Goal: Task Accomplishment & Management: Manage account settings

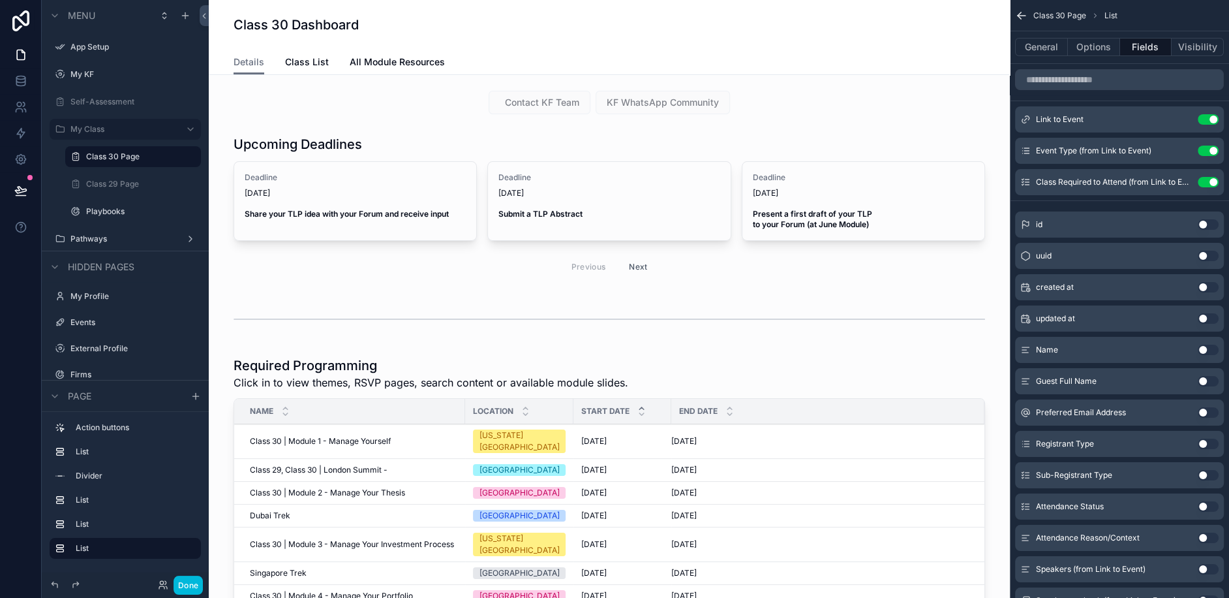
scroll to position [842, 0]
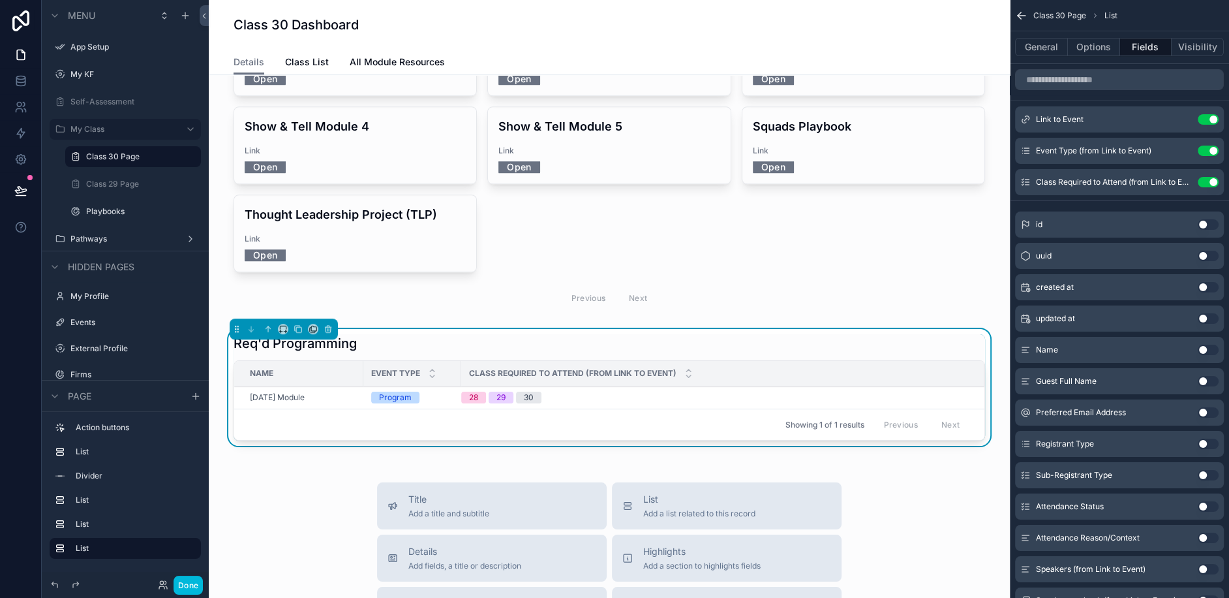
click at [506, 409] on div "Showing 1 of 1 results Previous Next" at bounding box center [609, 424] width 750 height 31
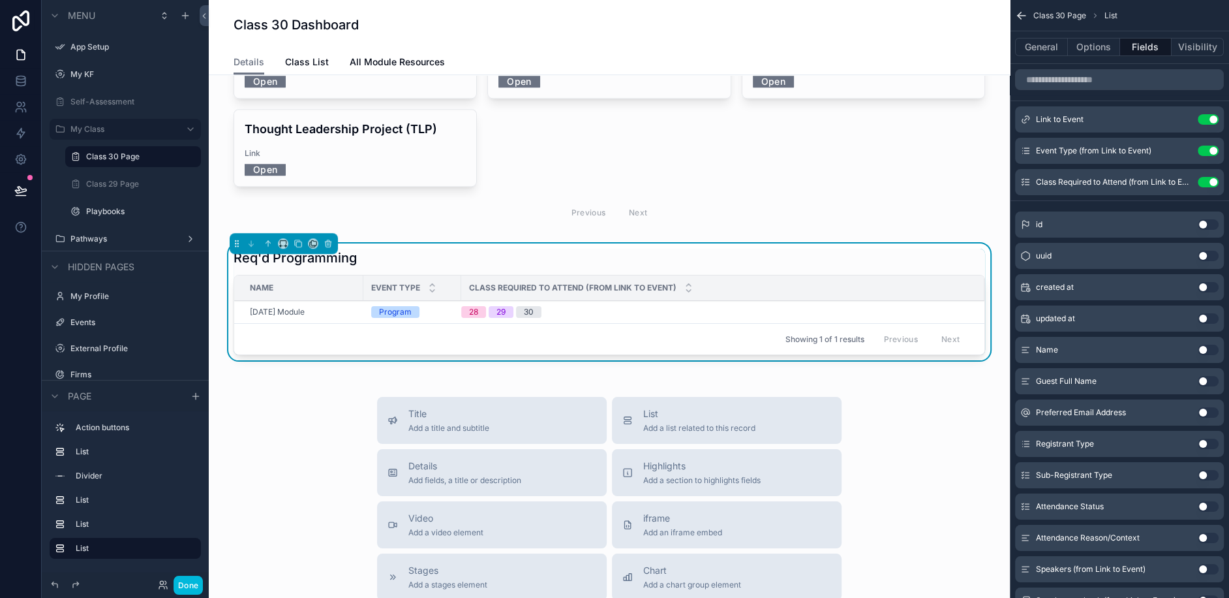
scroll to position [969, 0]
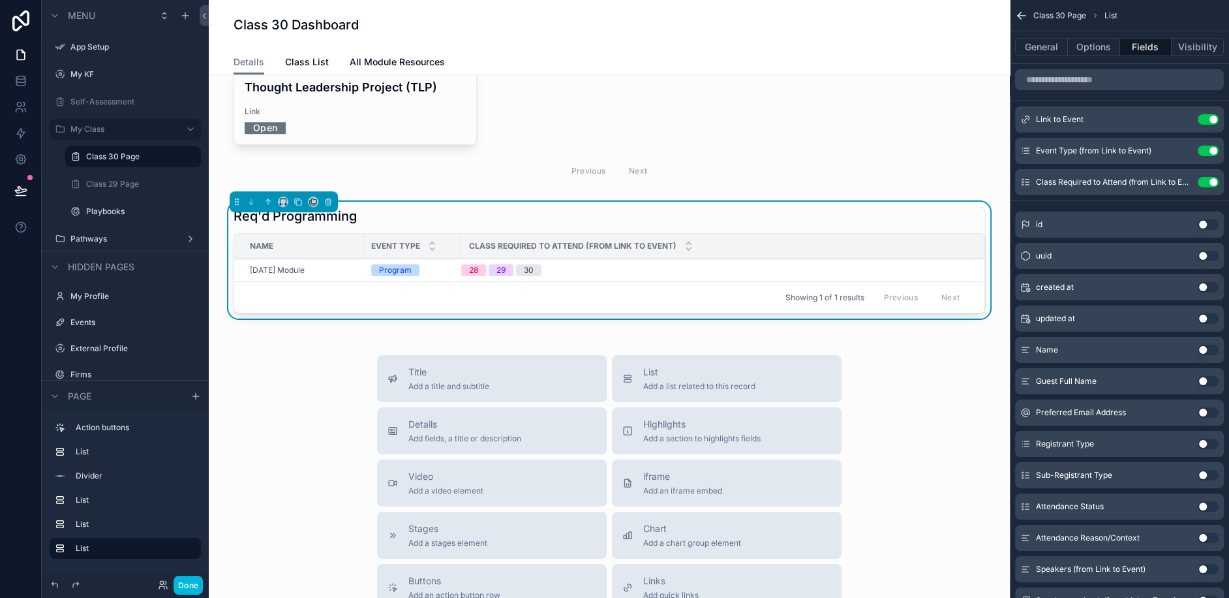
click at [640, 264] on div "28 29 30" at bounding box center [715, 270] width 508 height 12
click at [674, 264] on div "28 29 30" at bounding box center [715, 270] width 508 height 12
click at [329, 197] on icon "scrollable content" at bounding box center [328, 201] width 9 height 9
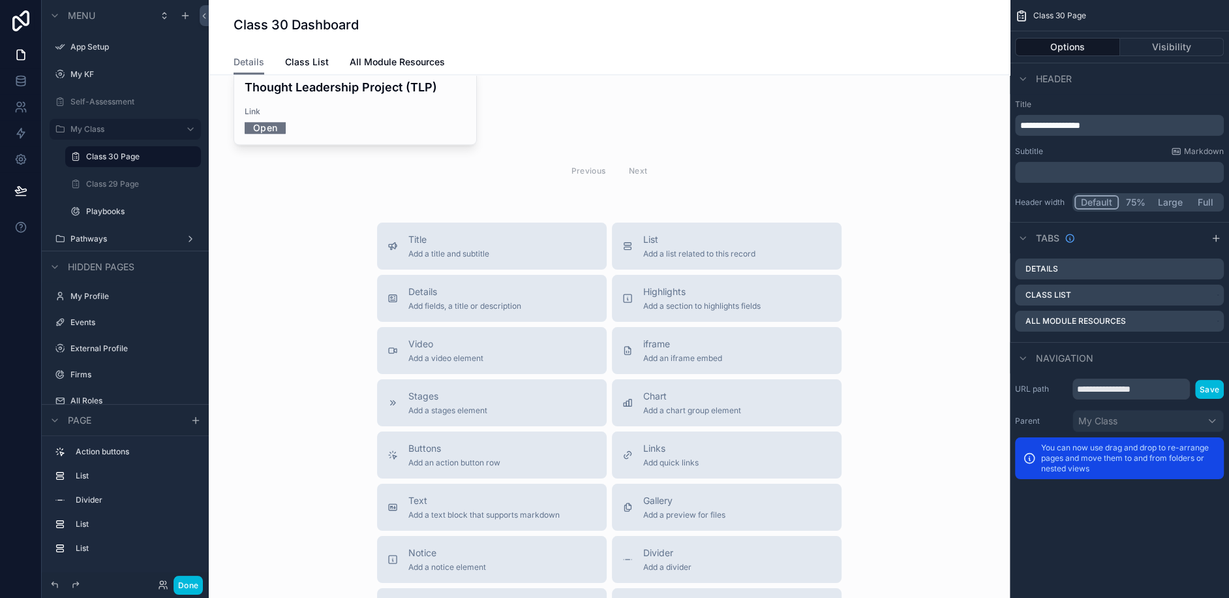
click at [745, 249] on span "Add a list related to this record" at bounding box center [699, 254] width 112 height 10
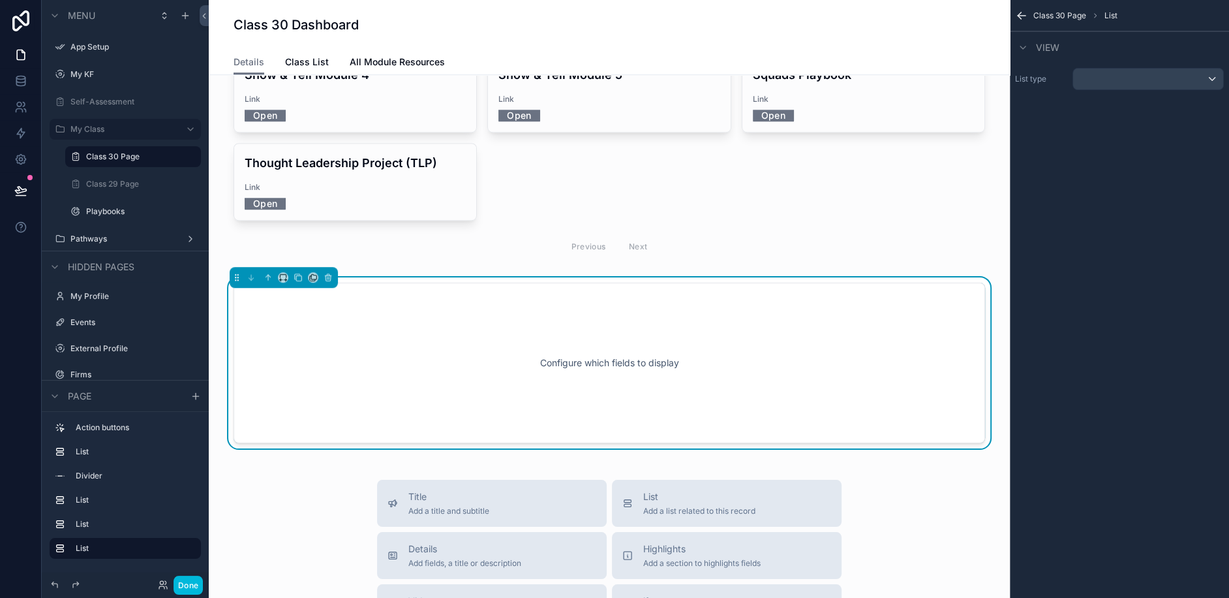
scroll to position [891, 0]
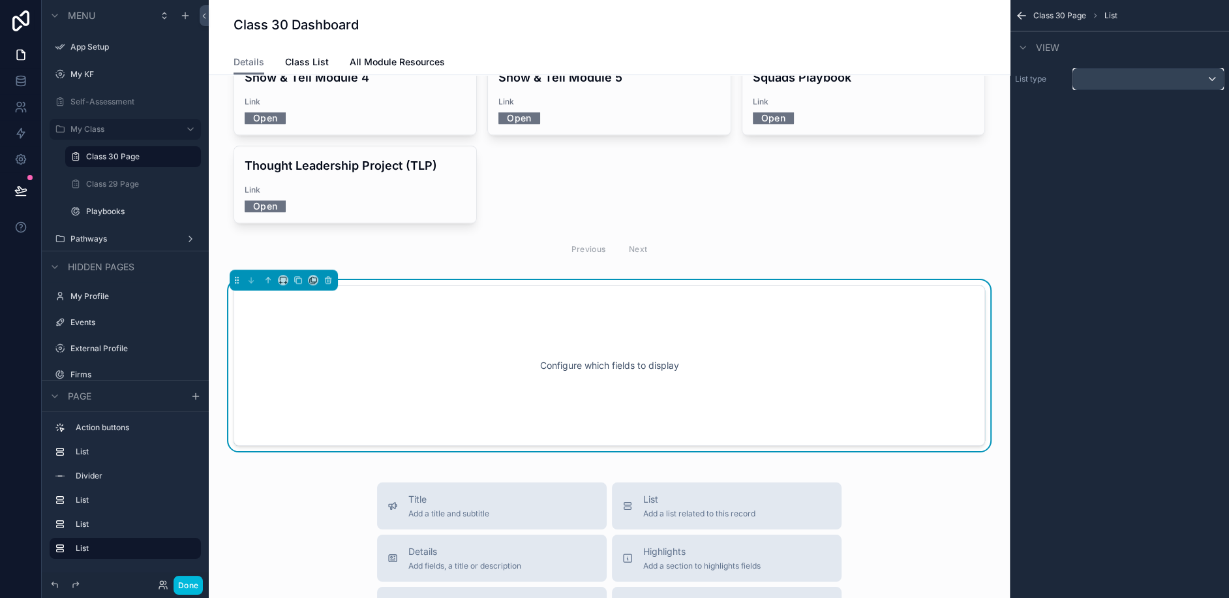
click at [1137, 82] on div "scrollable content" at bounding box center [1149, 79] width 150 height 21
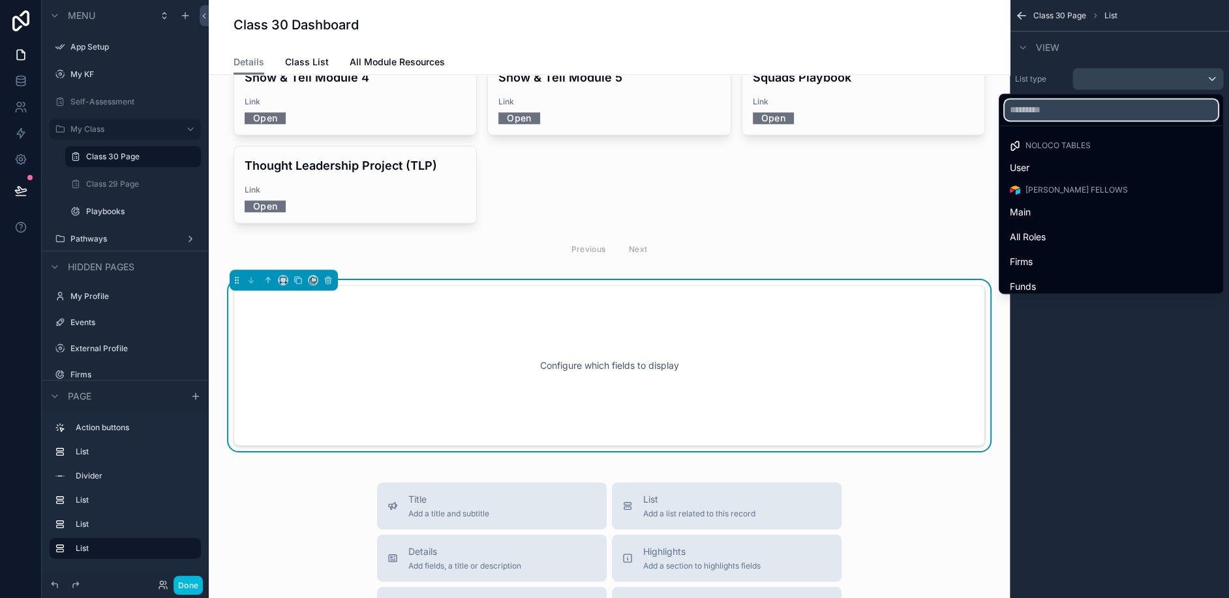
click at [1102, 106] on input "text" at bounding box center [1111, 109] width 213 height 21
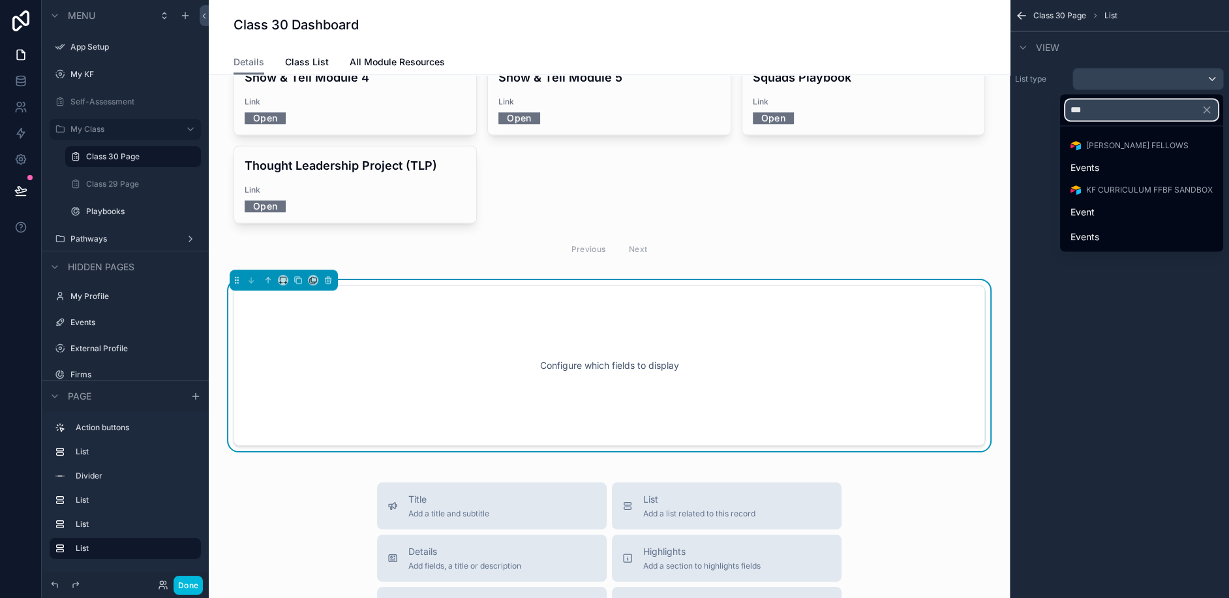
type input "***"
click at [1090, 160] on span "Events" at bounding box center [1085, 168] width 29 height 16
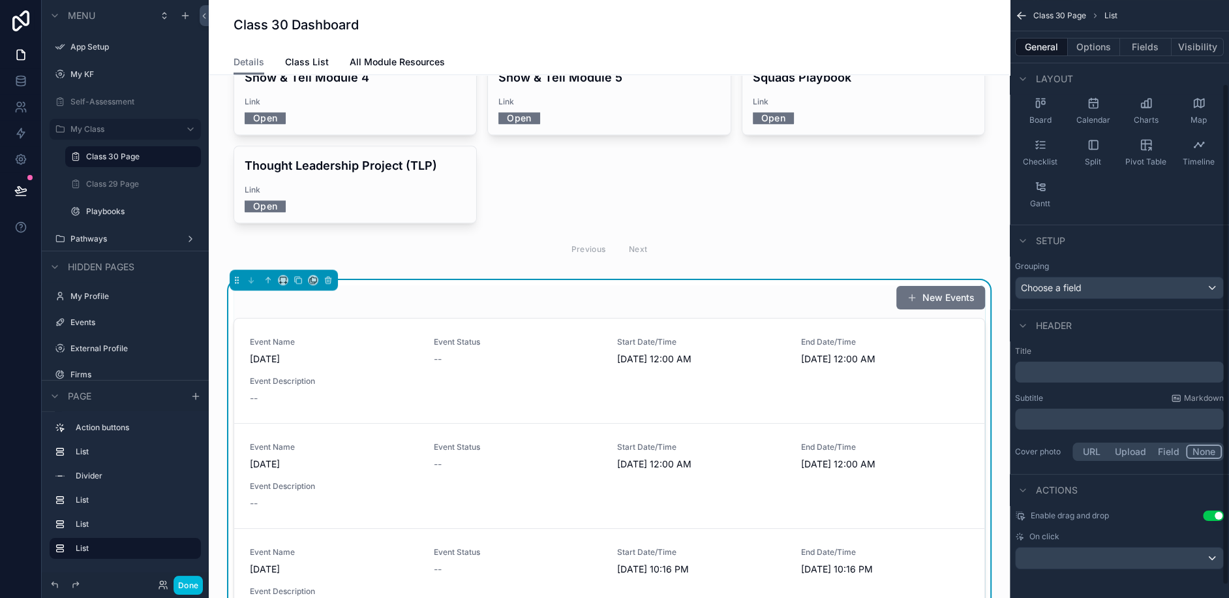
scroll to position [0, 0]
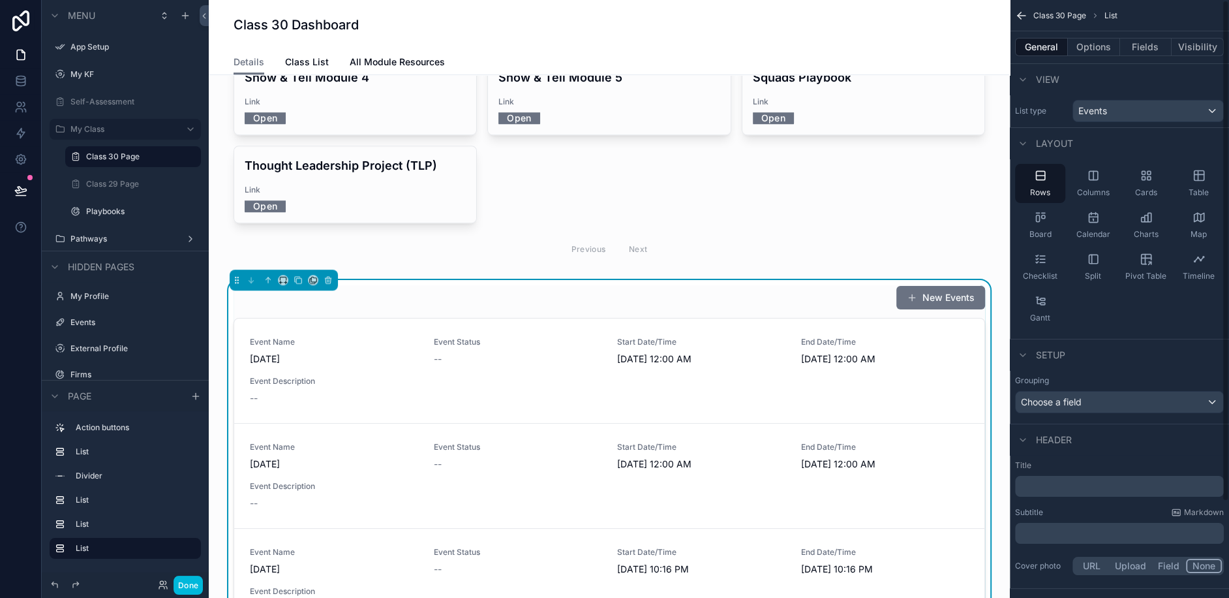
click at [1089, 40] on button "Options" at bounding box center [1094, 47] width 52 height 18
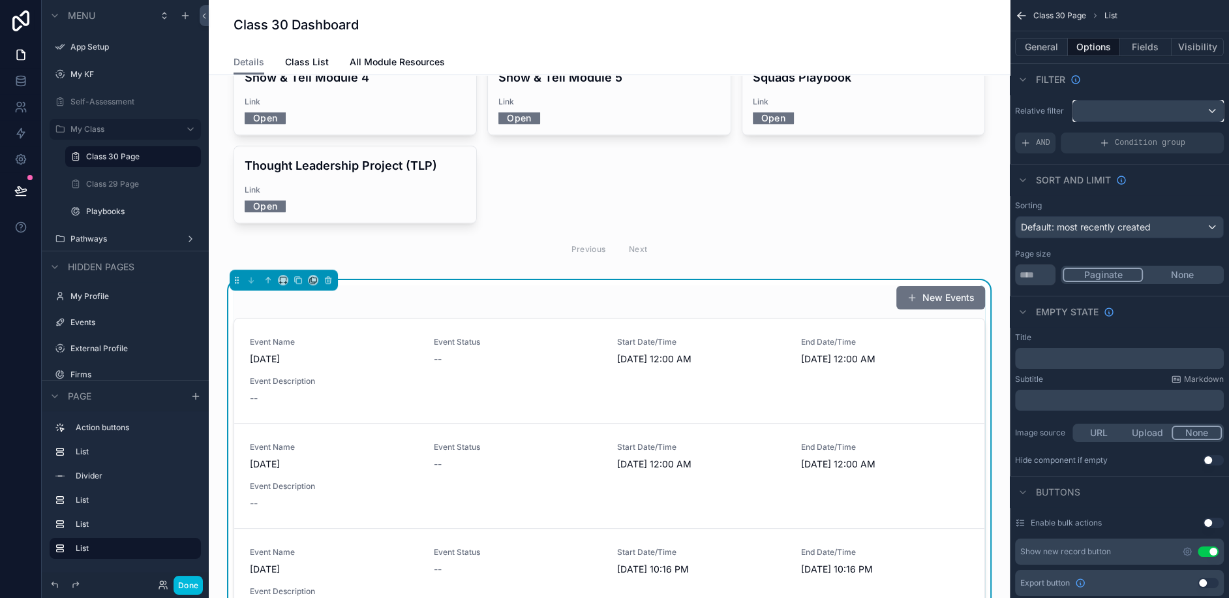
click at [1129, 113] on div "scrollable content" at bounding box center [1149, 110] width 150 height 21
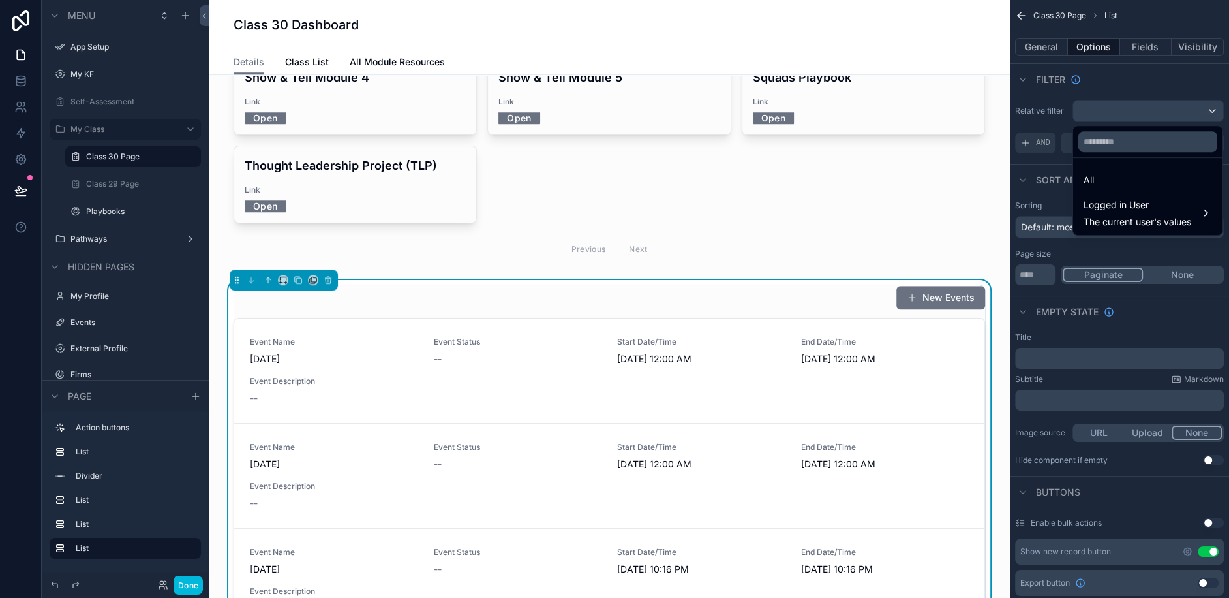
click at [1104, 211] on span "Logged in User" at bounding box center [1138, 205] width 108 height 16
click at [1036, 235] on span "Fellow" at bounding box center [1034, 239] width 26 height 16
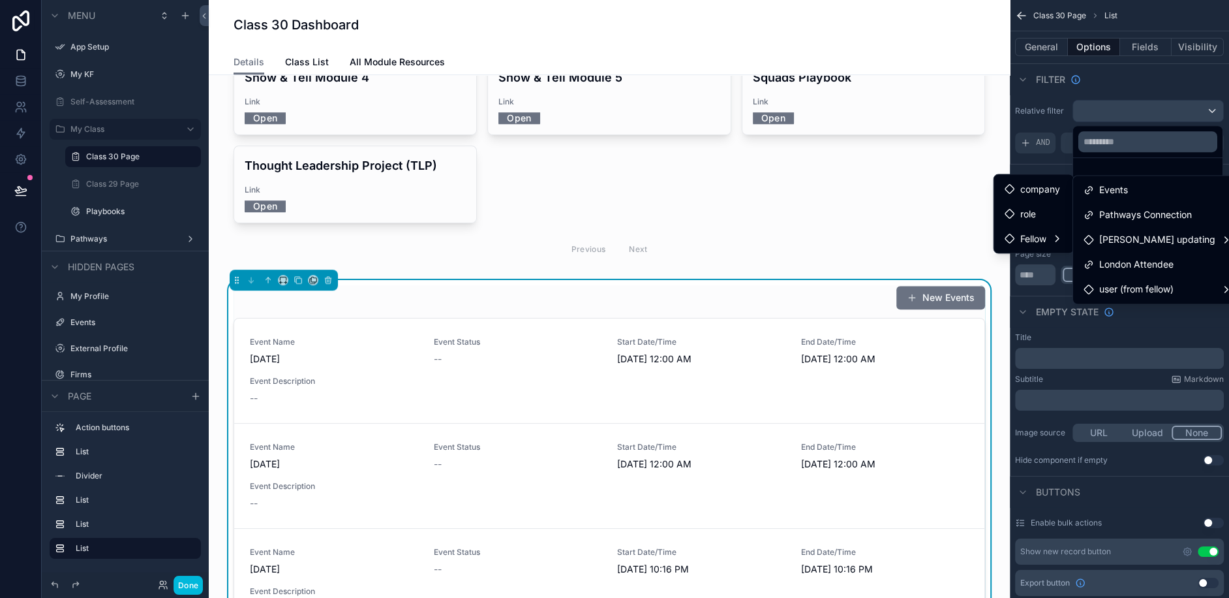
click at [1199, 285] on div "user (from fellow)" at bounding box center [1158, 289] width 149 height 16
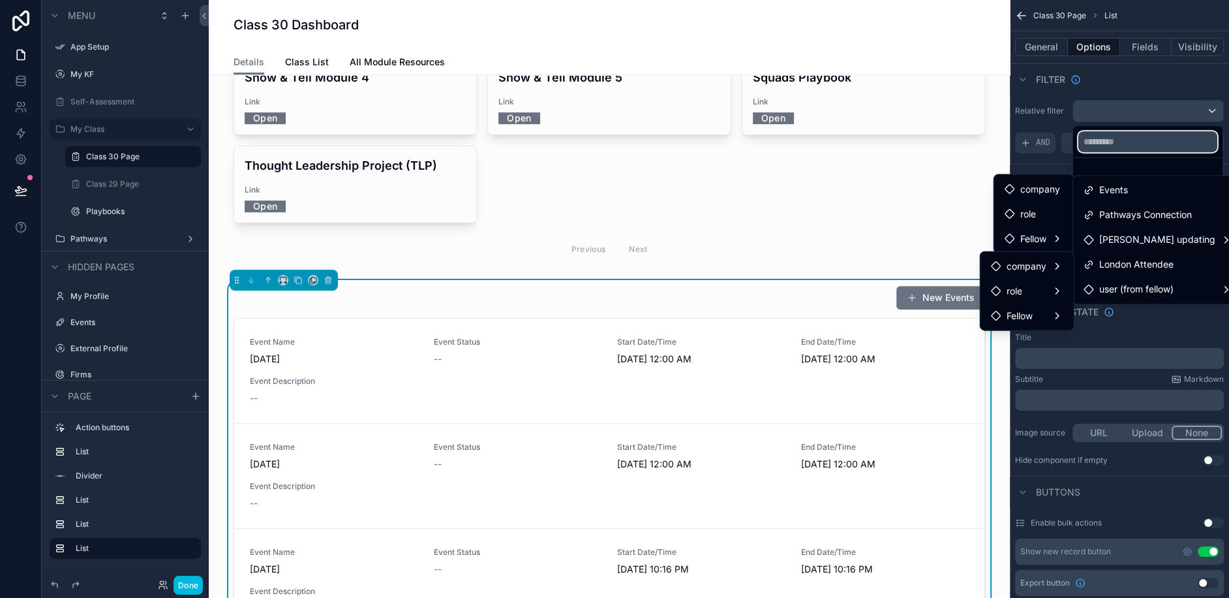
click at [1139, 143] on input "text" at bounding box center [1148, 141] width 139 height 21
click at [1029, 141] on div "scrollable content" at bounding box center [614, 299] width 1229 height 598
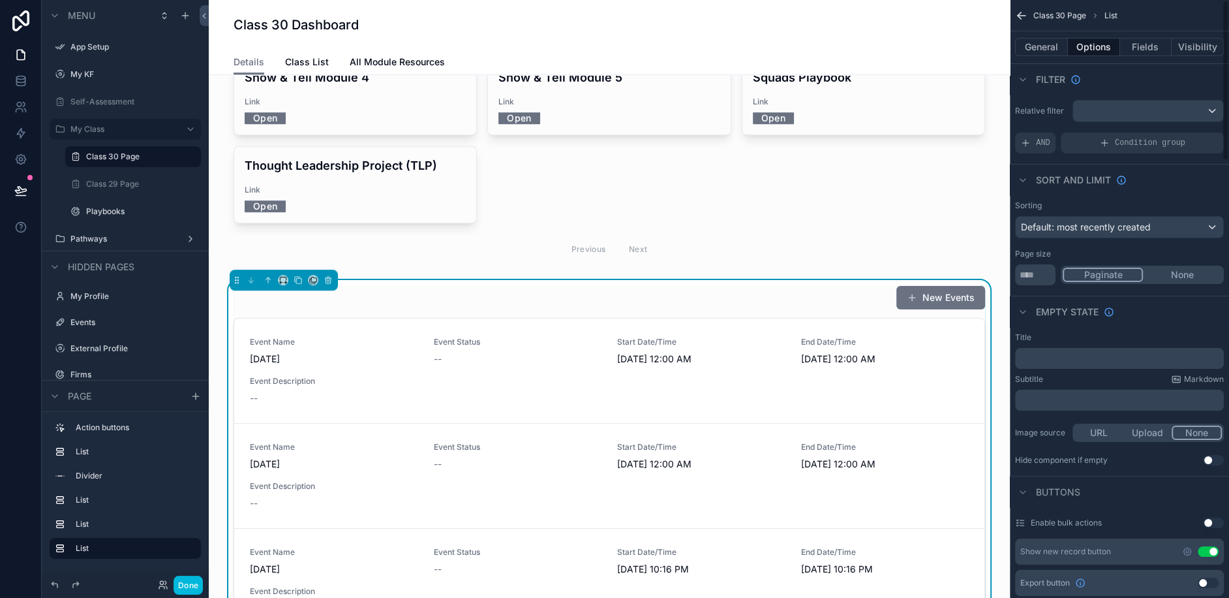
click at [1029, 141] on icon "scrollable content" at bounding box center [1026, 143] width 10 height 10
click at [0, 0] on div "scrollable content" at bounding box center [0, 0] width 0 height 0
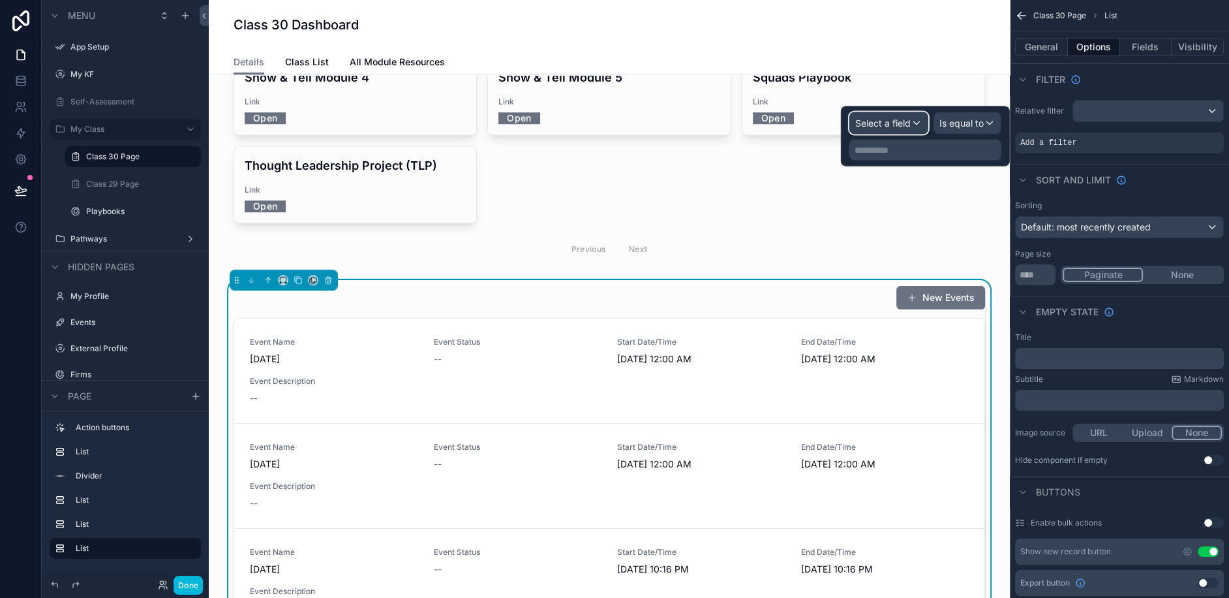
click at [885, 127] on span "Select a field" at bounding box center [883, 122] width 55 height 11
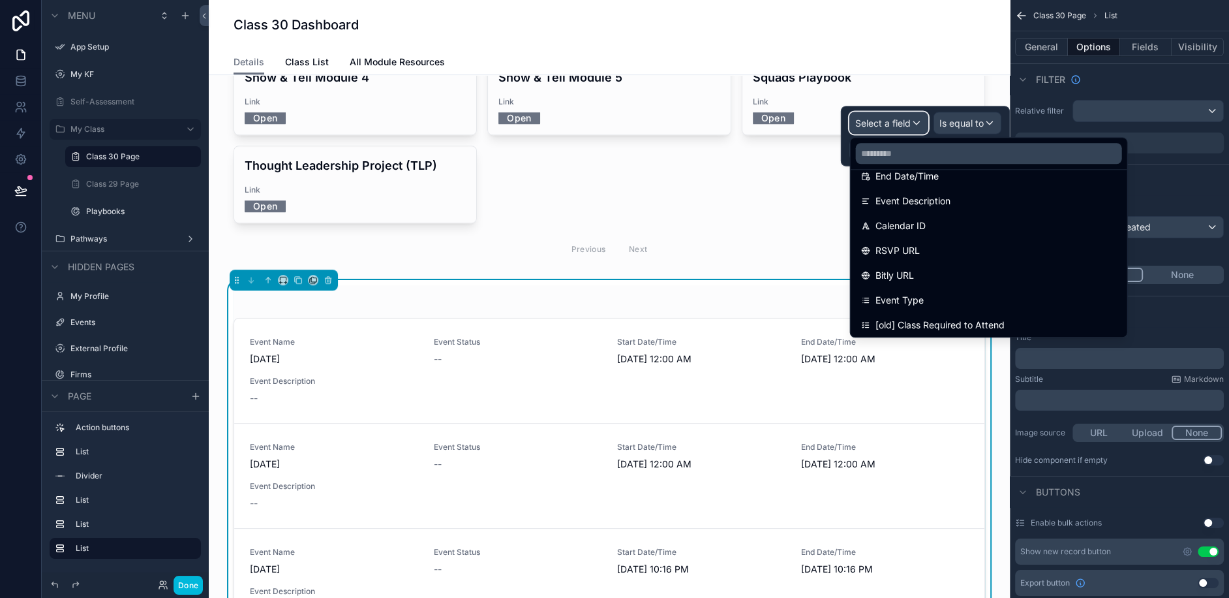
scroll to position [191, 0]
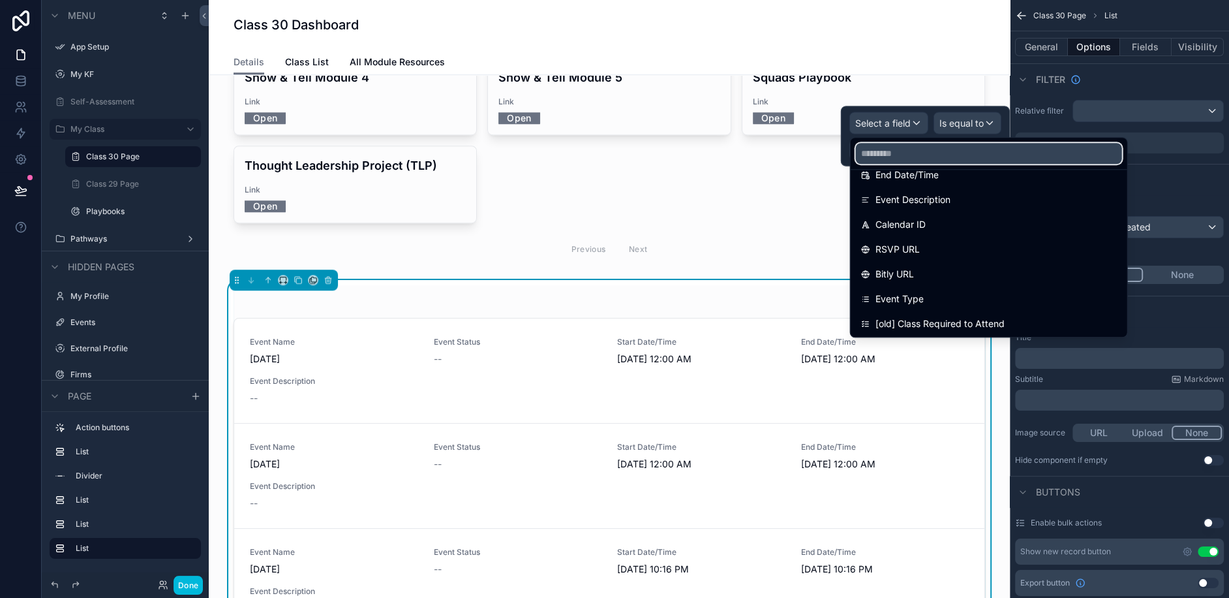
click at [884, 150] on input "text" at bounding box center [989, 153] width 266 height 21
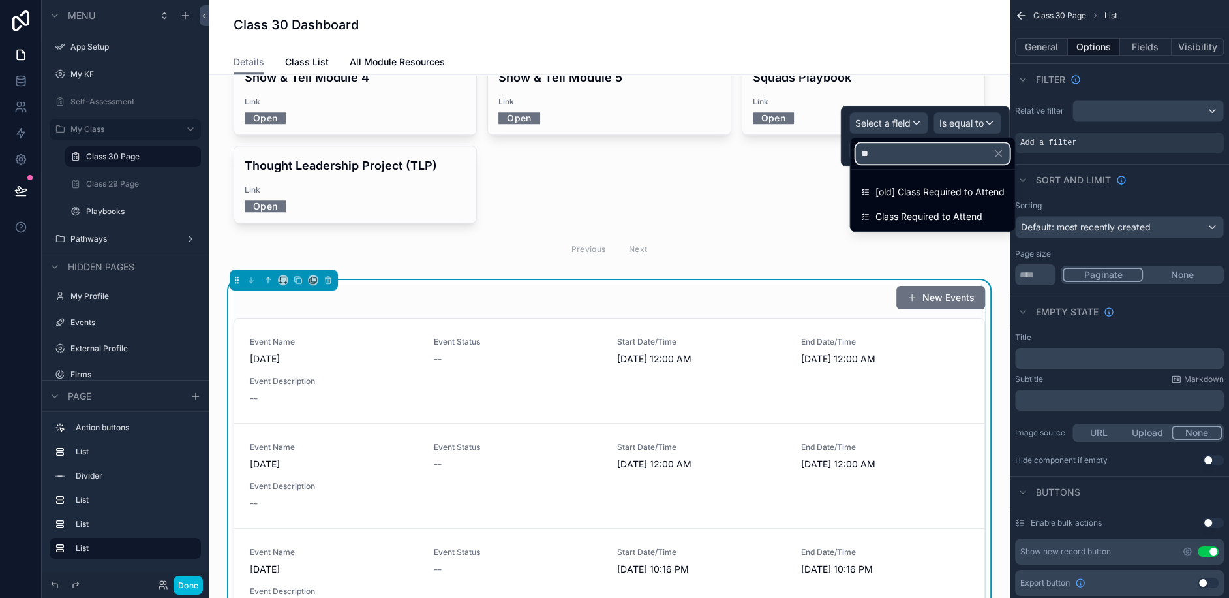
scroll to position [0, 0]
type input "*****"
click at [886, 207] on div "Class Required to Attend" at bounding box center [933, 216] width 159 height 23
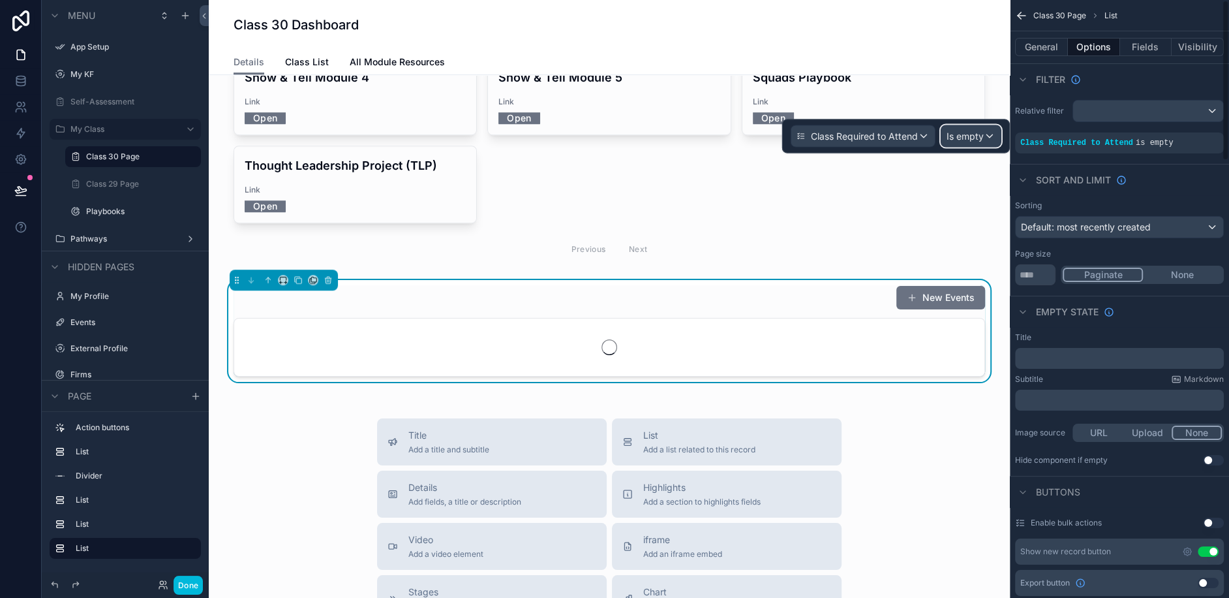
click at [963, 130] on span "Is empty" at bounding box center [965, 136] width 37 height 13
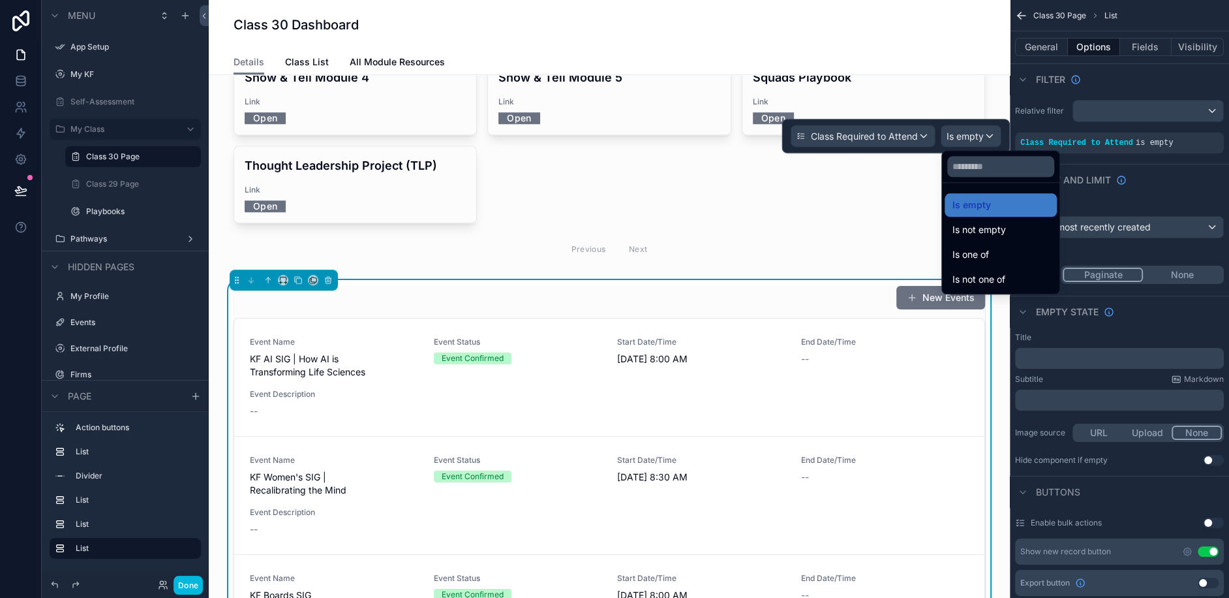
click at [983, 253] on span "Is one of" at bounding box center [971, 255] width 37 height 16
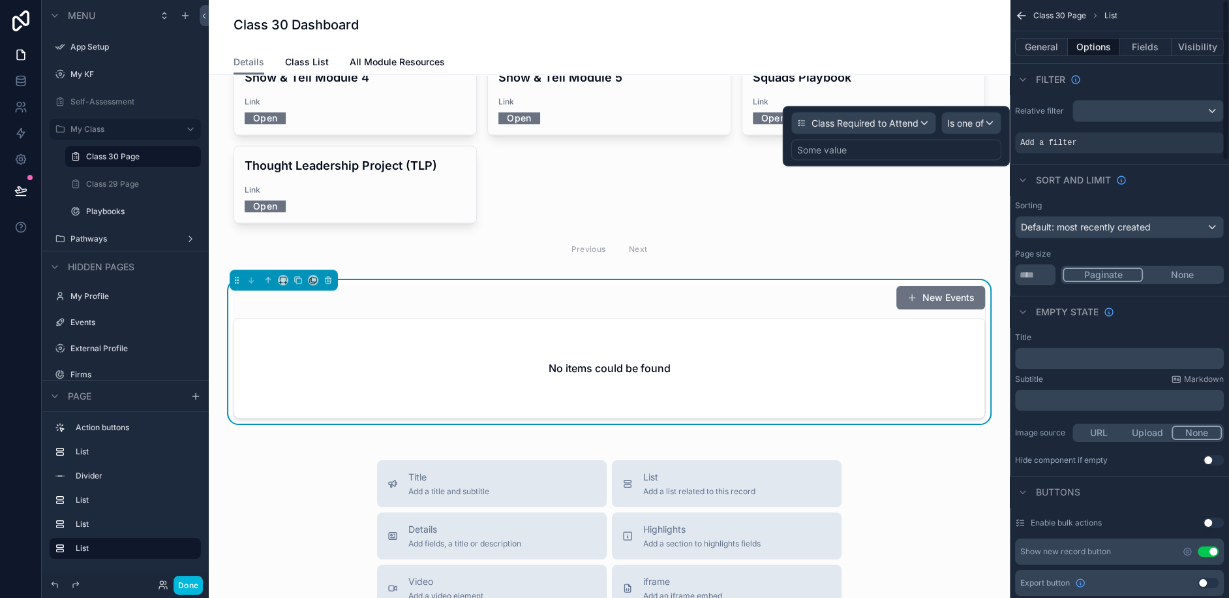
click at [900, 156] on div "Some value" at bounding box center [897, 150] width 210 height 21
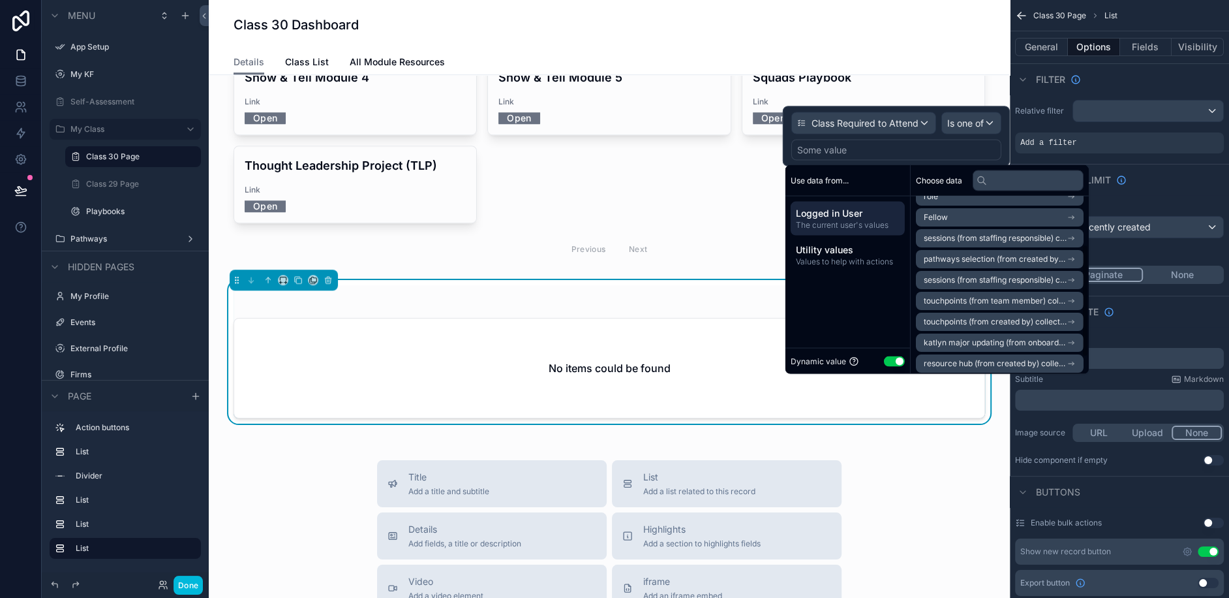
scroll to position [36, 0]
click at [1076, 234] on icon "scrollable content" at bounding box center [1071, 237] width 9 height 9
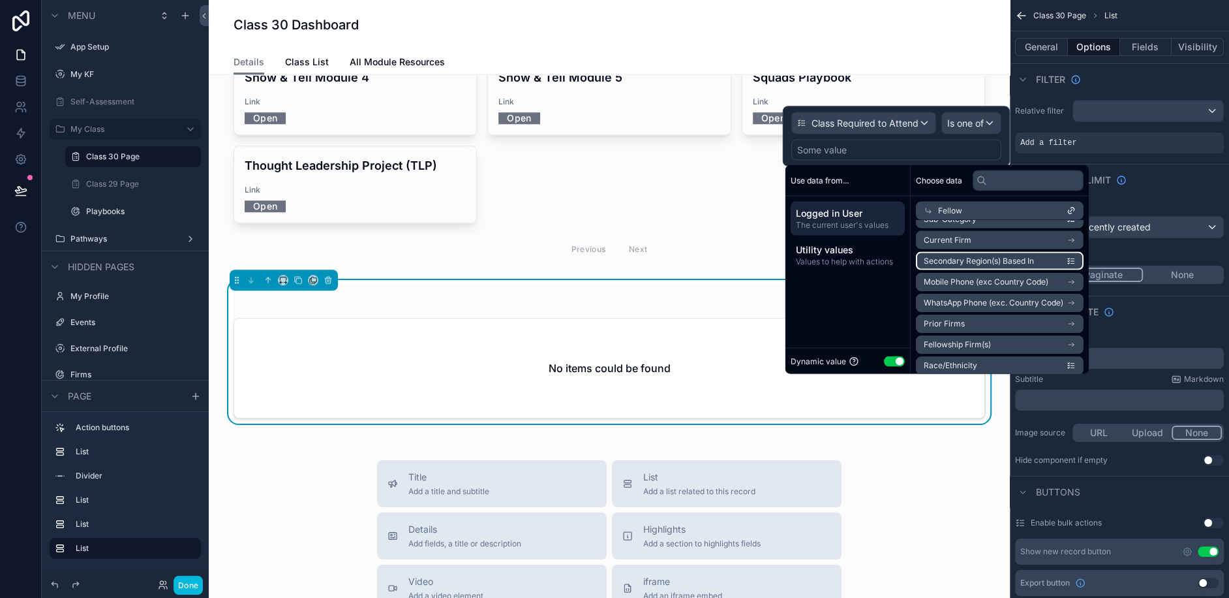
scroll to position [0, 0]
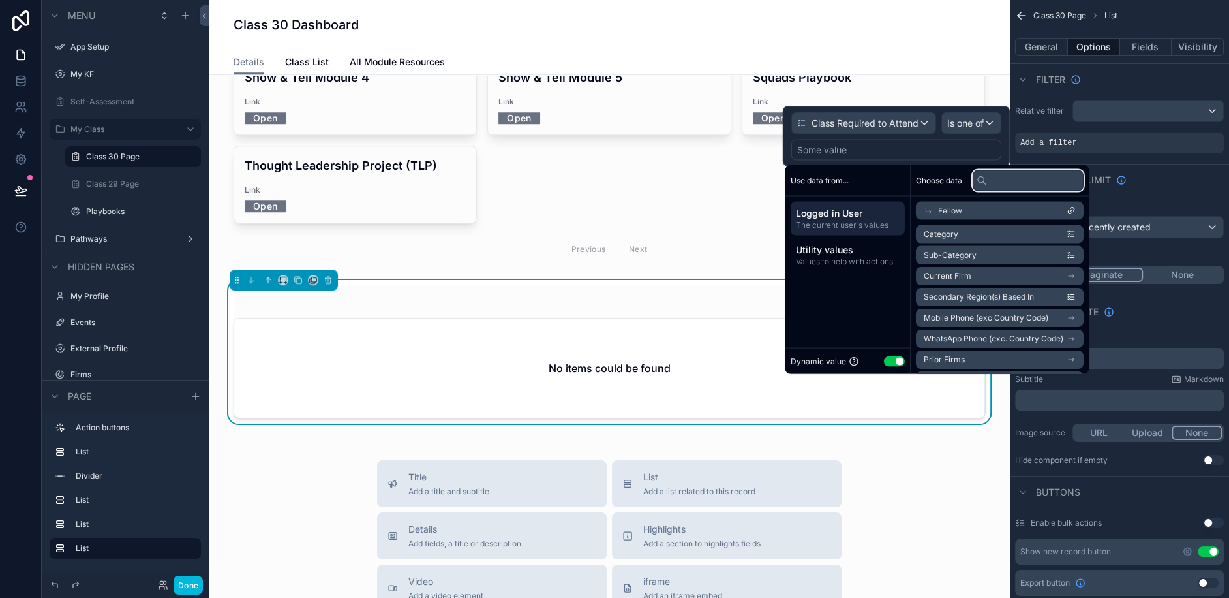
click at [1019, 179] on input "text" at bounding box center [1028, 180] width 111 height 21
type input "*"
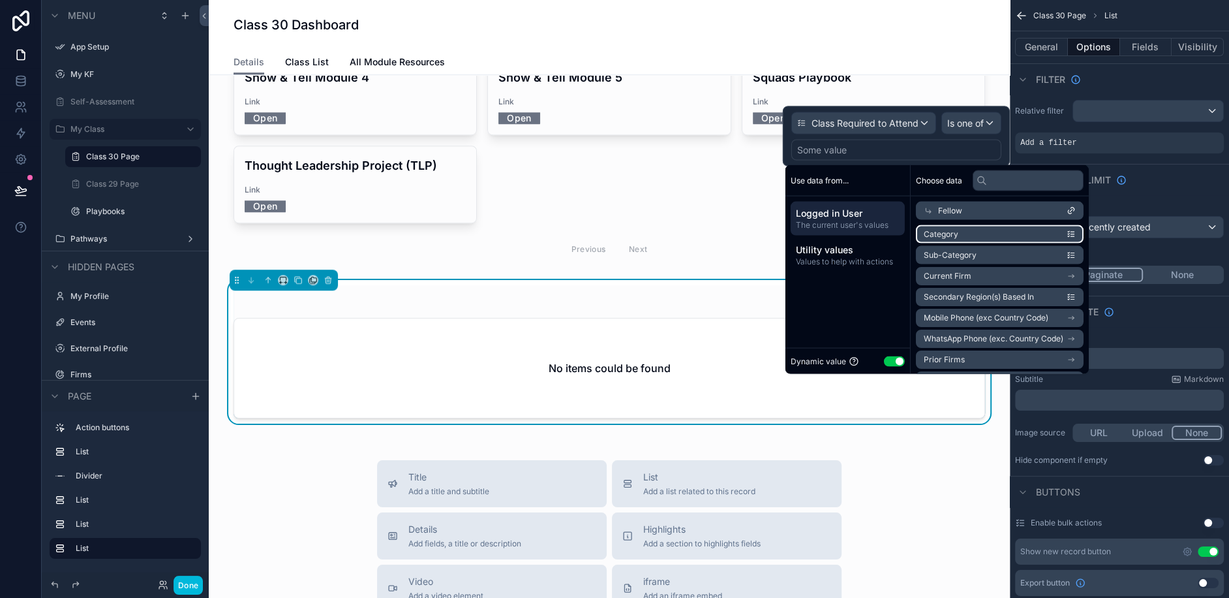
click at [890, 361] on button "Use setting" at bounding box center [894, 361] width 21 height 10
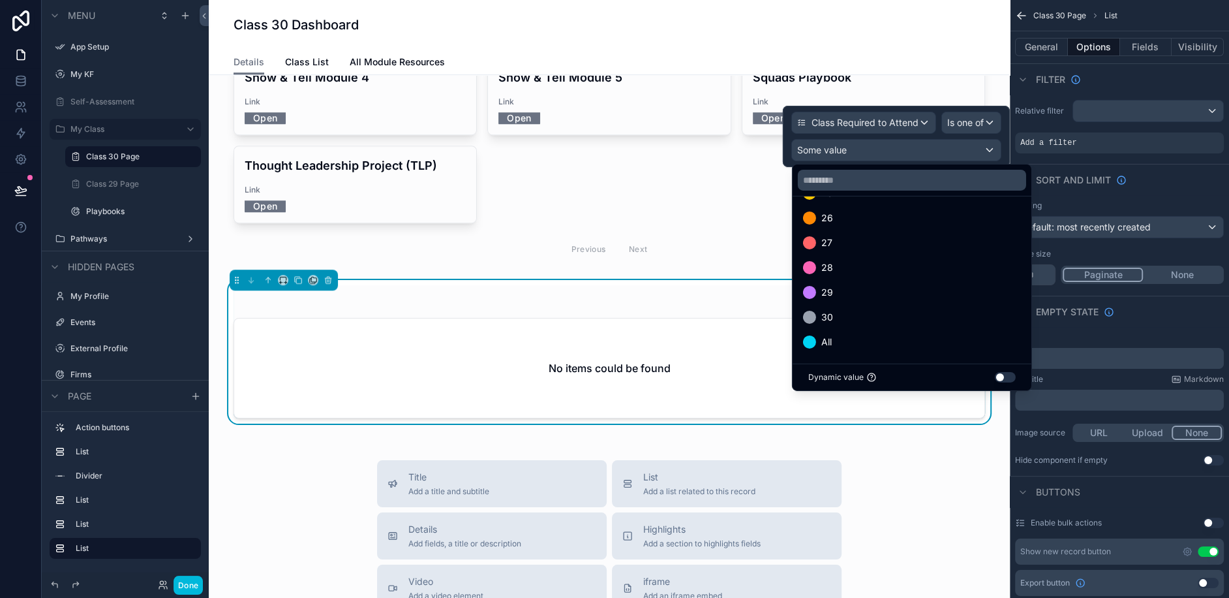
click at [857, 317] on div "30" at bounding box center [912, 317] width 218 height 16
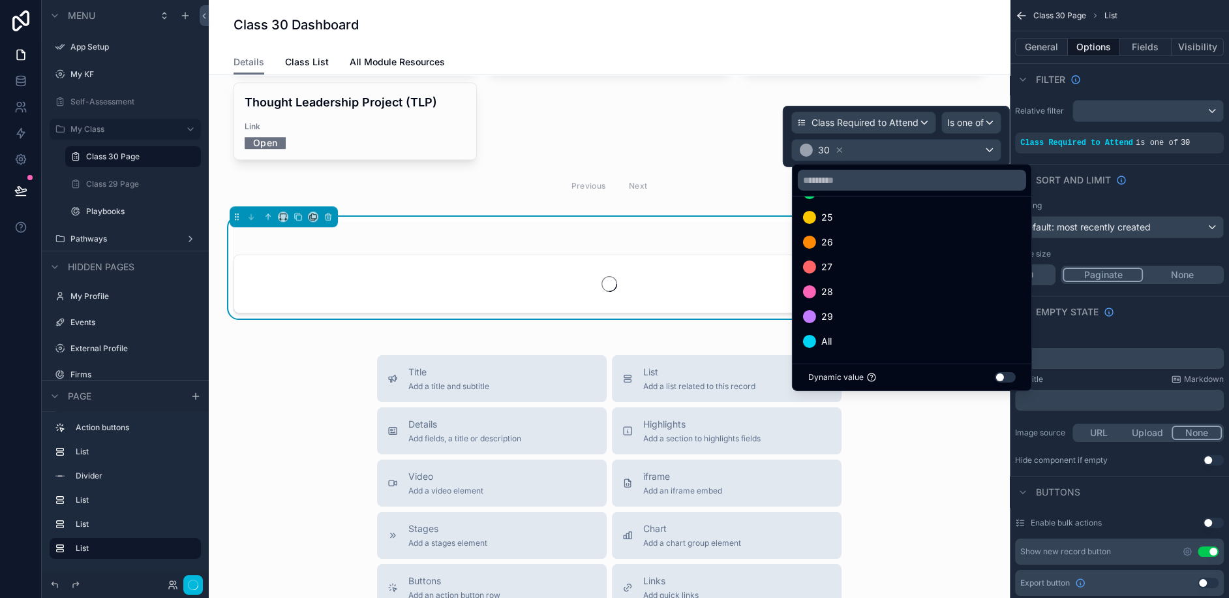
scroll to position [596, 0]
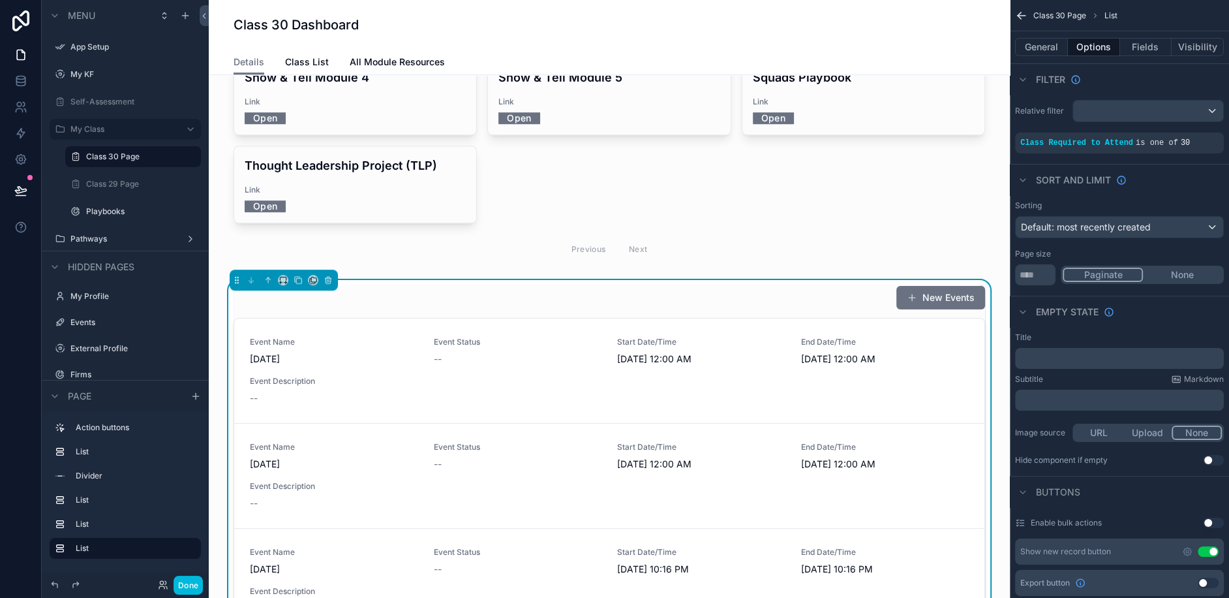
click at [1036, 43] on button "General" at bounding box center [1041, 47] width 53 height 18
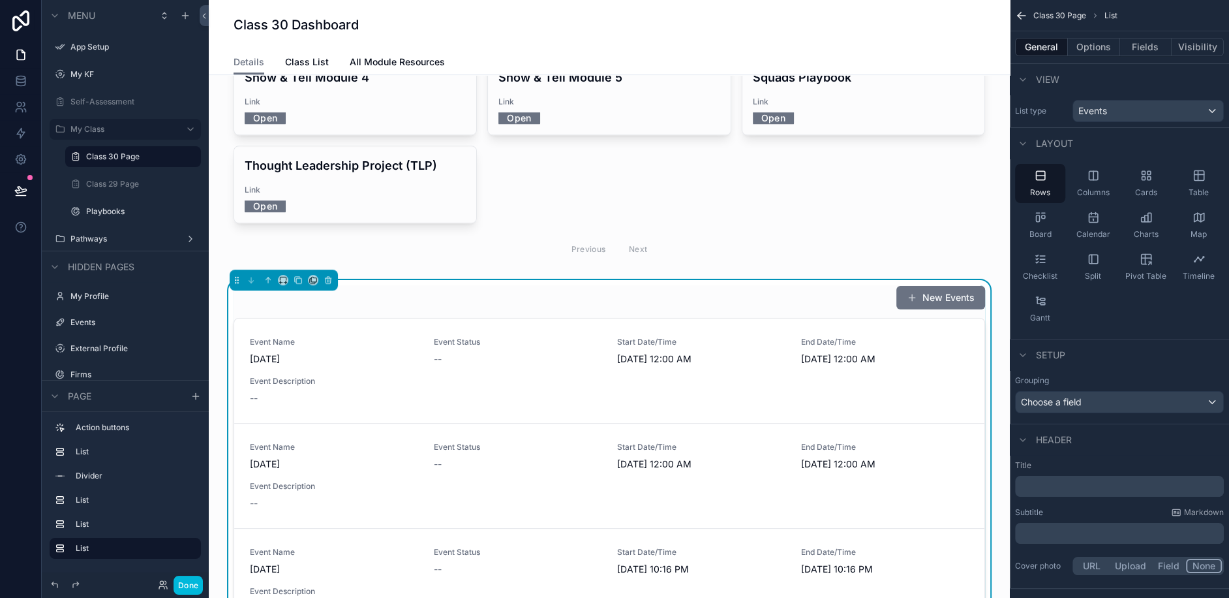
click at [1195, 184] on div "Table" at bounding box center [1199, 183] width 50 height 39
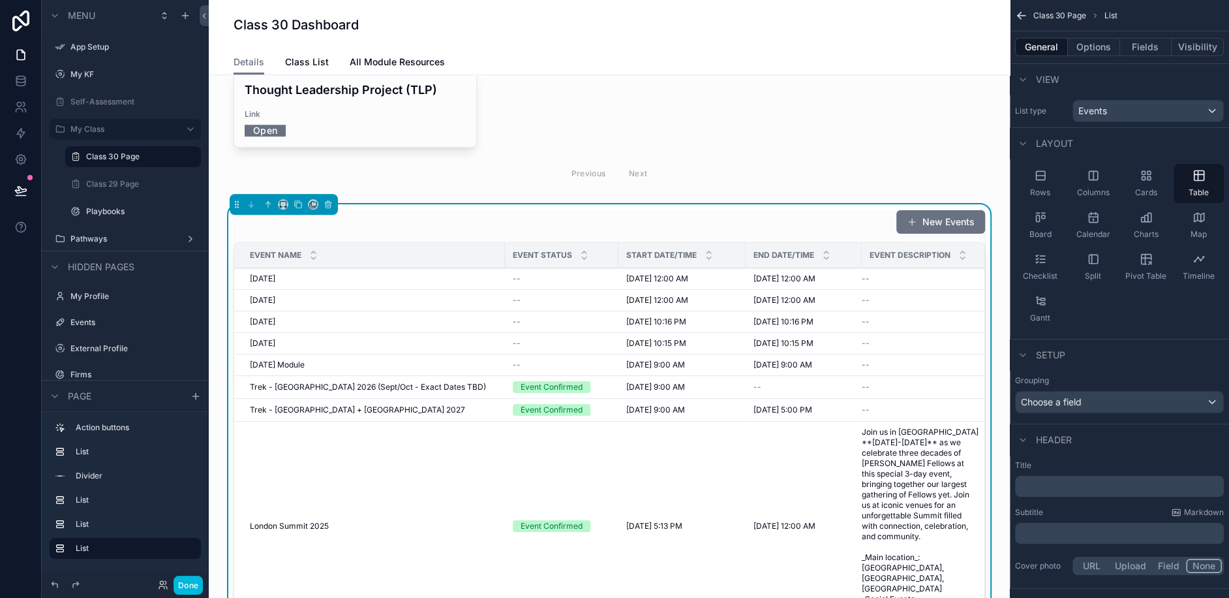
scroll to position [979, 0]
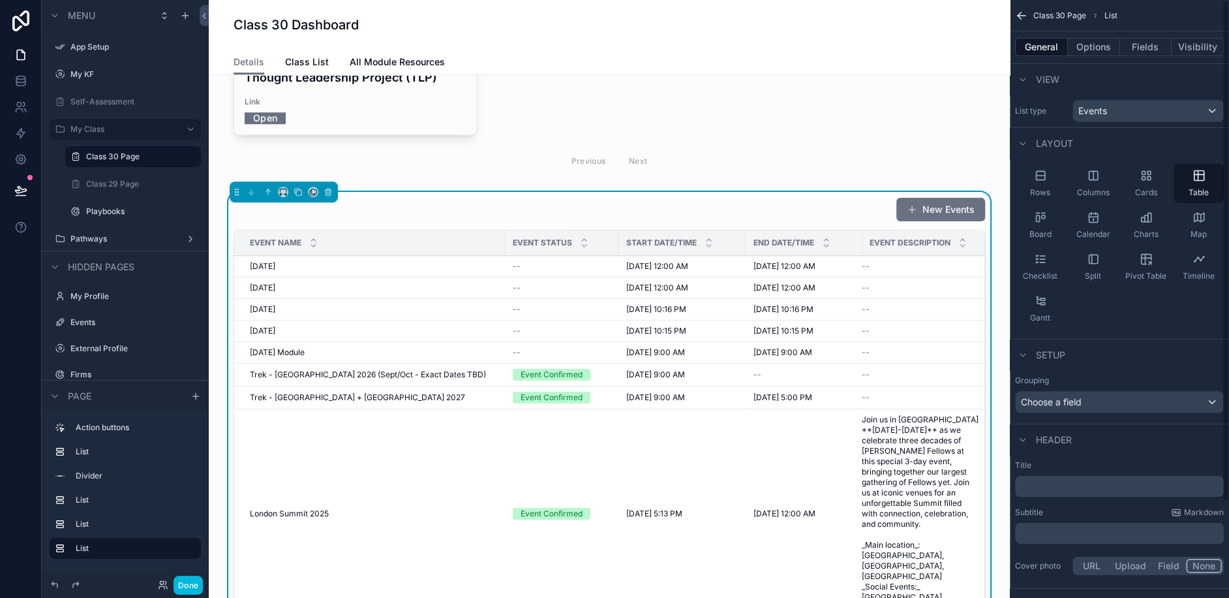
click at [1155, 48] on button "Fields" at bounding box center [1146, 47] width 52 height 18
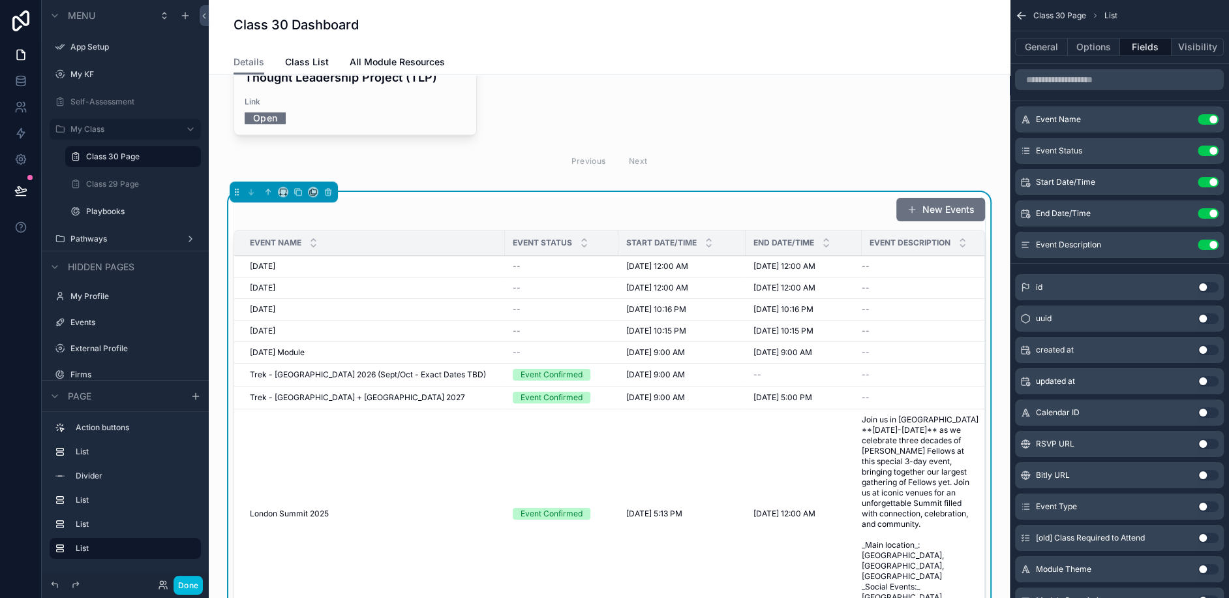
click at [1204, 151] on button "Use setting" at bounding box center [1208, 151] width 21 height 10
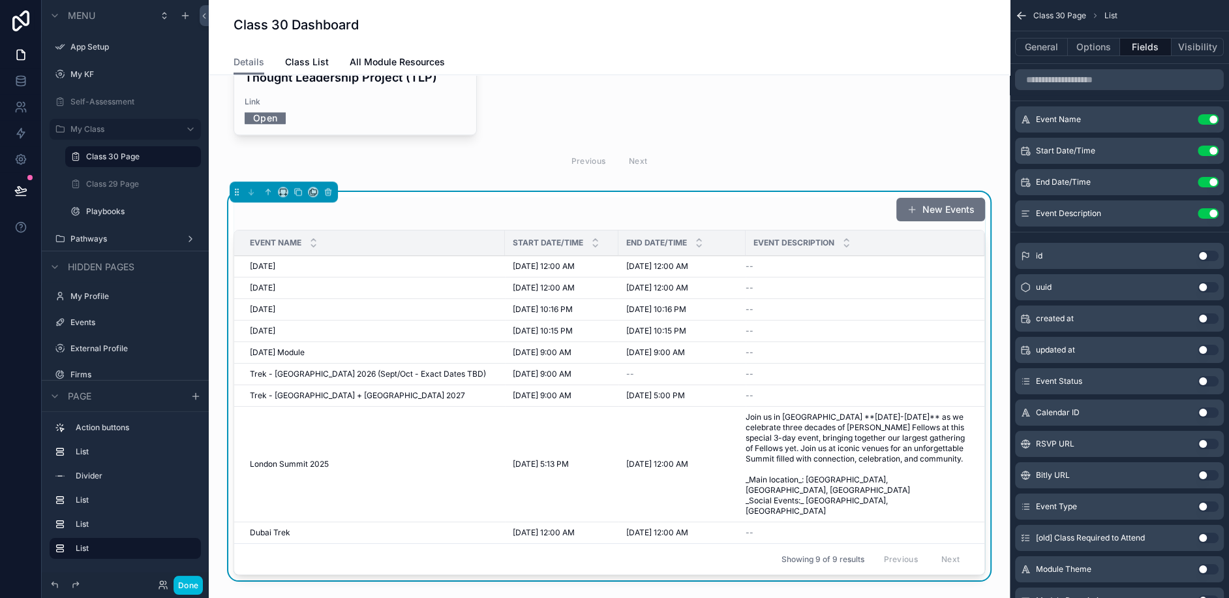
click at [1205, 146] on button "Use setting" at bounding box center [1208, 151] width 21 height 10
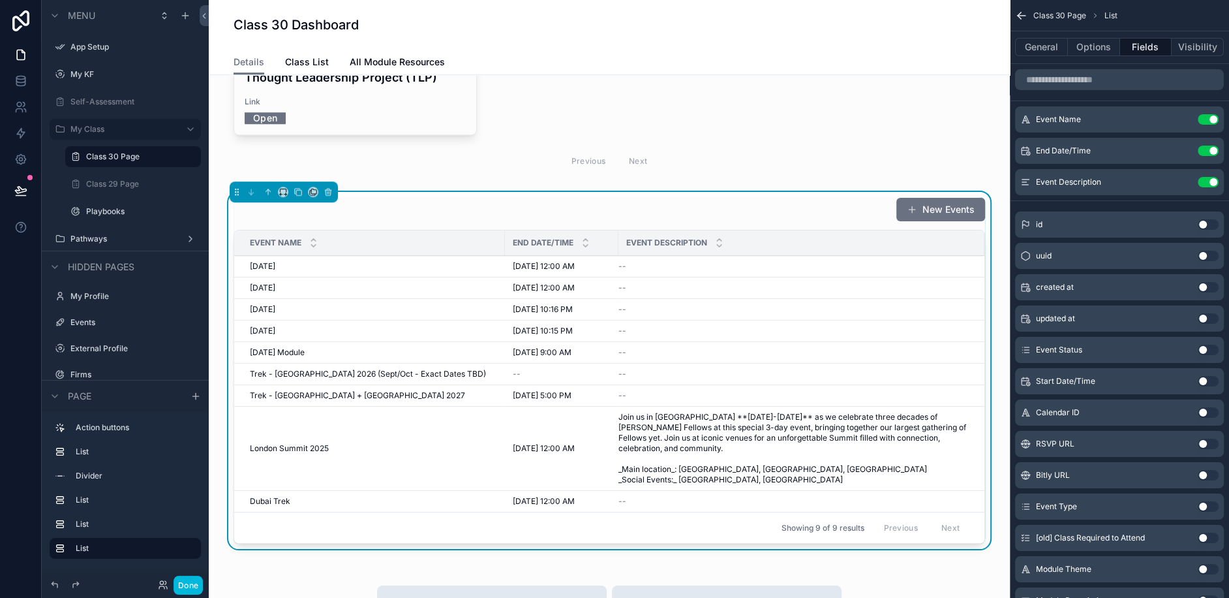
click at [1095, 94] on div "scrollable content" at bounding box center [1119, 79] width 219 height 31
click at [1095, 80] on input "scrollable content" at bounding box center [1119, 79] width 209 height 21
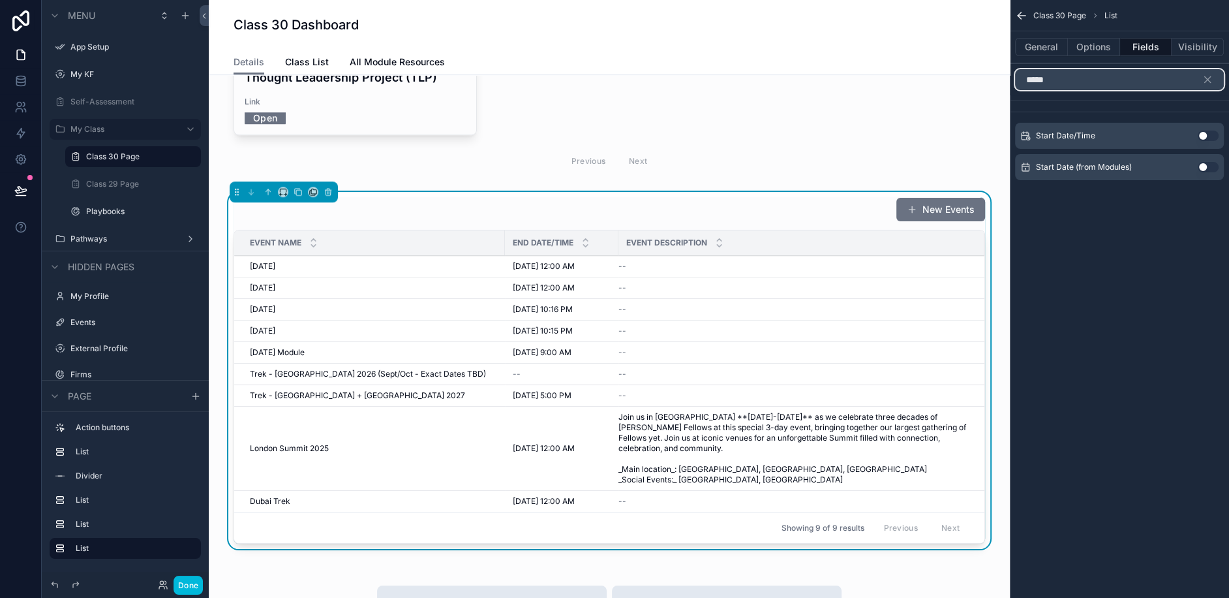
type input "*****"
click at [1202, 135] on button "Use setting" at bounding box center [1208, 136] width 21 height 10
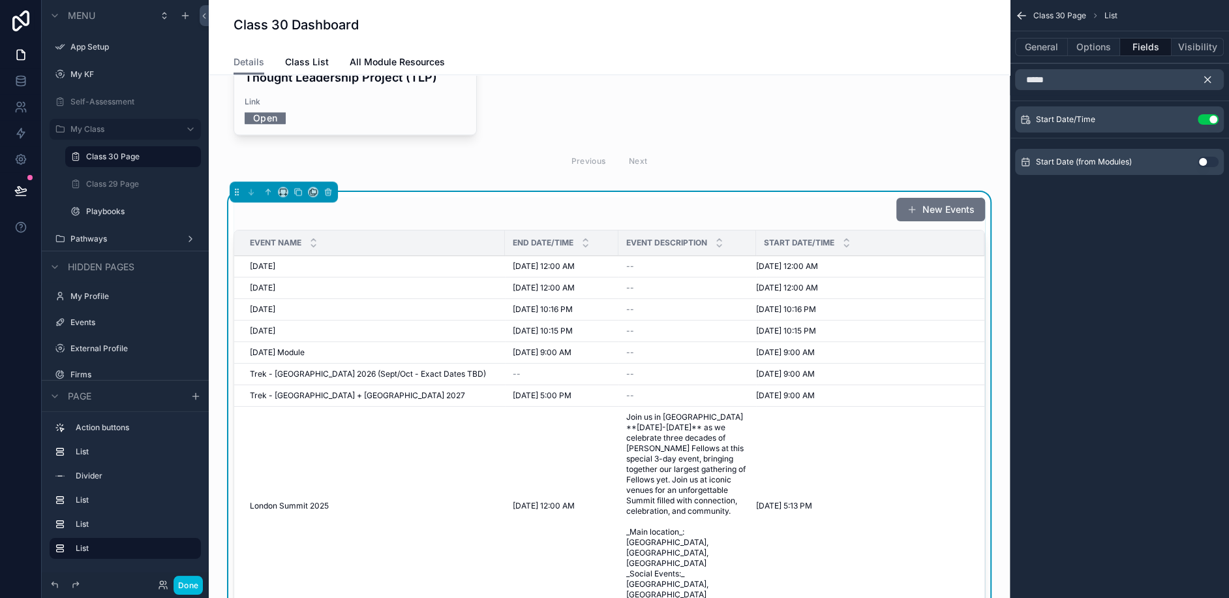
click at [1212, 83] on icon "scrollable content" at bounding box center [1208, 80] width 12 height 12
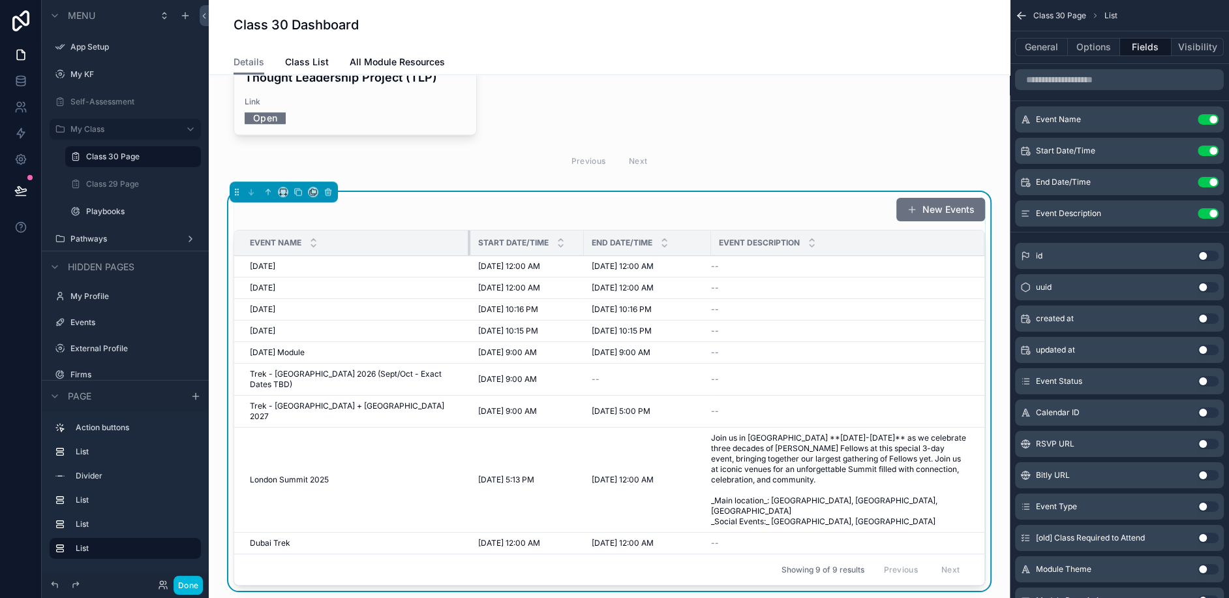
drag, startPoint x: 502, startPoint y: 175, endPoint x: 459, endPoint y: 178, distance: 43.8
click at [468, 230] on div "scrollable content" at bounding box center [470, 242] width 5 height 25
drag, startPoint x: 459, startPoint y: 175, endPoint x: 450, endPoint y: 176, distance: 8.5
click at [461, 230] on div "scrollable content" at bounding box center [463, 242] width 5 height 25
click at [572, 230] on div "scrollable content" at bounding box center [574, 242] width 5 height 25
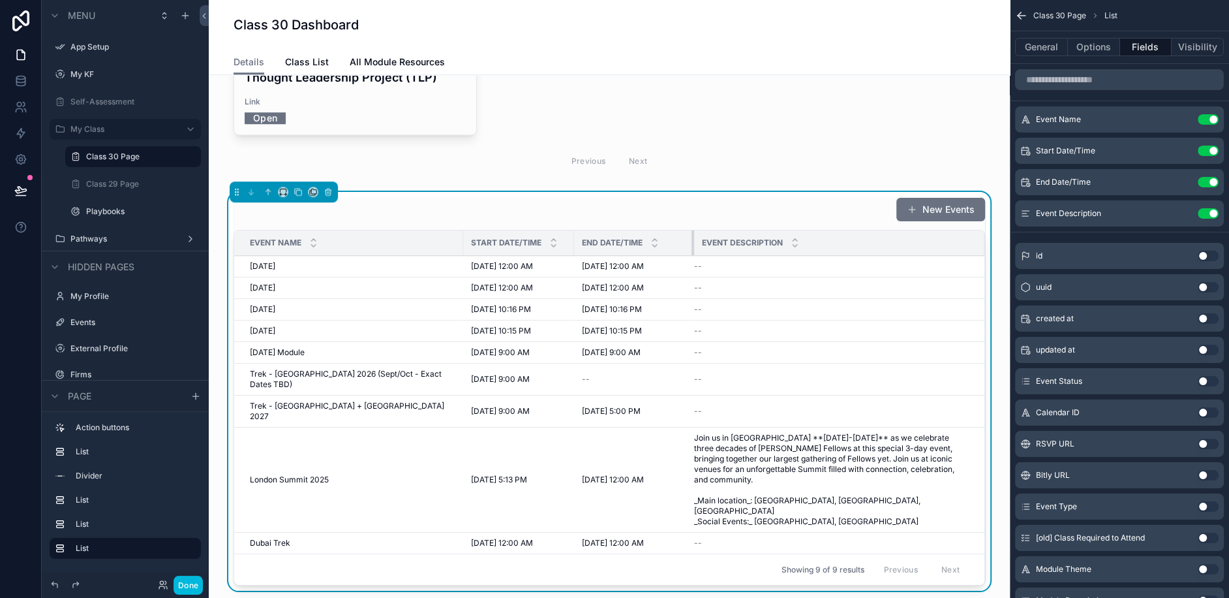
click at [692, 230] on div "scrollable content" at bounding box center [694, 242] width 5 height 25
click at [1102, 87] on input "scrollable content" at bounding box center [1119, 79] width 209 height 21
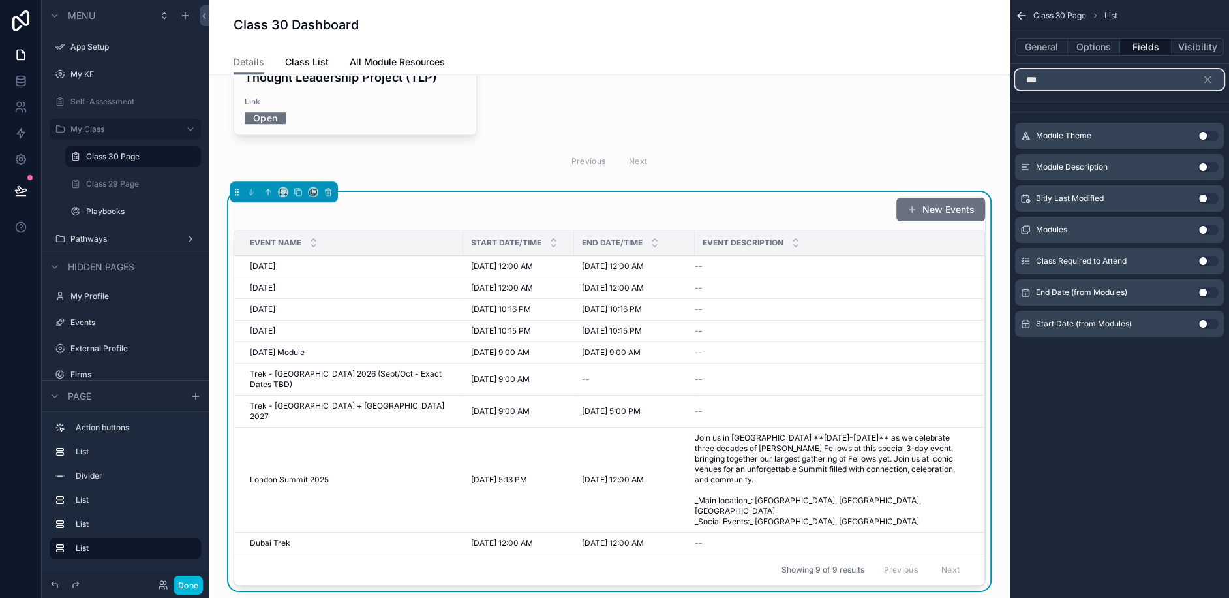
type input "***"
click at [1205, 228] on button "Use setting" at bounding box center [1208, 229] width 21 height 10
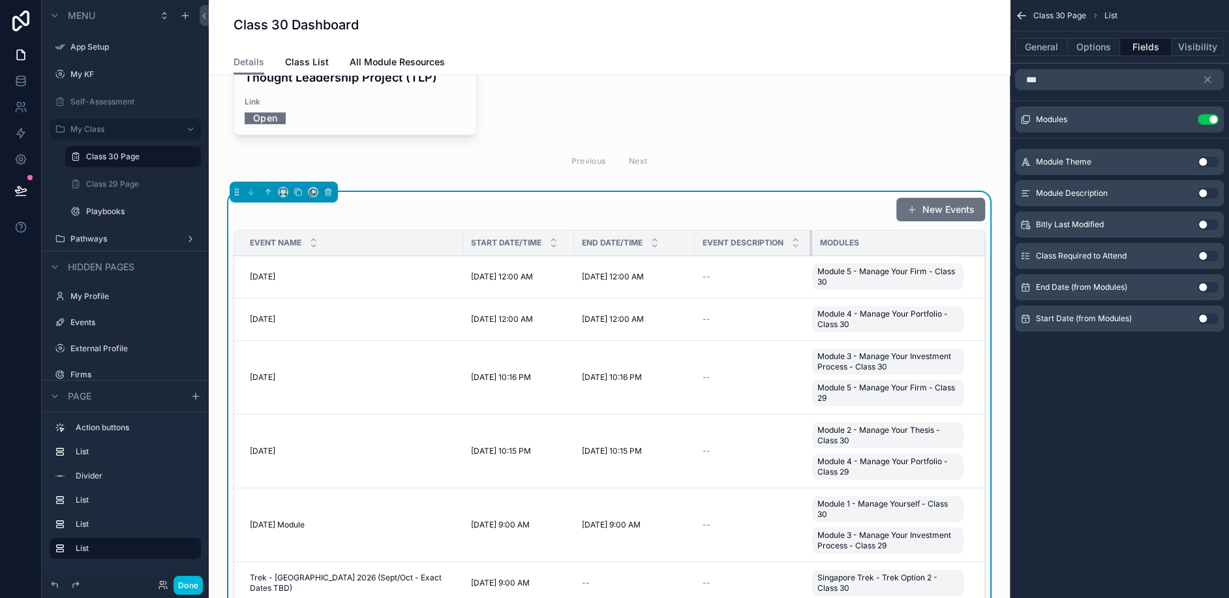
drag, startPoint x: 810, startPoint y: 179, endPoint x: 800, endPoint y: 179, distance: 9.8
click at [800, 230] on tr "Event Name Start Date/Time End Date/Time Event Description Modules" at bounding box center [609, 242] width 750 height 25
click at [0, 0] on icon "scrollable content" at bounding box center [0, 0] width 0 height 0
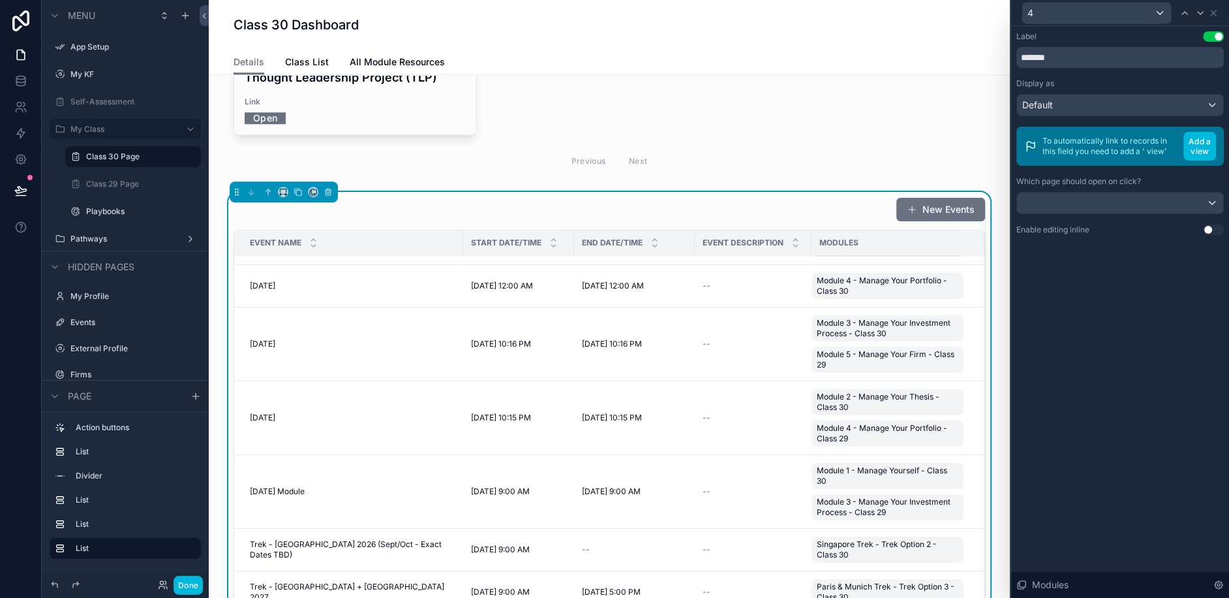
scroll to position [7, 0]
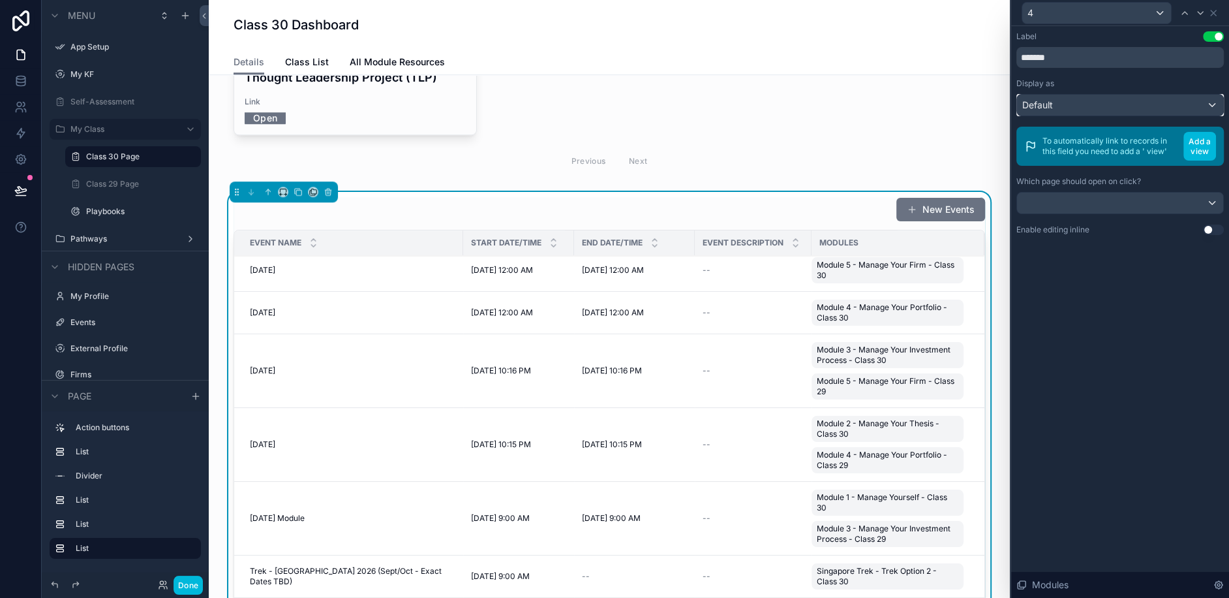
click at [1091, 108] on div "Default" at bounding box center [1120, 105] width 206 height 21
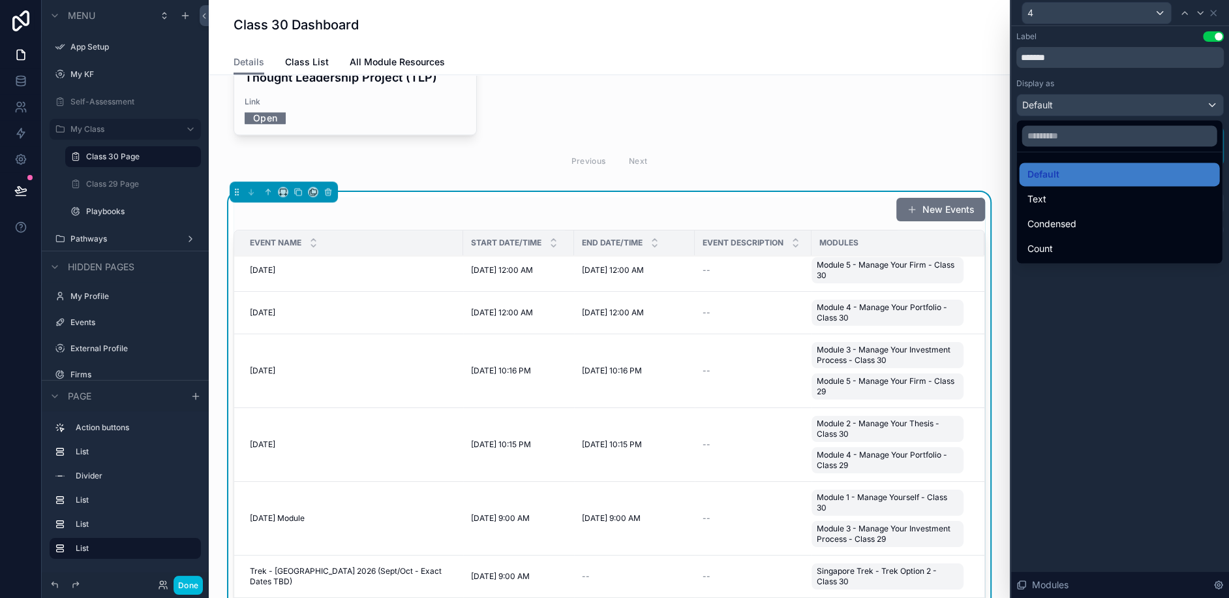
click at [1091, 108] on div at bounding box center [1121, 299] width 218 height 598
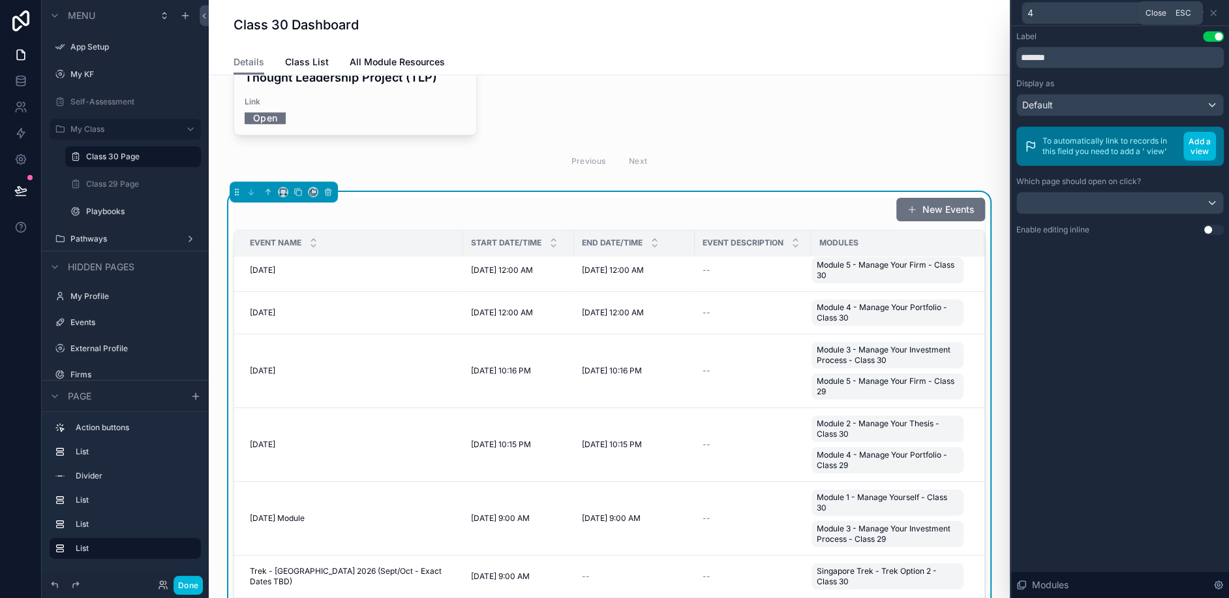
click at [1218, 15] on icon at bounding box center [1214, 13] width 10 height 10
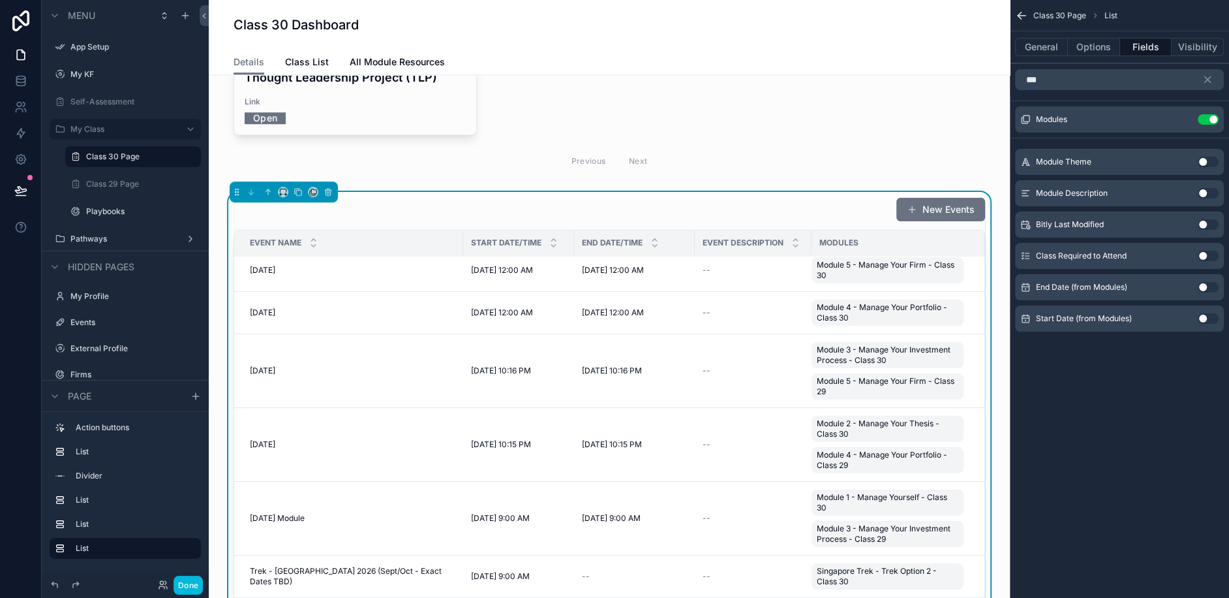
click at [864, 232] on div "Modules" at bounding box center [898, 242] width 173 height 21
click at [1209, 80] on icon "scrollable content" at bounding box center [1208, 80] width 6 height 6
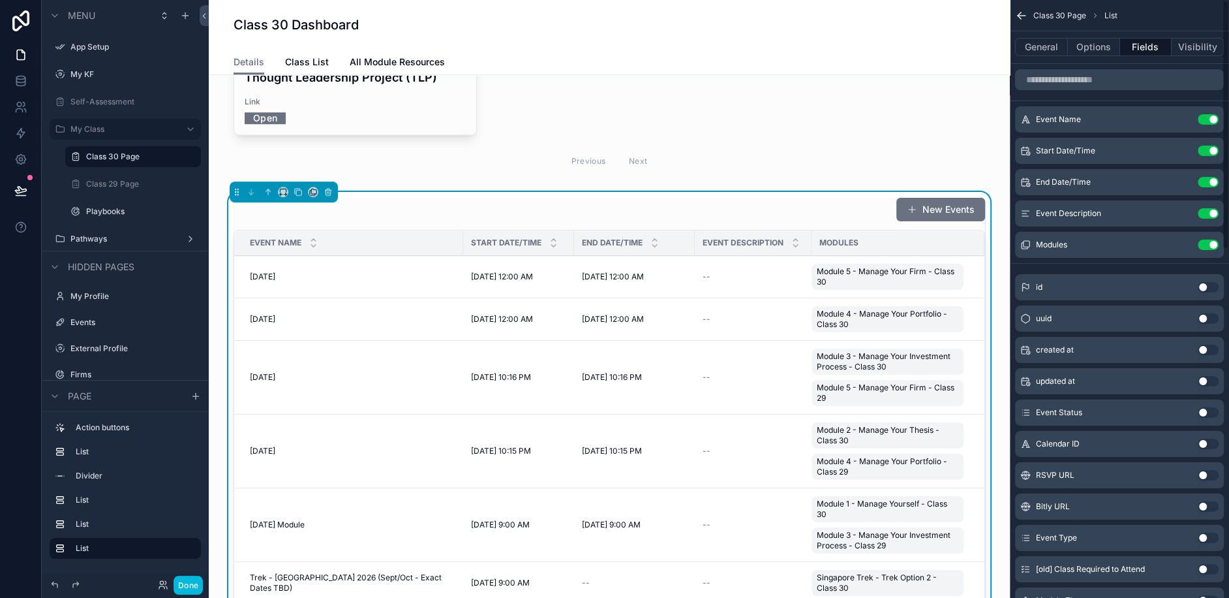
click at [1203, 212] on button "Use setting" at bounding box center [1208, 213] width 21 height 10
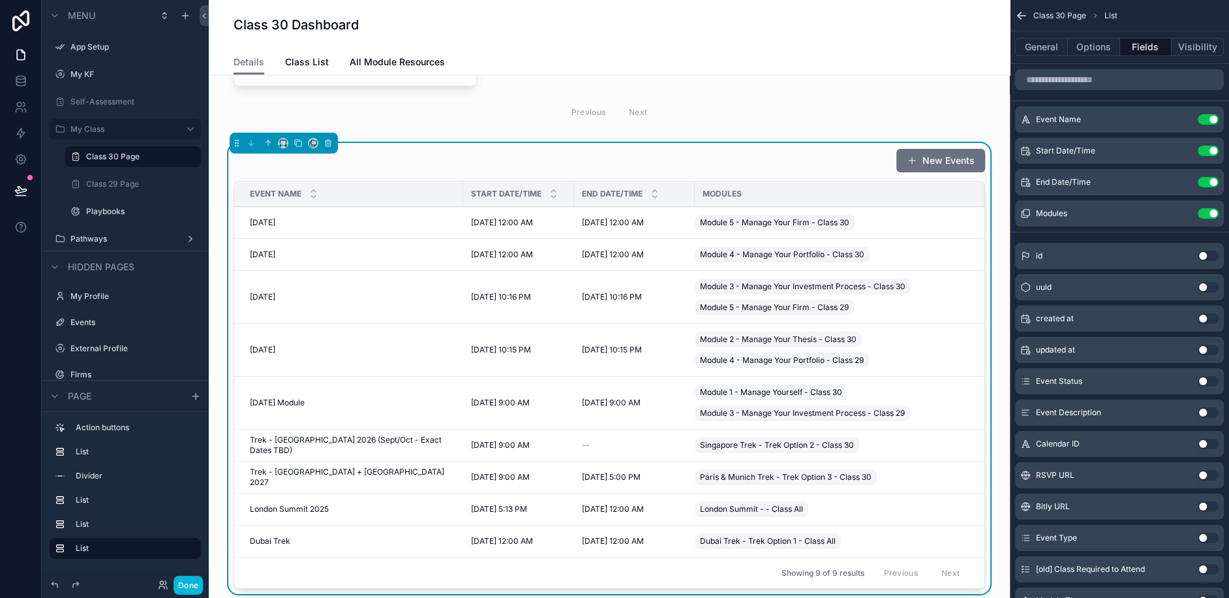
scroll to position [1088, 0]
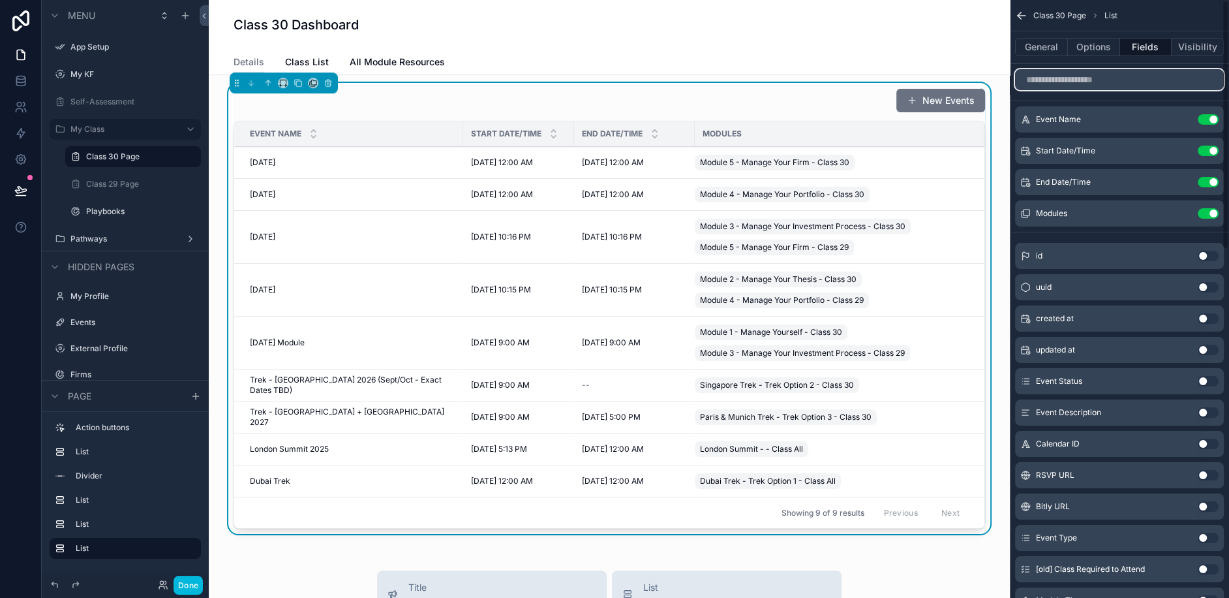
click at [1080, 88] on input "scrollable content" at bounding box center [1119, 79] width 209 height 21
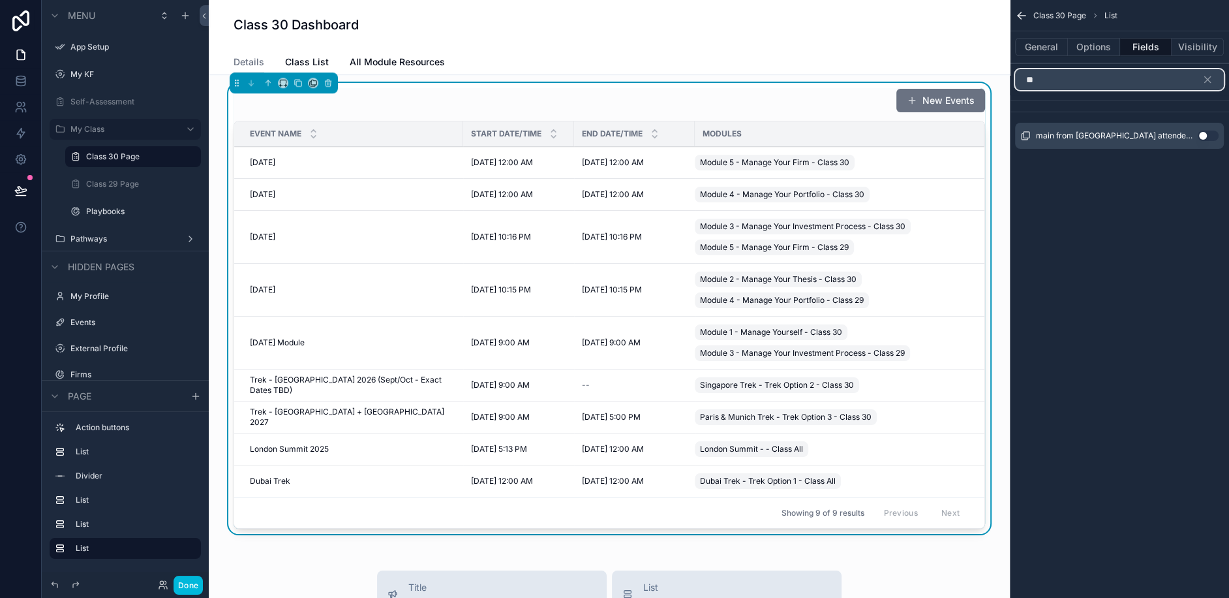
type input "*"
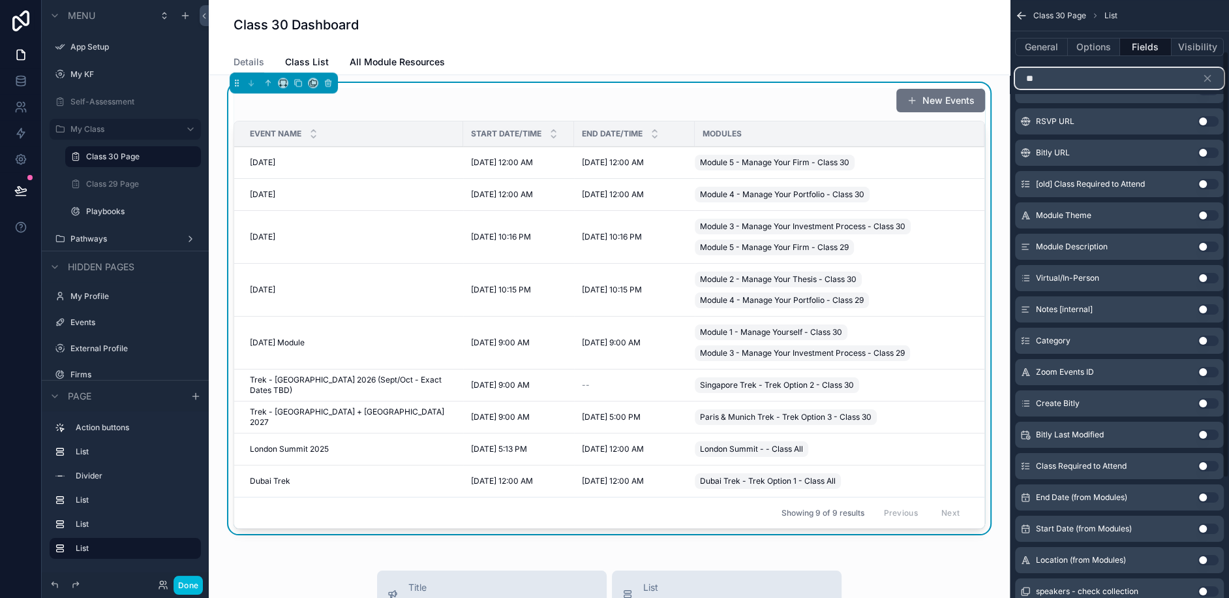
scroll to position [0, 0]
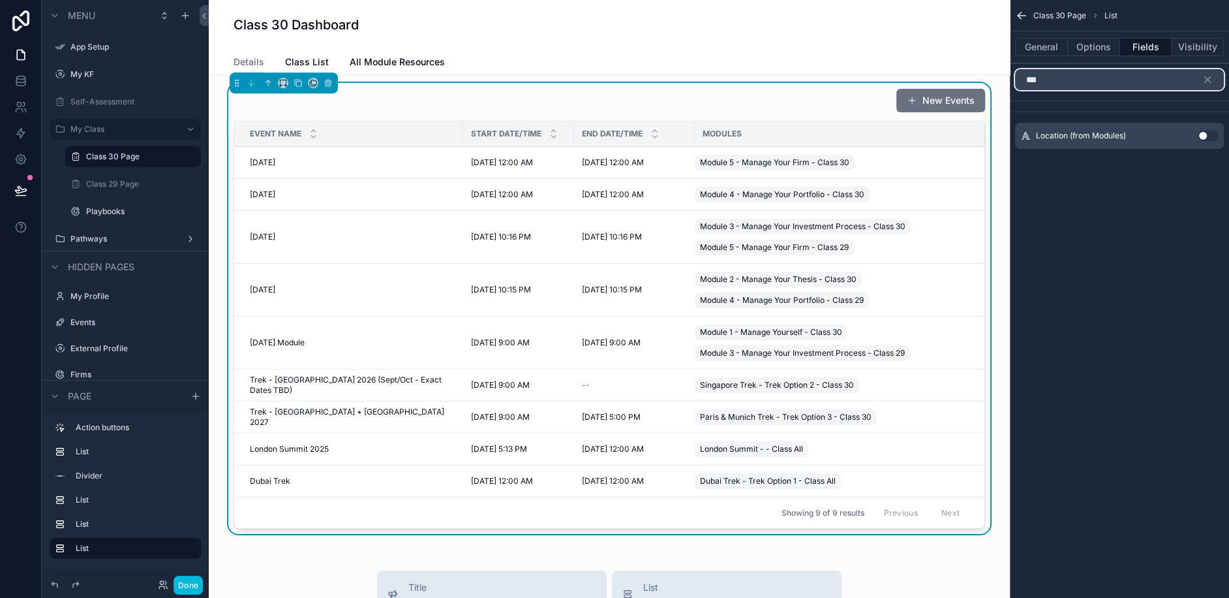
type input "***"
click at [1207, 129] on div "Location (from Modules) Use setting" at bounding box center [1119, 136] width 209 height 26
click at [1206, 140] on button "Use setting" at bounding box center [1208, 136] width 21 height 10
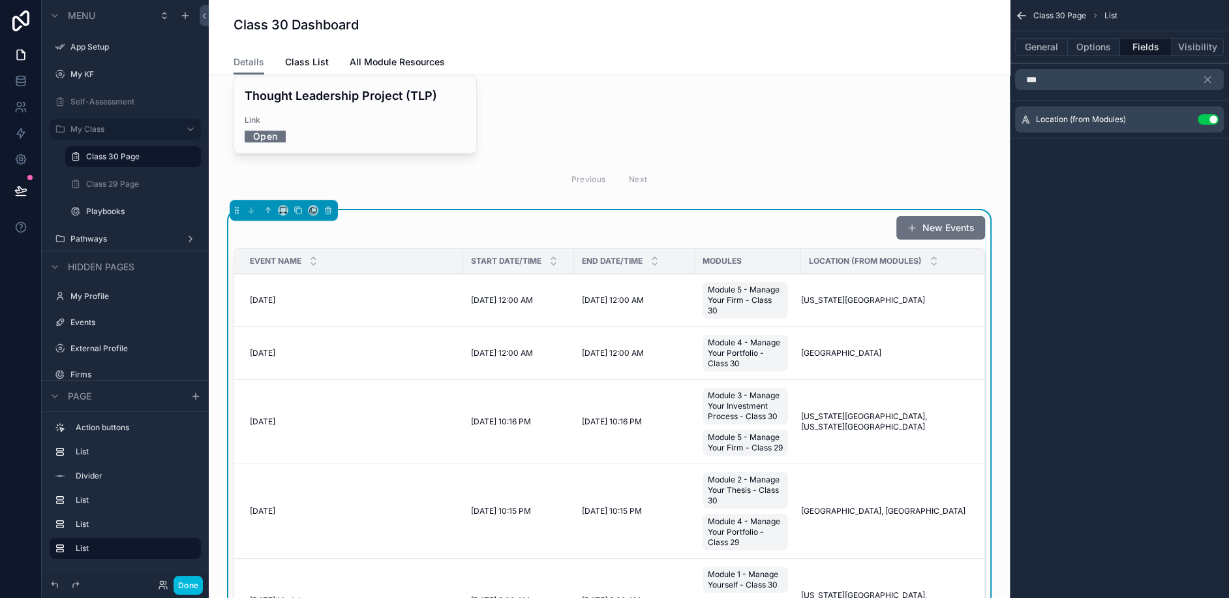
scroll to position [958, 0]
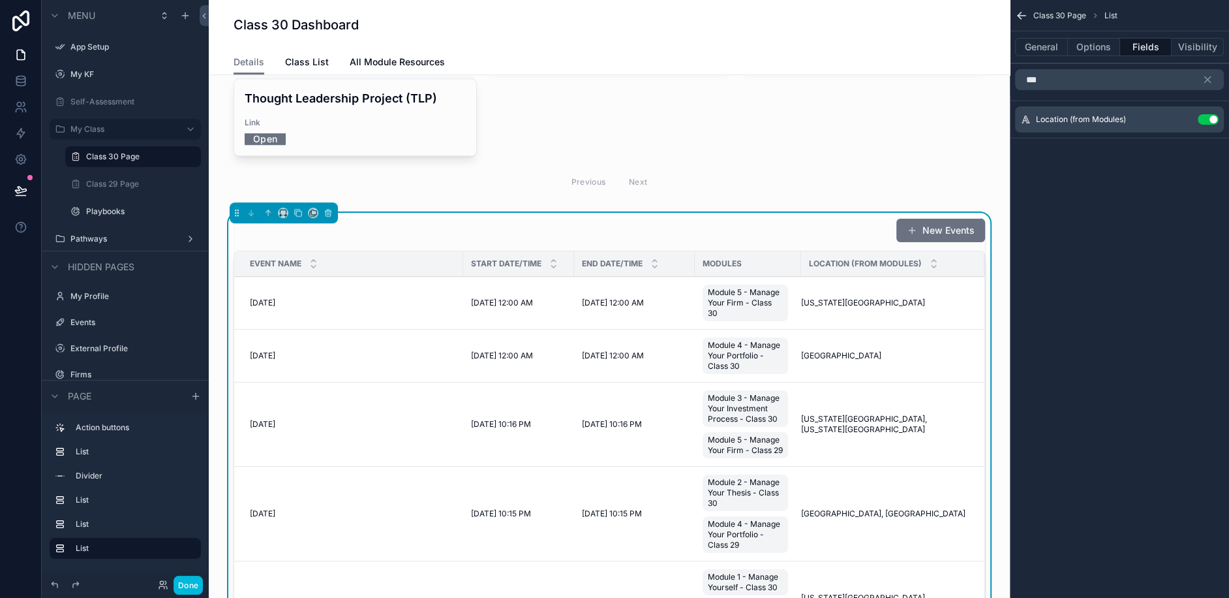
click at [0, 0] on icon "scrollable content" at bounding box center [0, 0] width 0 height 0
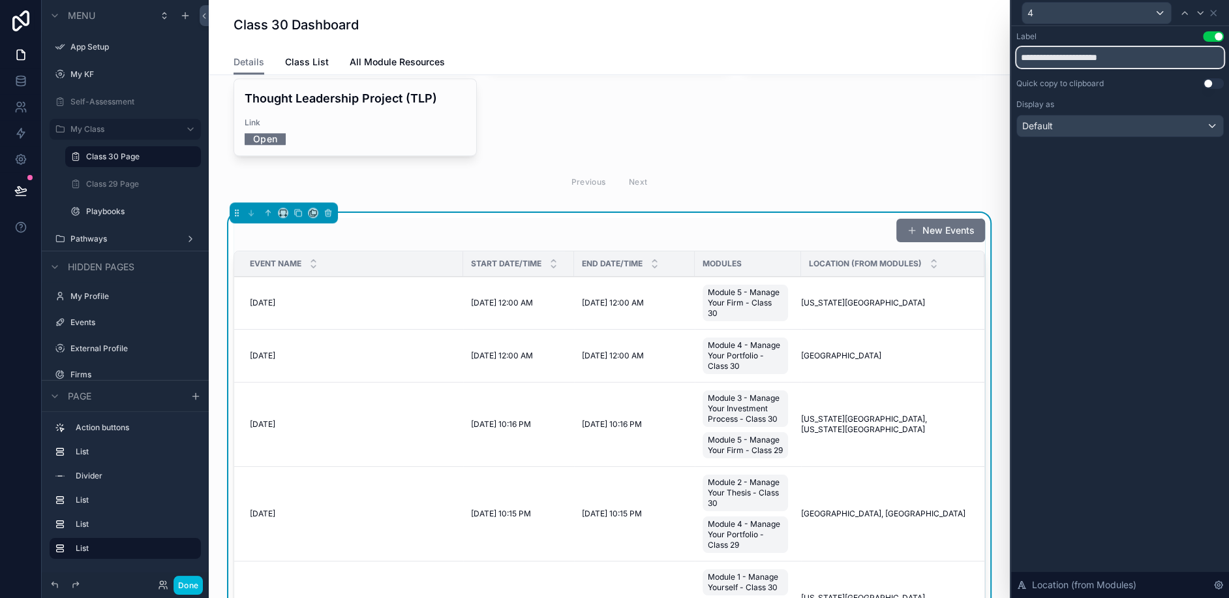
click at [1074, 57] on input "**********" at bounding box center [1121, 57] width 208 height 21
type input "********"
click at [1125, 260] on div "Label Use setting ******** Quick copy to clipboard Use setting Display as Defau…" at bounding box center [1121, 312] width 218 height 572
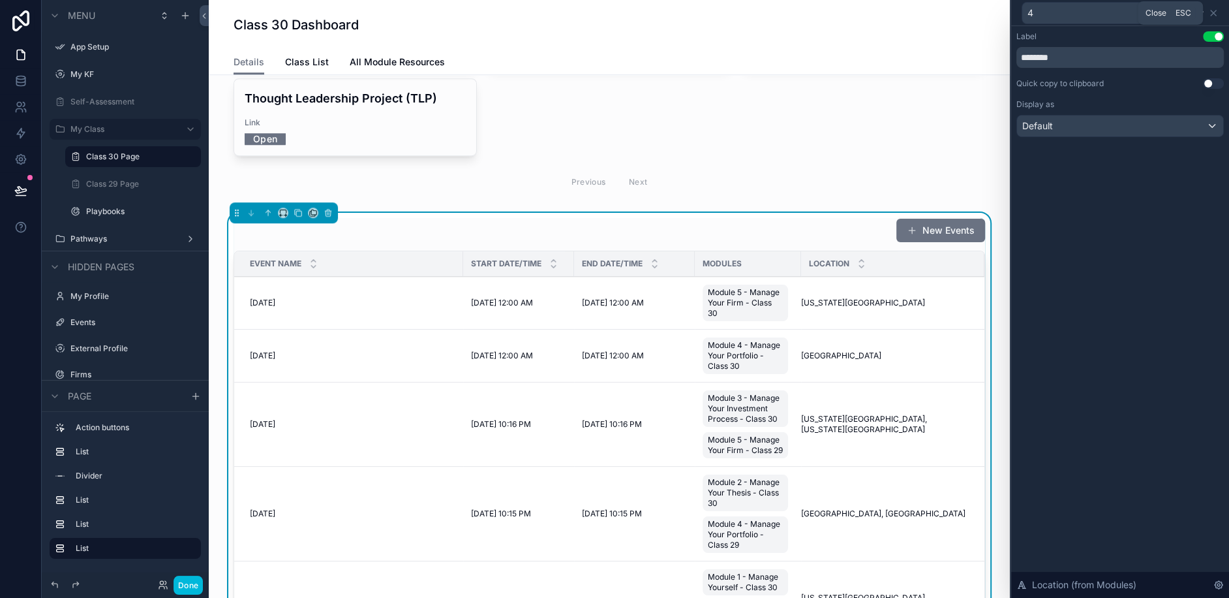
click at [1214, 10] on icon at bounding box center [1214, 13] width 10 height 10
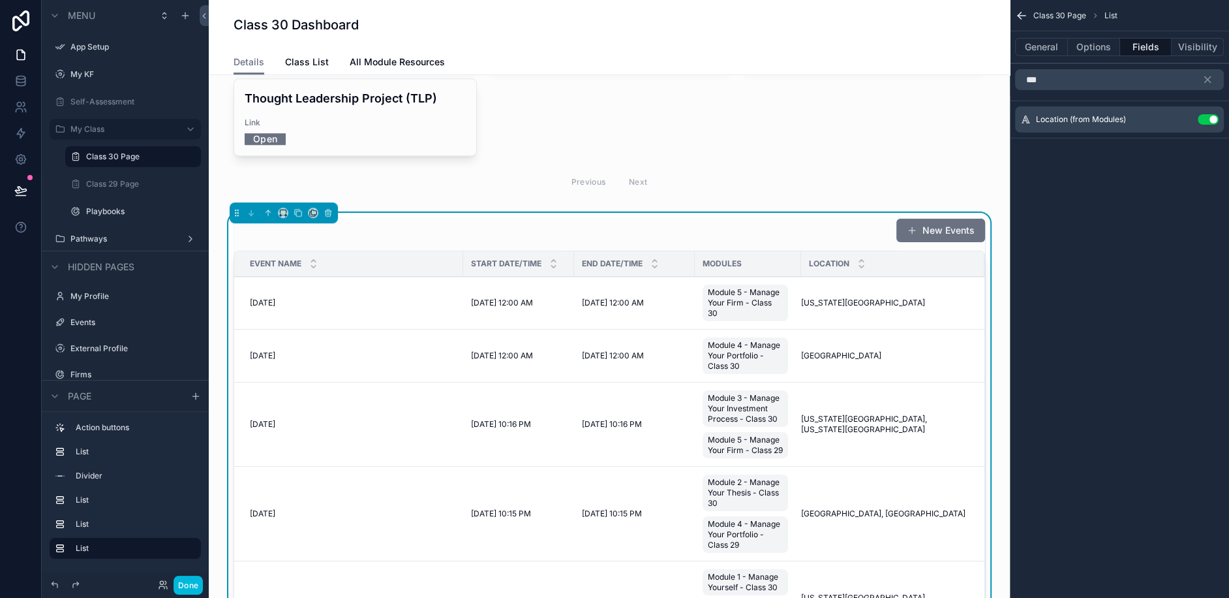
click at [502, 258] on span "Start Date/Time" at bounding box center [506, 263] width 70 height 10
click at [1207, 82] on icon "scrollable content" at bounding box center [1208, 80] width 12 height 12
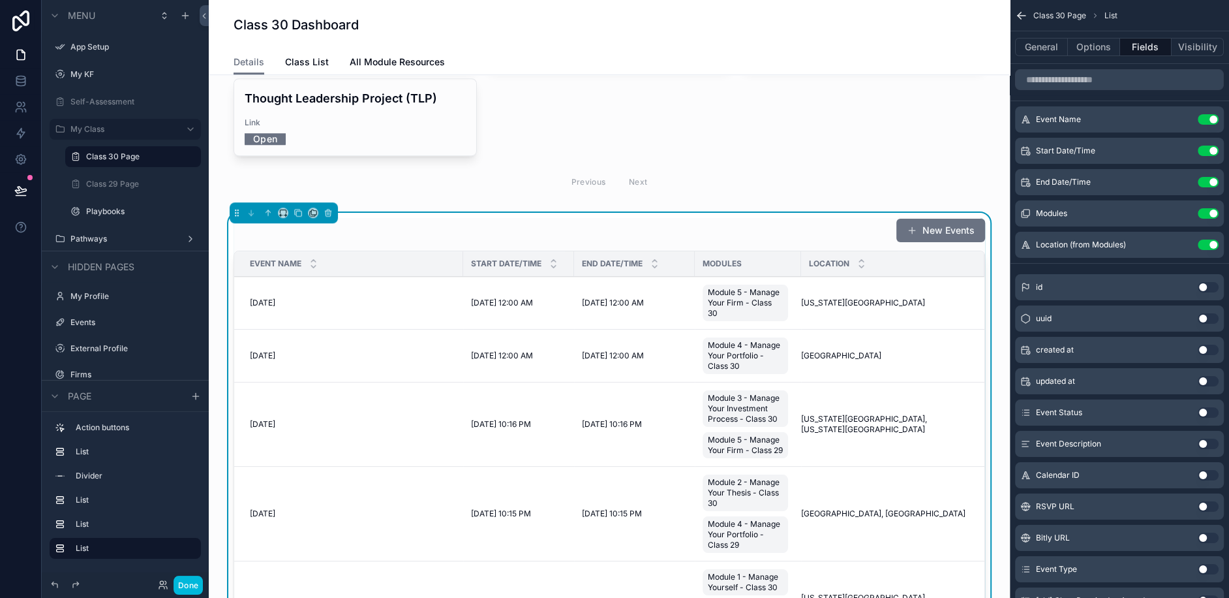
click at [0, 0] on icon "scrollable content" at bounding box center [0, 0] width 0 height 0
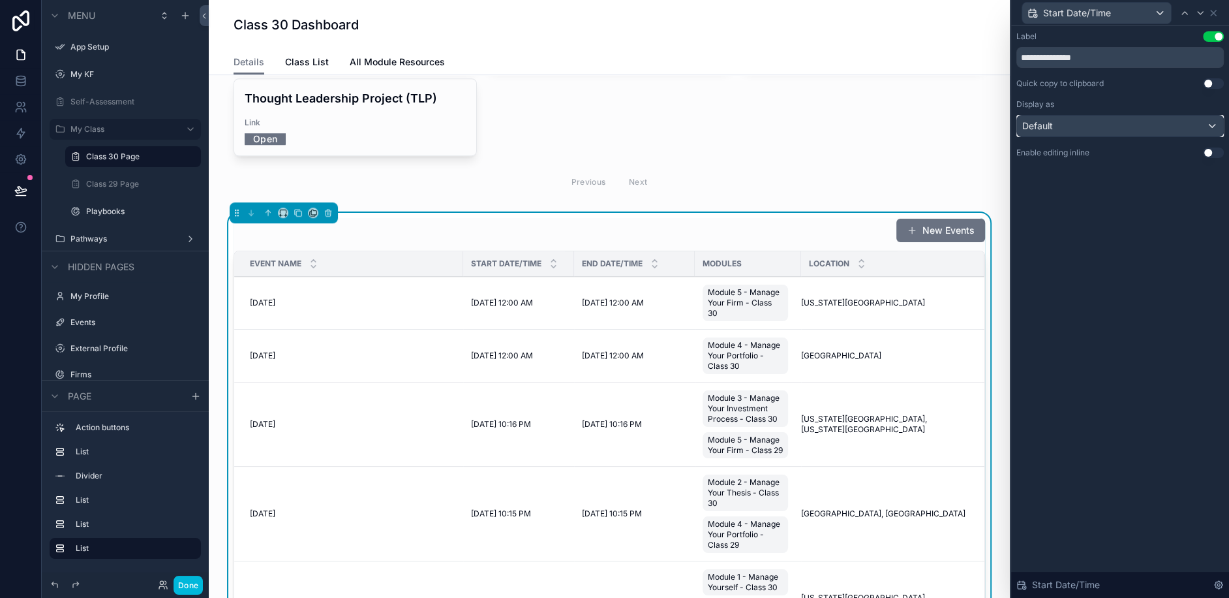
click at [1198, 119] on div "Default" at bounding box center [1120, 126] width 206 height 21
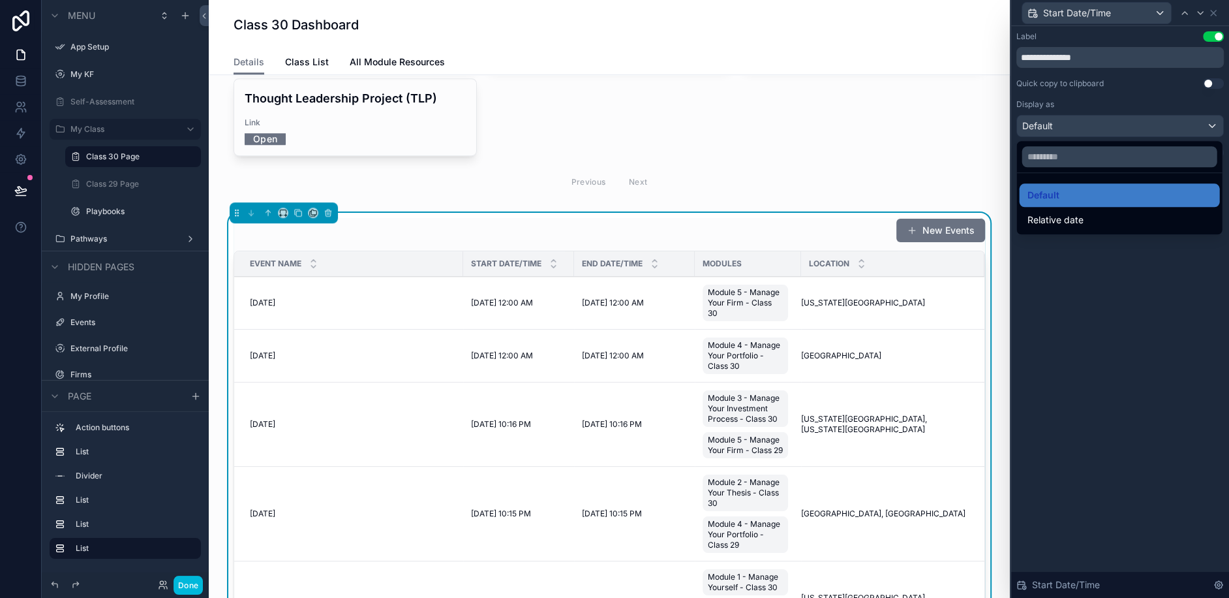
click at [1072, 310] on div at bounding box center [1121, 299] width 218 height 598
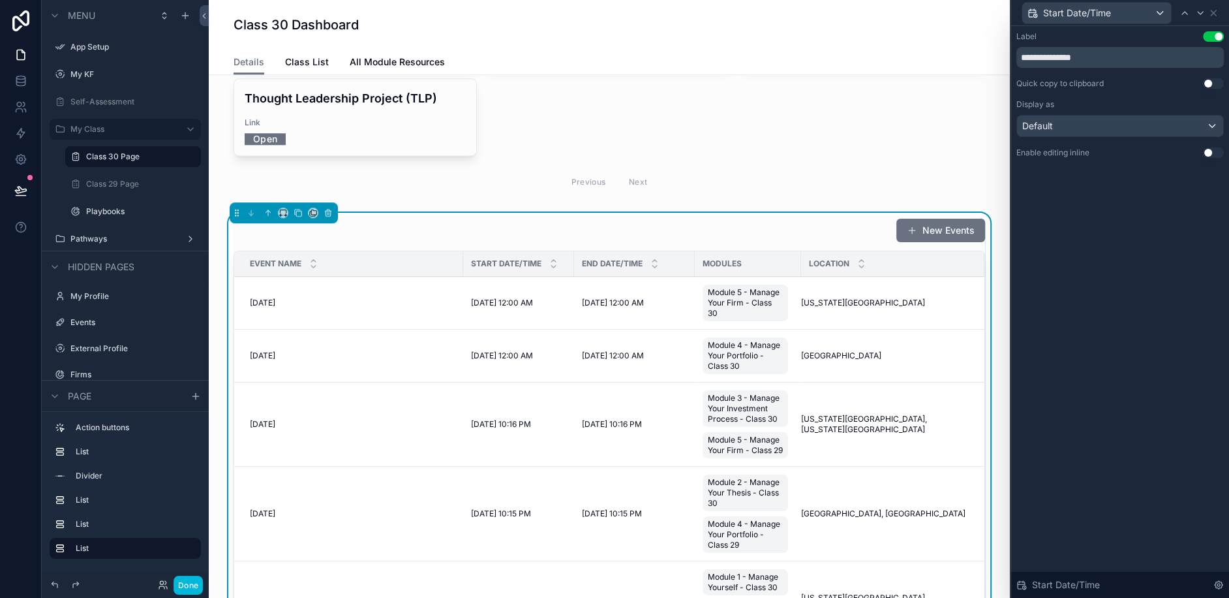
click at [1220, 14] on div "Start Date/Time" at bounding box center [1121, 12] width 208 height 25
click at [1213, 14] on icon at bounding box center [1214, 13] width 10 height 10
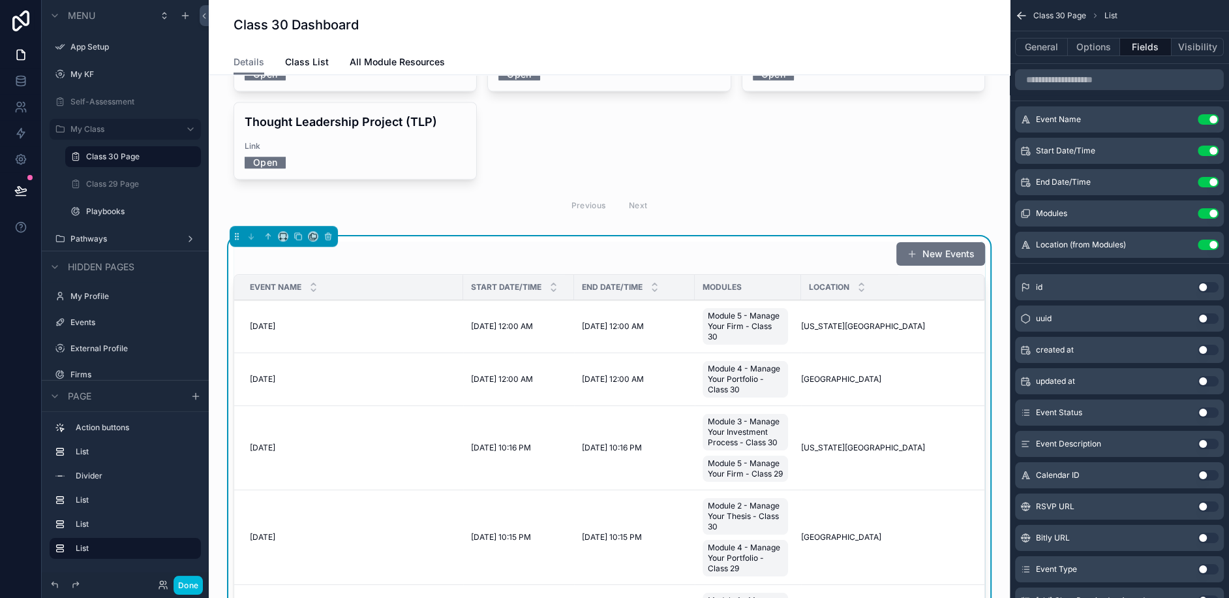
scroll to position [996, 0]
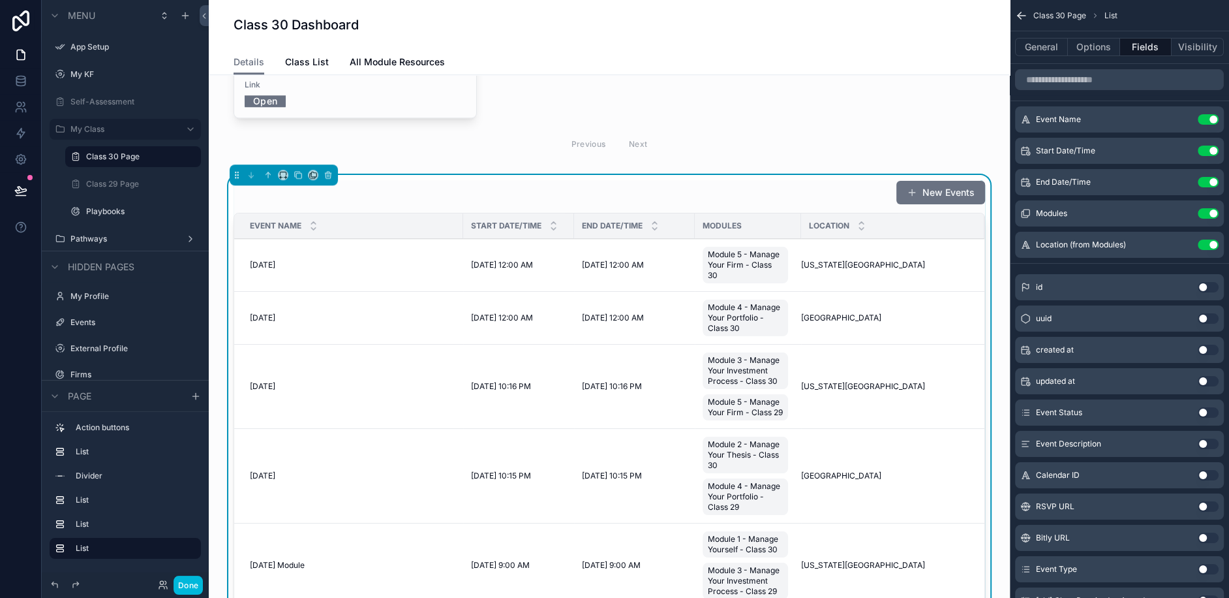
click at [776, 215] on div "Modules" at bounding box center [748, 225] width 106 height 21
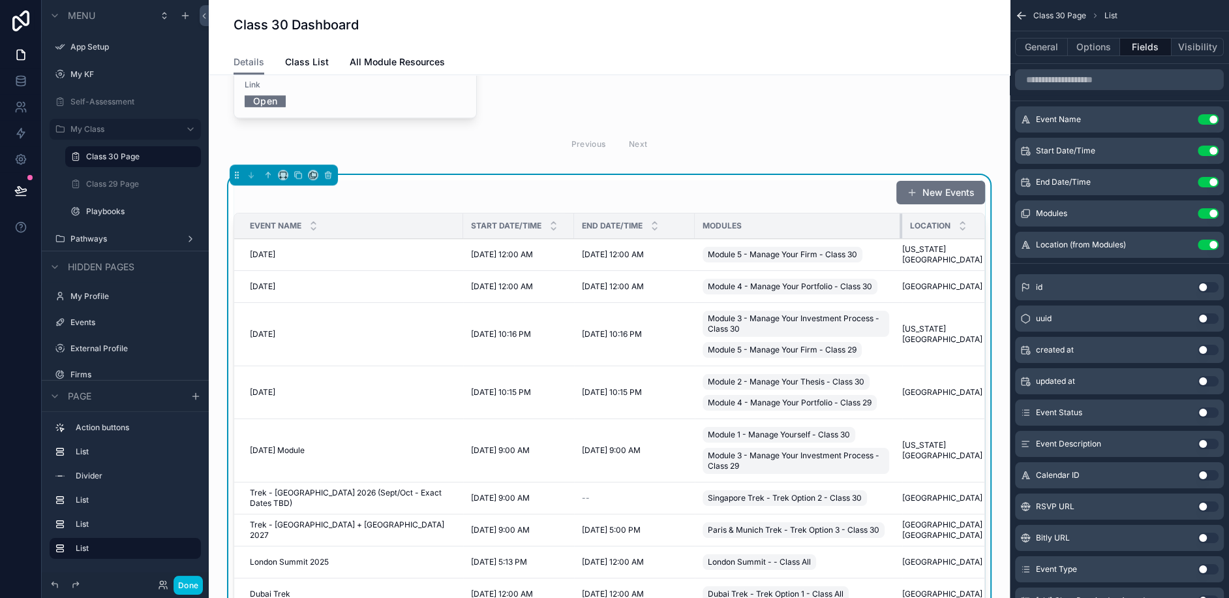
drag, startPoint x: 789, startPoint y: 159, endPoint x: 890, endPoint y: 155, distance: 101.2
click at [900, 213] on div "scrollable content" at bounding box center [902, 225] width 5 height 25
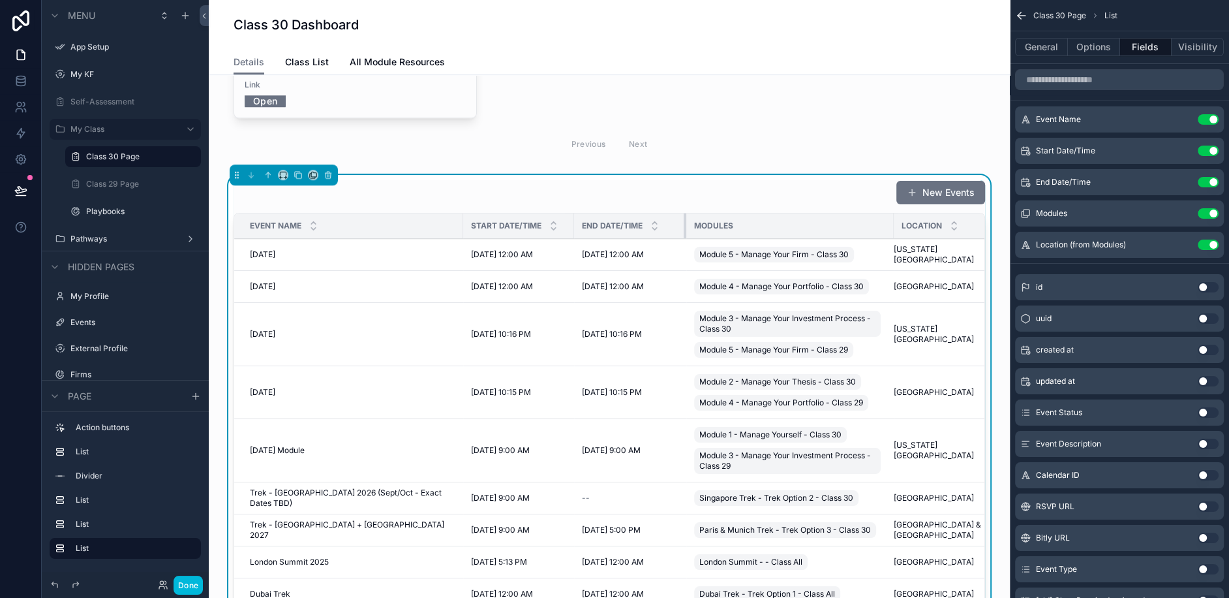
drag, startPoint x: 683, startPoint y: 161, endPoint x: 675, endPoint y: 161, distance: 8.5
click at [684, 213] on div "scrollable content" at bounding box center [686, 225] width 5 height 25
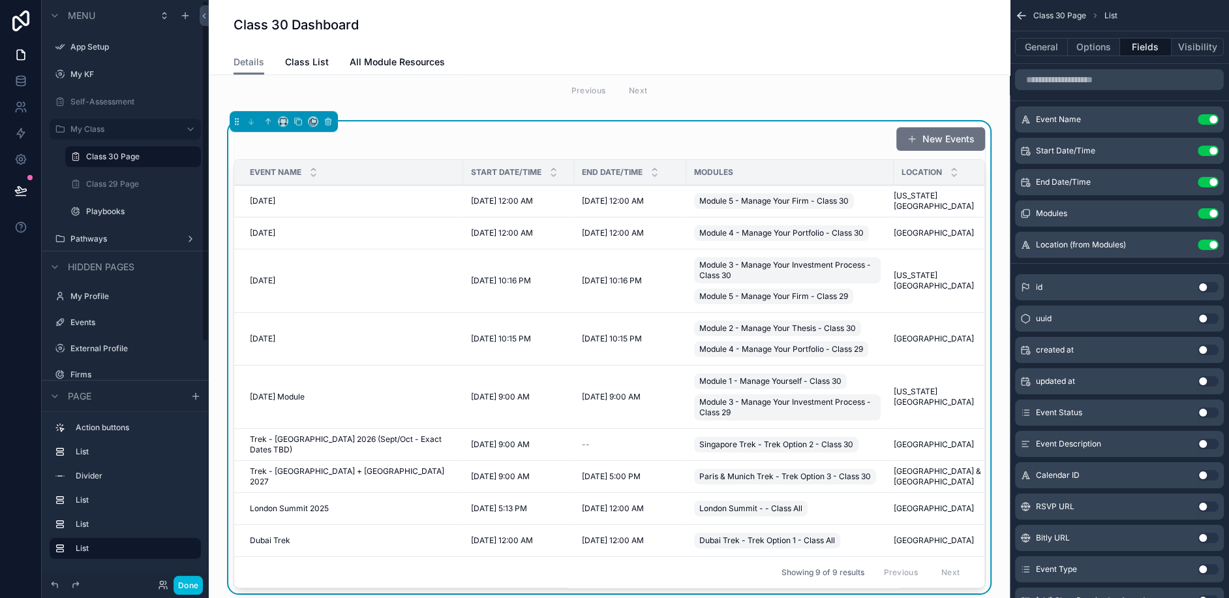
scroll to position [1052, 0]
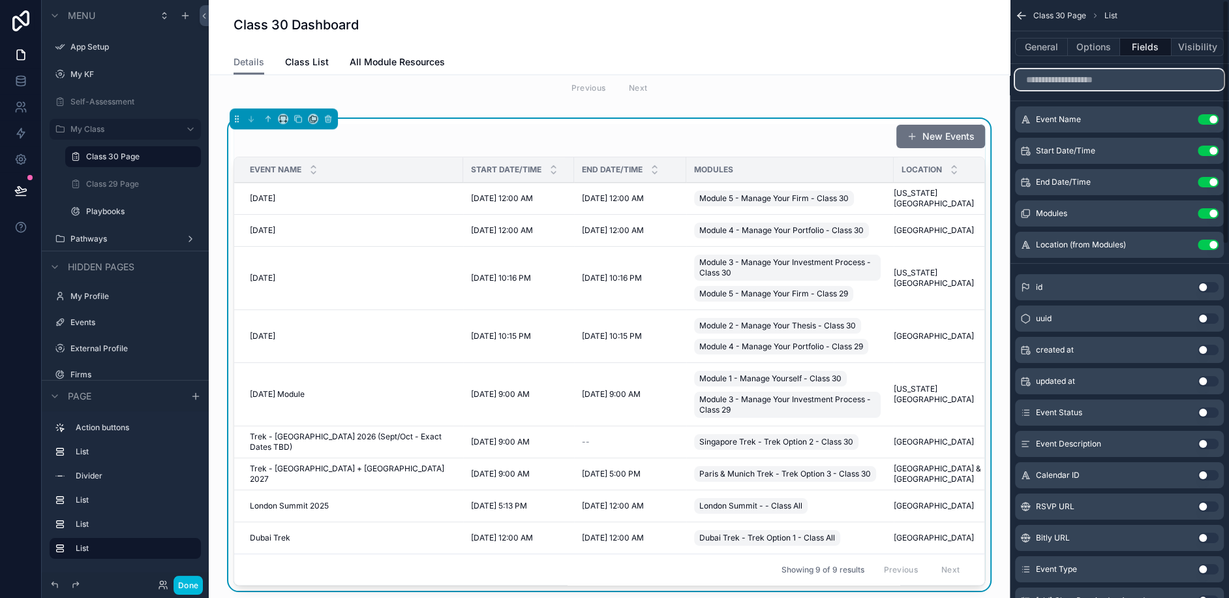
click at [1086, 88] on input "scrollable content" at bounding box center [1119, 79] width 209 height 21
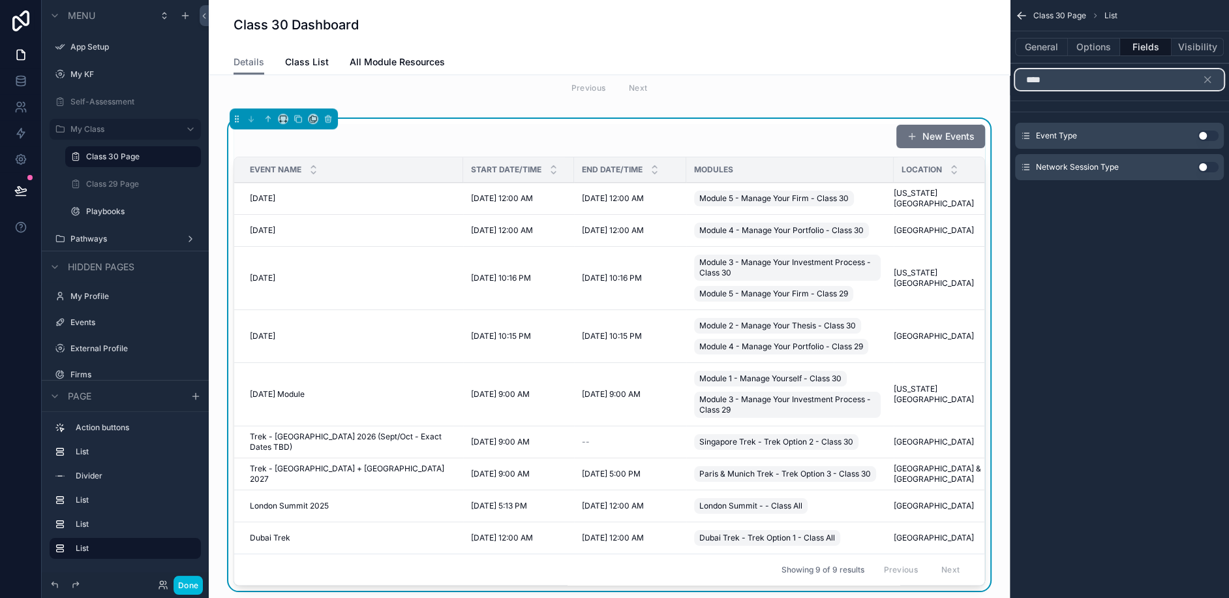
type input "****"
click at [1203, 132] on button "Use setting" at bounding box center [1208, 136] width 21 height 10
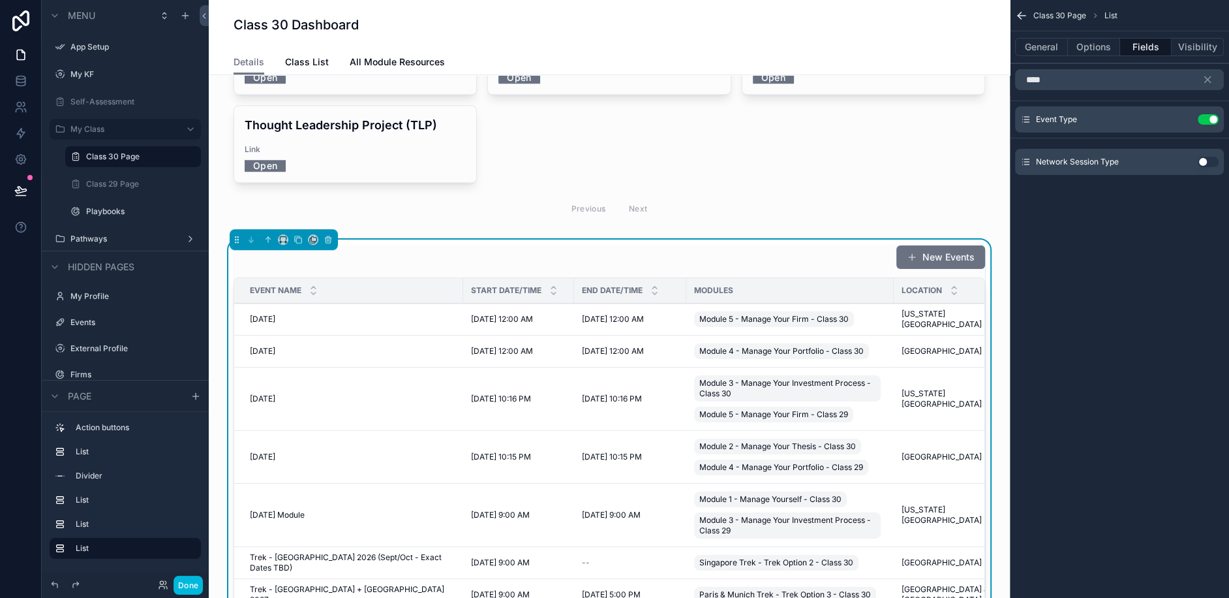
scroll to position [953, 0]
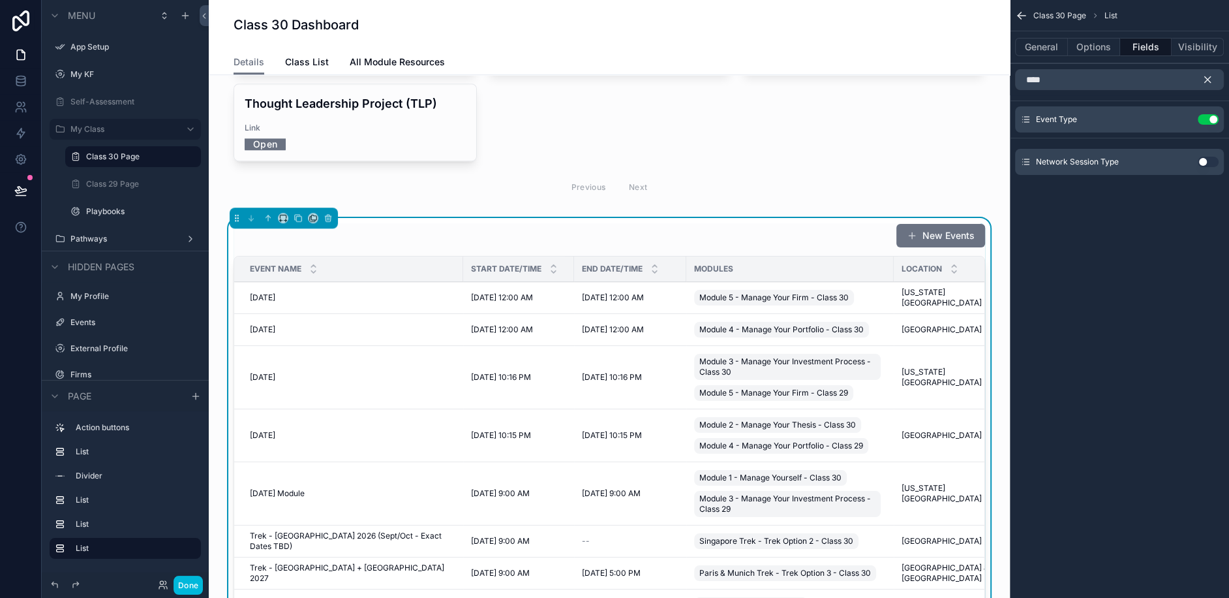
click at [1210, 77] on icon "scrollable content" at bounding box center [1208, 80] width 12 height 12
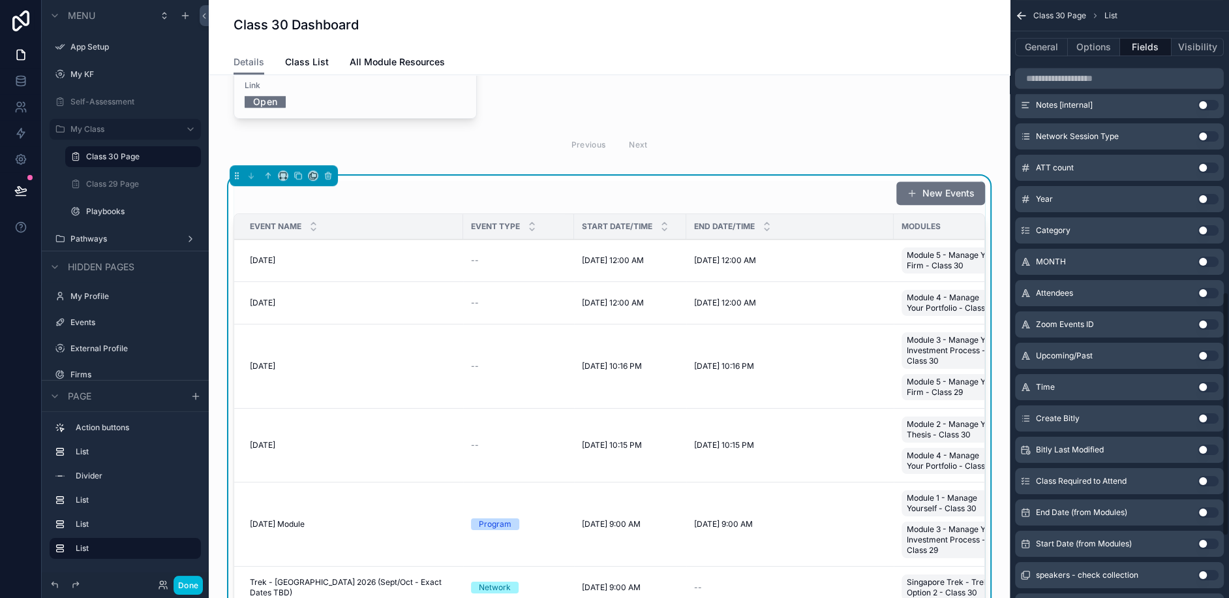
scroll to position [732, 0]
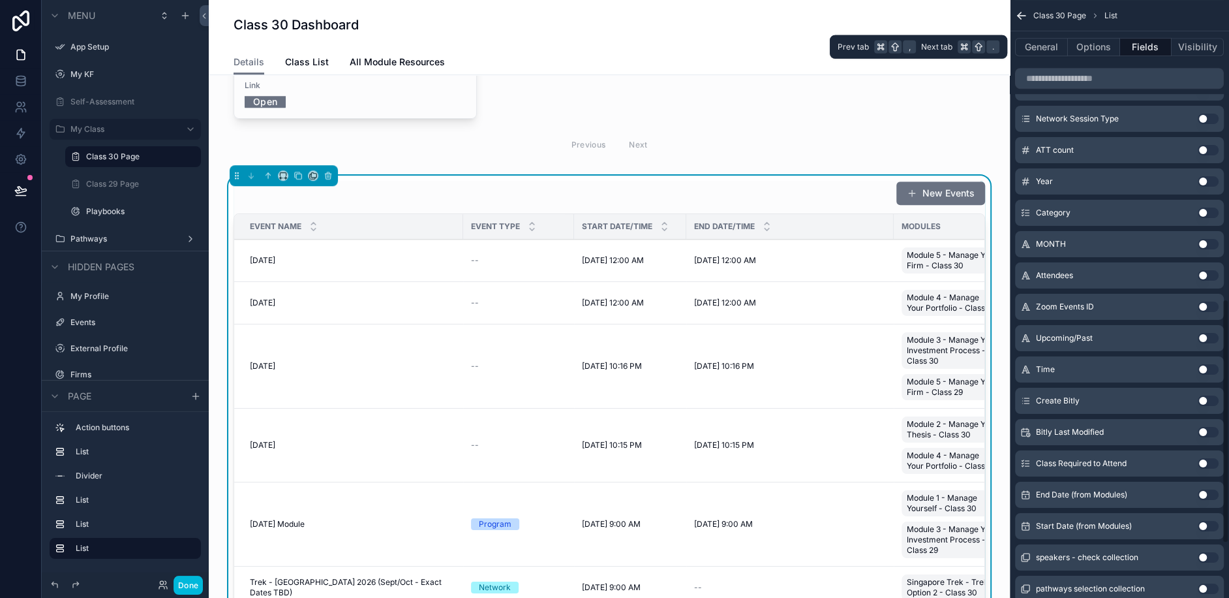
click at [1088, 50] on button "Options" at bounding box center [1094, 47] width 52 height 18
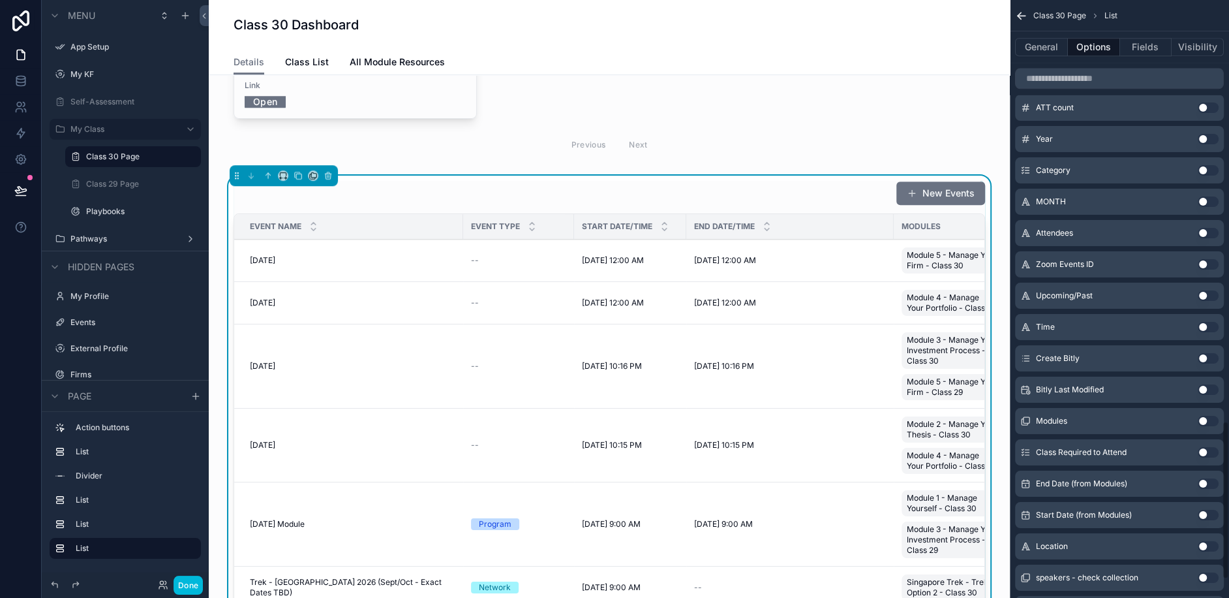
scroll to position [1656, 0]
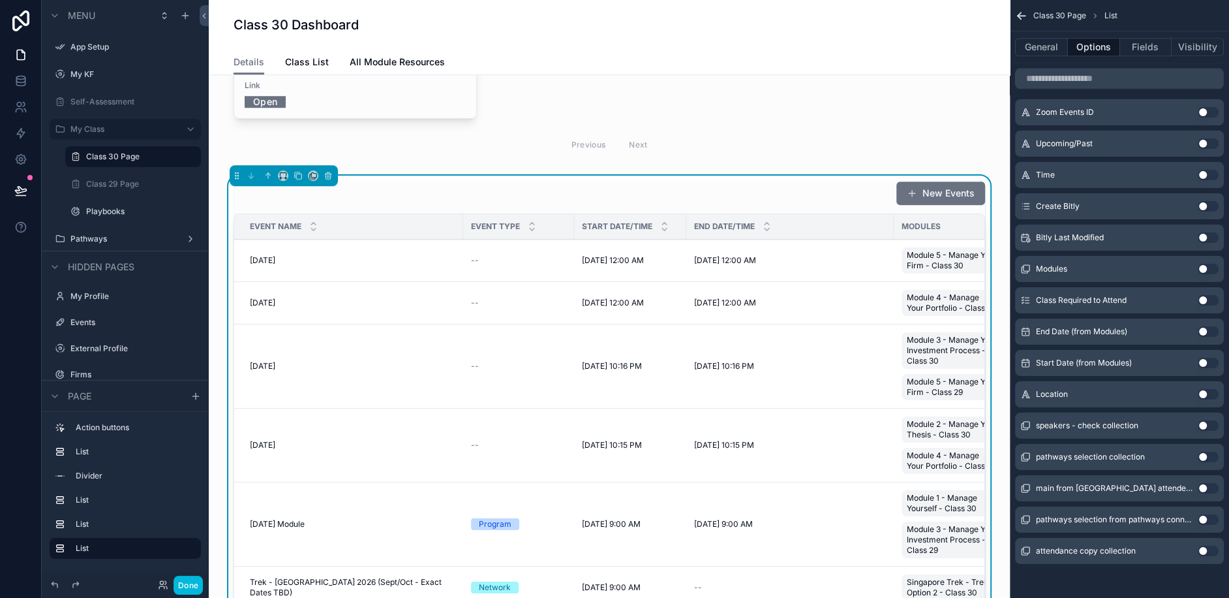
click at [1040, 53] on button "General" at bounding box center [1041, 47] width 53 height 18
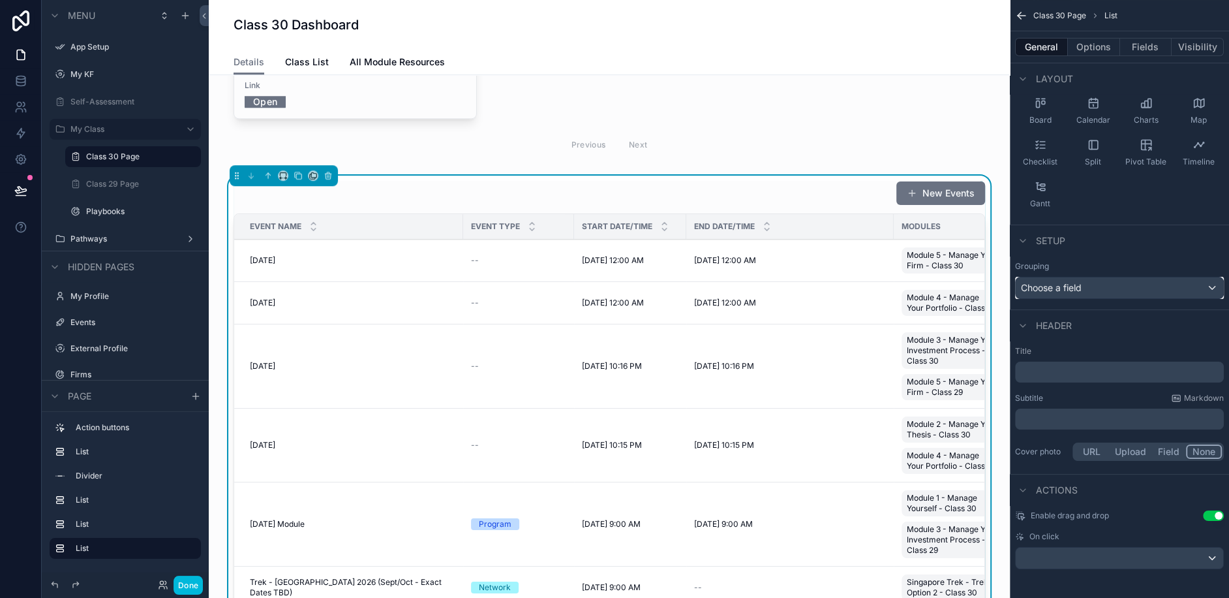
click at [1090, 283] on div "Choose a field" at bounding box center [1120, 287] width 208 height 21
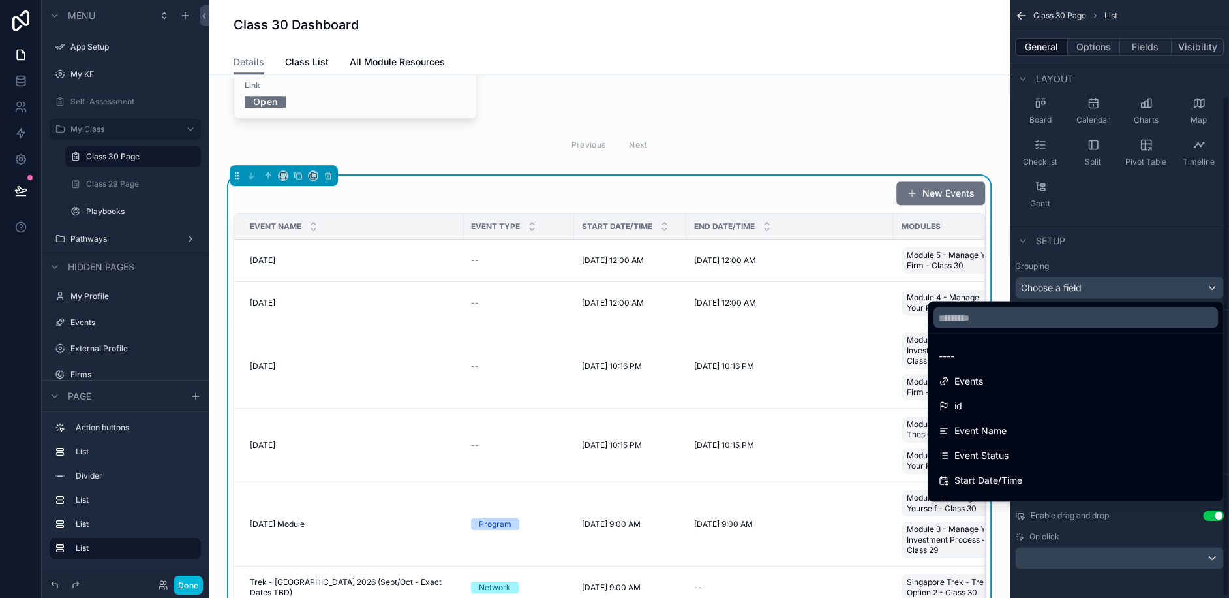
click at [1119, 246] on div "scrollable content" at bounding box center [614, 299] width 1229 height 598
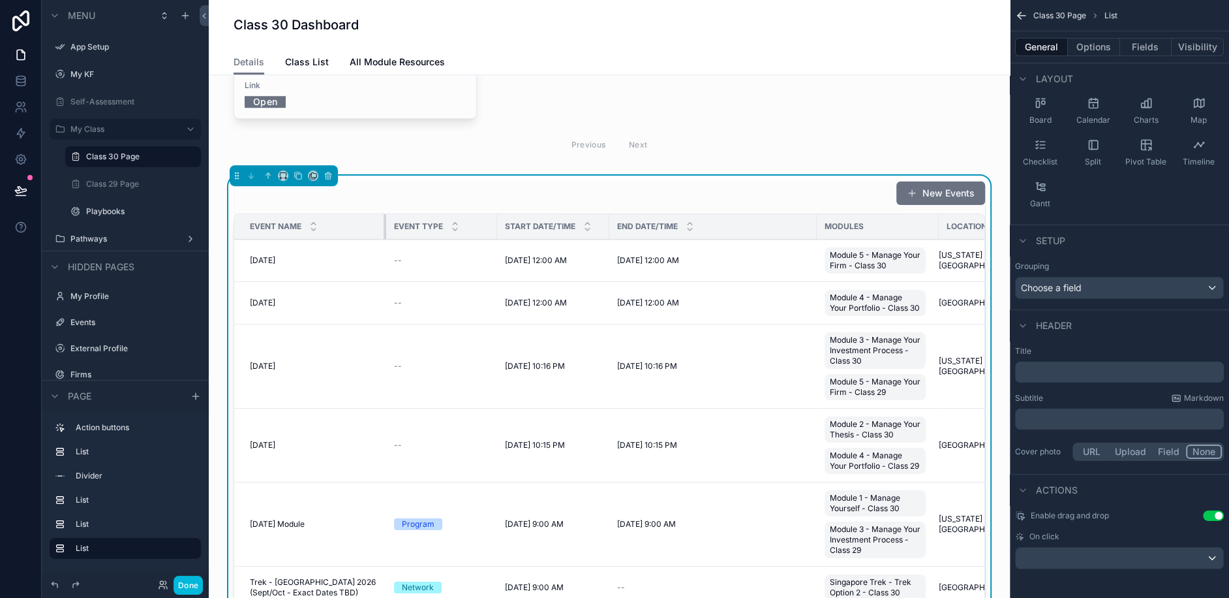
drag, startPoint x: 451, startPoint y: 163, endPoint x: 375, endPoint y: 160, distance: 75.8
click at [375, 214] on th "Event Name" at bounding box center [310, 226] width 152 height 25
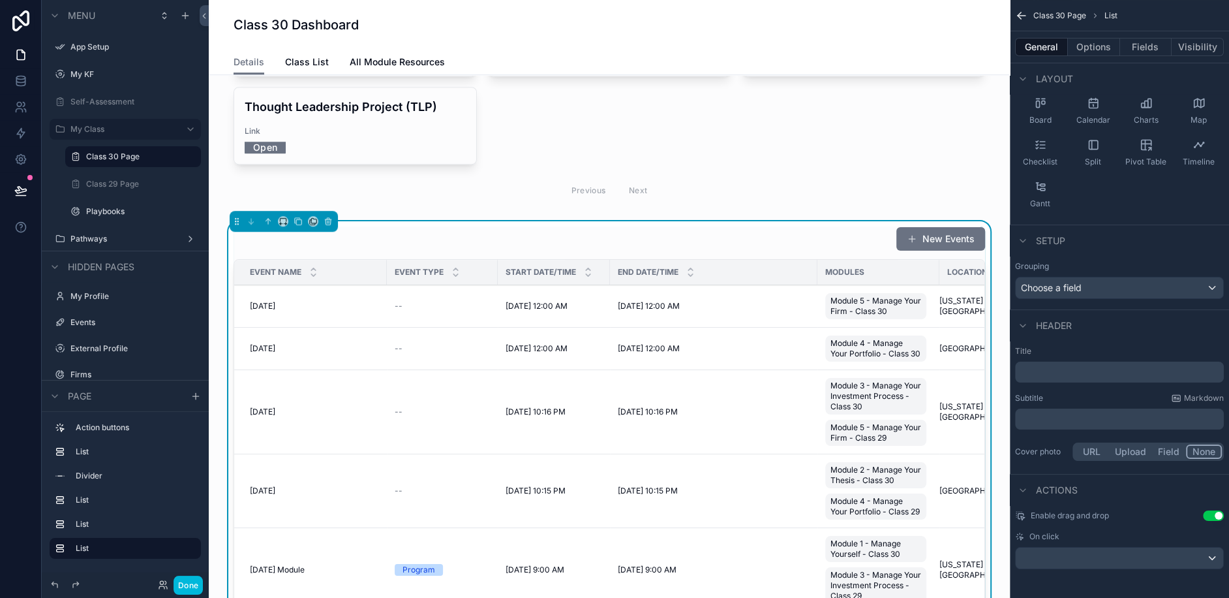
scroll to position [904, 0]
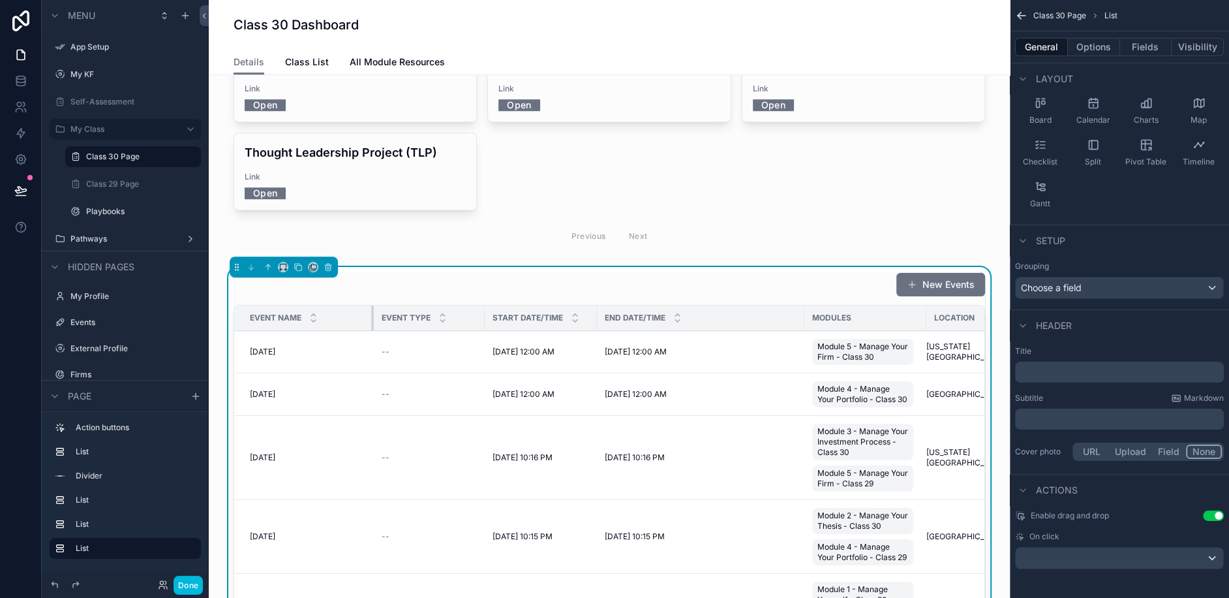
drag, startPoint x: 384, startPoint y: 251, endPoint x: 370, endPoint y: 251, distance: 14.4
click at [371, 305] on div "scrollable content" at bounding box center [373, 317] width 5 height 25
click at [1087, 45] on button "Options" at bounding box center [1094, 47] width 52 height 18
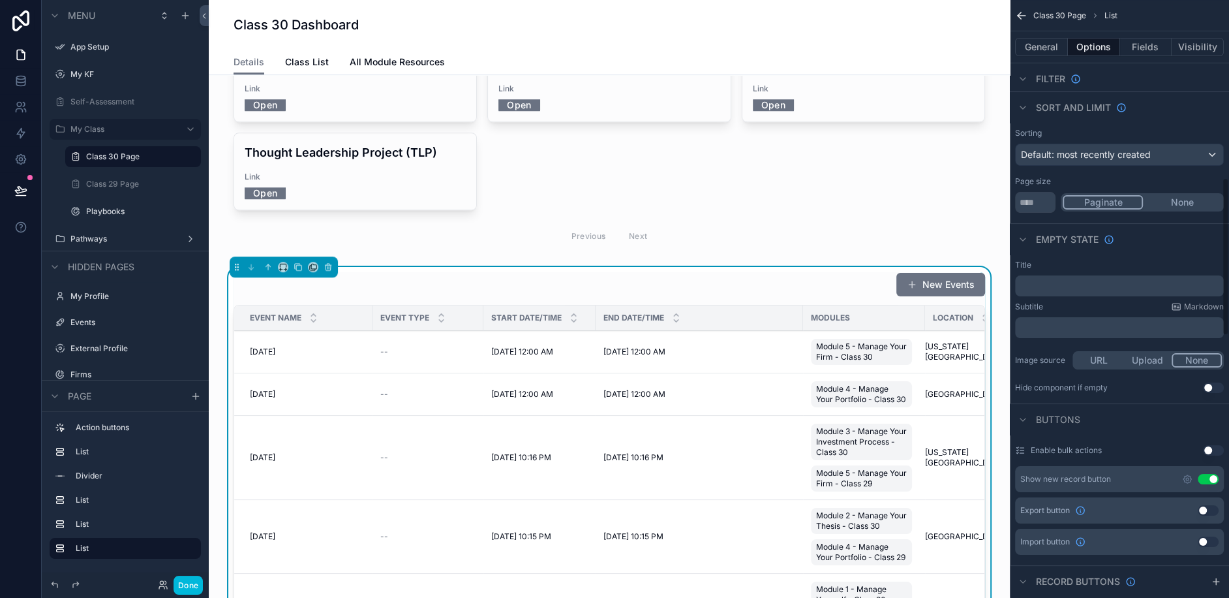
scroll to position [0, 0]
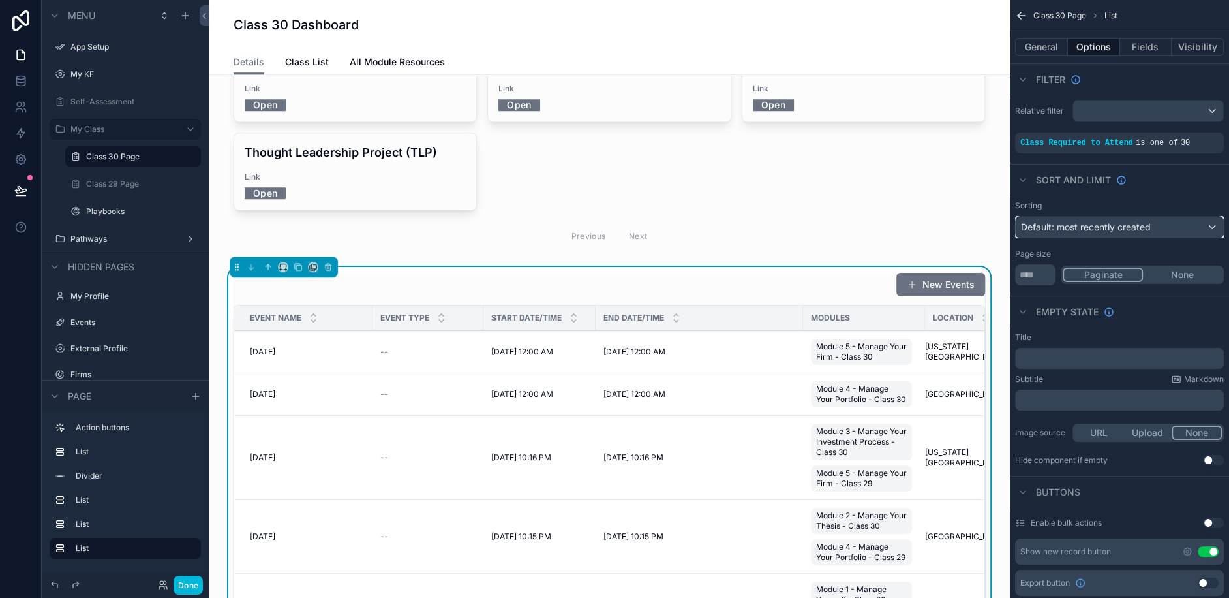
click at [1167, 224] on div "Default: most recently created" at bounding box center [1120, 227] width 208 height 21
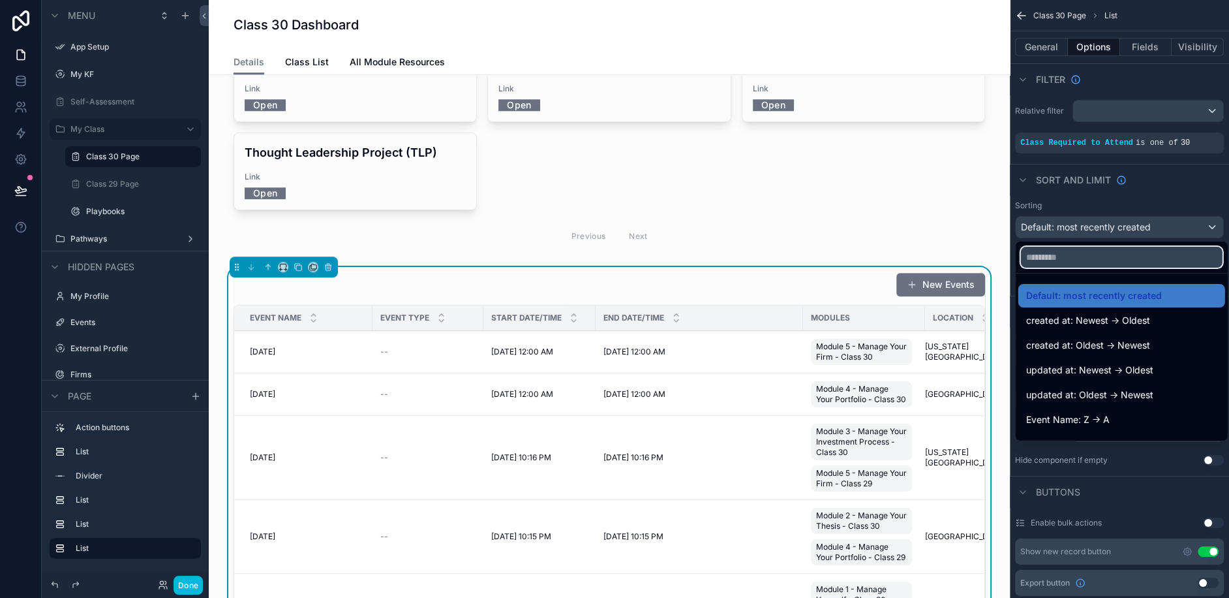
click at [1065, 261] on input "text" at bounding box center [1122, 257] width 202 height 21
type input "*"
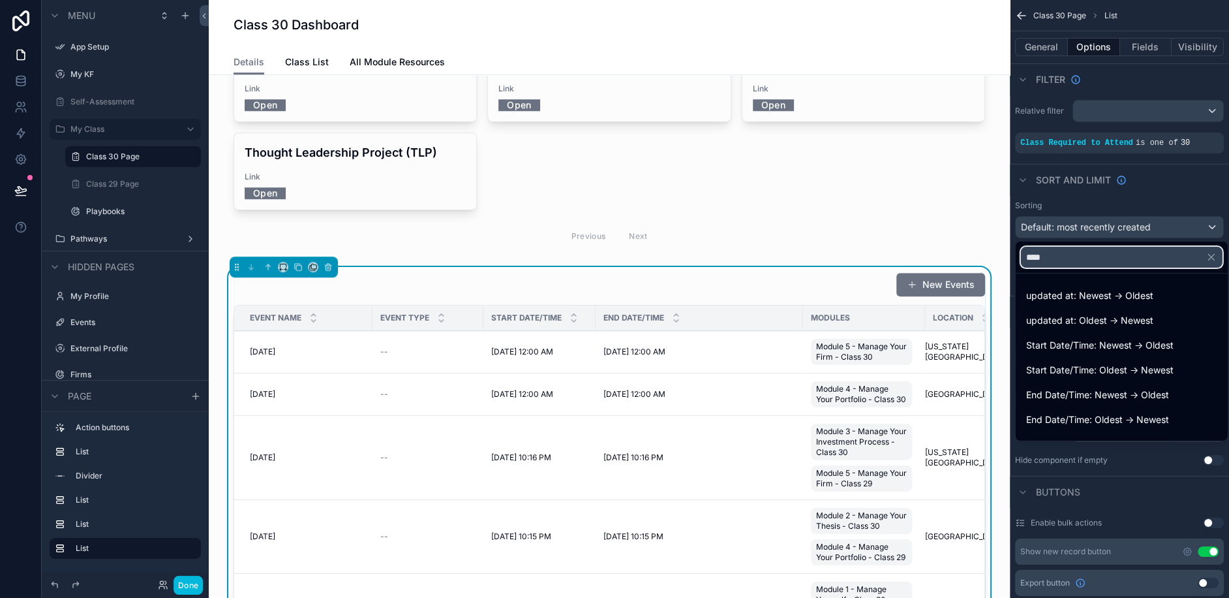
type input "****"
click at [1066, 367] on span "Start Date/Time: Oldest -> Newest" at bounding box center [1100, 370] width 147 height 16
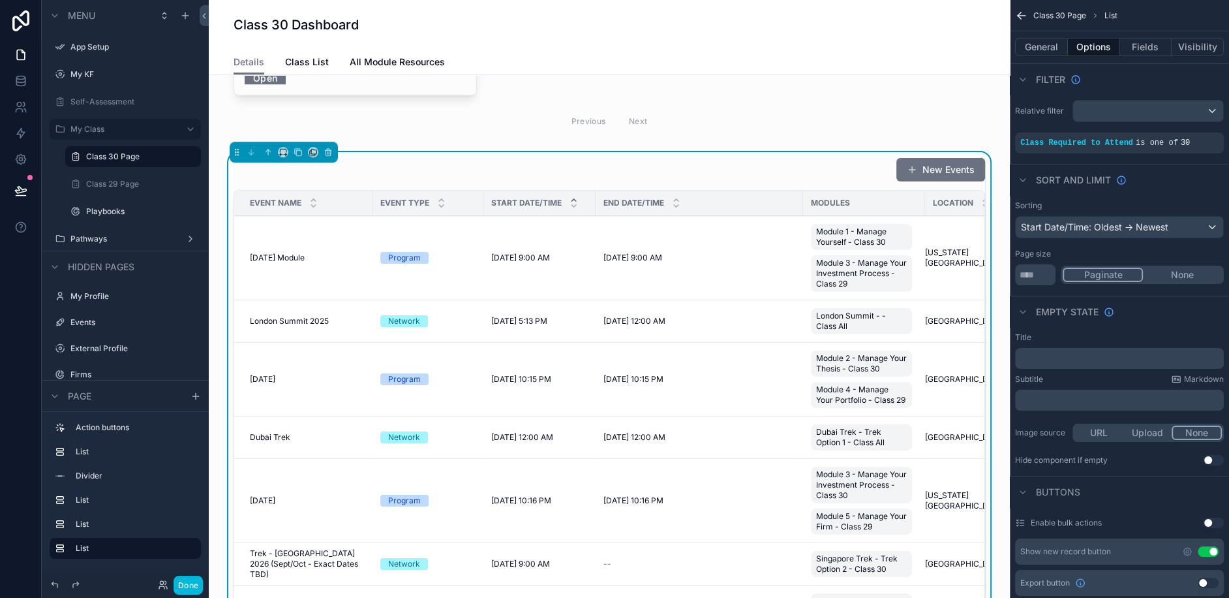
scroll to position [1017, 0]
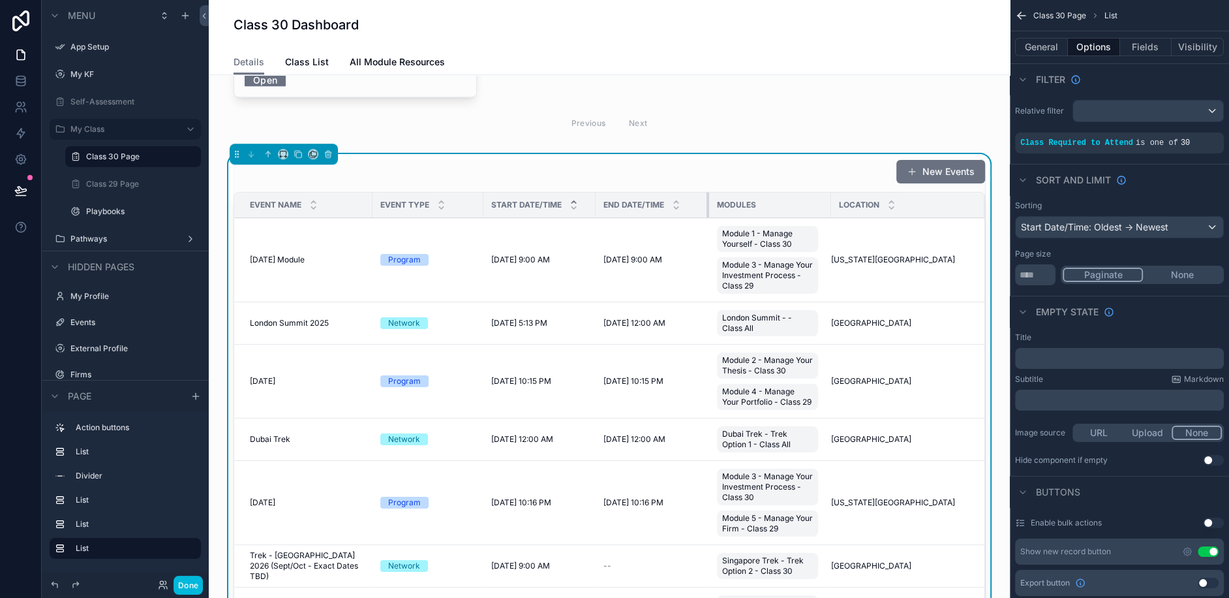
drag, startPoint x: 801, startPoint y: 140, endPoint x: 707, endPoint y: 149, distance: 94.4
click at [707, 193] on div "scrollable content" at bounding box center [709, 205] width 5 height 25
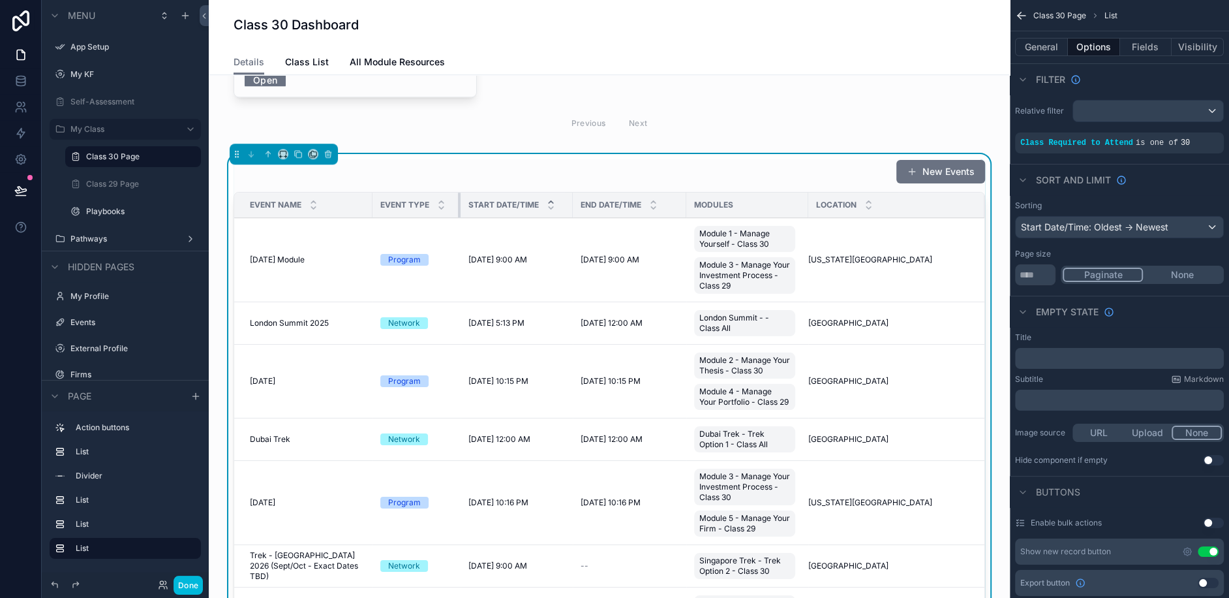
drag, startPoint x: 481, startPoint y: 136, endPoint x: 457, endPoint y: 138, distance: 24.2
click at [458, 193] on div "scrollable content" at bounding box center [460, 205] width 5 height 25
drag, startPoint x: 456, startPoint y: 134, endPoint x: 444, endPoint y: 135, distance: 11.8
click at [444, 193] on th "Event Type" at bounding box center [413, 205] width 81 height 25
click at [566, 193] on div "scrollable content" at bounding box center [566, 205] width 5 height 25
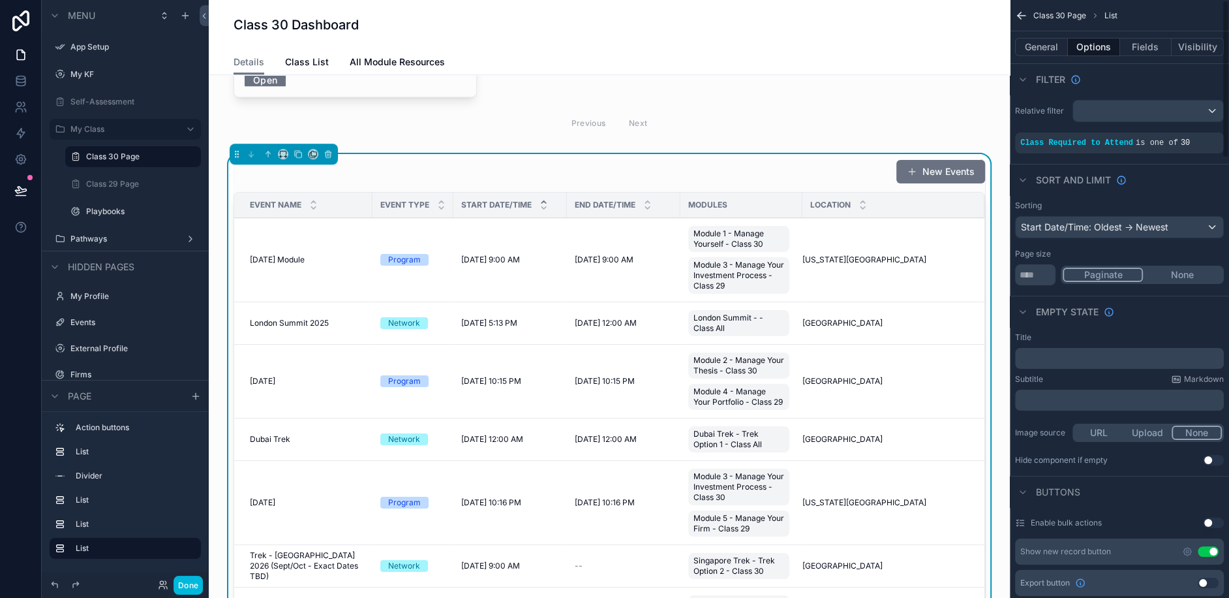
click at [1135, 44] on button "Fields" at bounding box center [1146, 47] width 52 height 18
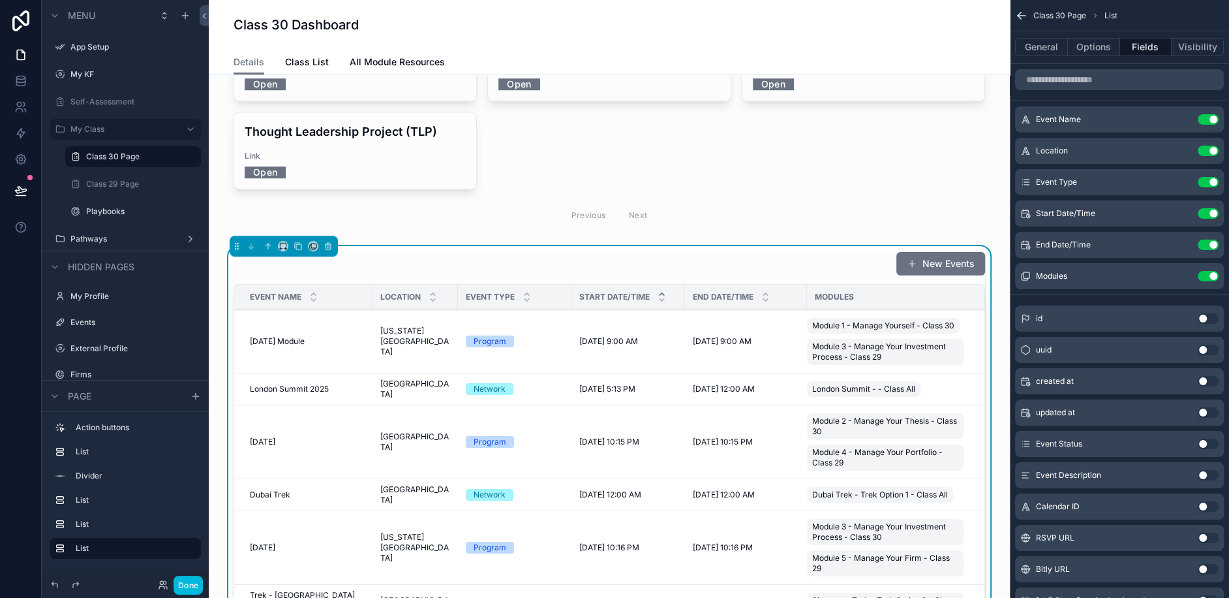
scroll to position [951, 0]
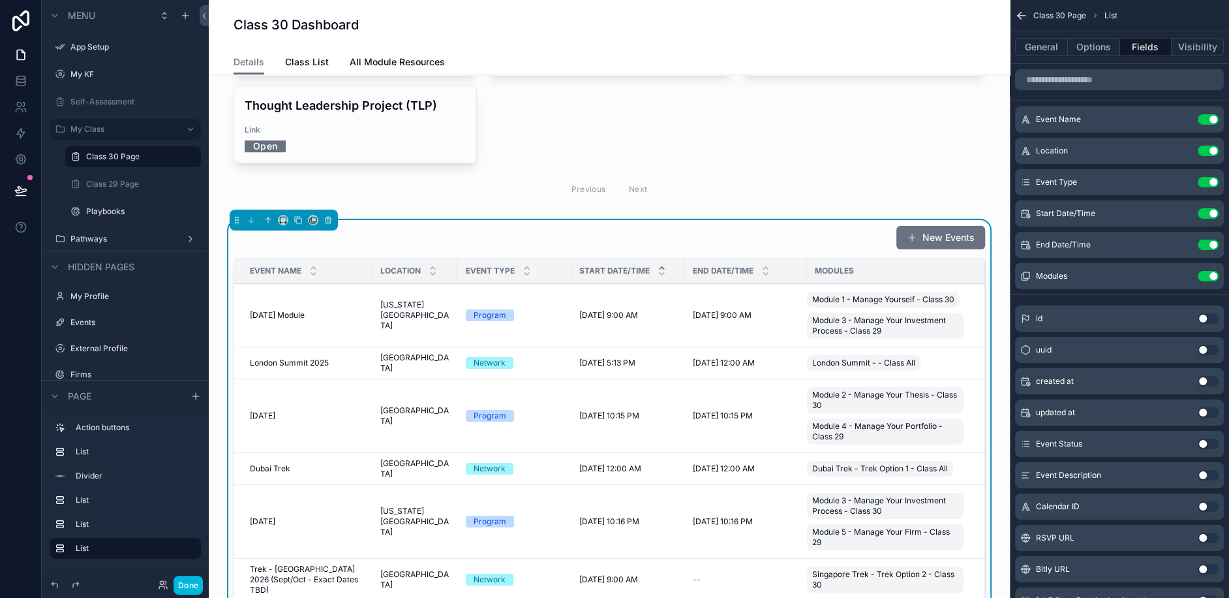
click at [284, 284] on td "June 2025 Module June 2025 Module" at bounding box center [303, 315] width 138 height 63
click at [286, 310] on span "June 2025 Module" at bounding box center [277, 315] width 55 height 10
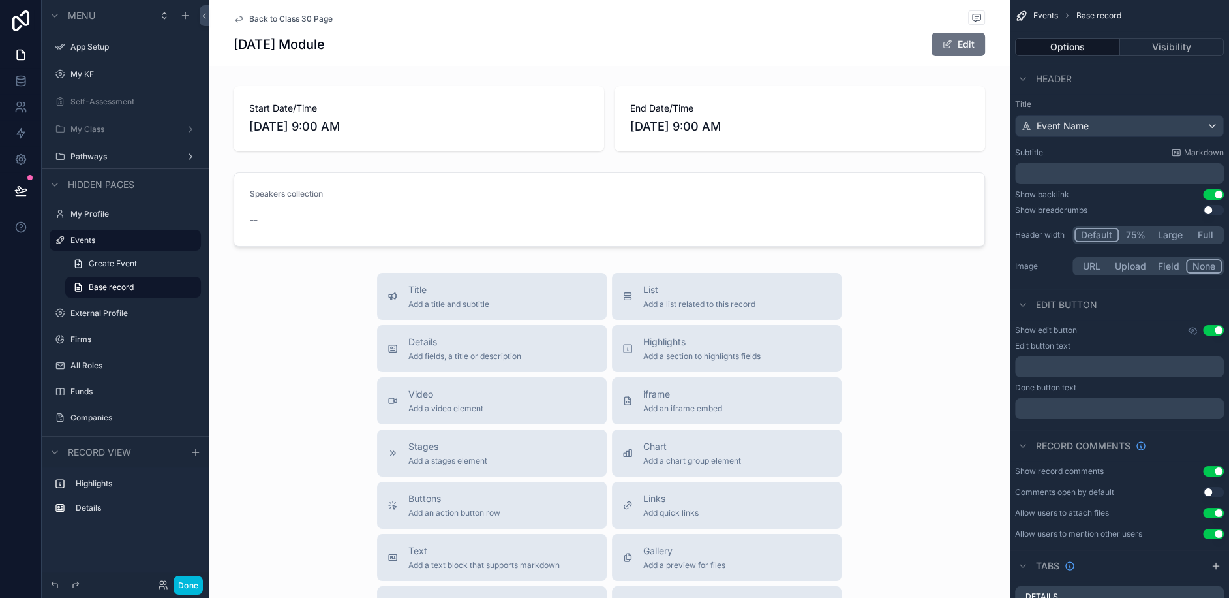
click at [451, 166] on div "Start Date/Time 6/16/2025 9:00 AM End Date/Time 6/20/2025 9:00 AM Speakers coll…" at bounding box center [609, 166] width 801 height 171
click at [1142, 129] on div "Event Name" at bounding box center [1120, 126] width 208 height 21
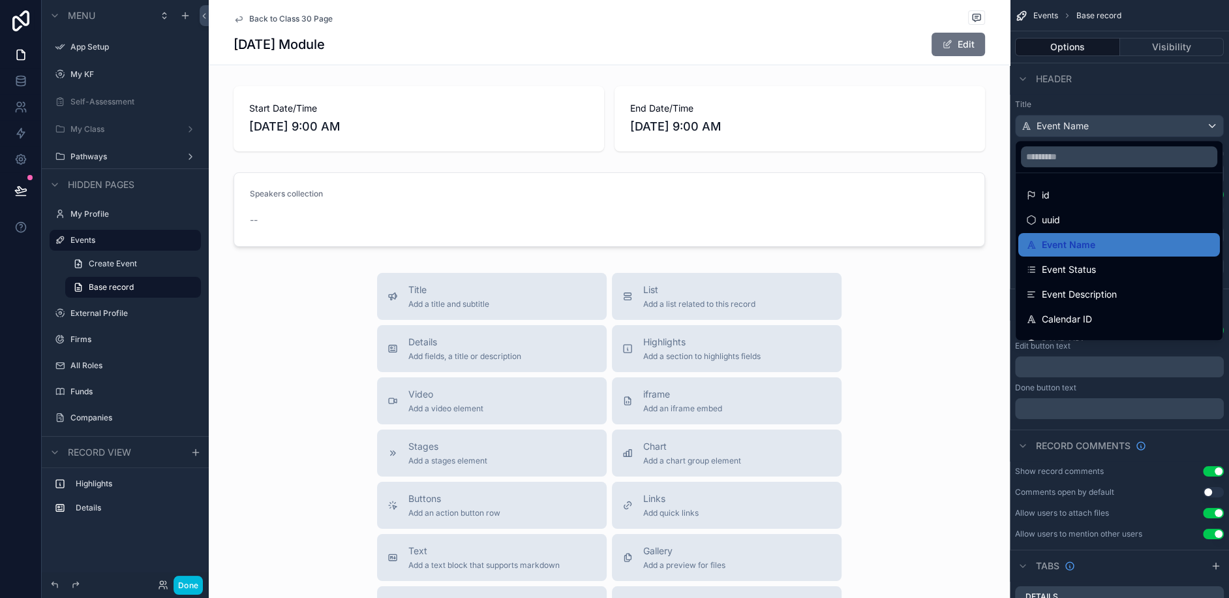
click at [1142, 129] on div "scrollable content" at bounding box center [614, 299] width 1229 height 598
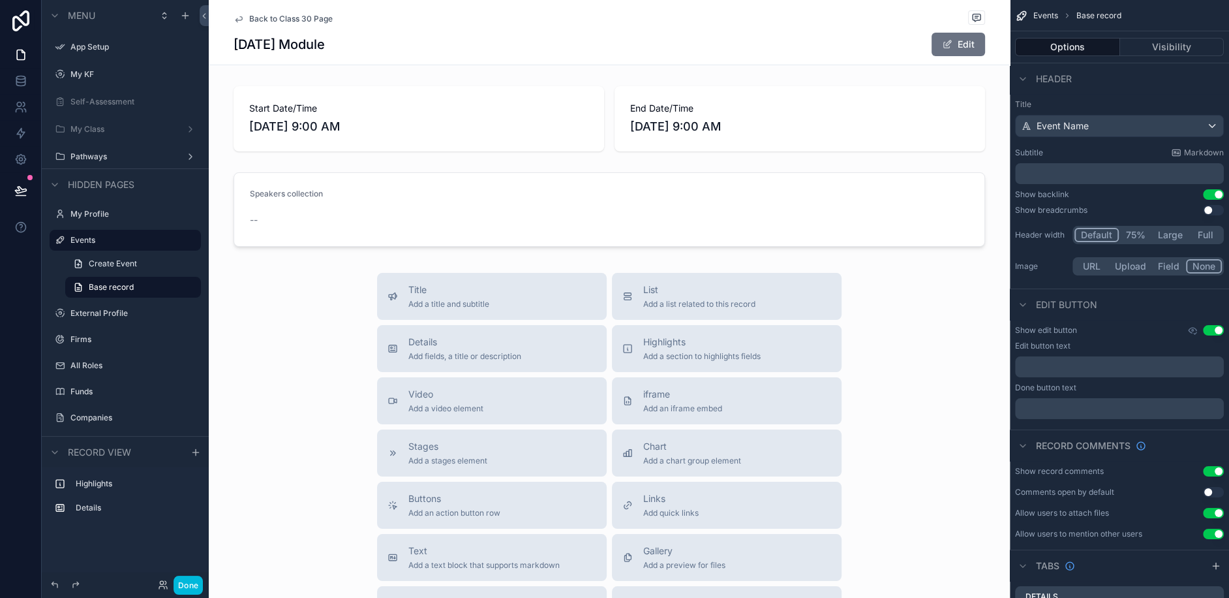
drag, startPoint x: 471, startPoint y: 303, endPoint x: 455, endPoint y: 205, distance: 99.1
click at [455, 205] on div "Back to Class 30 Page June 2025 Module Edit Start Date/Time 6/16/2025 9:00 AM E…" at bounding box center [609, 421] width 801 height 842
drag, startPoint x: 476, startPoint y: 292, endPoint x: 578, endPoint y: 232, distance: 118.0
click at [578, 232] on div "Back to Class 30 Page June 2025 Module Edit Start Date/Time 6/16/2025 9:00 AM E…" at bounding box center [609, 421] width 801 height 842
click at [444, 300] on span "Add a title and subtitle" at bounding box center [449, 304] width 81 height 10
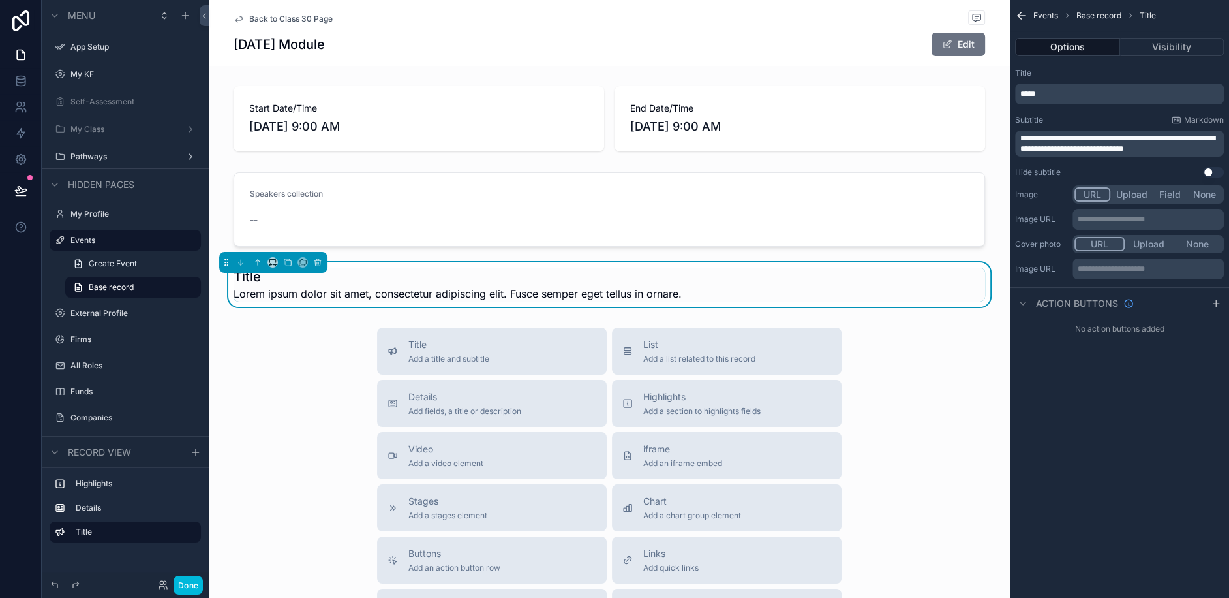
click at [1058, 97] on p "*****" at bounding box center [1121, 94] width 201 height 10
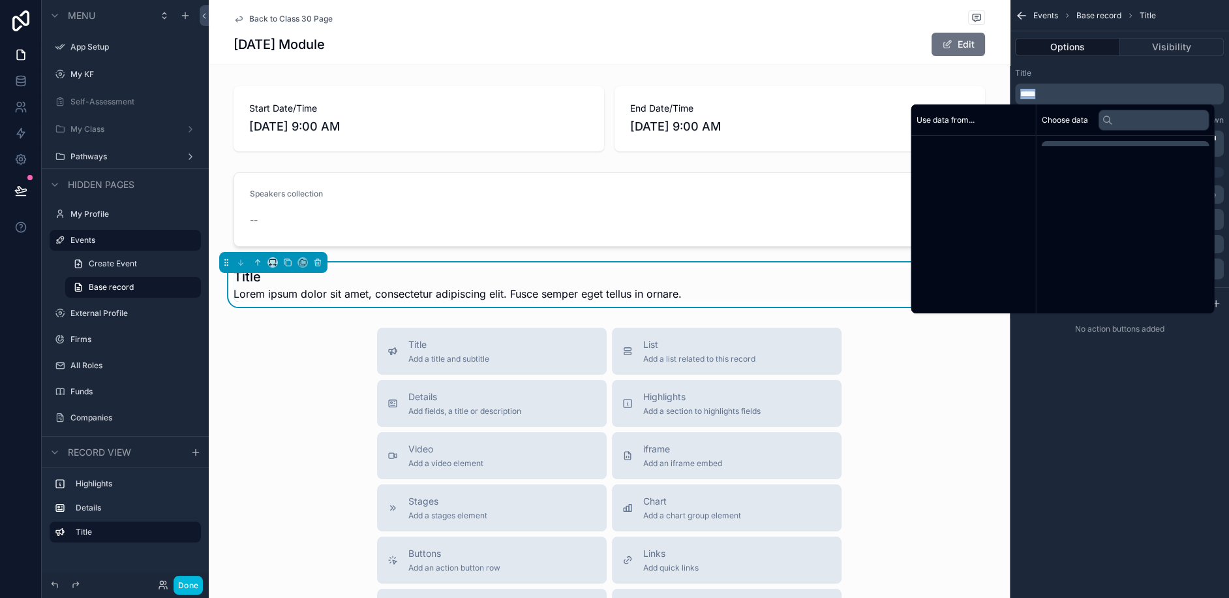
click at [1058, 97] on p "*****" at bounding box center [1121, 94] width 201 height 10
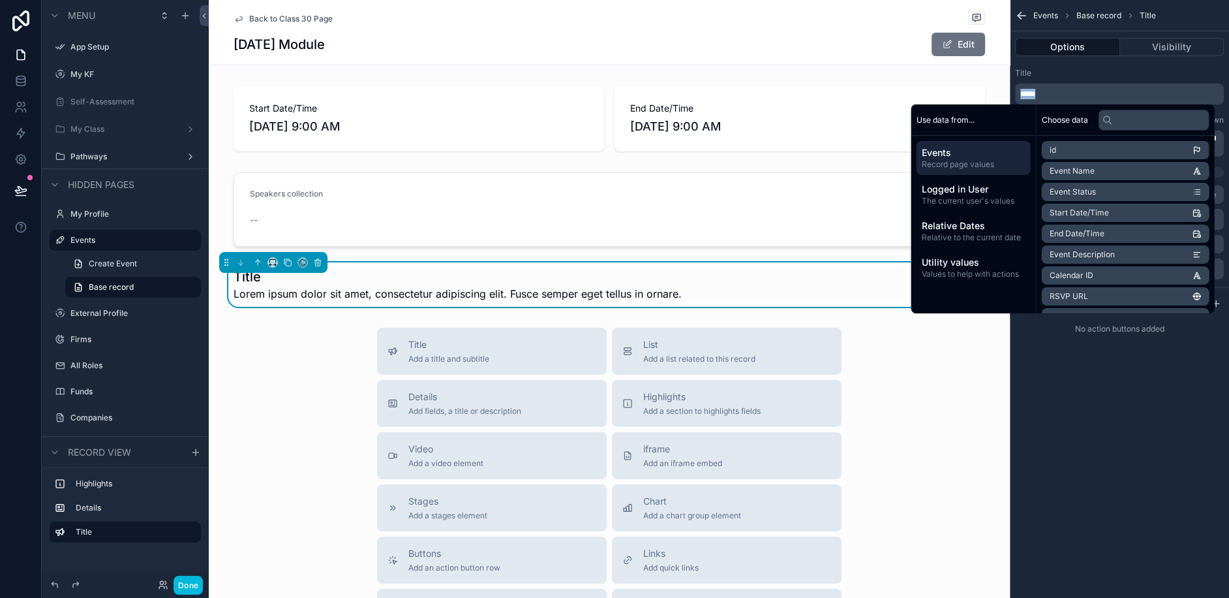
click at [1122, 425] on div "**********" at bounding box center [1119, 299] width 219 height 598
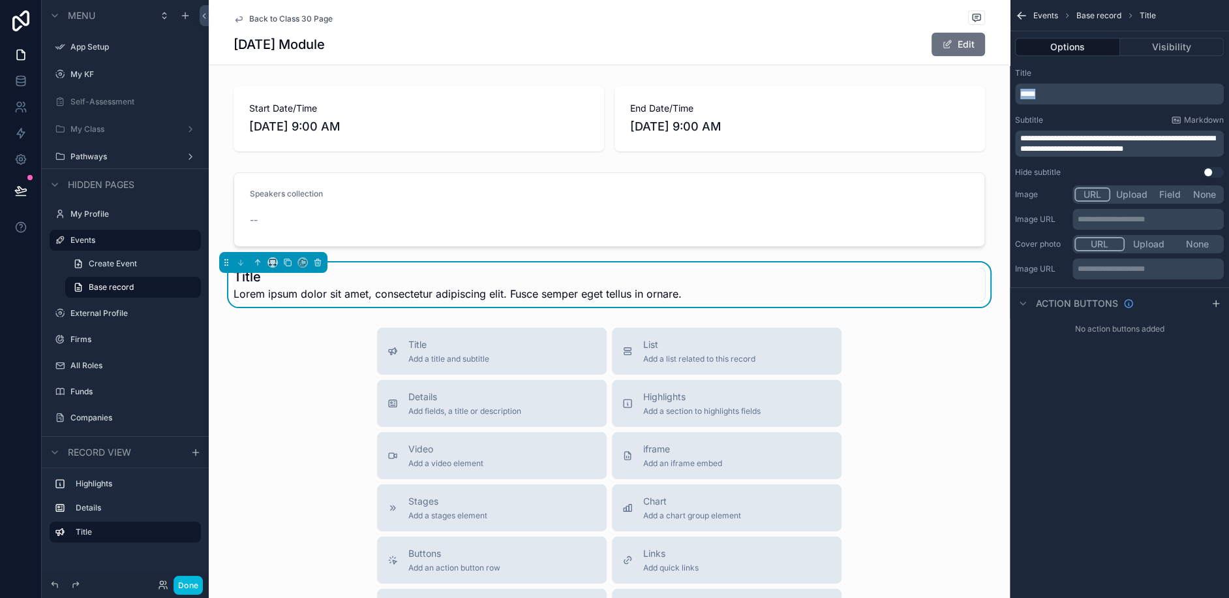
click at [1047, 93] on p "*****" at bounding box center [1121, 94] width 201 height 10
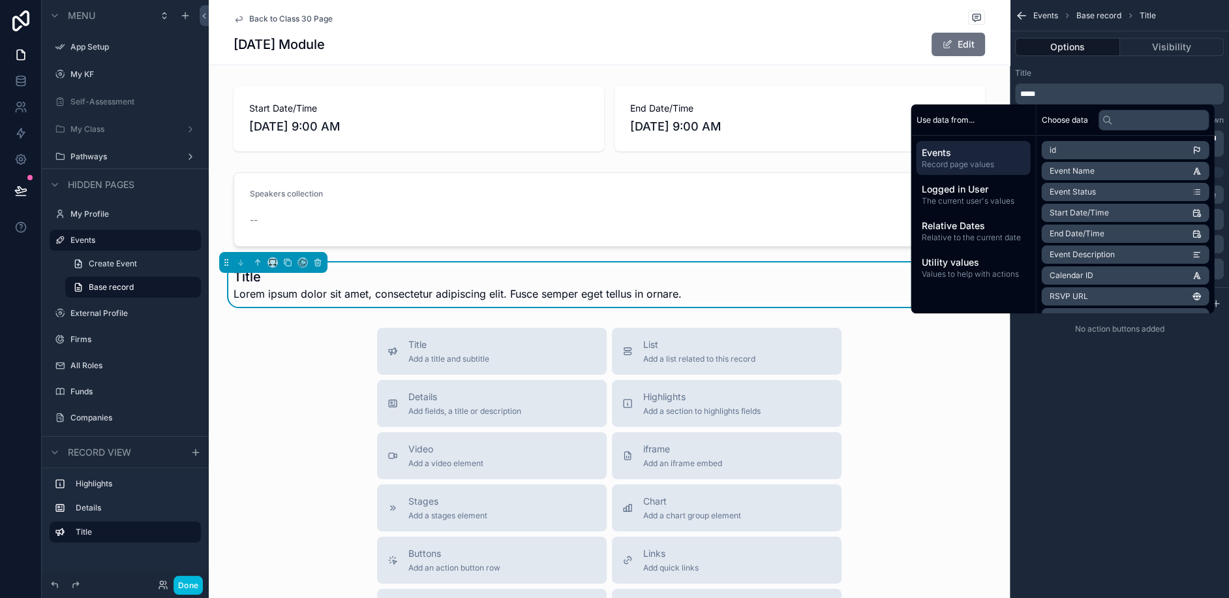
click at [1047, 93] on p "*****" at bounding box center [1121, 94] width 201 height 10
click at [1128, 400] on div "**********" at bounding box center [1119, 299] width 219 height 598
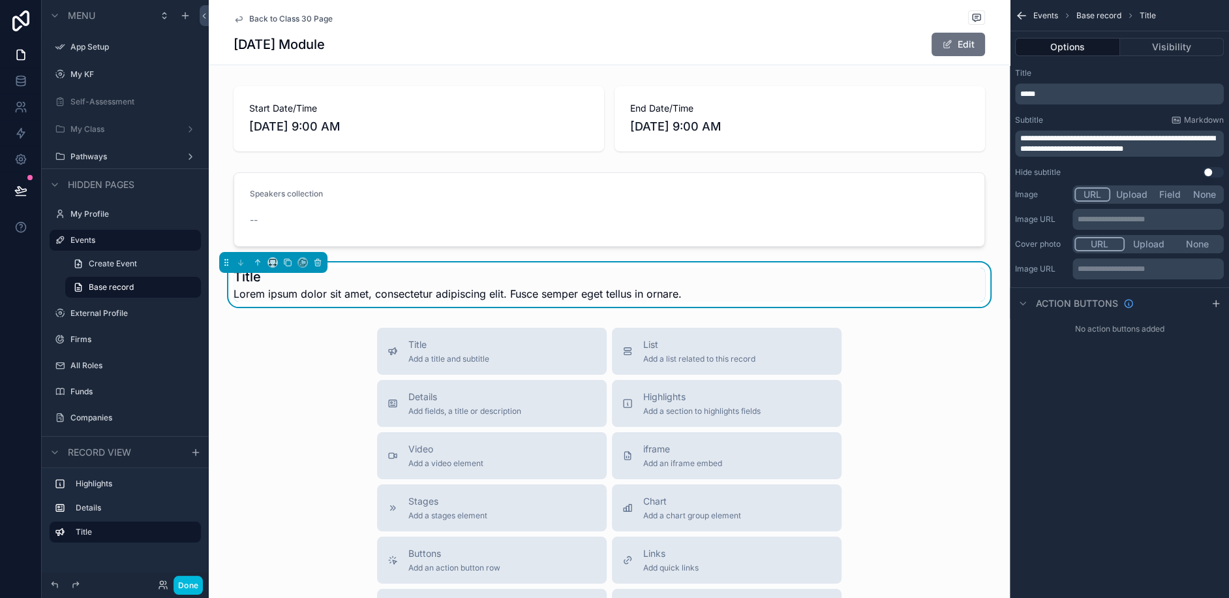
click at [1056, 91] on p "*****" at bounding box center [1121, 94] width 201 height 10
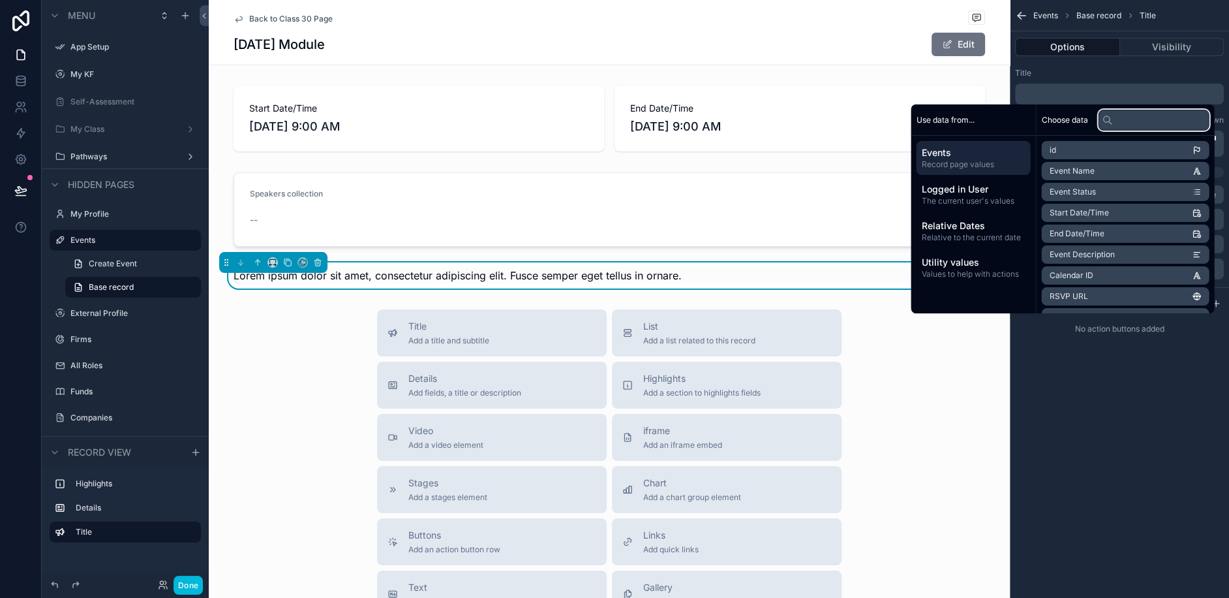
click at [1124, 118] on input "text" at bounding box center [1154, 120] width 111 height 21
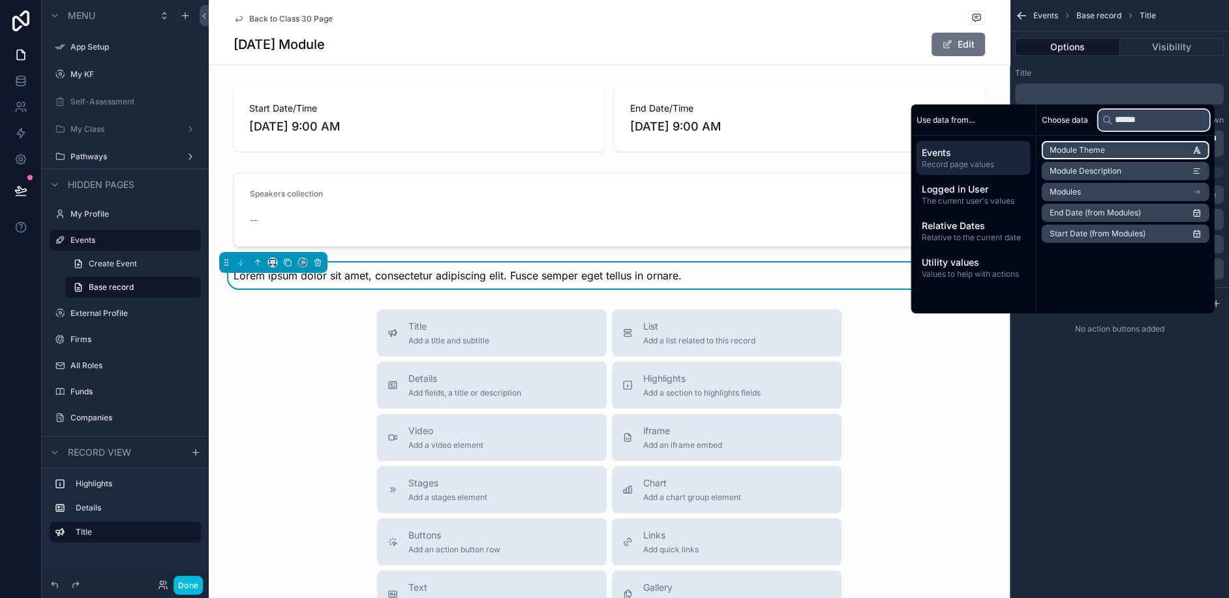
type input "******"
click at [1087, 149] on span "Module Theme" at bounding box center [1077, 150] width 55 height 10
click at [1166, 115] on input "******" at bounding box center [1154, 120] width 111 height 21
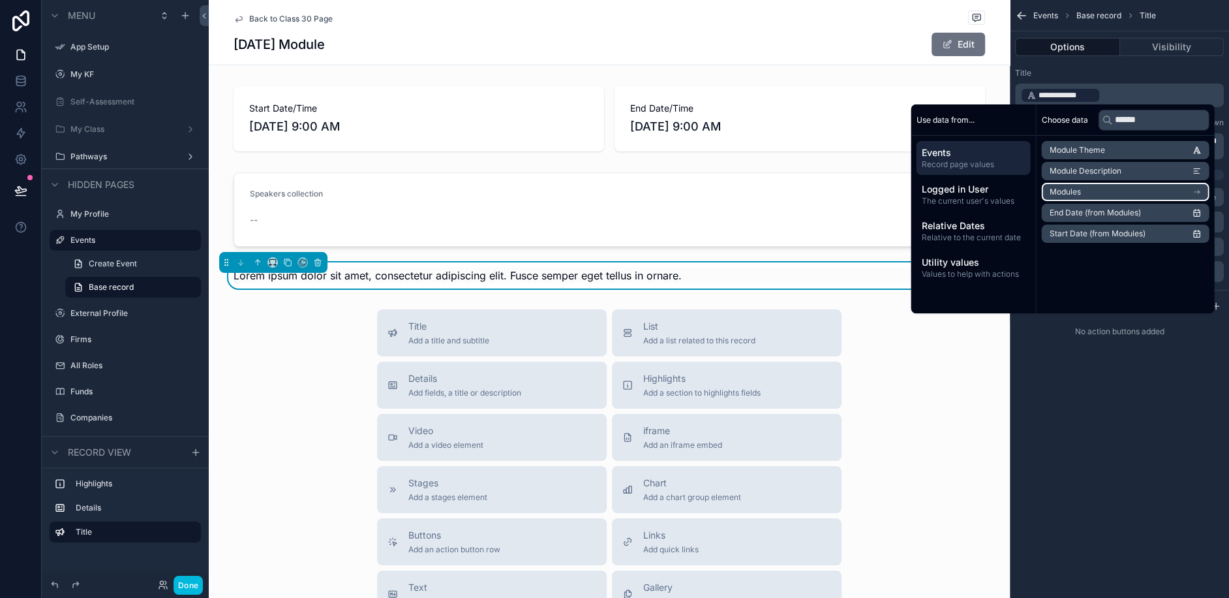
click at [1128, 196] on li "Modules" at bounding box center [1126, 192] width 168 height 18
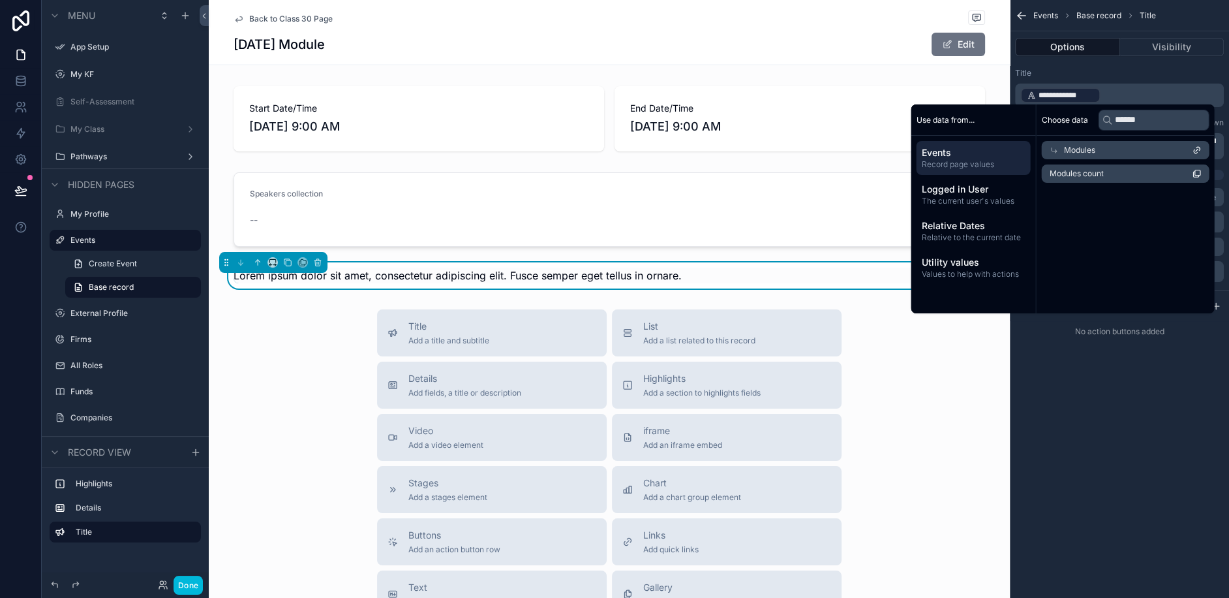
click at [1107, 154] on div "Modules" at bounding box center [1126, 150] width 168 height 18
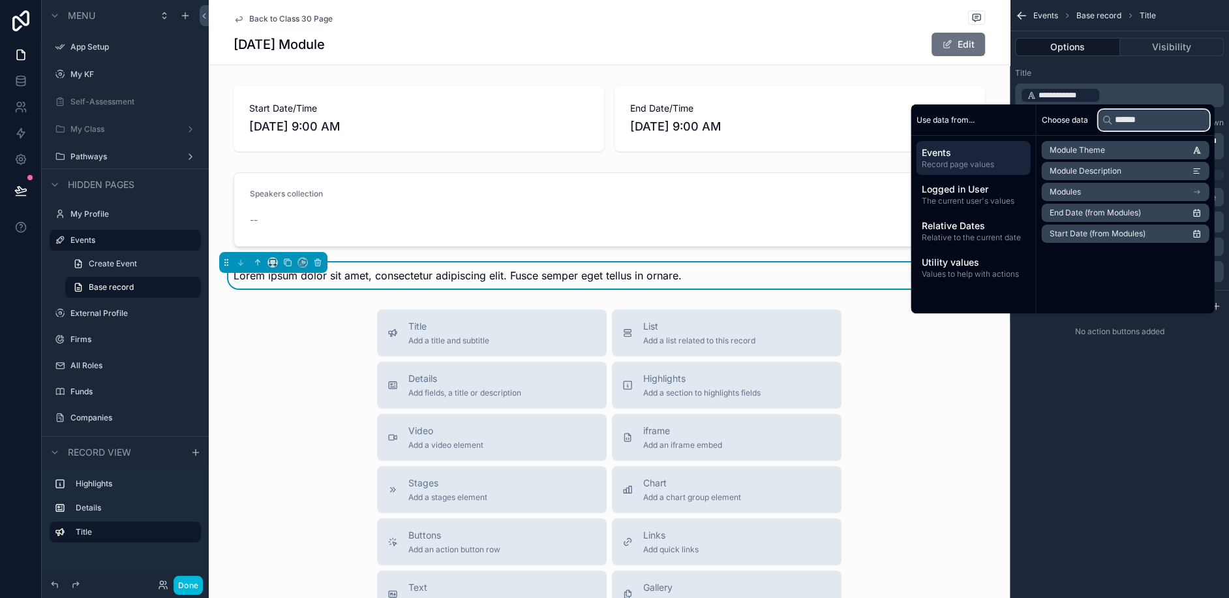
click at [1147, 117] on input "******" at bounding box center [1154, 120] width 111 height 21
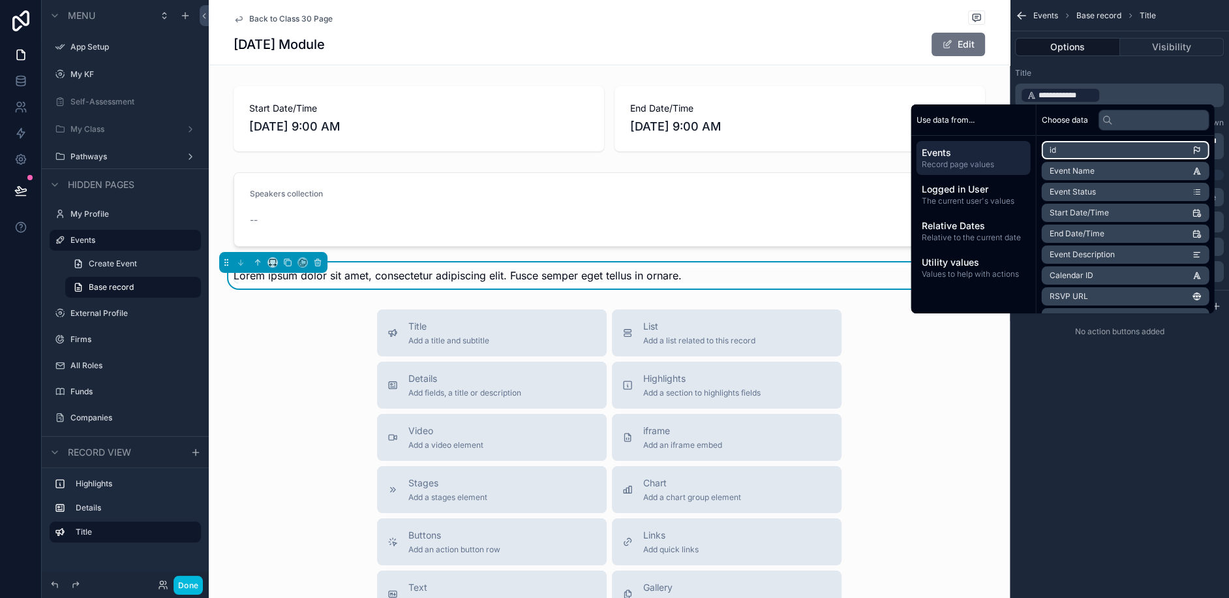
click at [1122, 93] on p "**********" at bounding box center [1121, 95] width 201 height 18
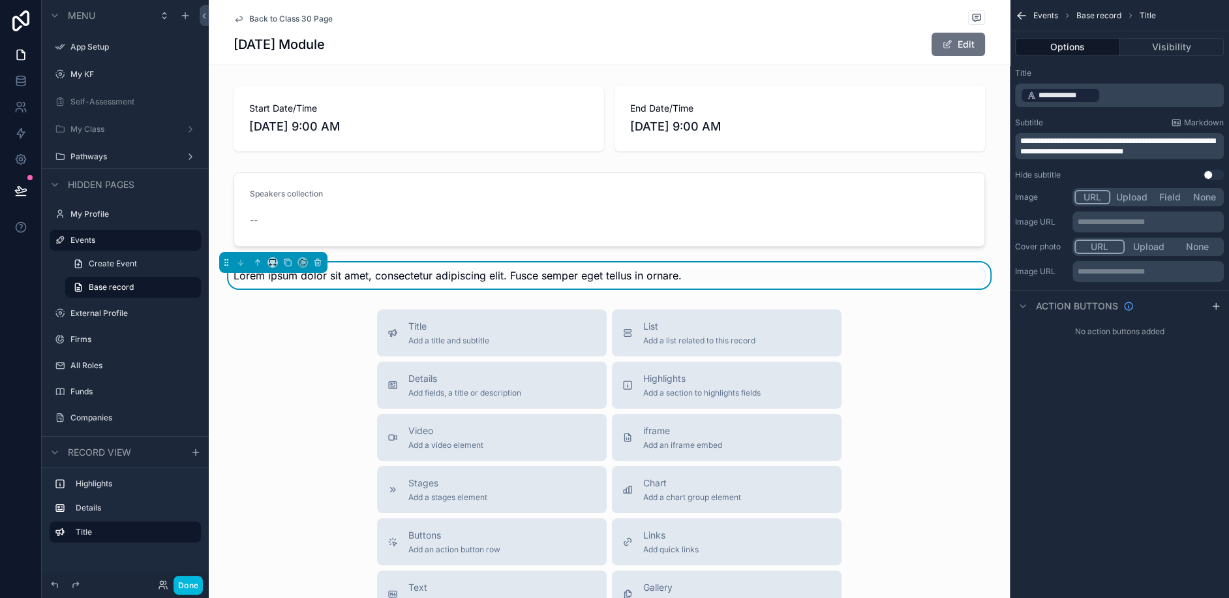
click at [1122, 93] on p "**********" at bounding box center [1121, 95] width 201 height 18
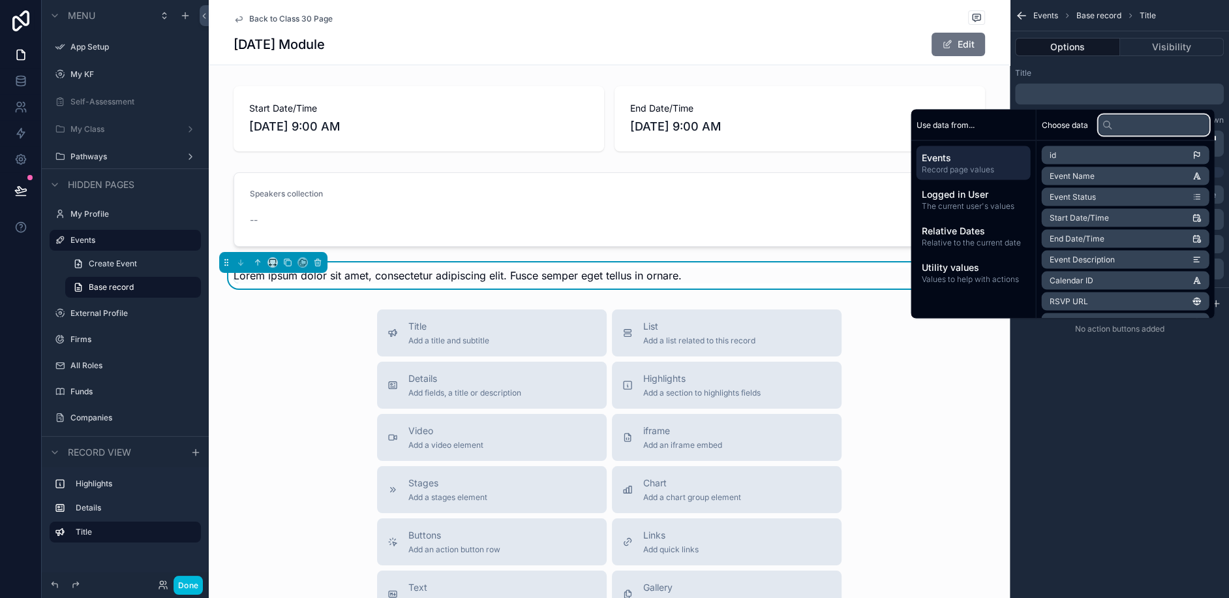
click at [1113, 121] on input "text" at bounding box center [1154, 124] width 111 height 21
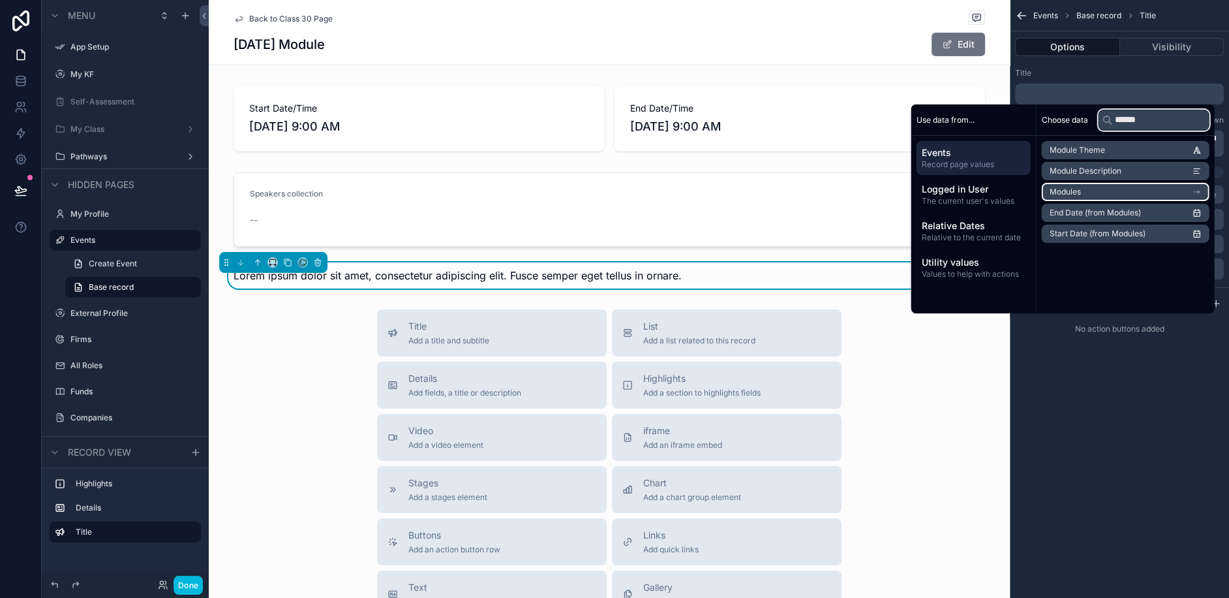
type input "******"
click at [1105, 187] on li "Modules" at bounding box center [1126, 192] width 168 height 18
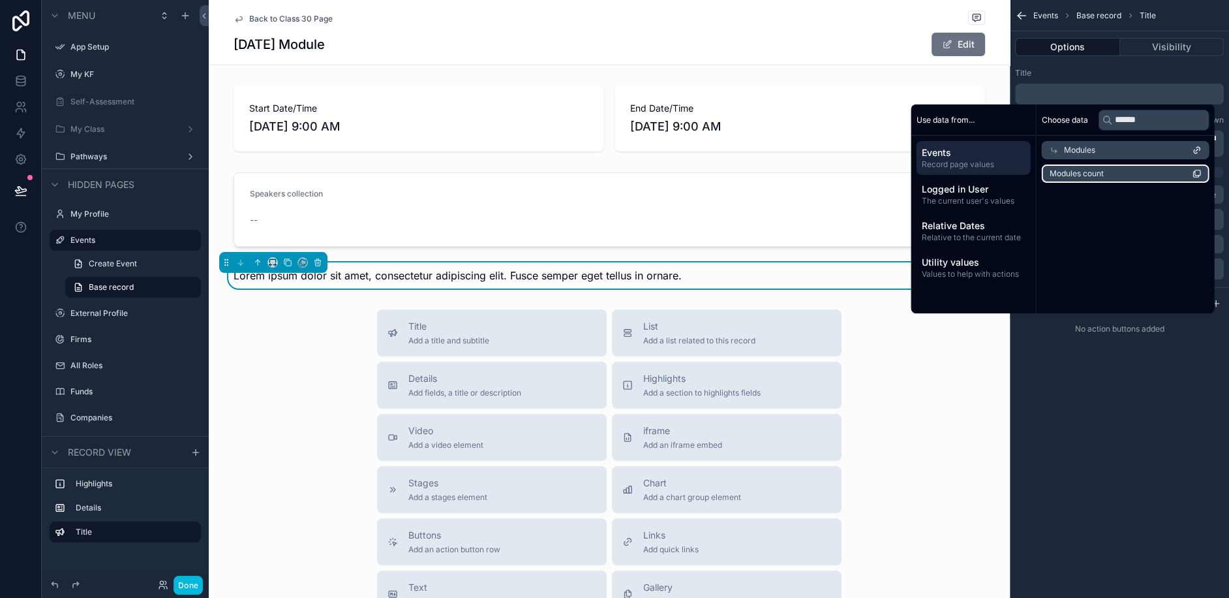
click at [1151, 171] on li "Modules count" at bounding box center [1126, 173] width 168 height 18
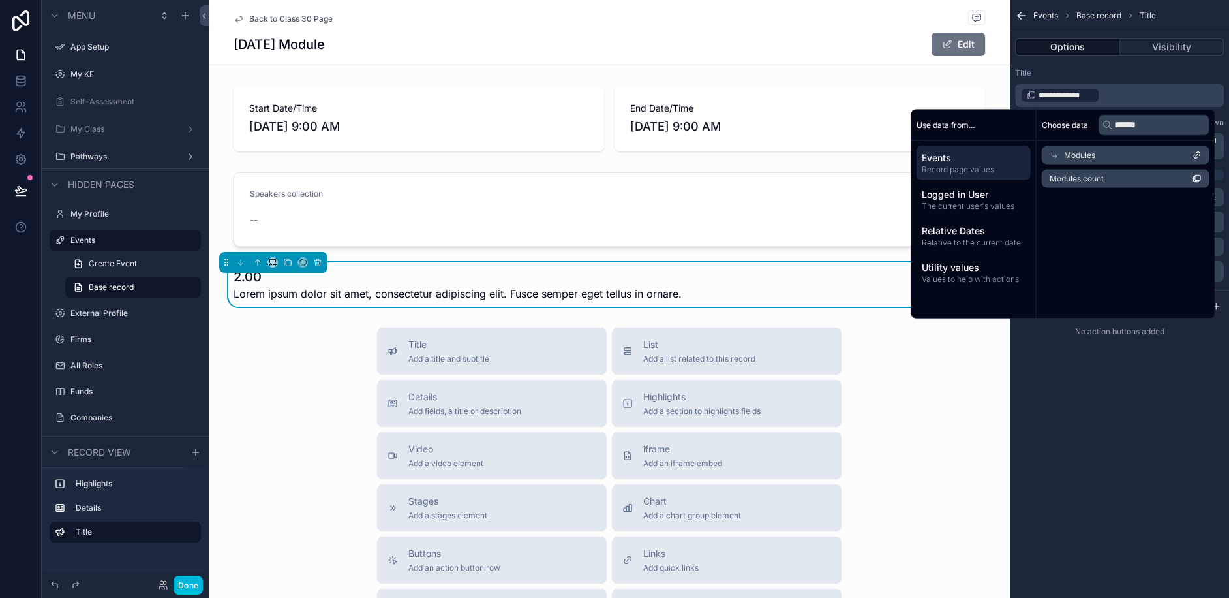
click at [323, 286] on span "Lorem ipsum dolor sit amet, consectetur adipiscing elit. Fusce semper eget tell…" at bounding box center [458, 294] width 448 height 16
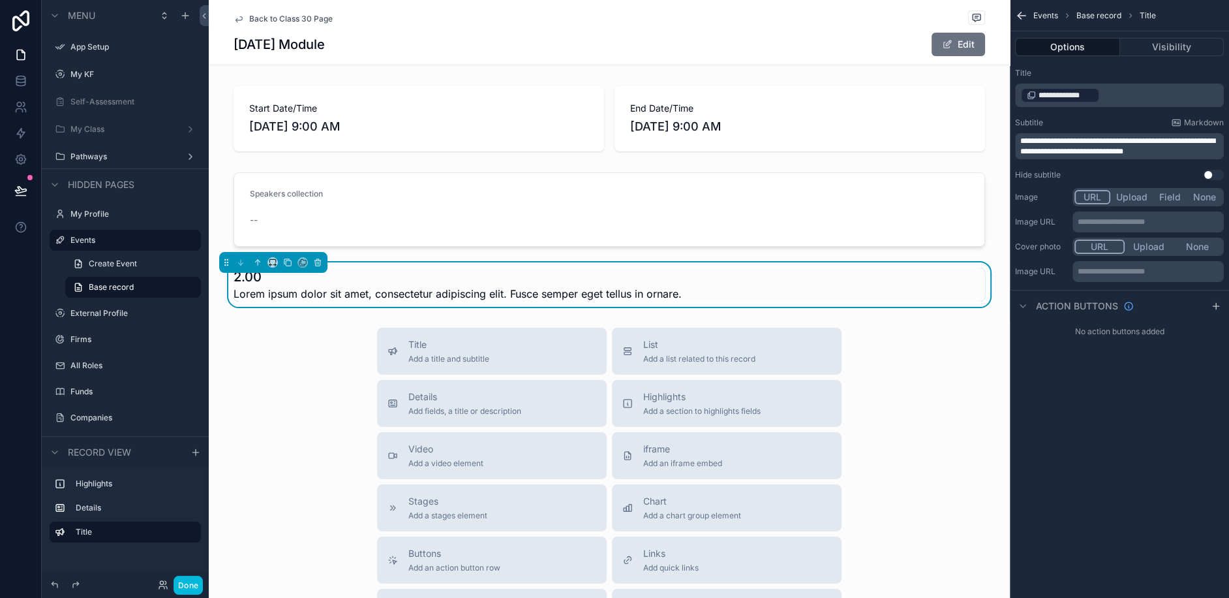
click at [519, 286] on span "Lorem ipsum dolor sit amet, consectetur adipiscing elit. Fusce semper eget tell…" at bounding box center [458, 294] width 448 height 16
click at [1128, 152] on span "**********" at bounding box center [1118, 146] width 195 height 18
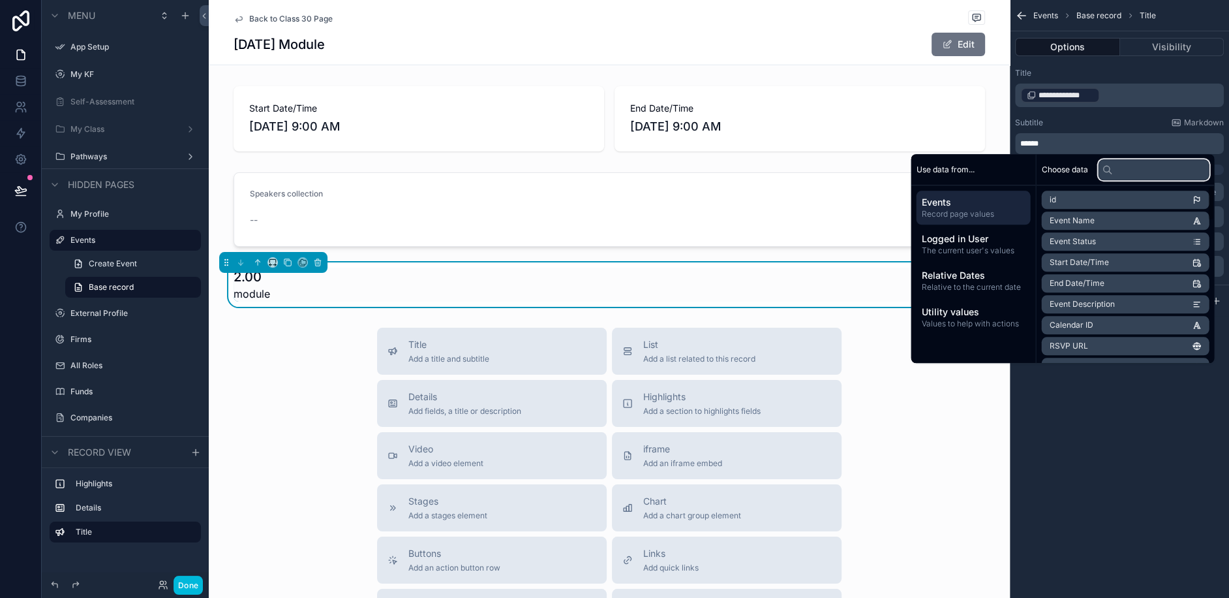
click at [1117, 170] on input "text" at bounding box center [1154, 169] width 111 height 21
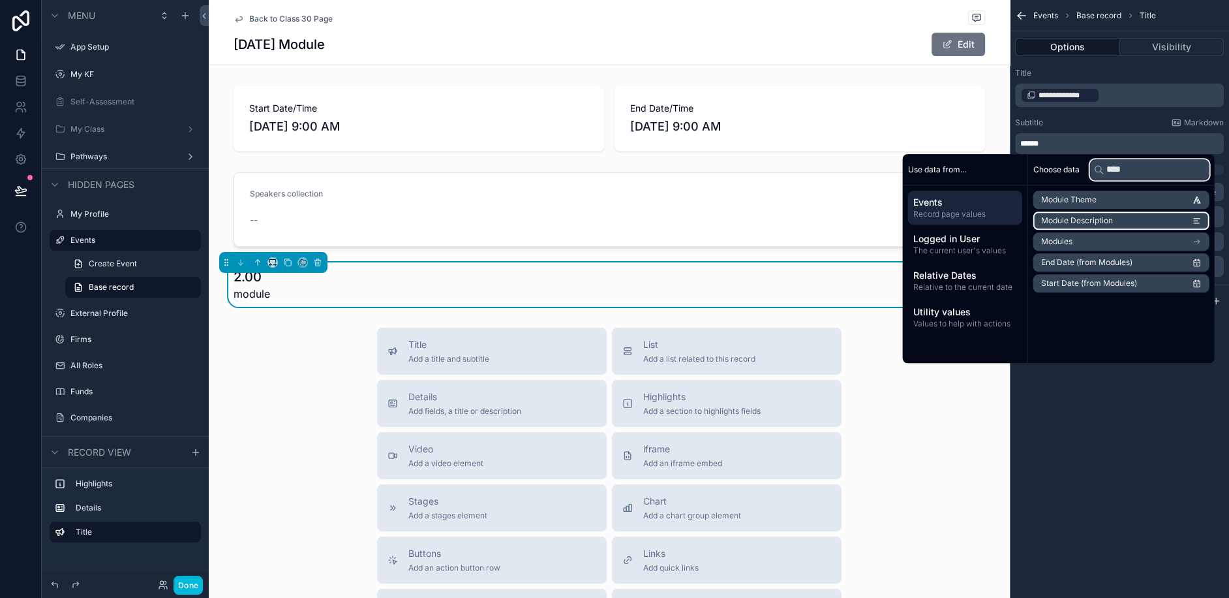
type input "****"
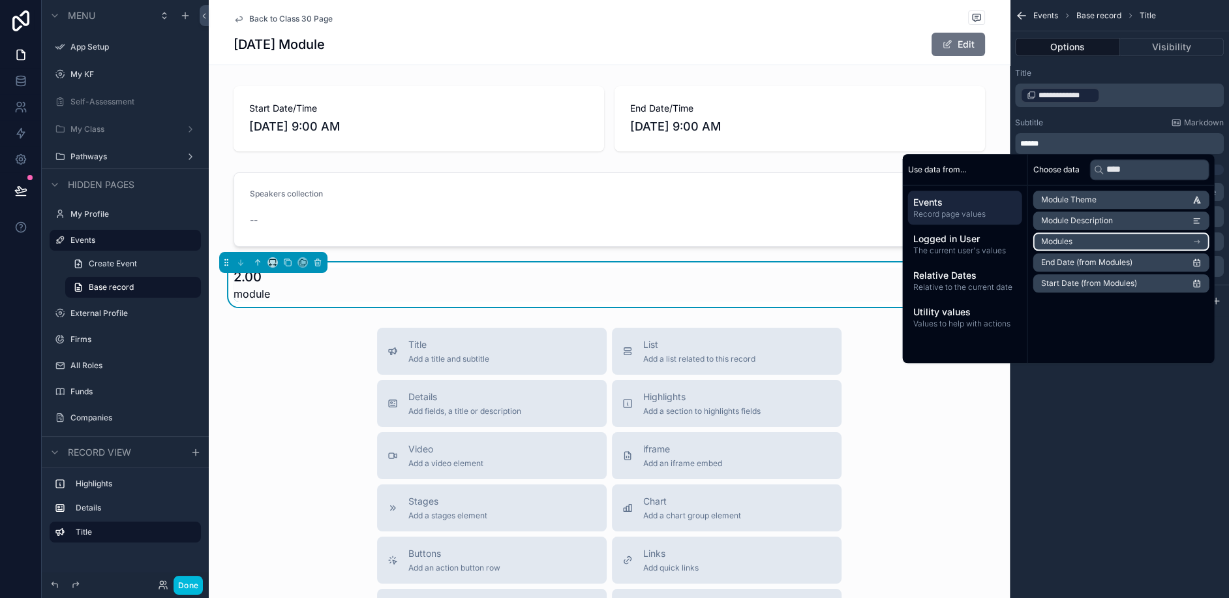
click at [1121, 232] on li "Modules" at bounding box center [1122, 241] width 176 height 18
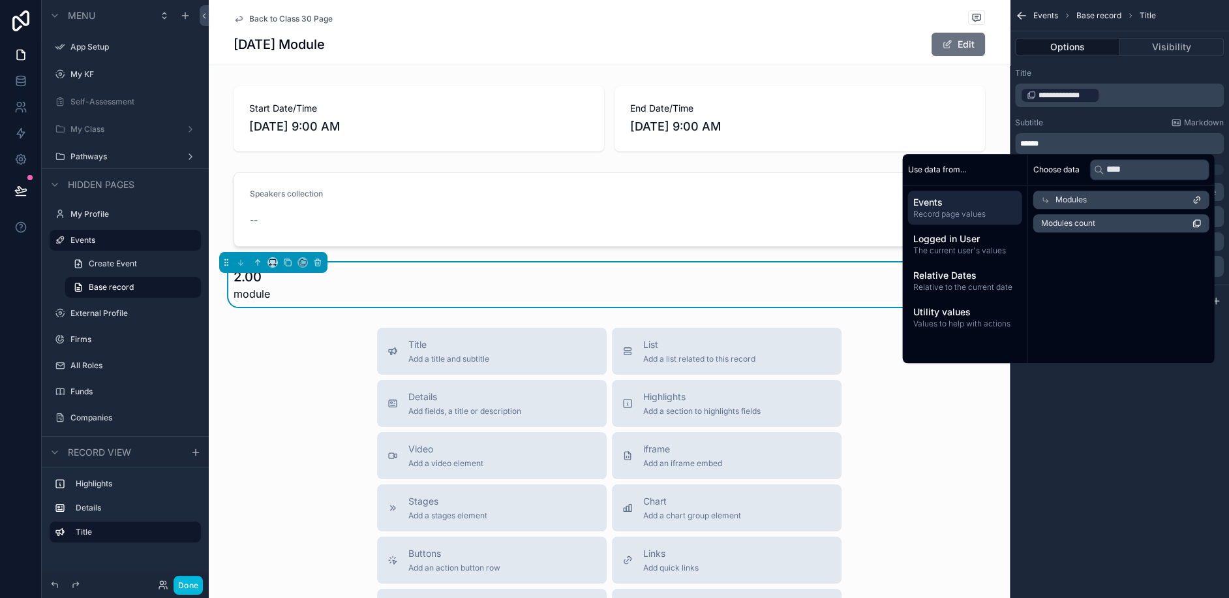
click at [1207, 198] on div "Modules" at bounding box center [1122, 200] width 176 height 18
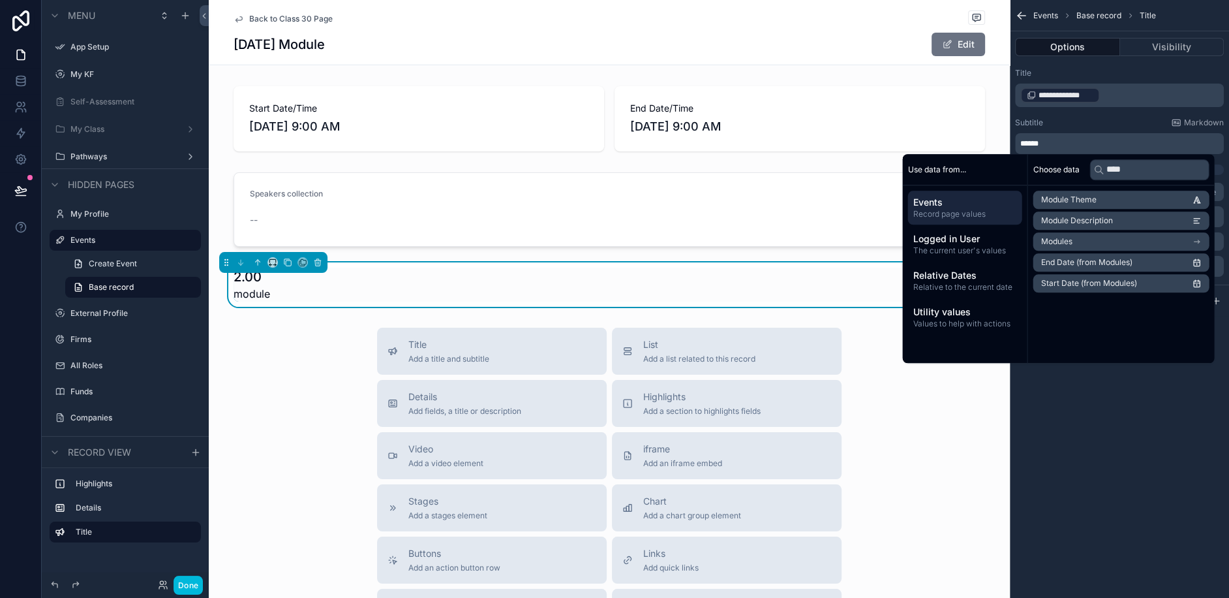
click at [400, 227] on div "scrollable content" at bounding box center [609, 209] width 801 height 85
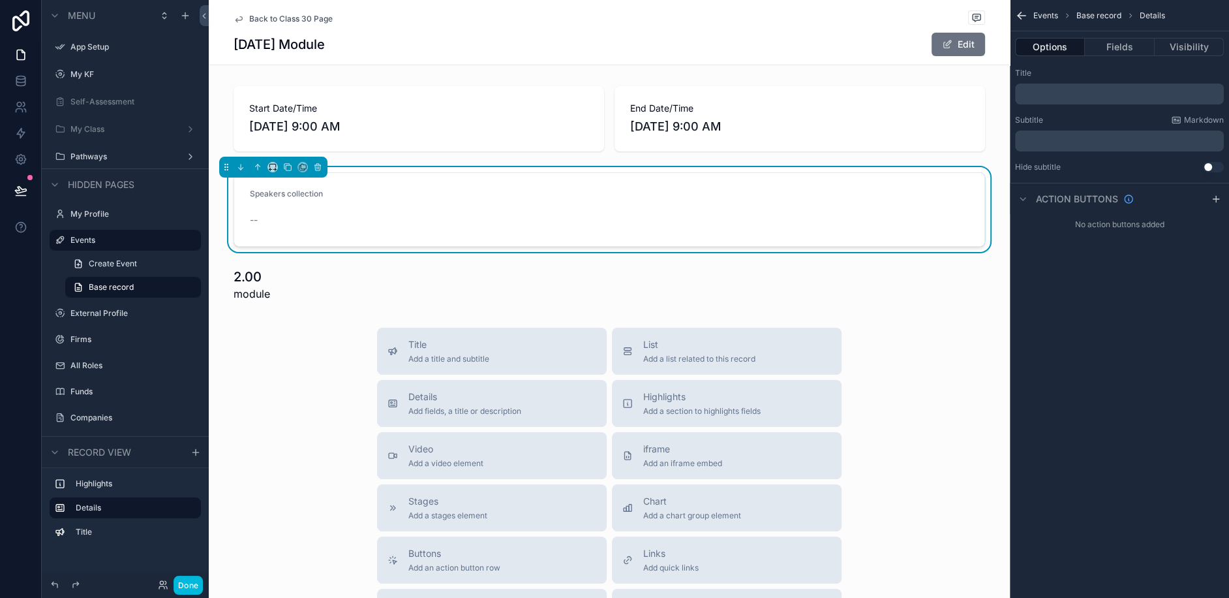
click at [348, 262] on div "scrollable content" at bounding box center [609, 284] width 801 height 44
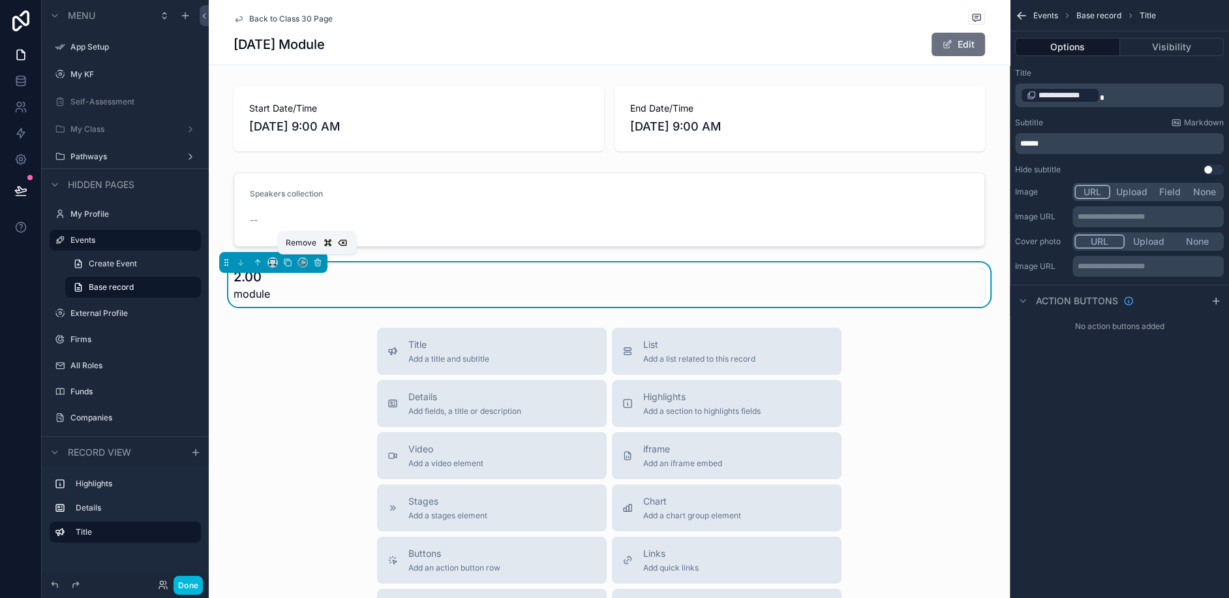
click at [317, 259] on icon "scrollable content" at bounding box center [318, 259] width 3 height 1
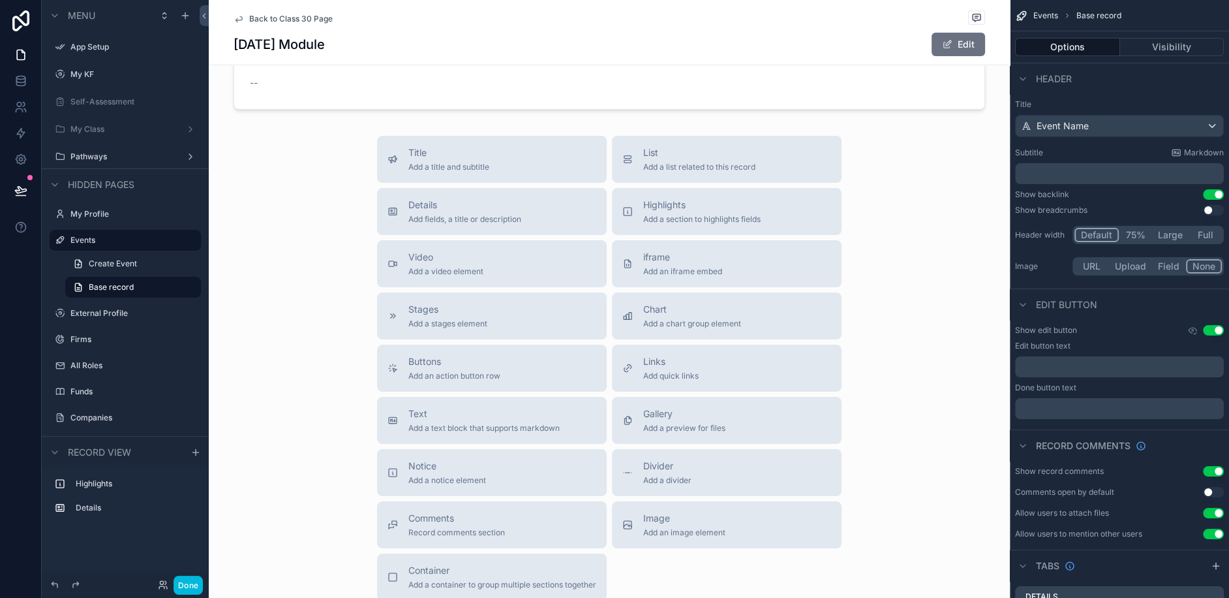
scroll to position [131, 0]
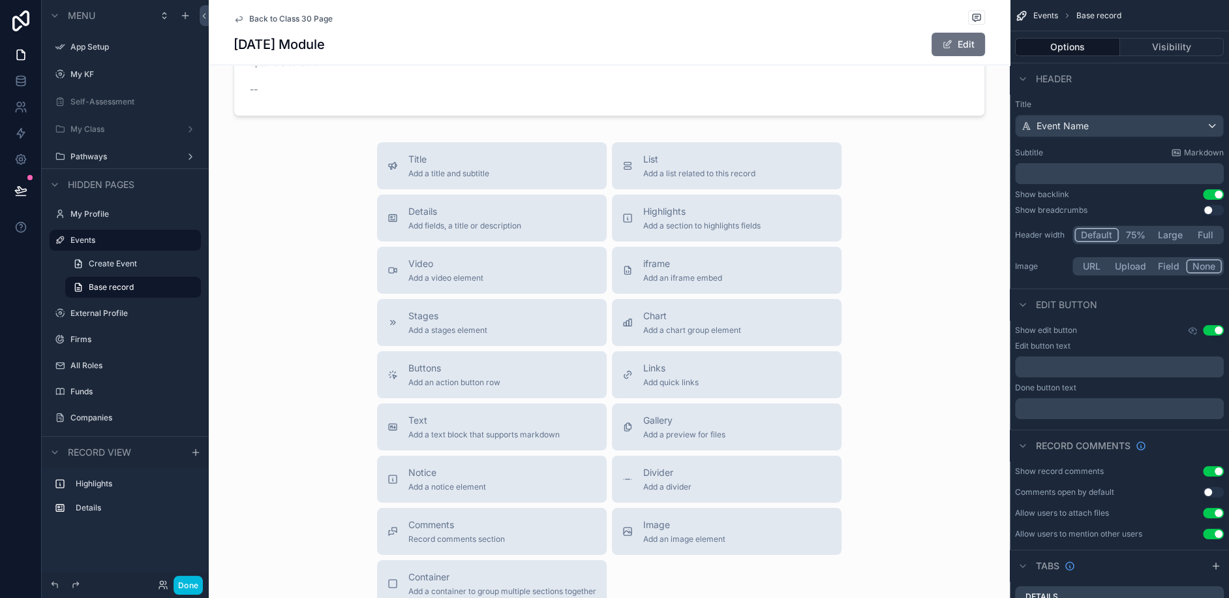
drag, startPoint x: 677, startPoint y: 159, endPoint x: 488, endPoint y: 67, distance: 209.6
click at [488, 67] on div "Back to Class 30 Page June 2025 Module Edit Start Date/Time 6/16/2025 9:00 AM E…" at bounding box center [609, 290] width 801 height 842
click at [647, 179] on button "List Add a list related to this record" at bounding box center [727, 165] width 230 height 47
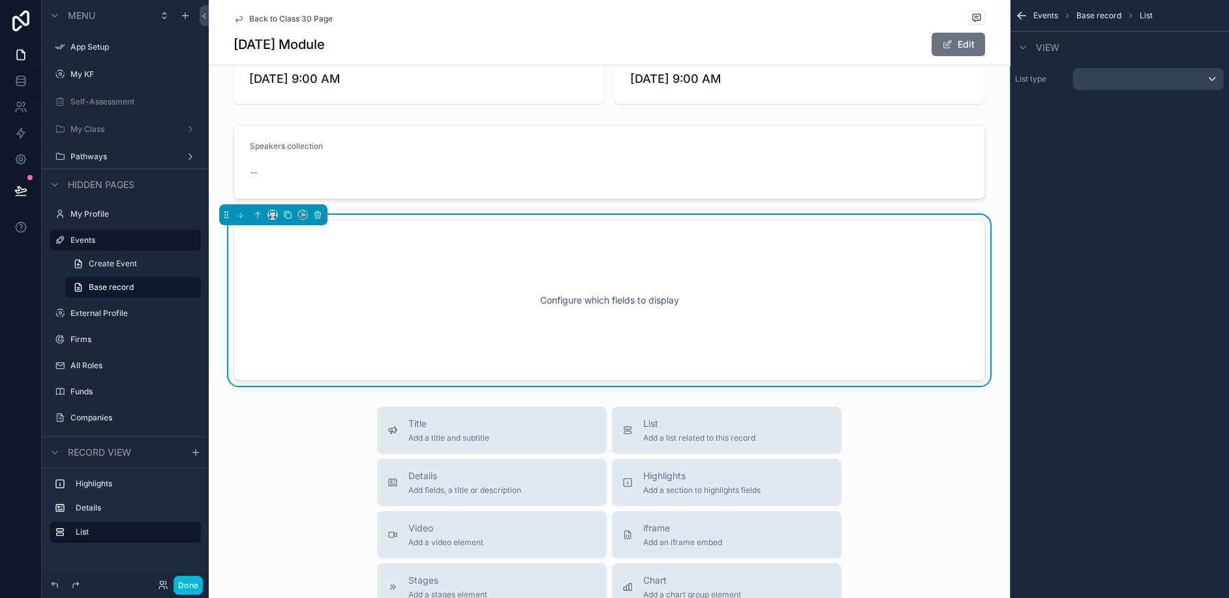
scroll to position [48, 0]
click at [1156, 77] on div "scrollable content" at bounding box center [1149, 79] width 150 height 21
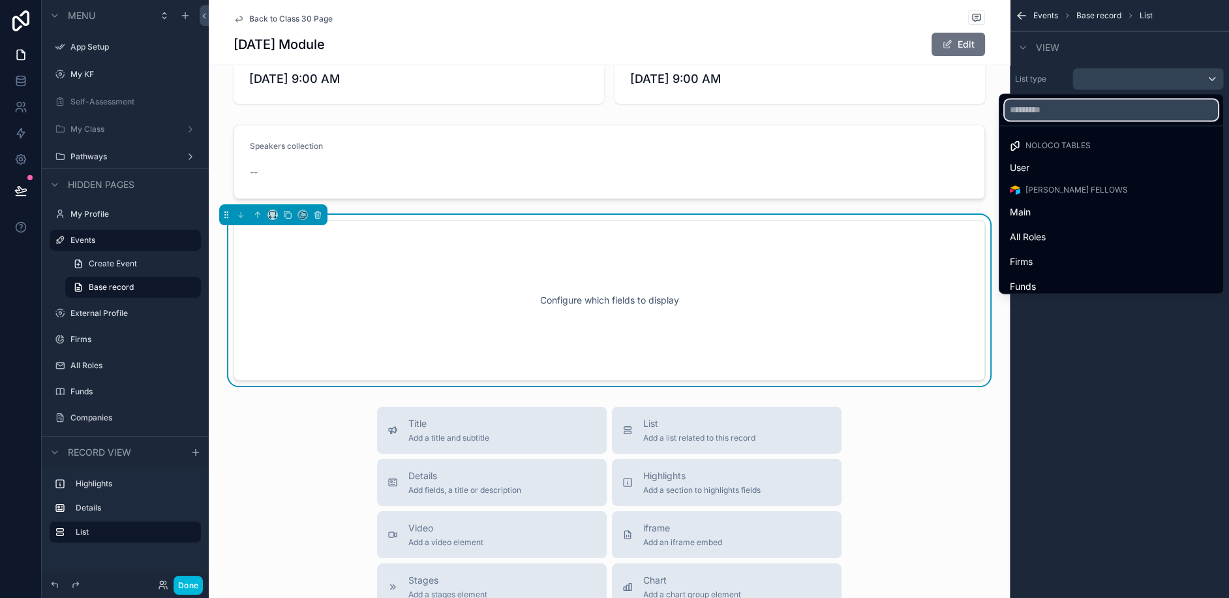
click at [1141, 106] on input "text" at bounding box center [1111, 109] width 213 height 21
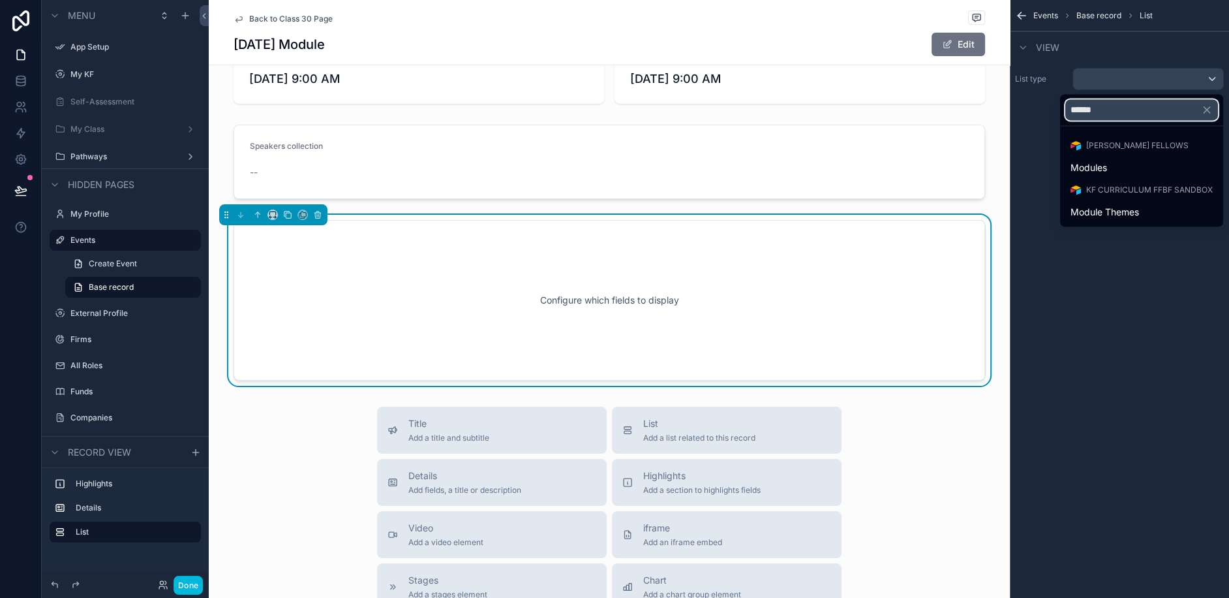
type input "******"
click at [1115, 160] on div "Modules" at bounding box center [1142, 168] width 142 height 16
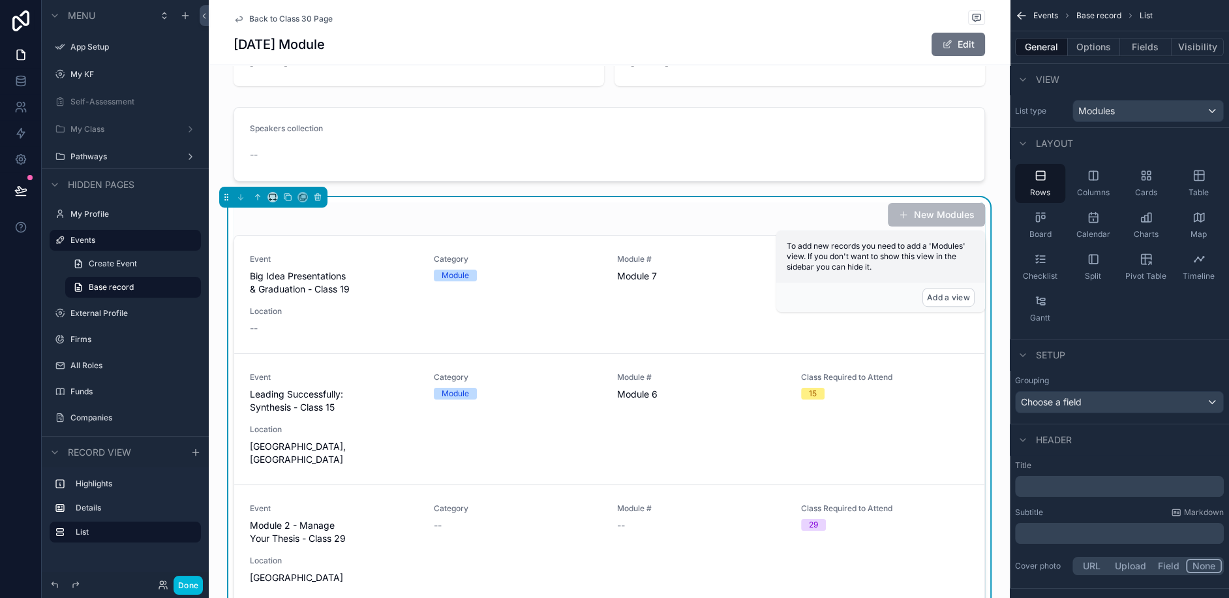
scroll to position [67, 0]
click at [581, 305] on div "Event Big Idea Presentations & Graduation - Class 19 Category Module Module # M…" at bounding box center [609, 292] width 719 height 81
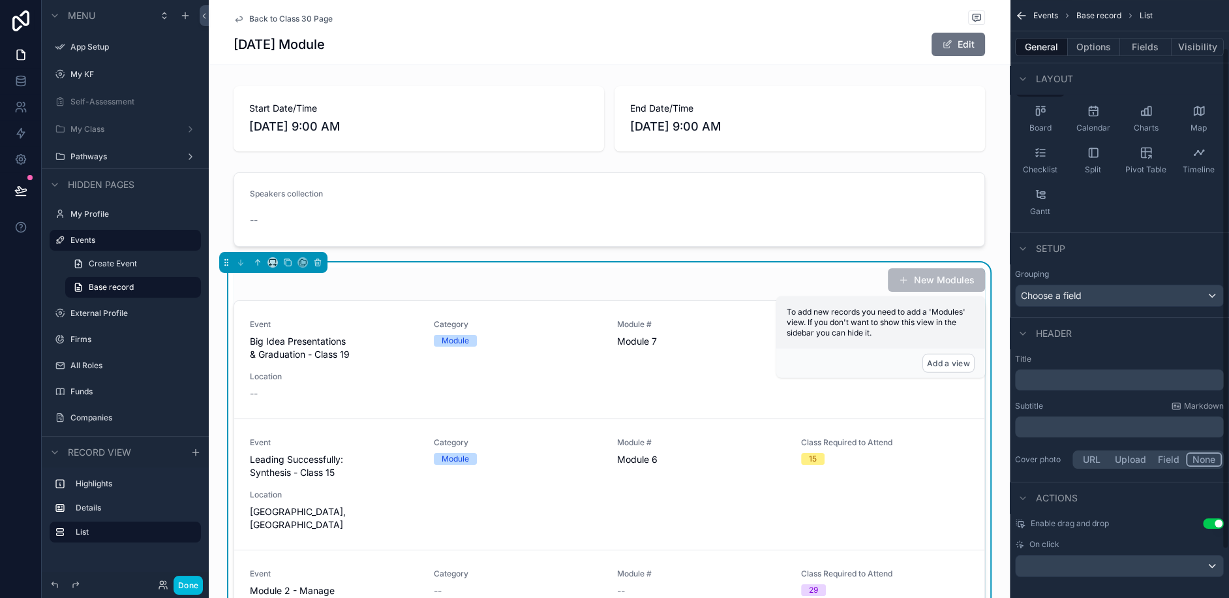
scroll to position [114, 0]
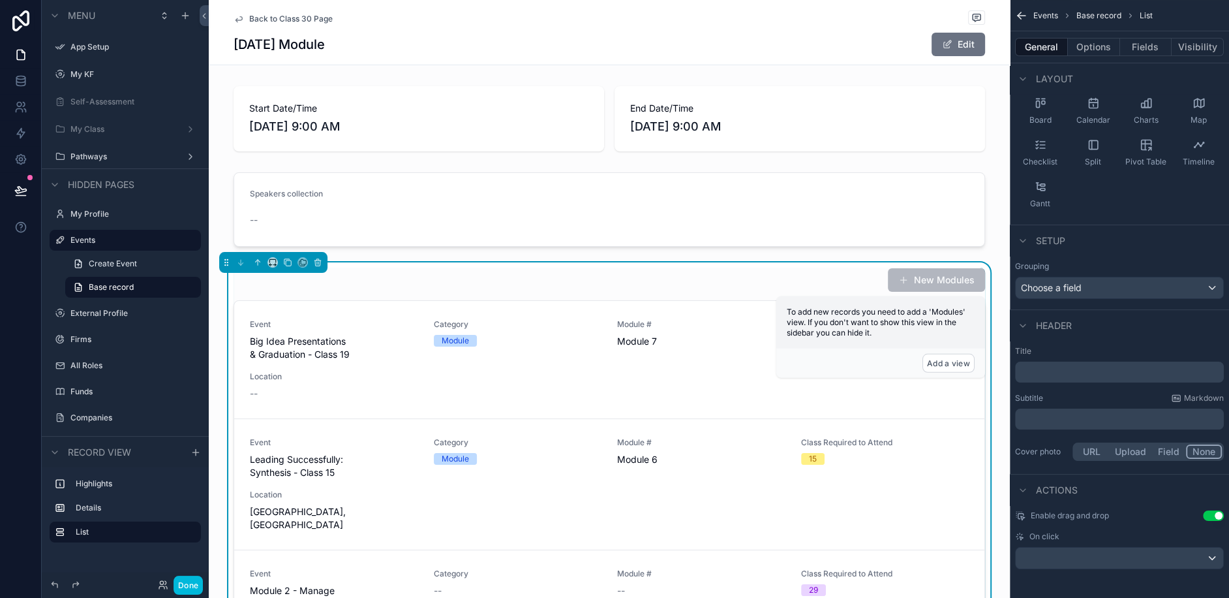
click at [247, 15] on link "Back to Class 30 Page" at bounding box center [283, 19] width 99 height 10
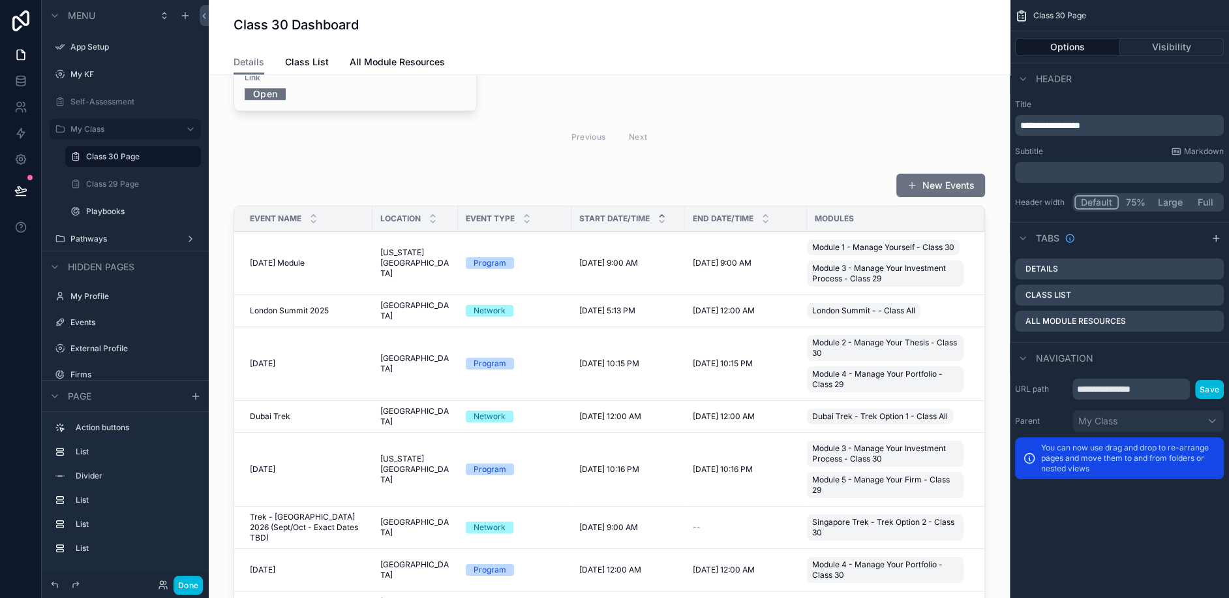
scroll to position [974, 0]
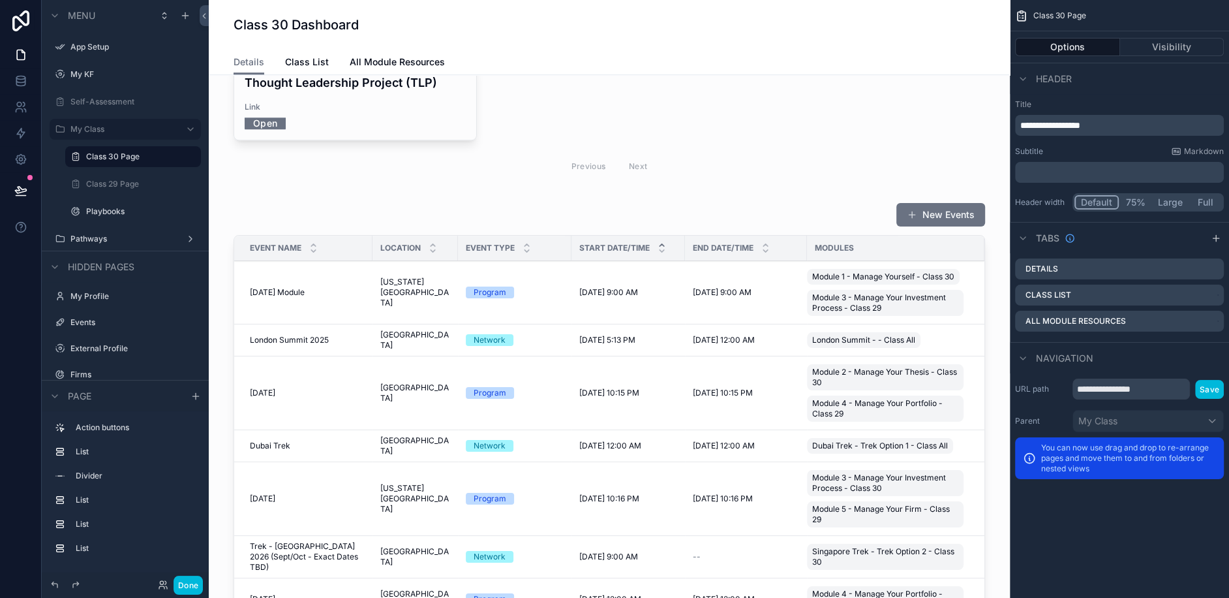
click at [618, 197] on div "scrollable content" at bounding box center [609, 446] width 780 height 498
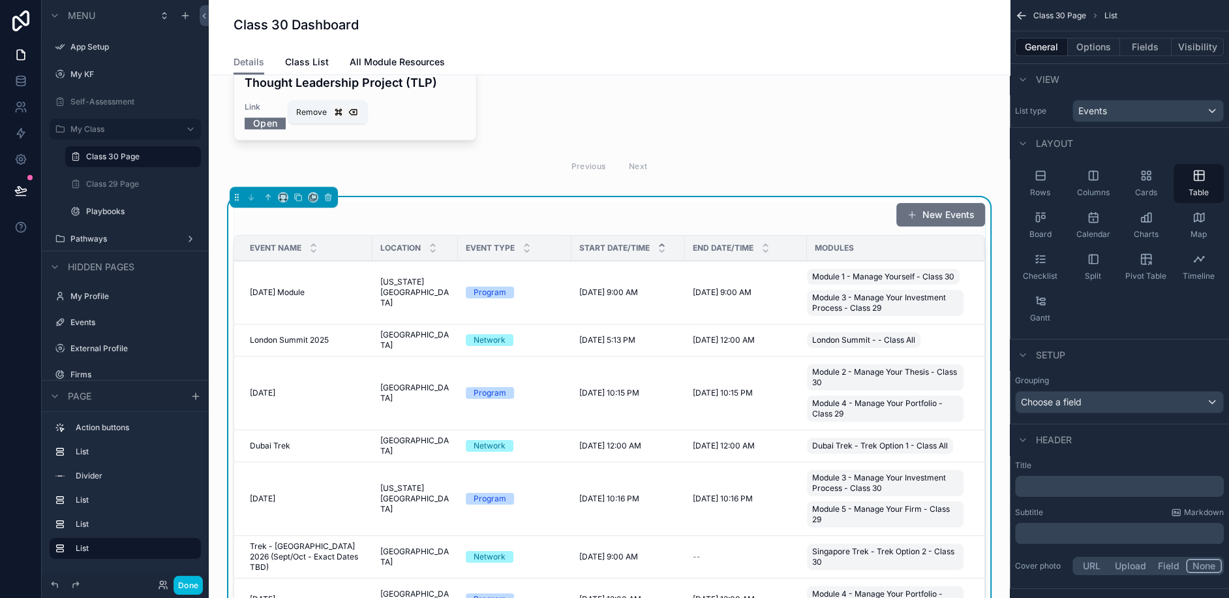
click at [328, 196] on icon "scrollable content" at bounding box center [328, 197] width 0 height 3
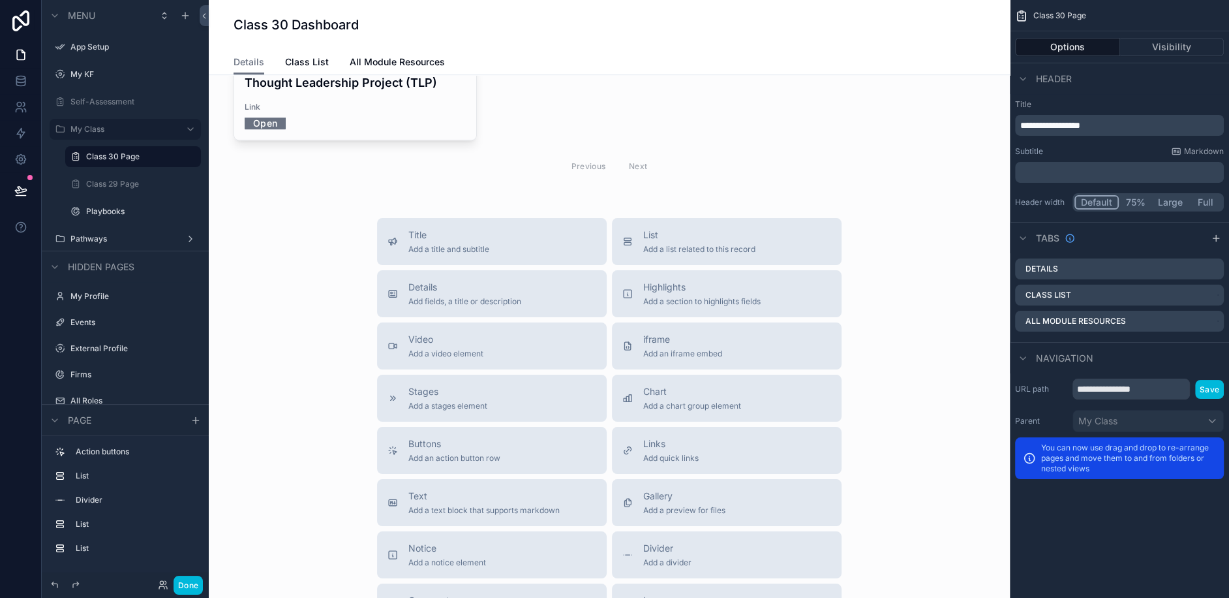
scroll to position [889, 0]
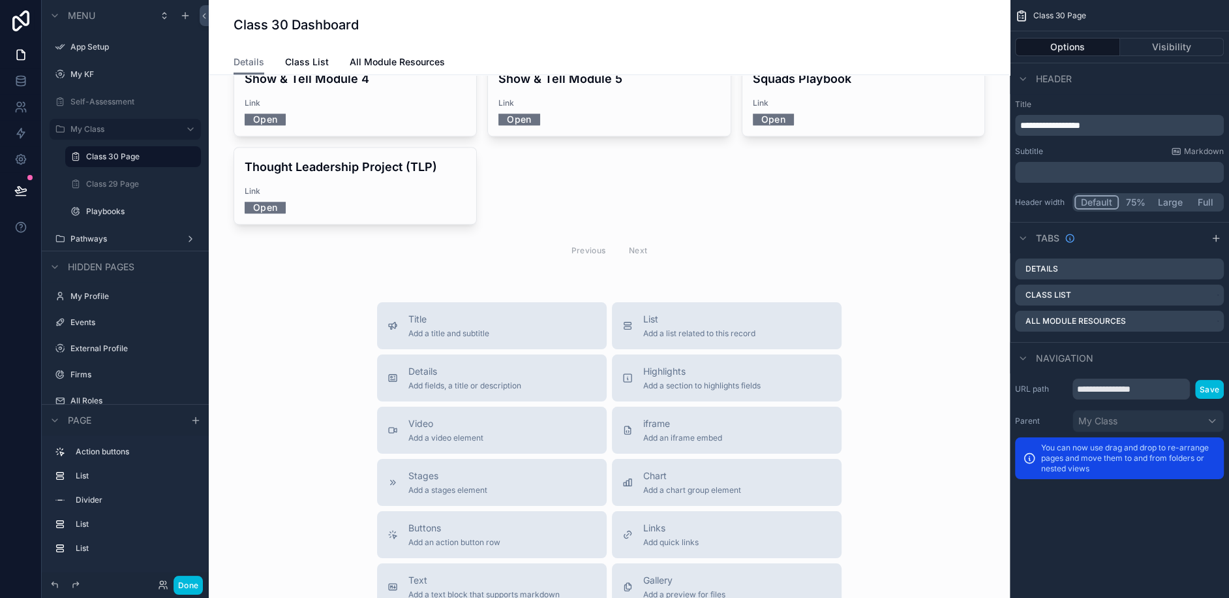
click at [713, 328] on span "Add a list related to this record" at bounding box center [699, 333] width 112 height 10
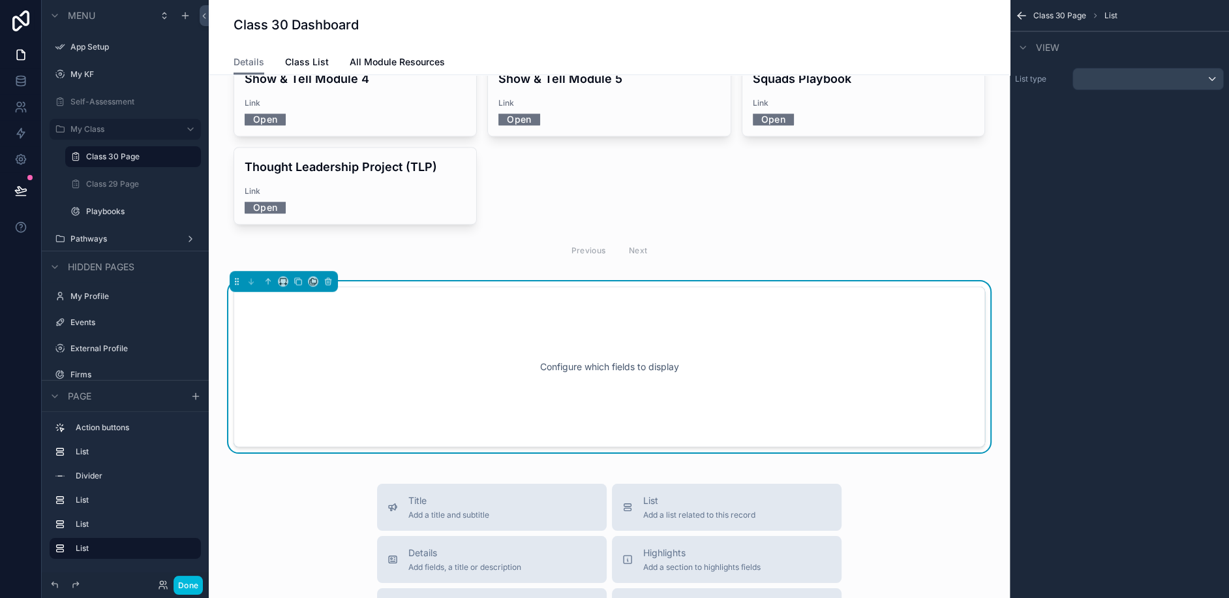
scroll to position [891, 0]
click at [1140, 72] on div "scrollable content" at bounding box center [1149, 79] width 150 height 21
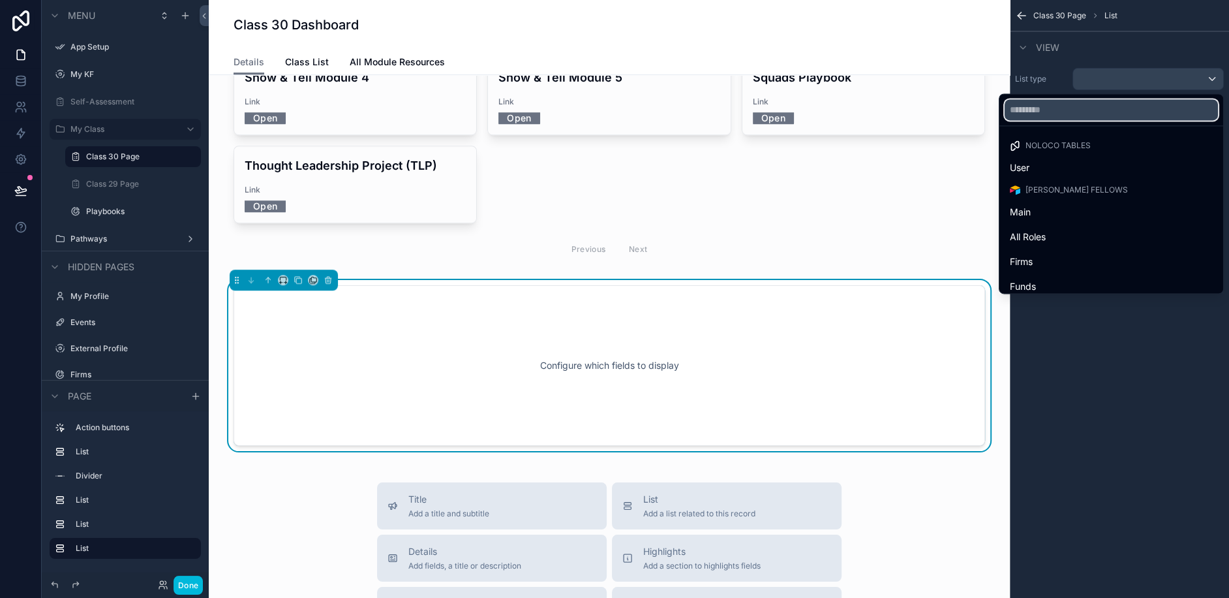
click at [1124, 109] on input "text" at bounding box center [1111, 109] width 213 height 21
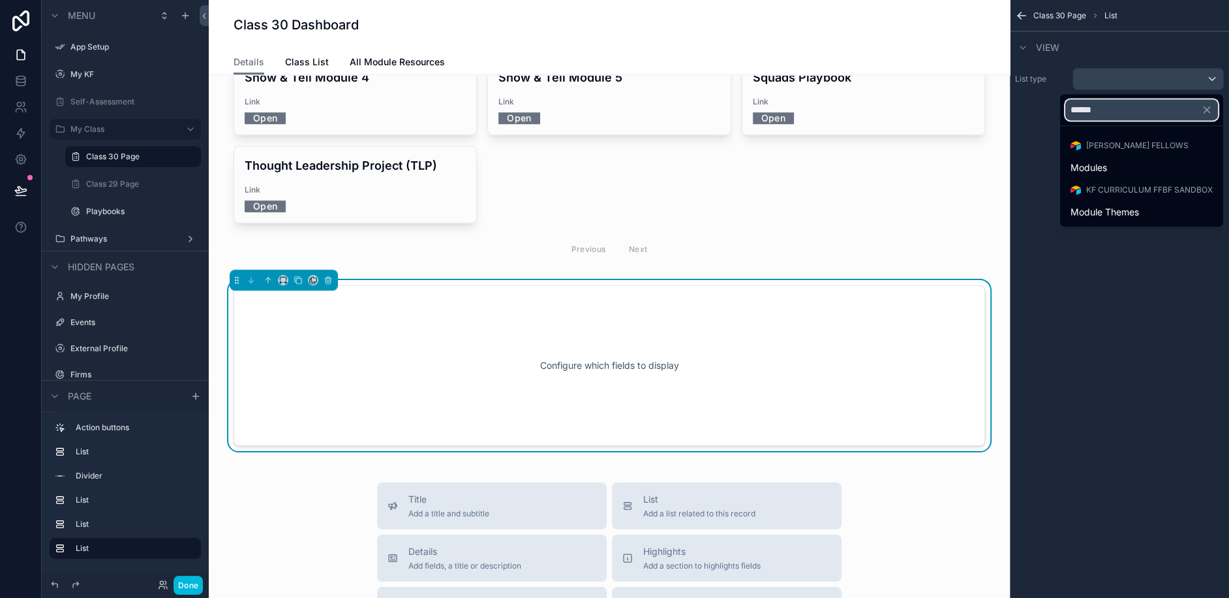
type input "******"
click at [1115, 179] on ul "Kauffman Fellows Modules KF Curriculum FFBF SANDBOX Module Themes" at bounding box center [1141, 176] width 163 height 100
click at [1111, 175] on div "Modules" at bounding box center [1142, 167] width 158 height 23
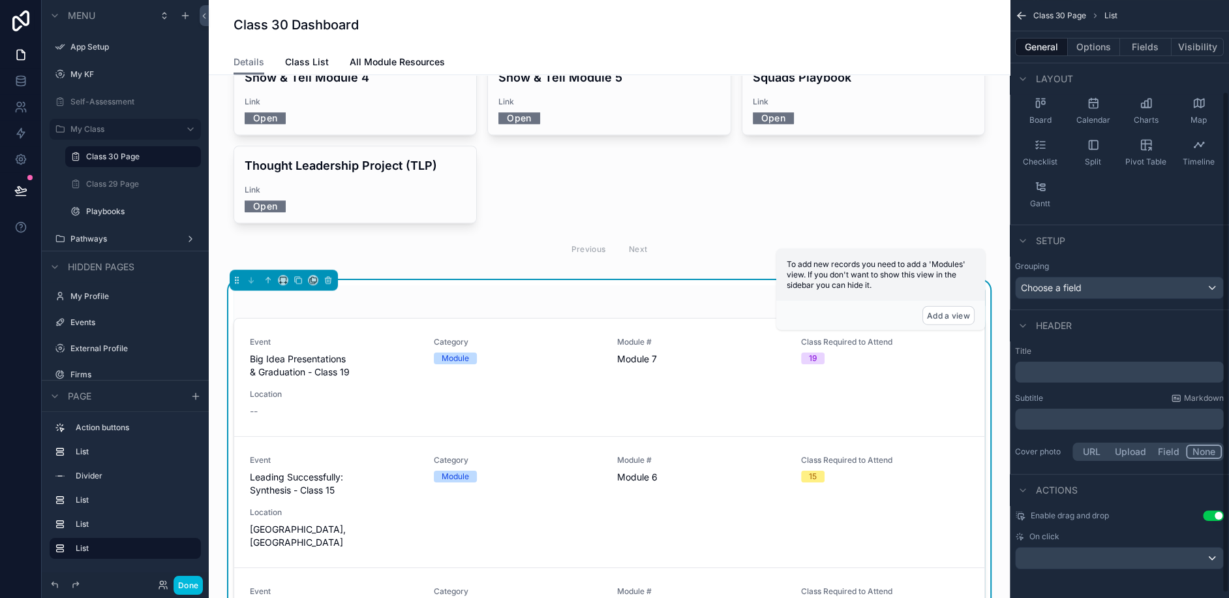
scroll to position [108, 0]
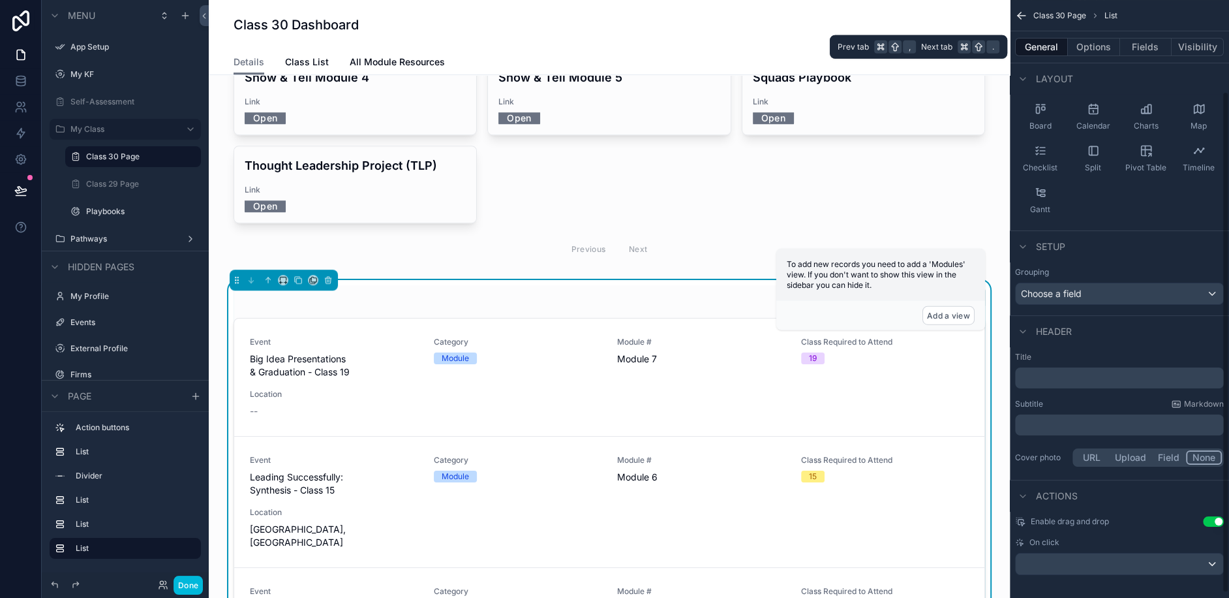
click at [1102, 53] on button "Options" at bounding box center [1094, 47] width 52 height 18
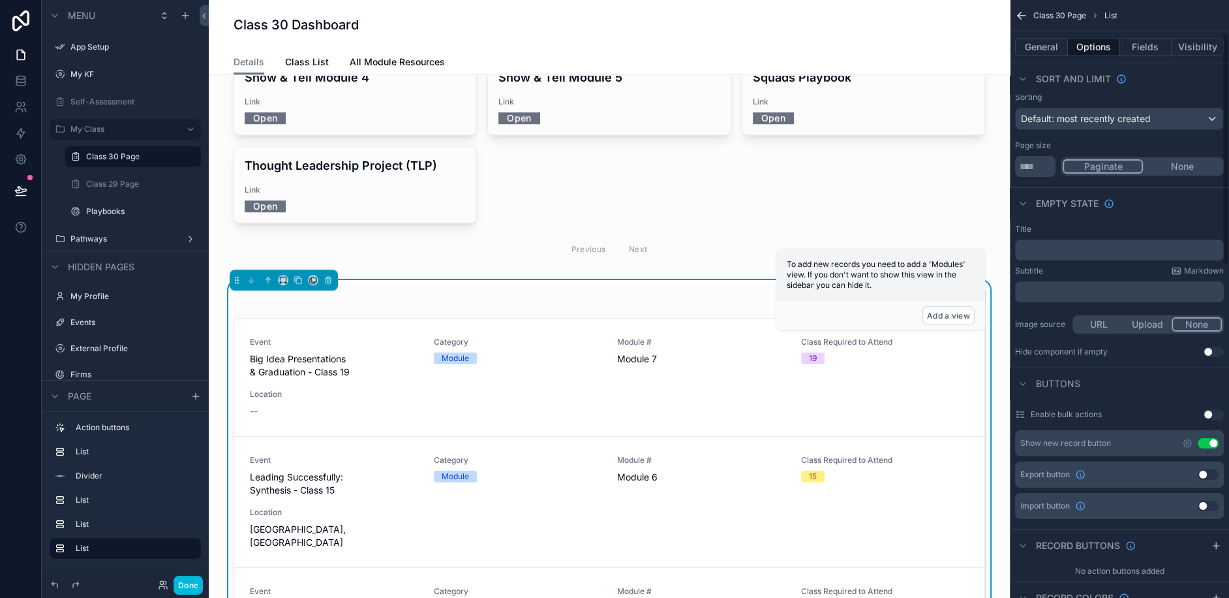
scroll to position [0, 0]
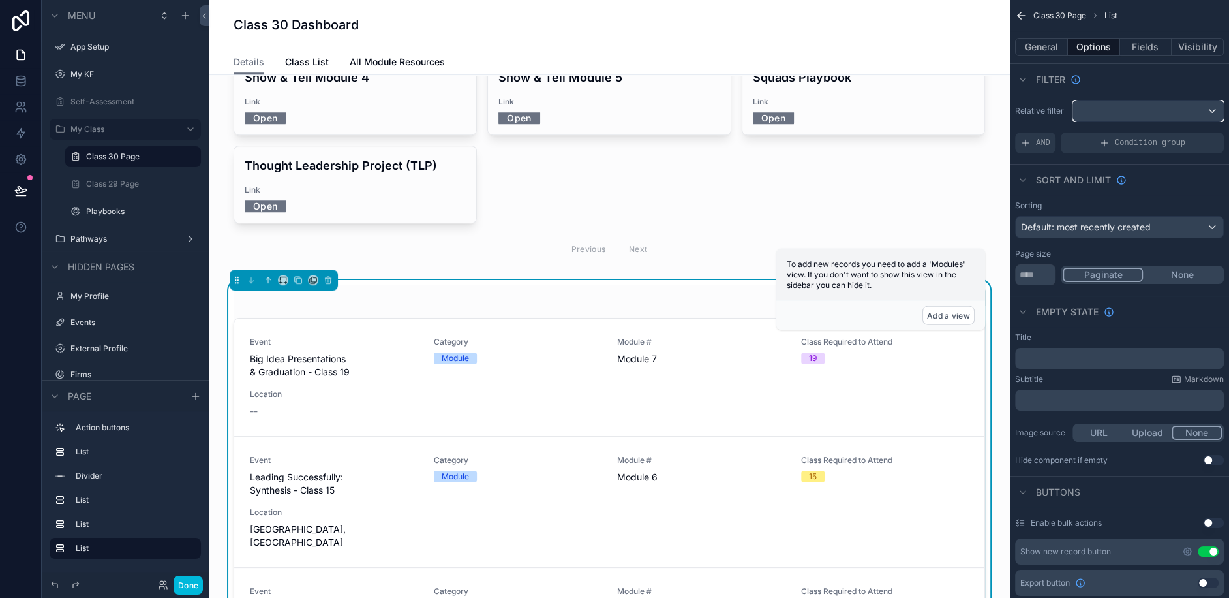
click at [1107, 115] on div "scrollable content" at bounding box center [1149, 110] width 150 height 21
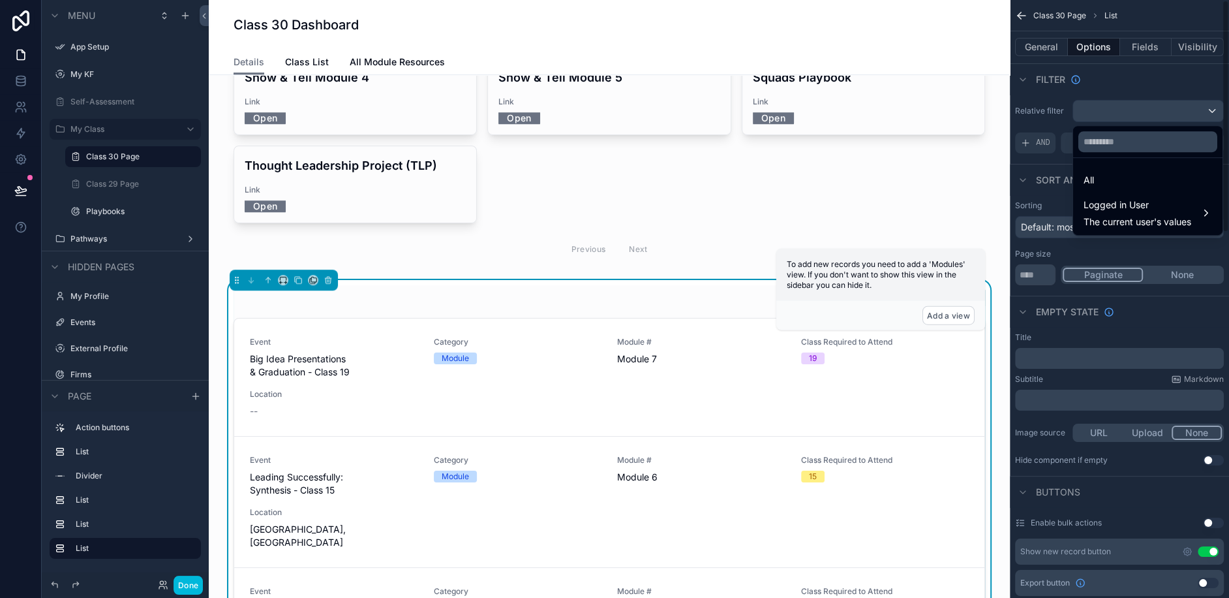
click at [1026, 149] on div "scrollable content" at bounding box center [614, 299] width 1229 height 598
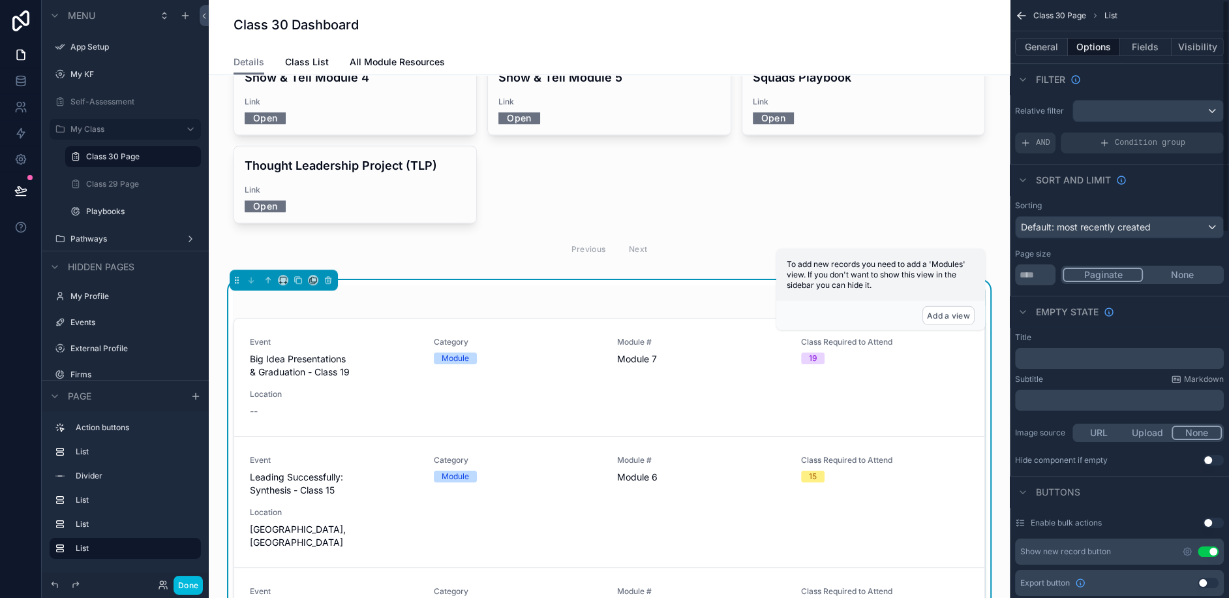
click at [1026, 148] on div "AND" at bounding box center [1035, 142] width 40 height 21
click at [1094, 146] on div "Add a filter" at bounding box center [1119, 142] width 209 height 21
click at [0, 0] on div "scrollable content" at bounding box center [0, 0] width 0 height 0
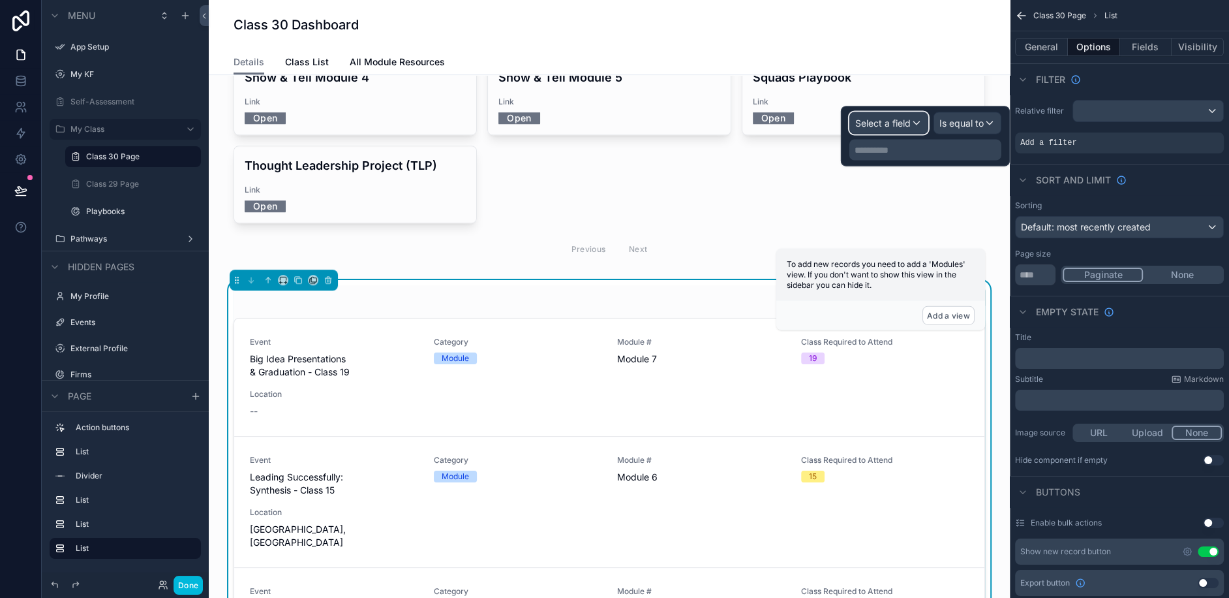
click at [884, 121] on span "Select a field" at bounding box center [883, 122] width 55 height 11
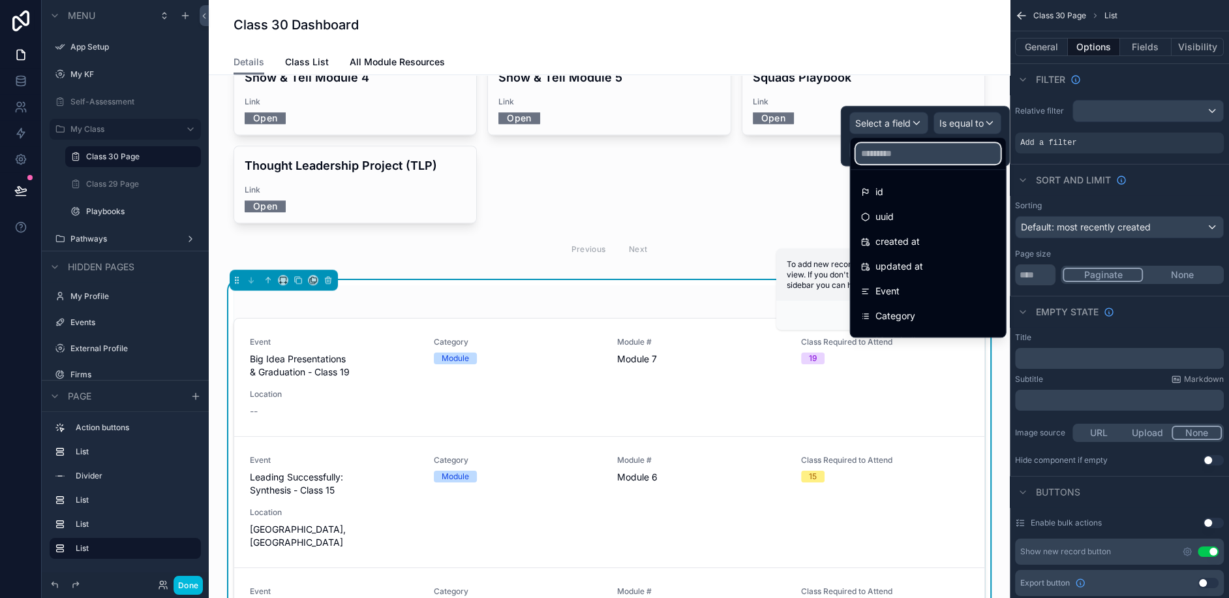
click at [901, 153] on input "text" at bounding box center [928, 153] width 145 height 21
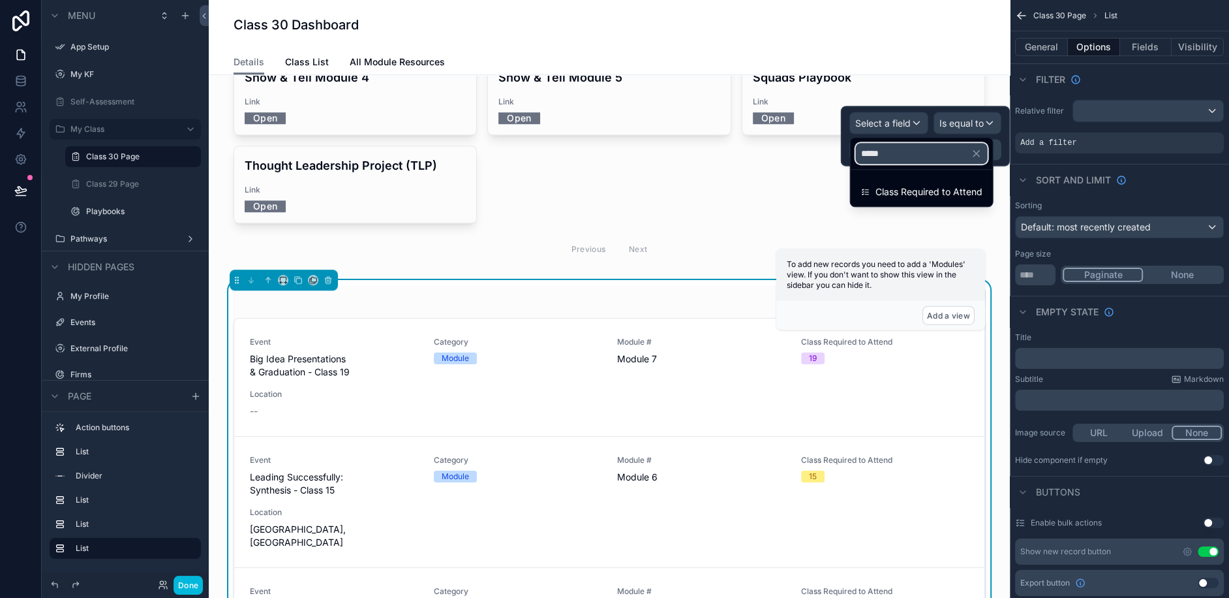
type input "*****"
click at [903, 189] on span "Class Required to Attend" at bounding box center [929, 192] width 107 height 16
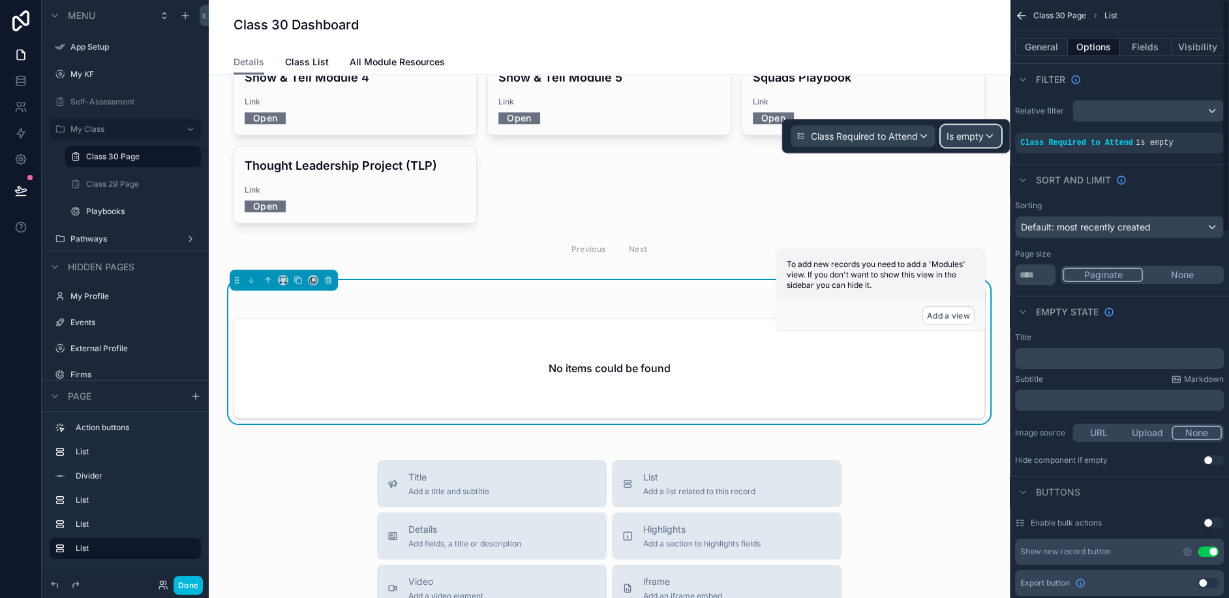
click at [991, 135] on div "Is empty" at bounding box center [971, 136] width 59 height 21
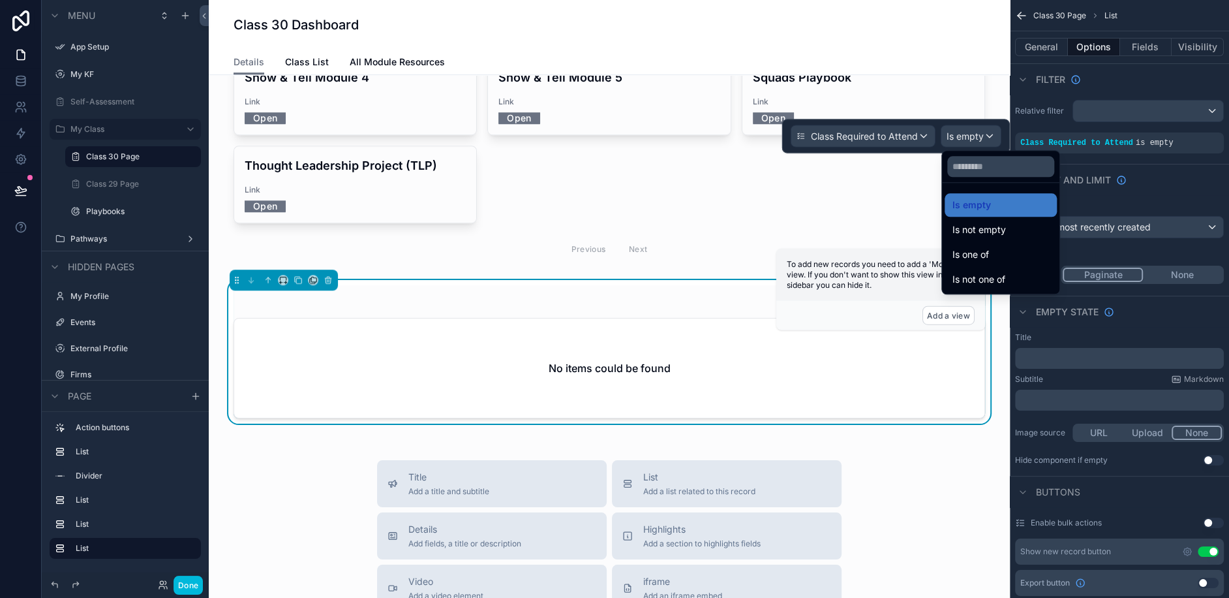
click at [987, 258] on span "Is one of" at bounding box center [971, 255] width 37 height 16
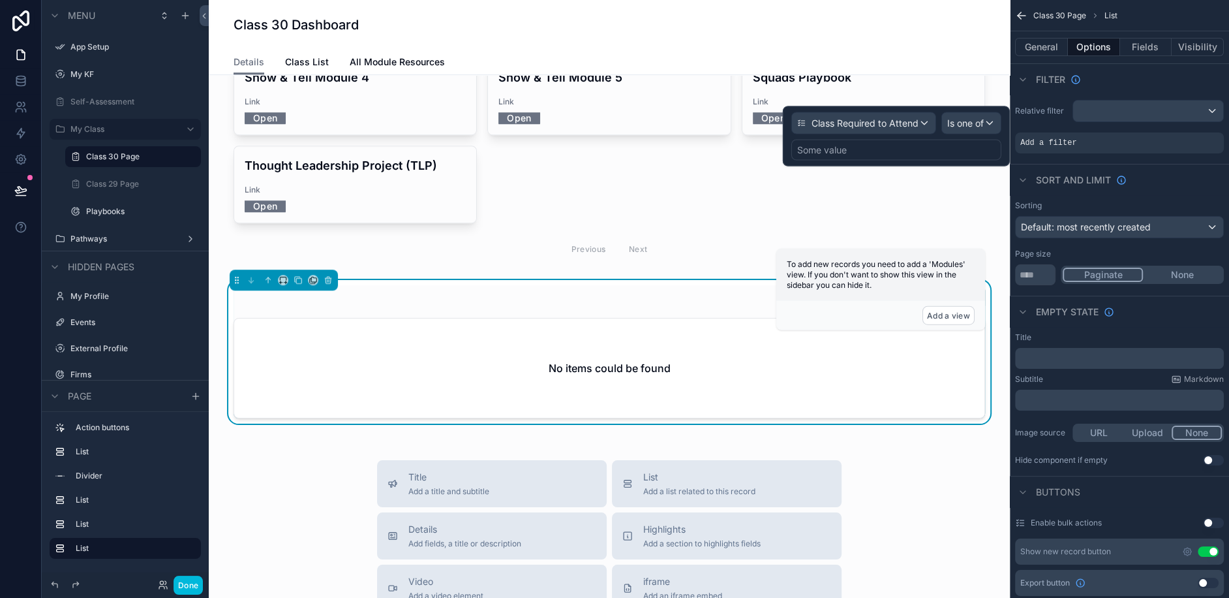
click at [868, 145] on div "Some value" at bounding box center [897, 150] width 210 height 21
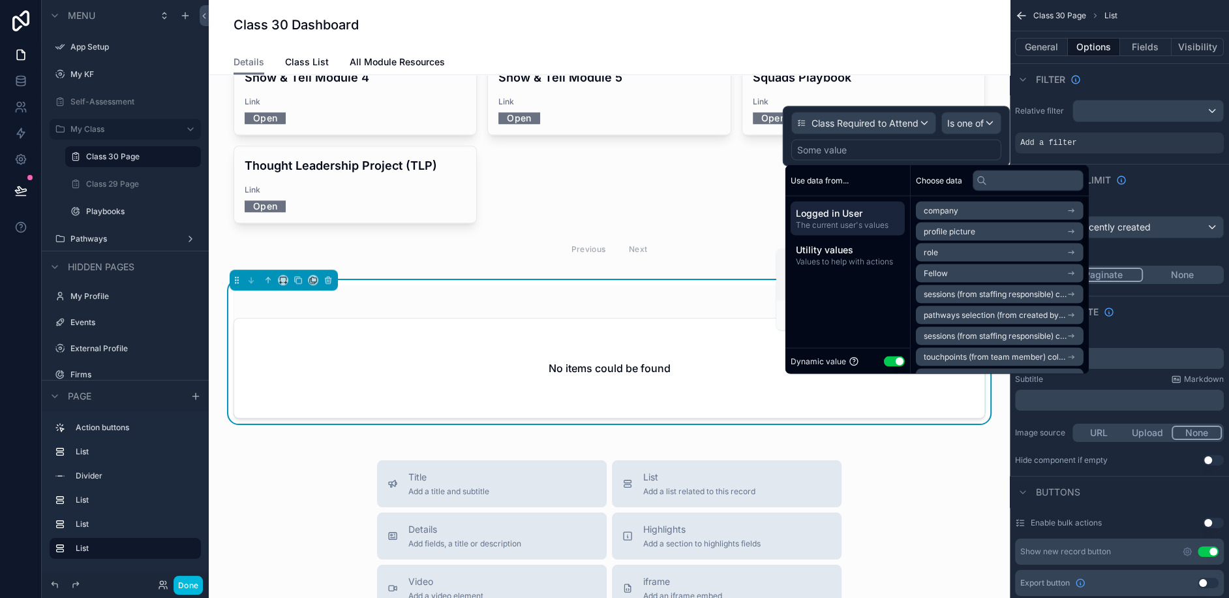
click at [895, 351] on div "Dynamic value Use setting" at bounding box center [848, 361] width 125 height 26
click at [895, 356] on button "Use setting" at bounding box center [894, 361] width 21 height 10
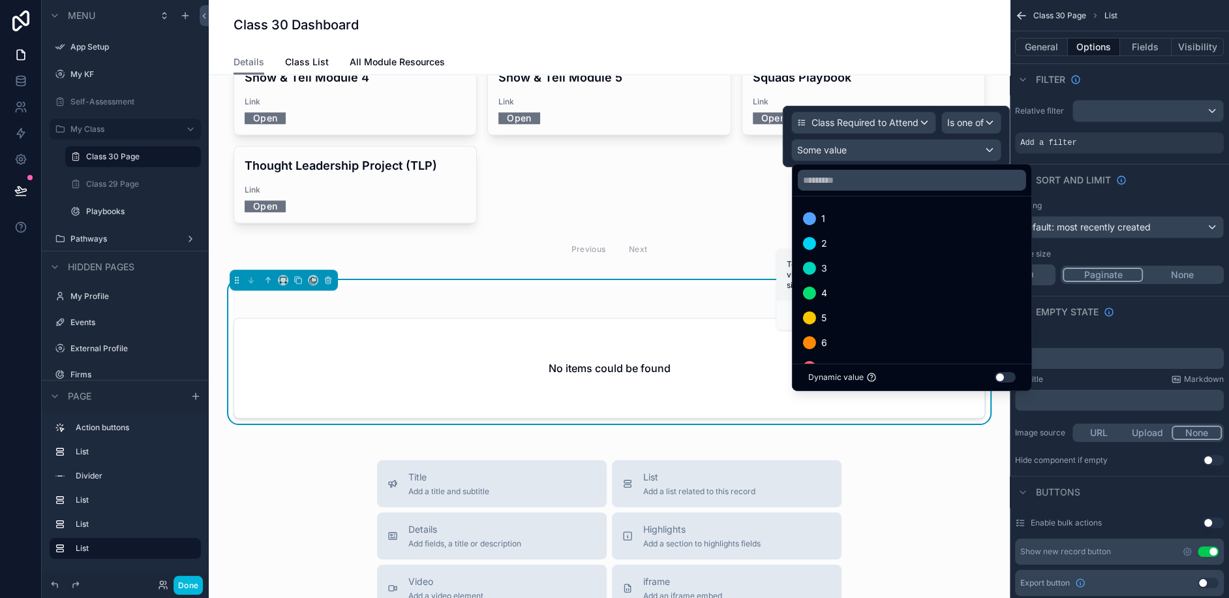
scroll to position [621, 0]
click at [865, 309] on div "30" at bounding box center [912, 317] width 218 height 16
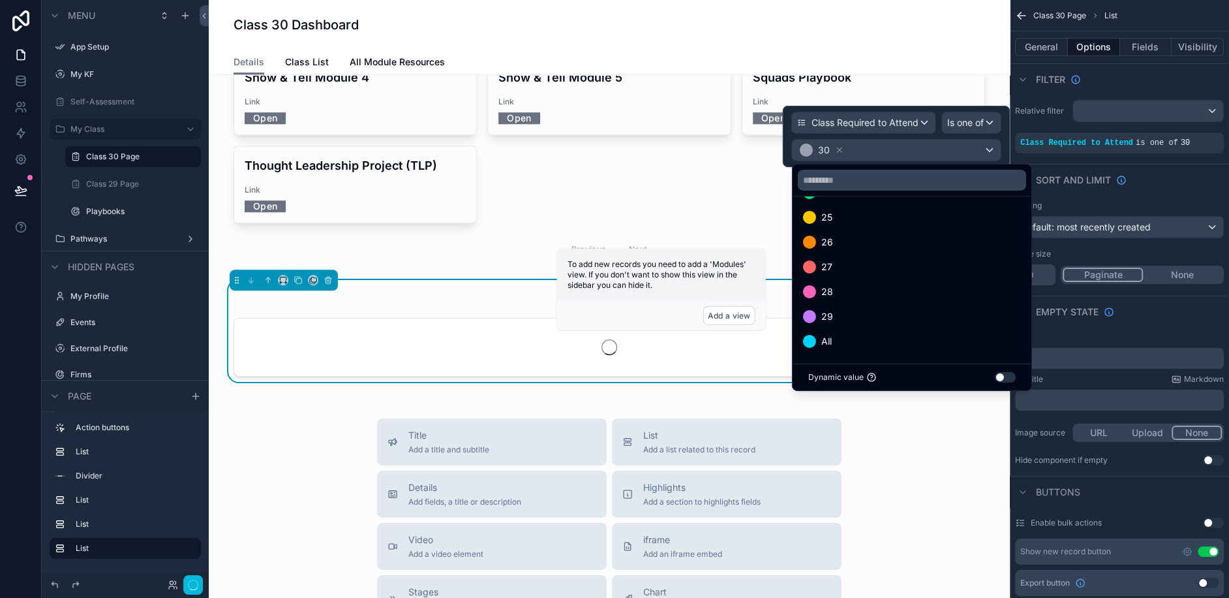
scroll to position [596, 0]
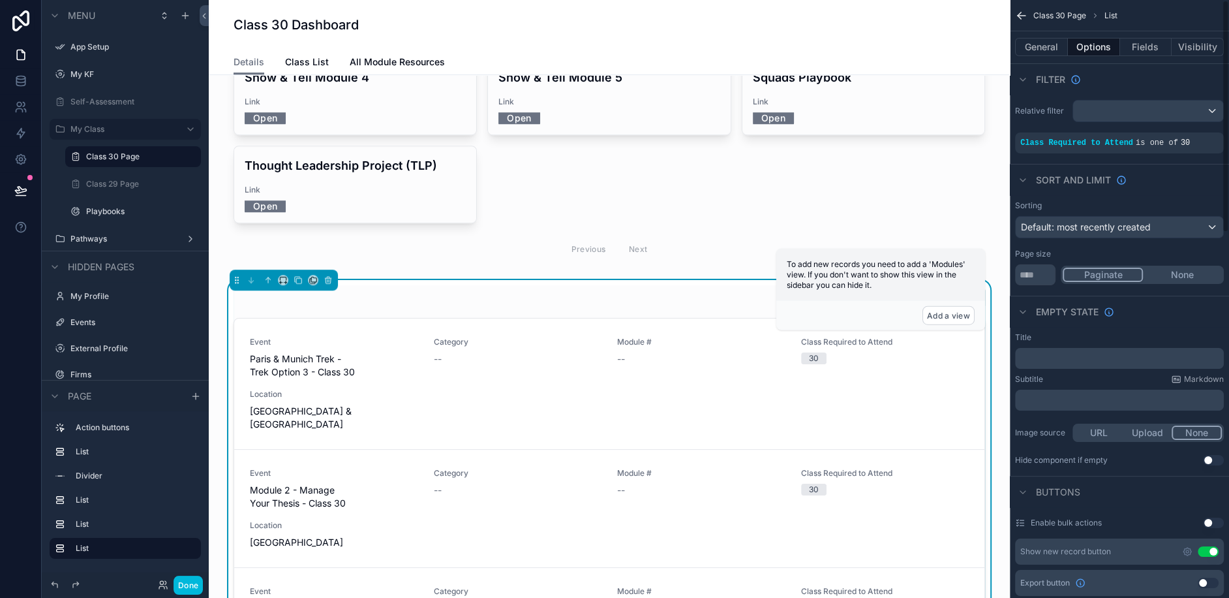
click at [1055, 466] on div "Title ﻿ Subtitle Markdown ﻿ Image source URL Upload None Hide component if empt…" at bounding box center [1119, 399] width 219 height 144
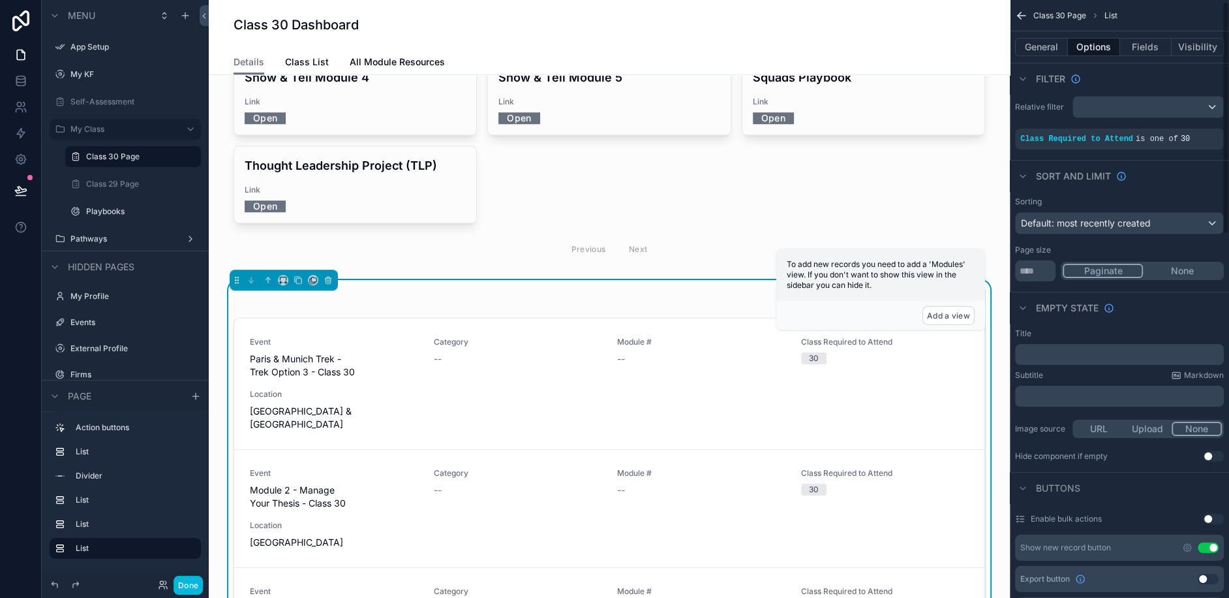
scroll to position [0, 0]
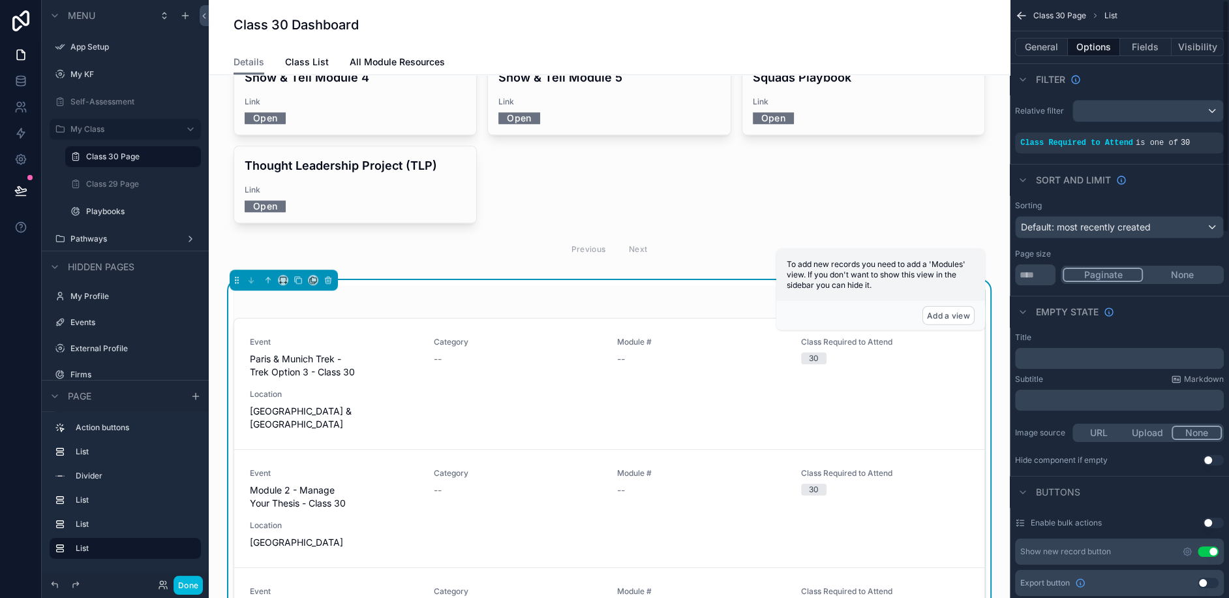
click at [1144, 46] on button "Fields" at bounding box center [1146, 47] width 52 height 18
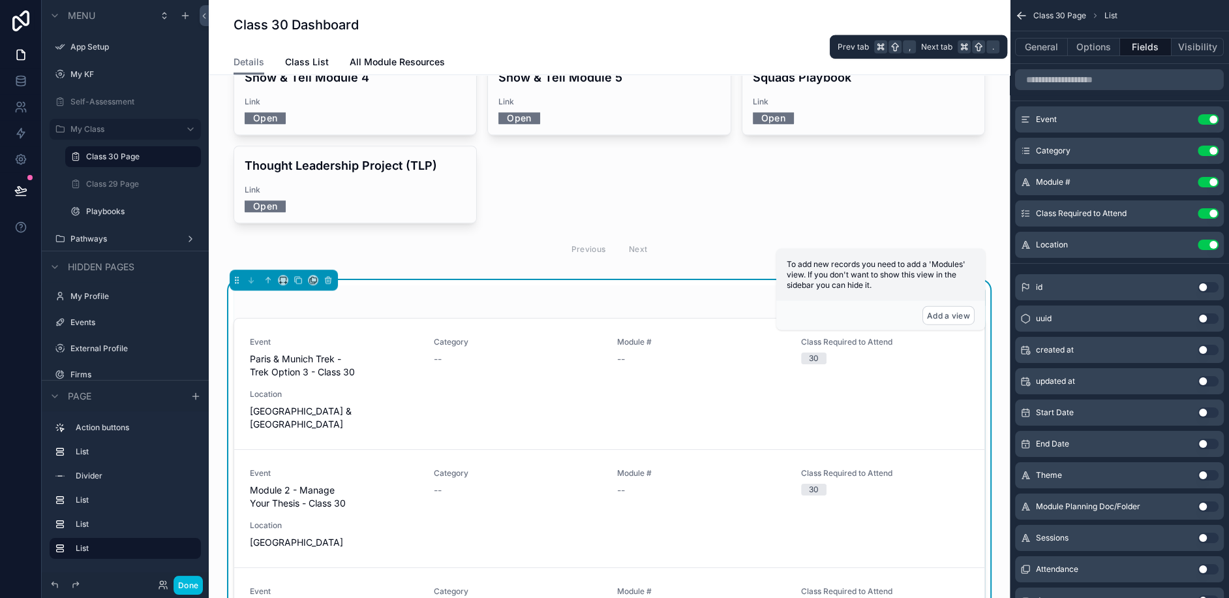
click at [1057, 51] on button "General" at bounding box center [1041, 47] width 53 height 18
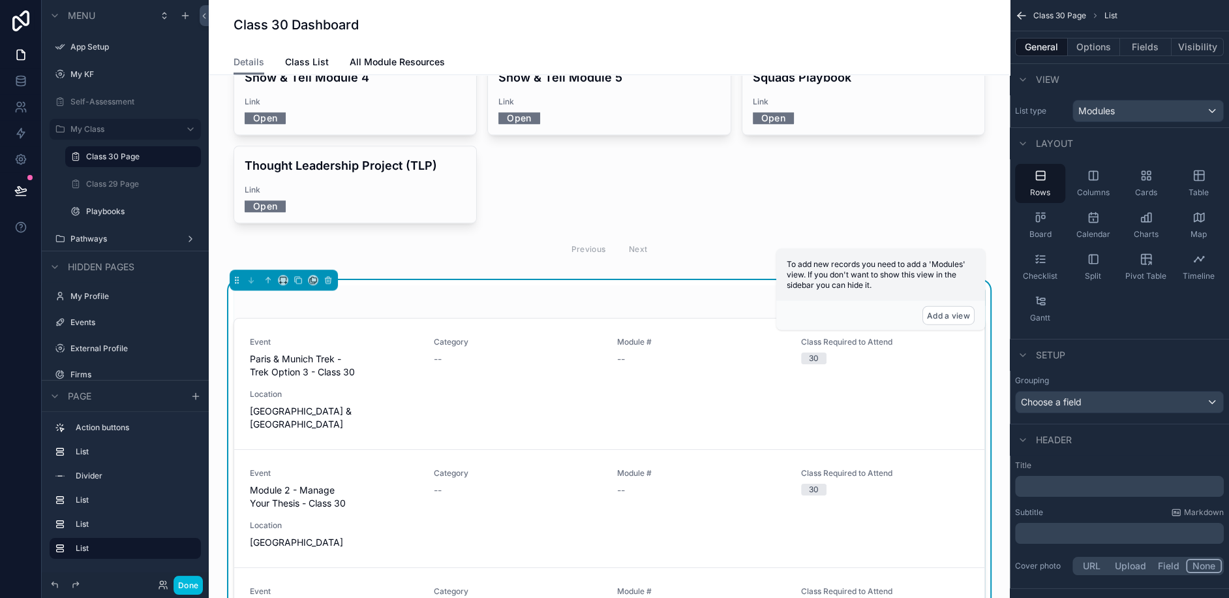
click at [1098, 44] on button "Options" at bounding box center [1094, 47] width 52 height 18
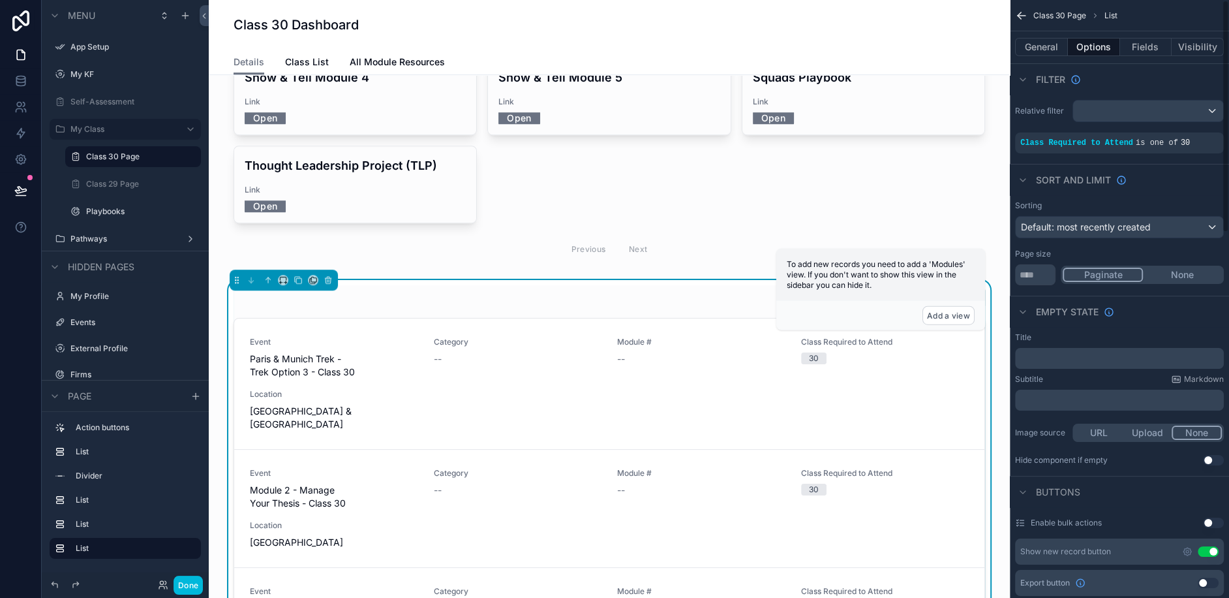
scroll to position [1, 0]
click at [1143, 228] on span "Default: most recently created" at bounding box center [1086, 226] width 130 height 11
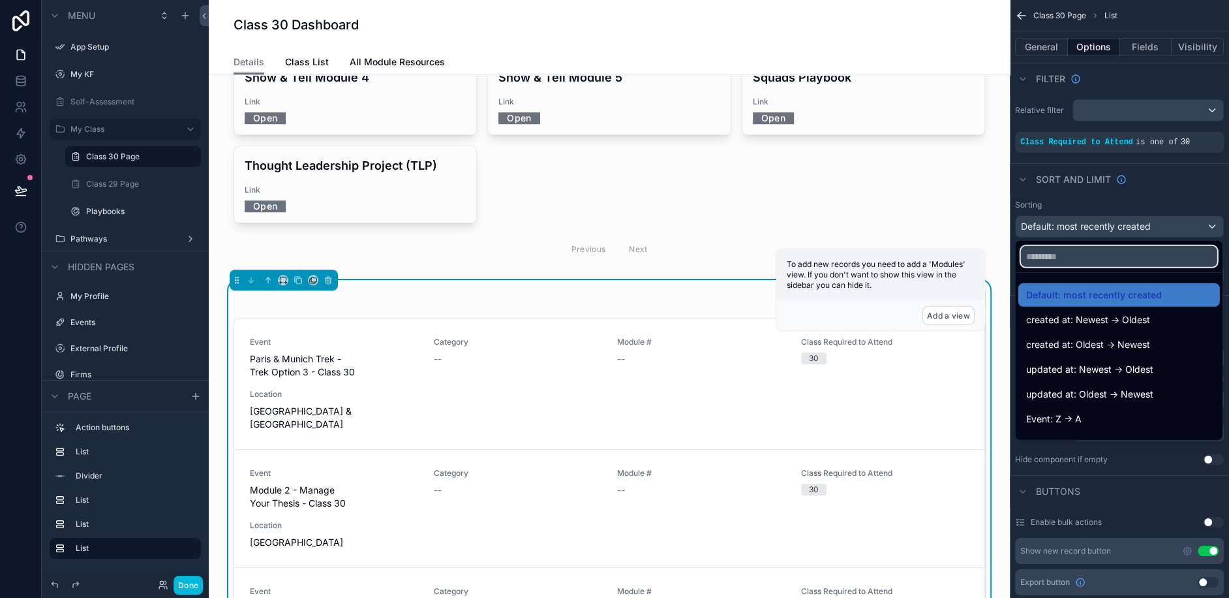
click at [1104, 253] on input "text" at bounding box center [1119, 256] width 196 height 21
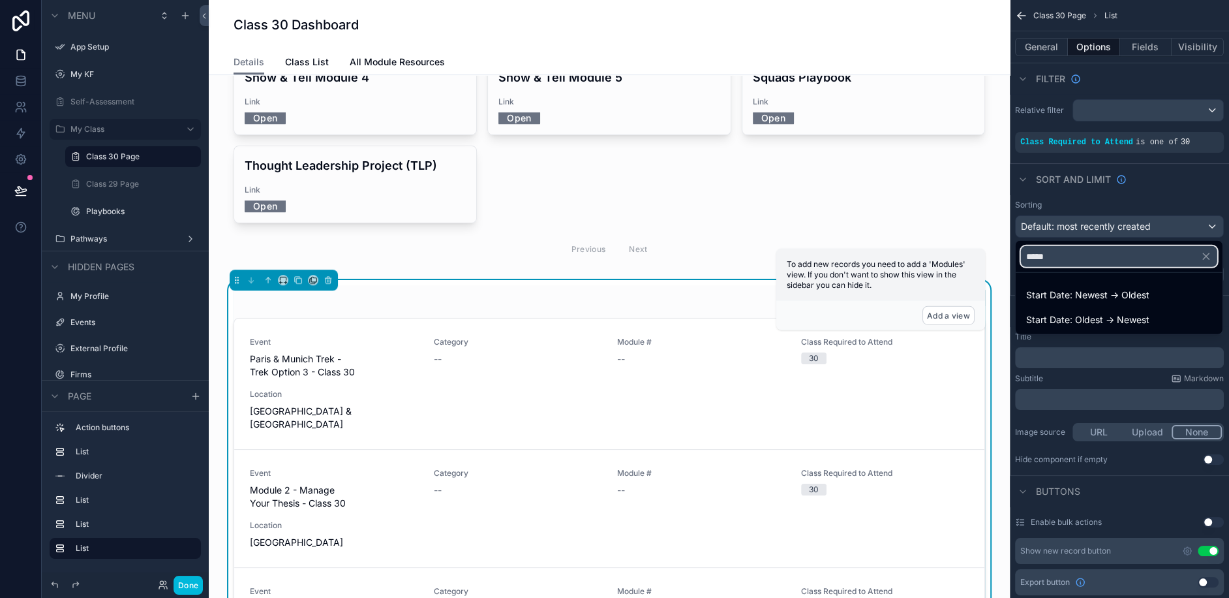
type input "*****"
click at [1071, 292] on span "Start Date: Newest -> Oldest" at bounding box center [1088, 295] width 123 height 16
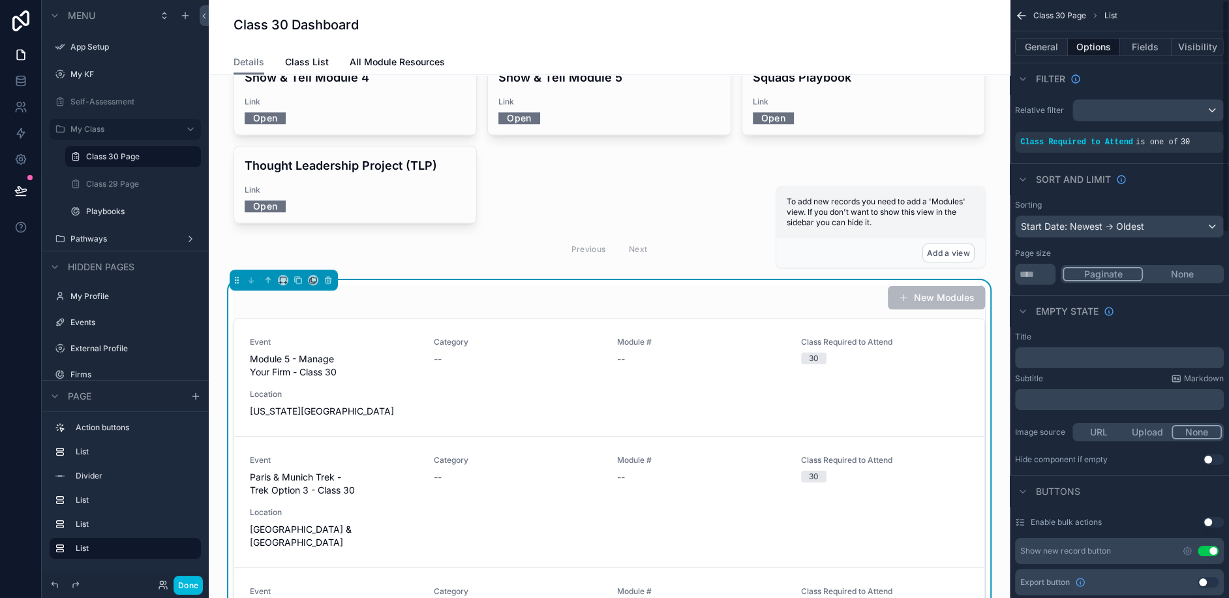
click at [1003, 393] on div "Contact KF Team KF WhatsApp Community Upcoming Deadlines Deadline 12/31/2025 Sh…" at bounding box center [609, 280] width 801 height 2193
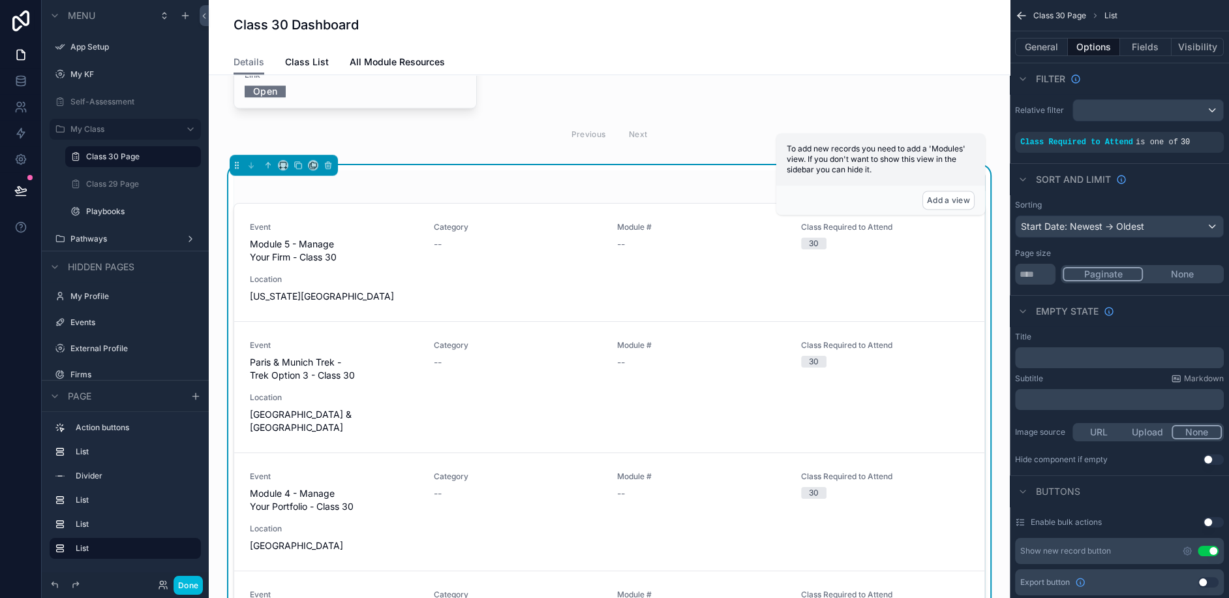
scroll to position [1002, 0]
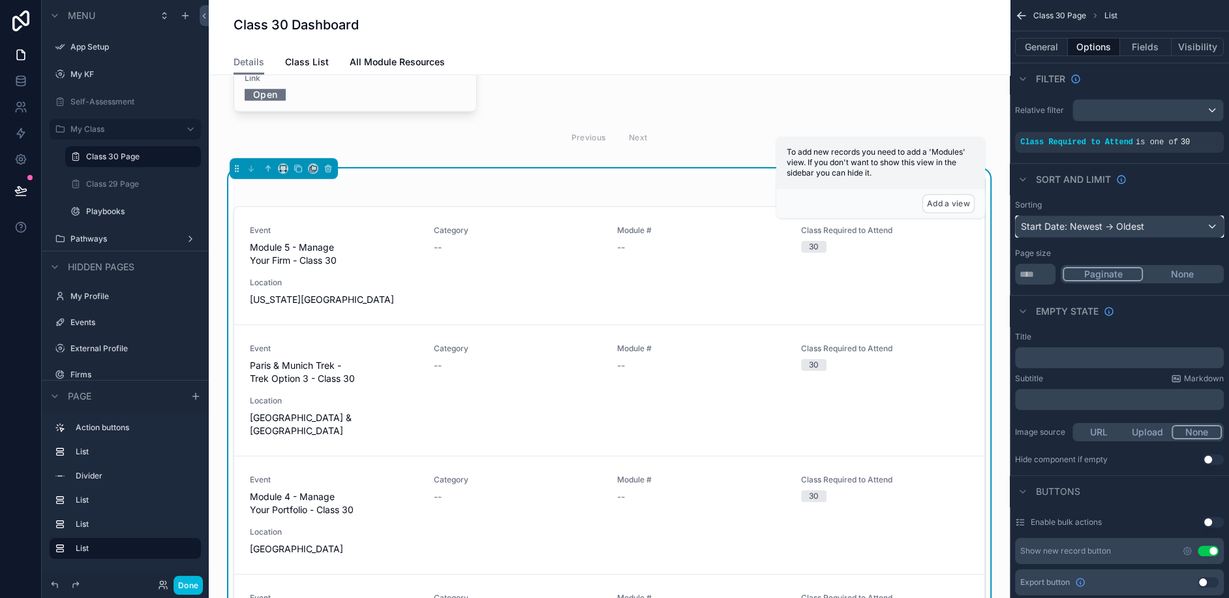
click at [1124, 226] on div "Start Date: Newest -> Oldest" at bounding box center [1120, 226] width 208 height 21
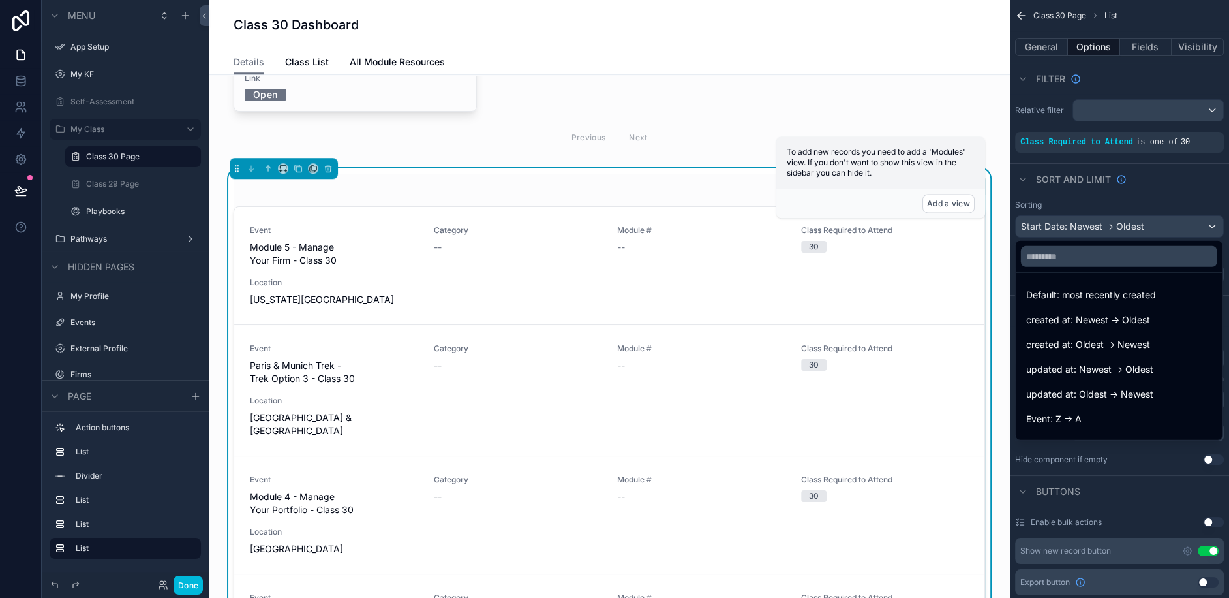
click at [1089, 350] on span "created at: Oldest -> Newest" at bounding box center [1089, 345] width 124 height 16
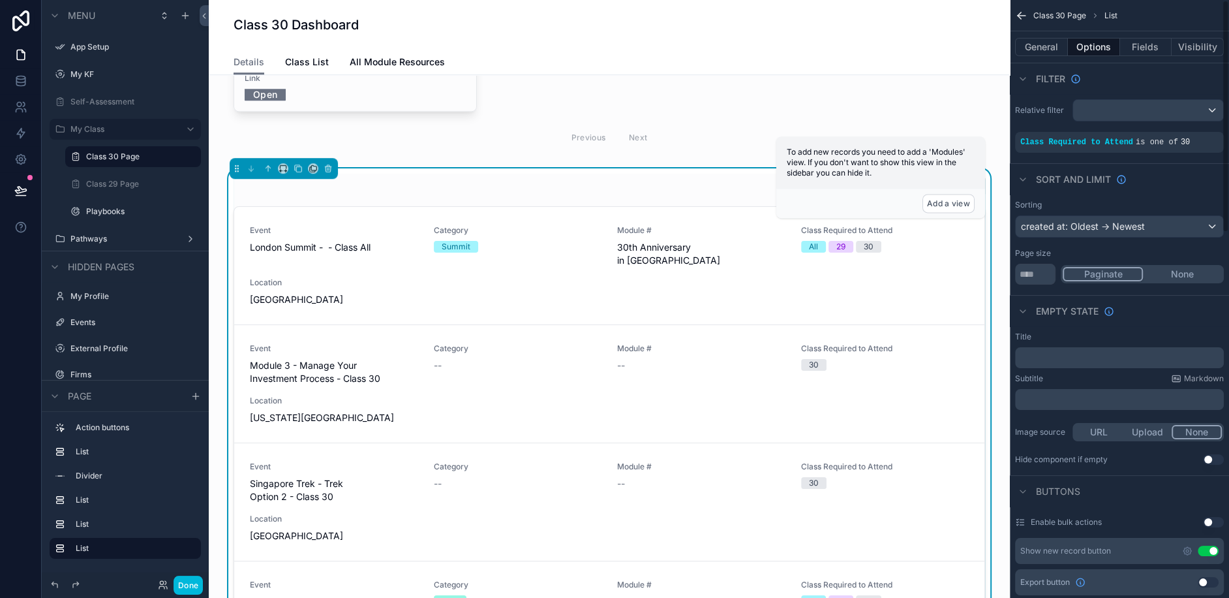
click at [1143, 240] on div "Sorting created at: Oldest -> Newest Page size ** Paginate None" at bounding box center [1119, 241] width 219 height 95
click at [1139, 232] on div "created at: Oldest -> Newest" at bounding box center [1120, 226] width 208 height 21
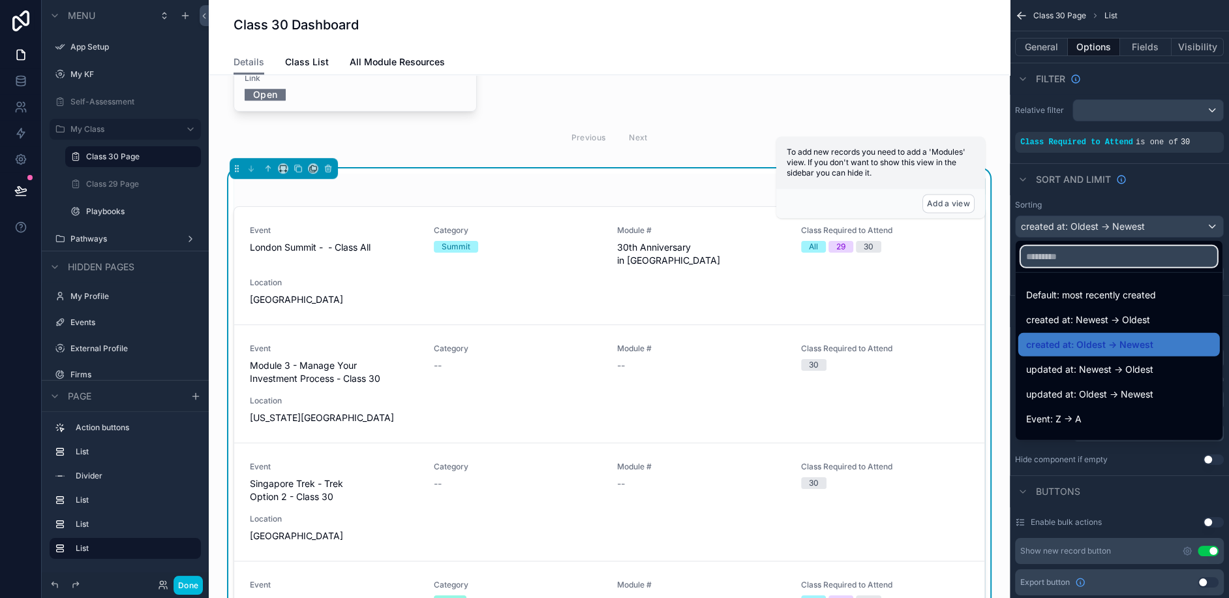
click at [1107, 251] on input "text" at bounding box center [1119, 256] width 196 height 21
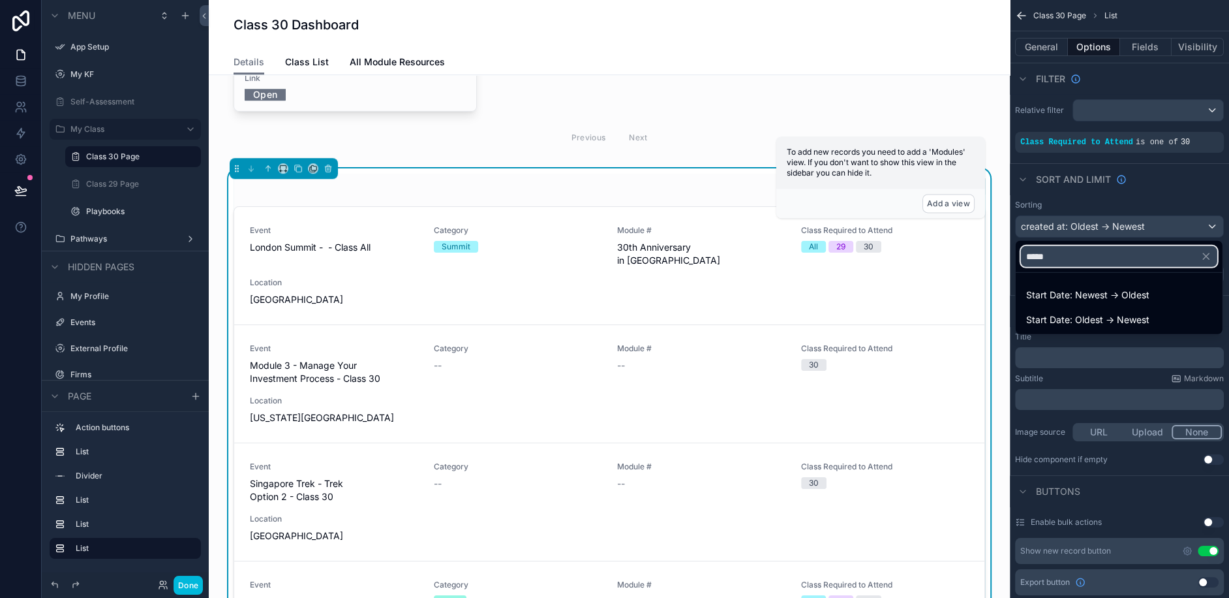
type input "*****"
click at [1100, 313] on span "Start Date: Oldest -> Newest" at bounding box center [1088, 320] width 123 height 16
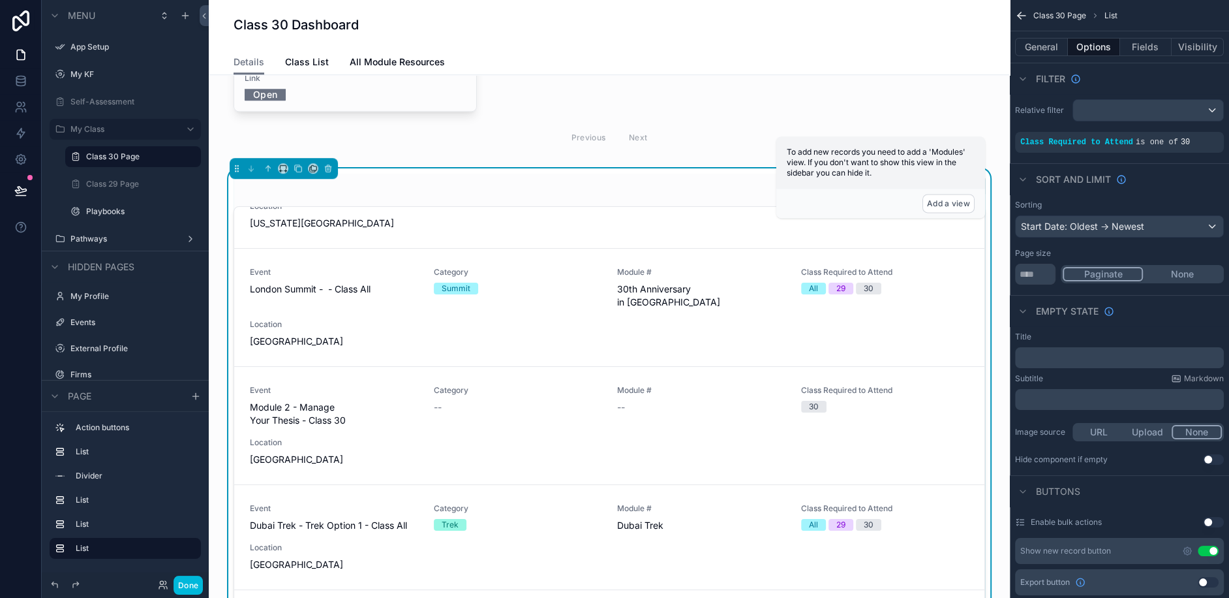
scroll to position [69, 0]
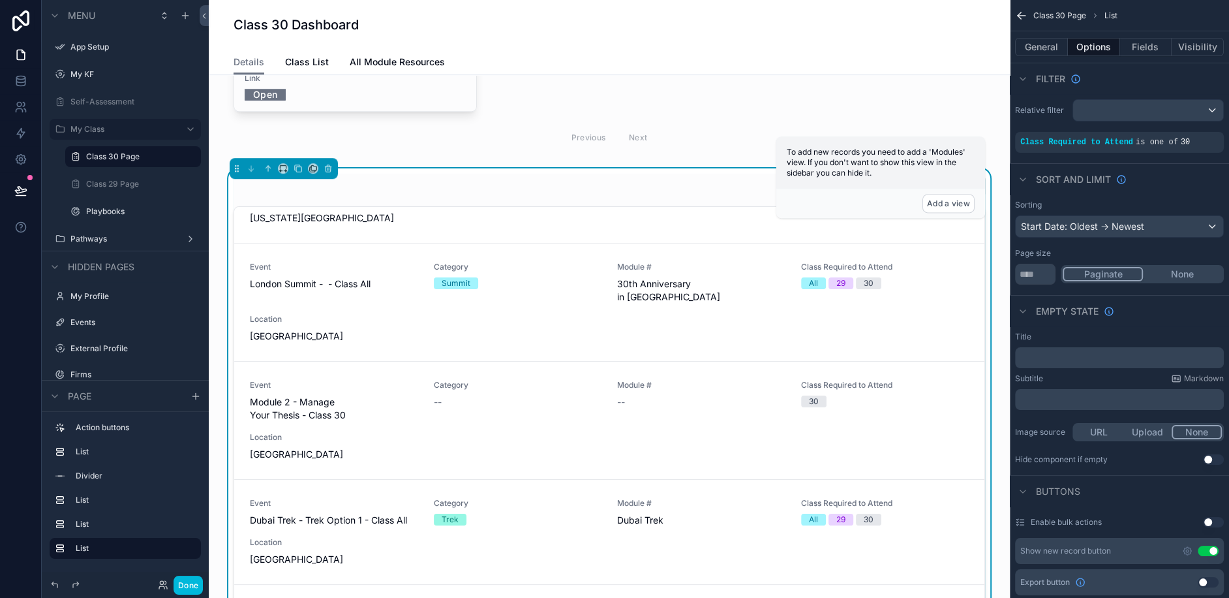
click at [996, 264] on div "New Modules Event Module 1 - Manage Yourself - Class 30 Category -- Module # --…" at bounding box center [609, 416] width 780 height 497
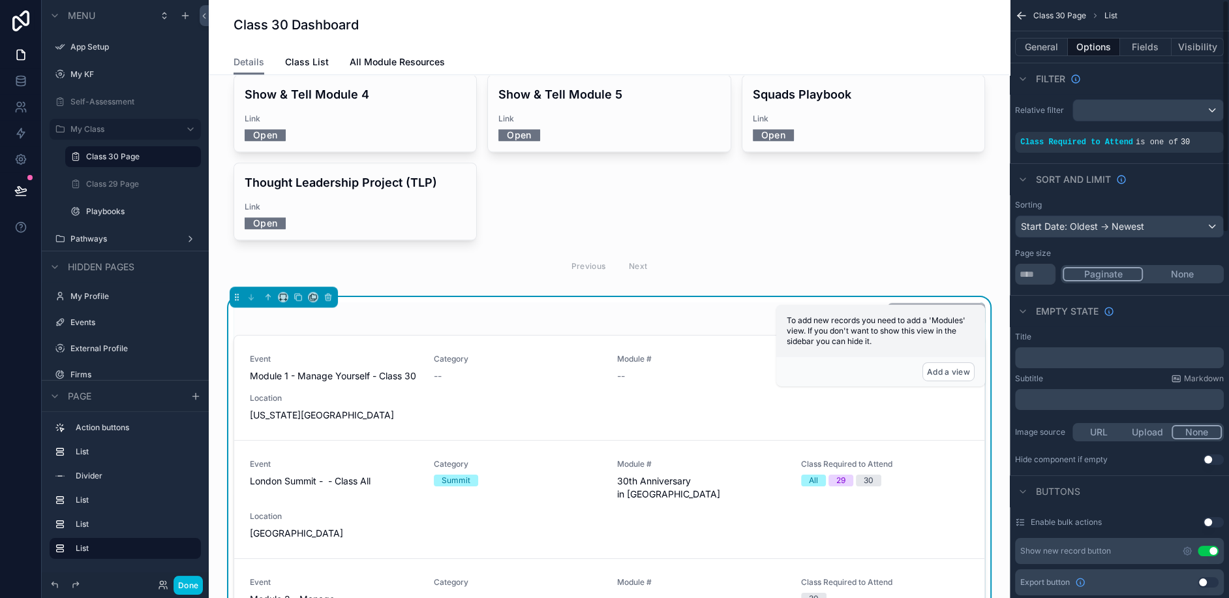
scroll to position [792, 0]
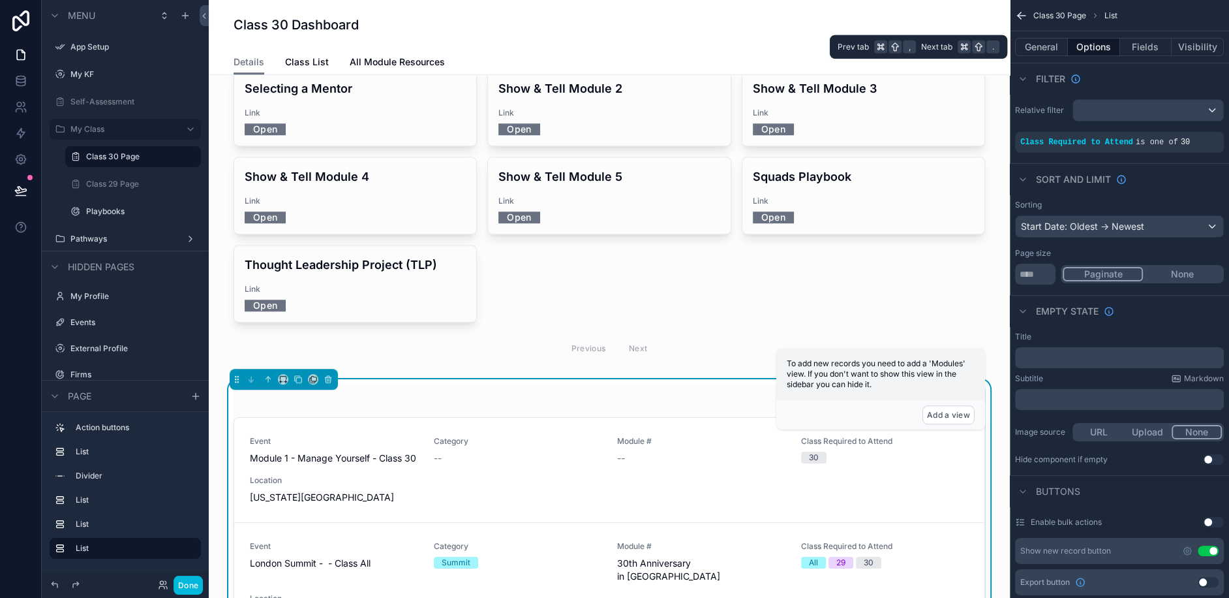
click at [1035, 48] on button "General" at bounding box center [1041, 47] width 53 height 18
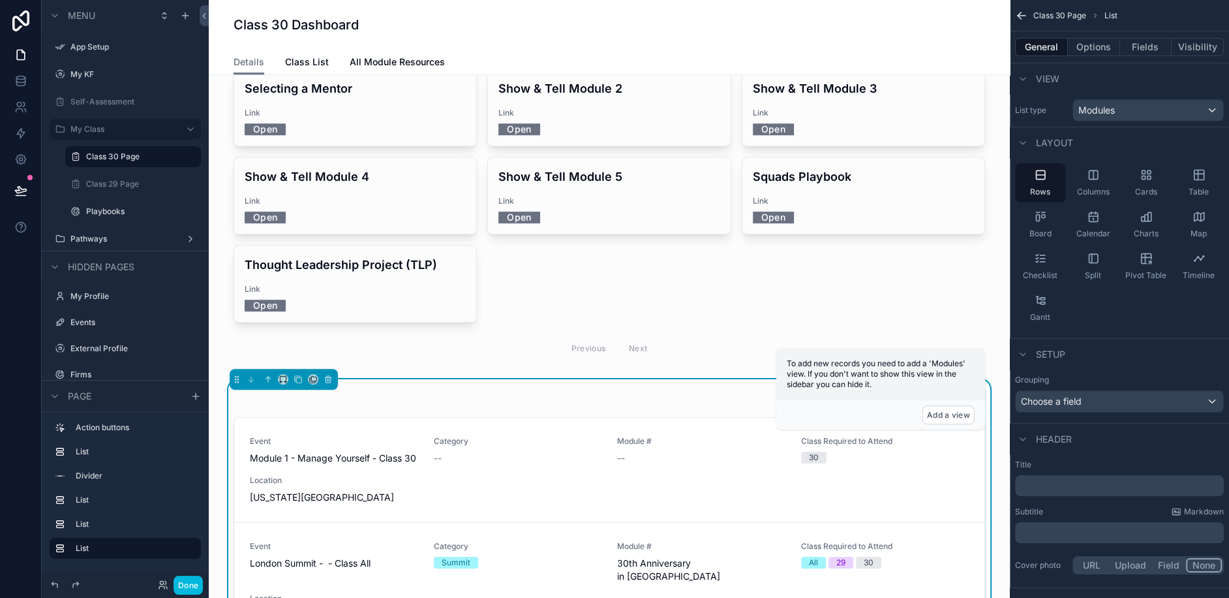
click at [1196, 182] on div "Table" at bounding box center [1199, 182] width 50 height 39
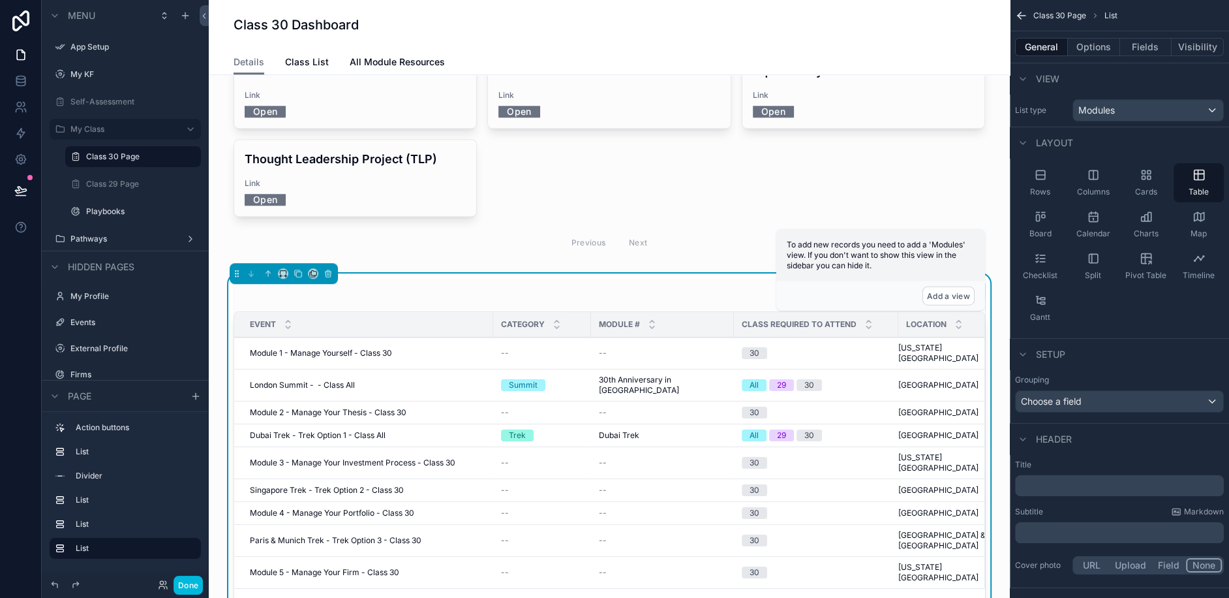
scroll to position [910, 0]
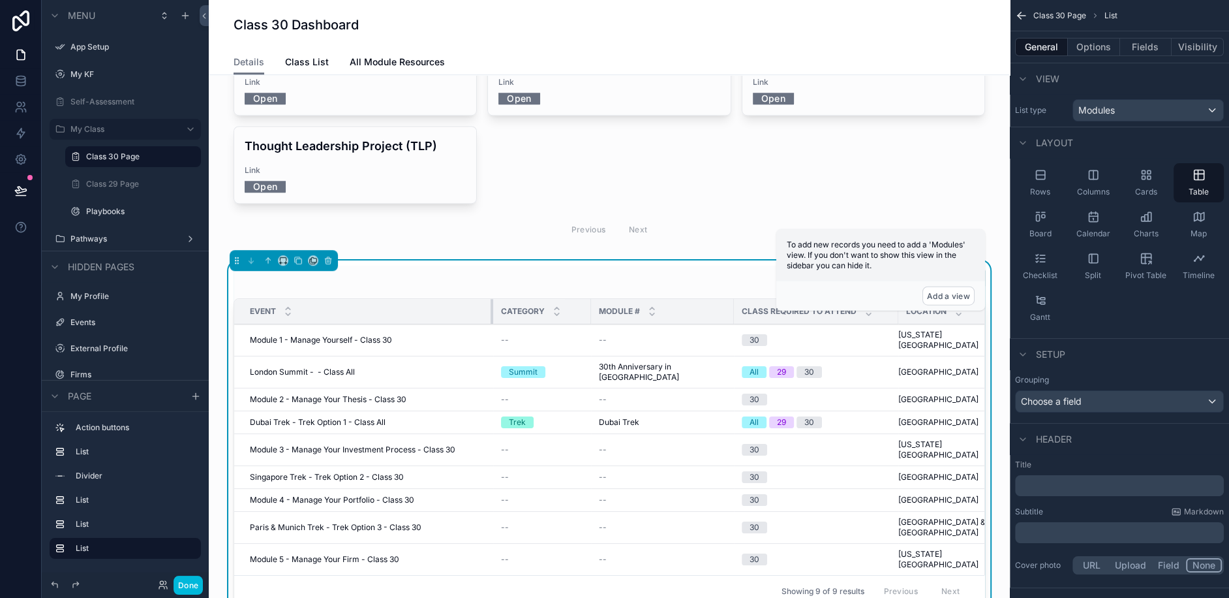
click at [492, 299] on div "scrollable content" at bounding box center [493, 311] width 5 height 25
click at [1143, 44] on button "Fields" at bounding box center [1146, 47] width 52 height 18
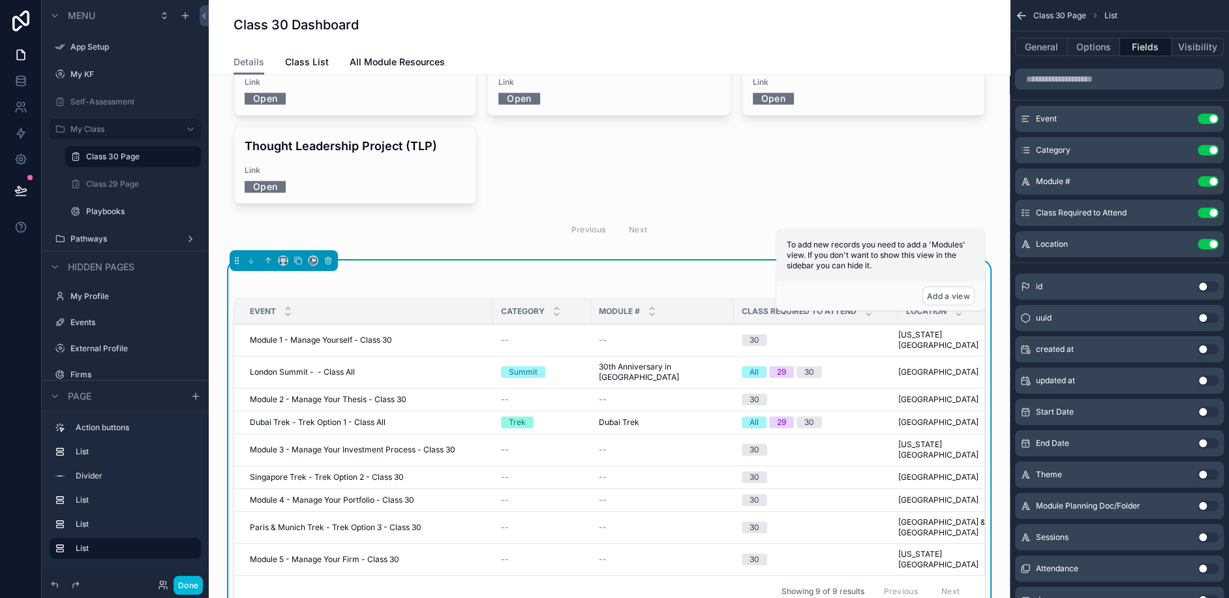
click at [1203, 215] on button "Use setting" at bounding box center [1208, 213] width 21 height 10
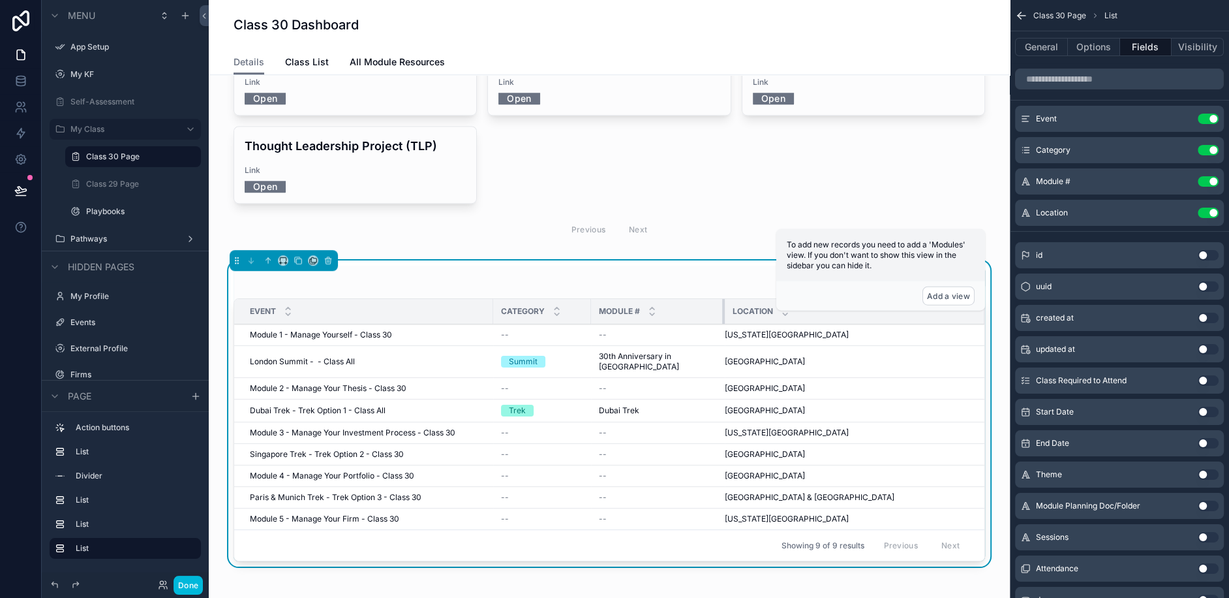
drag, startPoint x: 721, startPoint y: 247, endPoint x: 712, endPoint y: 247, distance: 9.1
click at [722, 299] on div "scrollable content" at bounding box center [724, 311] width 5 height 25
click at [727, 299] on div "scrollable content" at bounding box center [729, 311] width 5 height 25
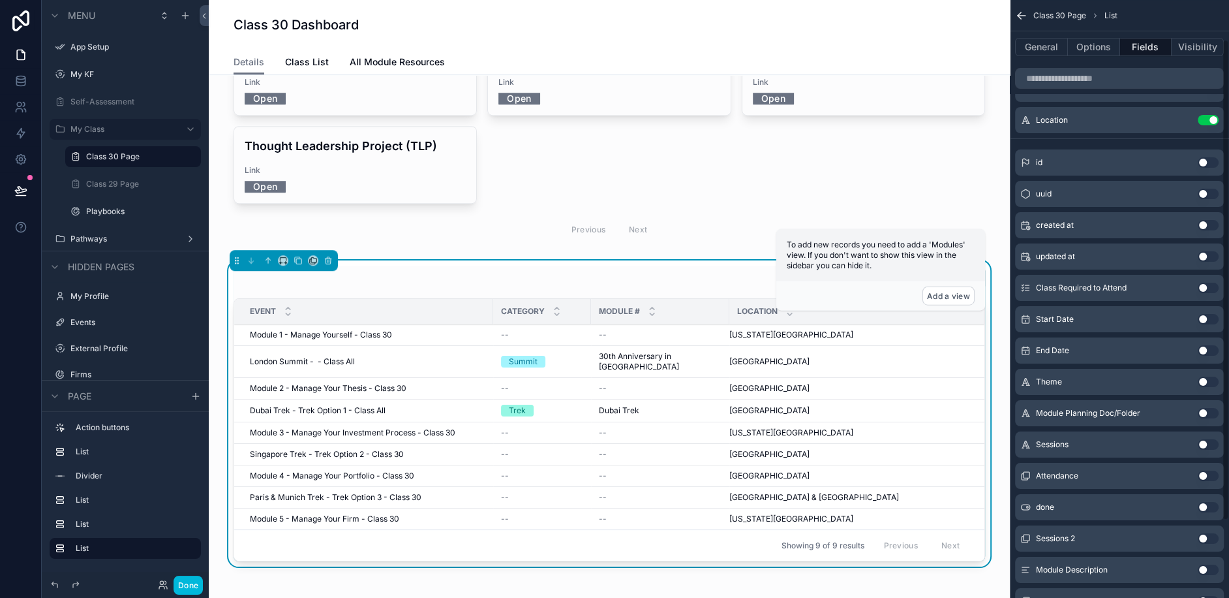
scroll to position [144, 0]
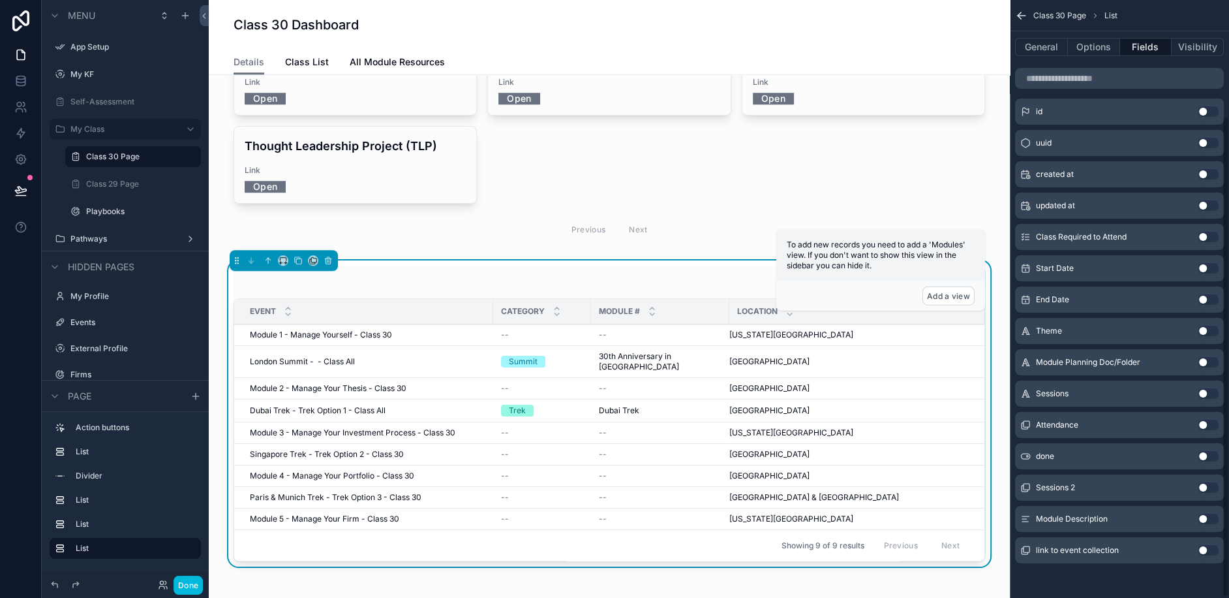
click at [1094, 43] on button "Options" at bounding box center [1094, 47] width 52 height 18
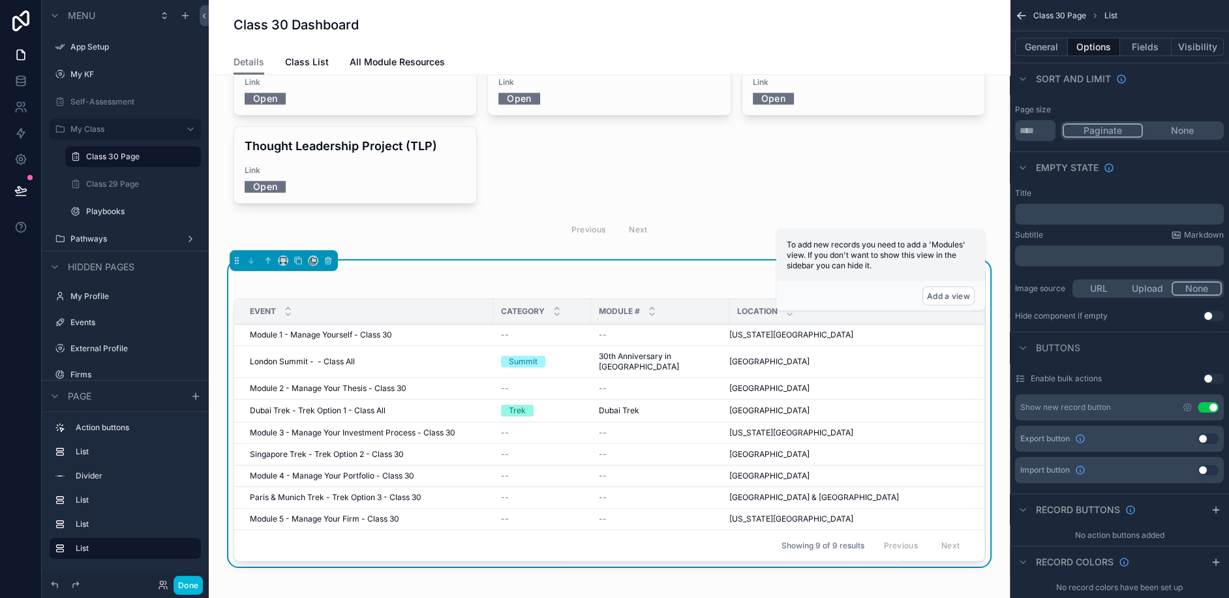
click at [1205, 408] on button "Use setting" at bounding box center [1208, 407] width 21 height 10
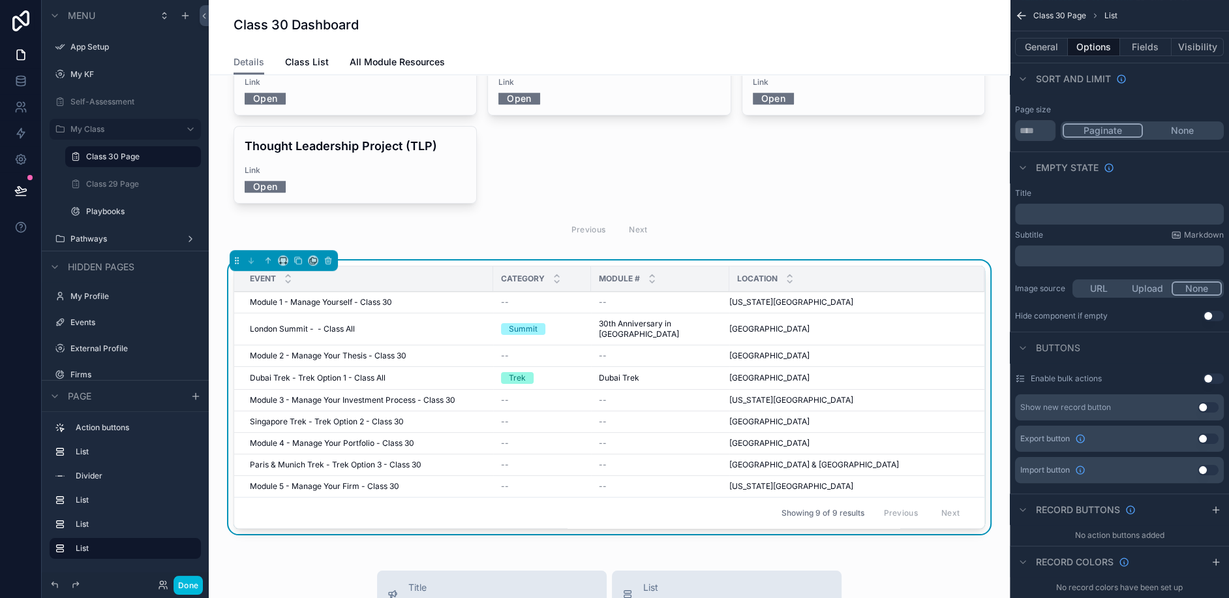
click at [1045, 53] on button "General" at bounding box center [1041, 47] width 53 height 18
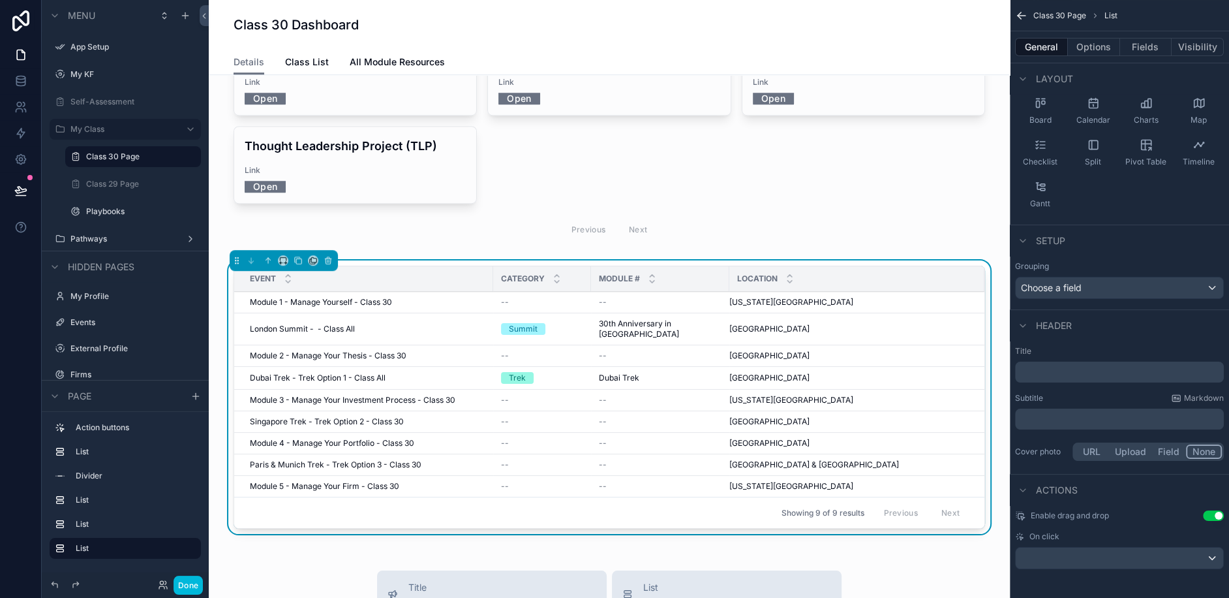
click at [1147, 33] on div "General Options Fields Visibility" at bounding box center [1119, 46] width 219 height 31
click at [1145, 48] on button "Fields" at bounding box center [1146, 47] width 52 height 18
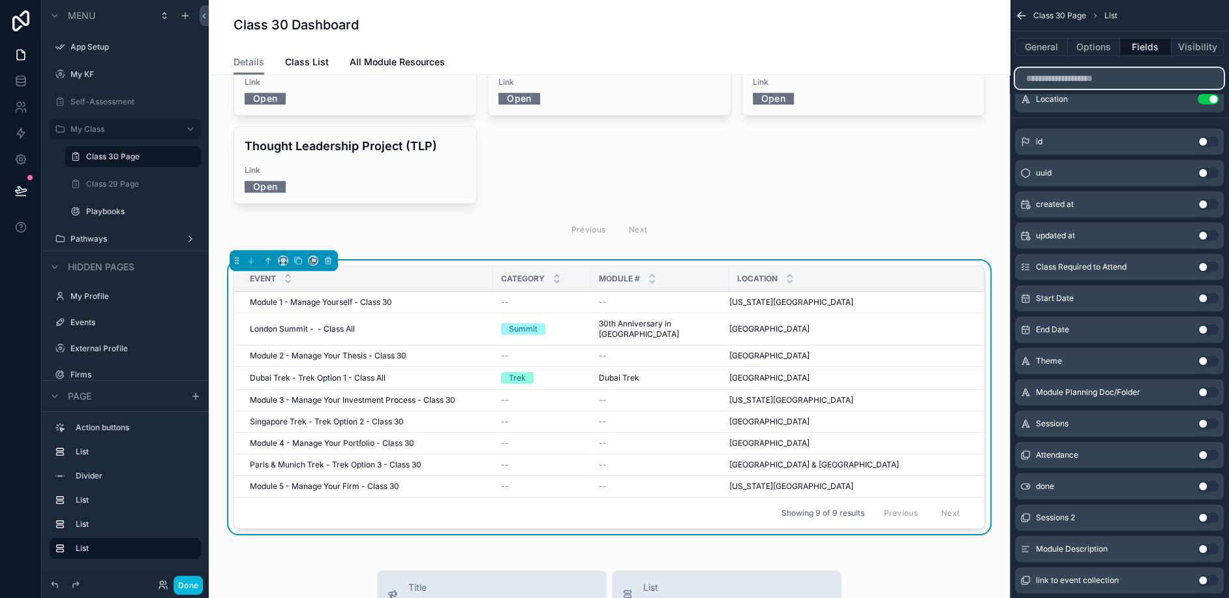
click at [1119, 70] on input "scrollable content" at bounding box center [1119, 78] width 209 height 21
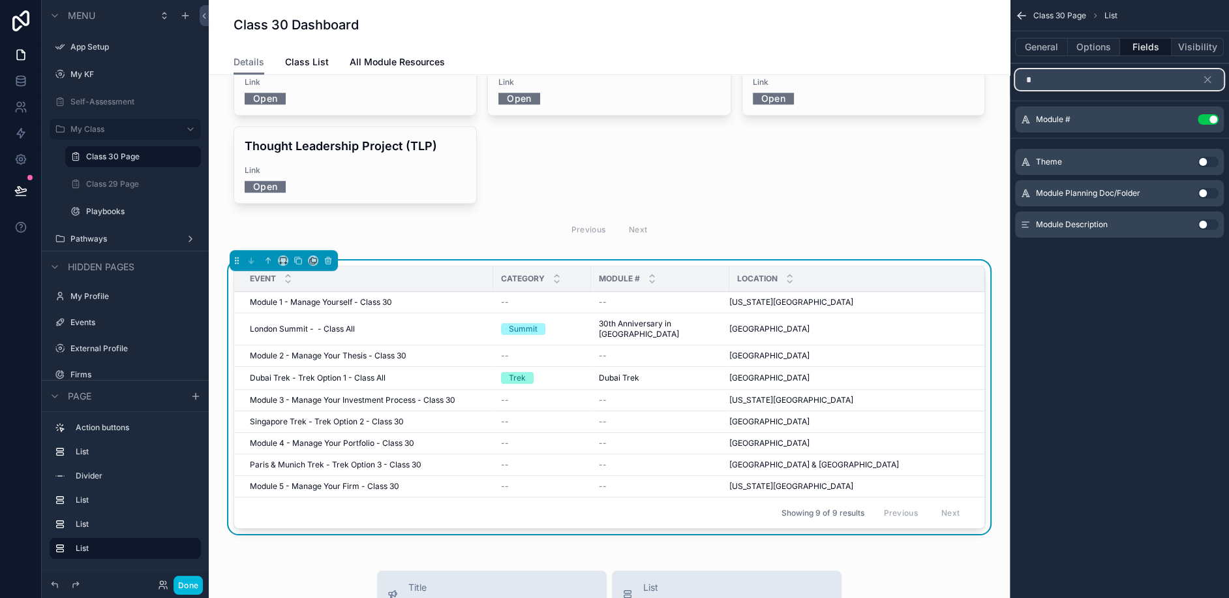
scroll to position [0, 0]
type input "***"
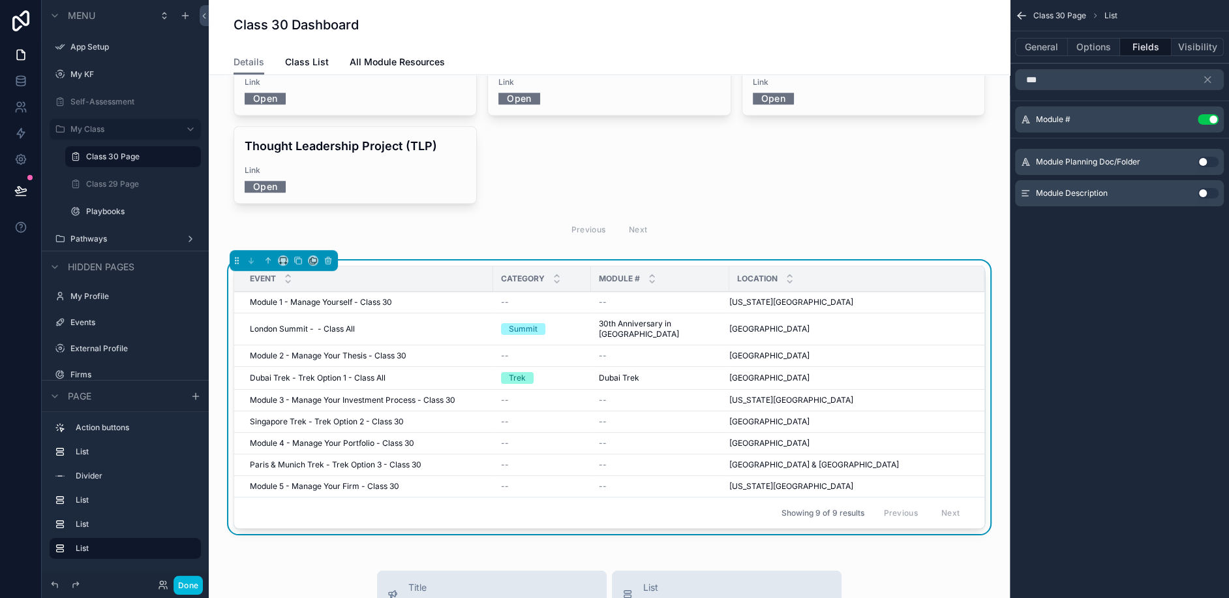
click at [1207, 117] on button "Use setting" at bounding box center [1208, 119] width 21 height 10
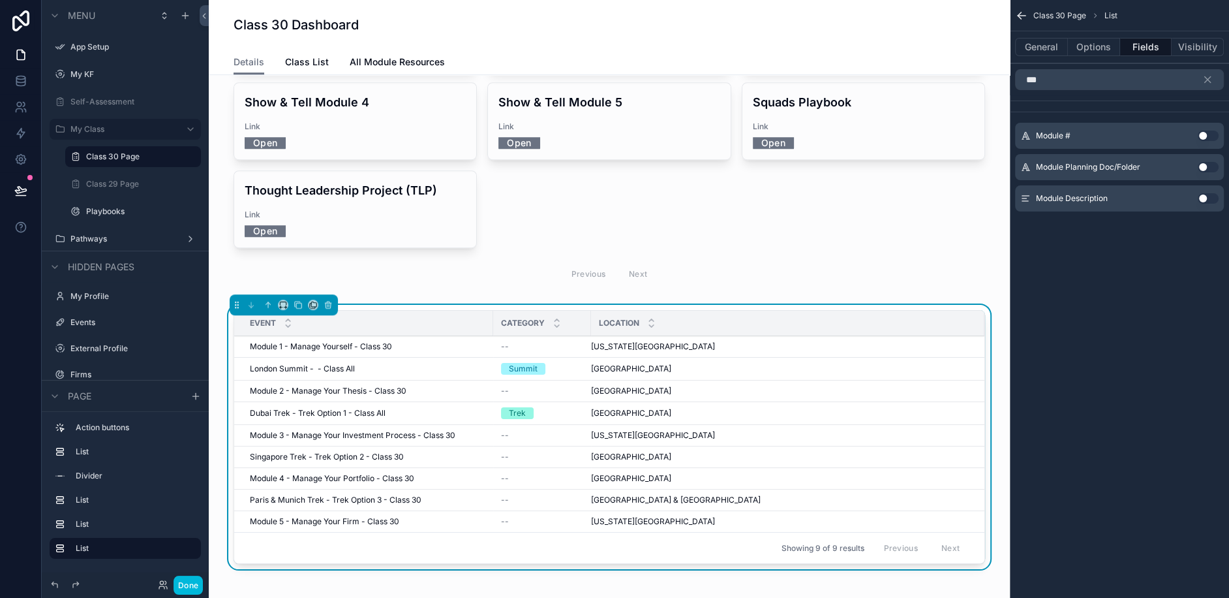
scroll to position [873, 0]
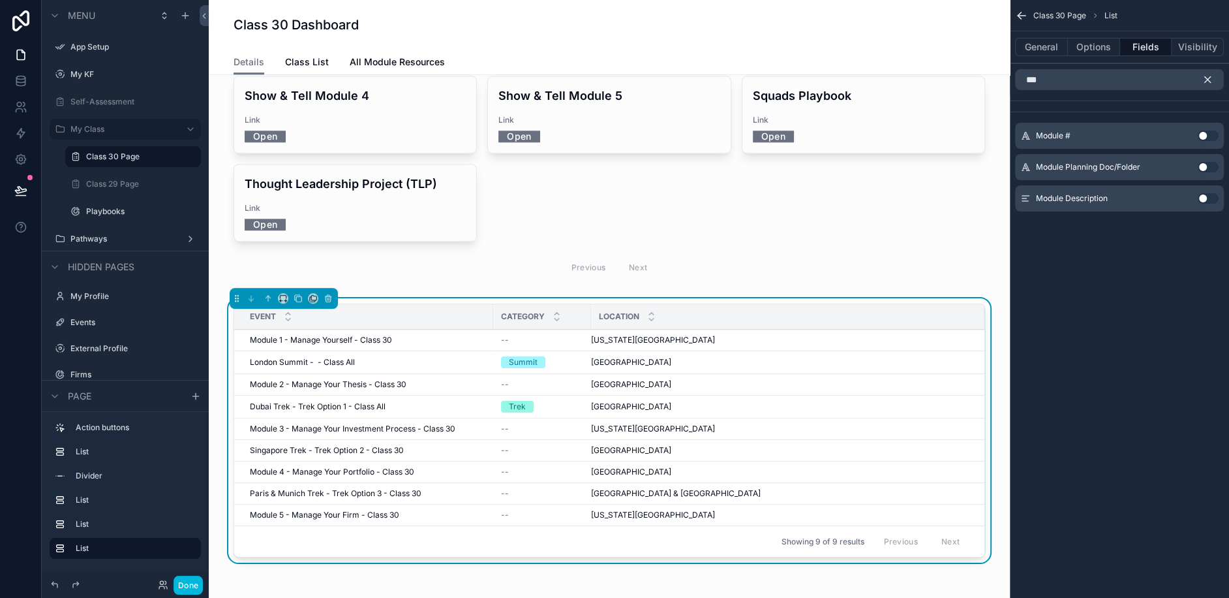
click at [1210, 85] on button "scrollable content" at bounding box center [1213, 79] width 22 height 21
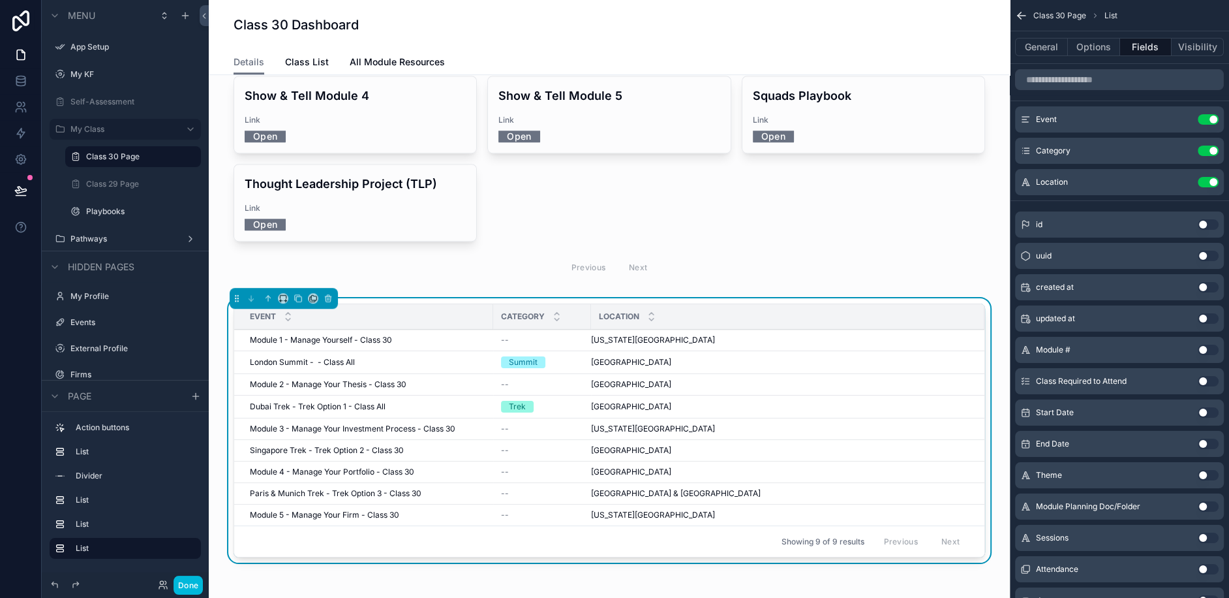
click at [1209, 125] on div "Event Use setting" at bounding box center [1119, 119] width 209 height 26
click at [1210, 118] on button "Use setting" at bounding box center [1208, 119] width 21 height 10
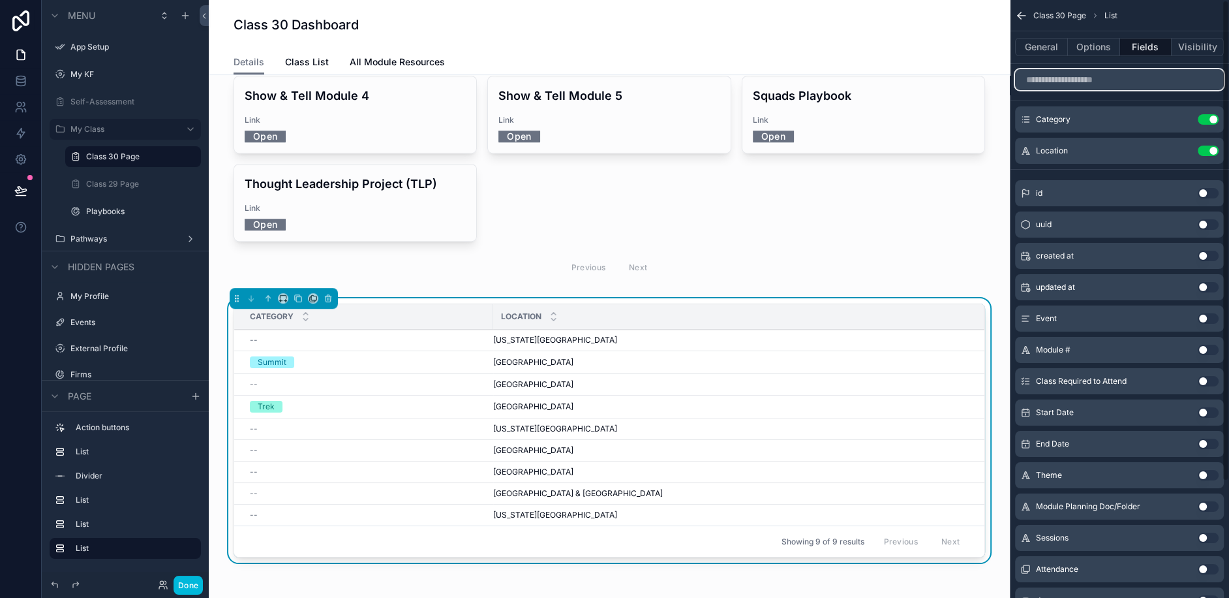
click at [1117, 82] on input "scrollable content" at bounding box center [1119, 79] width 209 height 21
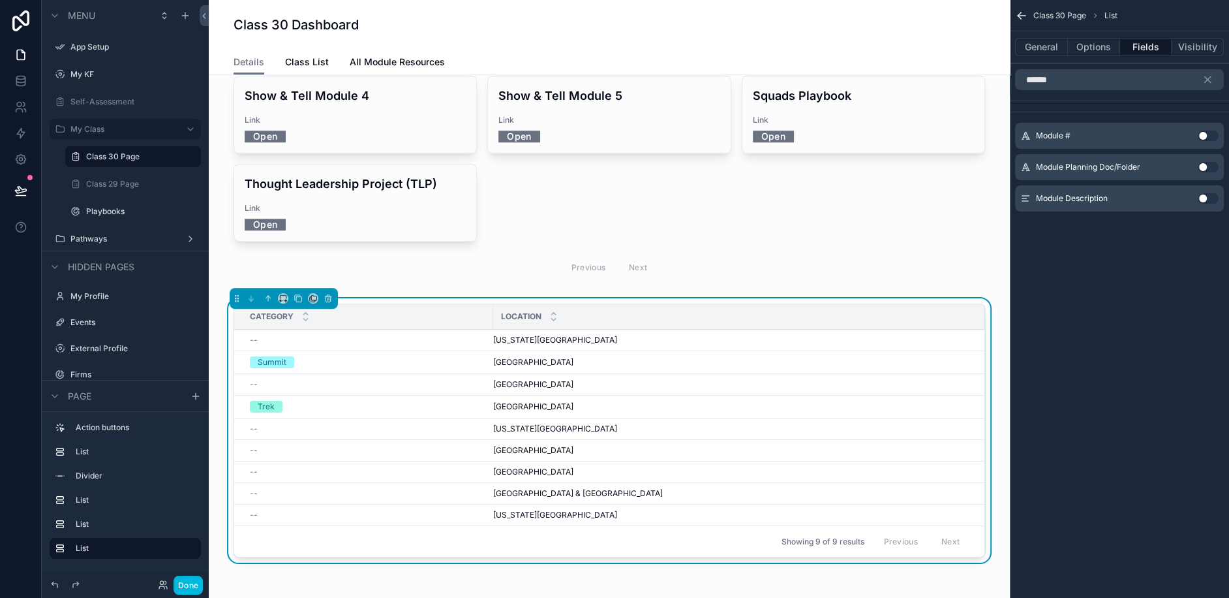
click at [1211, 138] on button "Use setting" at bounding box center [1208, 136] width 21 height 10
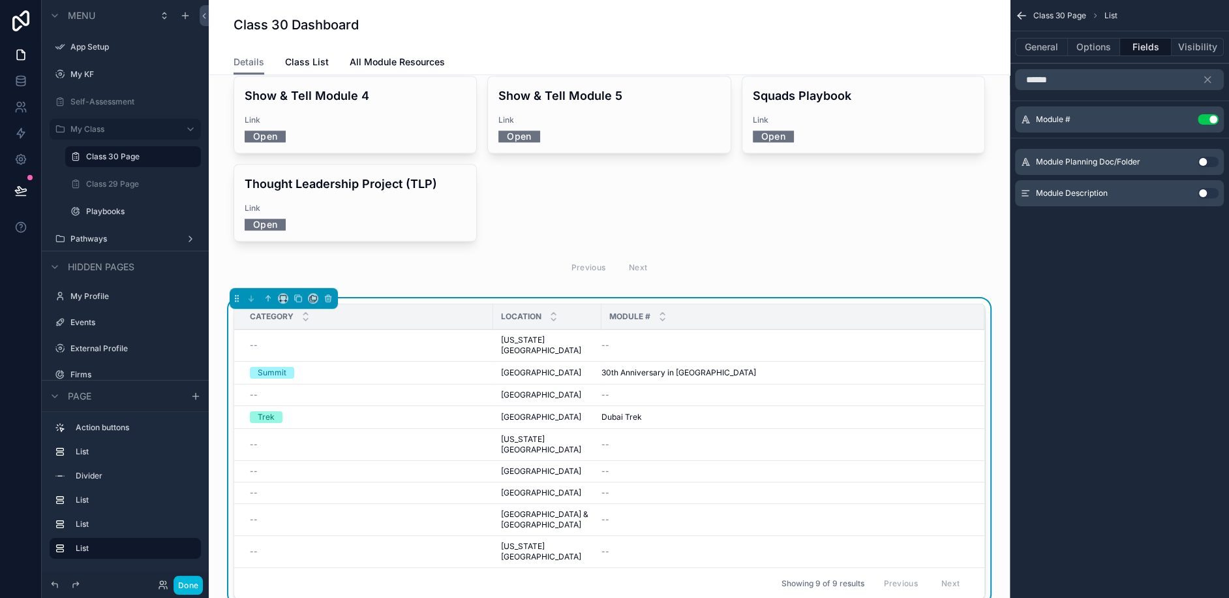
click at [1211, 138] on div "****** Module # Use setting Module Planning Doc/Folder Use setting Module Descr…" at bounding box center [1119, 143] width 219 height 158
click at [1207, 123] on button "Use setting" at bounding box center [1208, 119] width 21 height 10
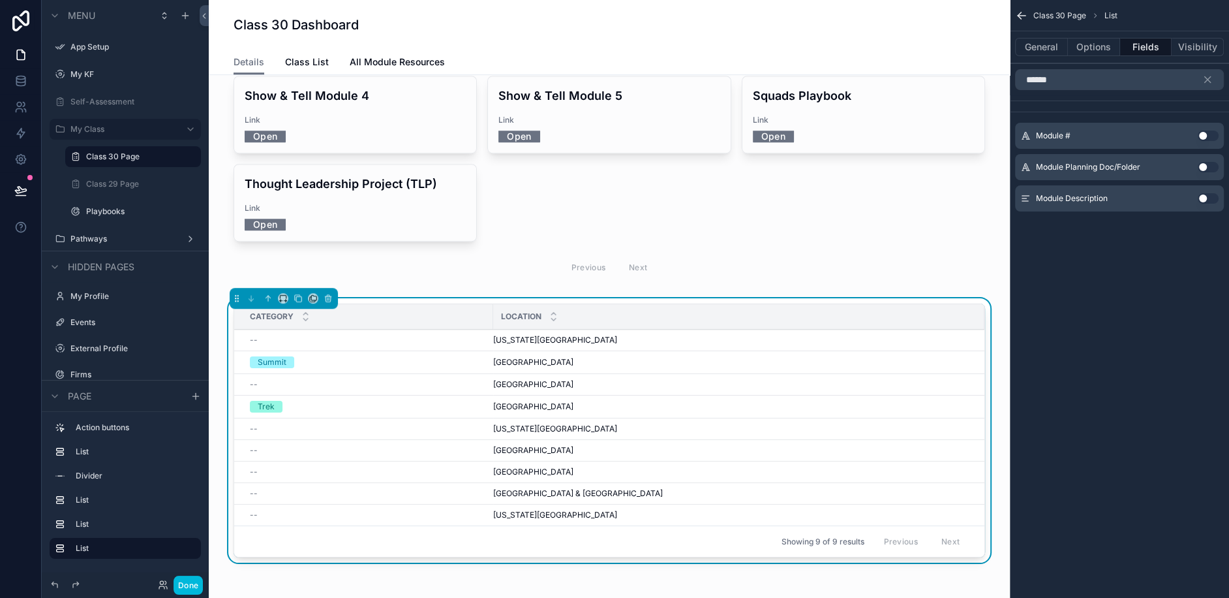
click at [1047, 89] on div "******" at bounding box center [1119, 79] width 219 height 31
click at [1047, 89] on input "******" at bounding box center [1119, 79] width 209 height 21
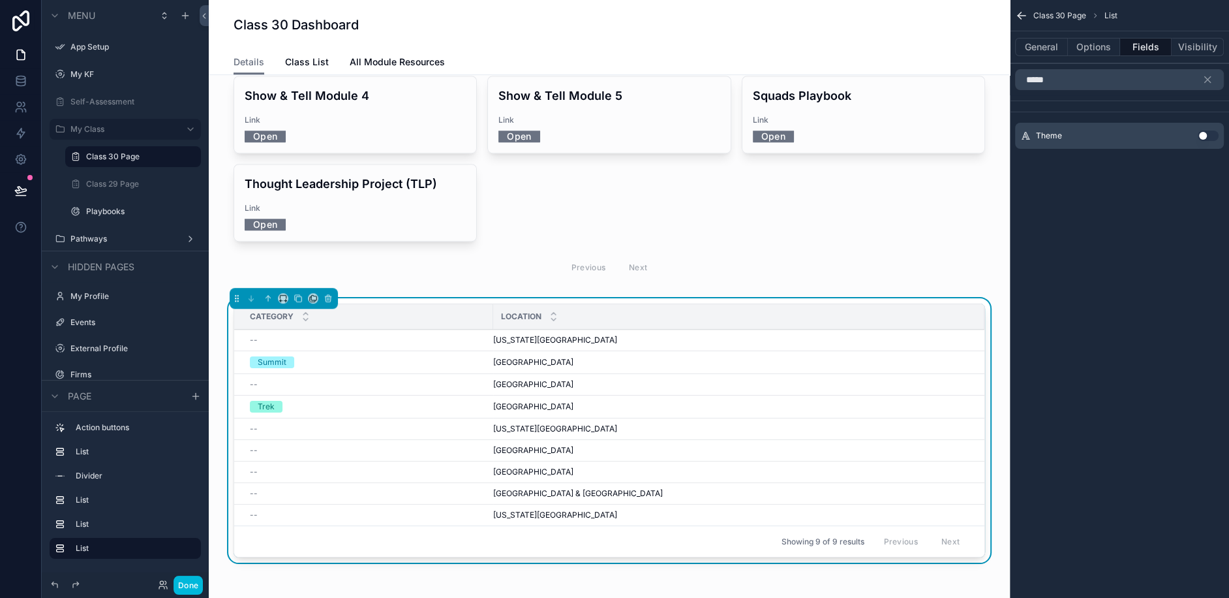
click at [1213, 129] on div "Theme Use setting" at bounding box center [1119, 136] width 209 height 26
click at [1209, 134] on button "Use setting" at bounding box center [1208, 136] width 21 height 10
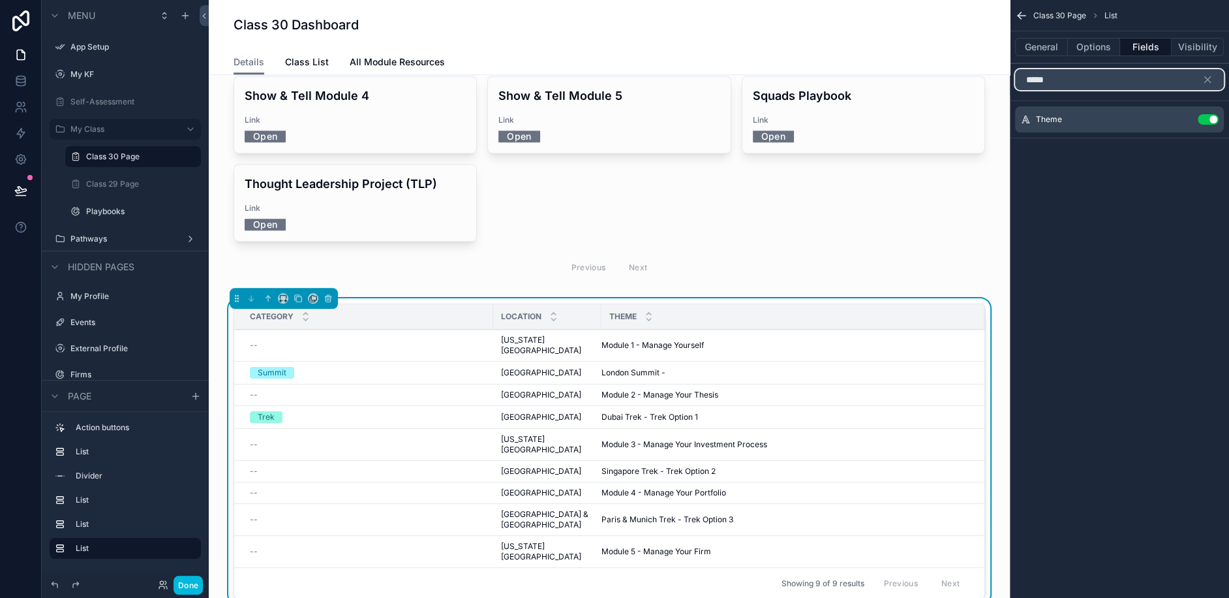
click at [1152, 70] on input "*****" at bounding box center [1119, 79] width 209 height 21
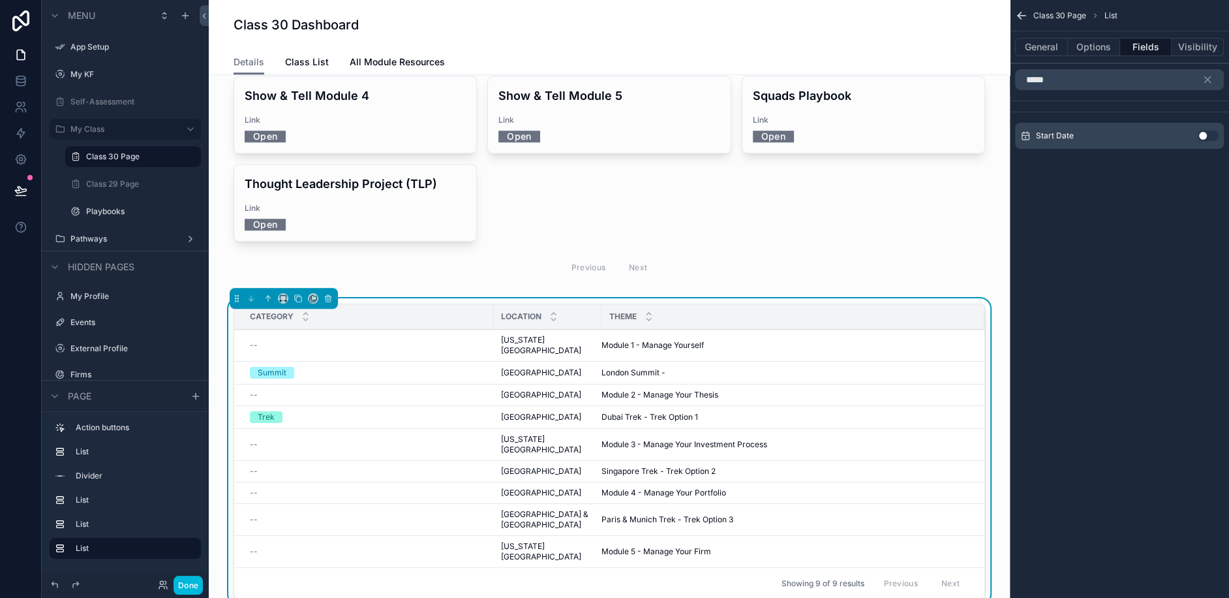
click at [1205, 132] on button "Use setting" at bounding box center [1208, 136] width 21 height 10
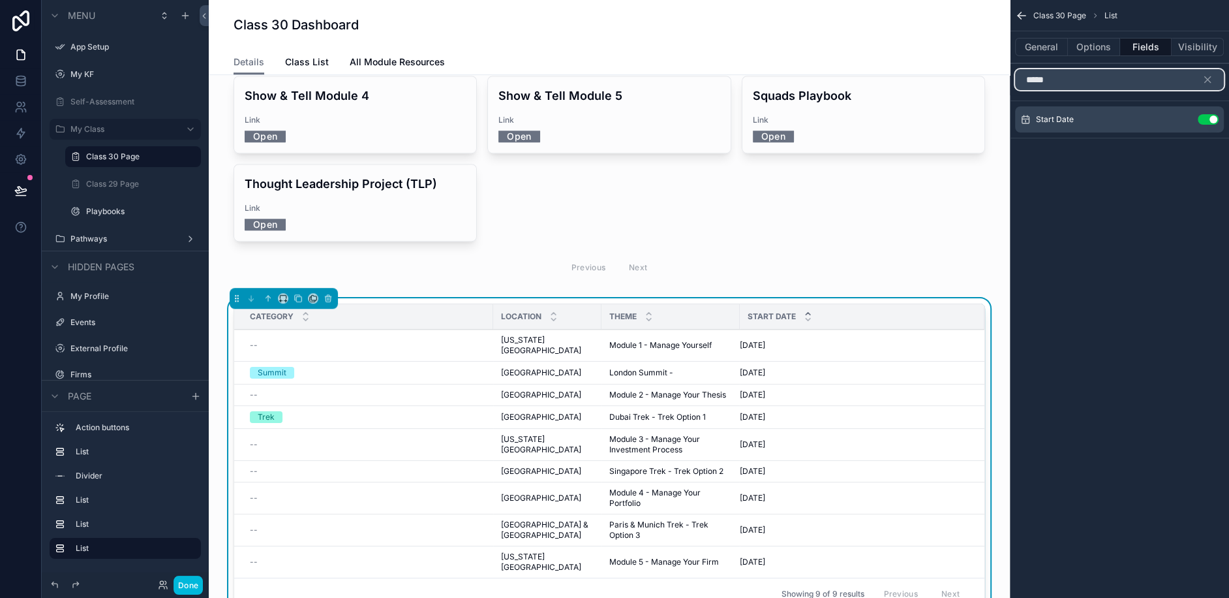
click at [1078, 82] on input "*****" at bounding box center [1119, 79] width 209 height 21
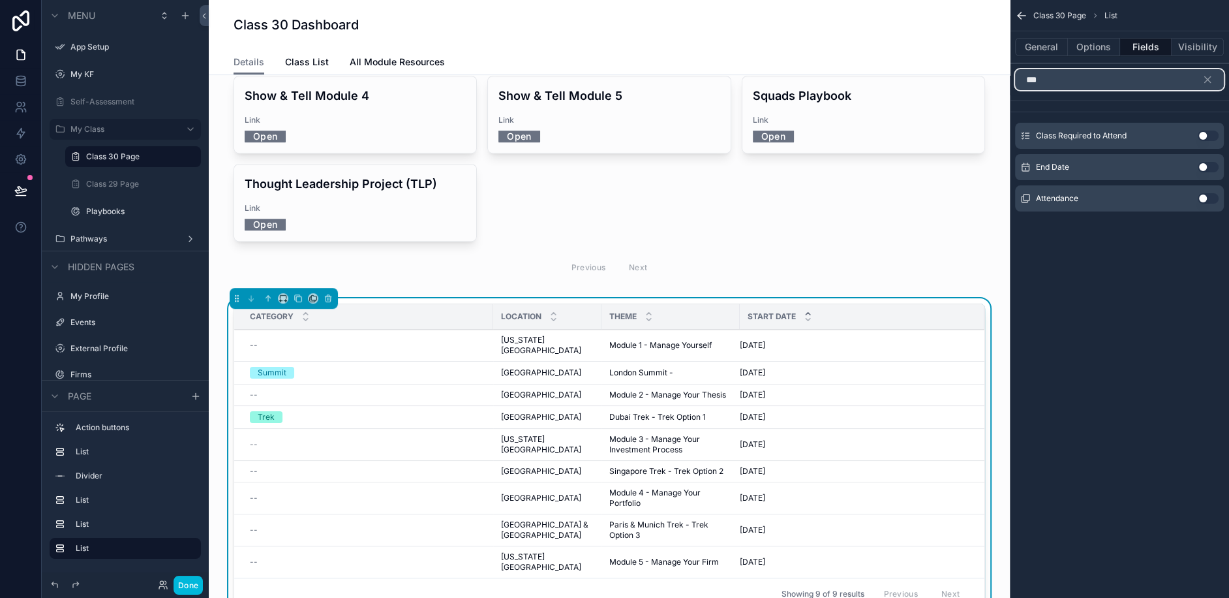
type input "***"
click at [1209, 168] on button "Use setting" at bounding box center [1208, 167] width 21 height 10
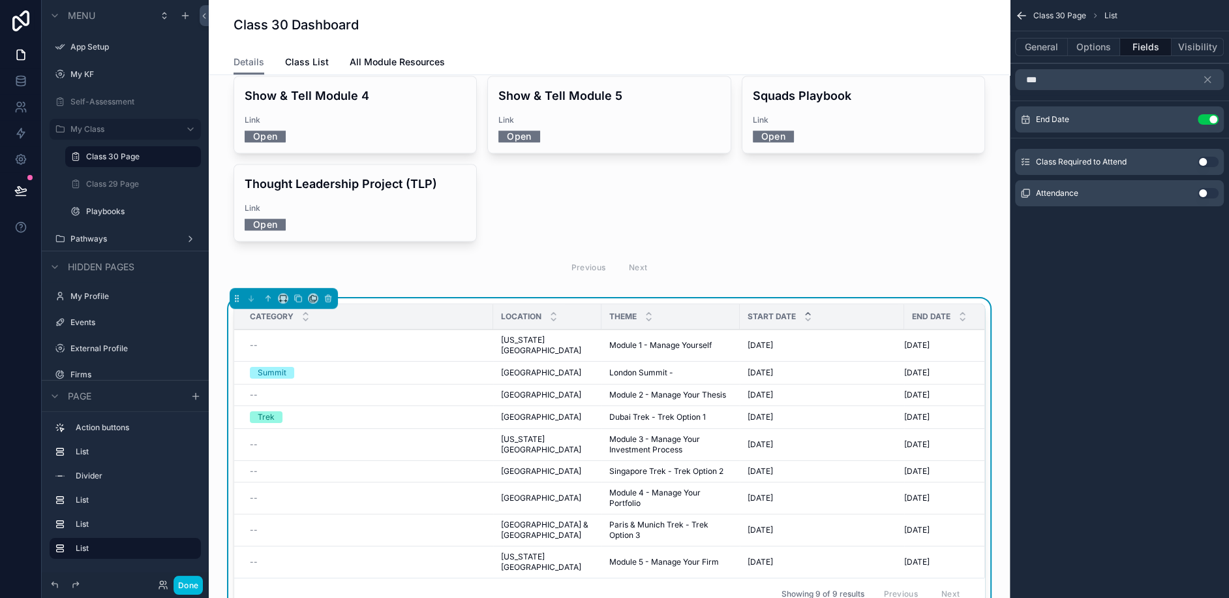
click at [1159, 335] on div "Class 30 Page List General Options Fields Visibility *** End Date Use setting C…" at bounding box center [1119, 299] width 219 height 598
click at [1216, 78] on button "scrollable content" at bounding box center [1213, 79] width 22 height 21
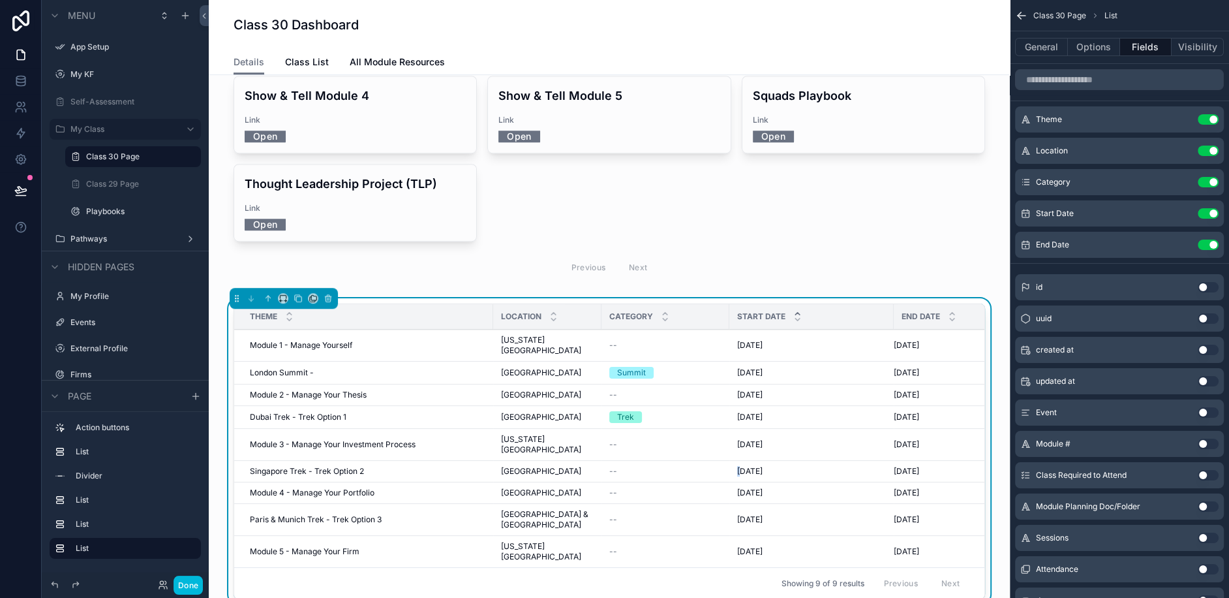
drag, startPoint x: 732, startPoint y: 379, endPoint x: 604, endPoint y: 350, distance: 131.2
click at [713, 461] on tr "Singapore Trek - Trek Option 2 Singapore Trek - Trek Option 2 Singapore Singapo…" at bounding box center [618, 472] width 769 height 22
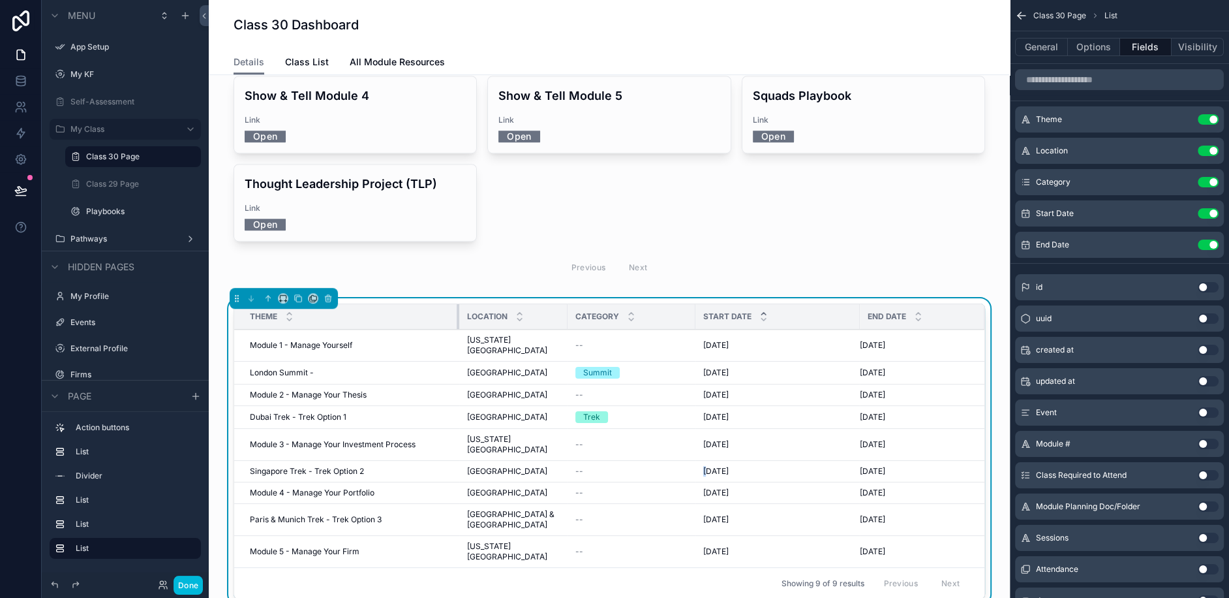
drag, startPoint x: 491, startPoint y: 247, endPoint x: 457, endPoint y: 247, distance: 33.9
click at [457, 304] on div "scrollable content" at bounding box center [459, 316] width 5 height 25
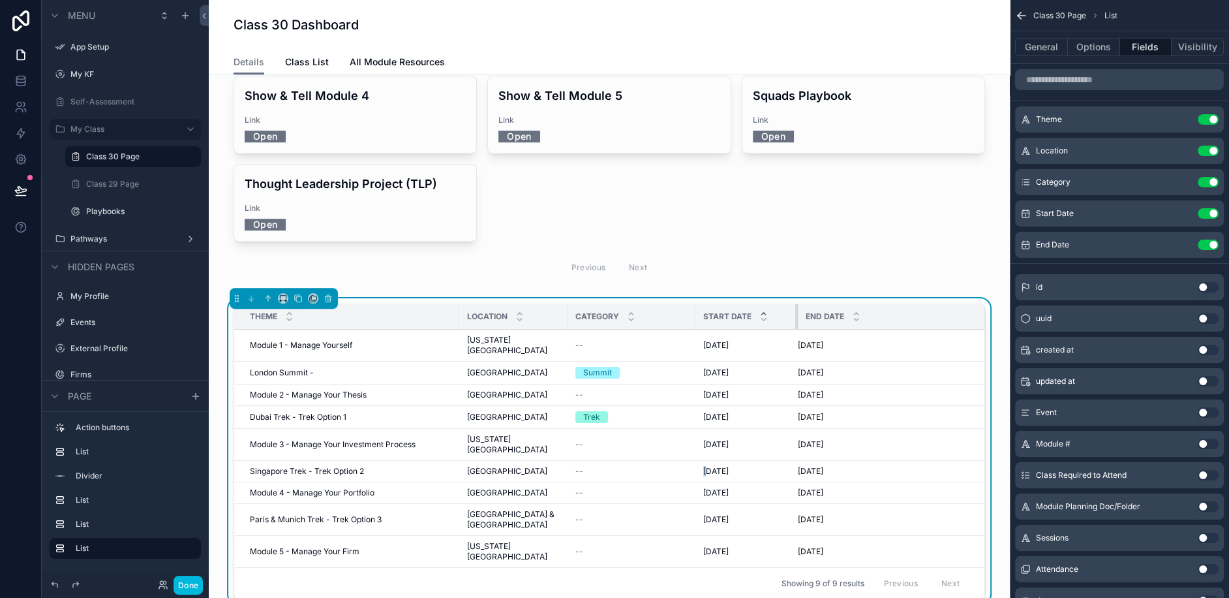
drag, startPoint x: 847, startPoint y: 247, endPoint x: 781, endPoint y: 251, distance: 66.1
click at [795, 304] on div "scrollable content" at bounding box center [797, 316] width 5 height 25
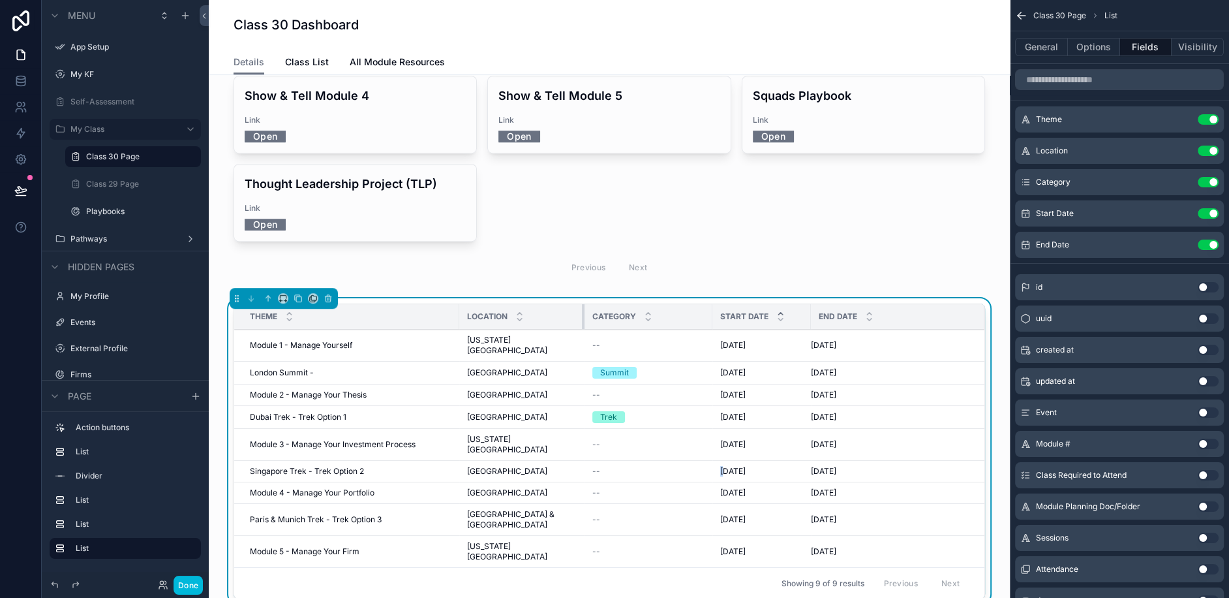
drag, startPoint x: 556, startPoint y: 247, endPoint x: 576, endPoint y: 248, distance: 20.2
click at [582, 304] on div "scrollable content" at bounding box center [584, 316] width 5 height 25
click at [716, 304] on div "Start Date" at bounding box center [765, 316] width 99 height 25
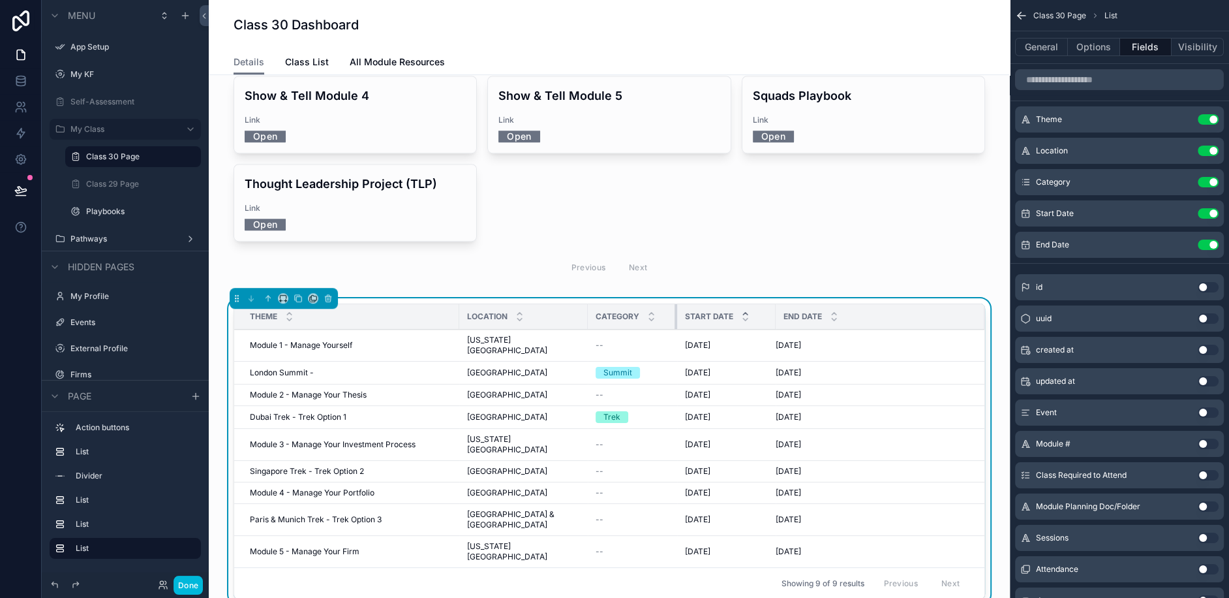
drag, startPoint x: 702, startPoint y: 252, endPoint x: 664, endPoint y: 250, distance: 37.9
click at [675, 304] on div "scrollable content" at bounding box center [677, 316] width 5 height 25
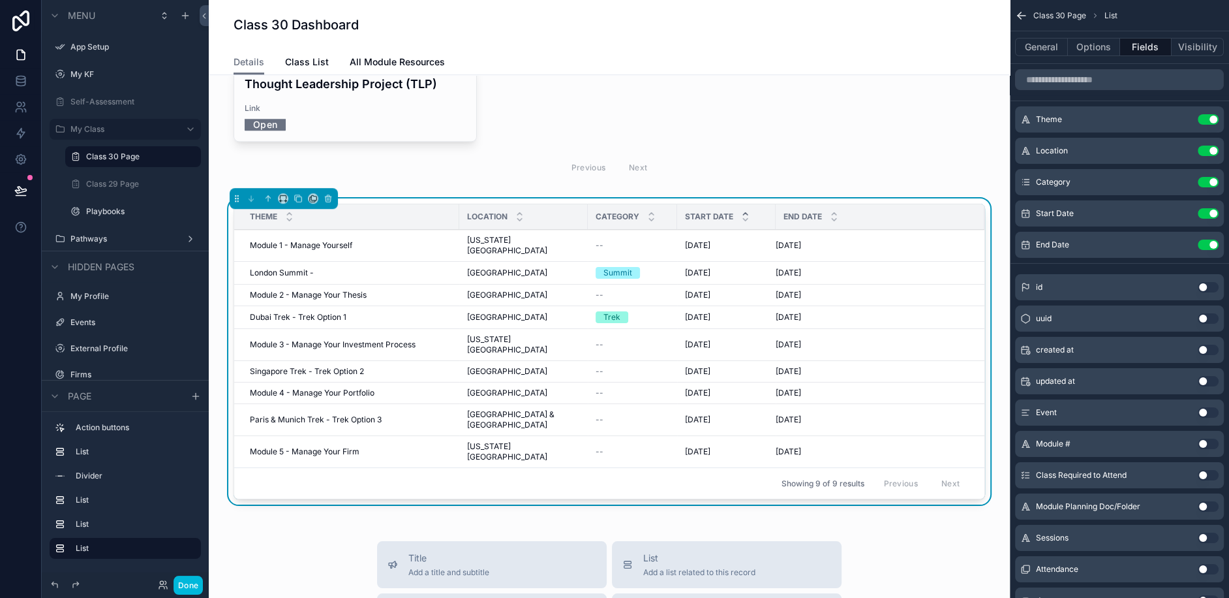
scroll to position [1021, 0]
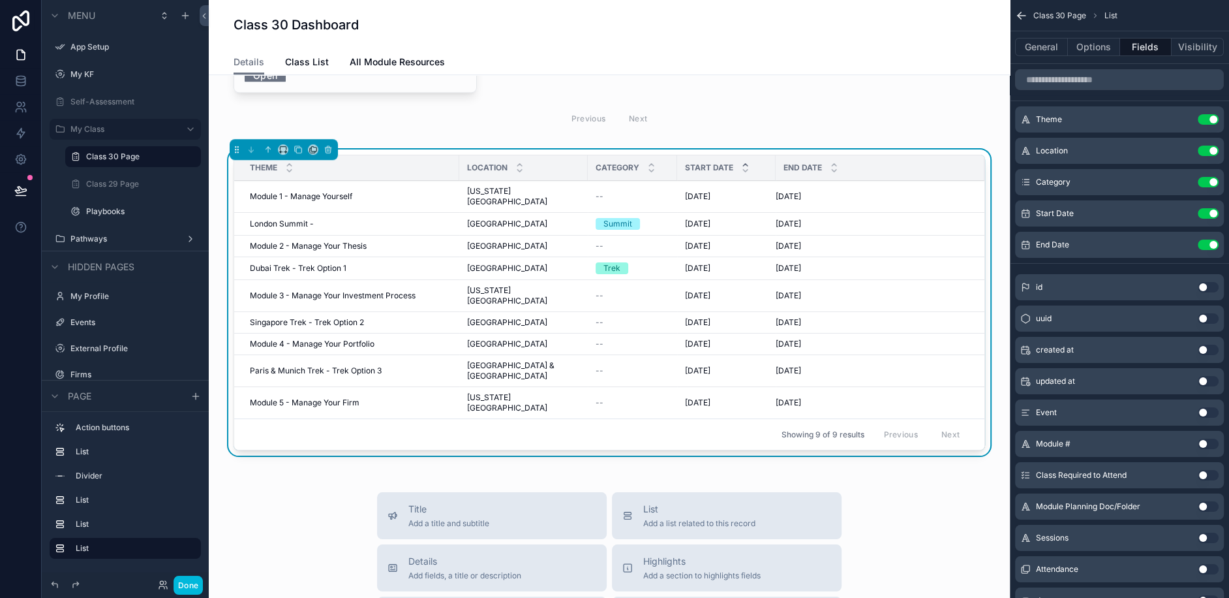
click at [346, 191] on span "Module 1 - Manage Yourself" at bounding box center [301, 196] width 102 height 10
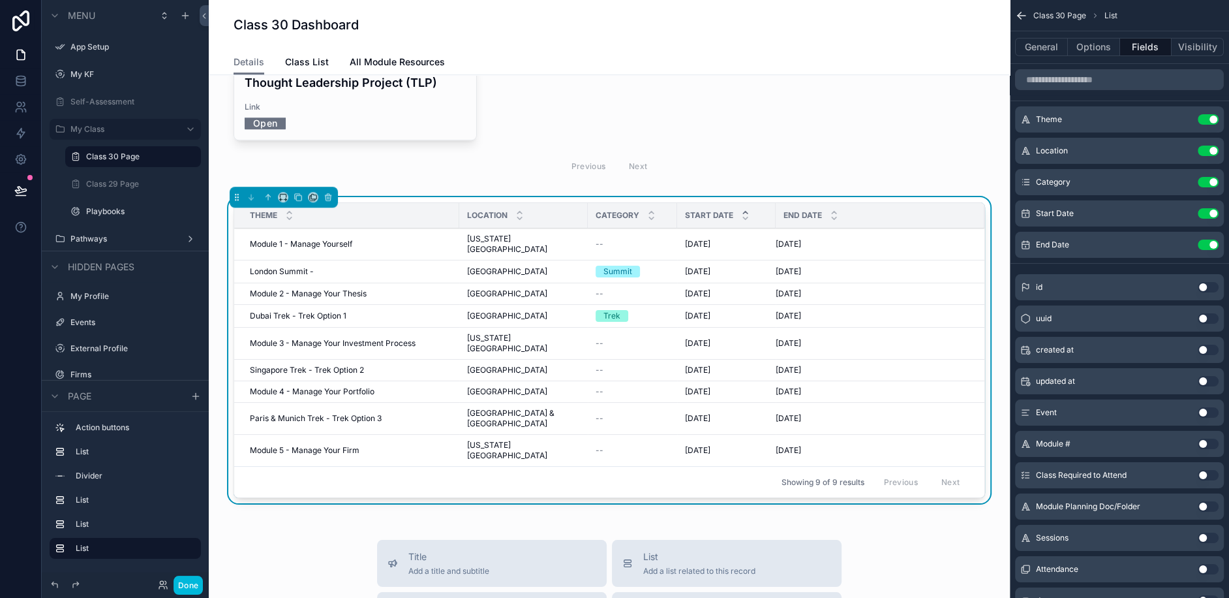
scroll to position [954, 0]
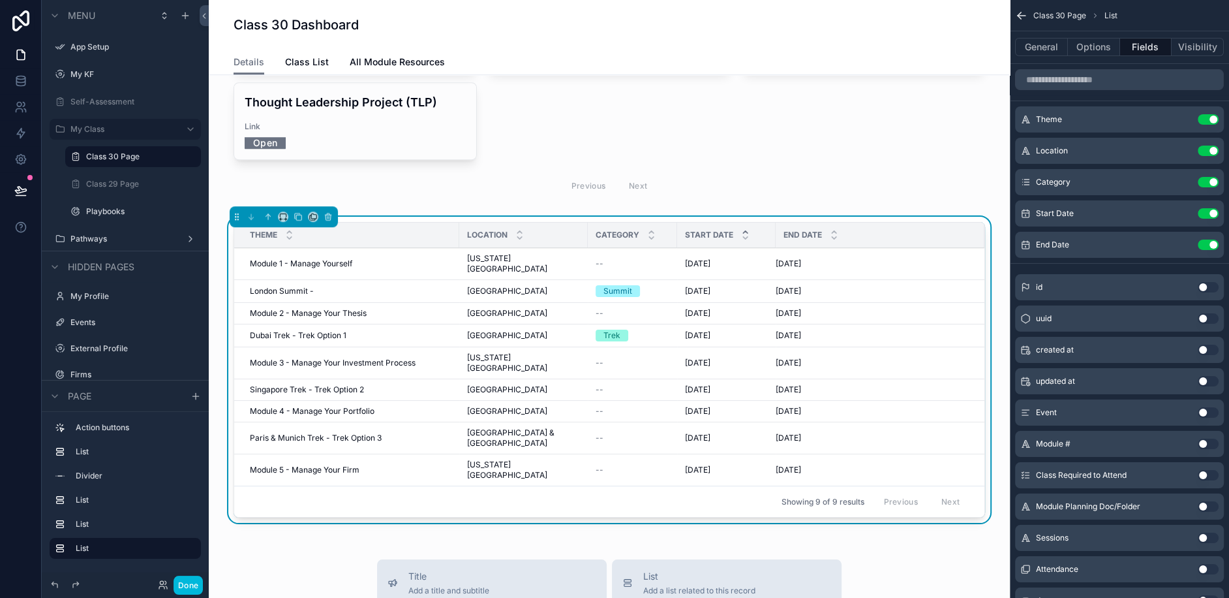
click at [273, 258] on span "Module 1 - Manage Yourself" at bounding box center [301, 263] width 102 height 10
click at [1003, 164] on div "Contact KF Team KF WhatsApp Community Upcoming Deadlines Deadline 12/31/2025 Sh…" at bounding box center [609, 124] width 801 height 2007
click at [309, 442] on div "Contact KF Team KF WhatsApp Community Upcoming Deadlines Deadline 12/31/2025 Sh…" at bounding box center [609, 124] width 801 height 2007
click at [277, 248] on td "Module 1 - Manage Yourself Module 1 - Manage Yourself" at bounding box center [346, 264] width 225 height 32
click at [277, 286] on span "London Summit -" at bounding box center [282, 291] width 64 height 10
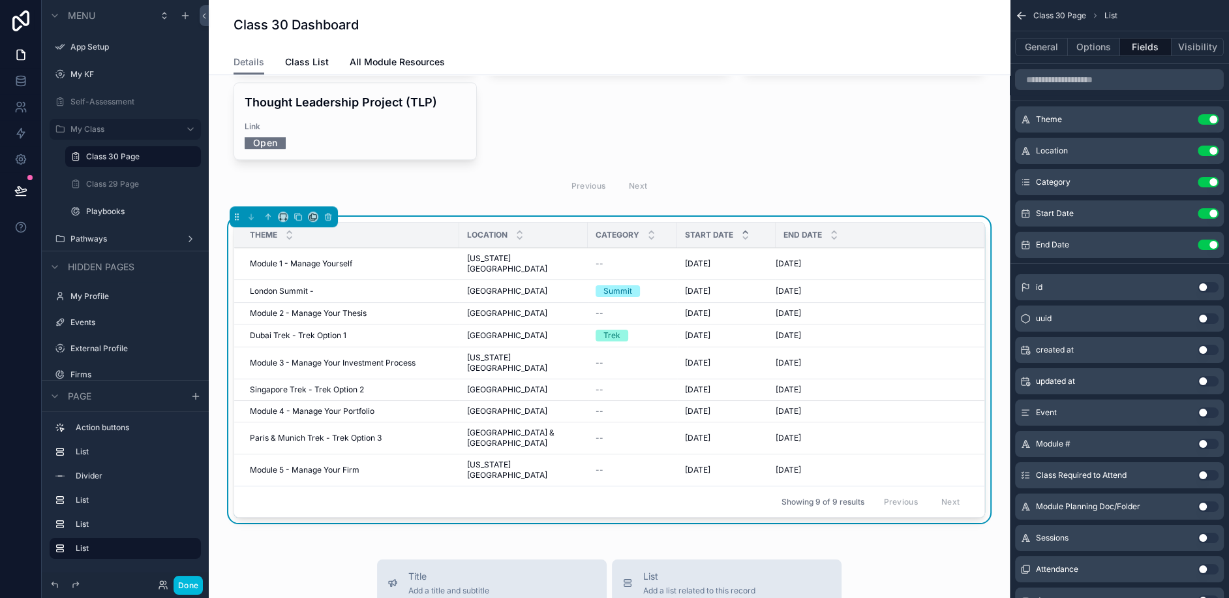
scroll to position [930, 0]
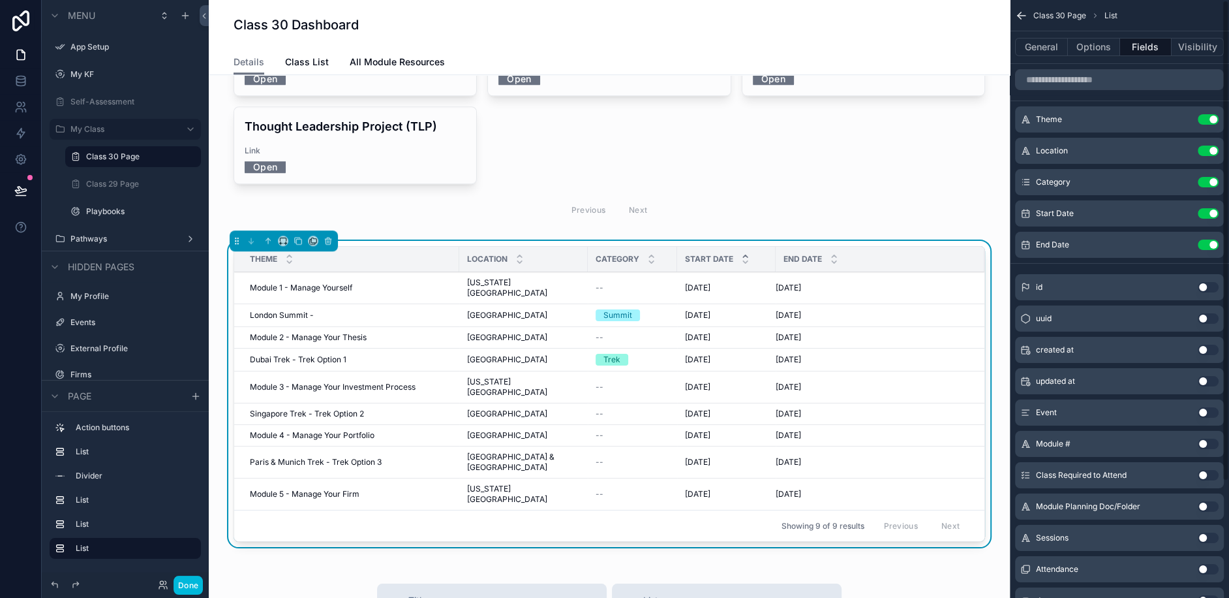
click at [1053, 44] on button "General" at bounding box center [1041, 47] width 53 height 18
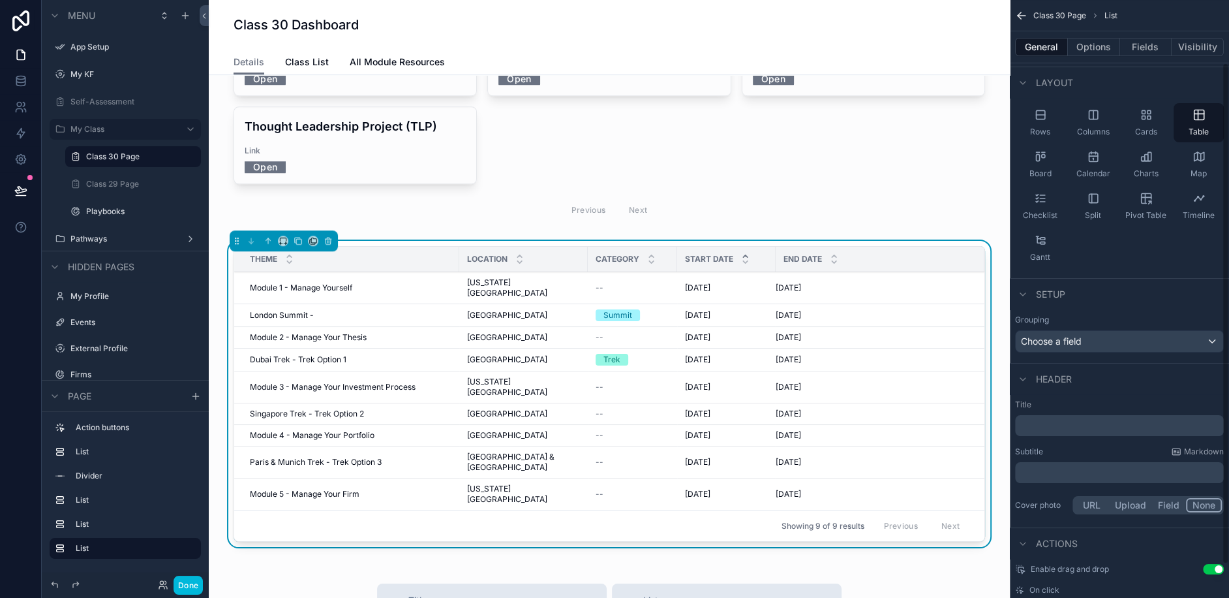
scroll to position [114, 0]
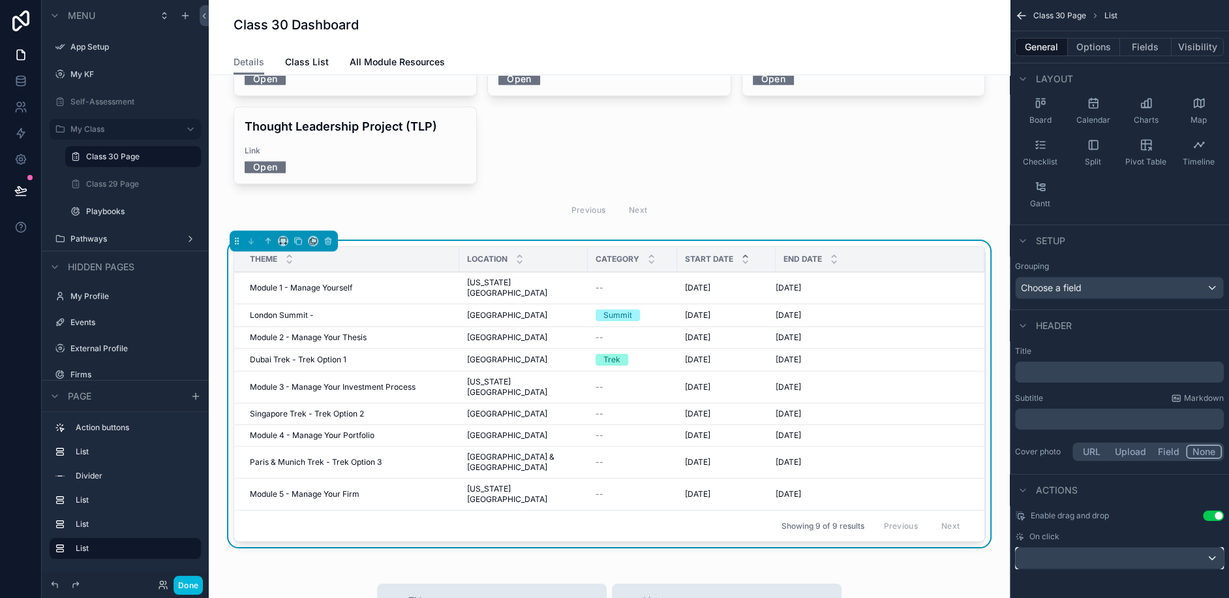
click at [1114, 555] on div "scrollable content" at bounding box center [1120, 558] width 208 height 21
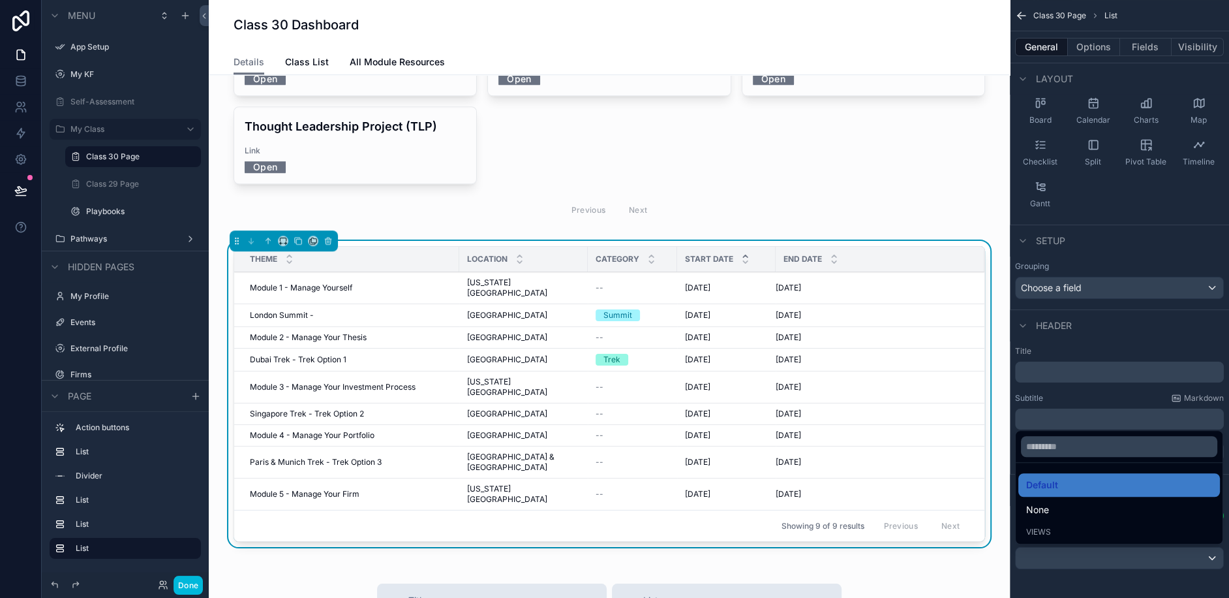
click at [1040, 534] on span "Views" at bounding box center [1039, 532] width 25 height 10
click at [1040, 533] on span "Views" at bounding box center [1039, 532] width 25 height 10
click at [1041, 510] on span "None" at bounding box center [1038, 510] width 23 height 16
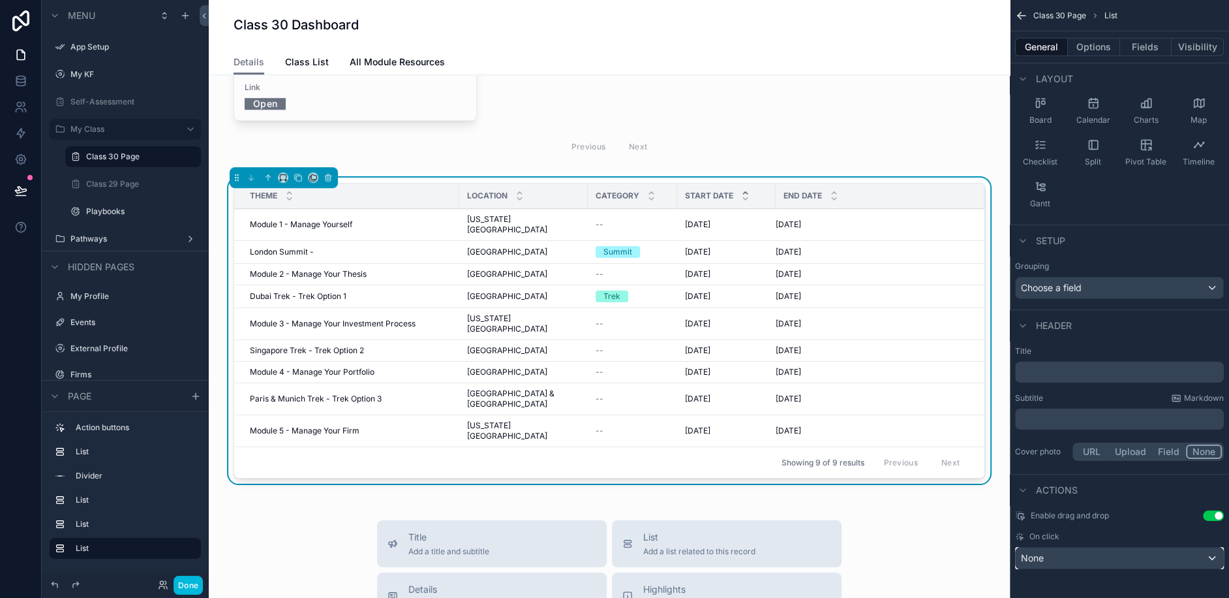
click at [1074, 559] on div "None" at bounding box center [1120, 558] width 208 height 21
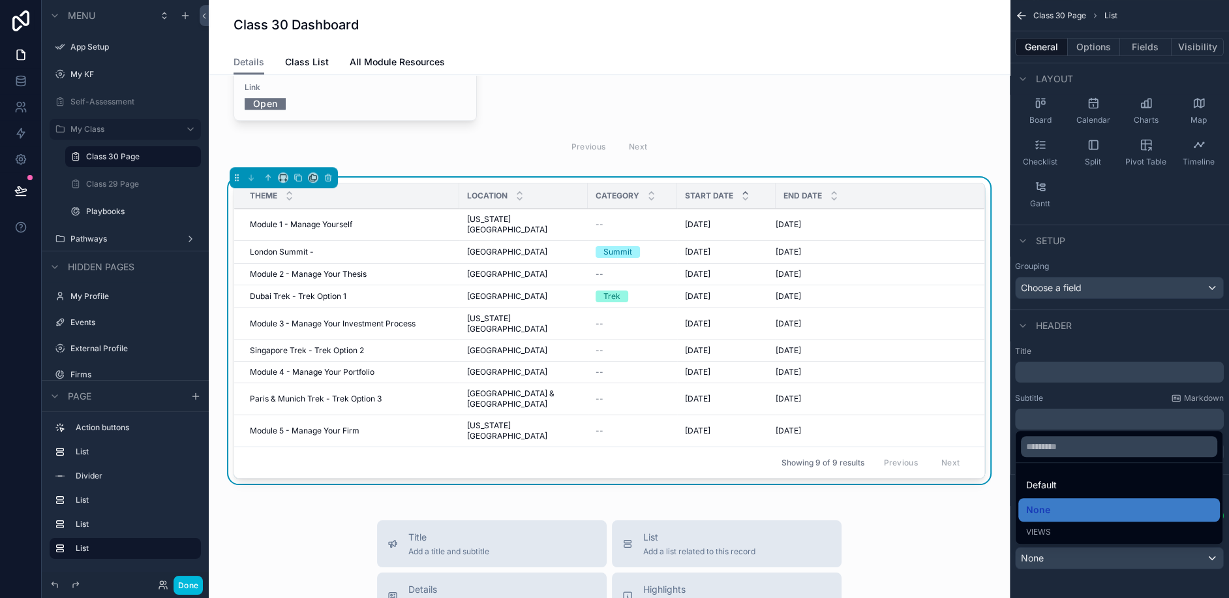
click at [1066, 529] on div "Views" at bounding box center [1120, 532] width 186 height 10
click at [1045, 487] on span "Default" at bounding box center [1042, 485] width 31 height 16
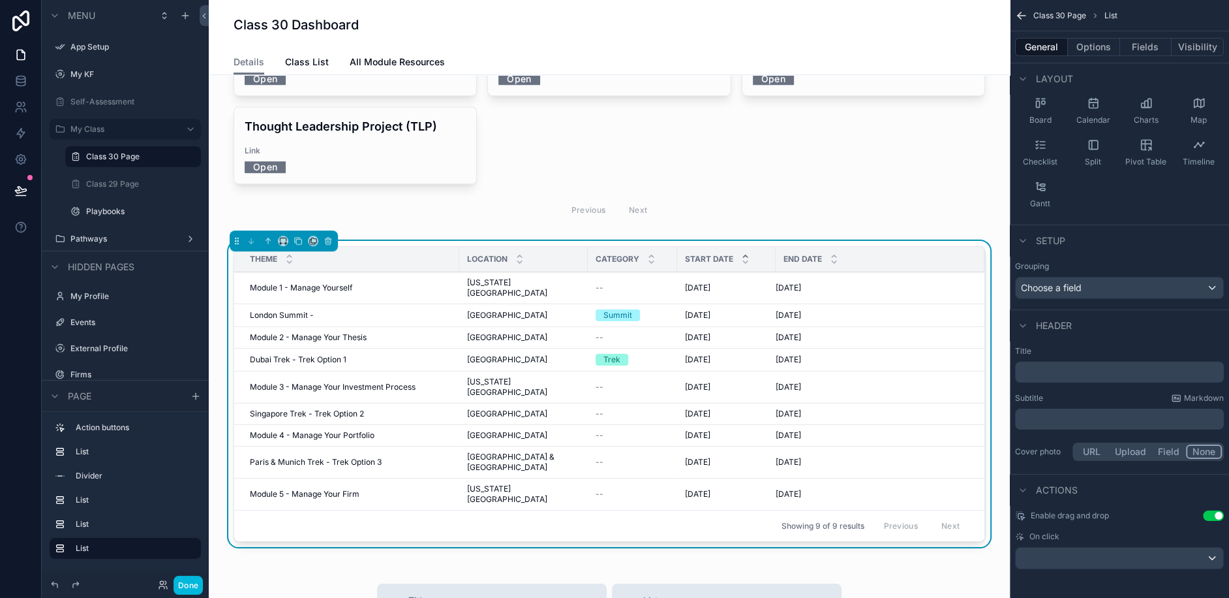
click at [292, 283] on span "Module 1 - Manage Yourself" at bounding box center [301, 288] width 102 height 10
click at [20, 78] on icon at bounding box center [20, 80] width 13 height 13
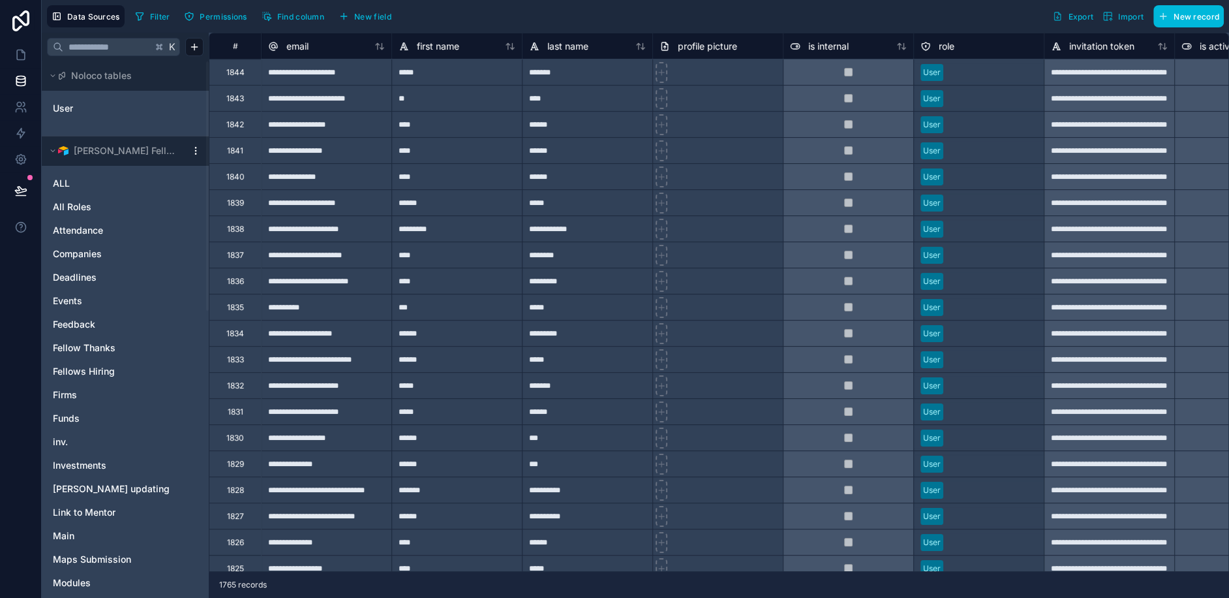
click at [127, 44] on input "text" at bounding box center [107, 46] width 89 height 23
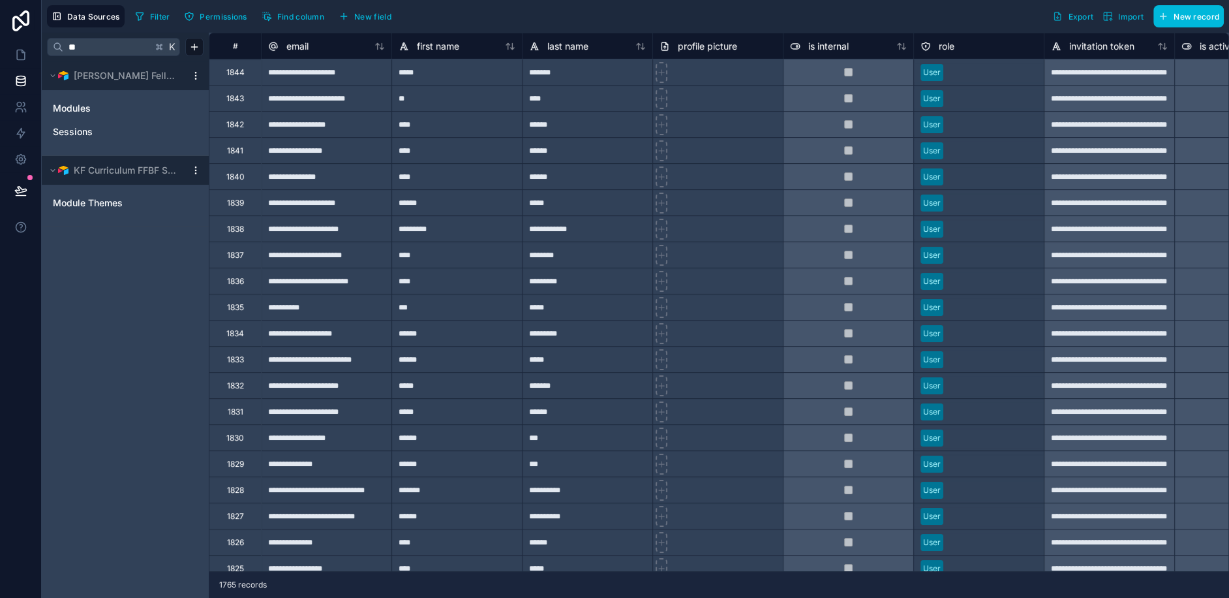
type input "*"
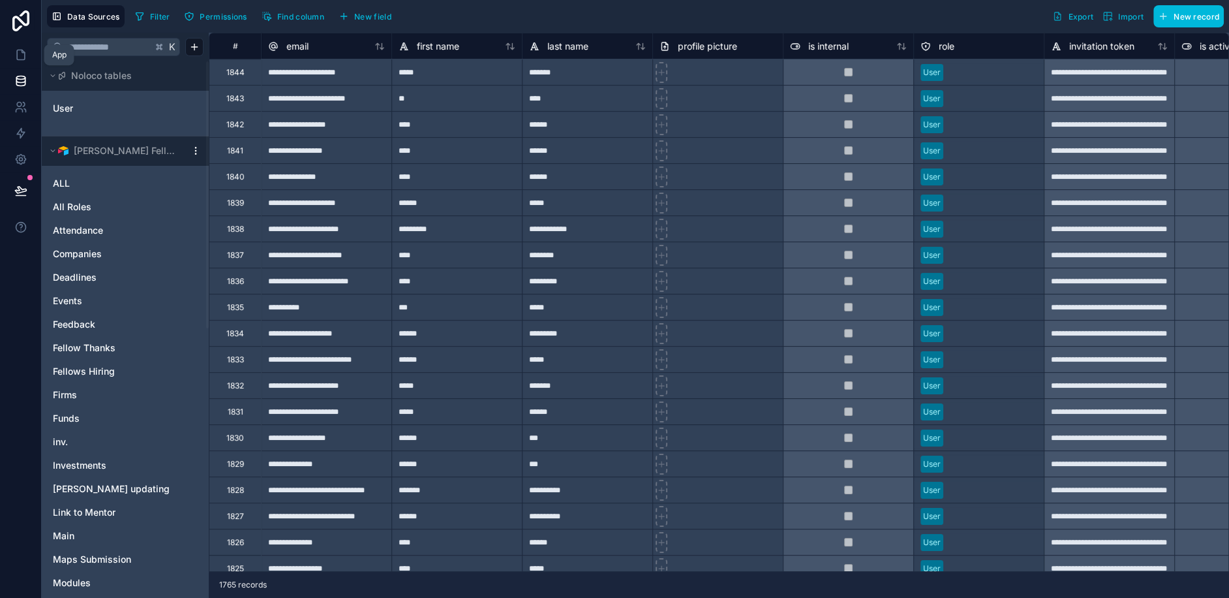
click at [13, 54] on link at bounding box center [20, 55] width 41 height 26
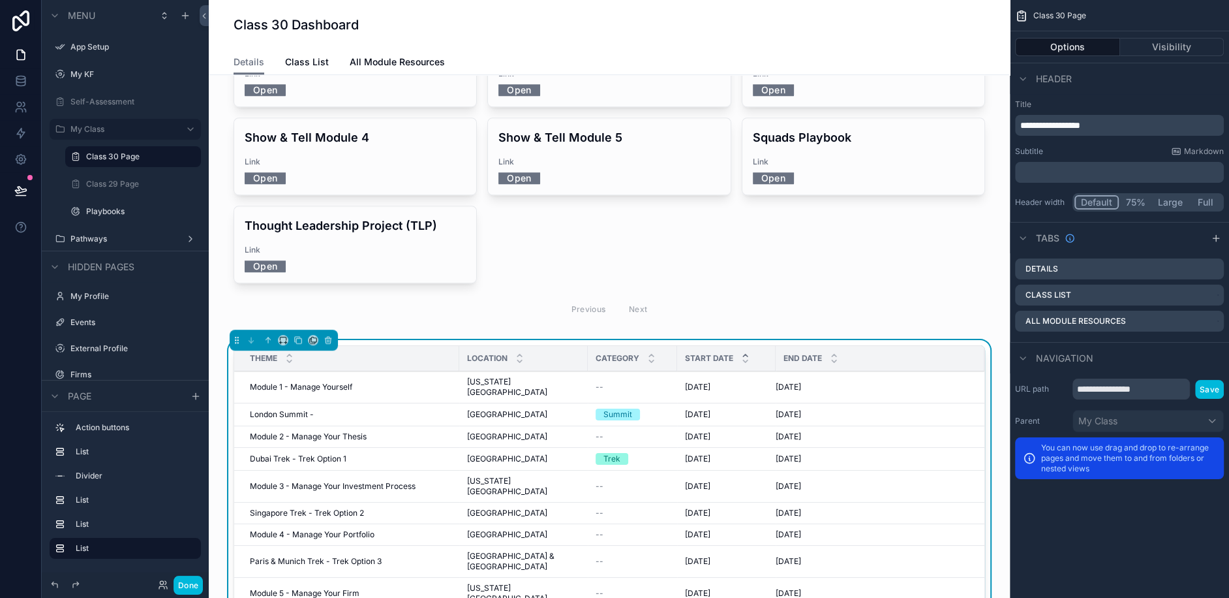
scroll to position [869, 0]
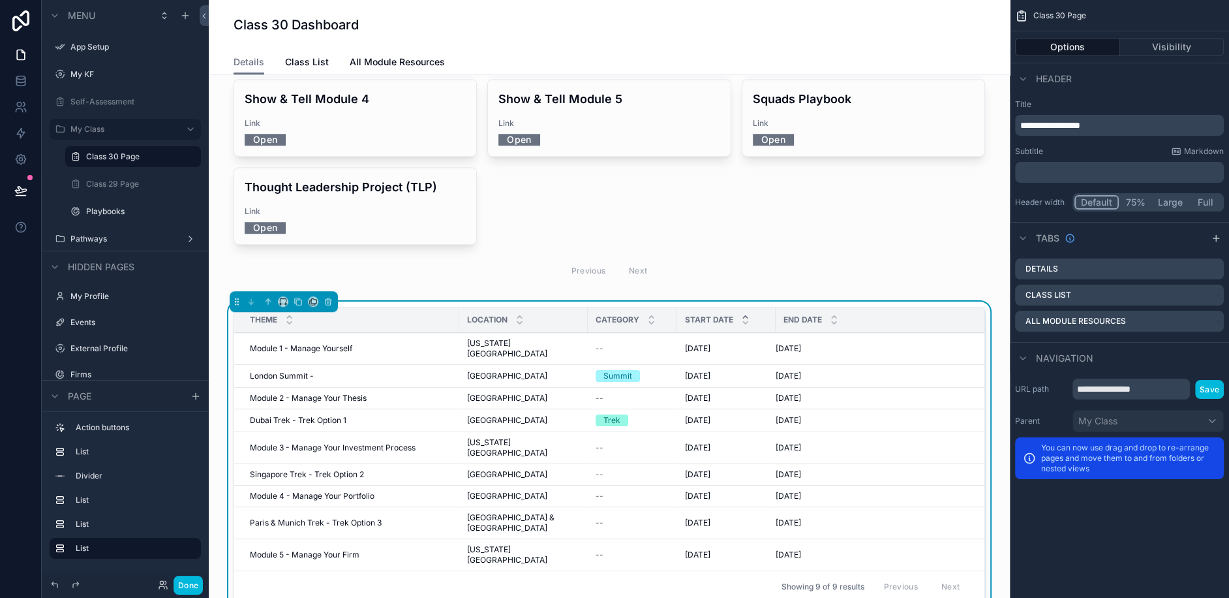
click at [273, 343] on span "Module 1 - Manage Yourself" at bounding box center [301, 348] width 102 height 10
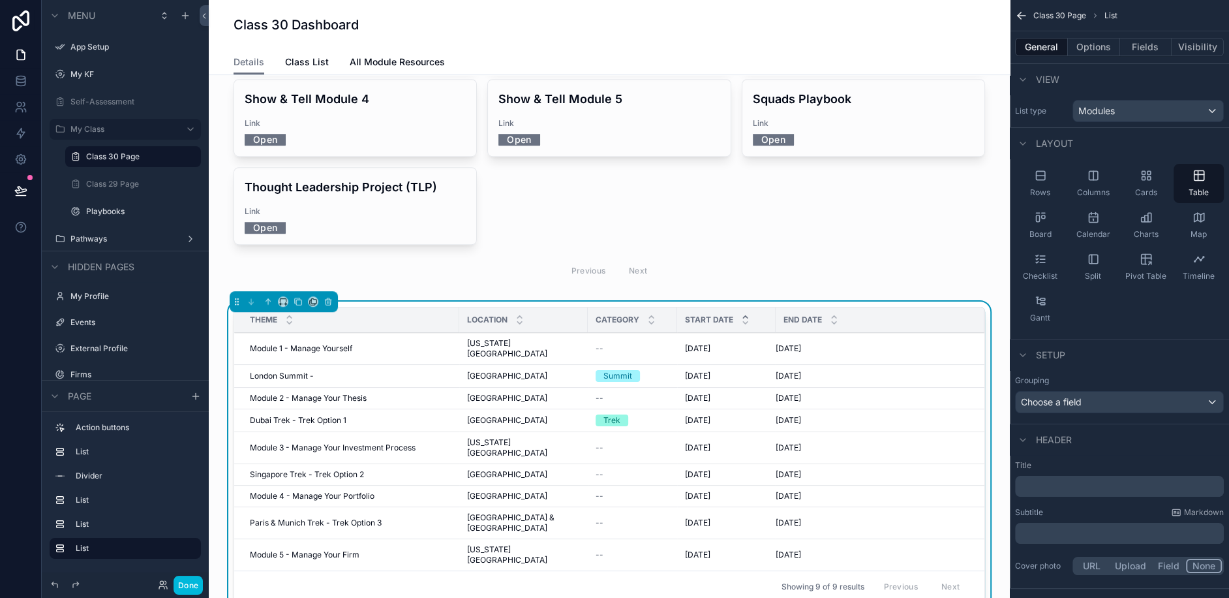
click at [290, 539] on td "Module 5 - Manage Your Firm Module 5 - Manage Your Firm" at bounding box center [346, 555] width 225 height 32
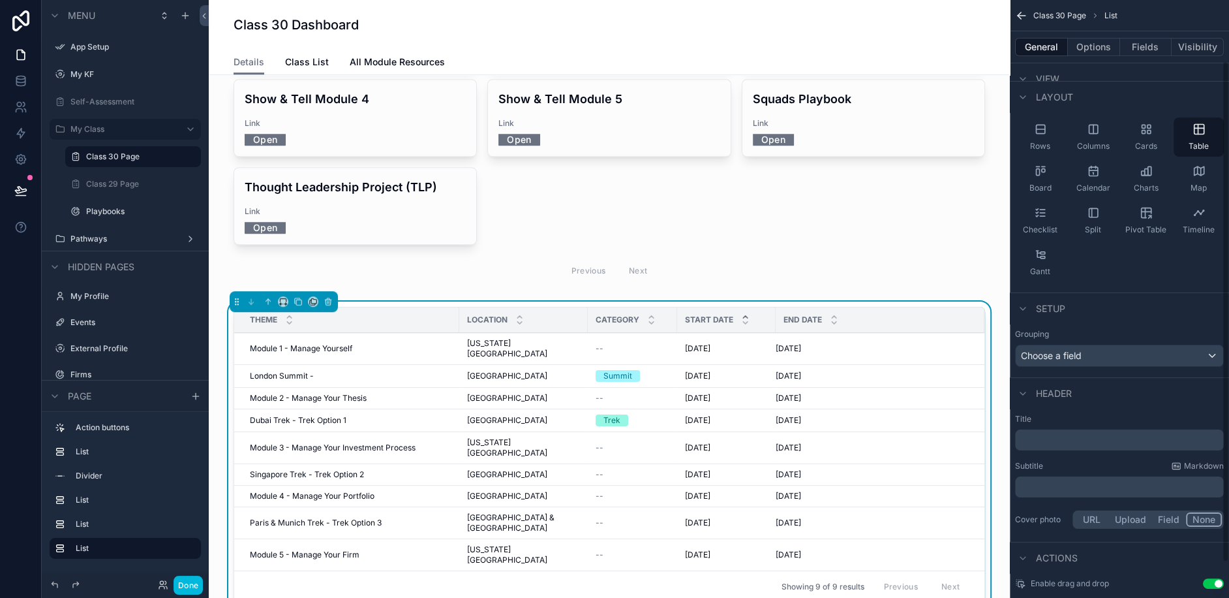
scroll to position [114, 0]
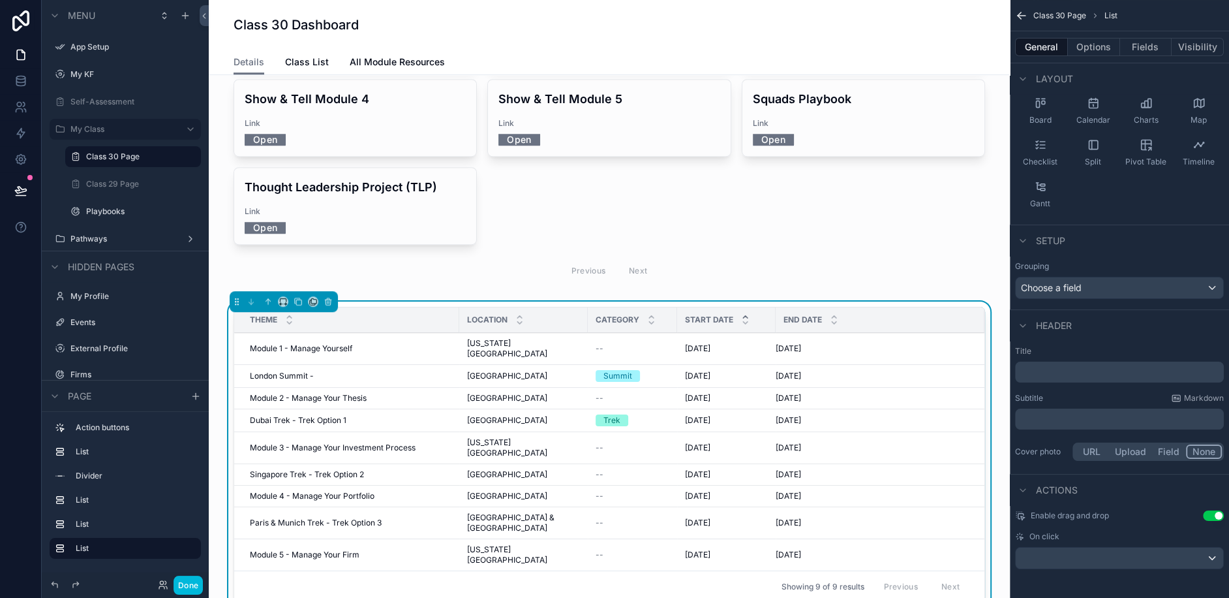
click at [1206, 512] on button "Use setting" at bounding box center [1213, 515] width 21 height 10
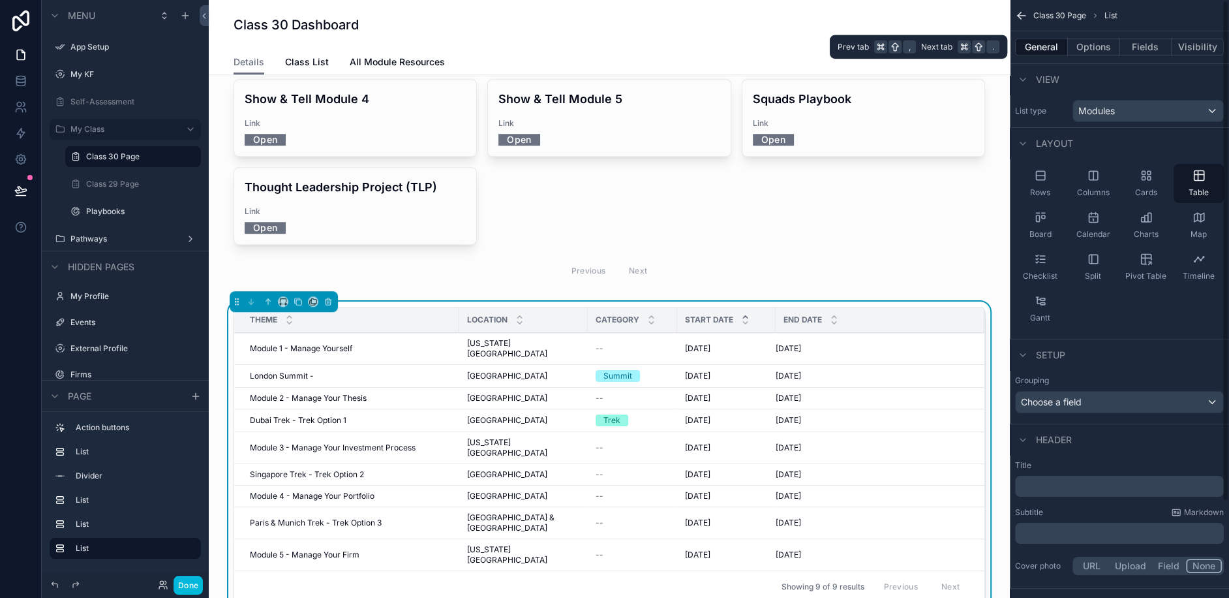
click at [1092, 42] on button "Options" at bounding box center [1094, 47] width 52 height 18
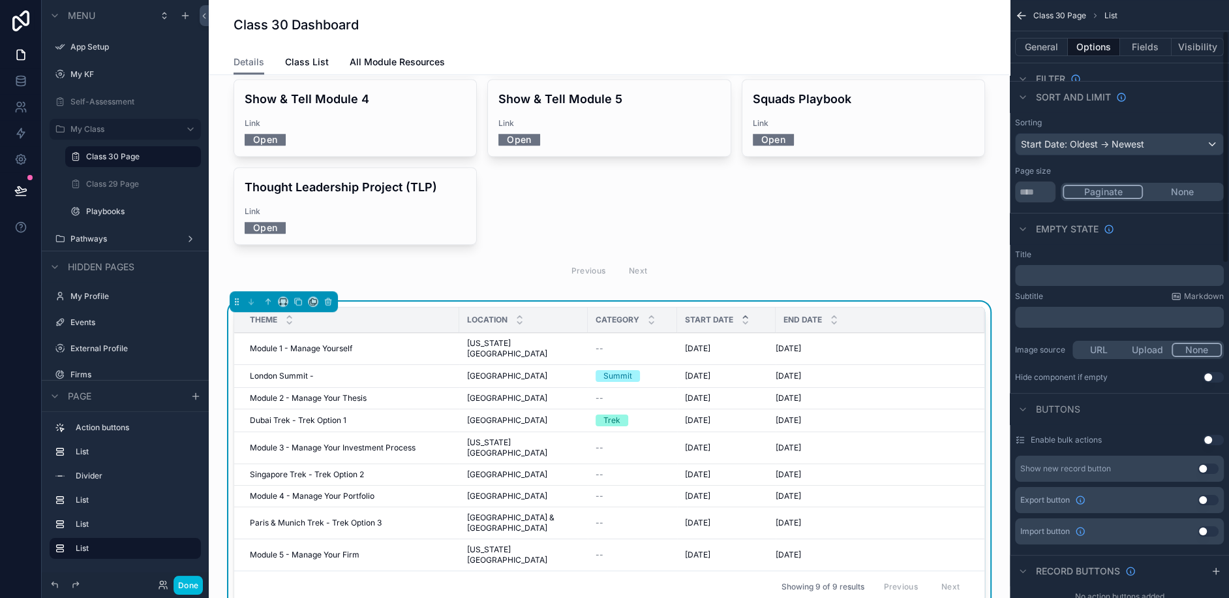
scroll to position [63, 0]
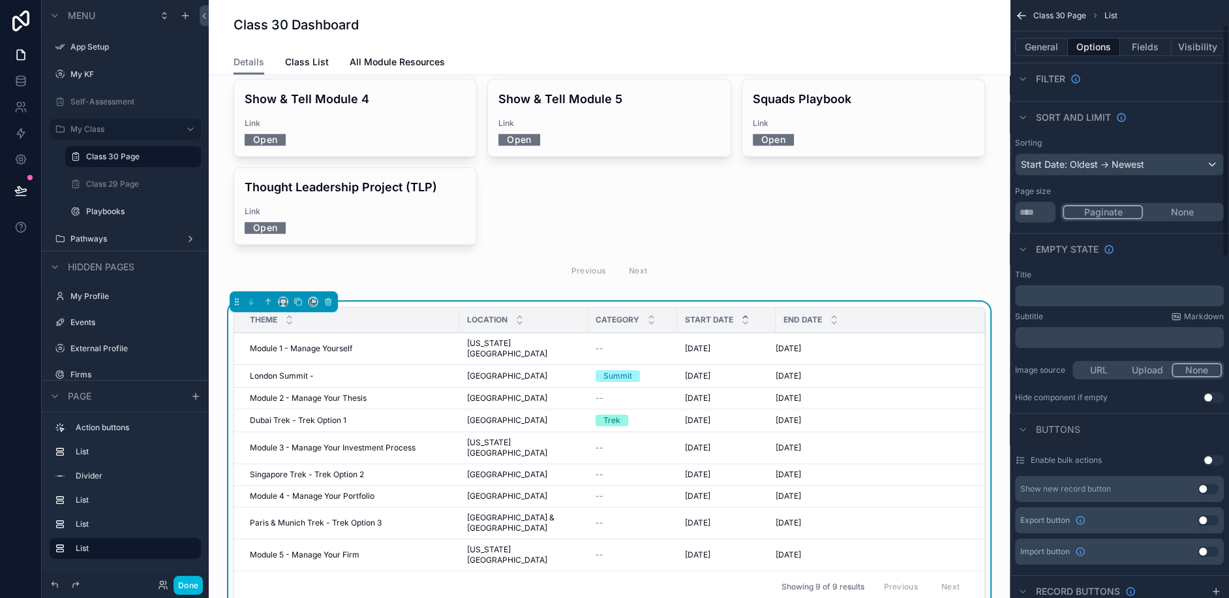
click at [1192, 212] on button "None" at bounding box center [1182, 212] width 79 height 14
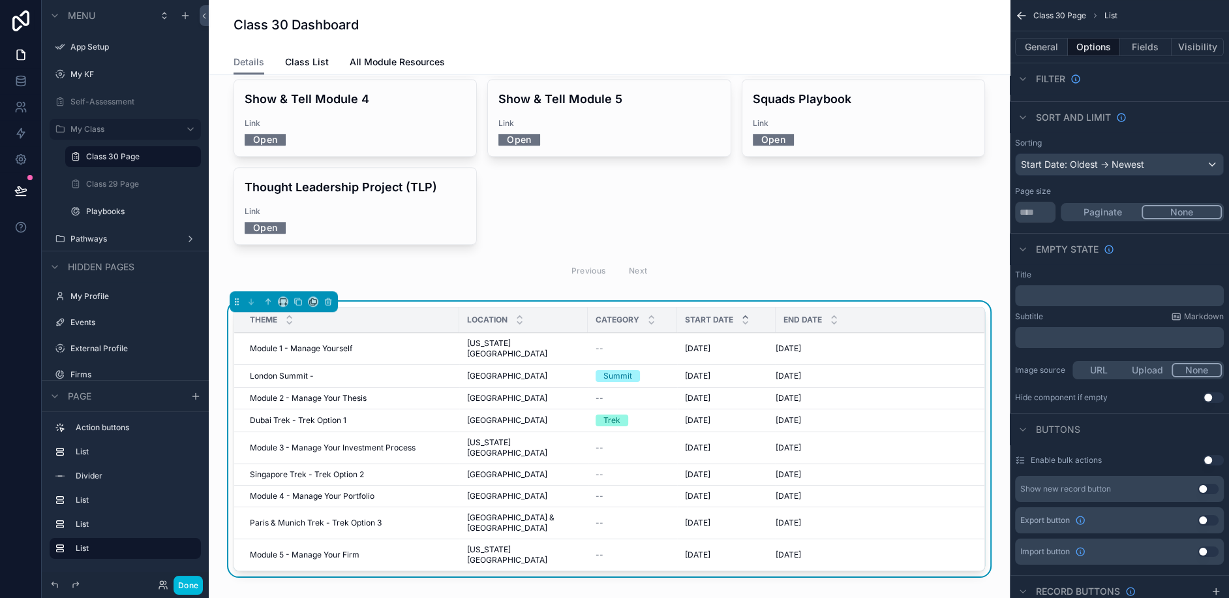
click at [285, 333] on td "Module 1 - Manage Yourself Module 1 - Manage Yourself" at bounding box center [346, 349] width 225 height 32
click at [1194, 42] on button "Visibility" at bounding box center [1198, 47] width 52 height 18
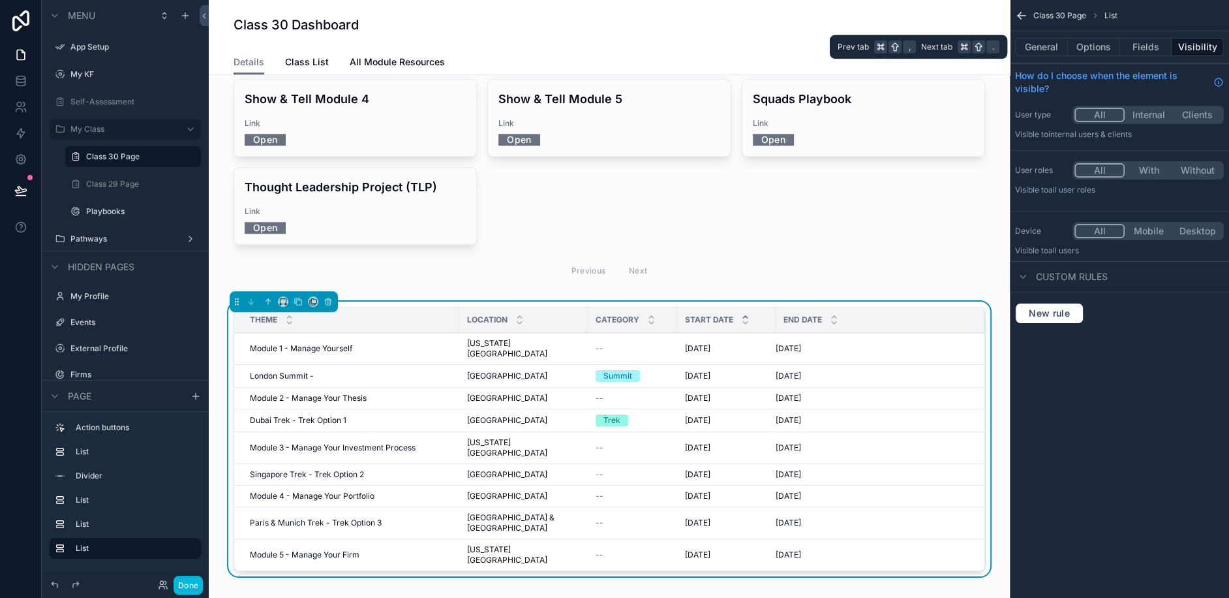
click at [1146, 46] on button "Fields" at bounding box center [1146, 47] width 52 height 18
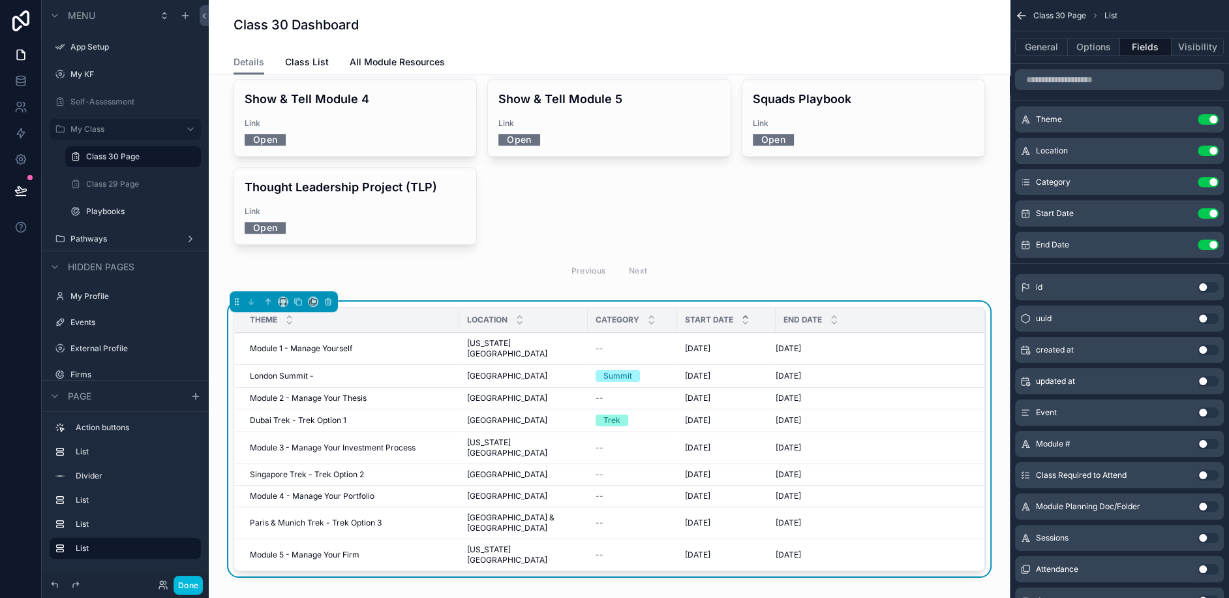
click at [384, 365] on td "London Summit - London Summit -" at bounding box center [346, 376] width 225 height 23
click at [317, 343] on span "Module 1 - Manage Yourself" at bounding box center [301, 348] width 102 height 10
click at [315, 539] on td "Module 5 - Manage Your Firm Module 5 - Manage Your Firm" at bounding box center [346, 555] width 225 height 32
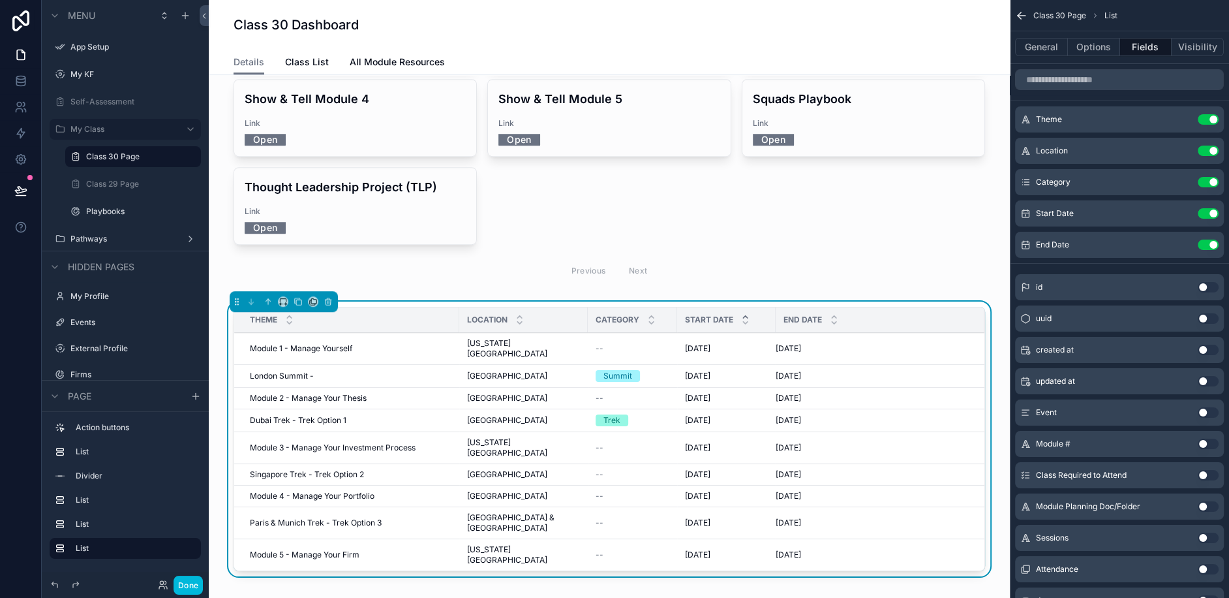
click at [705, 174] on div "scrollable content" at bounding box center [609, 81] width 780 height 420
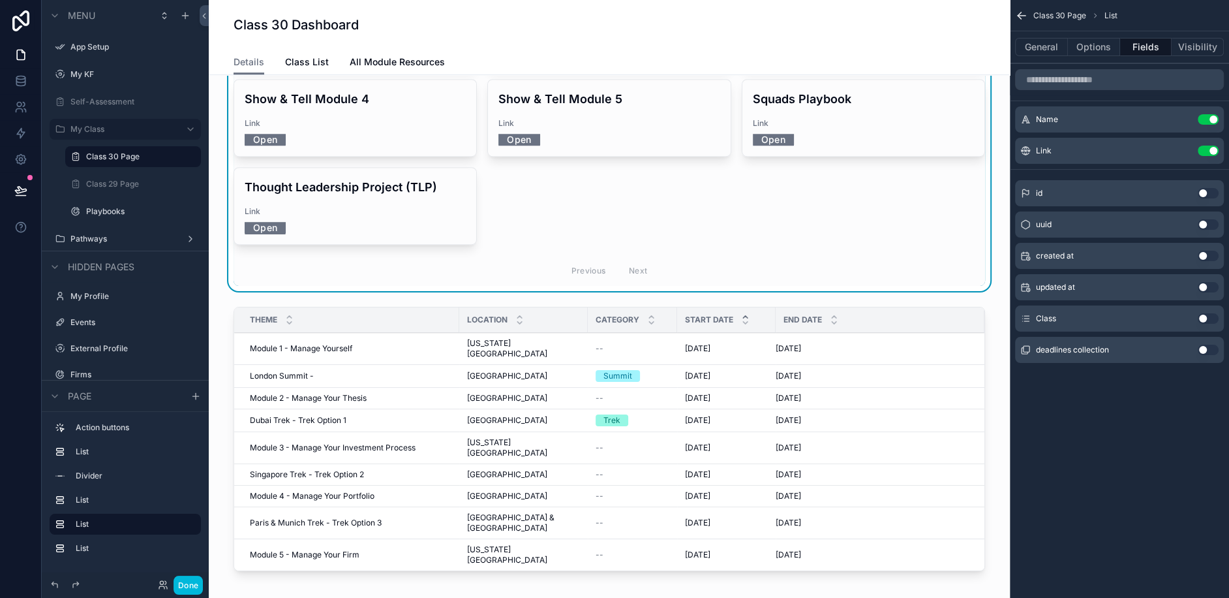
click at [378, 303] on div "scrollable content" at bounding box center [609, 441] width 780 height 280
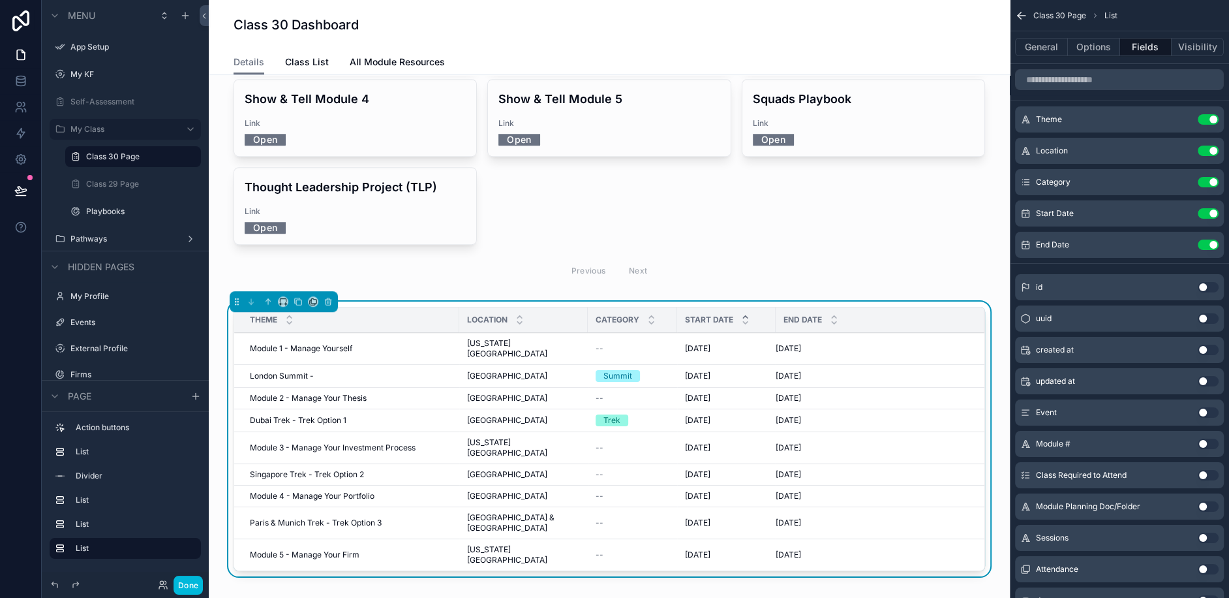
click at [290, 371] on span "London Summit -" at bounding box center [282, 376] width 64 height 10
click at [1096, 45] on button "Options" at bounding box center [1094, 47] width 52 height 18
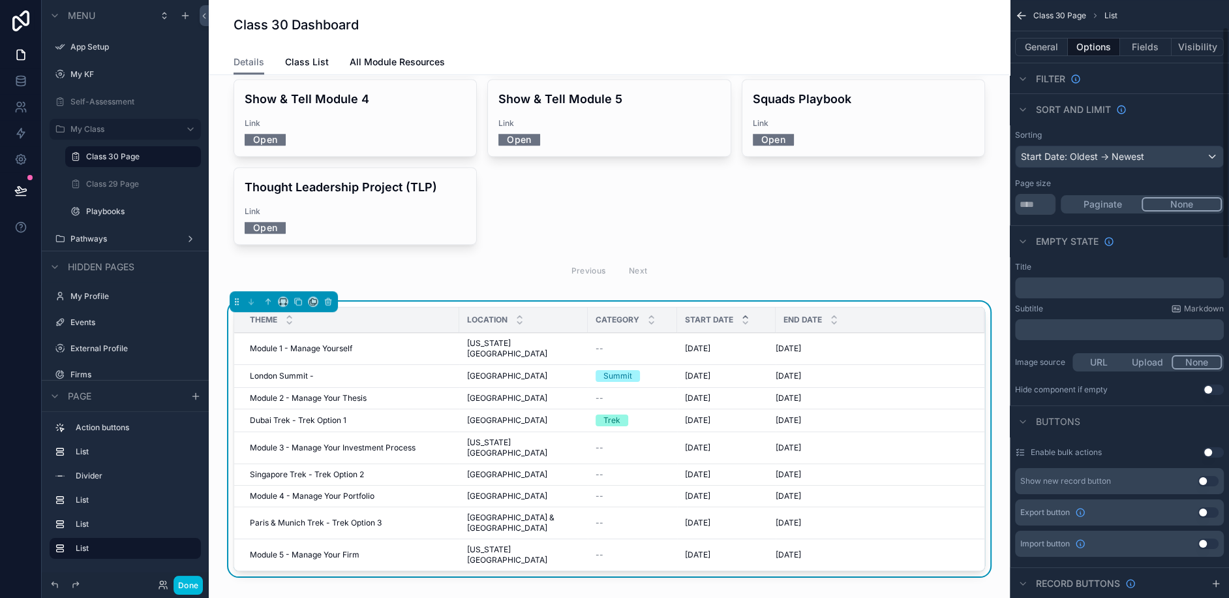
scroll to position [69, 0]
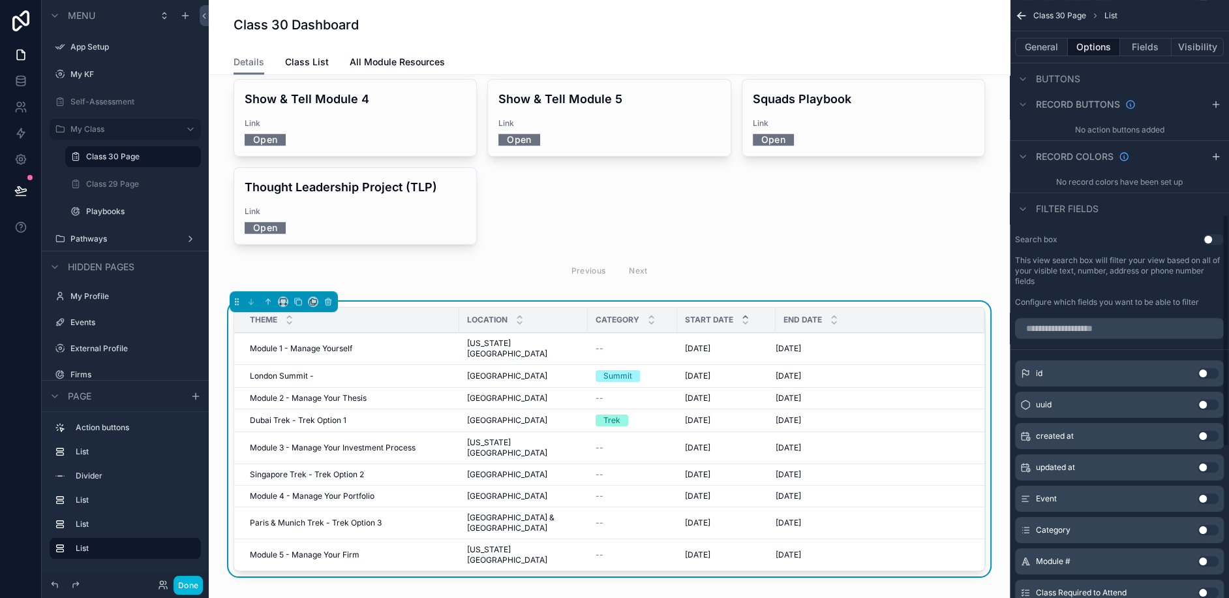
click at [1034, 51] on button "General" at bounding box center [1041, 47] width 53 height 18
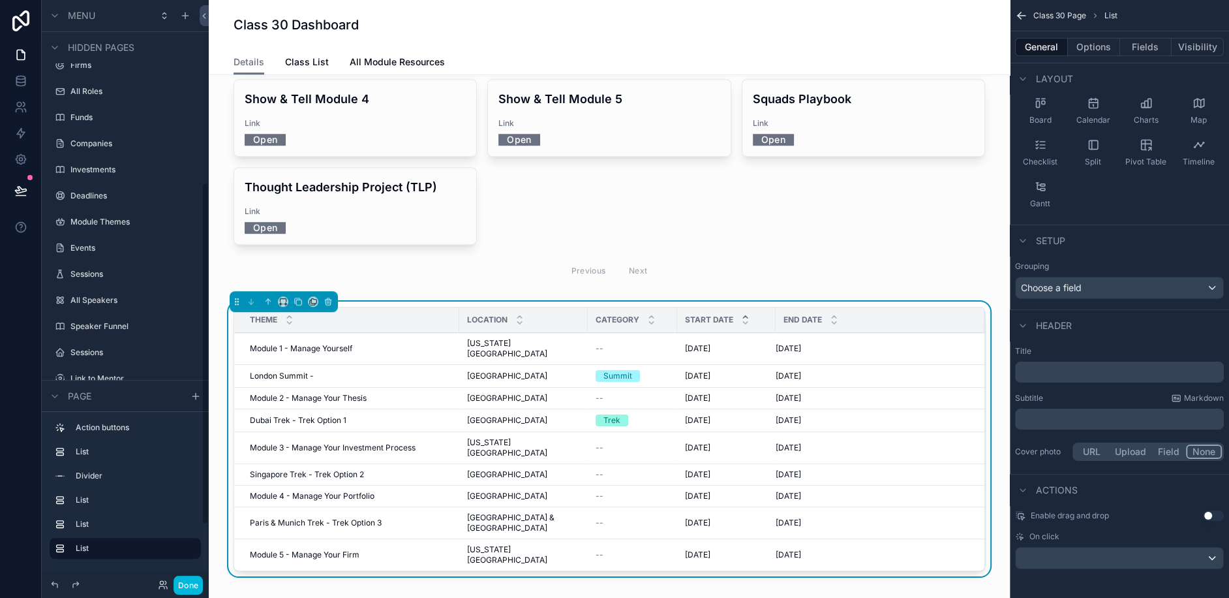
scroll to position [307, 0]
click at [93, 221] on label "Module Themes" at bounding box center [131, 224] width 123 height 10
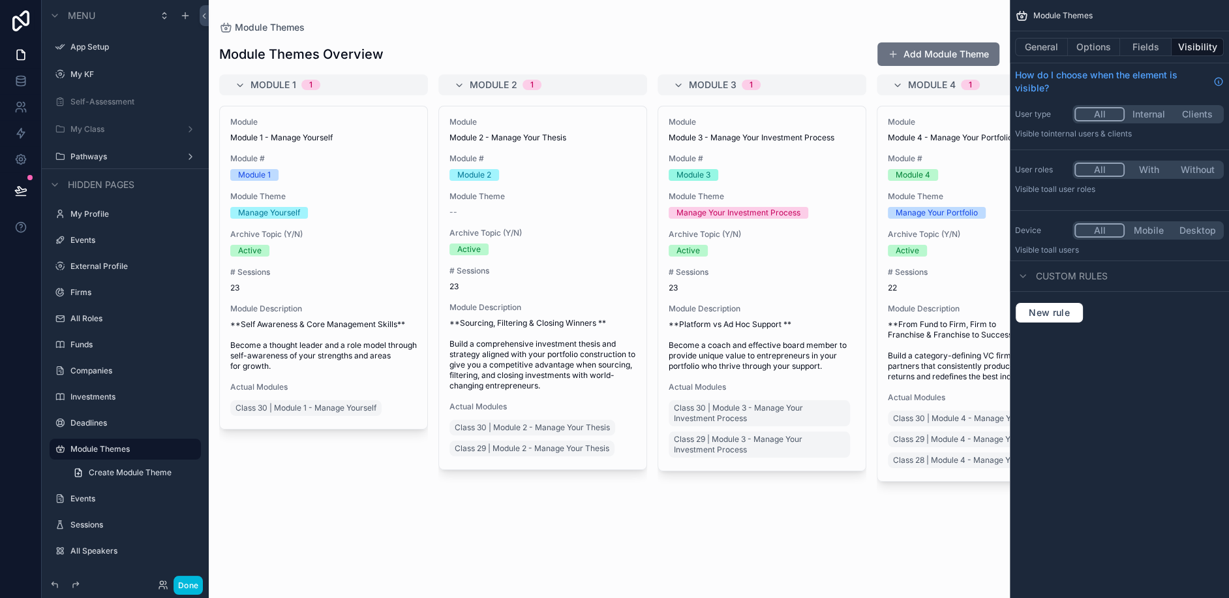
click at [60, 183] on div "scrollable content" at bounding box center [55, 185] width 16 height 16
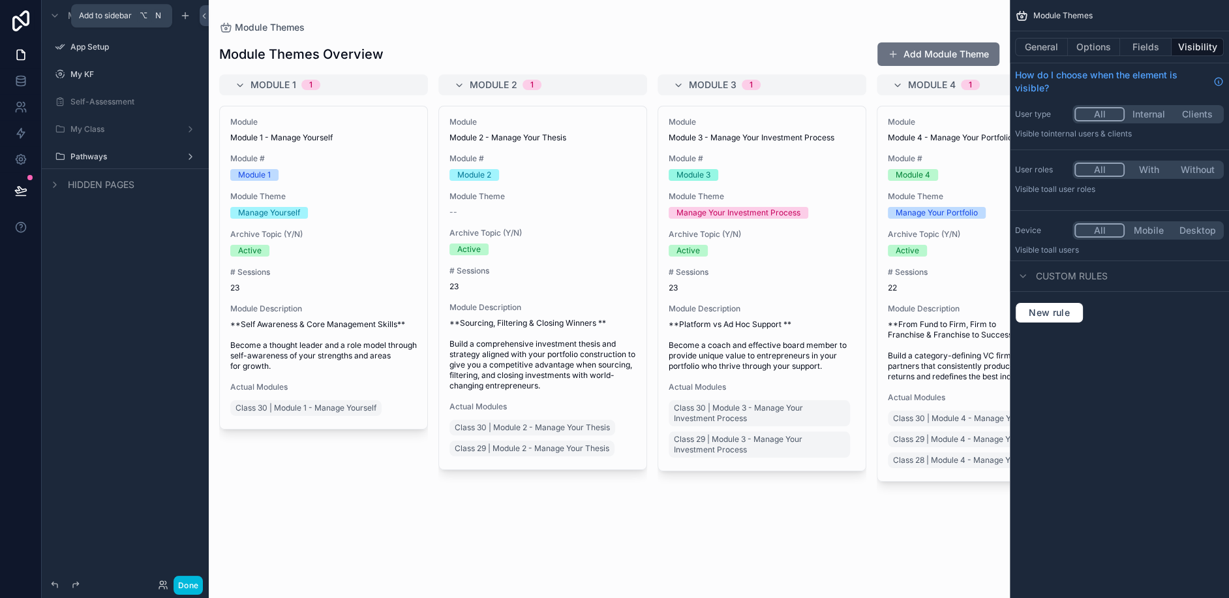
click at [185, 19] on icon "scrollable content" at bounding box center [185, 15] width 10 height 10
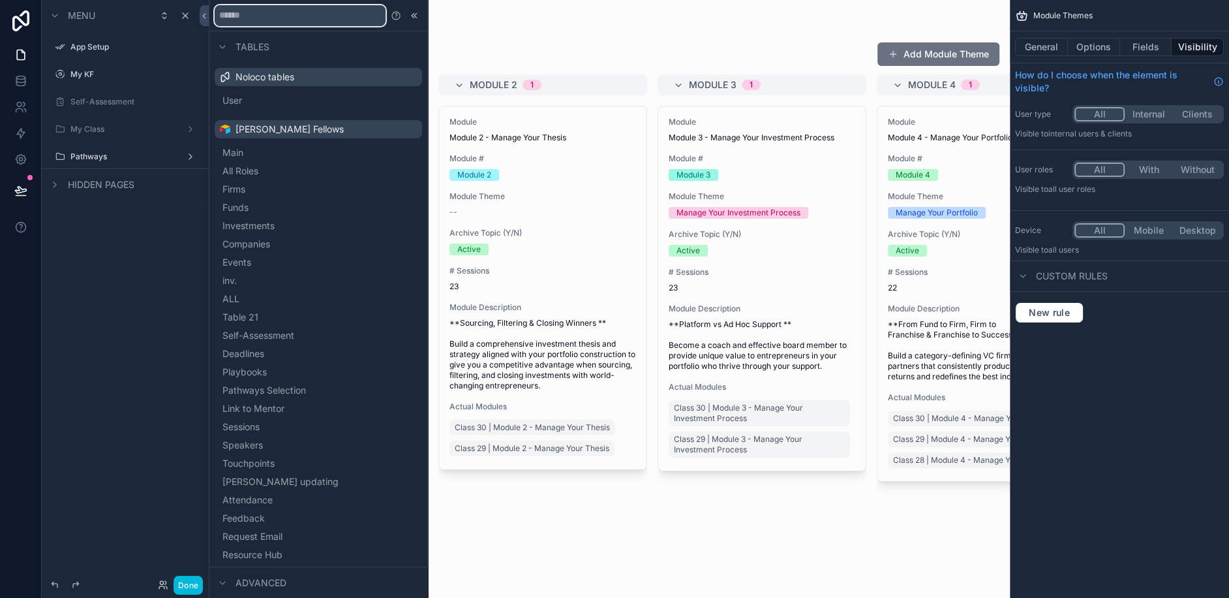
click at [295, 22] on input "text" at bounding box center [300, 15] width 171 height 21
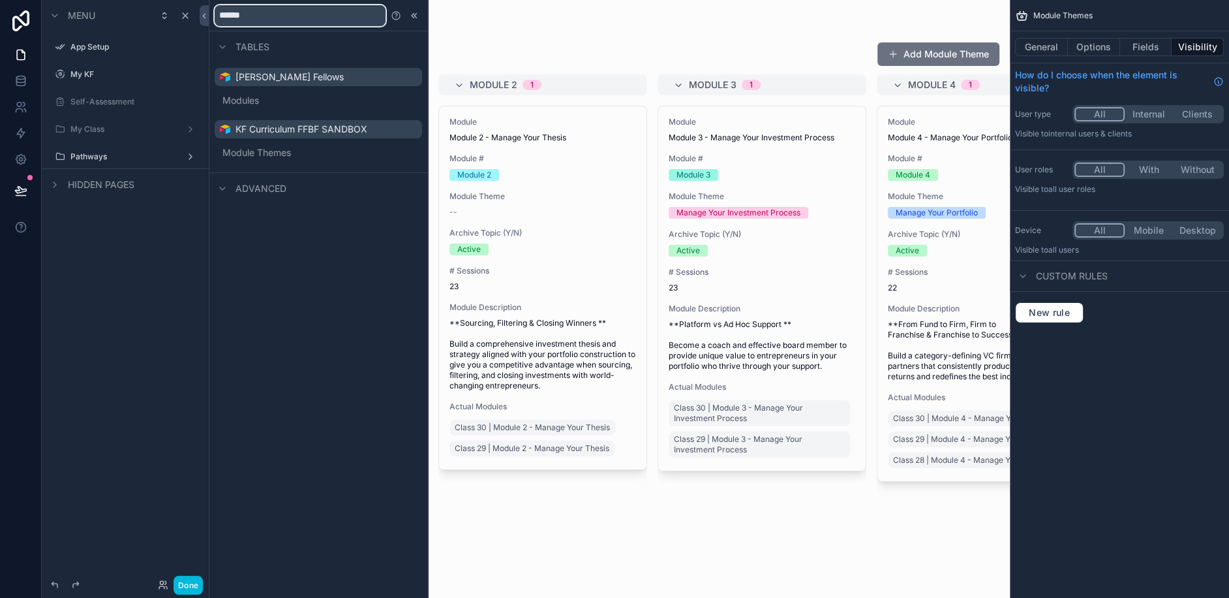
type input "******"
click at [106, 132] on label "My Class" at bounding box center [122, 129] width 104 height 10
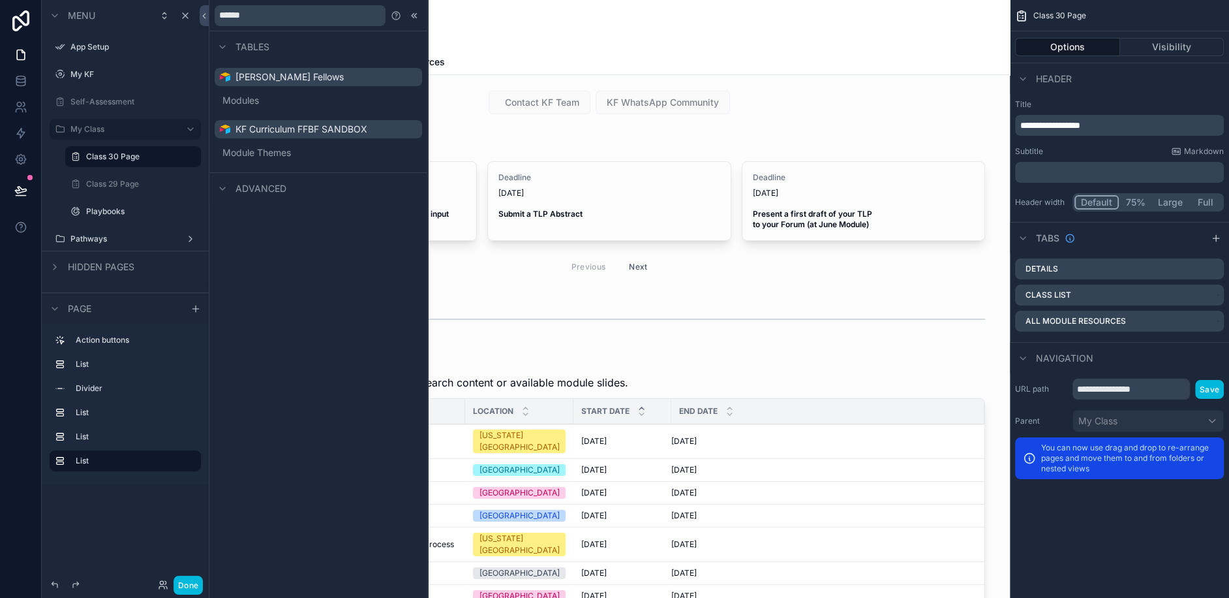
click at [810, 338] on div "scrollable content" at bounding box center [609, 319] width 780 height 43
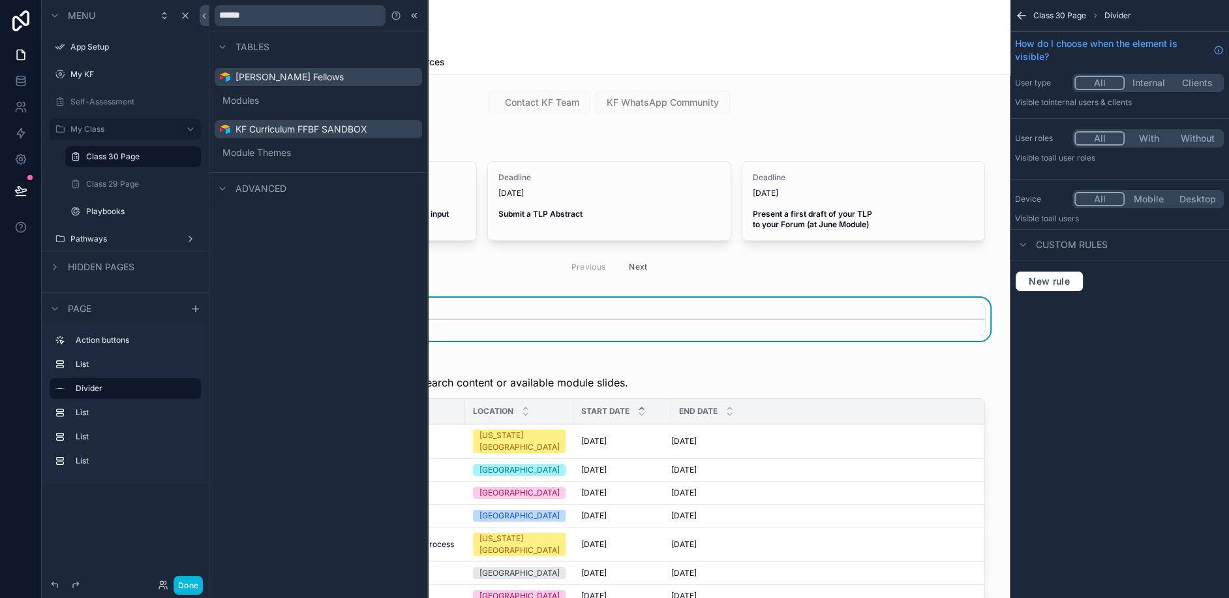
click at [193, 590] on button "Done" at bounding box center [188, 585] width 29 height 19
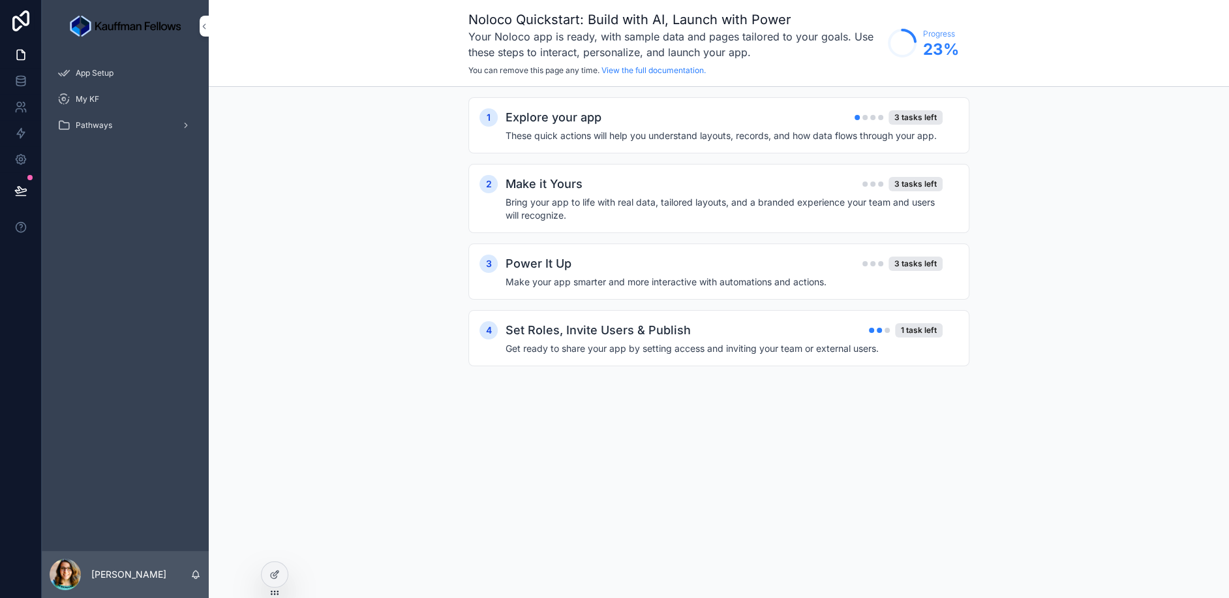
click at [272, 577] on icon at bounding box center [275, 574] width 10 height 10
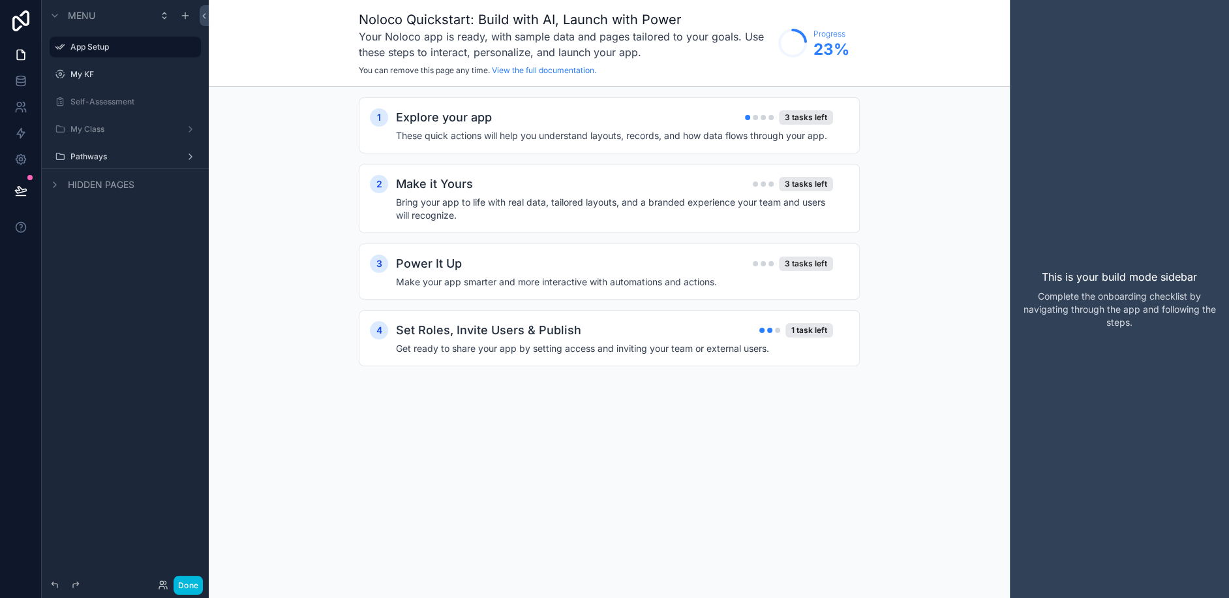
click at [93, 124] on div "My Class" at bounding box center [125, 129] width 110 height 10
click at [97, 133] on label "My Class" at bounding box center [122, 129] width 104 height 10
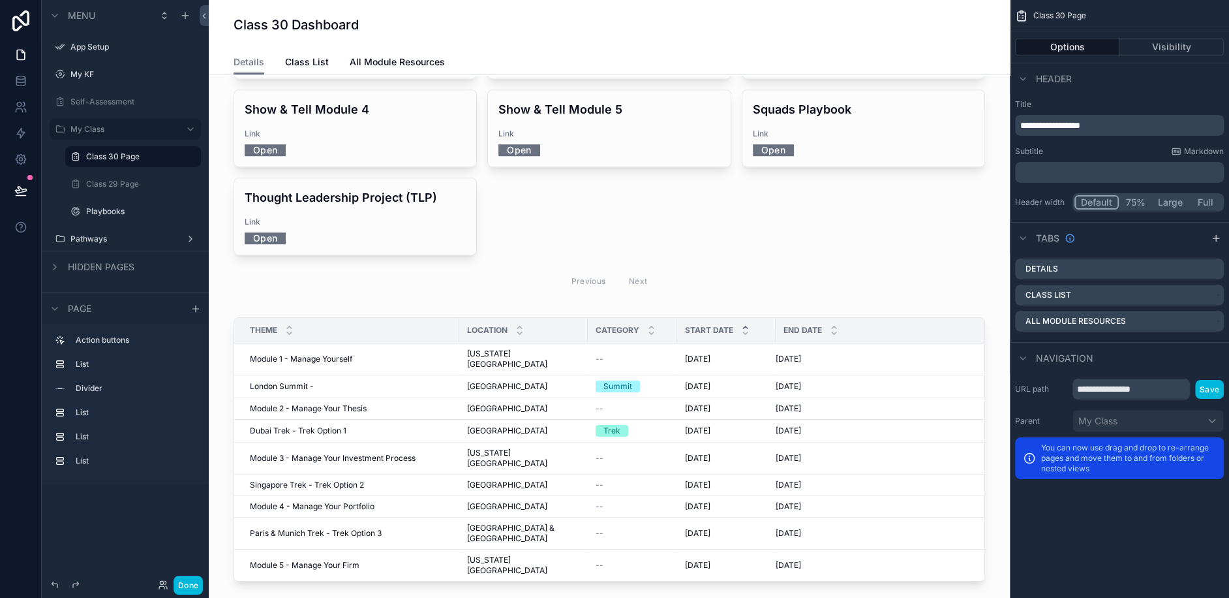
scroll to position [858, 0]
click at [318, 313] on div "scrollable content" at bounding box center [609, 453] width 780 height 280
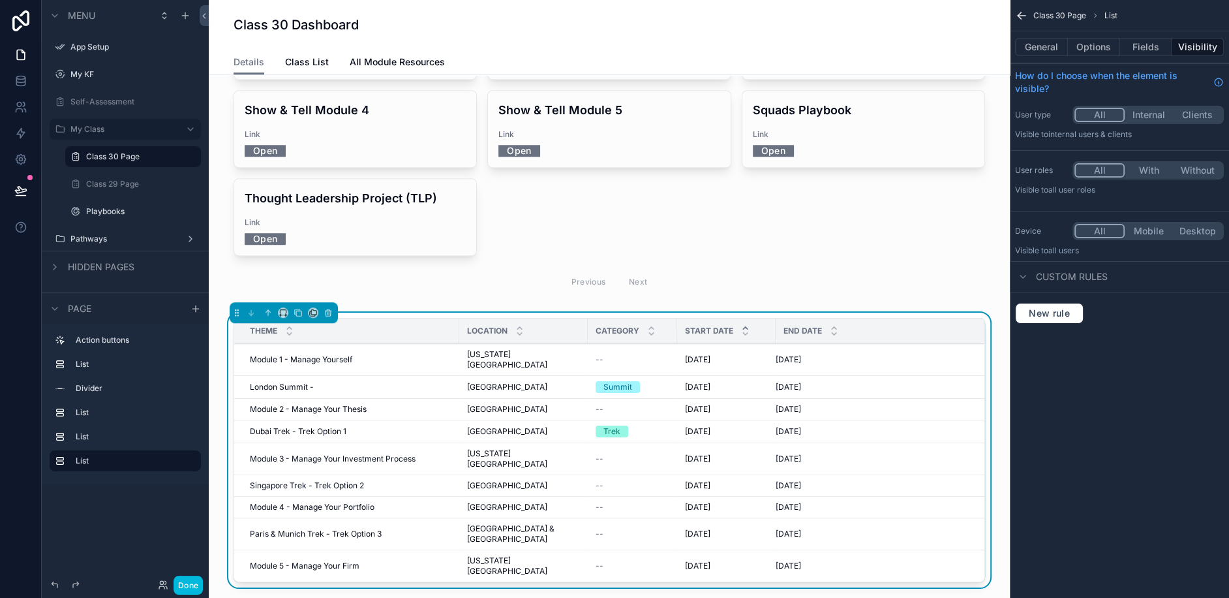
click at [313, 354] on span "Module 1 - Manage Yourself" at bounding box center [301, 359] width 102 height 10
click at [1104, 48] on button "Options" at bounding box center [1094, 47] width 52 height 18
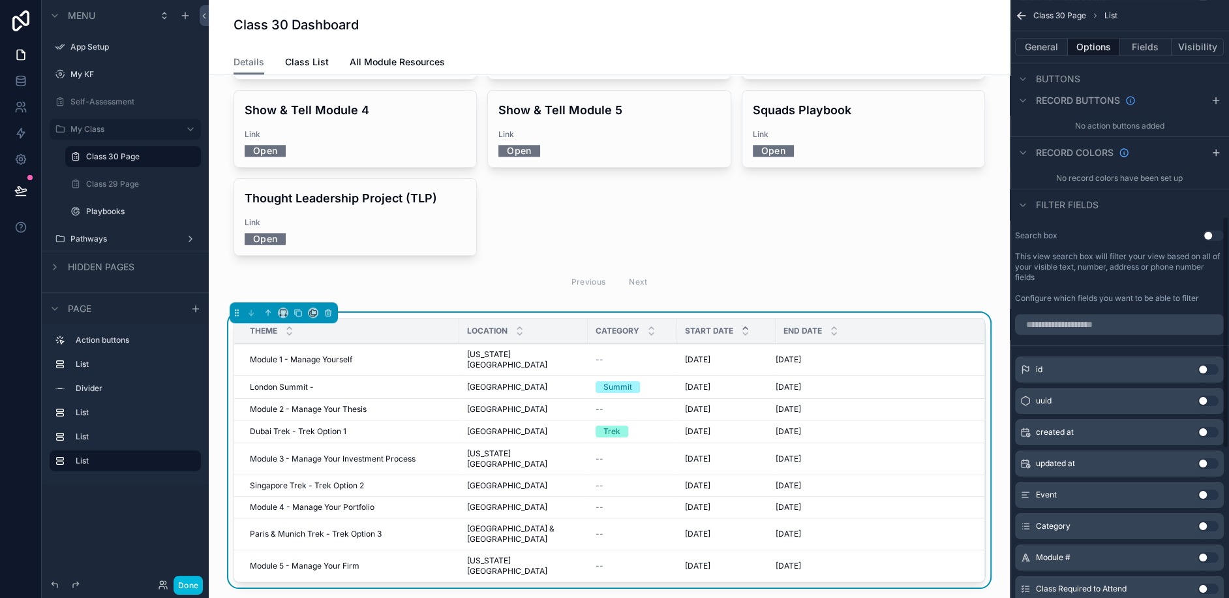
scroll to position [449, 0]
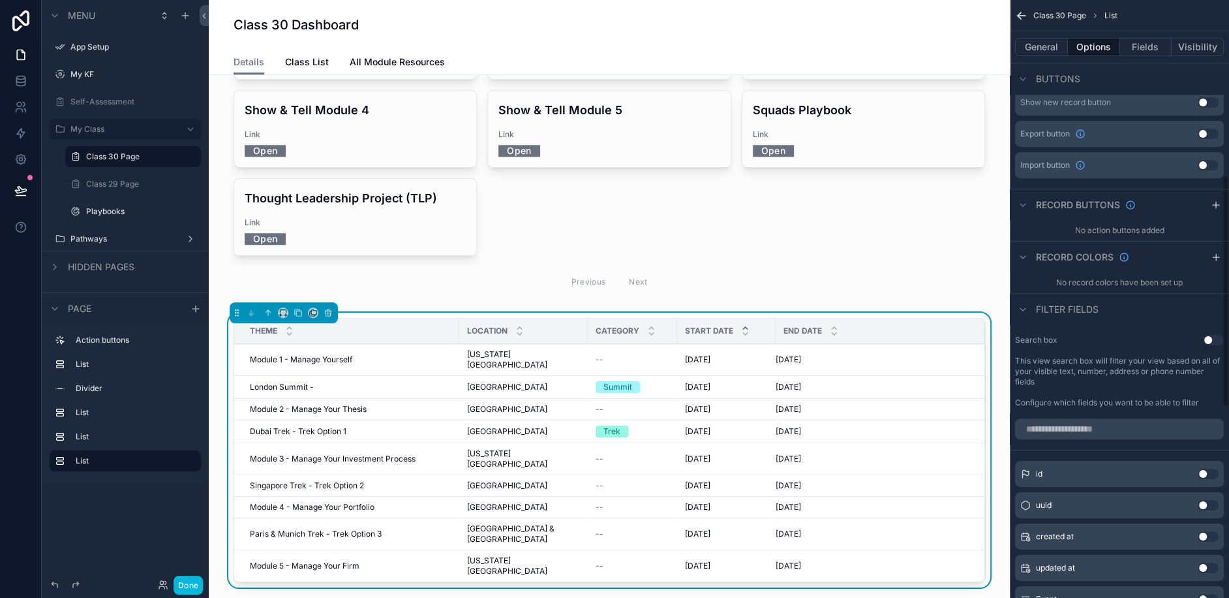
click at [1049, 55] on button "General" at bounding box center [1041, 47] width 53 height 18
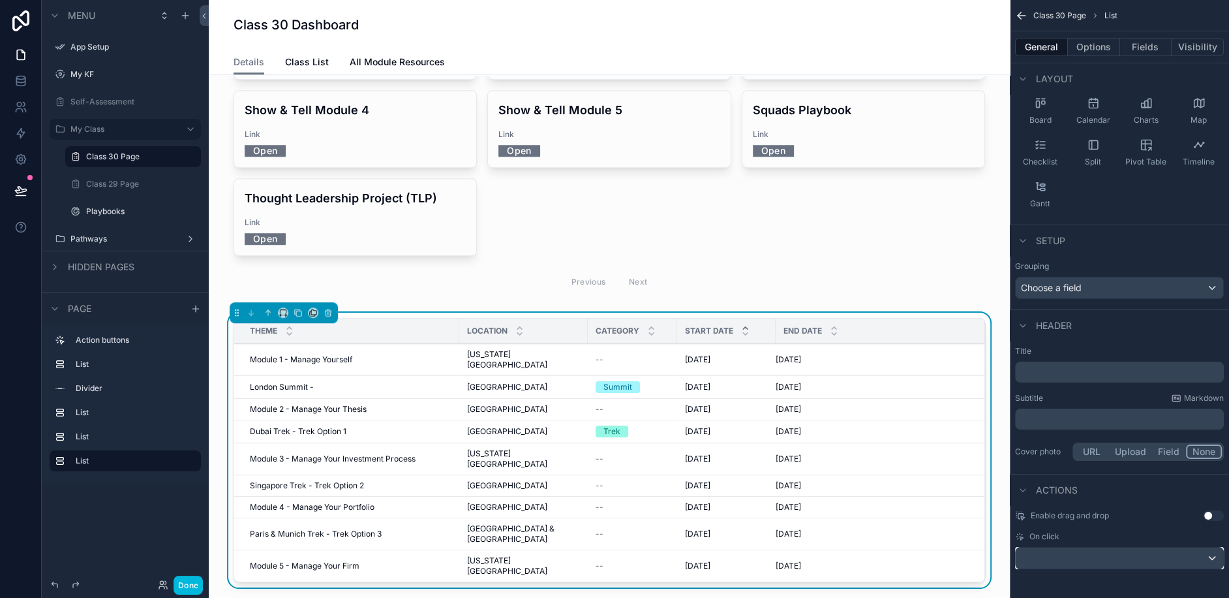
click at [1099, 553] on div "scrollable content" at bounding box center [1120, 558] width 208 height 21
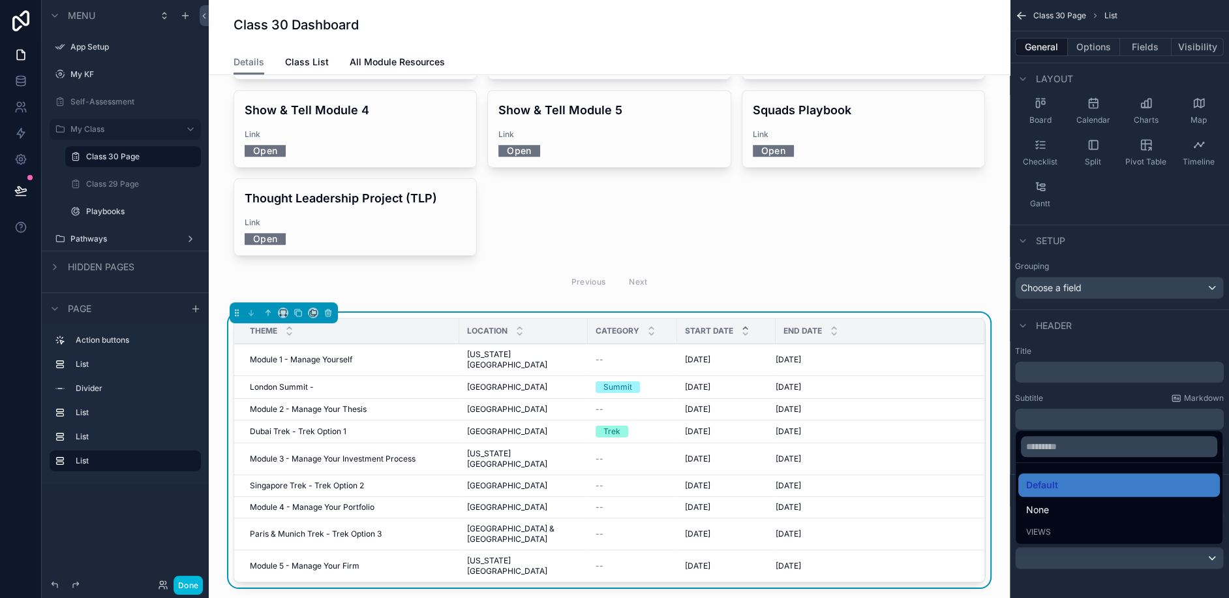
click at [1043, 531] on span "Views" at bounding box center [1039, 532] width 25 height 10
click at [811, 382] on div "11/6/2025 11/6/2025" at bounding box center [872, 387] width 193 height 10
click at [1100, 52] on div "scrollable content" at bounding box center [614, 299] width 1229 height 598
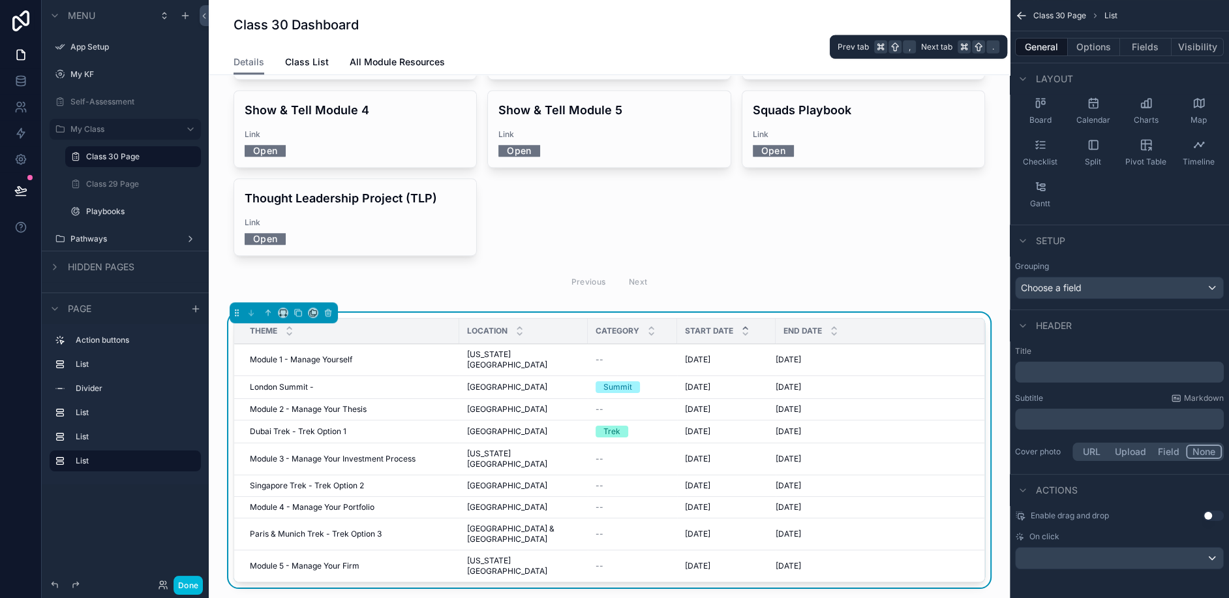
click at [1085, 40] on button "Options" at bounding box center [1094, 47] width 52 height 18
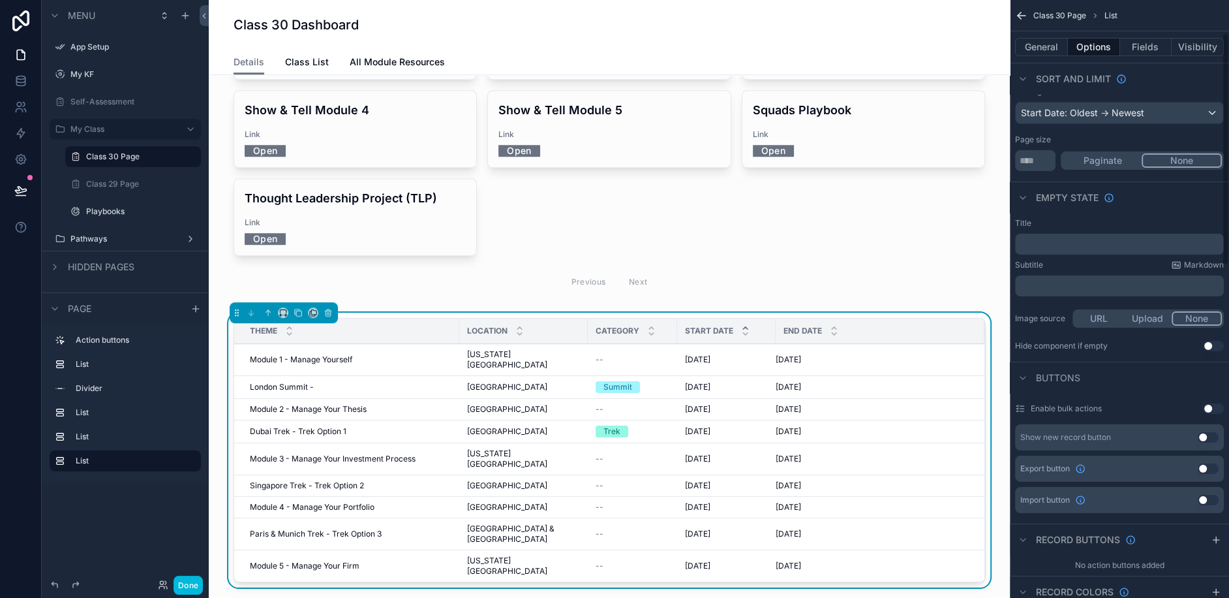
scroll to position [0, 0]
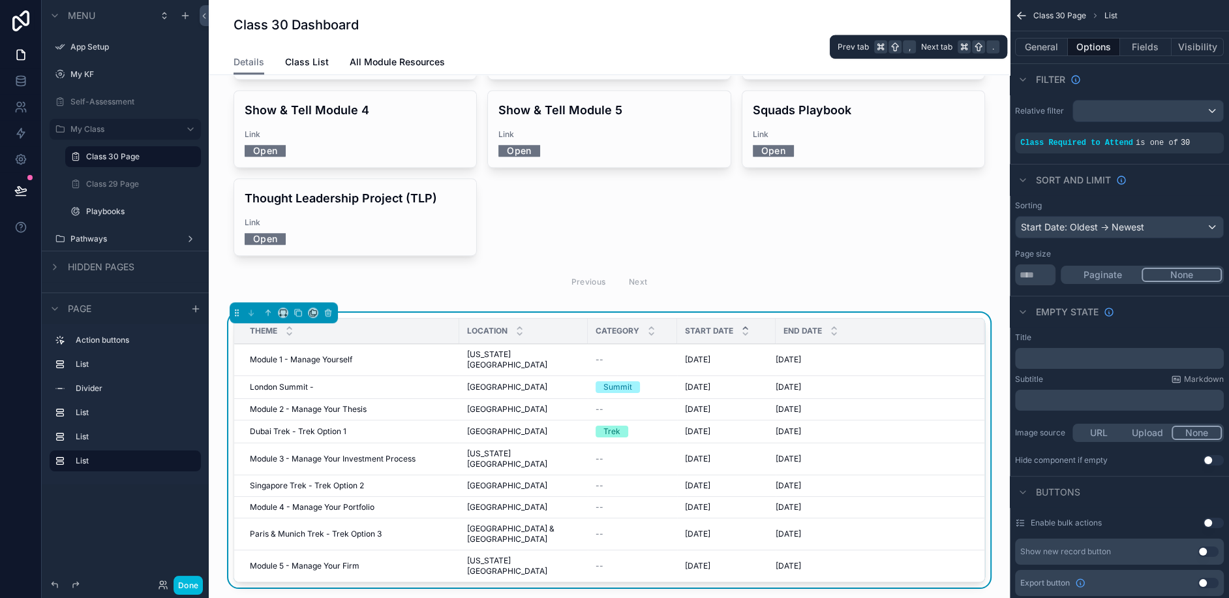
click at [1143, 52] on button "Fields" at bounding box center [1146, 47] width 52 height 18
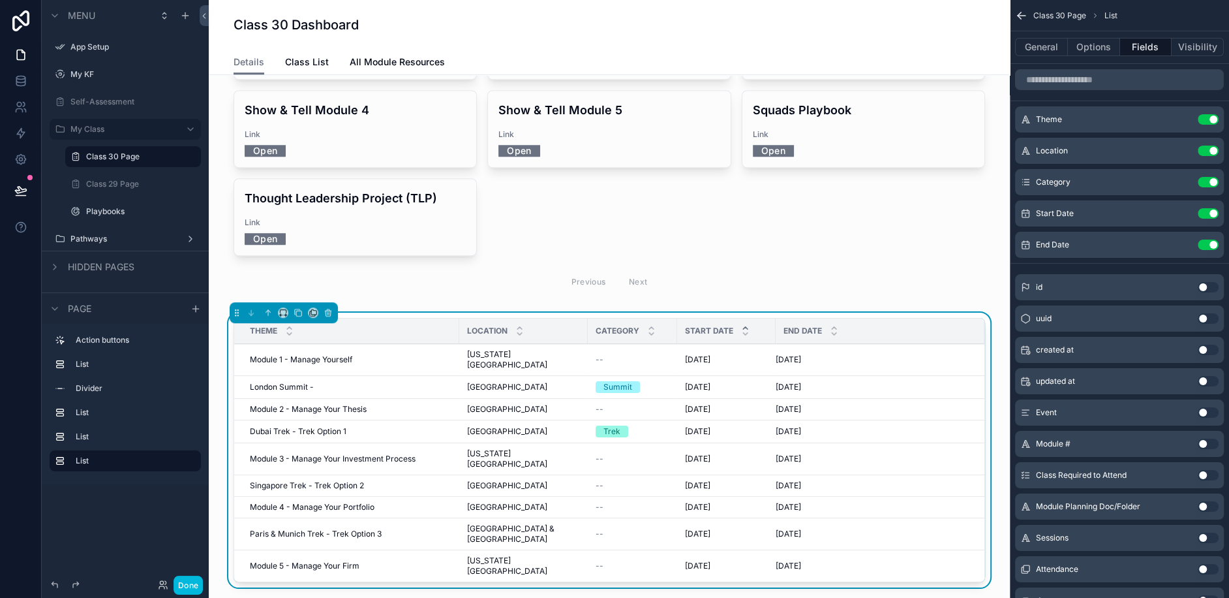
click at [1197, 52] on button "Visibility" at bounding box center [1198, 47] width 52 height 18
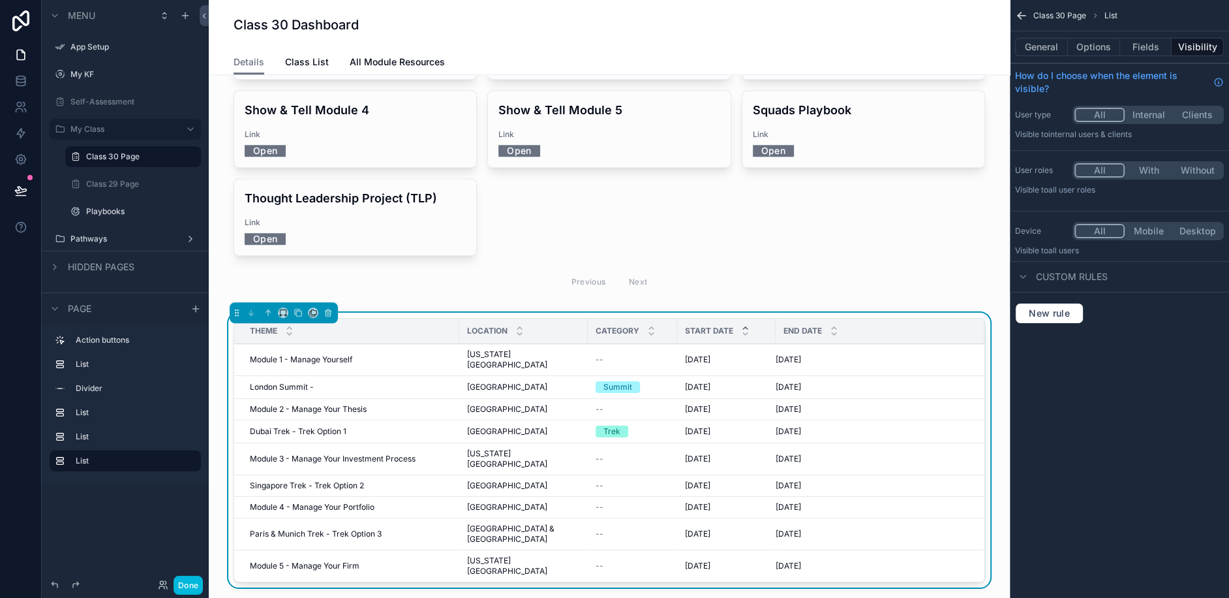
click at [100, 259] on div "Hidden pages" at bounding box center [90, 267] width 87 height 16
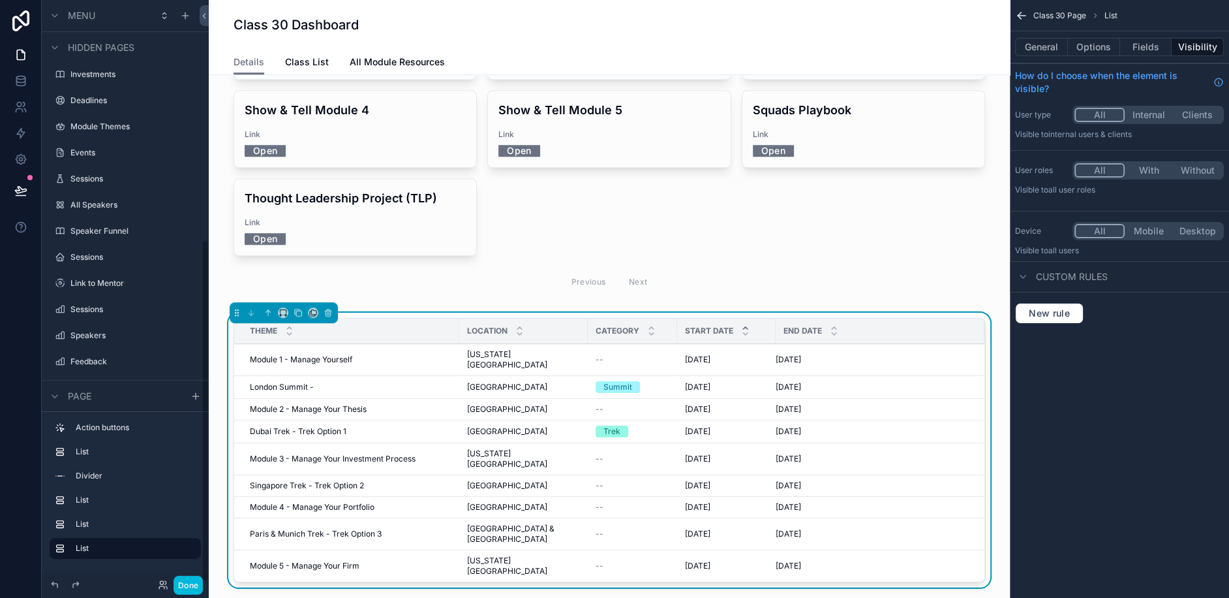
scroll to position [407, 0]
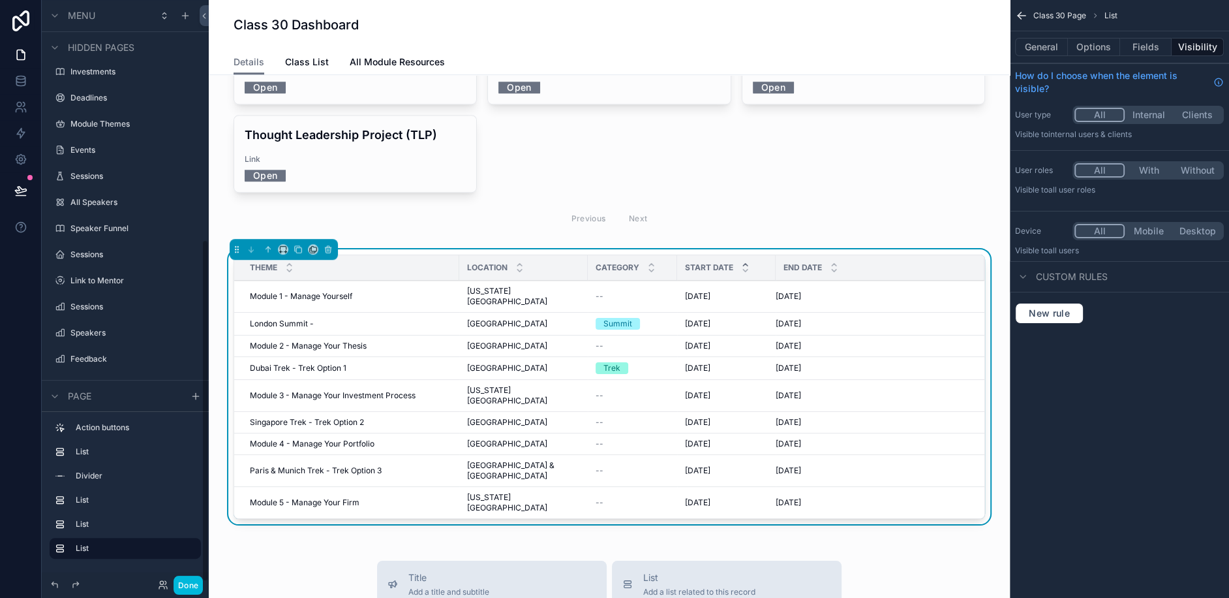
click at [176, 16] on div "scrollable content" at bounding box center [175, 16] width 37 height 16
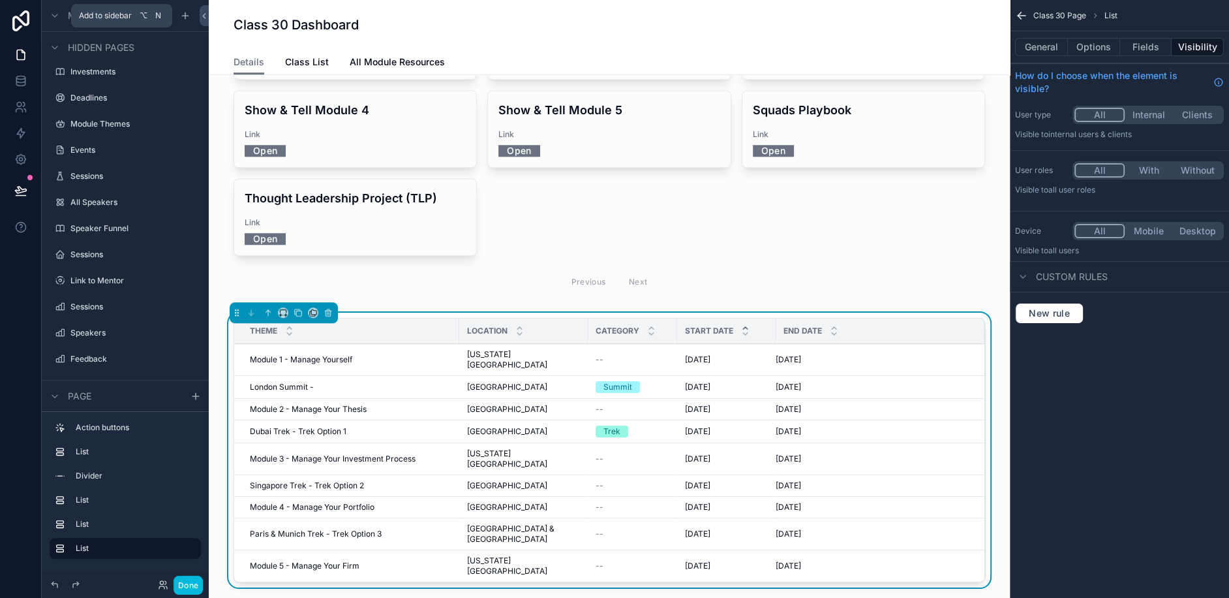
click at [186, 16] on icon "scrollable content" at bounding box center [185, 15] width 10 height 10
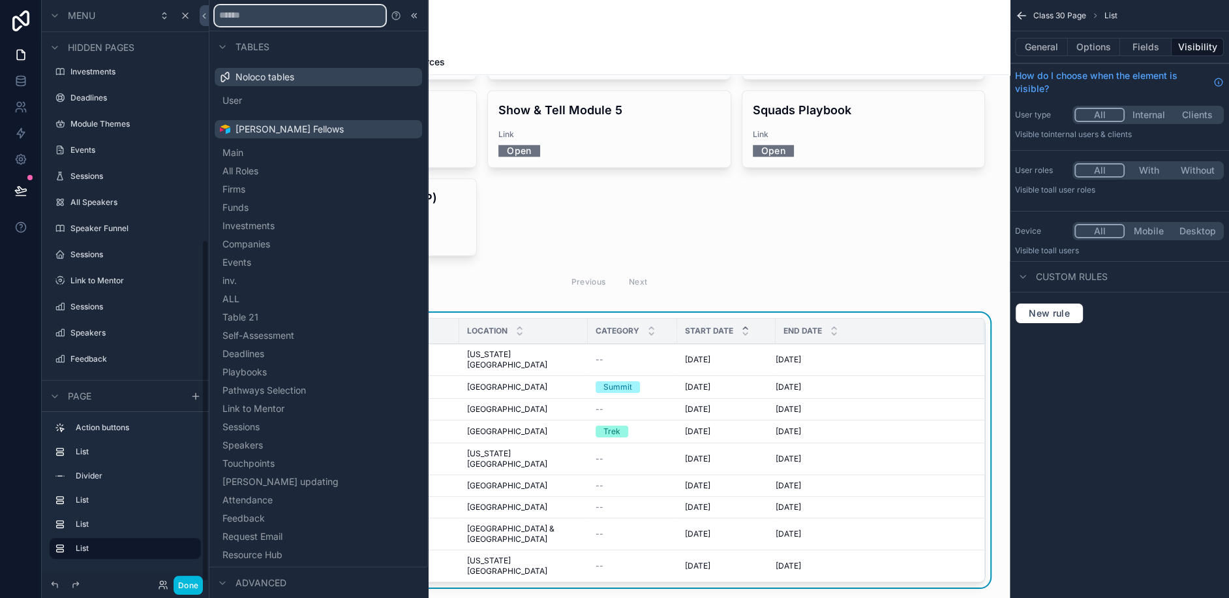
click at [253, 6] on input "text" at bounding box center [300, 15] width 171 height 21
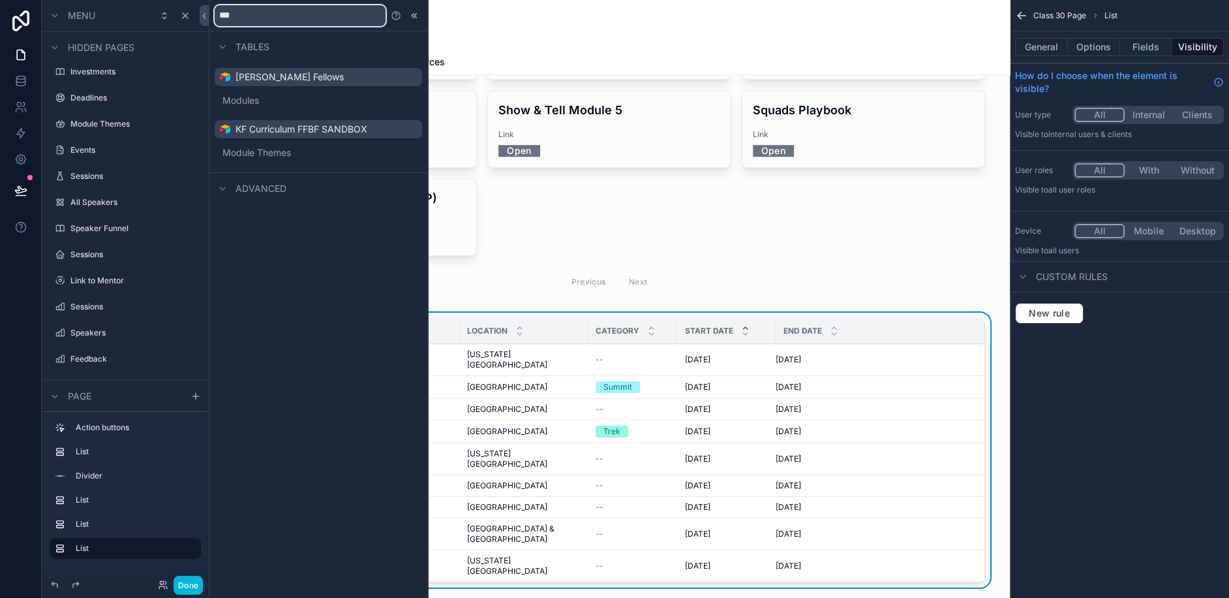
type input "***"
click at [255, 91] on button "Modules" at bounding box center [318, 100] width 197 height 18
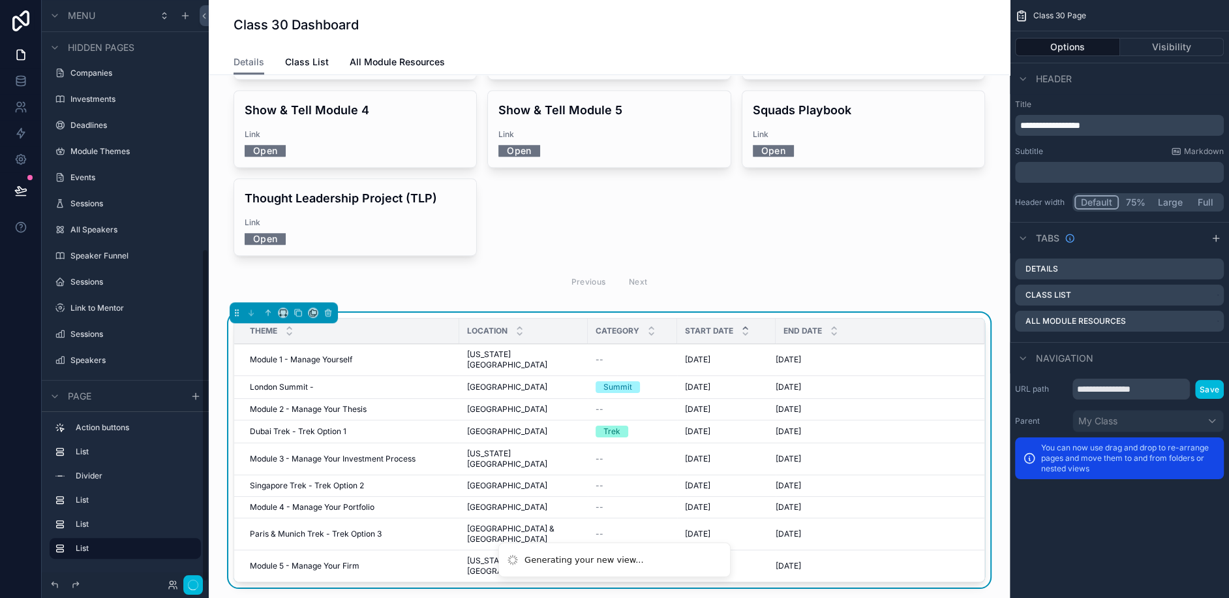
scroll to position [435, 0]
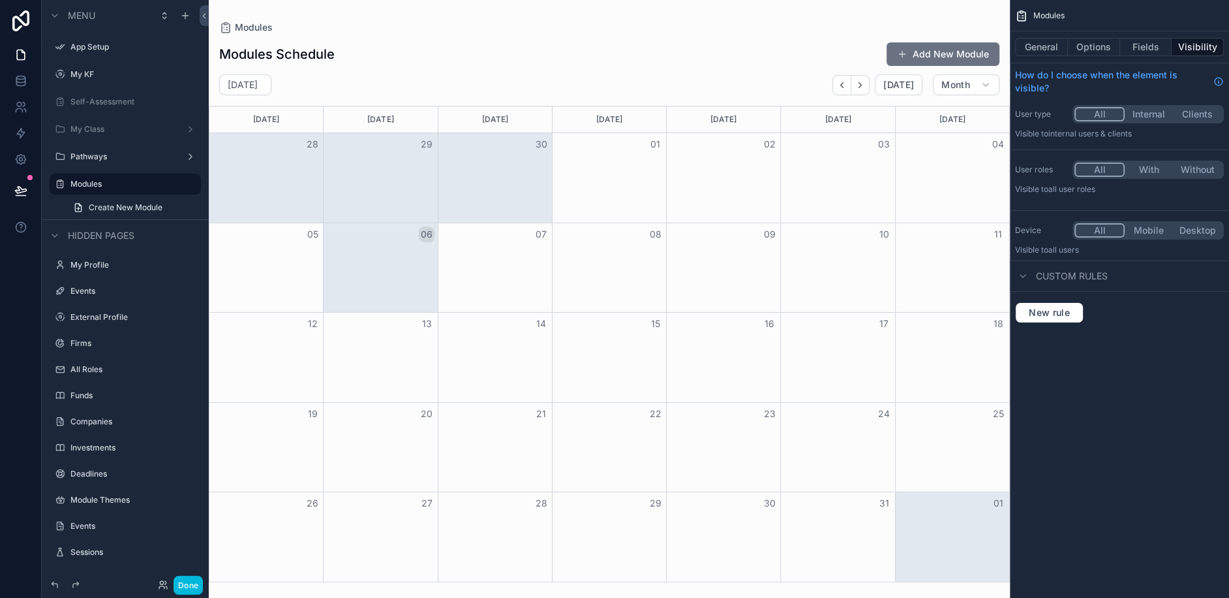
click at [1064, 50] on button "General" at bounding box center [1041, 47] width 53 height 18
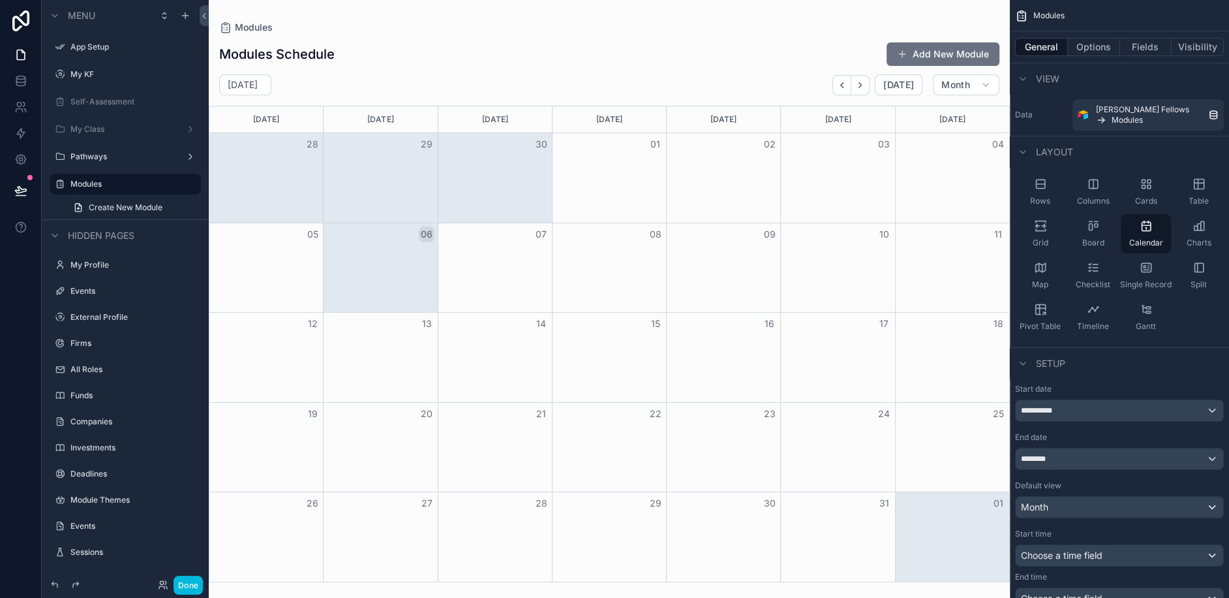
click at [1043, 188] on icon "scrollable content" at bounding box center [1040, 183] width 8 height 8
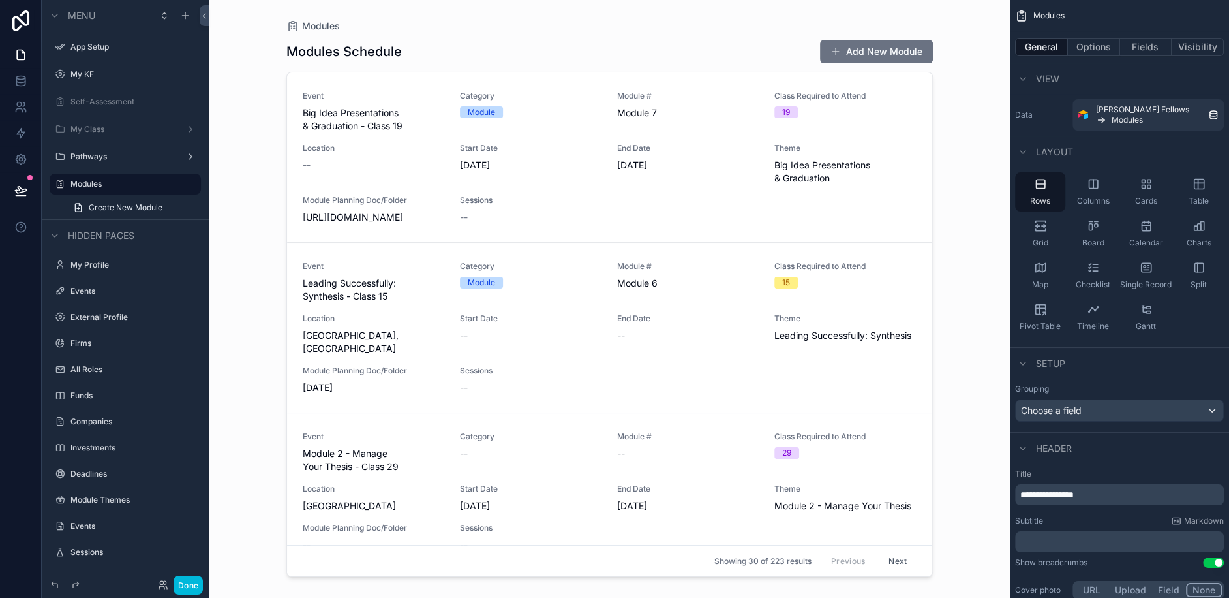
click at [96, 97] on div "Self-Assessment" at bounding box center [134, 102] width 128 height 10
click at [88, 104] on label "Self-Assessment" at bounding box center [131, 102] width 123 height 10
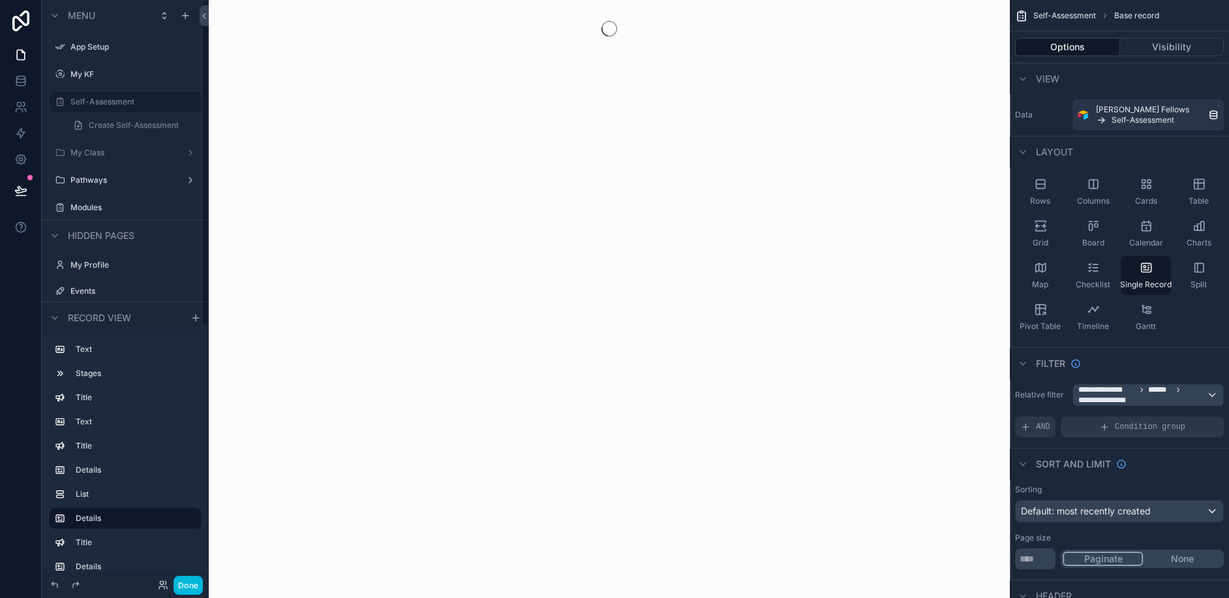
click at [87, 147] on div "My Class" at bounding box center [125, 152] width 110 height 10
click at [109, 150] on label "My Class" at bounding box center [122, 152] width 104 height 10
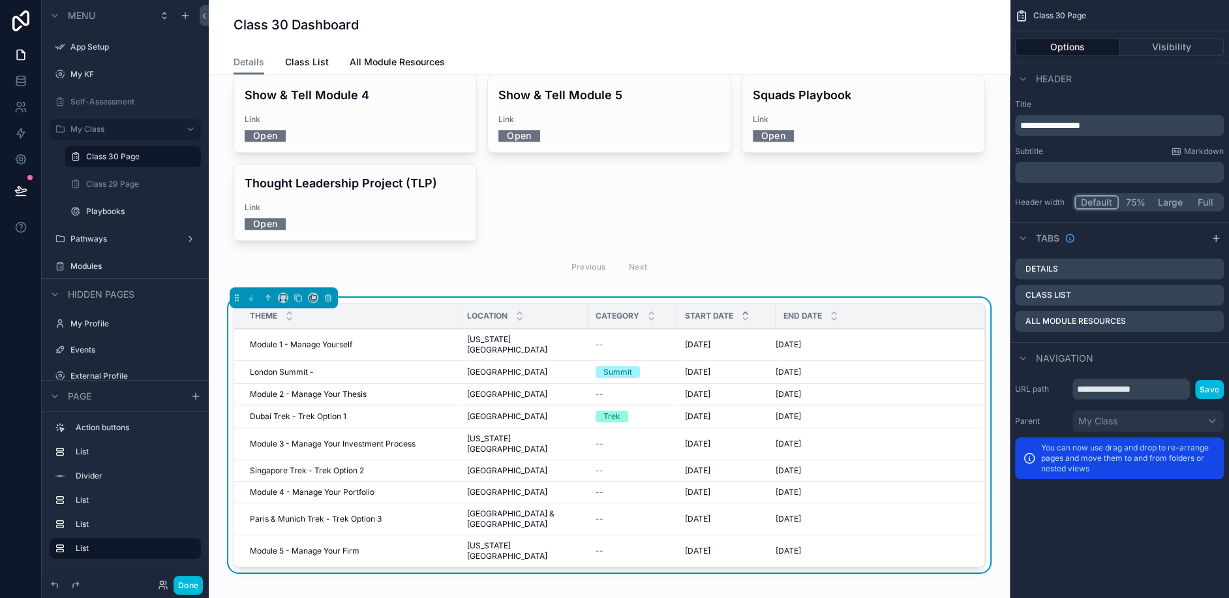
scroll to position [726, 0]
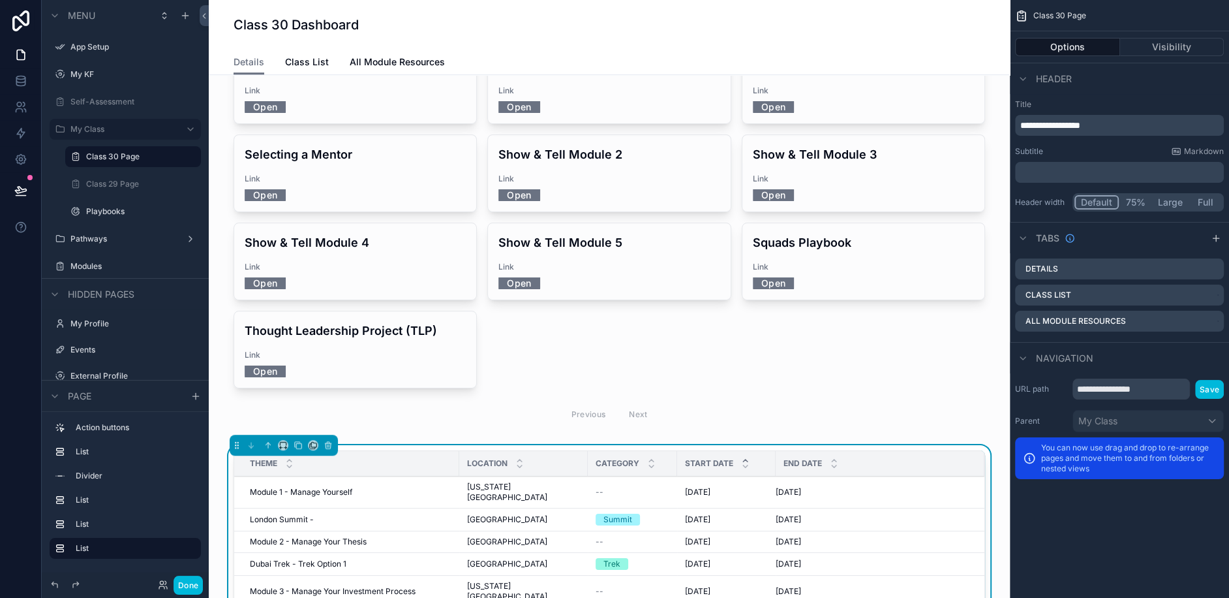
click at [336, 508] on td "London Summit - London Summit -" at bounding box center [346, 519] width 225 height 23
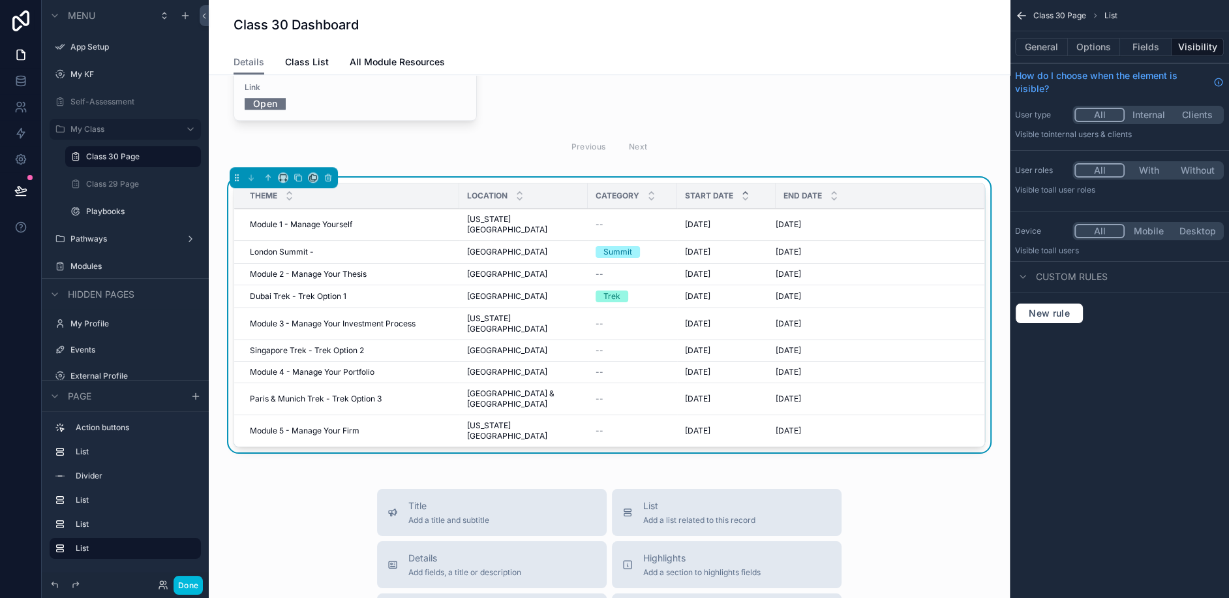
scroll to position [985, 0]
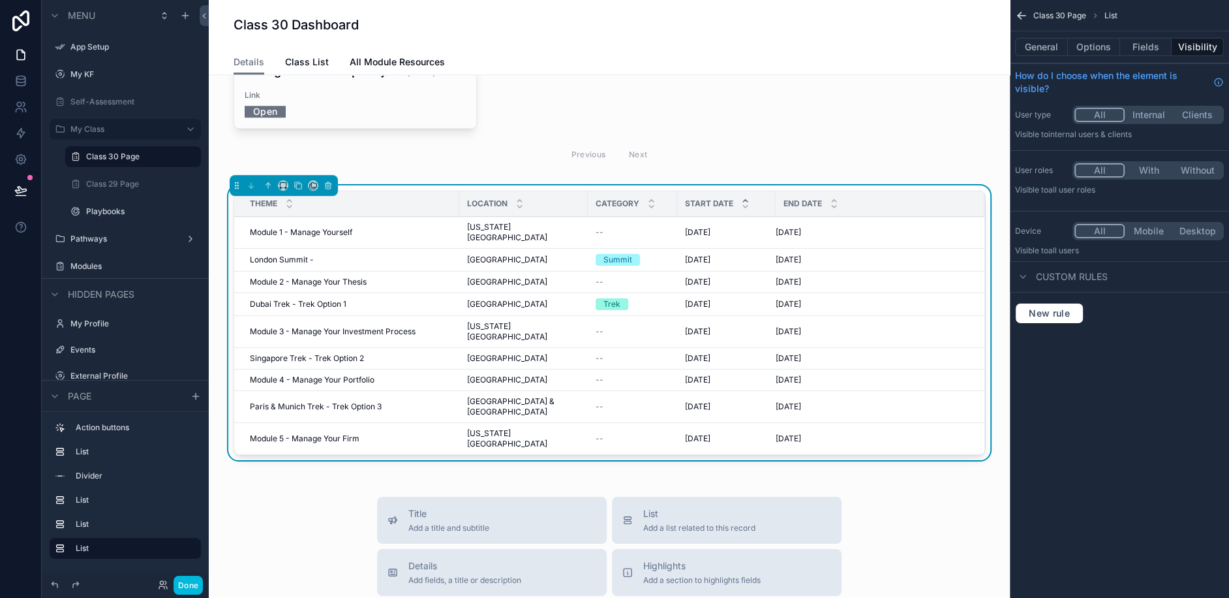
click at [362, 249] on td "London Summit - London Summit -" at bounding box center [346, 260] width 225 height 23
click at [335, 227] on span "Module 1 - Manage Yourself" at bounding box center [301, 232] width 102 height 10
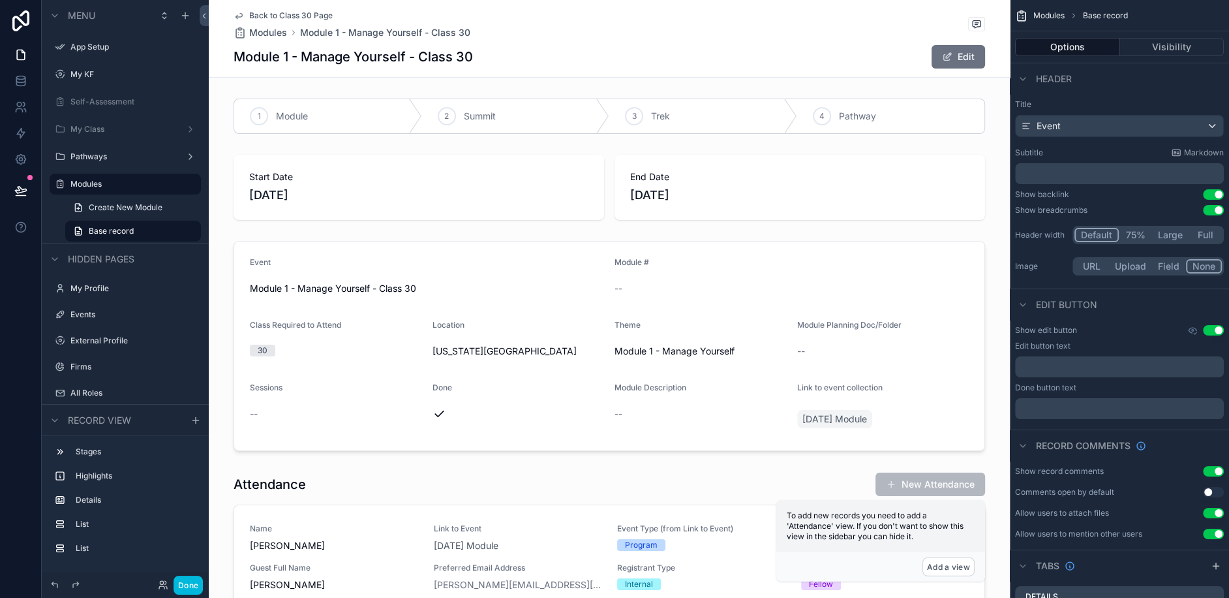
click at [374, 125] on div "scrollable content" at bounding box center [609, 116] width 801 height 46
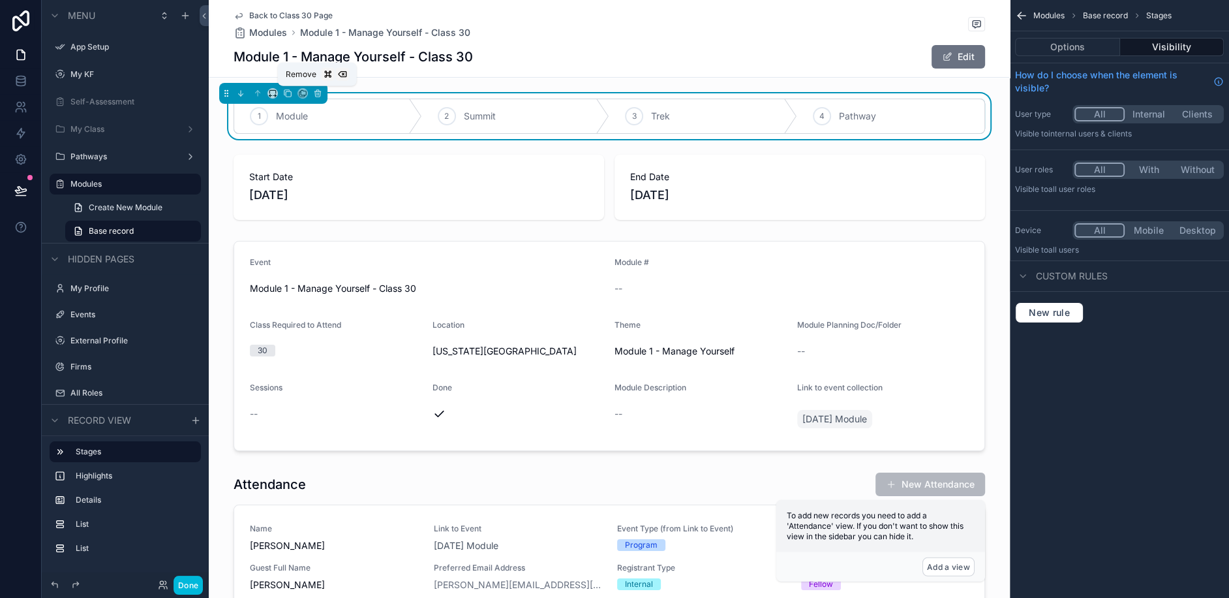
click at [315, 94] on icon "scrollable content" at bounding box center [317, 93] width 9 height 9
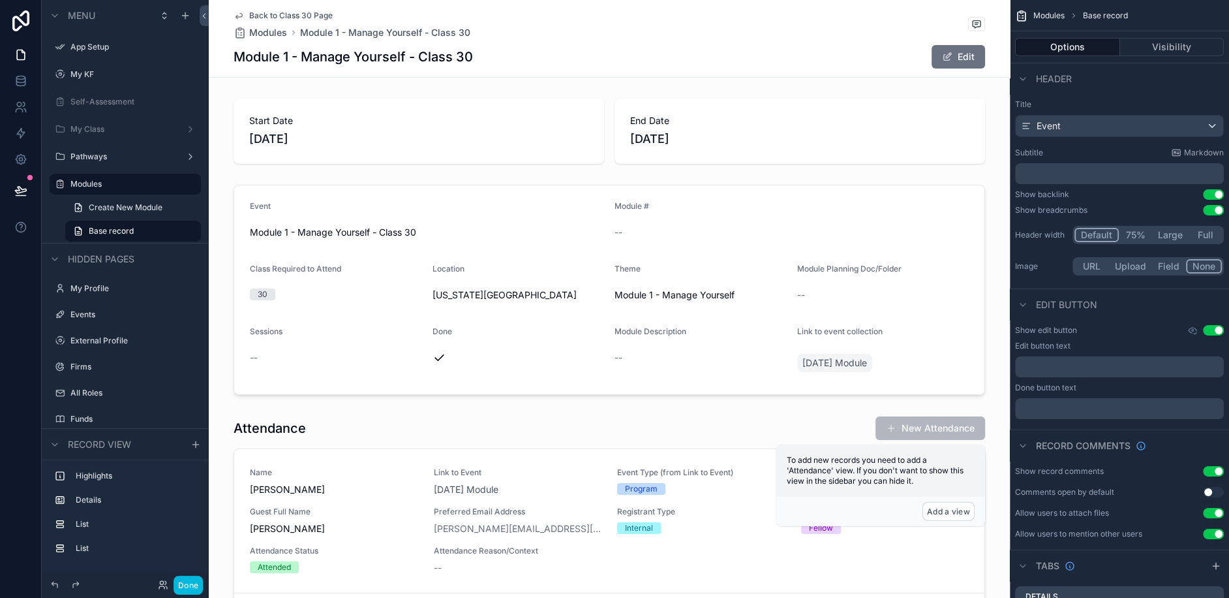
click at [503, 200] on div "scrollable content" at bounding box center [609, 289] width 801 height 221
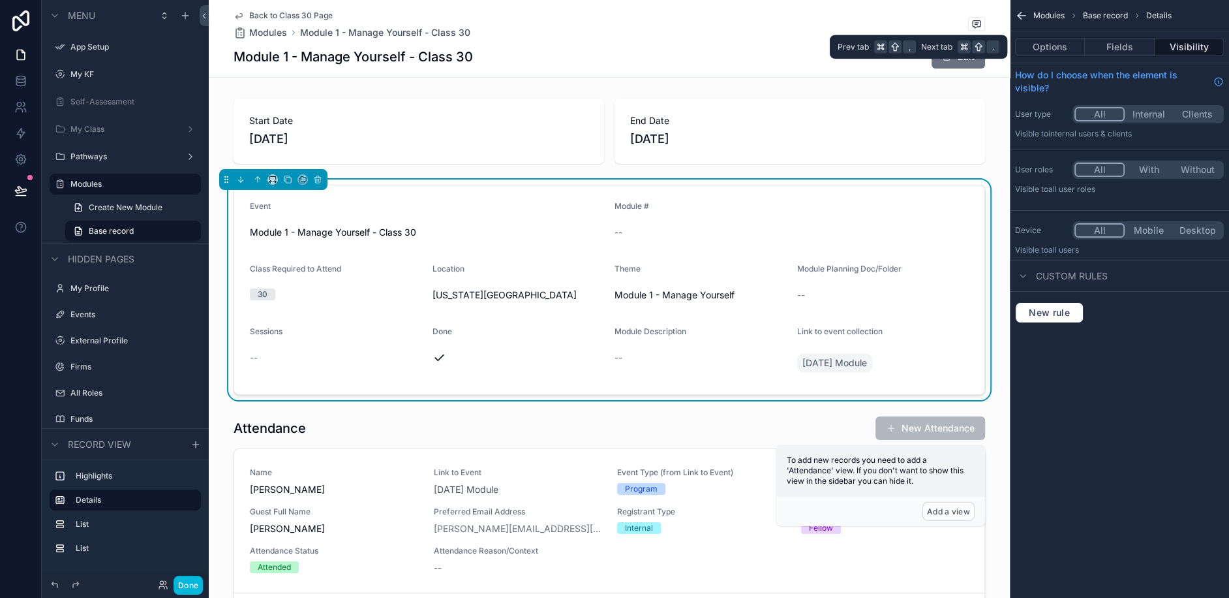
click at [1117, 53] on button "Fields" at bounding box center [1119, 47] width 69 height 18
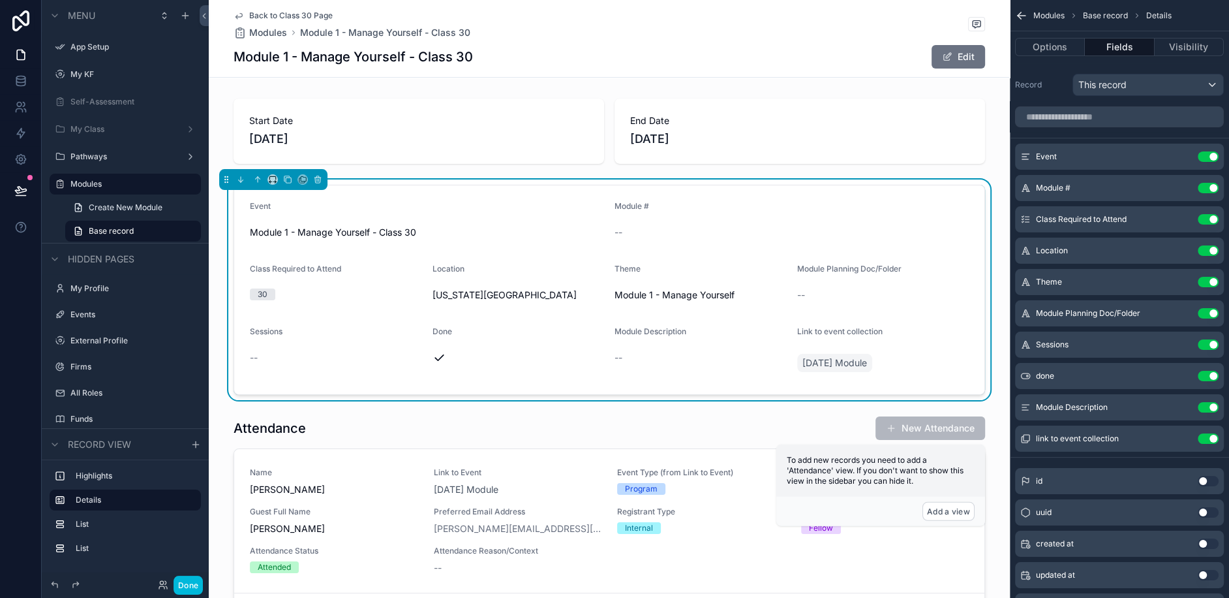
click at [1204, 184] on button "Use setting" at bounding box center [1208, 188] width 21 height 10
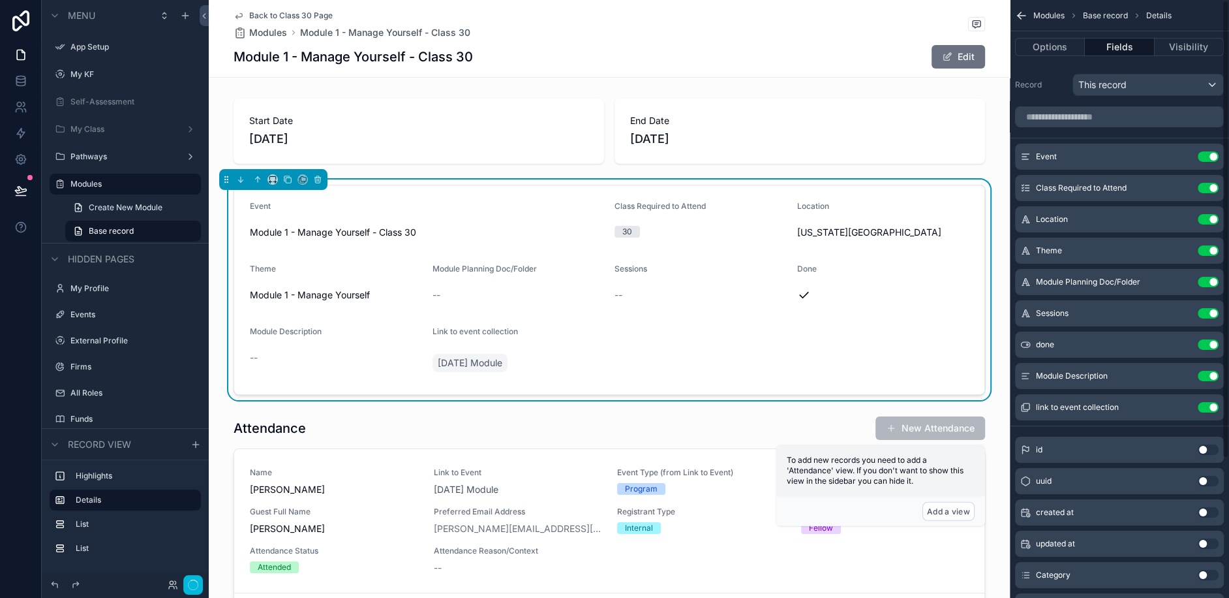
click at [1204, 184] on button "Use setting" at bounding box center [1208, 188] width 21 height 10
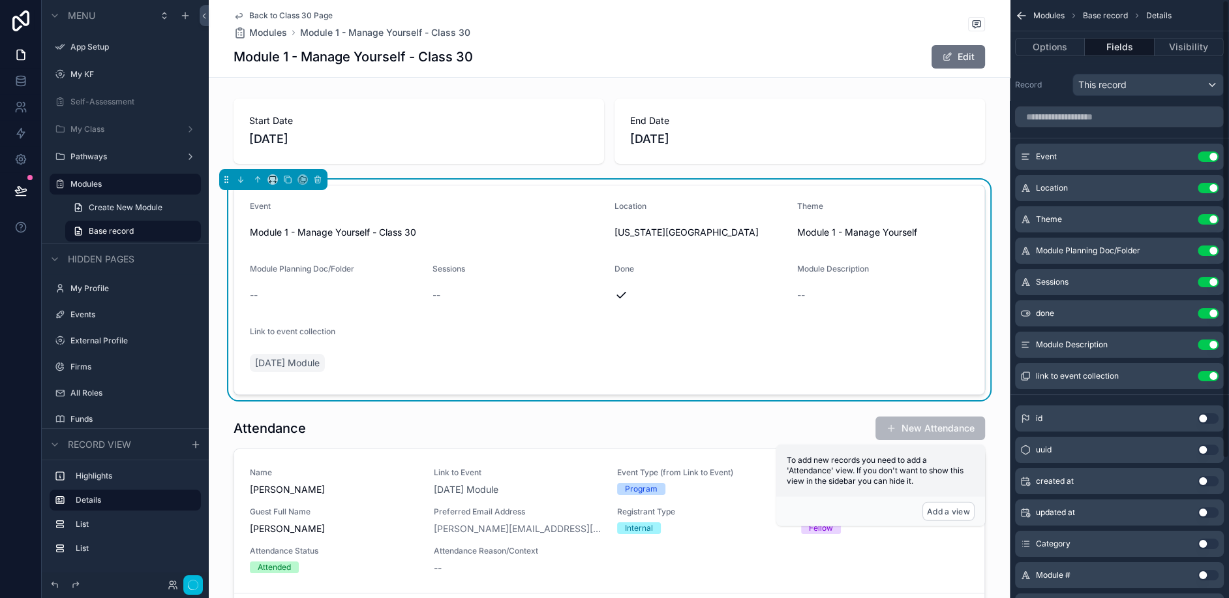
click at [1204, 184] on button "Use setting" at bounding box center [1208, 188] width 21 height 10
click at [1204, 214] on button "Use setting" at bounding box center [1208, 219] width 21 height 10
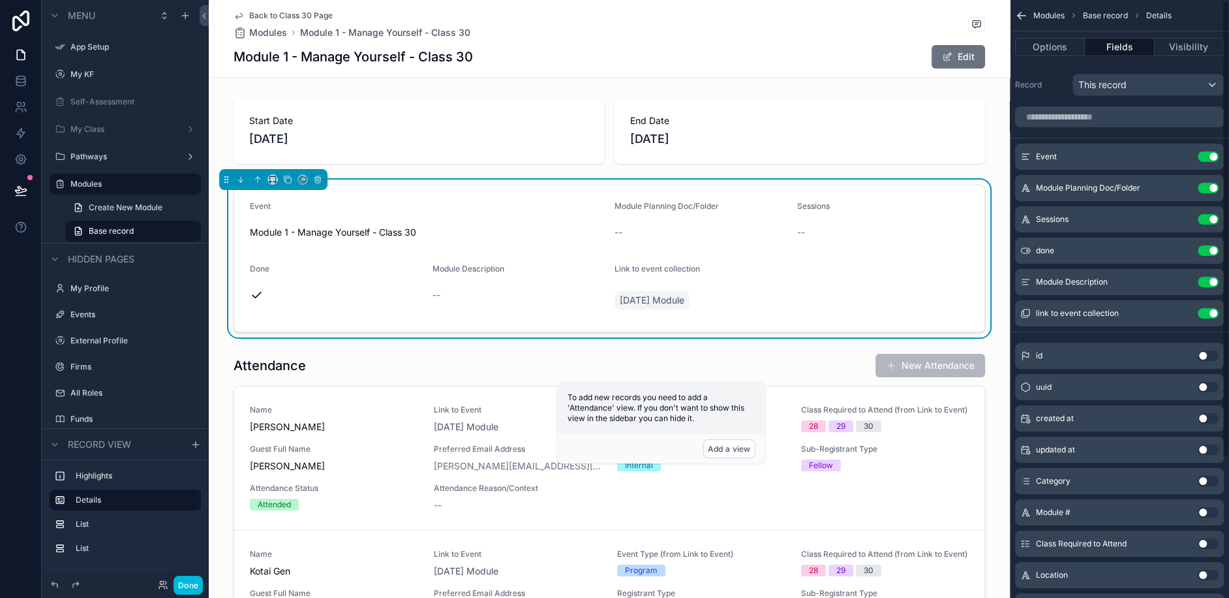
click at [1204, 184] on button "Use setting" at bounding box center [1208, 188] width 21 height 10
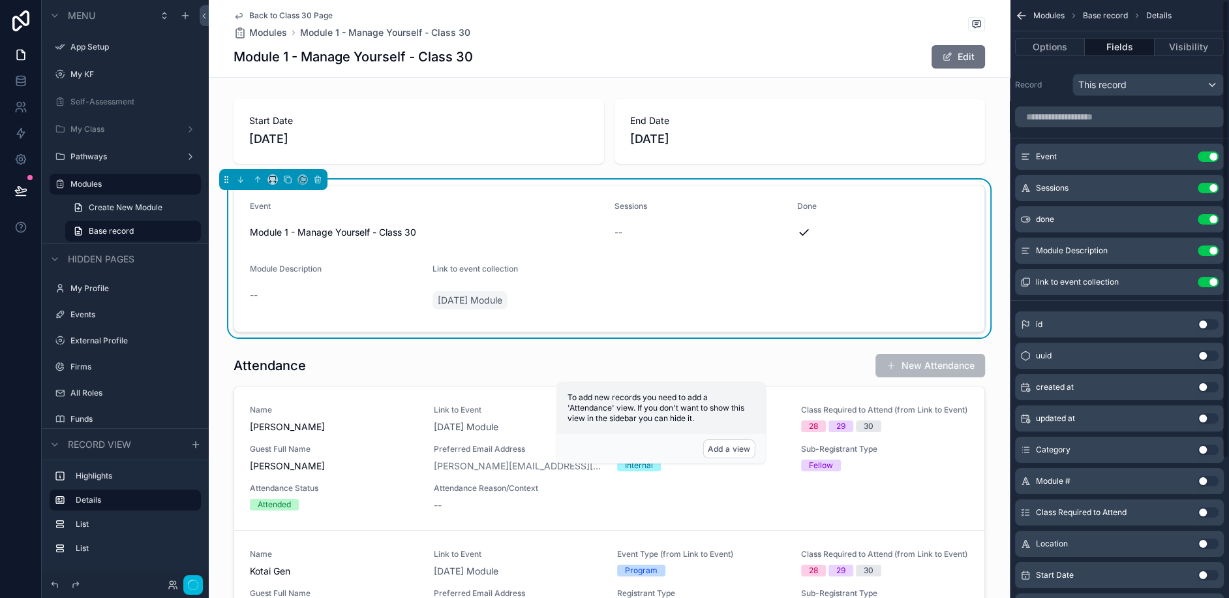
click at [1204, 184] on button "Use setting" at bounding box center [1208, 188] width 21 height 10
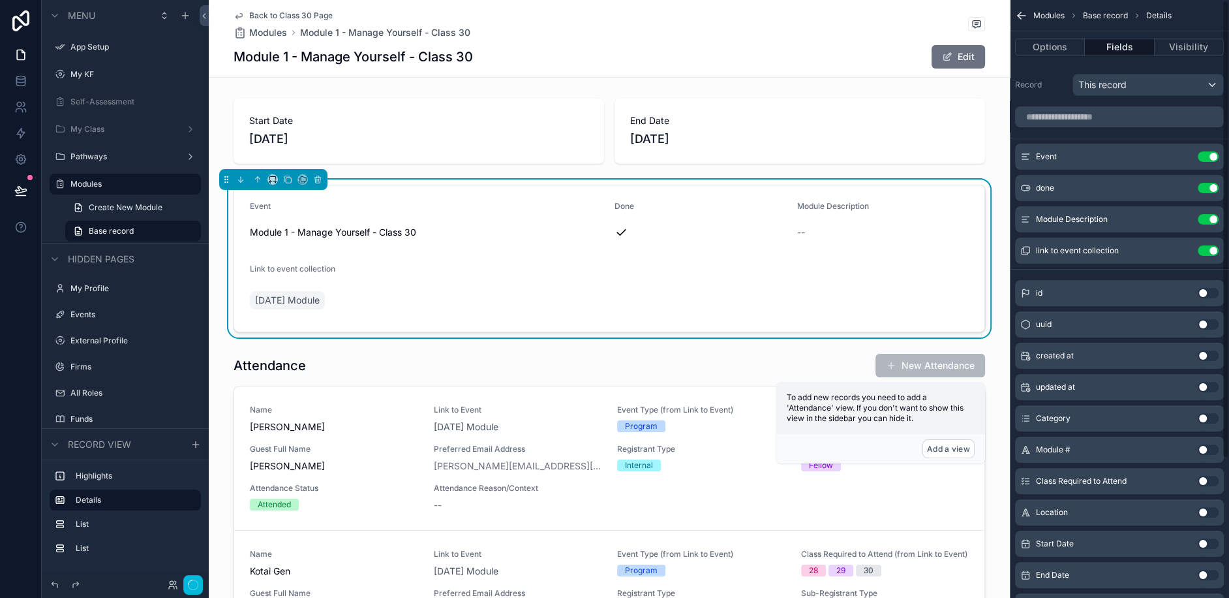
click at [1204, 184] on button "Use setting" at bounding box center [1208, 188] width 21 height 10
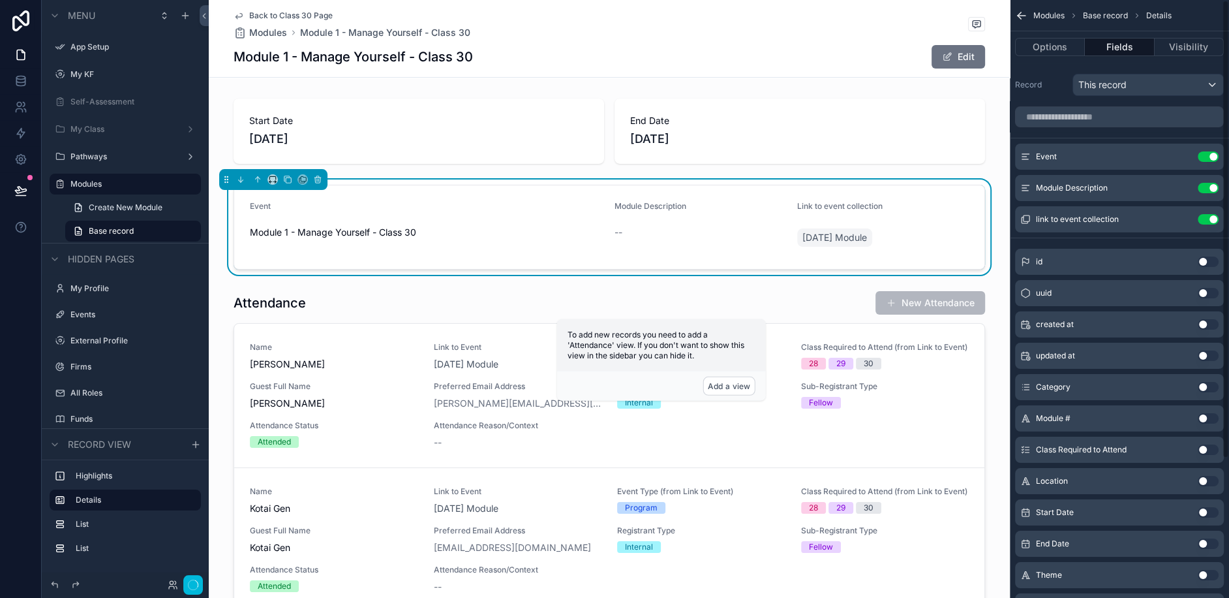
click at [1204, 184] on button "Use setting" at bounding box center [1208, 188] width 21 height 10
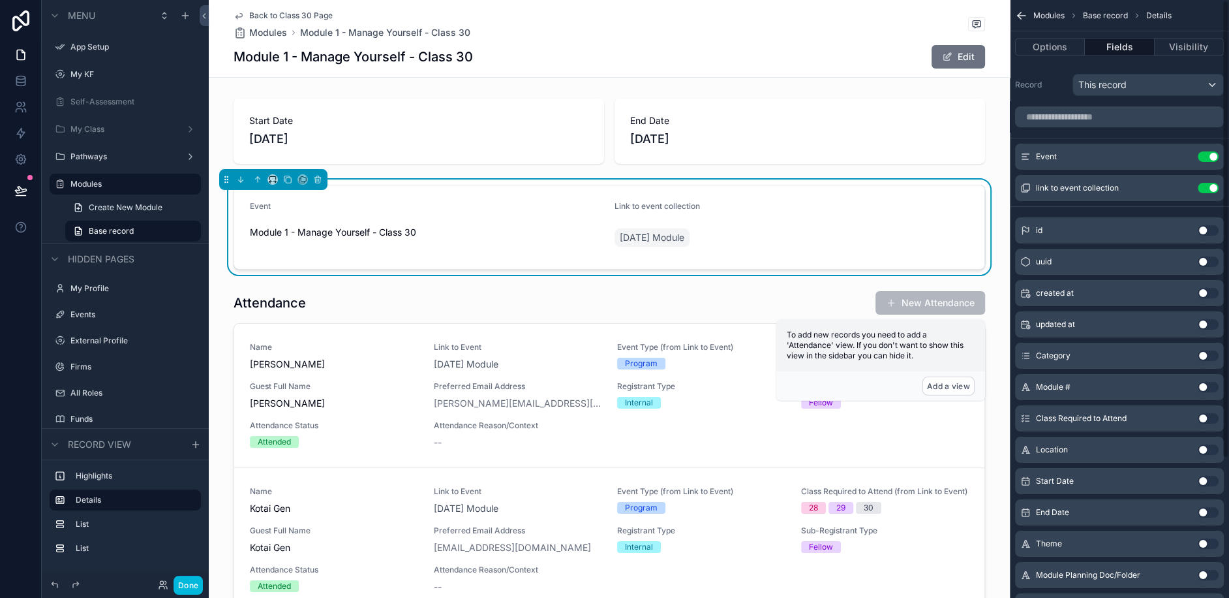
click at [1204, 184] on button "Use setting" at bounding box center [1208, 188] width 21 height 10
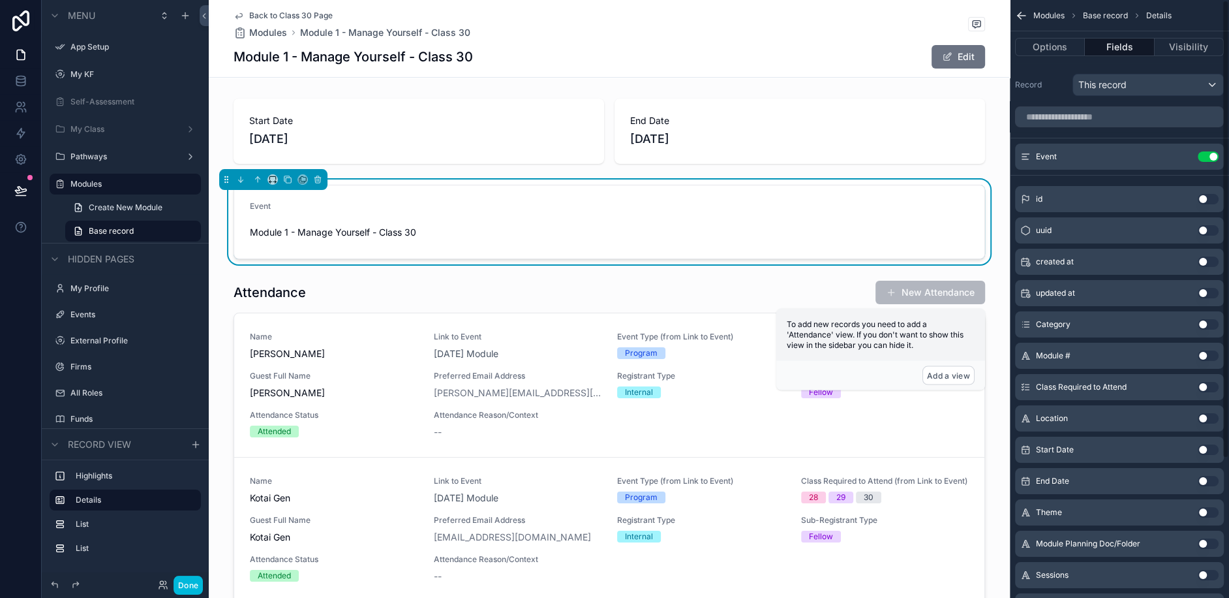
click at [1207, 160] on button "Use setting" at bounding box center [1208, 156] width 21 height 10
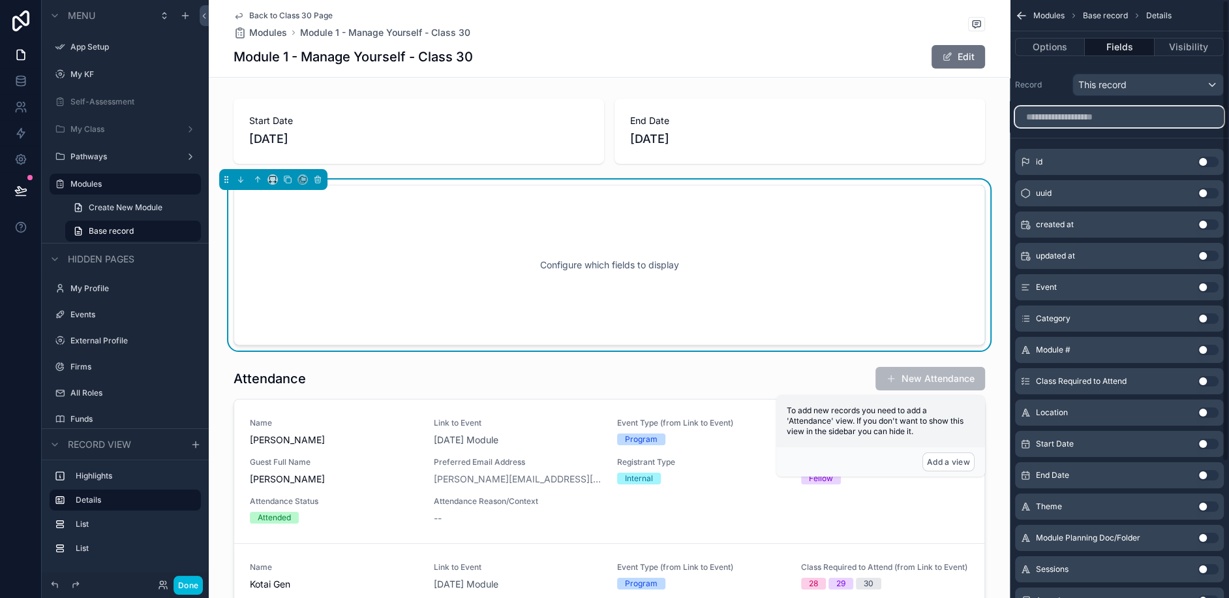
click at [1099, 123] on input "scrollable content" at bounding box center [1119, 116] width 209 height 21
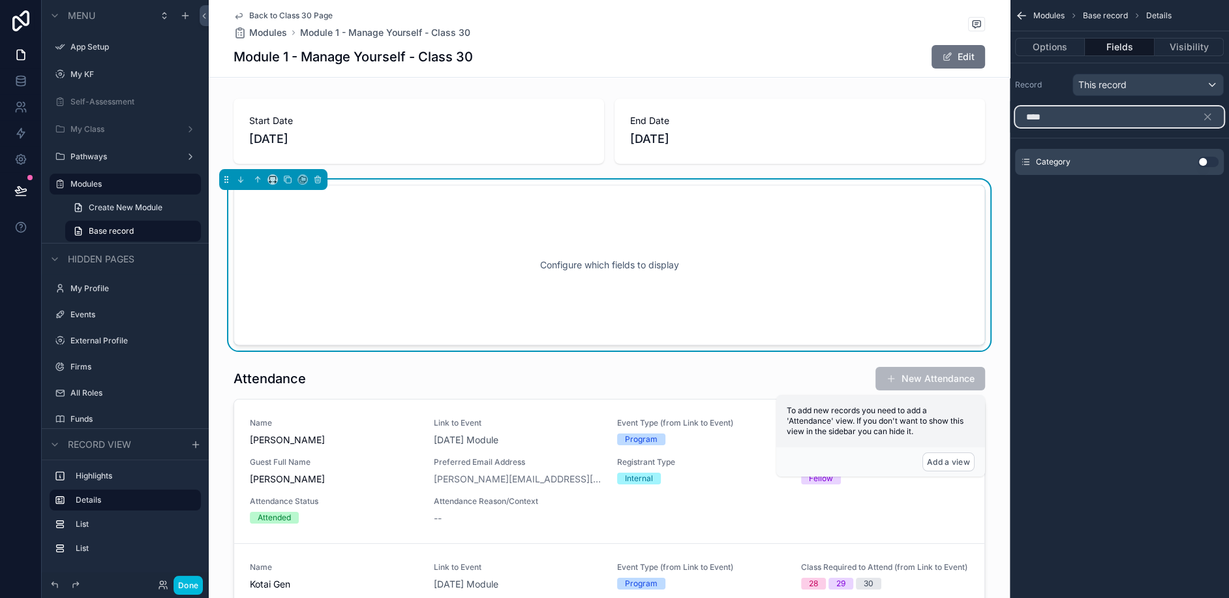
type input "****"
click at [1213, 157] on button "Use setting" at bounding box center [1208, 162] width 21 height 10
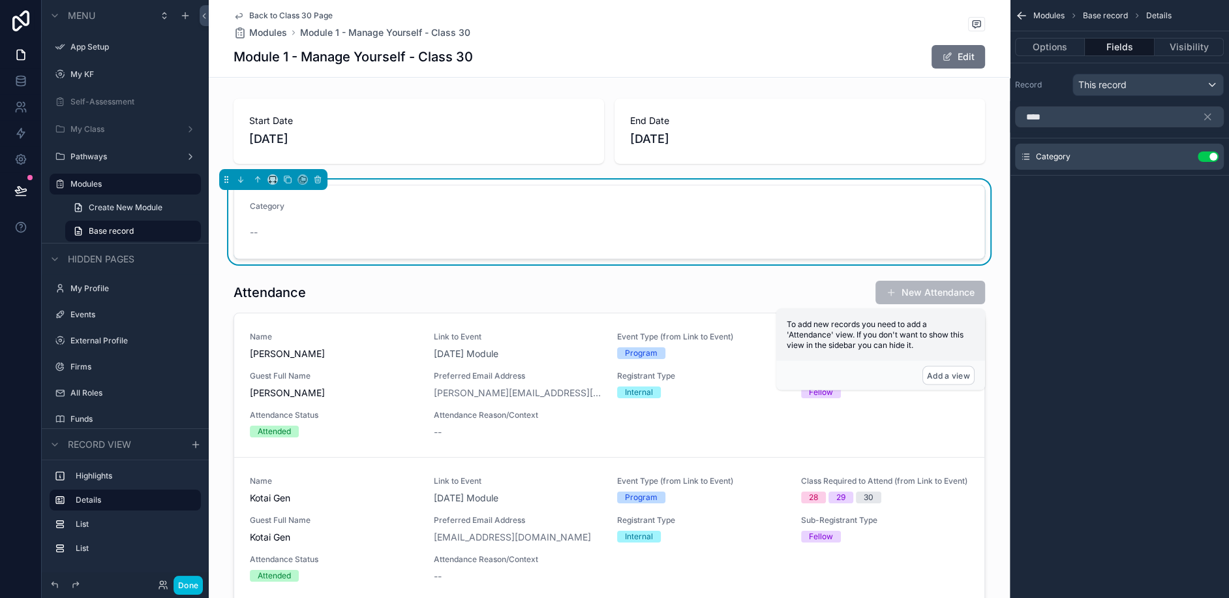
click at [1181, 161] on div "Category Use setting" at bounding box center [1119, 157] width 209 height 26
click at [0, 0] on icon "scrollable content" at bounding box center [0, 0] width 0 height 0
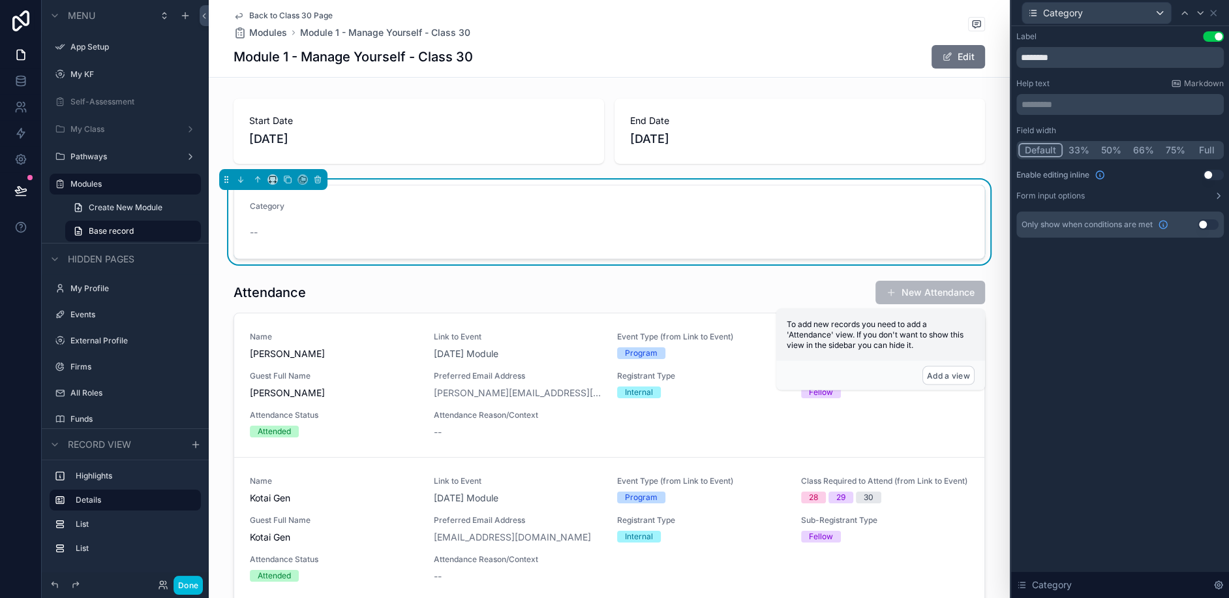
click at [1214, 34] on button "Use setting" at bounding box center [1213, 36] width 21 height 10
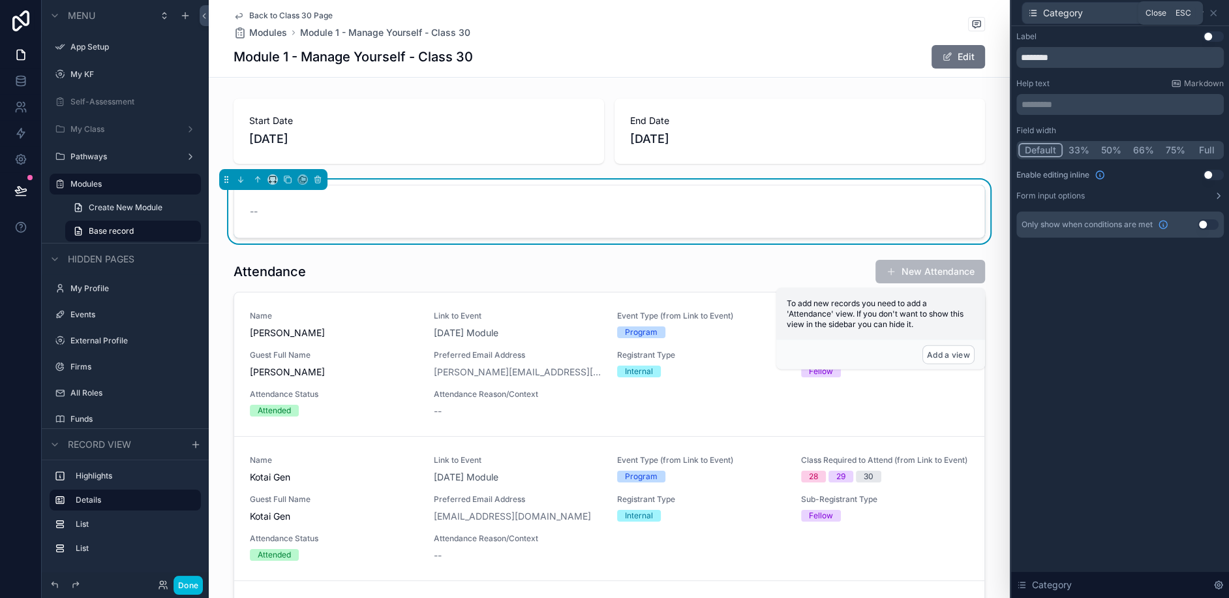
click at [1213, 15] on icon at bounding box center [1214, 13] width 10 height 10
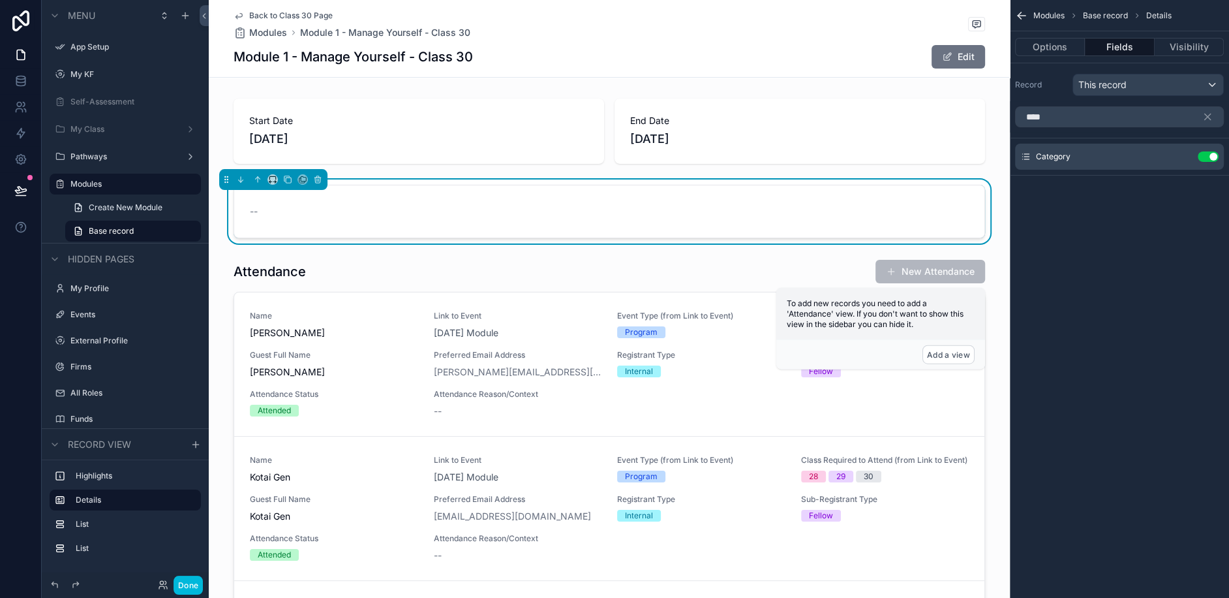
click at [1058, 44] on button "Options" at bounding box center [1050, 47] width 70 height 18
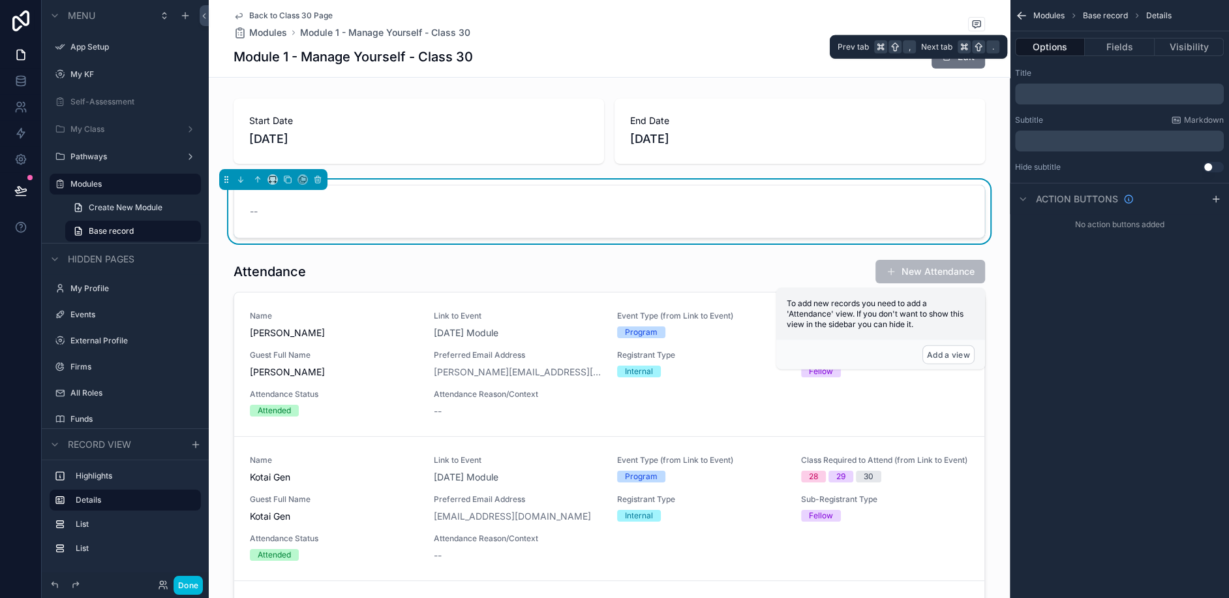
click at [1122, 47] on button "Fields" at bounding box center [1119, 47] width 69 height 18
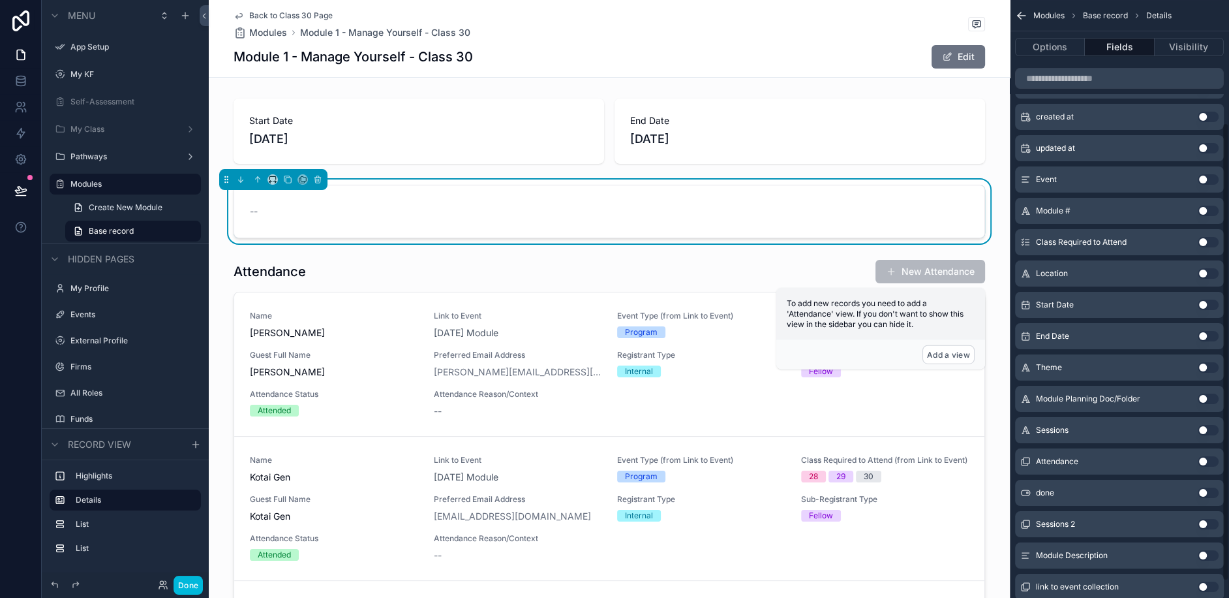
scroll to position [162, 0]
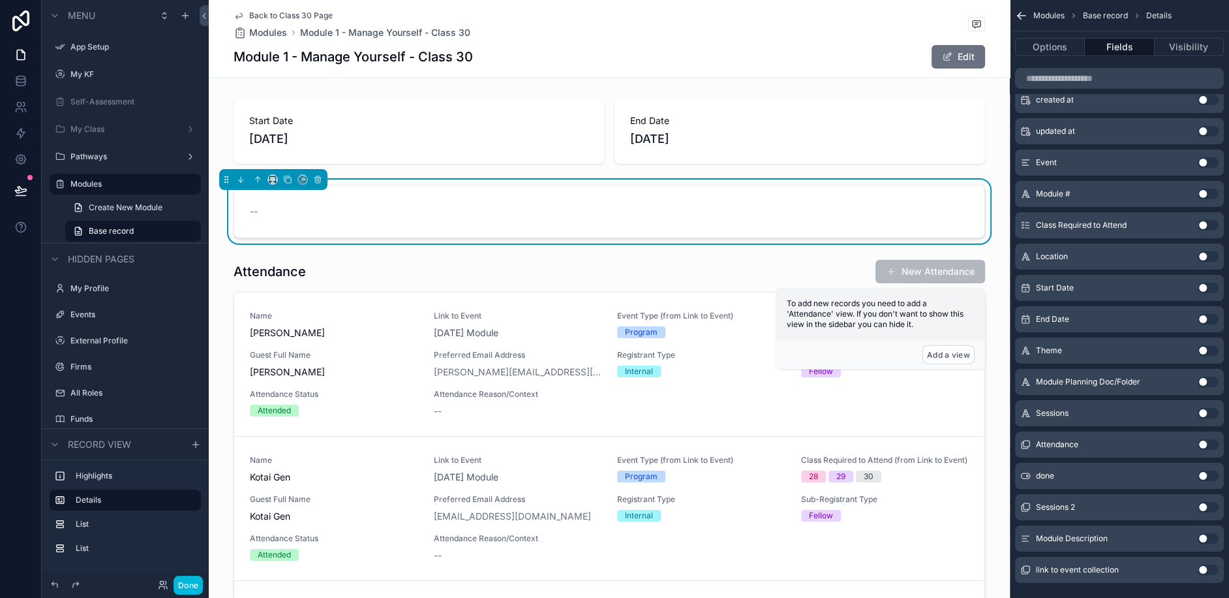
click at [615, 286] on div "scrollable content" at bounding box center [609, 502] width 801 height 497
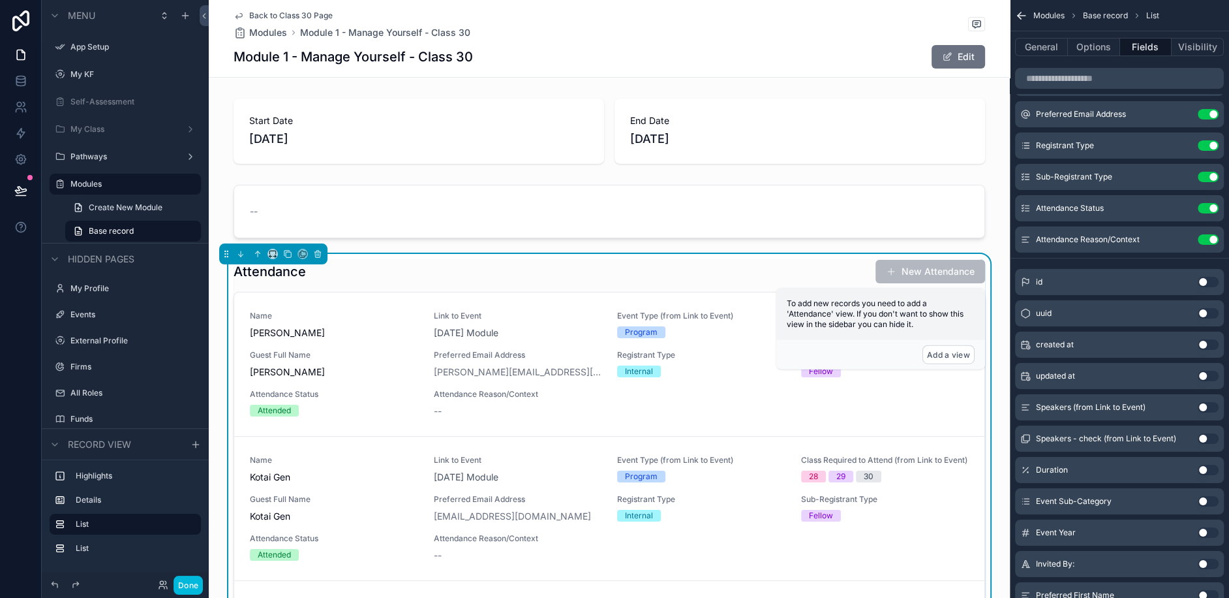
click at [508, 199] on div "scrollable content" at bounding box center [609, 211] width 801 height 64
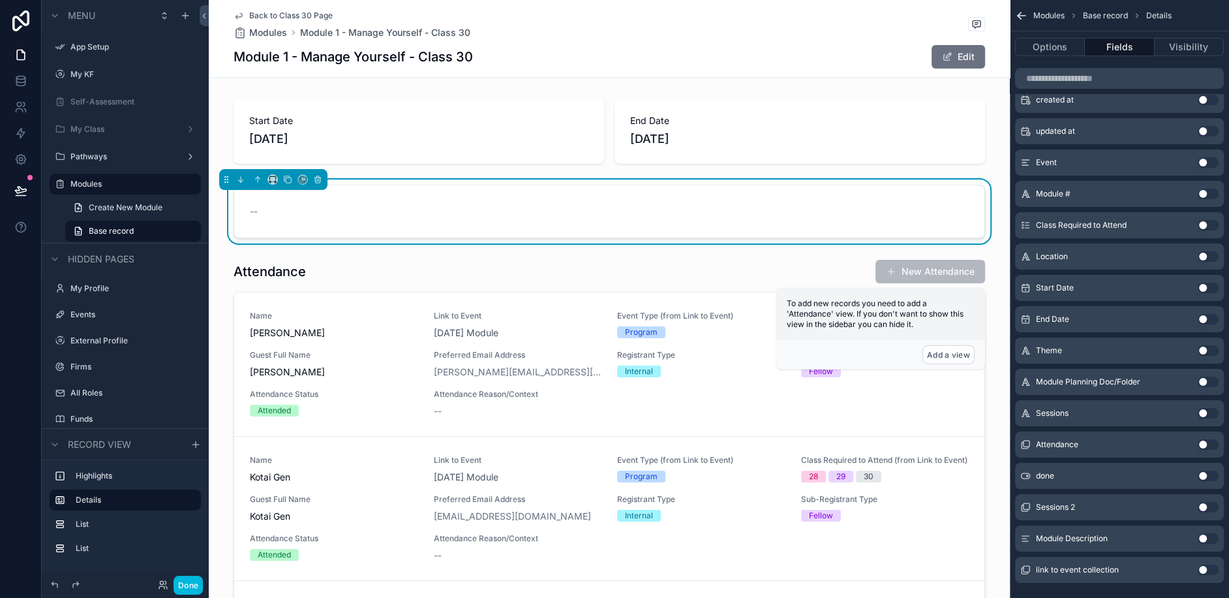
drag, startPoint x: 565, startPoint y: 265, endPoint x: 550, endPoint y: 187, distance: 79.7
click at [550, 187] on div "Start Date 6/16/2025 End Date 6/19/2025 -- Attendance New Attendance Name Danny…" at bounding box center [609, 498] width 801 height 810
drag, startPoint x: 520, startPoint y: 258, endPoint x: 387, endPoint y: 176, distance: 156.5
click at [387, 176] on div "Start Date 6/16/2025 End Date 6/19/2025 -- Attendance New Attendance Name Danny…" at bounding box center [609, 498] width 801 height 810
click at [373, 278] on div "scrollable content" at bounding box center [609, 502] width 801 height 497
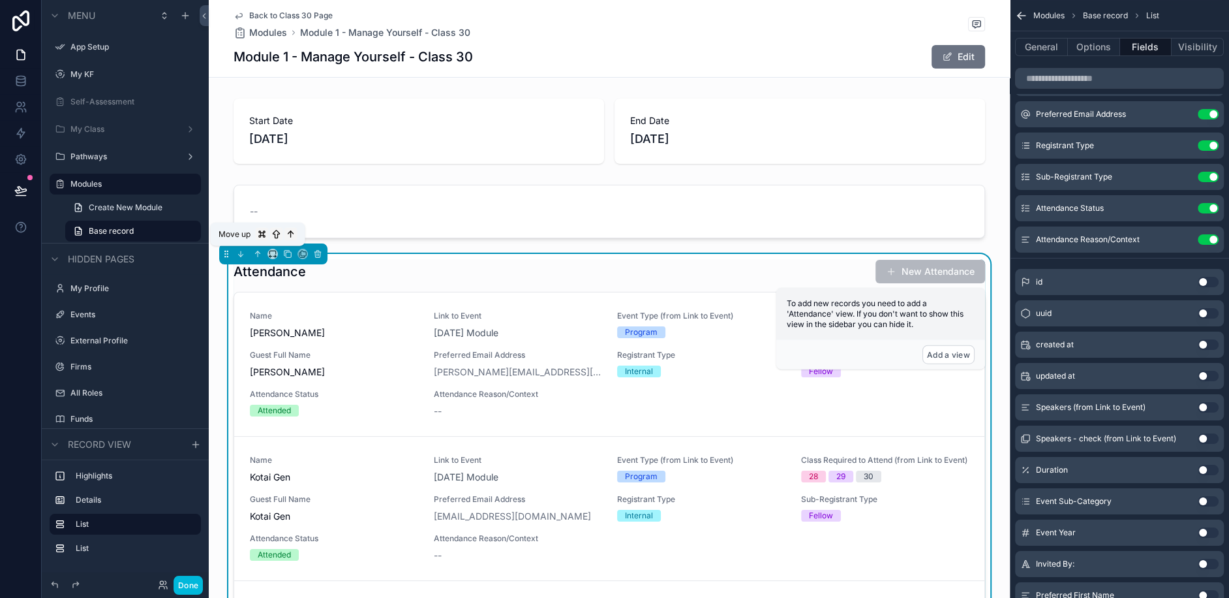
click at [258, 255] on icon "scrollable content" at bounding box center [258, 253] width 0 height 5
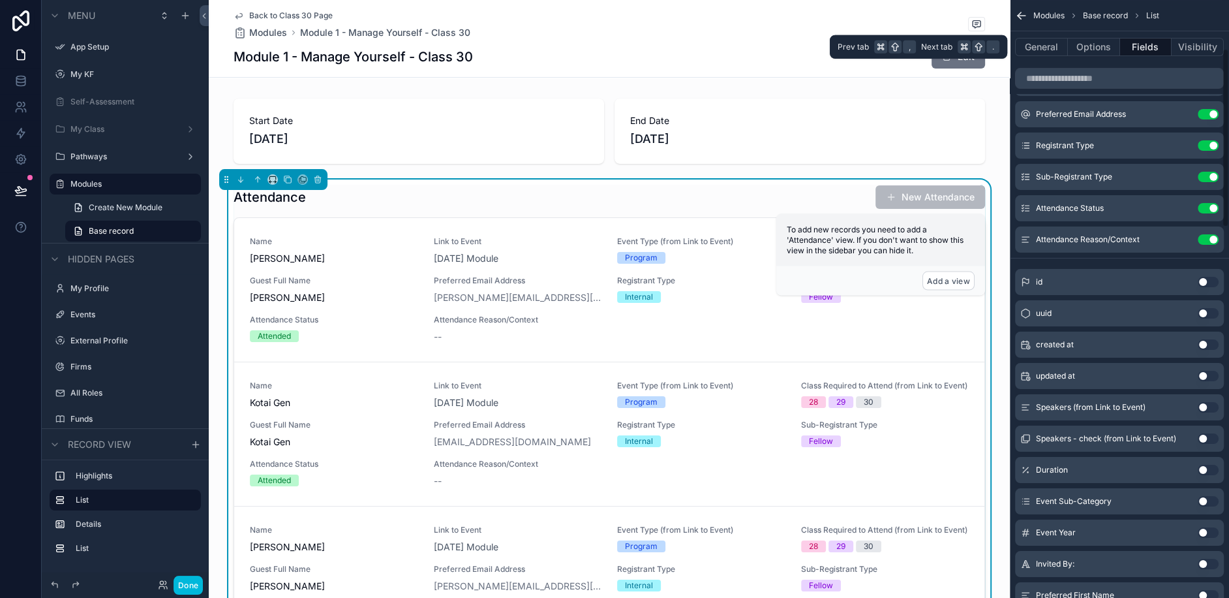
click at [1050, 47] on button "General" at bounding box center [1041, 47] width 53 height 18
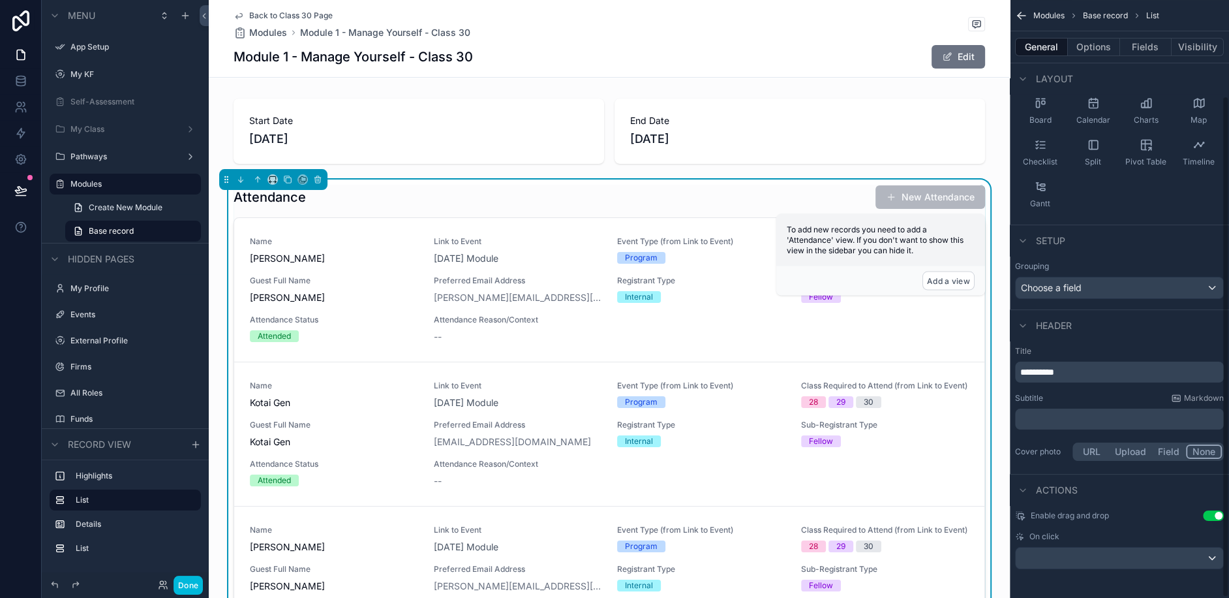
click at [1087, 47] on button "Options" at bounding box center [1094, 47] width 52 height 18
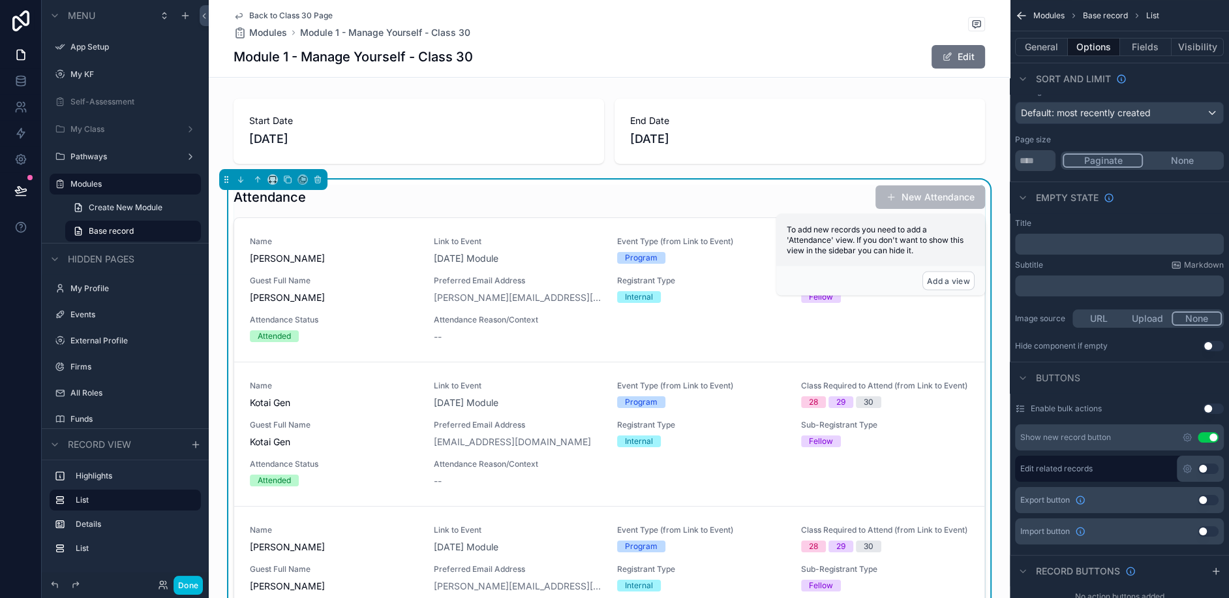
click at [1064, 125] on div "Sorting Default: most recently created Page size ** Paginate None" at bounding box center [1119, 128] width 219 height 95
click at [1048, 48] on button "General" at bounding box center [1041, 47] width 53 height 18
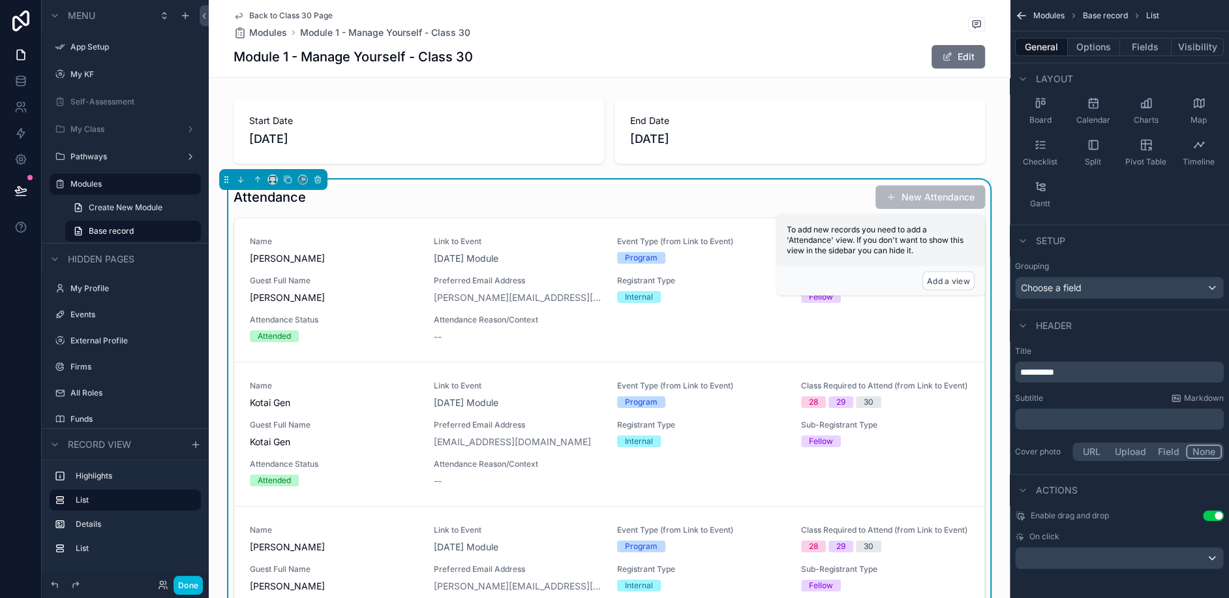
scroll to position [0, 0]
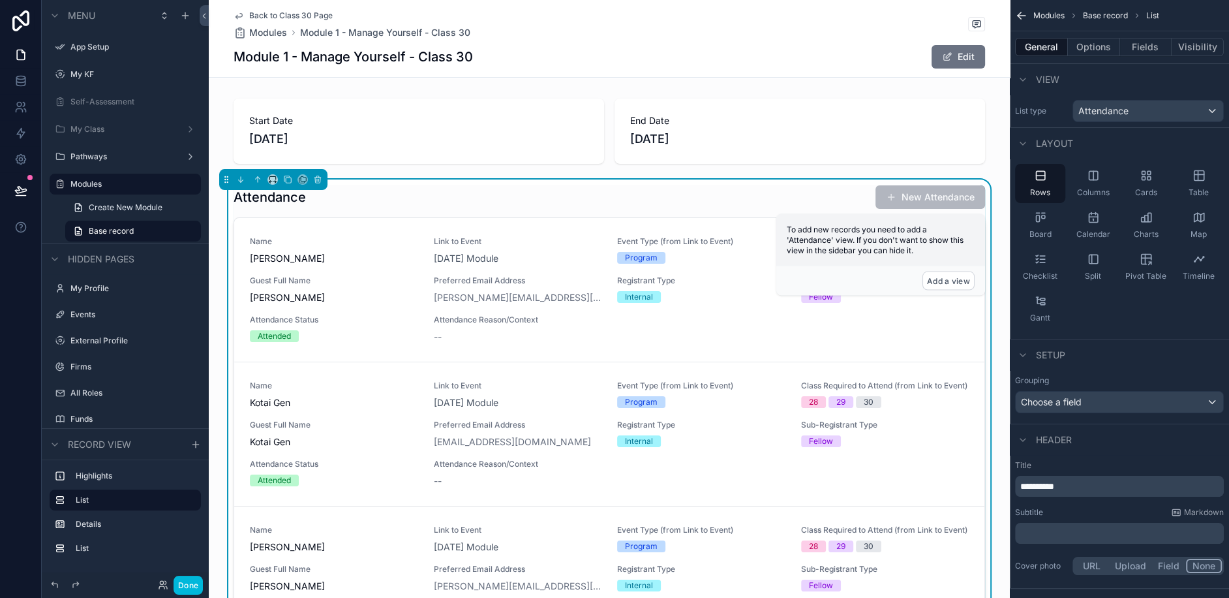
click at [1096, 52] on button "Options" at bounding box center [1094, 47] width 52 height 18
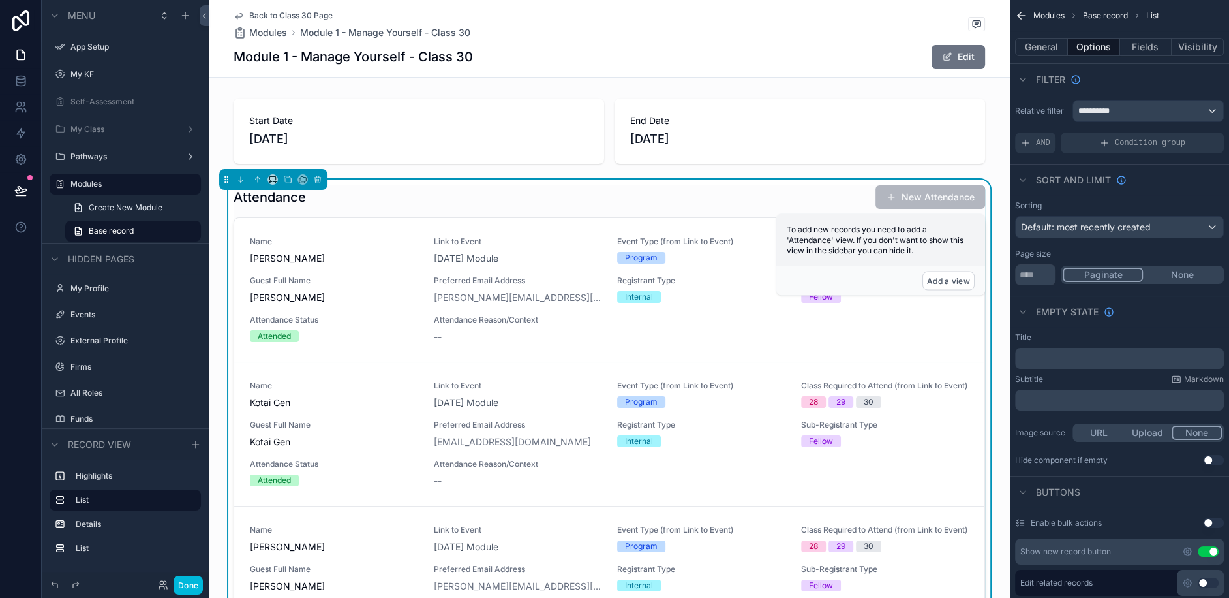
click at [1042, 55] on button "General" at bounding box center [1041, 47] width 53 height 18
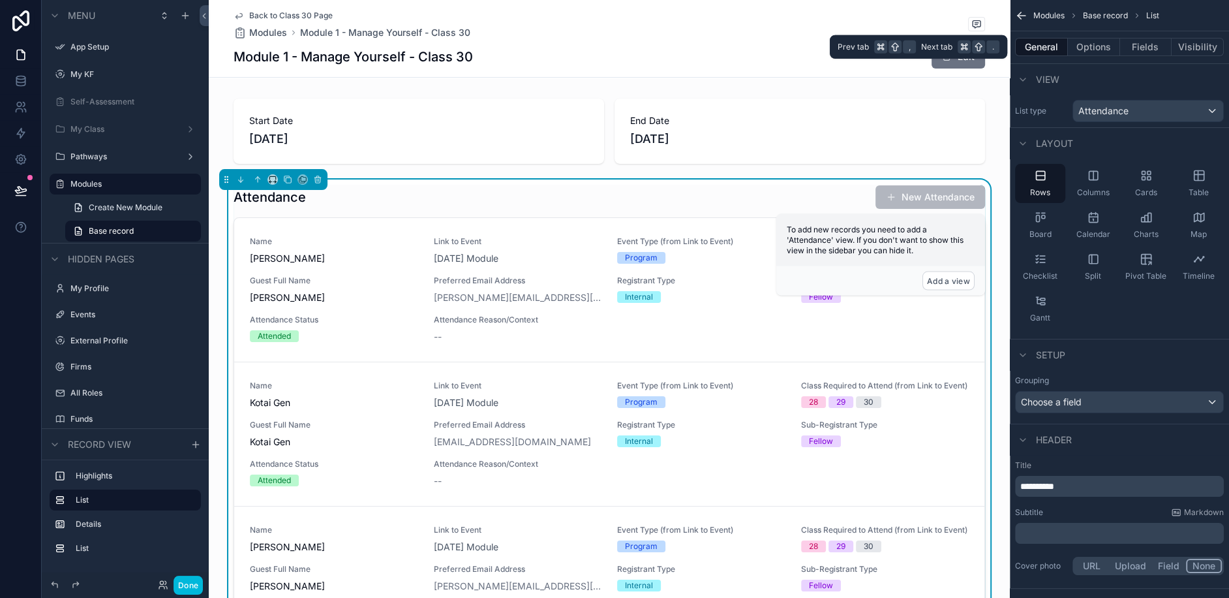
click at [1149, 51] on button "Fields" at bounding box center [1146, 47] width 52 height 18
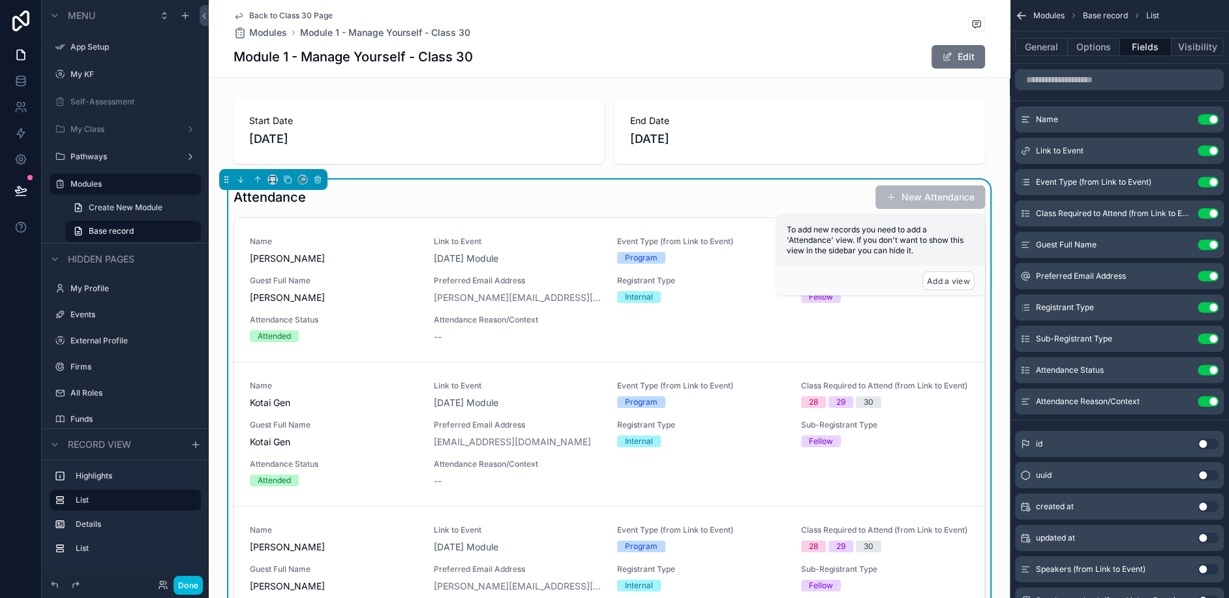
click at [273, 198] on h1 "Attendance" at bounding box center [270, 197] width 72 height 18
click at [314, 198] on div "Attendance New Attendance" at bounding box center [610, 197] width 752 height 25
click at [399, 204] on div "Attendance New Attendance" at bounding box center [610, 197] width 752 height 25
click at [316, 178] on icon "scrollable content" at bounding box center [317, 179] width 9 height 9
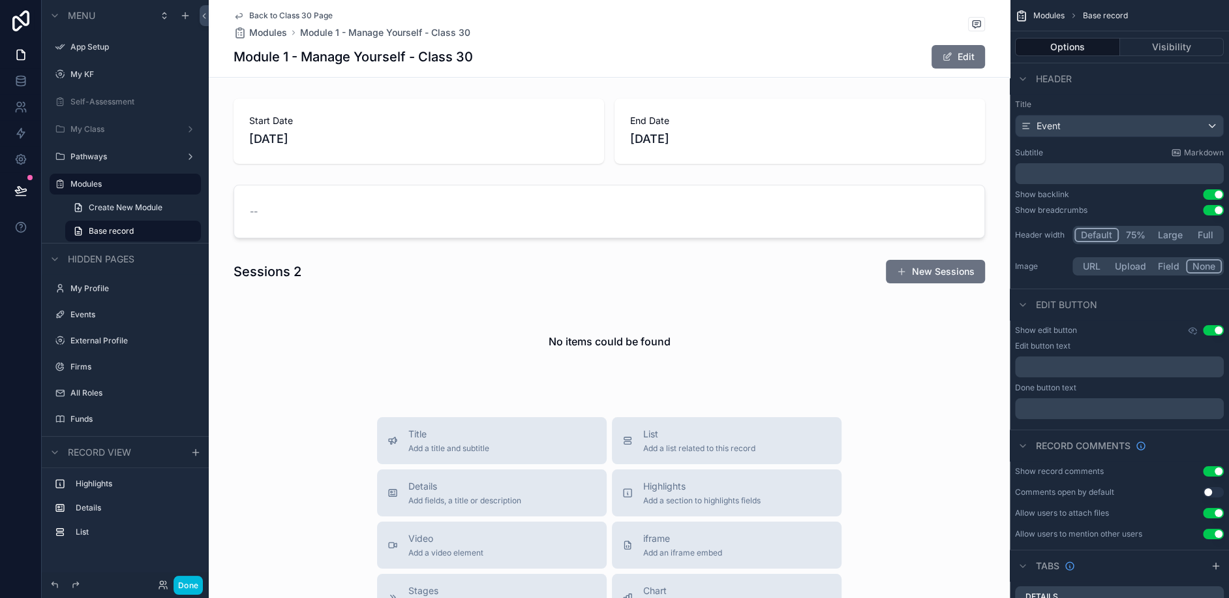
click at [469, 215] on div "scrollable content" at bounding box center [609, 211] width 801 height 64
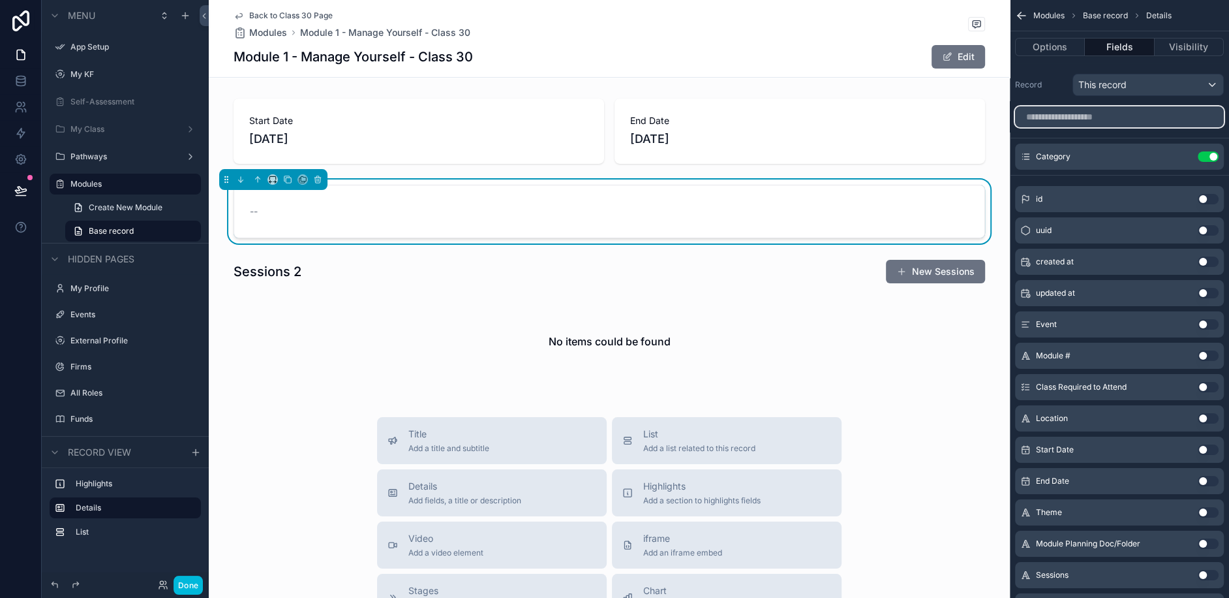
click at [1118, 122] on input "scrollable content" at bounding box center [1119, 116] width 209 height 21
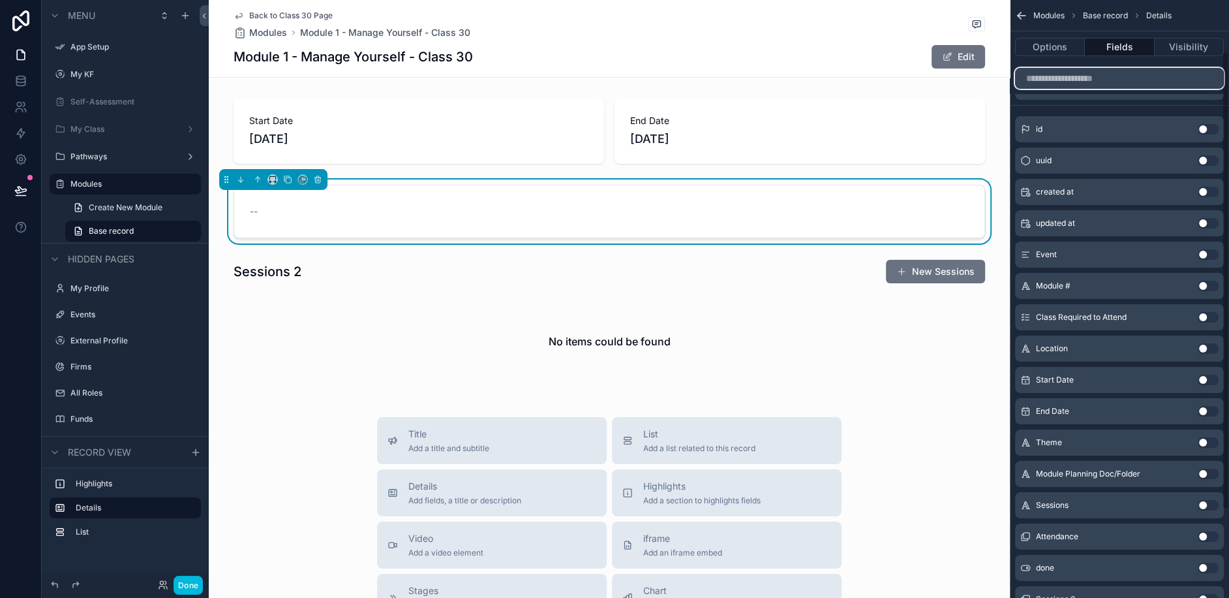
scroll to position [83, 0]
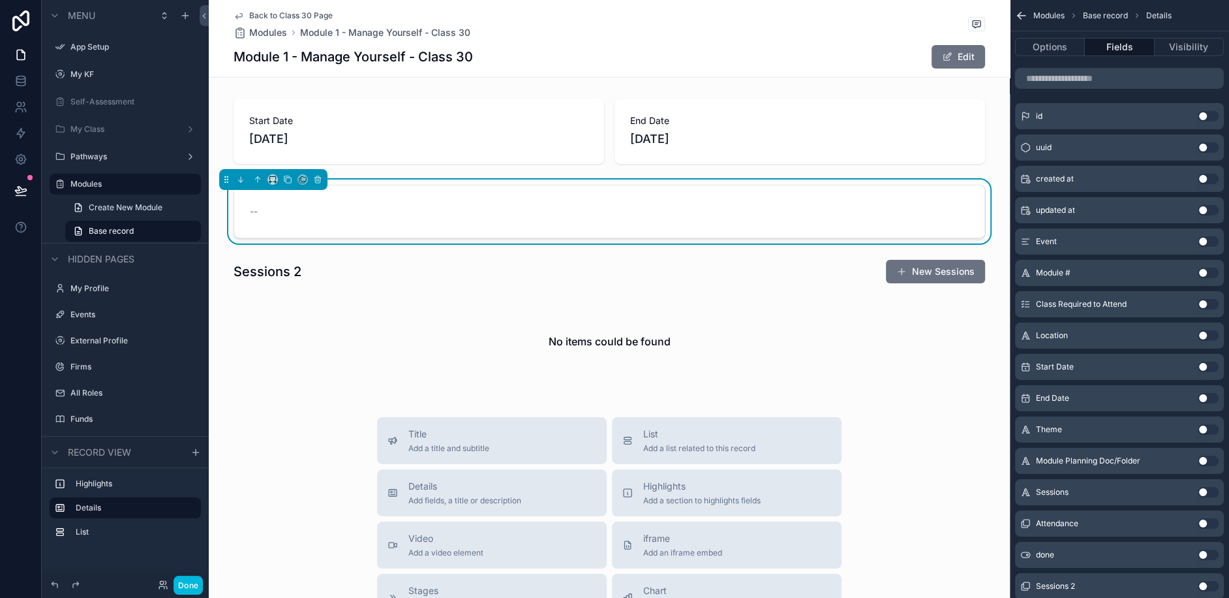
drag, startPoint x: 1209, startPoint y: 270, endPoint x: 1102, endPoint y: 274, distance: 107.8
click at [1102, 274] on div "Module # Use setting" at bounding box center [1119, 273] width 209 height 26
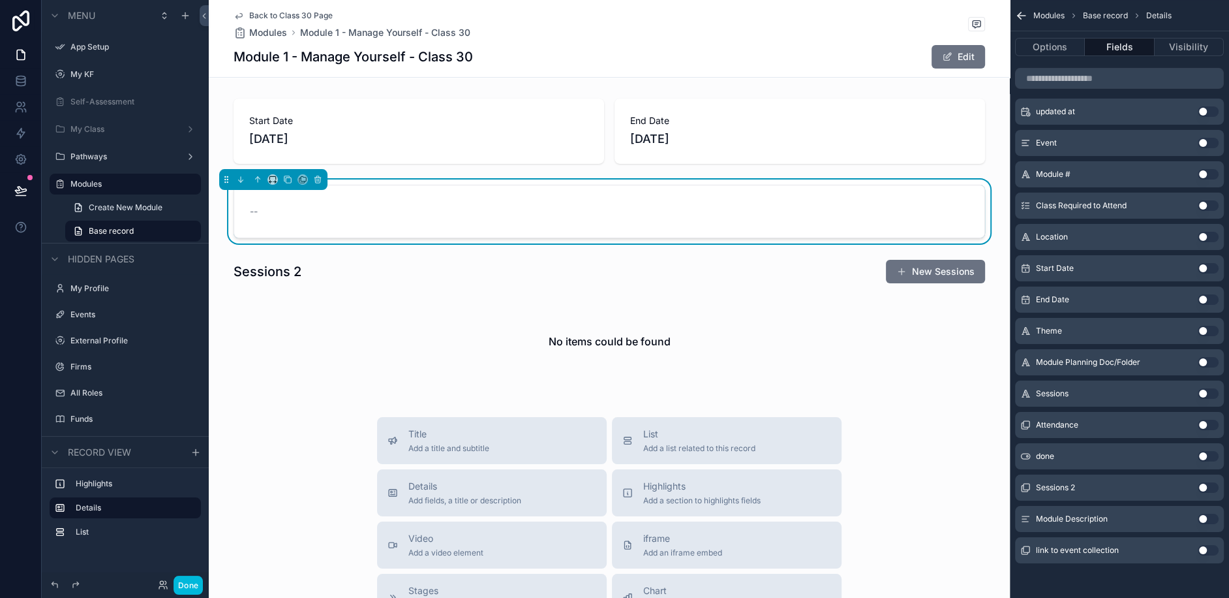
click at [474, 309] on div "scrollable content" at bounding box center [609, 325] width 801 height 142
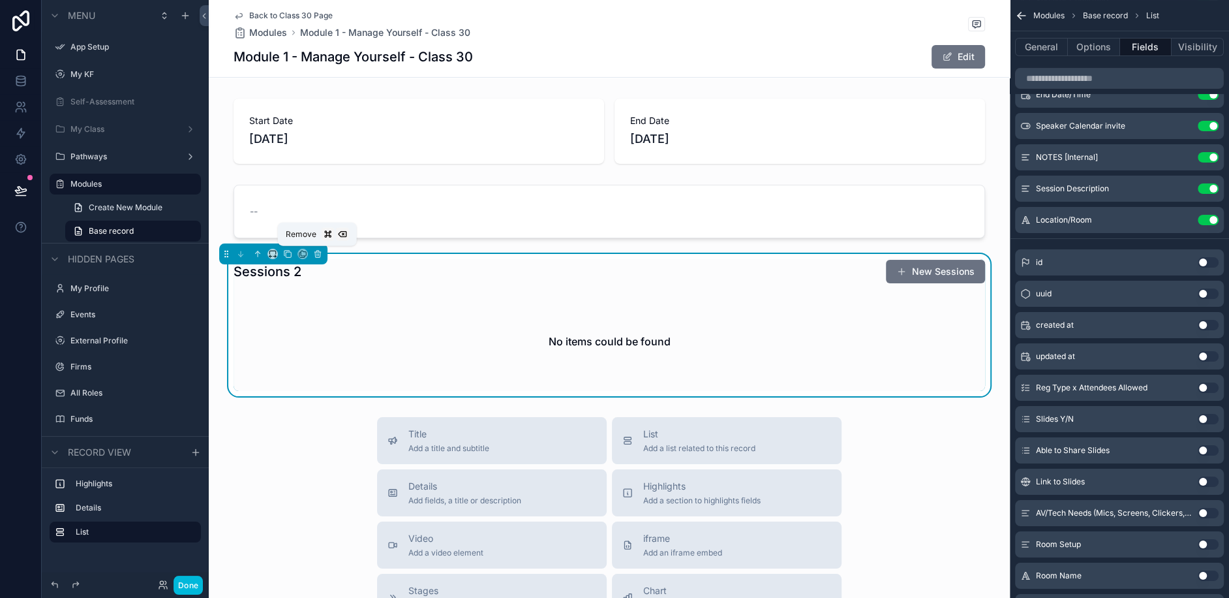
click at [317, 249] on icon "scrollable content" at bounding box center [317, 253] width 9 height 9
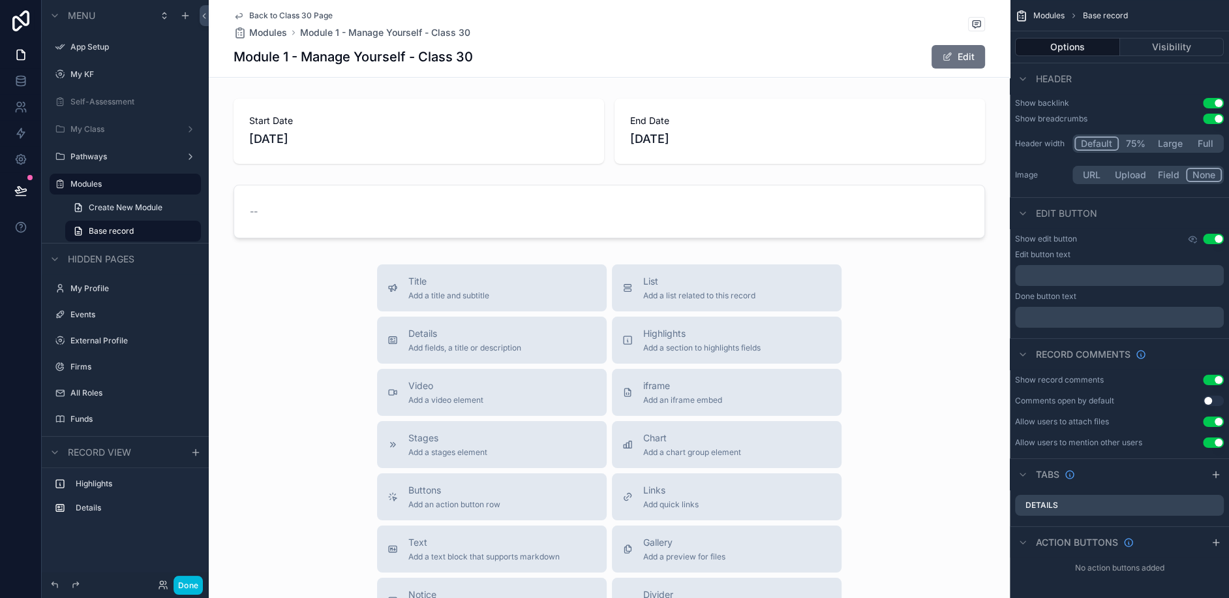
click at [573, 217] on div "scrollable content" at bounding box center [609, 211] width 801 height 64
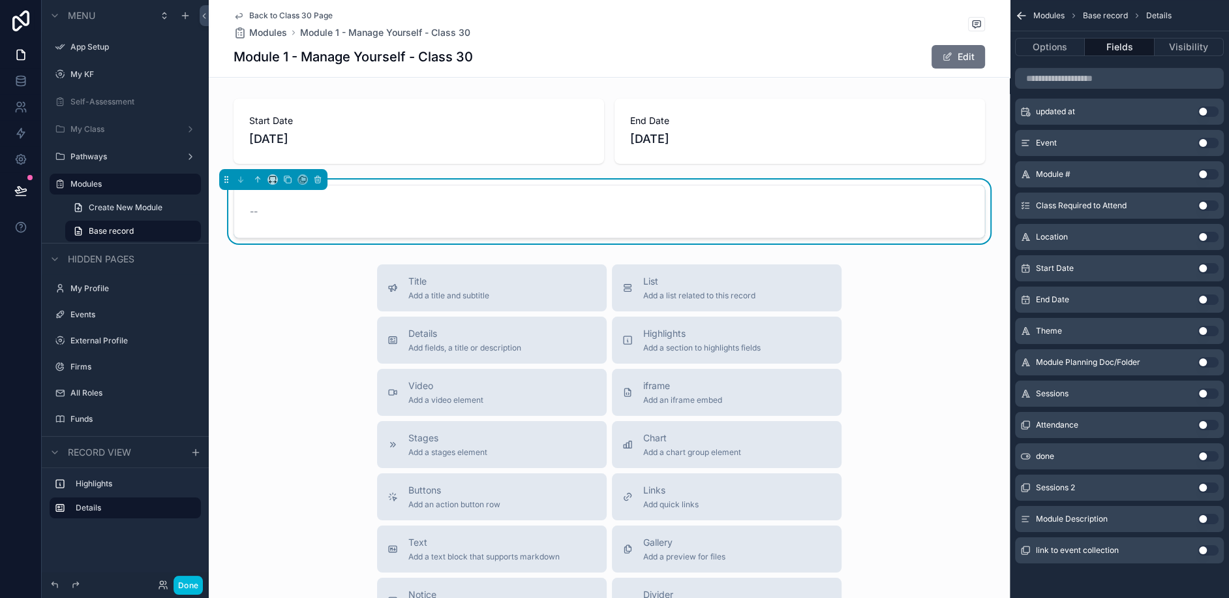
click at [1209, 520] on button "Use setting" at bounding box center [1208, 519] width 21 height 10
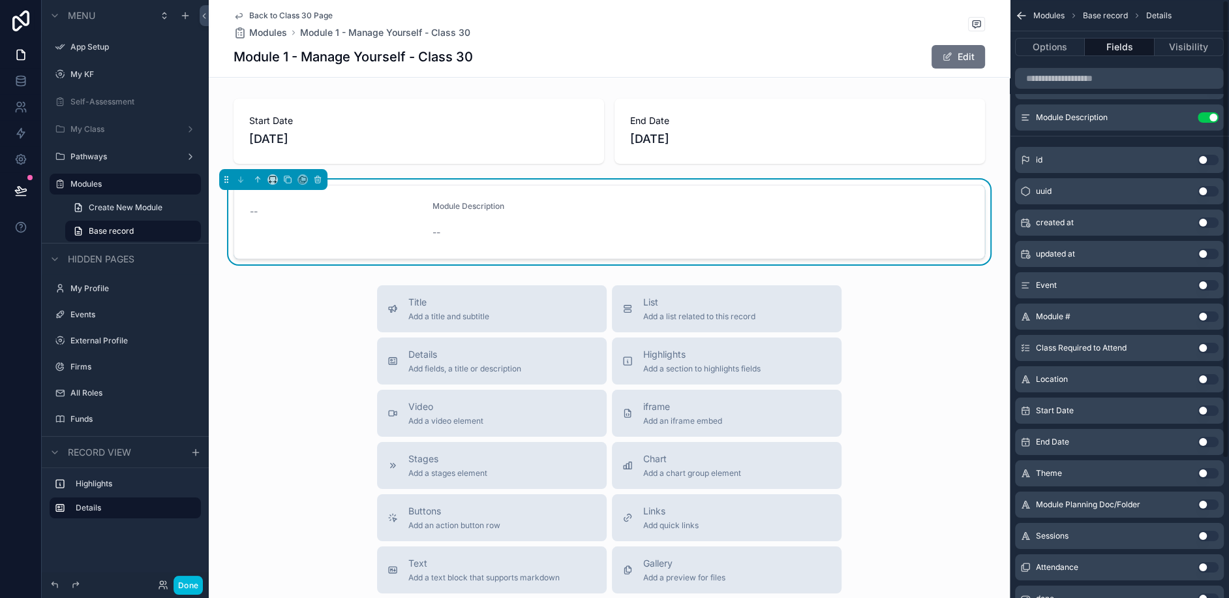
scroll to position [0, 0]
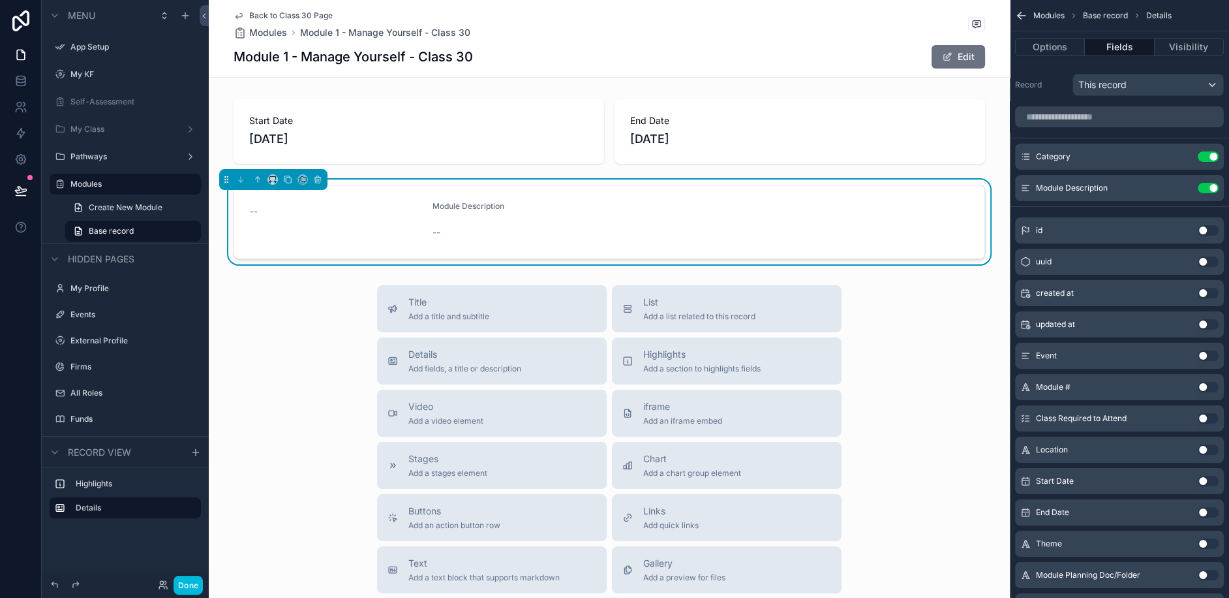
click at [0, 0] on icon "scrollable content" at bounding box center [0, 0] width 0 height 0
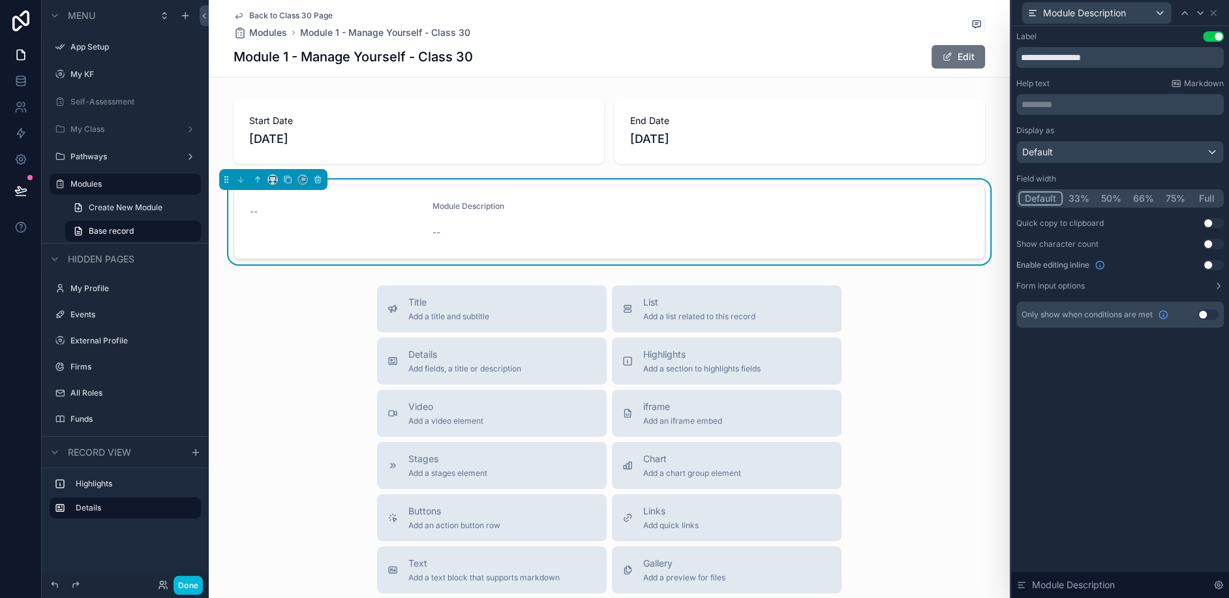
click at [1208, 200] on button "Full" at bounding box center [1207, 198] width 31 height 14
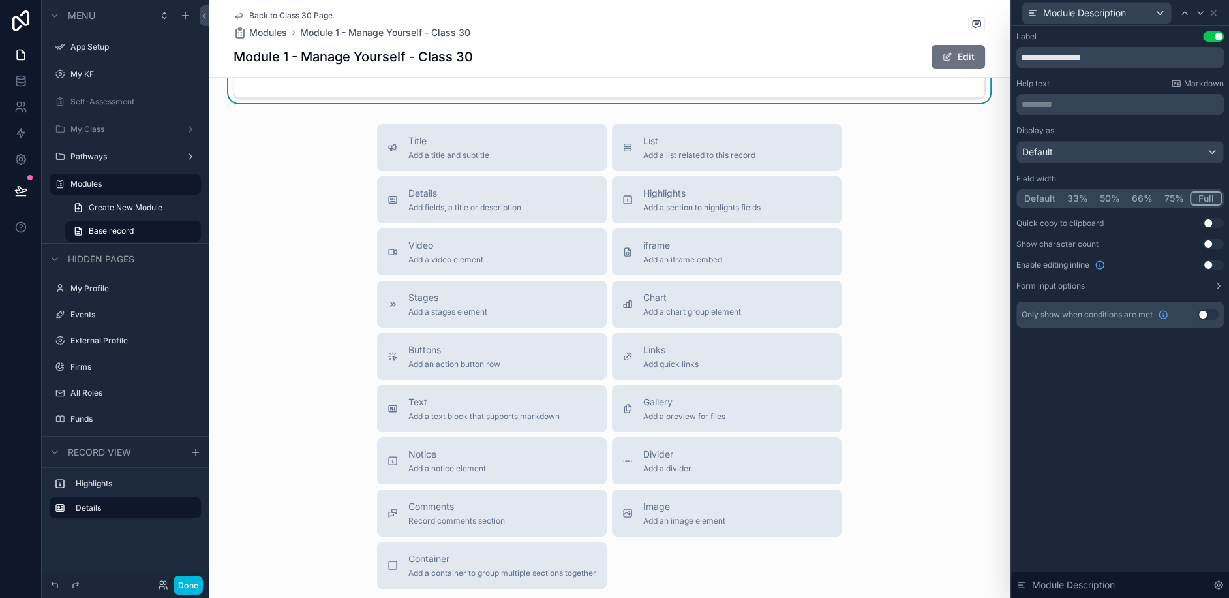
scroll to position [241, 0]
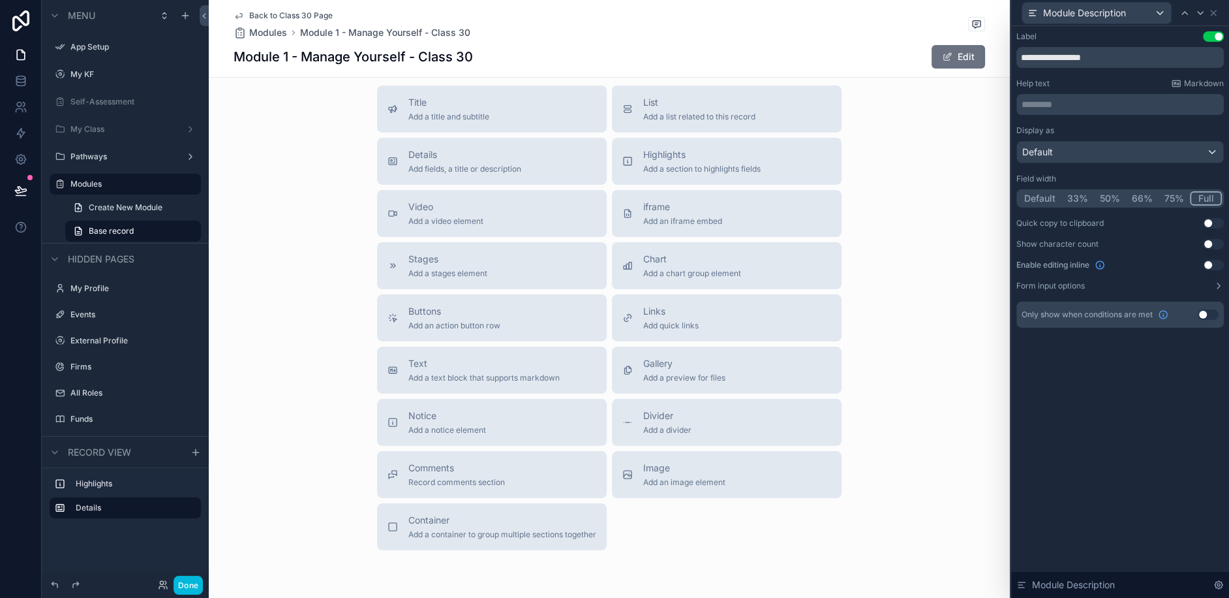
drag, startPoint x: 418, startPoint y: 161, endPoint x: 371, endPoint y: 82, distance: 91.9
click at [372, 82] on div "Back to Class 30 Page Modules Module 1 - Manage Yourself - Class 30 Module 1 - …" at bounding box center [609, 207] width 801 height 896
click at [439, 149] on span "Details" at bounding box center [465, 154] width 113 height 13
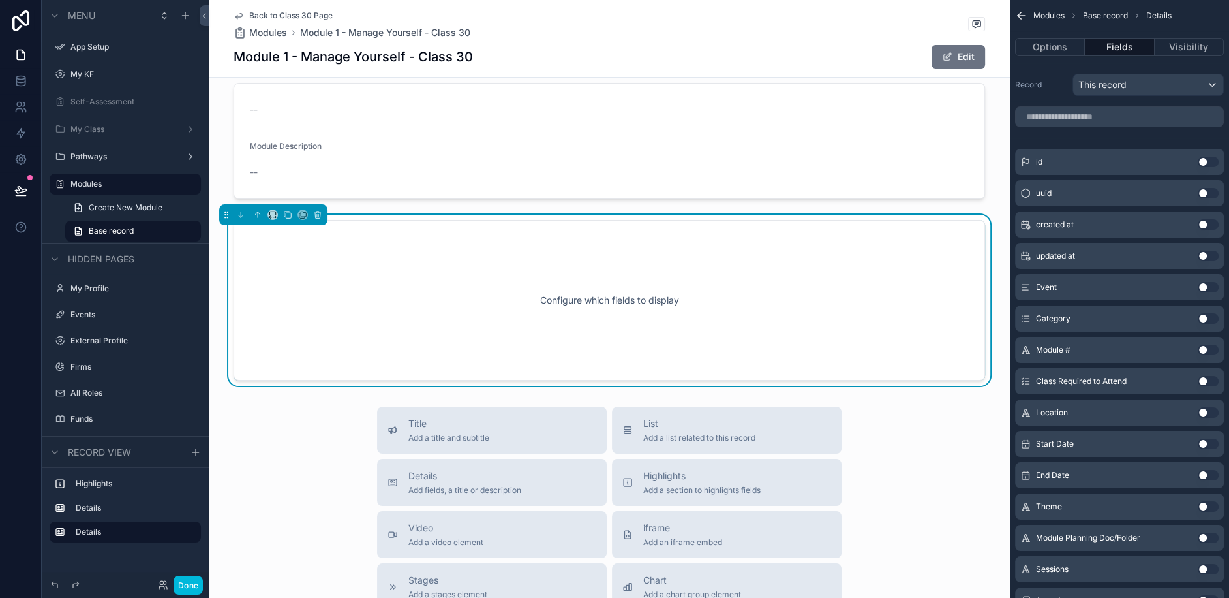
scroll to position [83, 0]
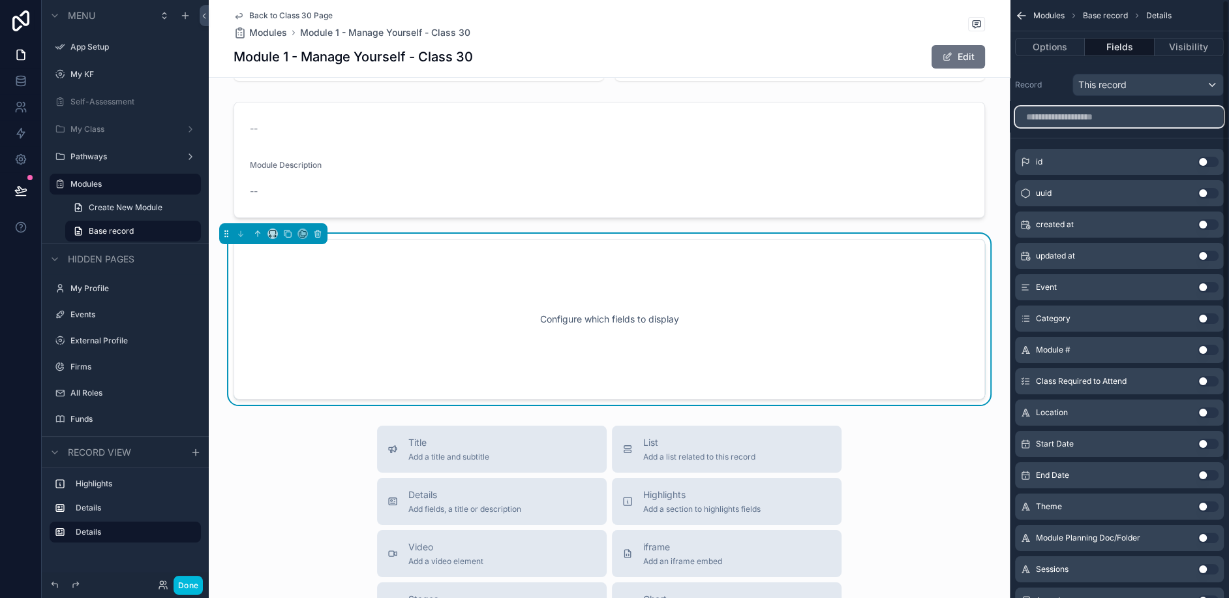
click at [1093, 116] on input "scrollable content" at bounding box center [1119, 116] width 209 height 21
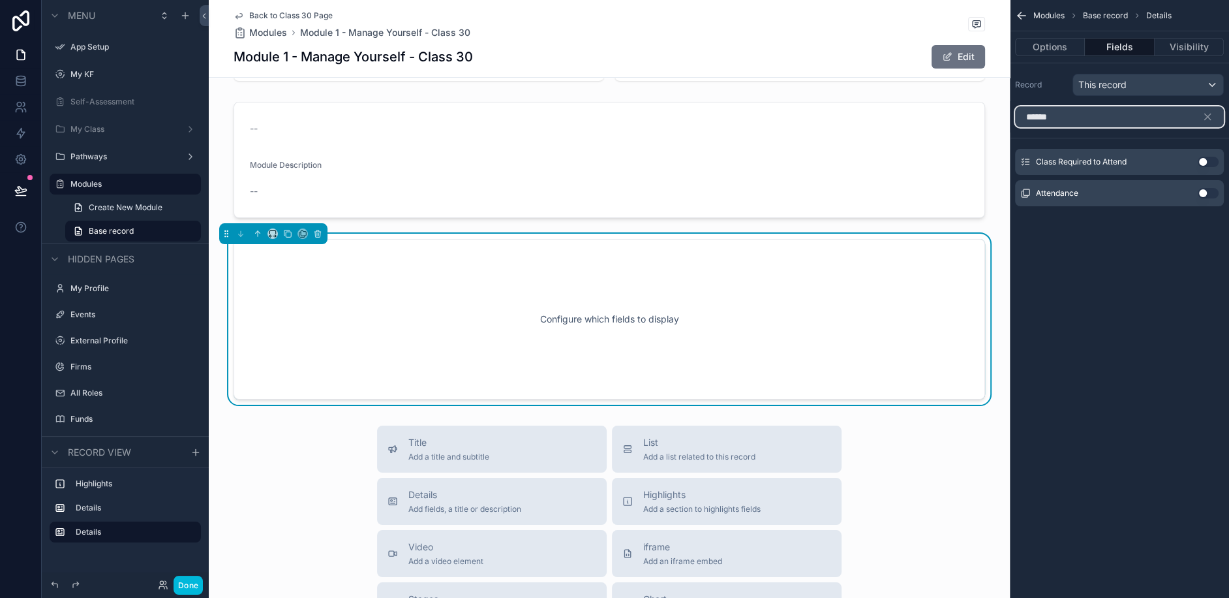
type input "******"
click at [1212, 196] on button "Use setting" at bounding box center [1208, 193] width 21 height 10
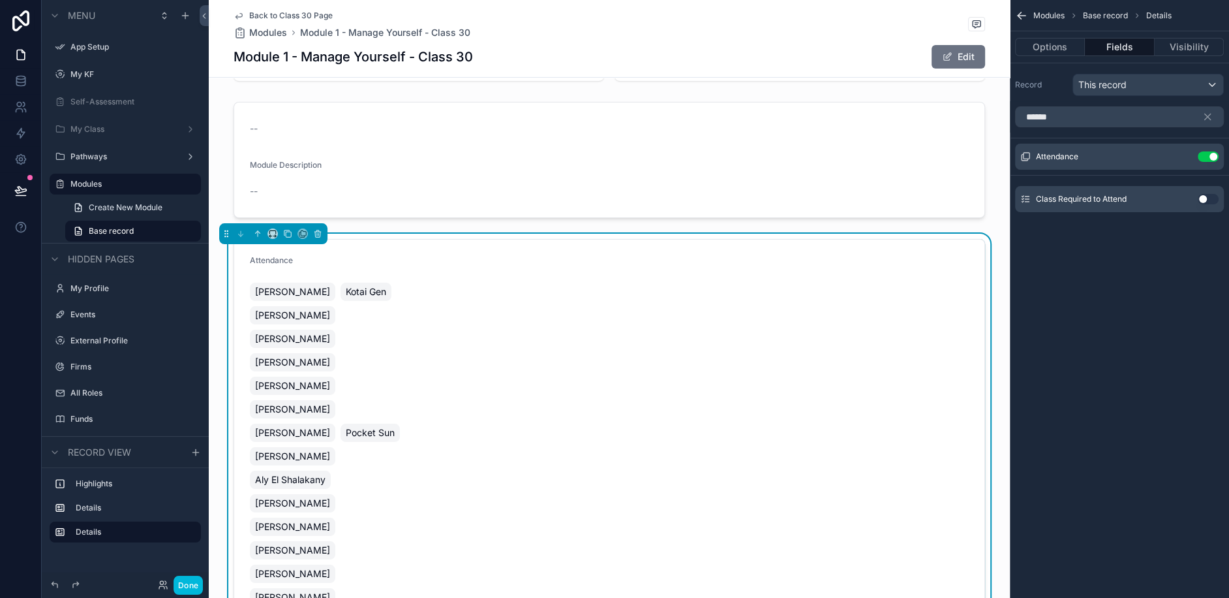
click at [0, 0] on icon "scrollable content" at bounding box center [0, 0] width 0 height 0
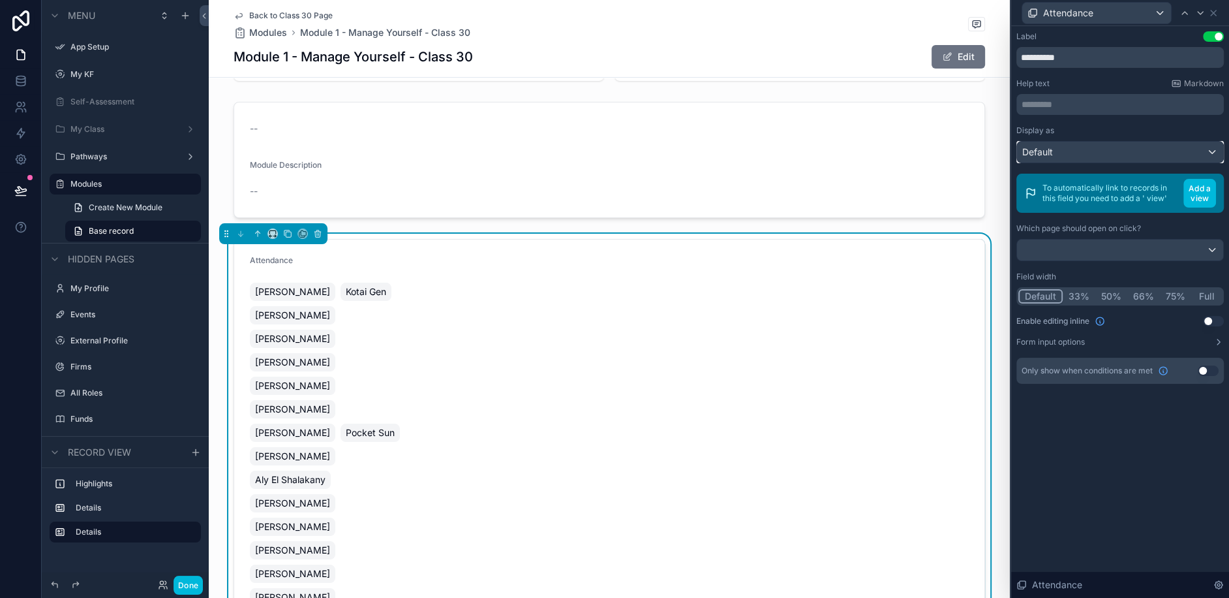
click at [1080, 150] on div "Default" at bounding box center [1120, 152] width 206 height 21
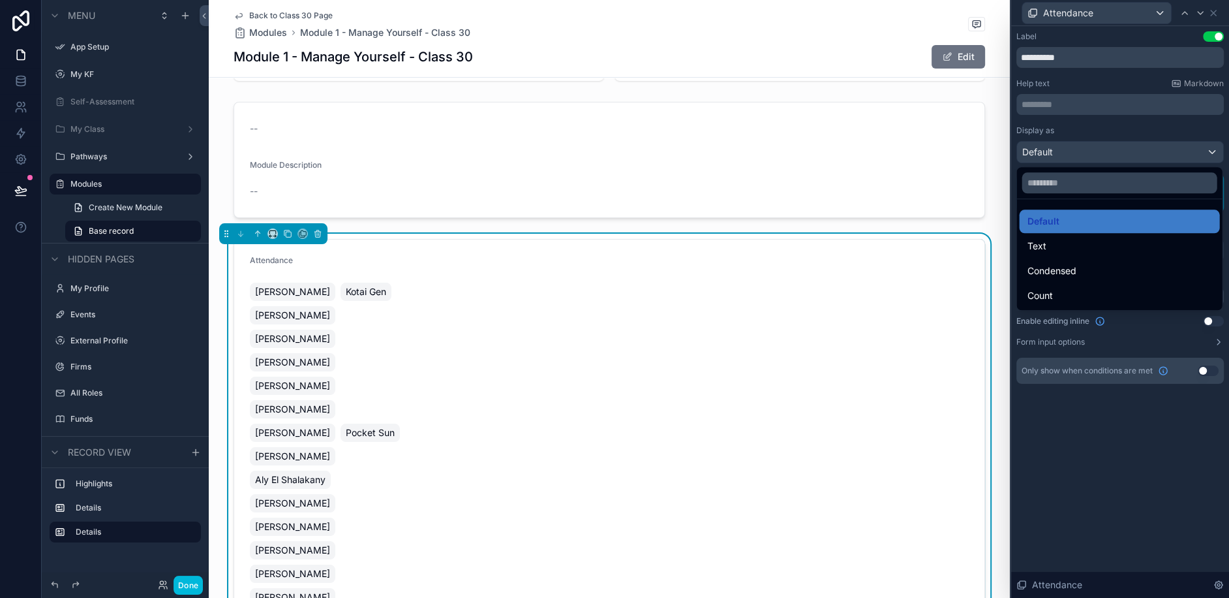
click at [1102, 430] on div at bounding box center [1121, 299] width 218 height 598
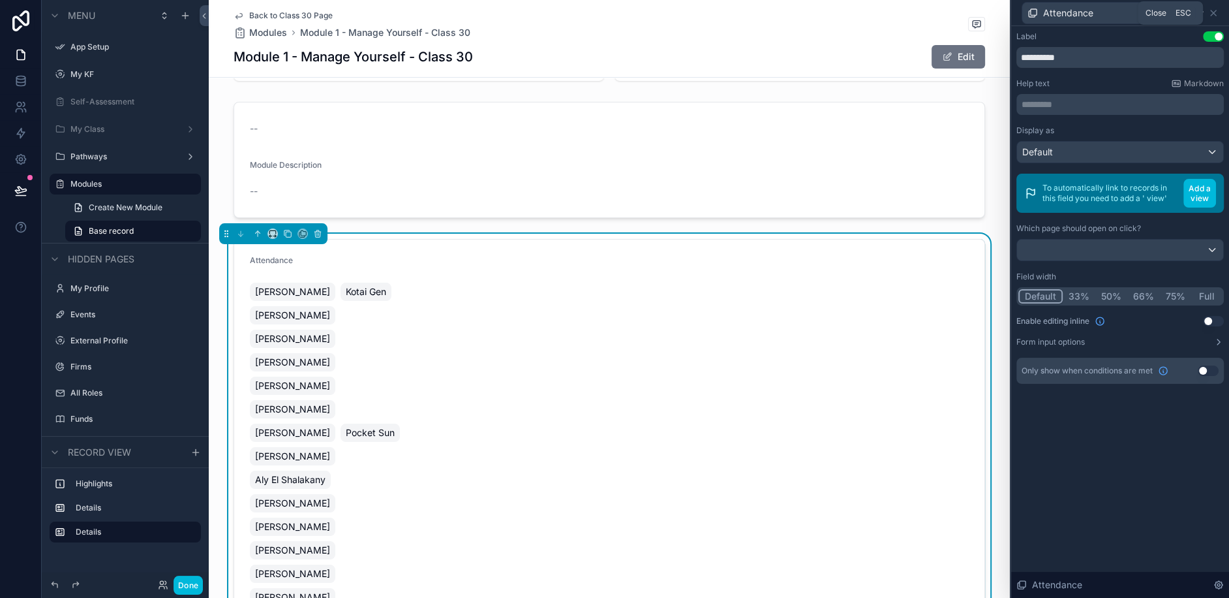
click at [1214, 14] on icon at bounding box center [1213, 12] width 5 height 5
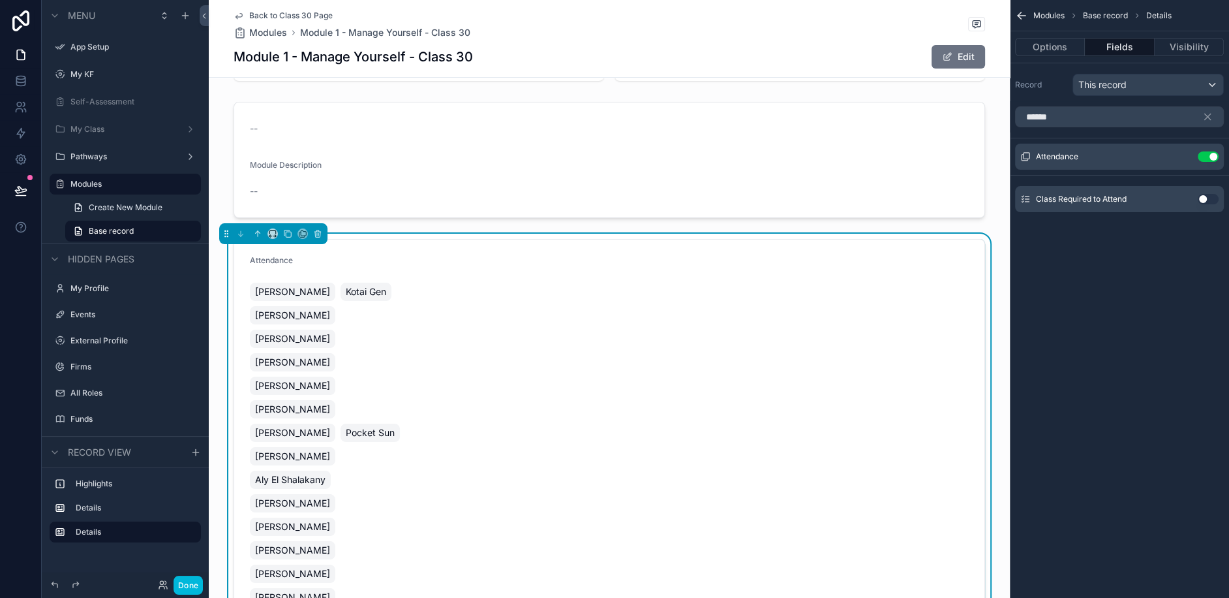
click at [1201, 158] on button "Use setting" at bounding box center [1208, 156] width 21 height 10
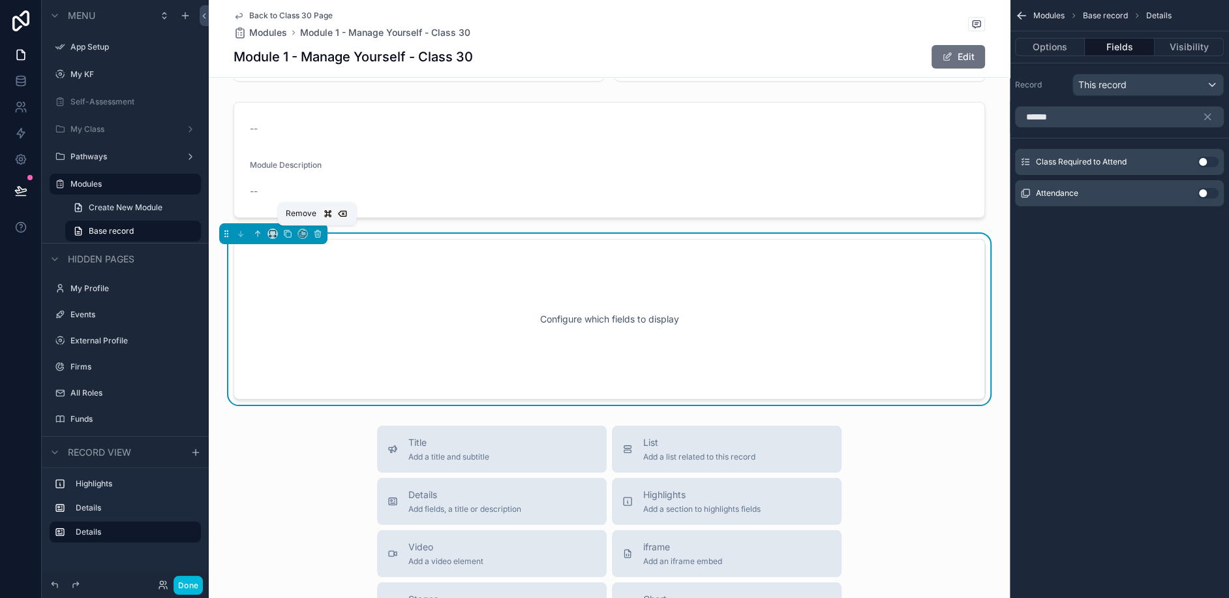
click at [315, 232] on icon "scrollable content" at bounding box center [317, 233] width 9 height 9
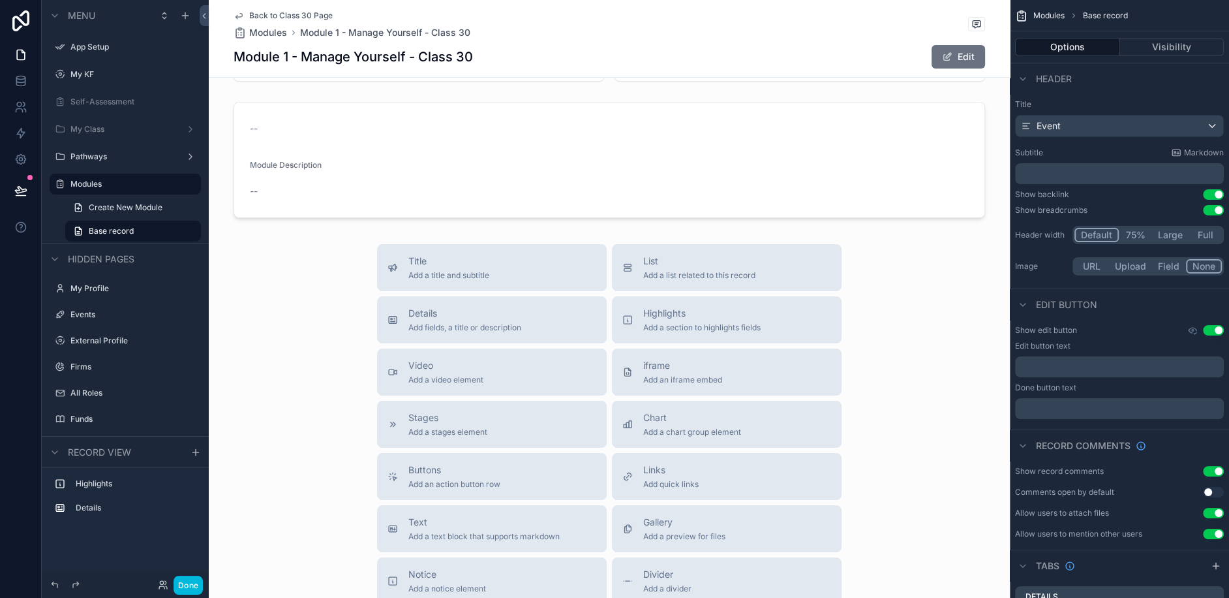
click at [666, 262] on span "List" at bounding box center [699, 261] width 112 height 13
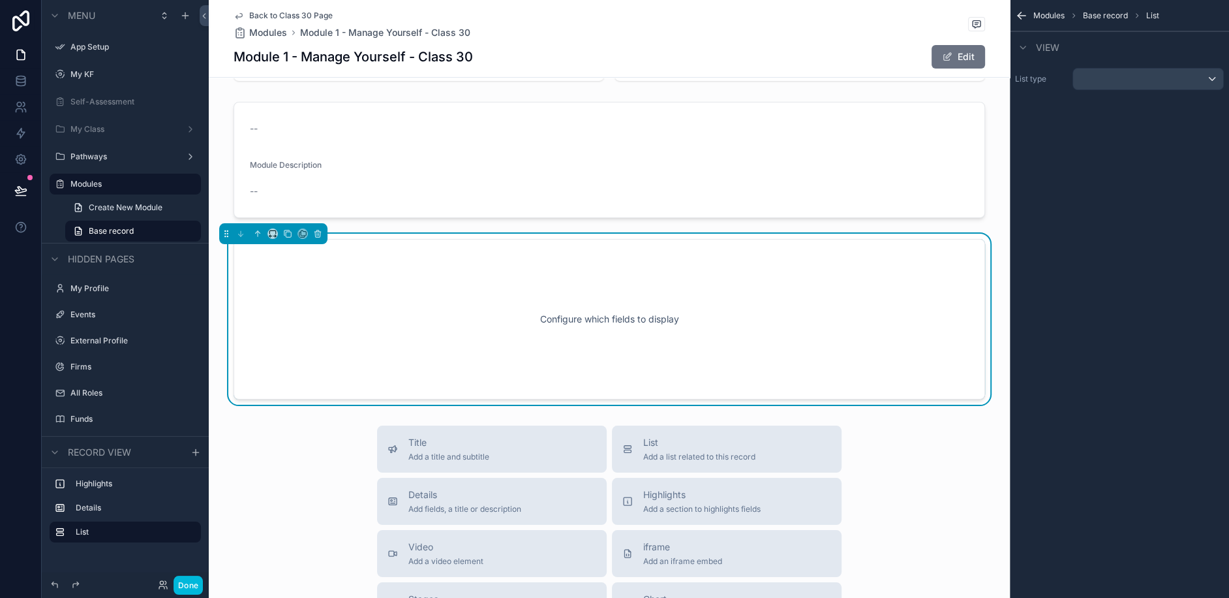
scroll to position [102, 0]
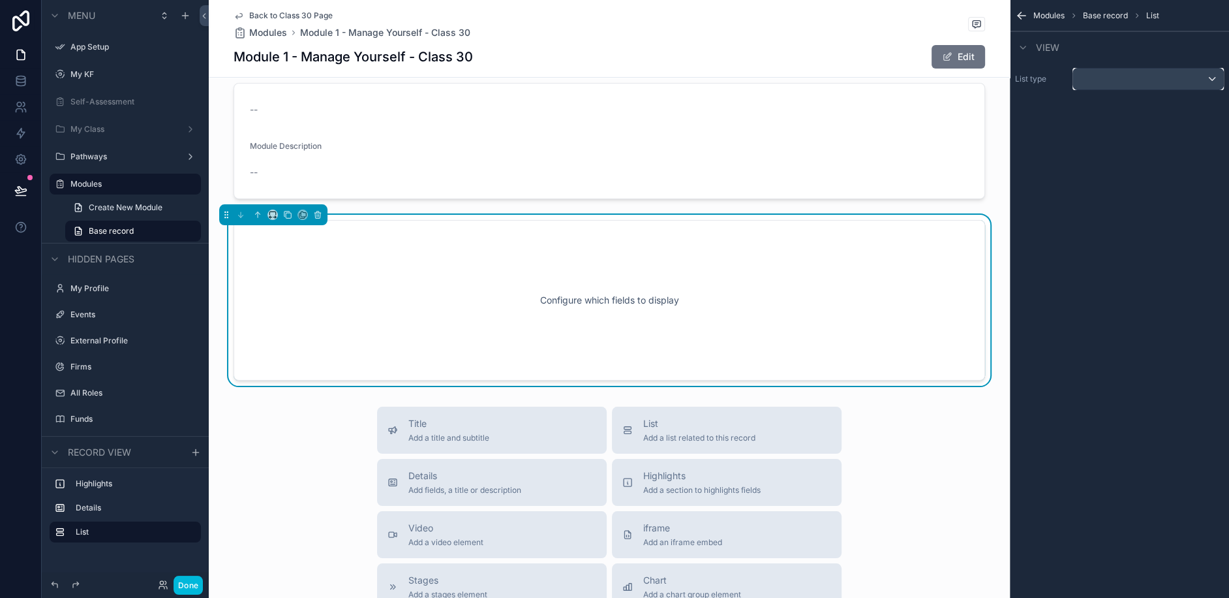
click at [1109, 84] on div "scrollable content" at bounding box center [1149, 79] width 150 height 21
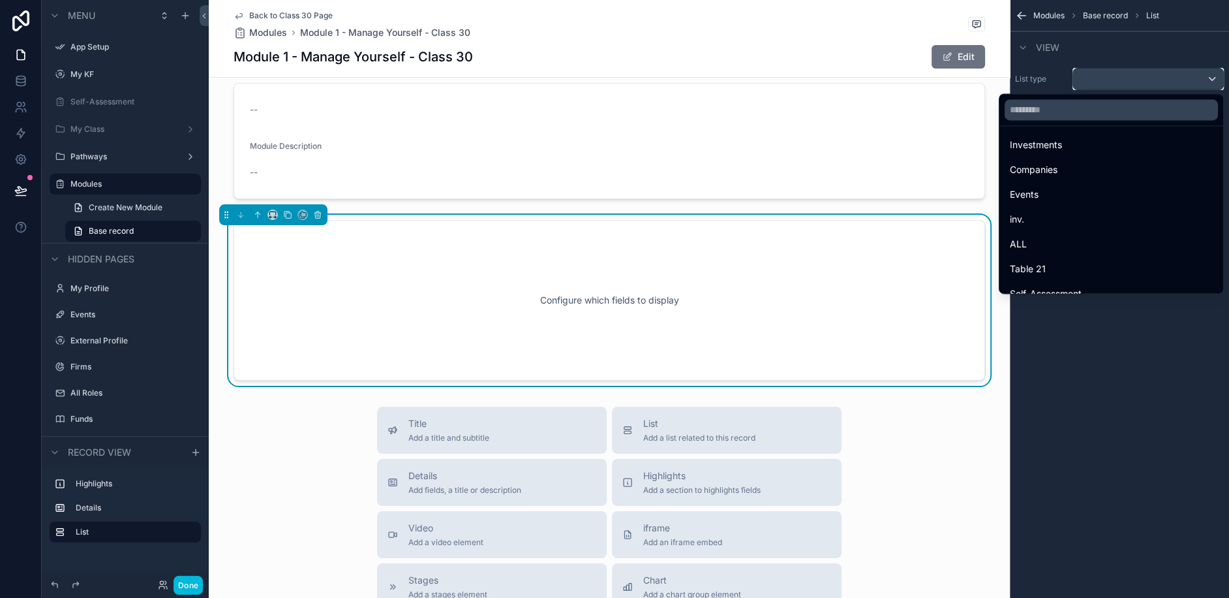
scroll to position [0, 0]
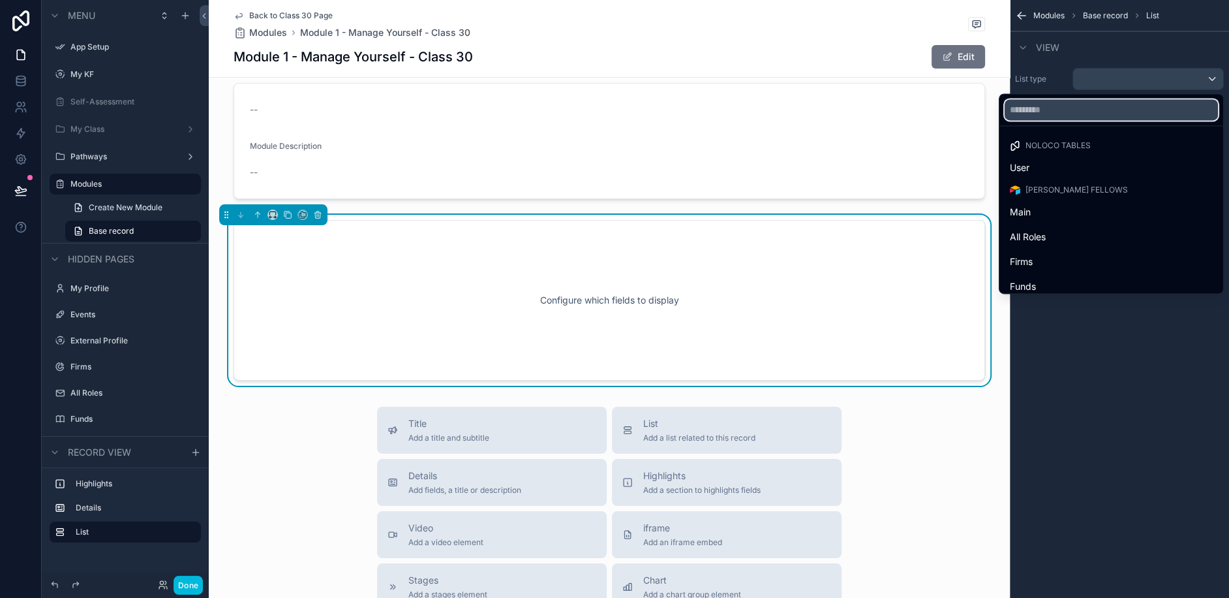
click at [1087, 116] on input "text" at bounding box center [1111, 109] width 213 height 21
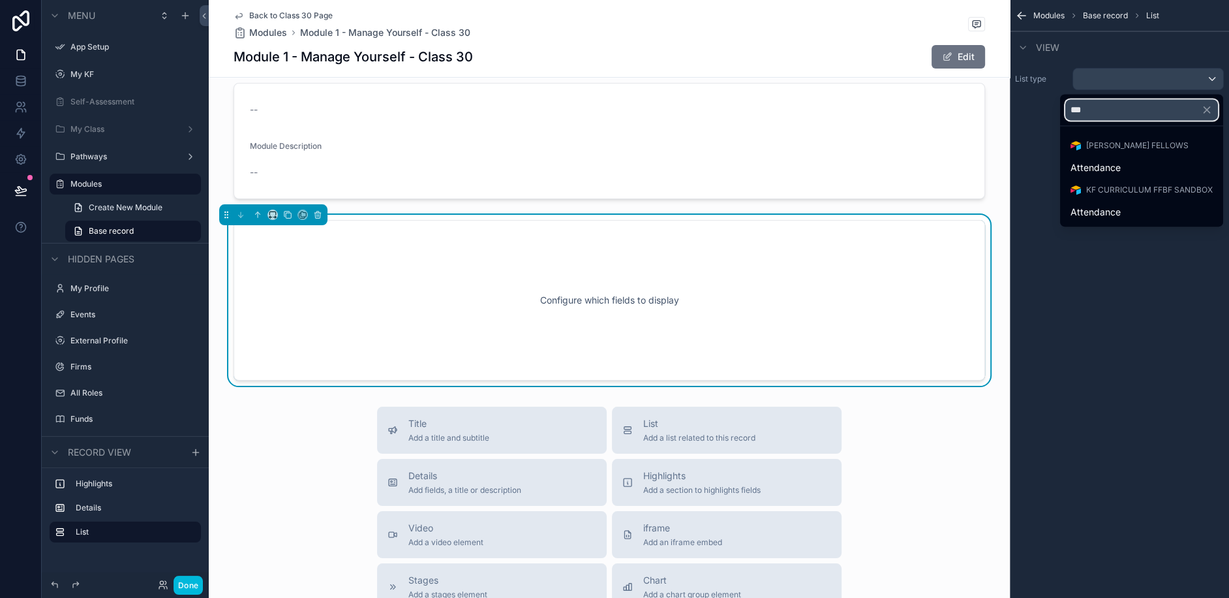
type input "***"
click at [1089, 295] on div "scrollable content" at bounding box center [614, 299] width 1229 height 598
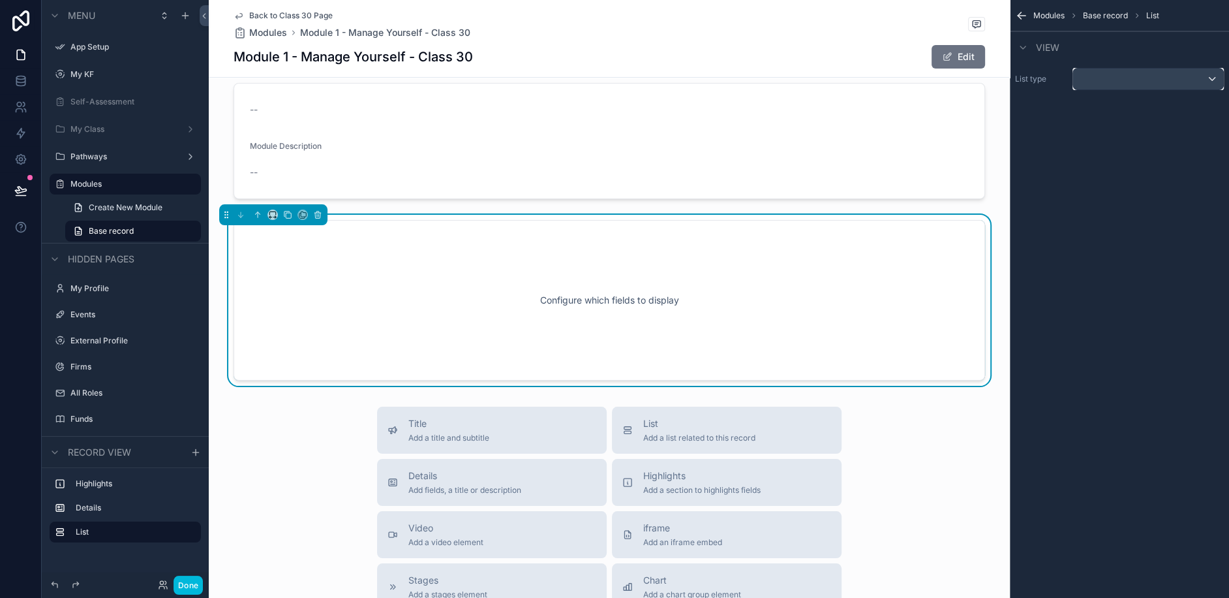
click at [1111, 75] on div "scrollable content" at bounding box center [1149, 79] width 150 height 21
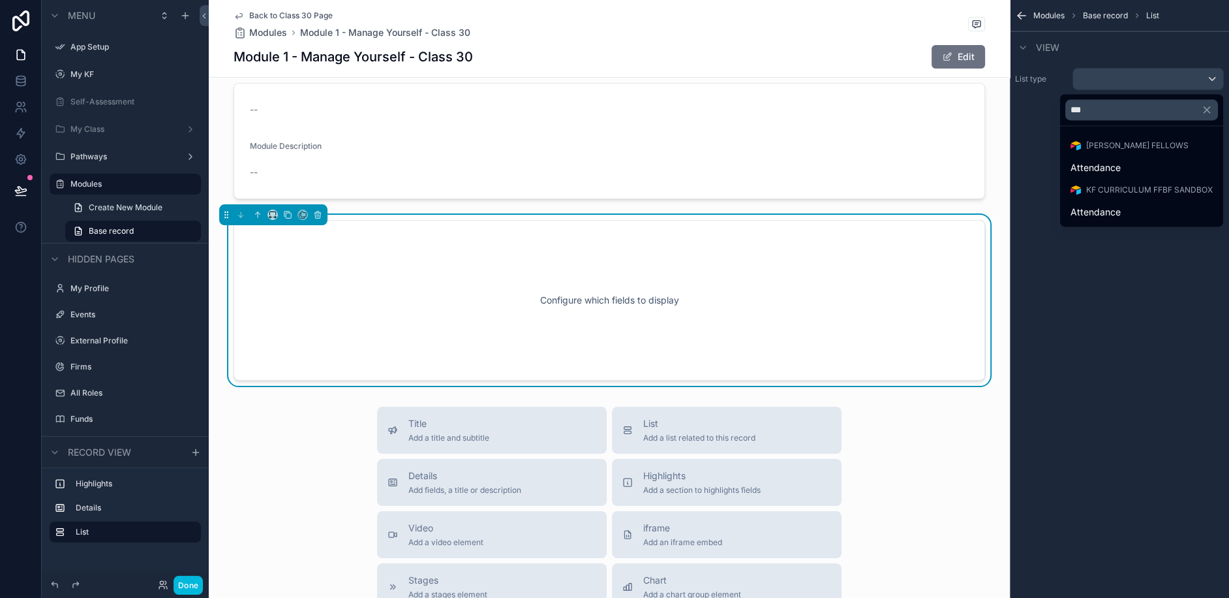
click at [1084, 169] on span "Attendance" at bounding box center [1096, 168] width 50 height 16
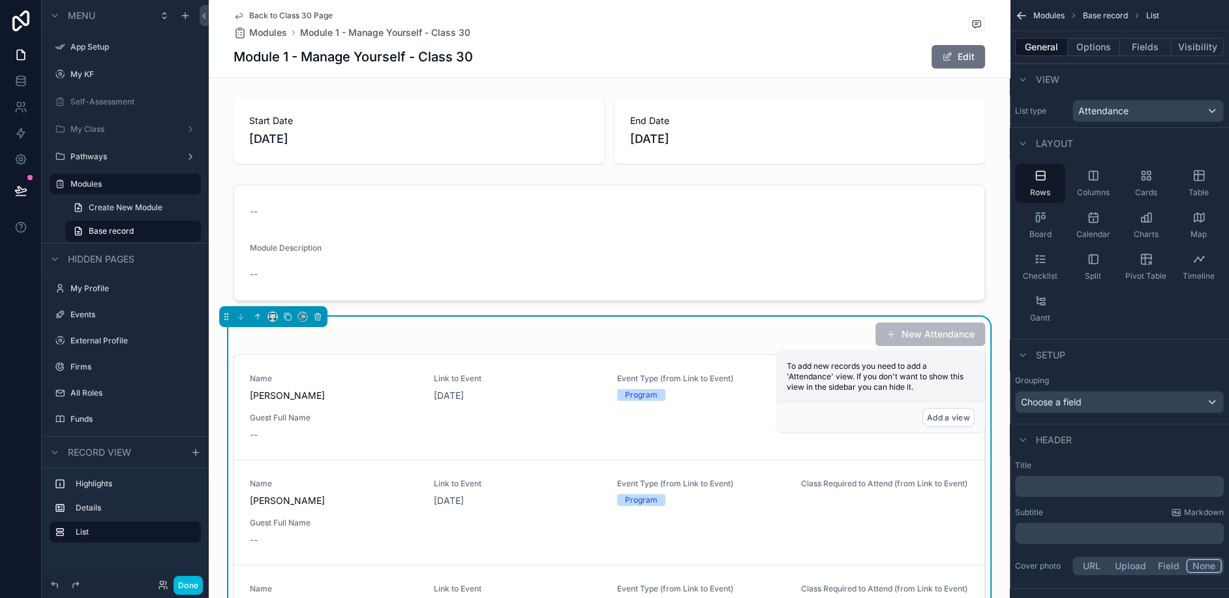
click at [534, 323] on div "New Attendance" at bounding box center [610, 334] width 752 height 25
click at [1096, 268] on div "Split" at bounding box center [1093, 266] width 50 height 39
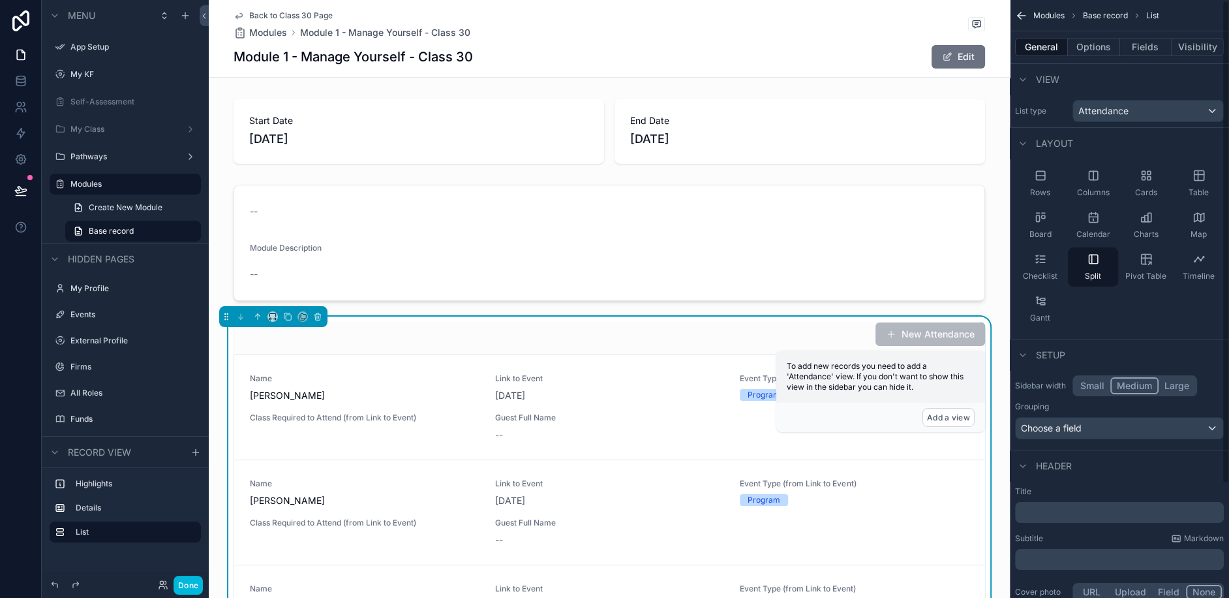
click at [1096, 264] on icon "scrollable content" at bounding box center [1093, 259] width 13 height 13
click at [1053, 266] on div "Checklist" at bounding box center [1040, 266] width 50 height 39
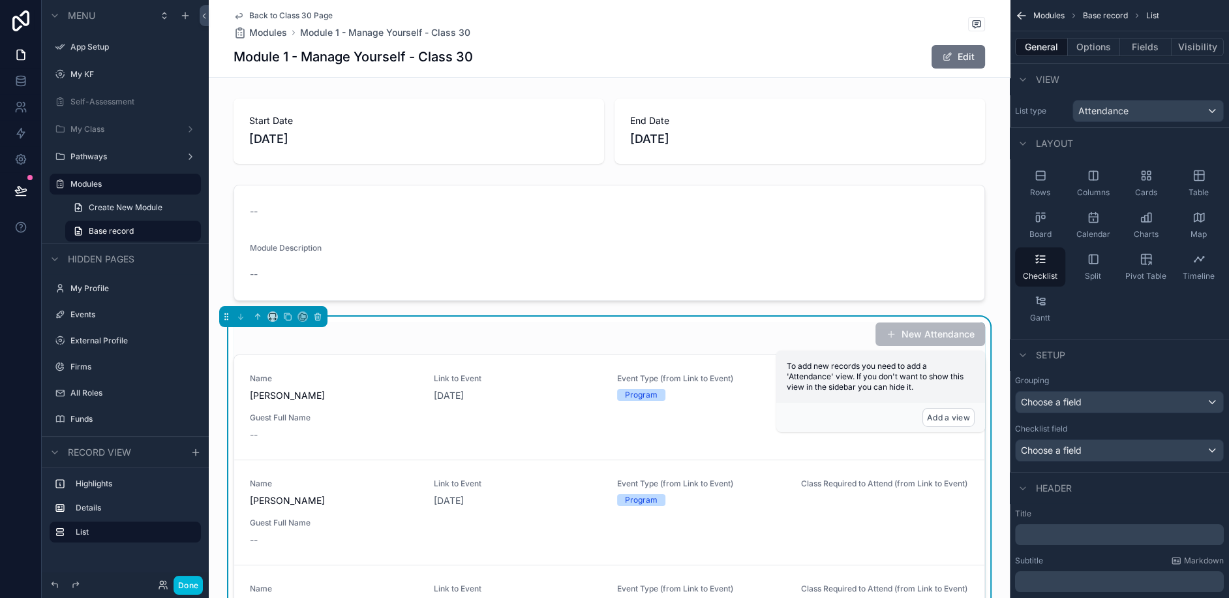
click at [1089, 258] on icon "scrollable content" at bounding box center [1093, 259] width 8 height 8
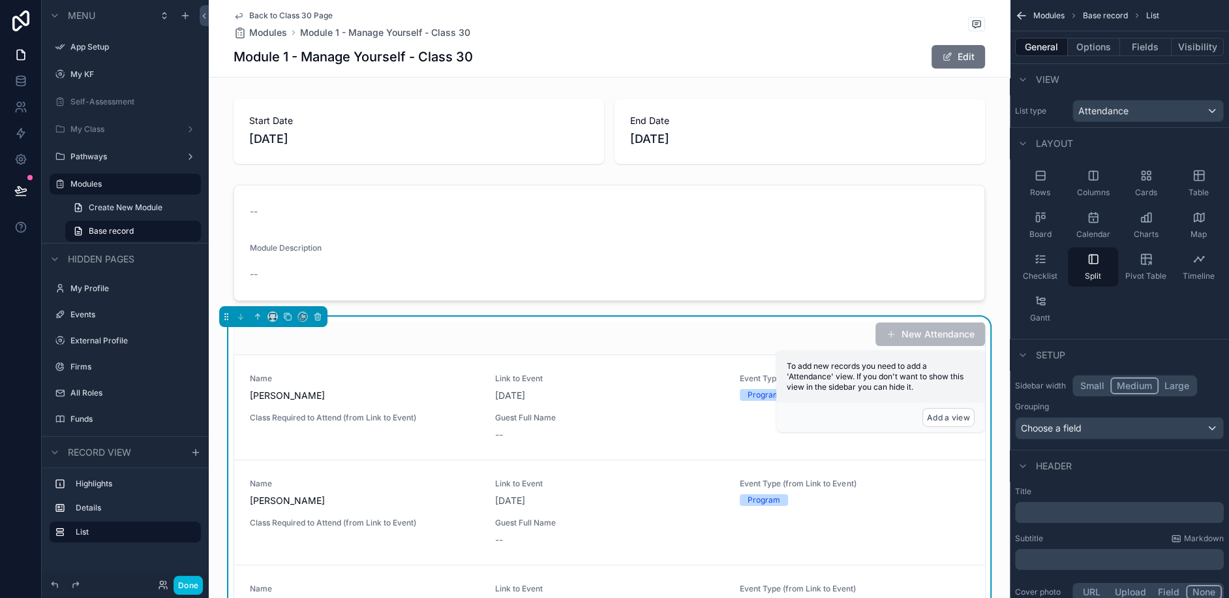
click at [1132, 185] on div "Cards" at bounding box center [1146, 183] width 50 height 39
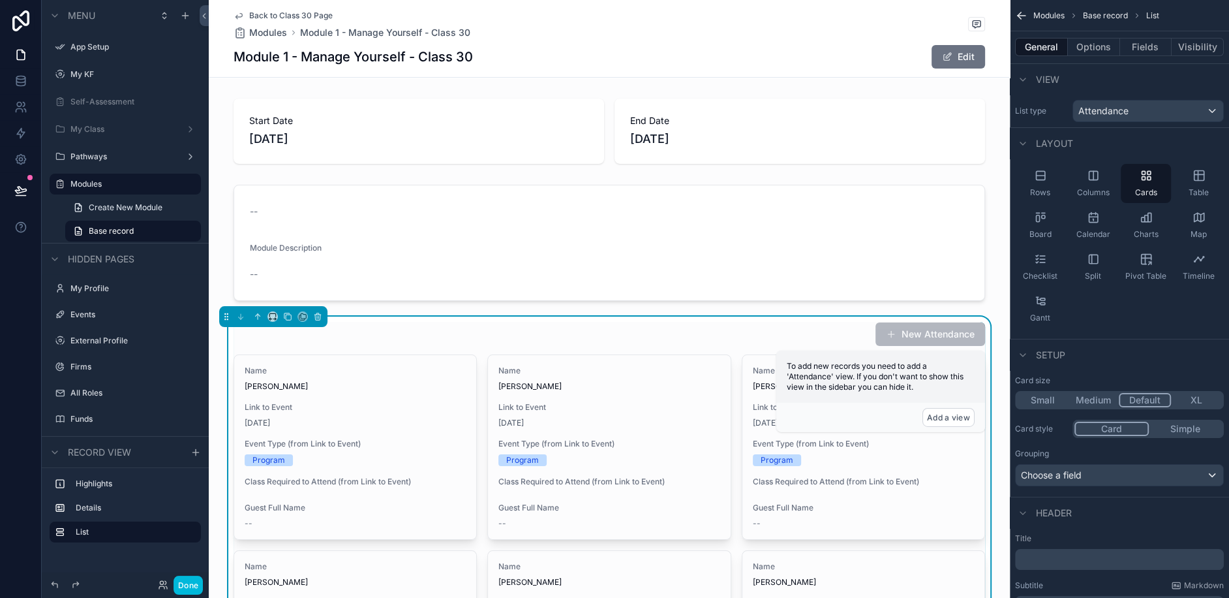
click at [1196, 175] on icon "scrollable content" at bounding box center [1199, 175] width 13 height 13
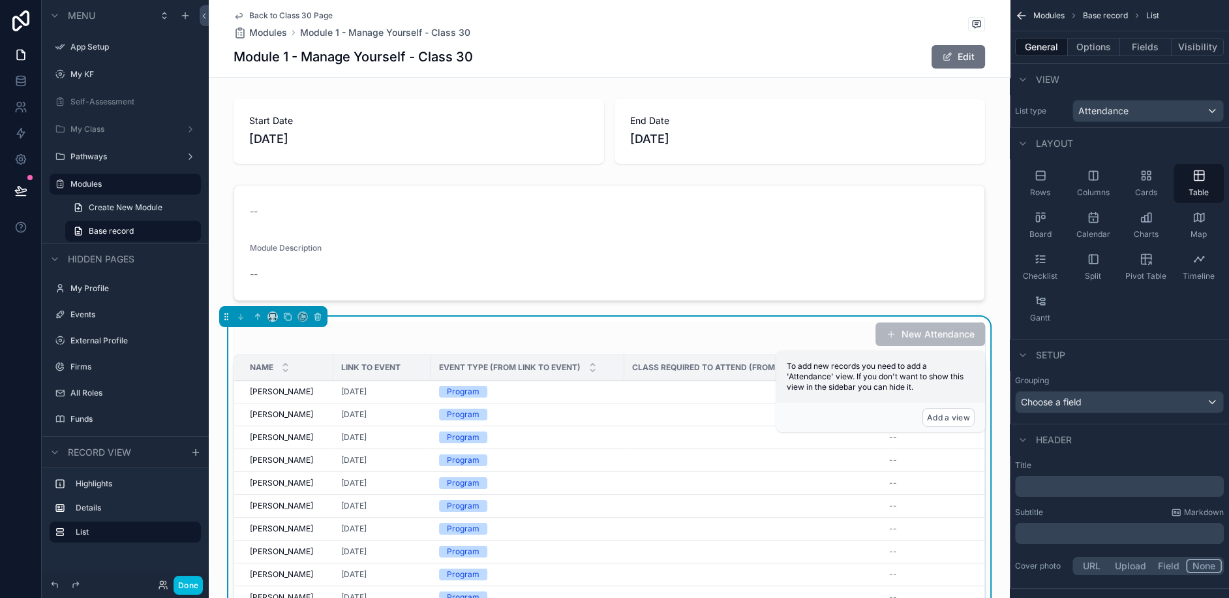
click at [1137, 182] on div "Cards" at bounding box center [1146, 183] width 50 height 39
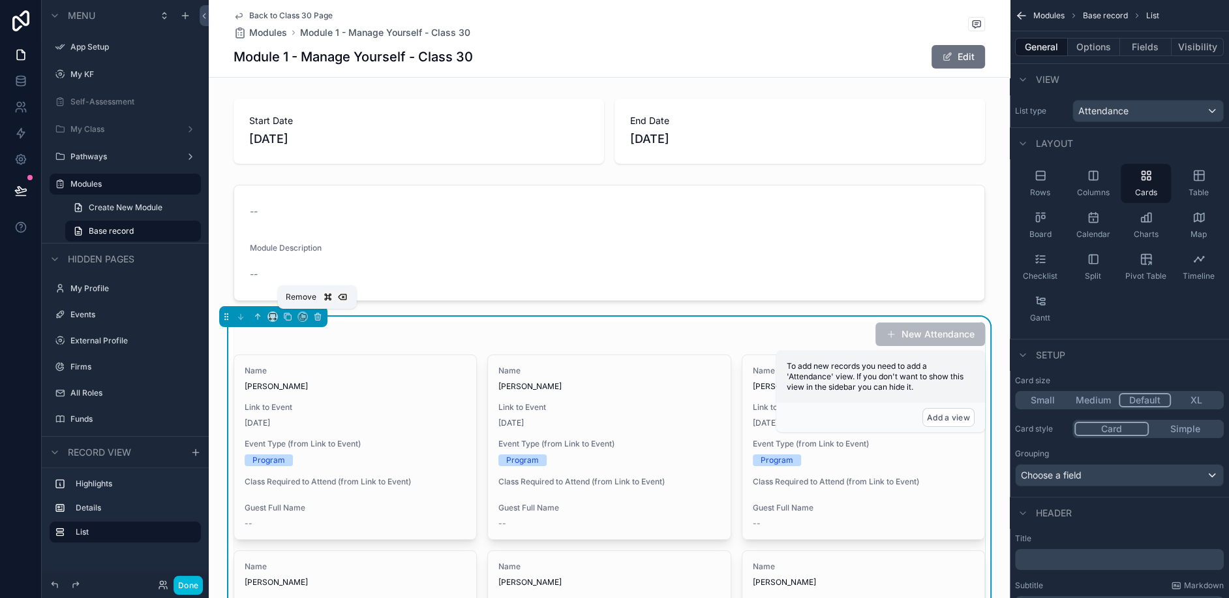
click at [316, 315] on icon "scrollable content" at bounding box center [318, 315] width 6 height 0
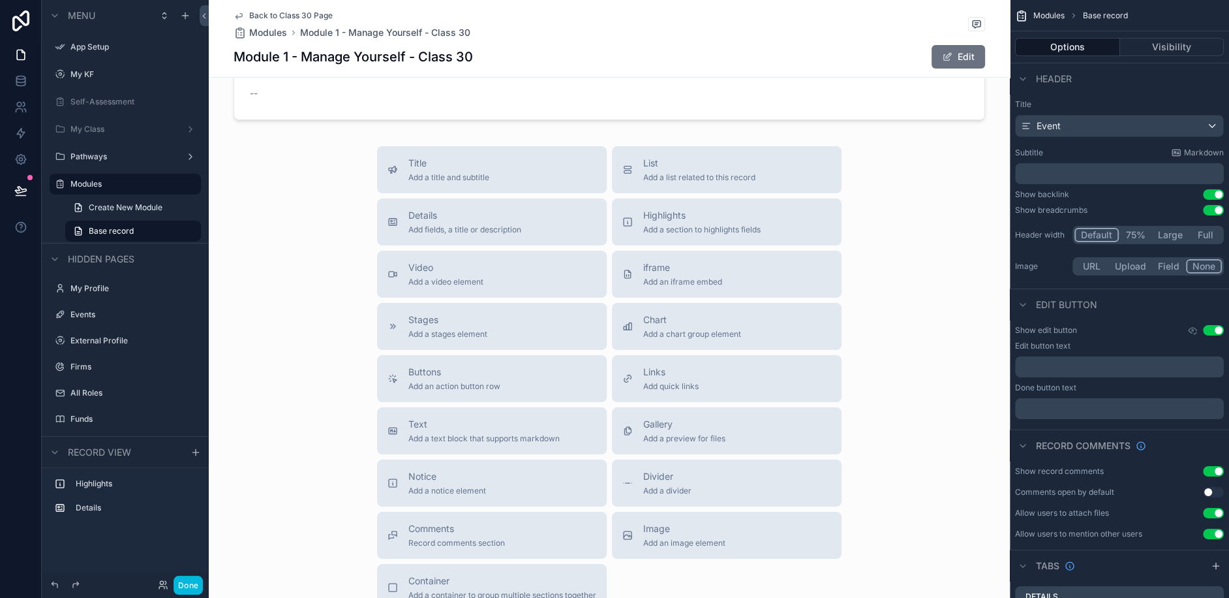
scroll to position [209, 0]
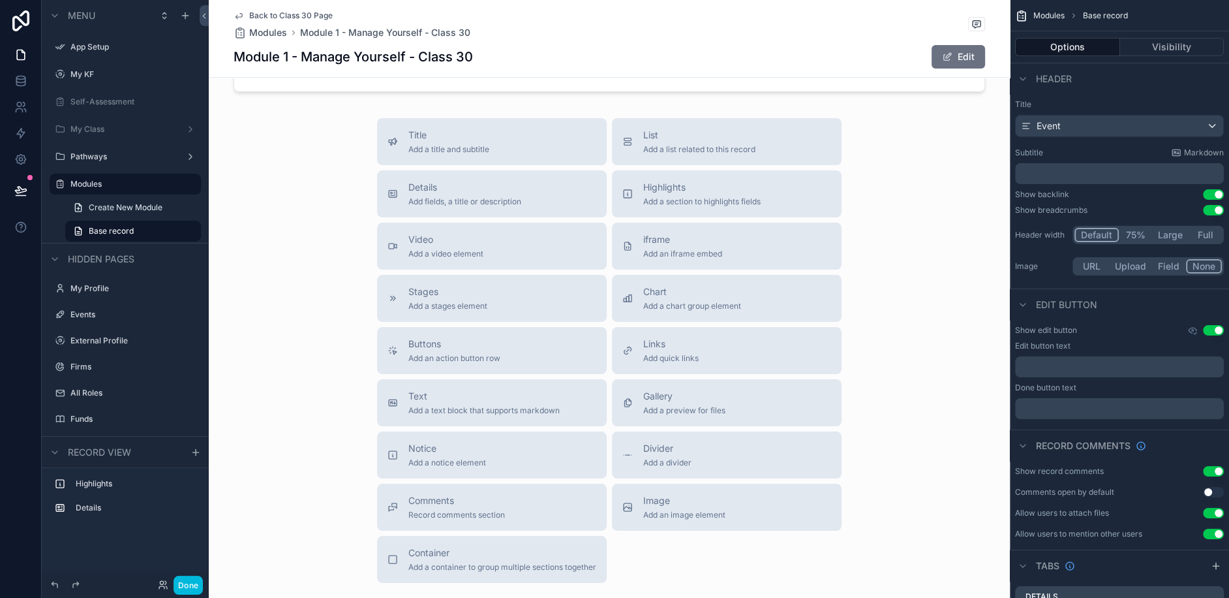
click at [679, 153] on span "Add a list related to this record" at bounding box center [699, 149] width 112 height 10
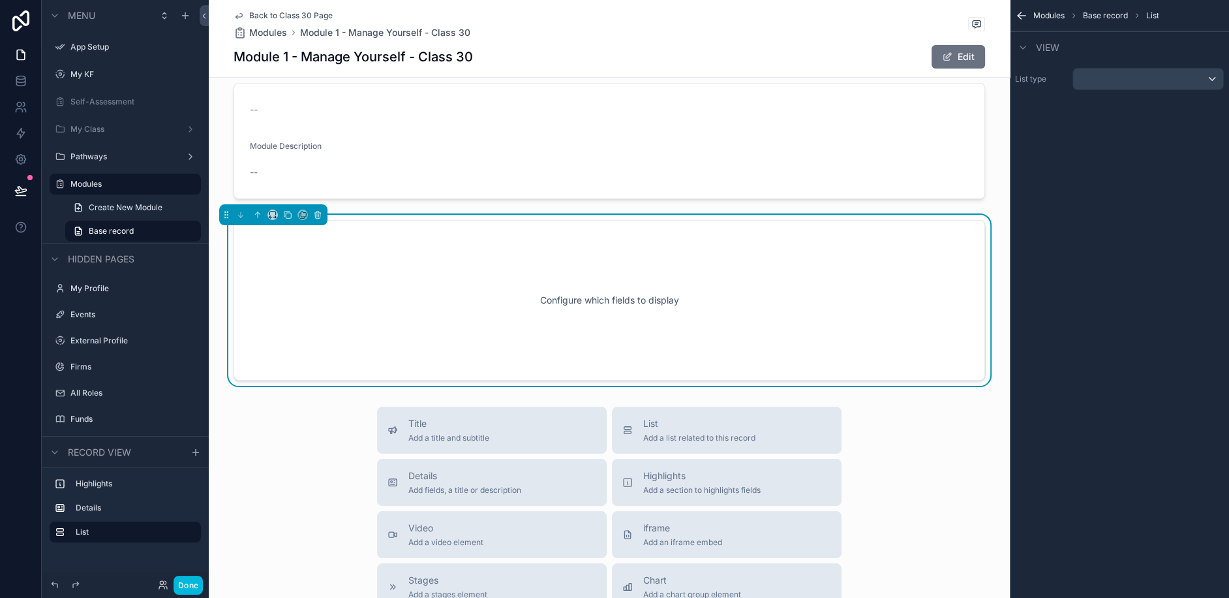
scroll to position [100, 0]
click at [1129, 83] on div "scrollable content" at bounding box center [1149, 79] width 150 height 21
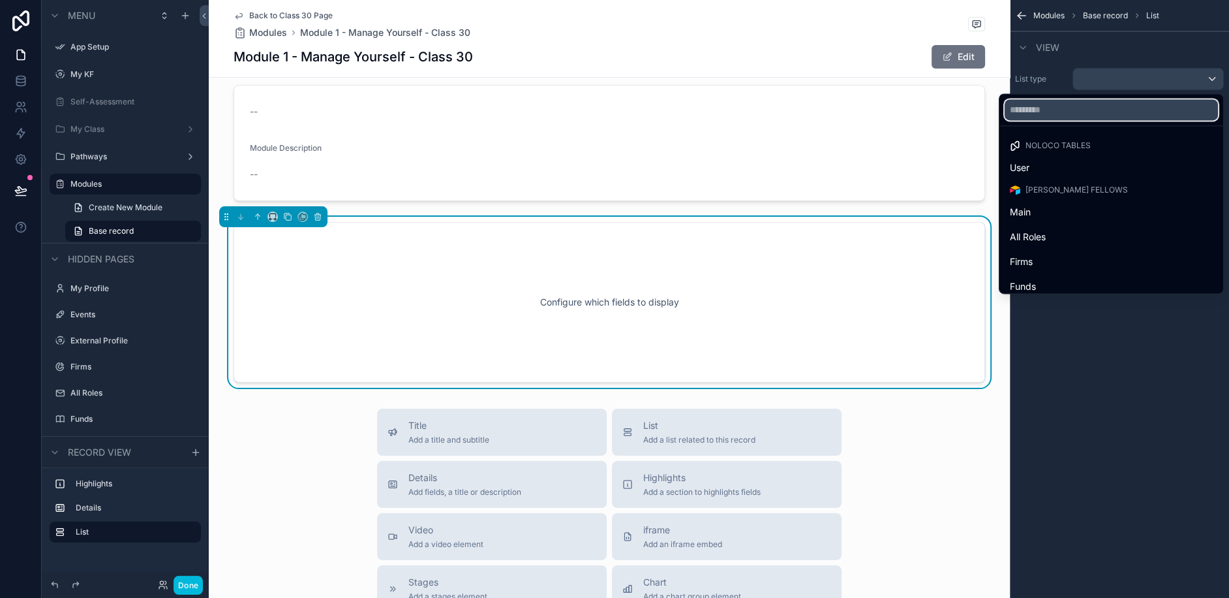
click at [1090, 108] on input "text" at bounding box center [1111, 109] width 213 height 21
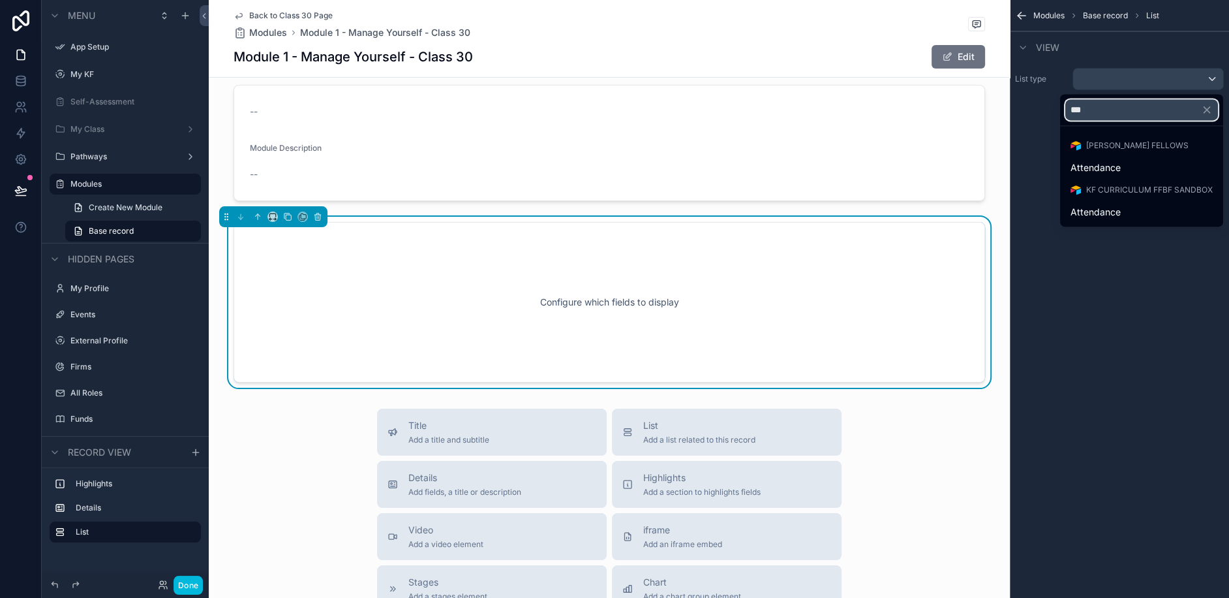
type input "***"
click at [1098, 156] on div "Attendance" at bounding box center [1142, 167] width 158 height 23
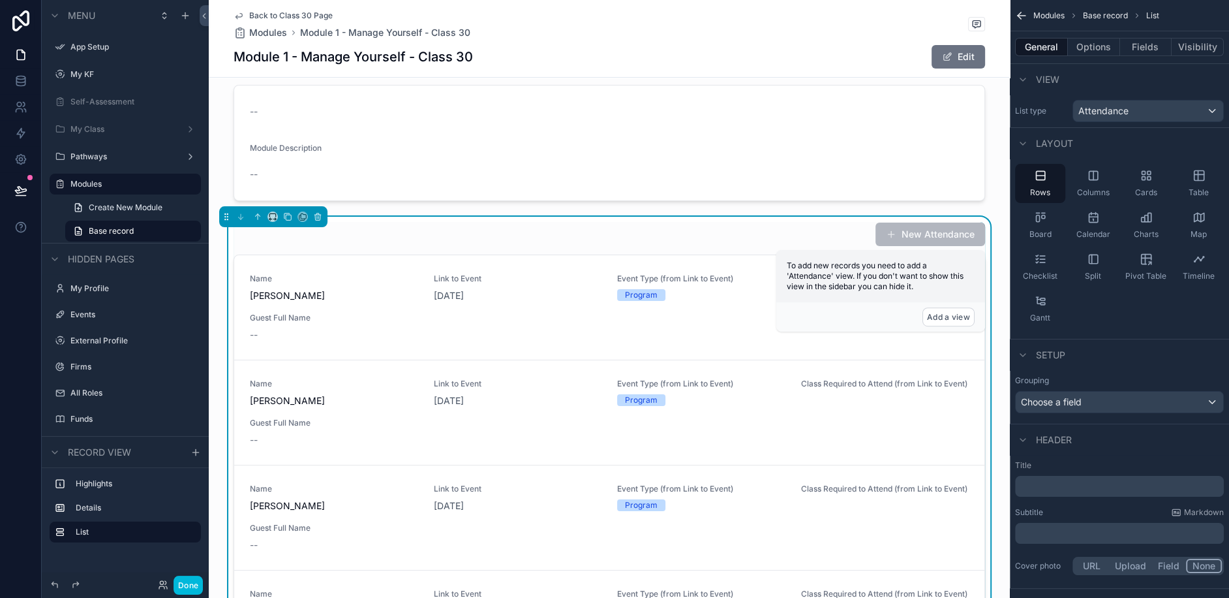
click at [1103, 54] on button "Options" at bounding box center [1094, 47] width 52 height 18
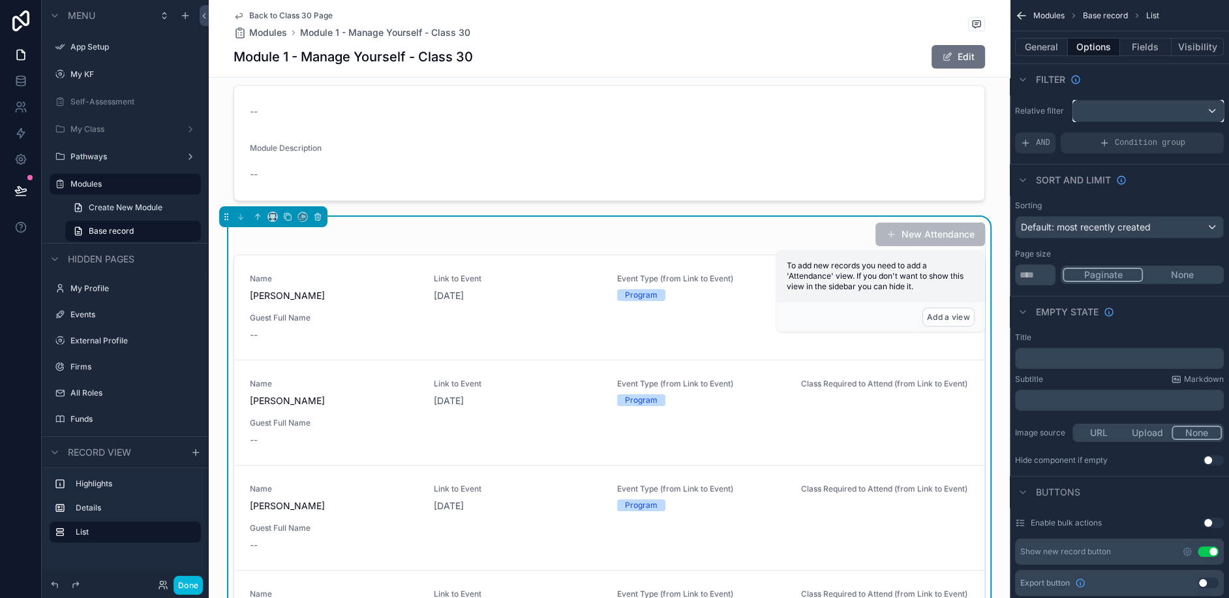
click at [1143, 105] on div "scrollable content" at bounding box center [1149, 110] width 150 height 21
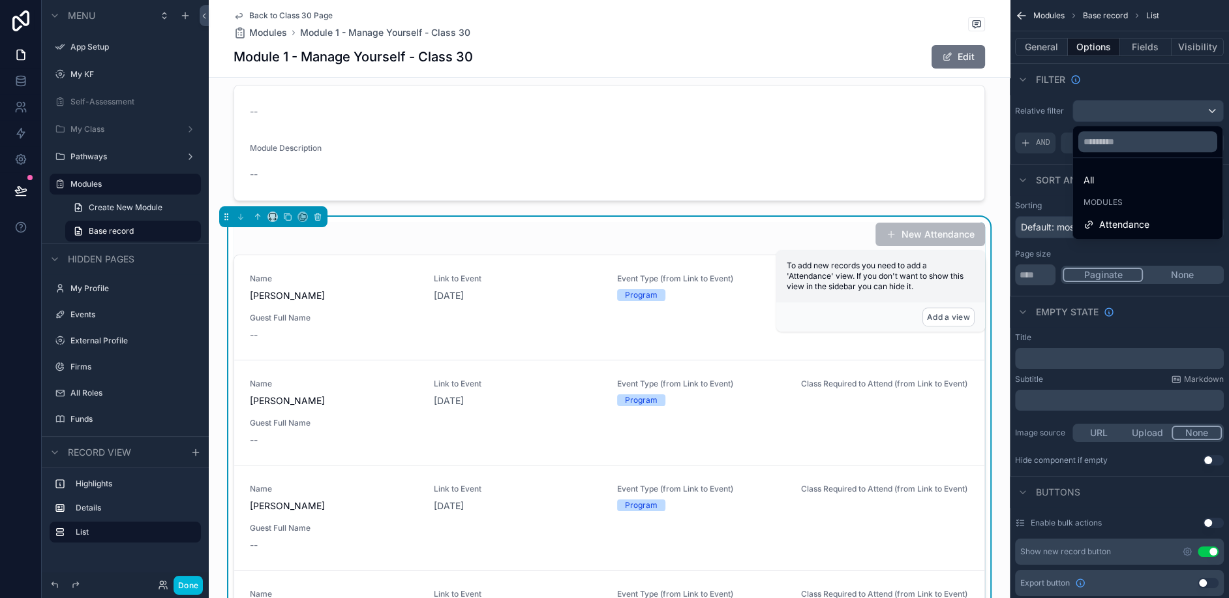
click at [1117, 217] on span "Attendance" at bounding box center [1125, 225] width 50 height 16
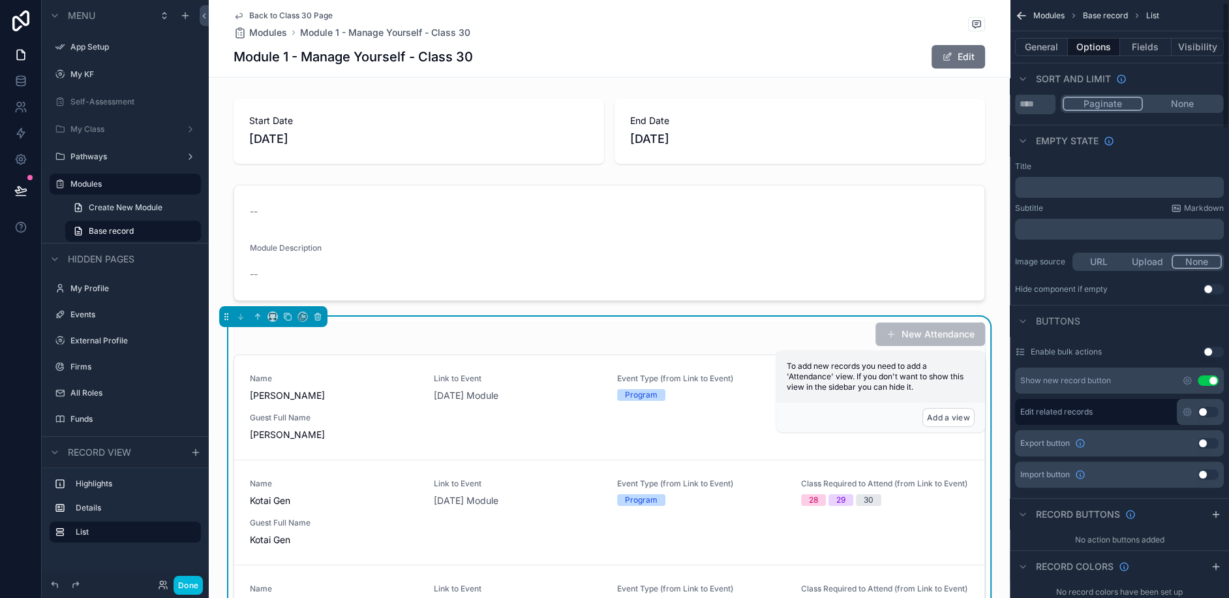
scroll to position [248, 0]
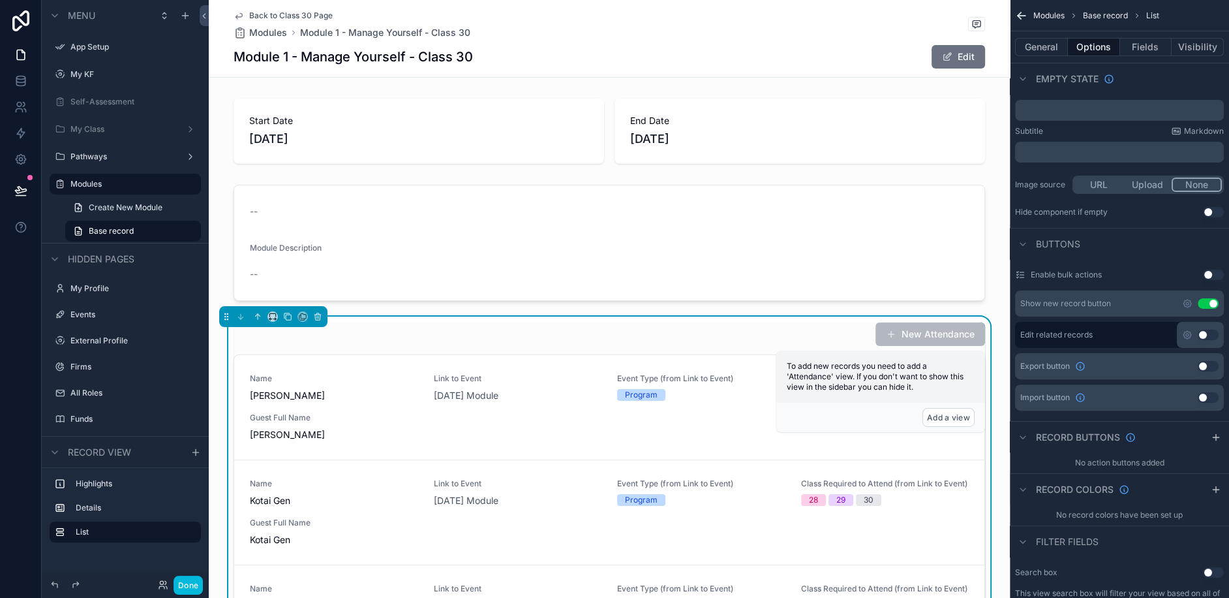
click at [1210, 300] on button "Use setting" at bounding box center [1208, 303] width 21 height 10
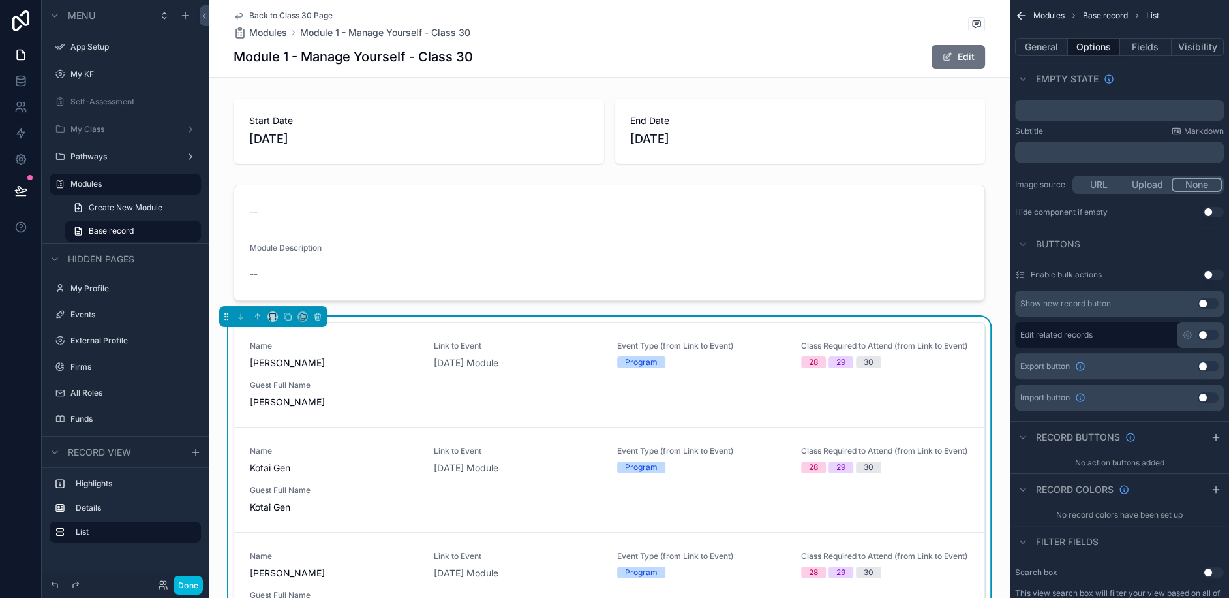
click at [1205, 331] on button "Use setting" at bounding box center [1208, 335] width 21 height 10
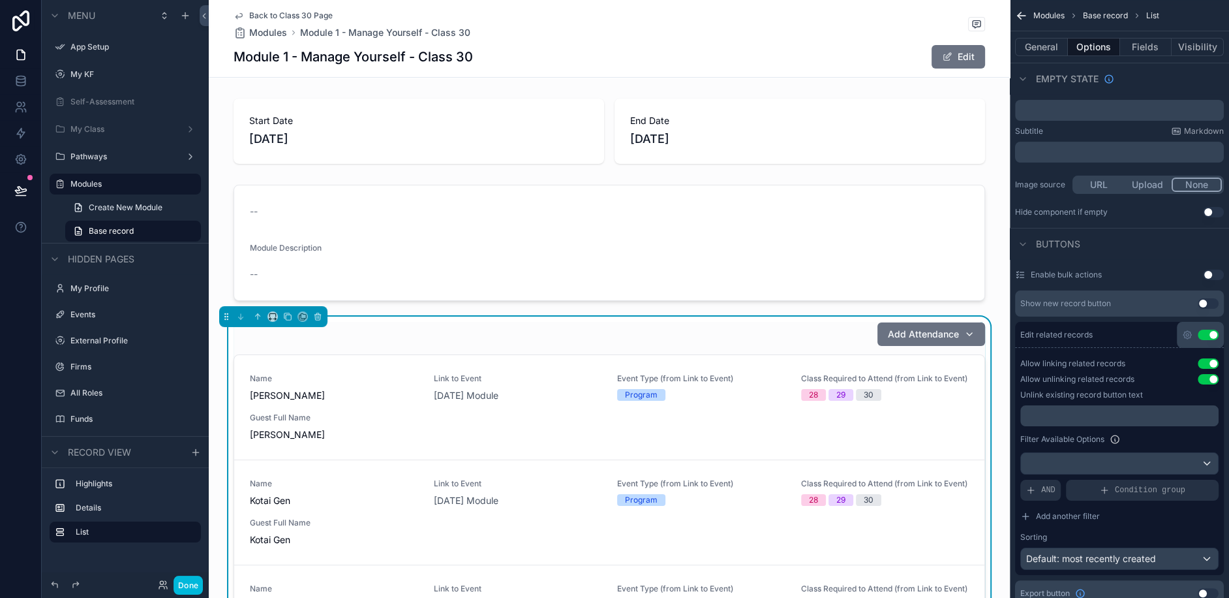
click at [1205, 331] on button "Use setting" at bounding box center [1208, 335] width 21 height 10
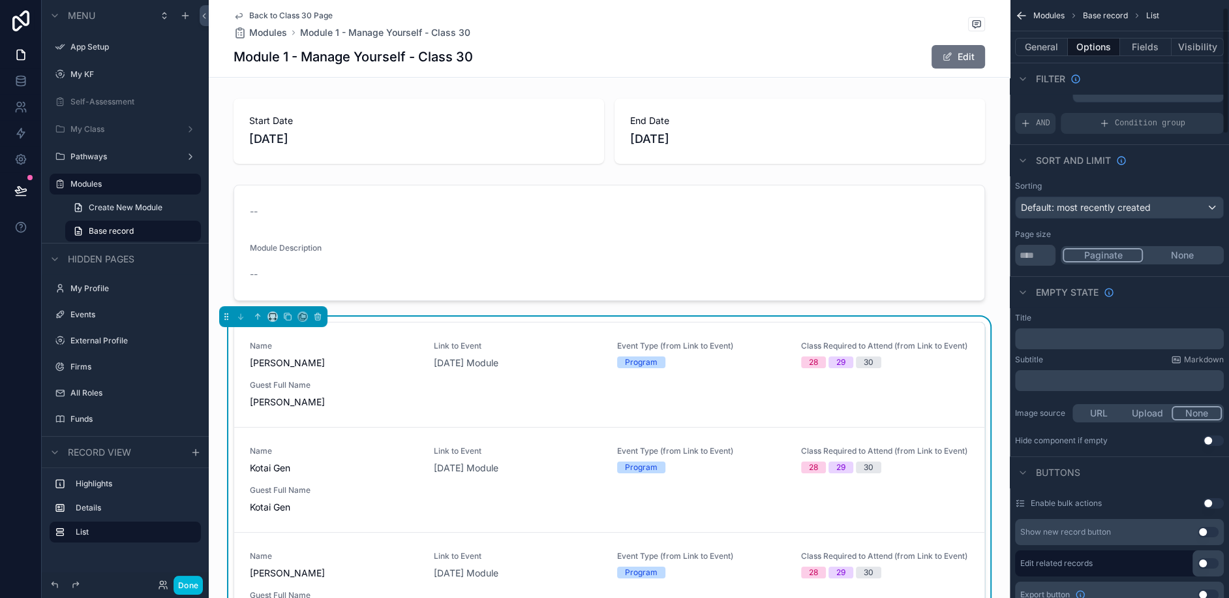
scroll to position [0, 0]
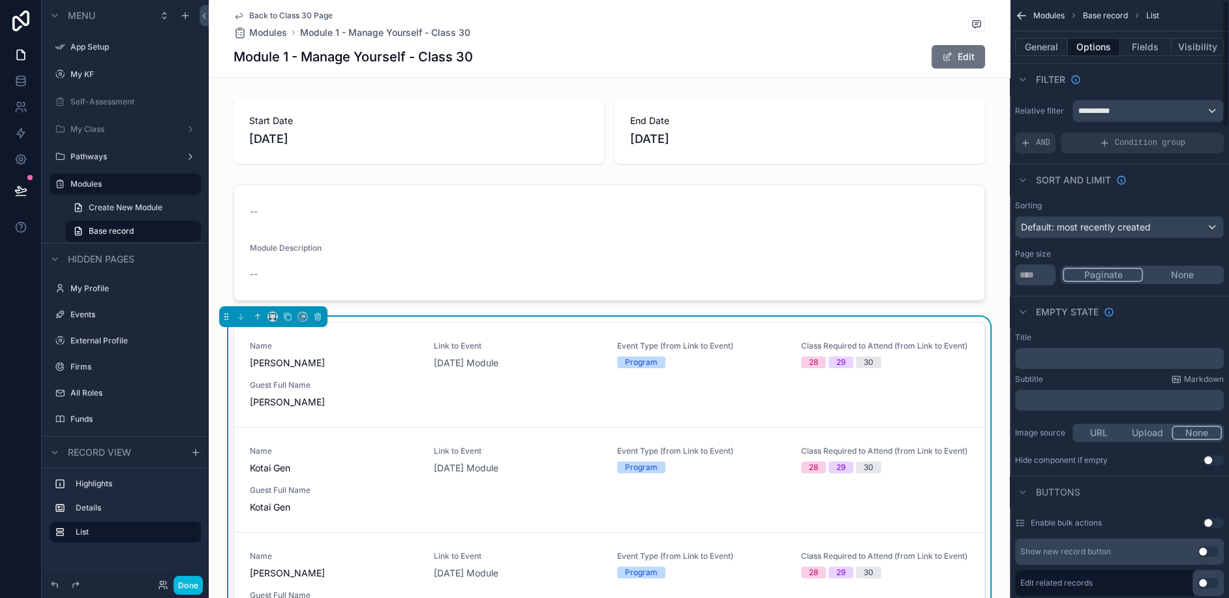
click at [1030, 141] on icon "scrollable content" at bounding box center [1026, 143] width 10 height 10
click at [1066, 150] on div "Add a filter" at bounding box center [1119, 142] width 209 height 21
click at [0, 0] on div "scrollable content" at bounding box center [0, 0] width 0 height 0
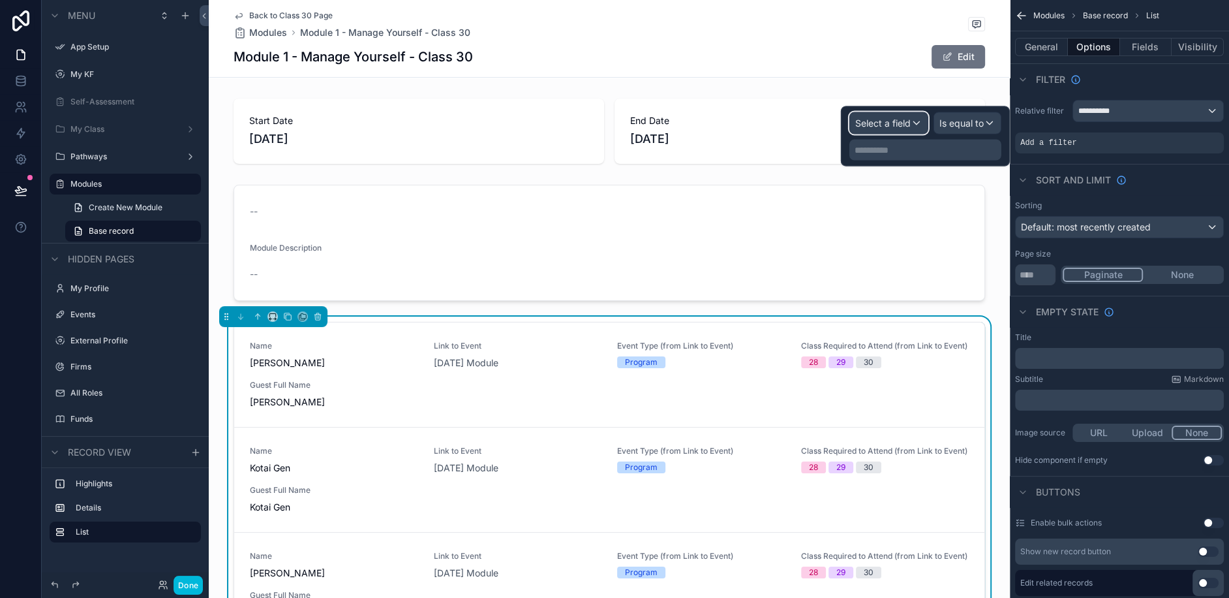
click at [889, 114] on div "Select a field" at bounding box center [889, 123] width 78 height 21
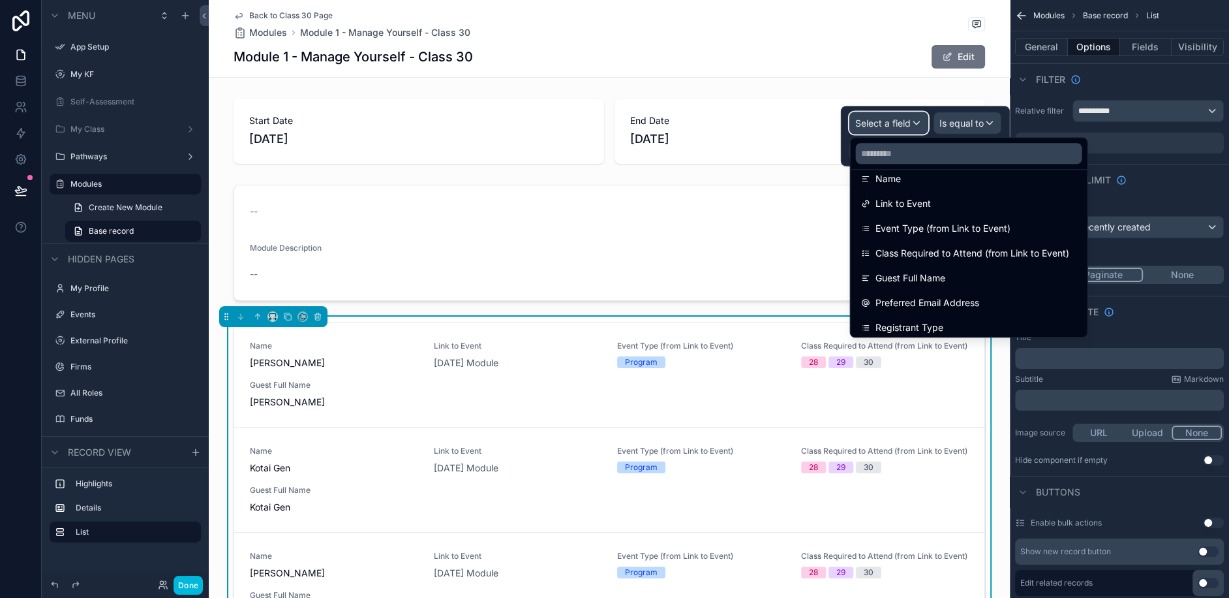
scroll to position [111, 0]
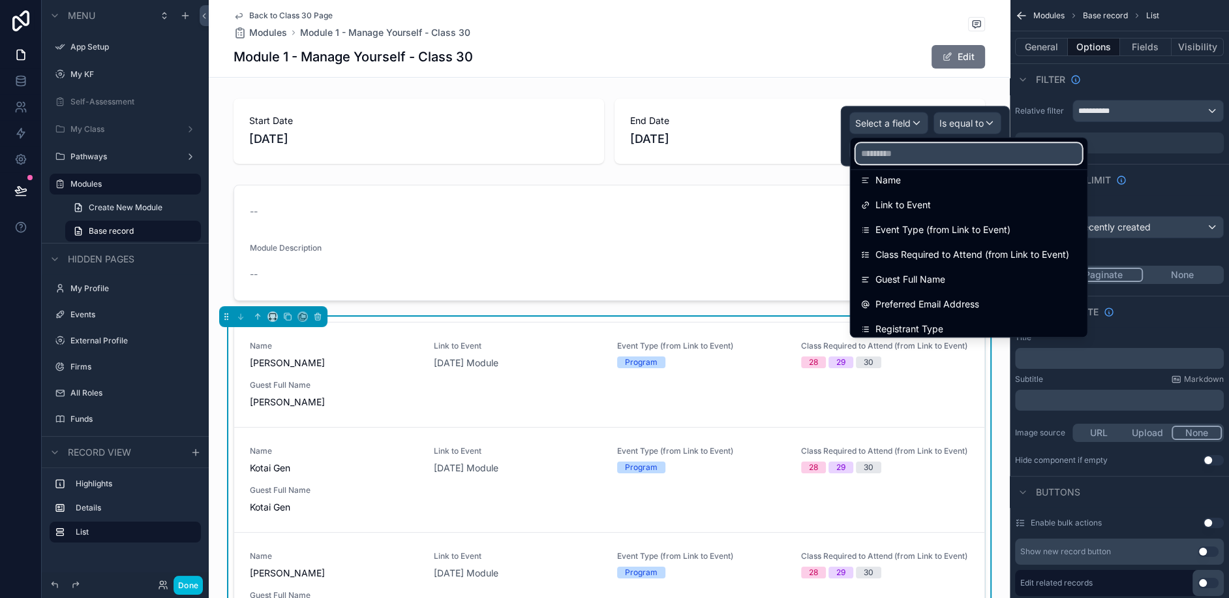
click at [895, 153] on input "text" at bounding box center [969, 153] width 226 height 21
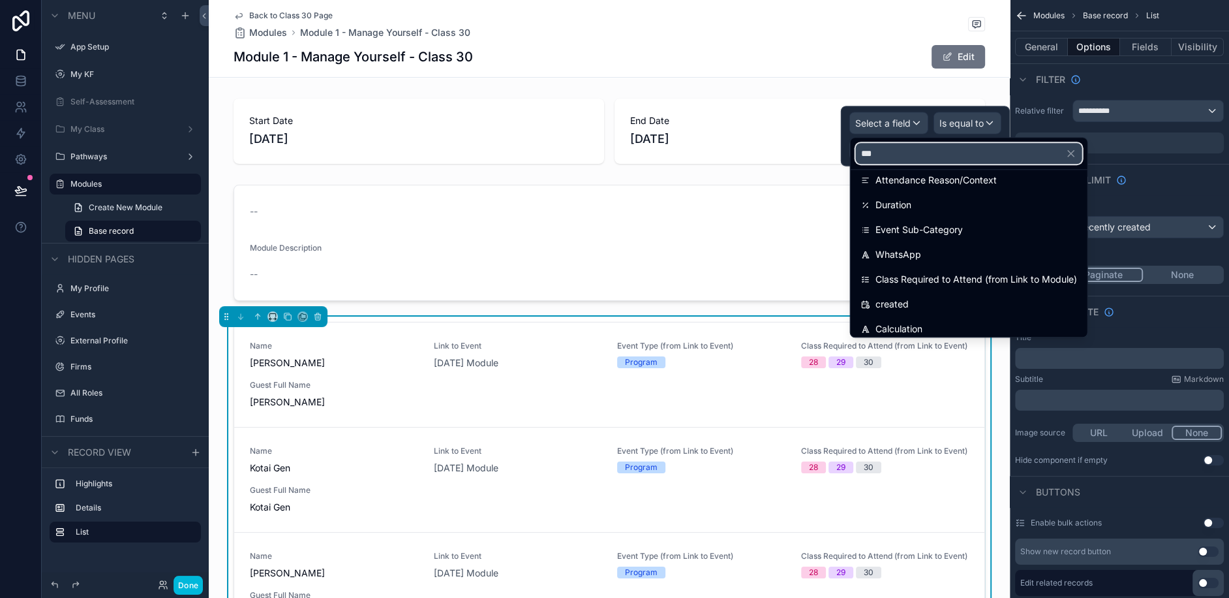
scroll to position [0, 0]
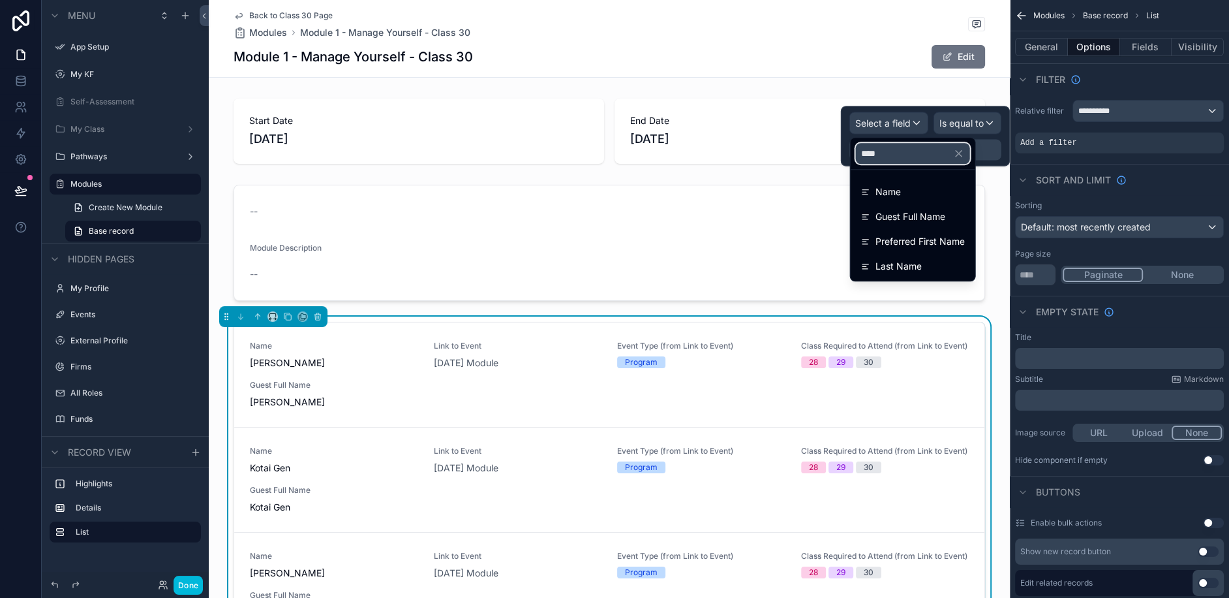
type input "****"
click at [919, 202] on div "Name" at bounding box center [913, 191] width 119 height 23
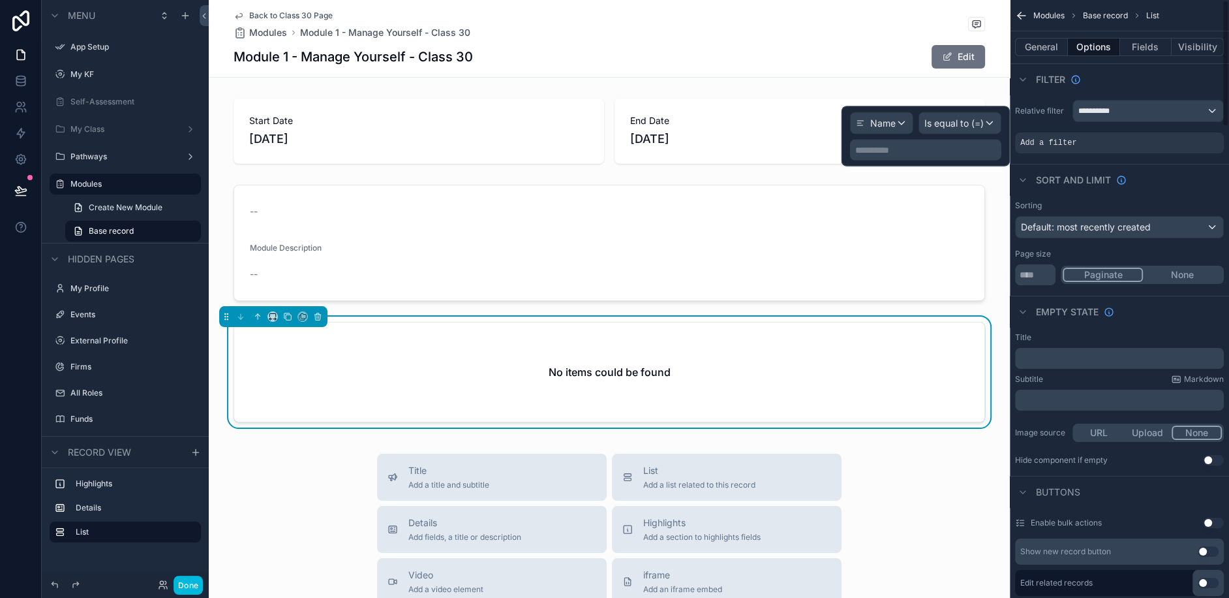
click at [939, 151] on p "**********" at bounding box center [928, 150] width 144 height 13
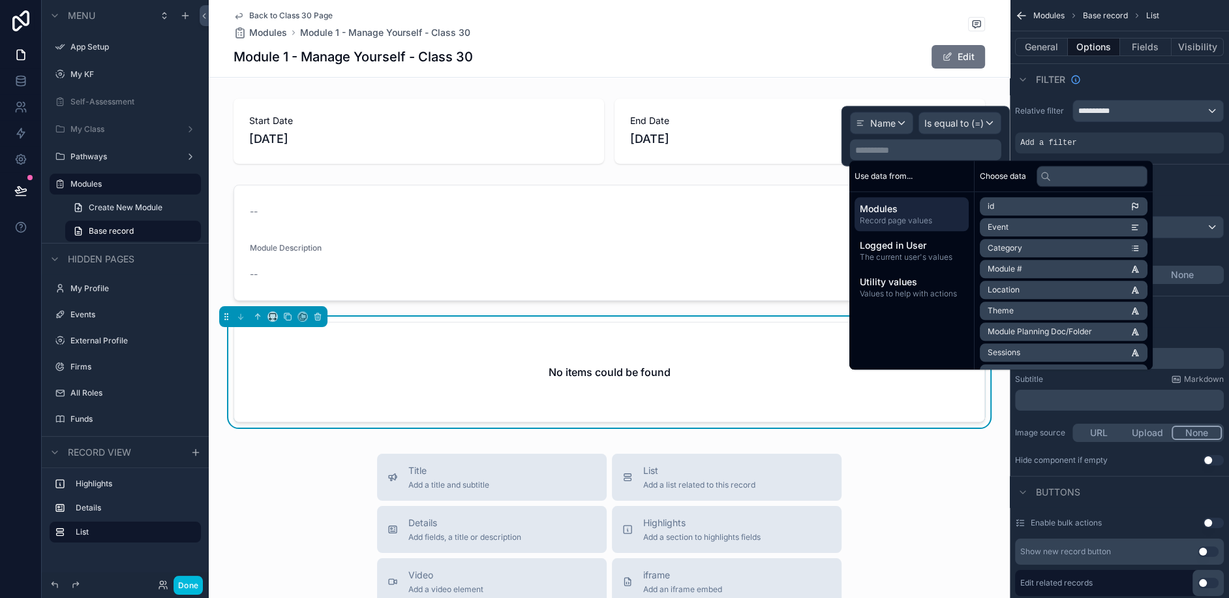
click at [913, 255] on span "The current user's values" at bounding box center [912, 257] width 104 height 10
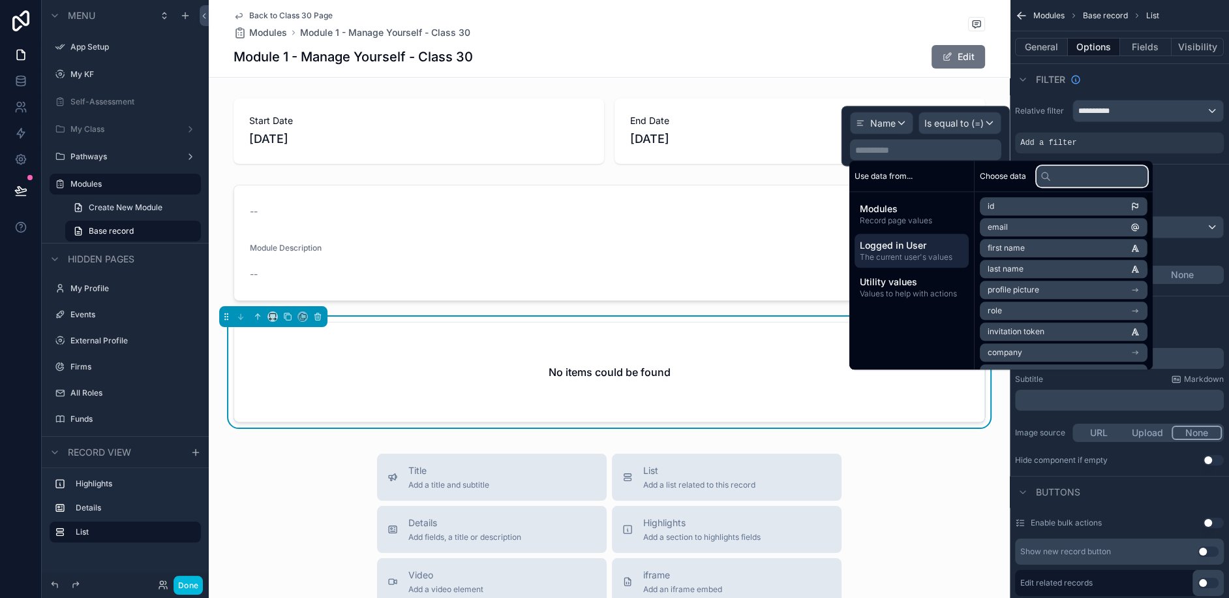
click at [1088, 169] on input "text" at bounding box center [1092, 176] width 111 height 21
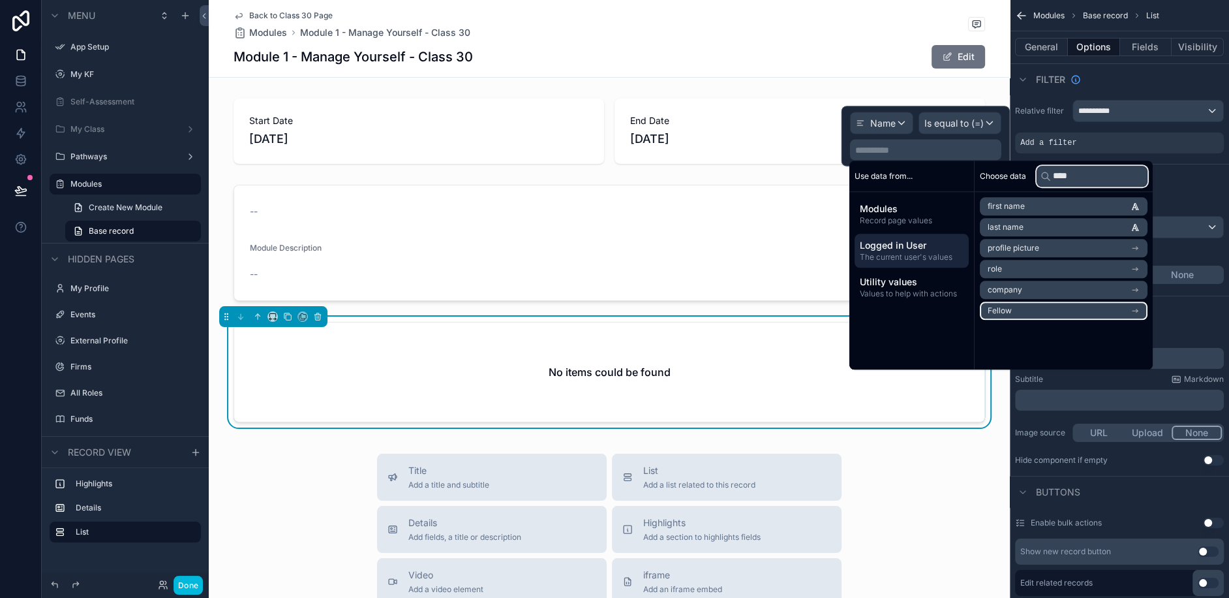
type input "****"
click at [1027, 309] on li "Fellow" at bounding box center [1064, 310] width 168 height 18
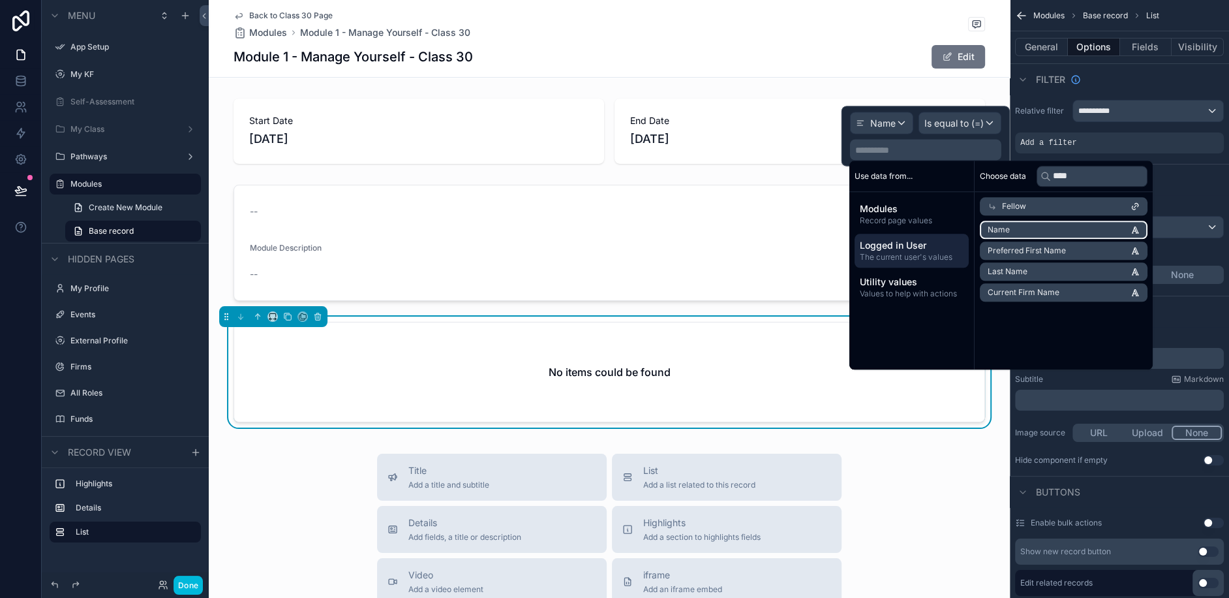
click at [1045, 224] on li "Name" at bounding box center [1064, 230] width 168 height 18
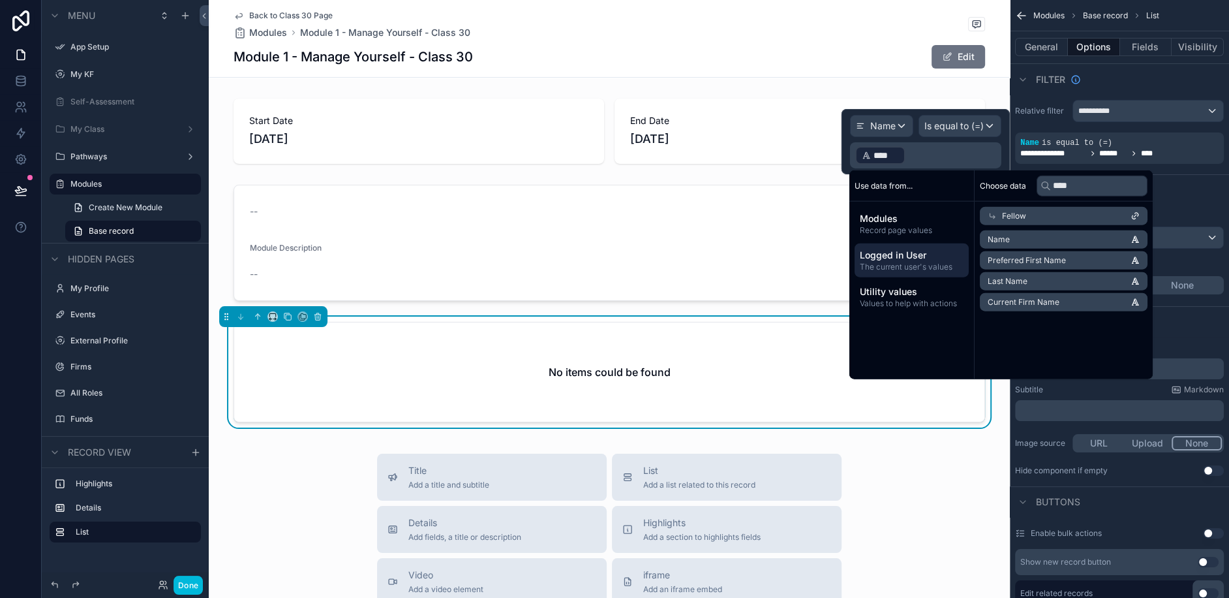
click at [975, 438] on div "Back to Class 30 Page Modules Module 1 - Manage Yourself - Class 30 Module 1 - …" at bounding box center [609, 511] width 801 height 1023
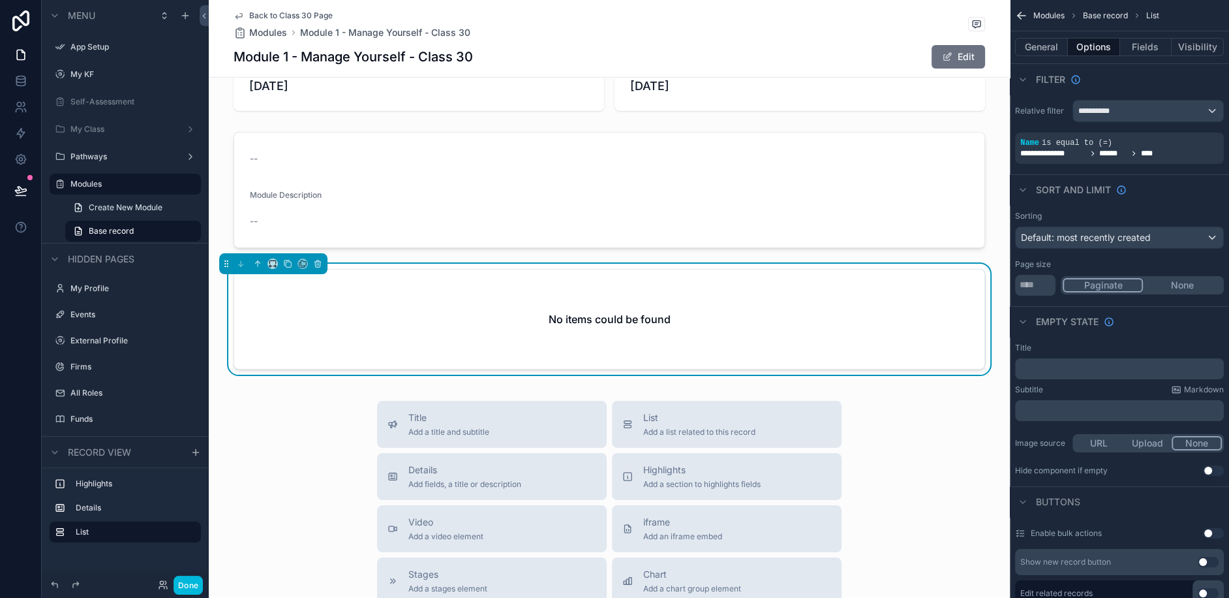
scroll to position [77, 0]
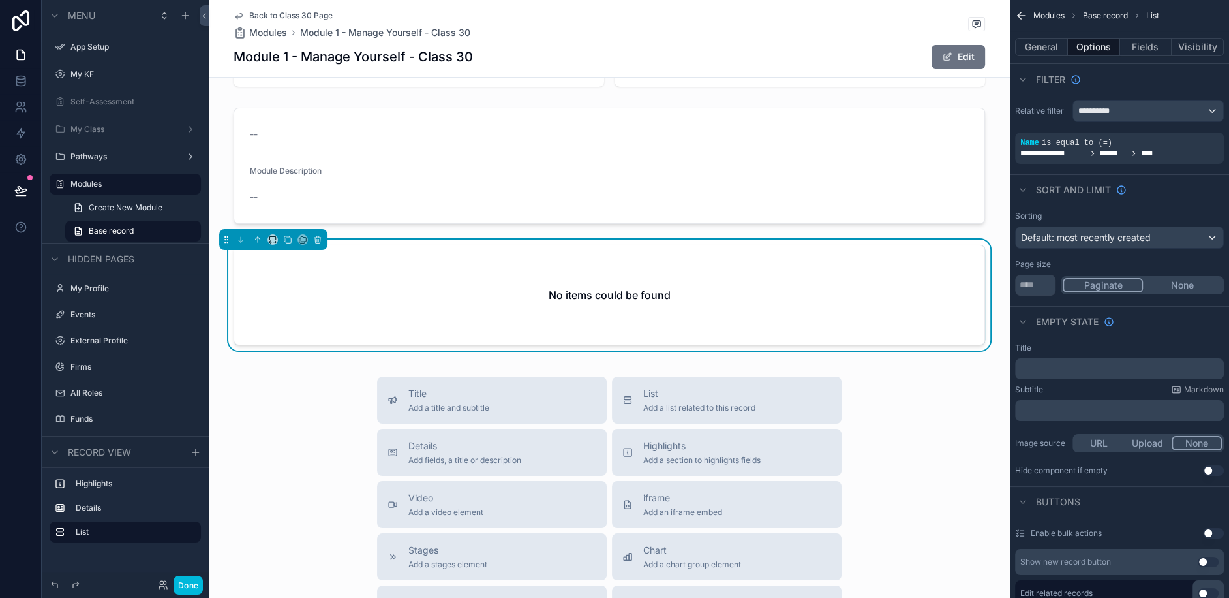
click at [367, 166] on div "scrollable content" at bounding box center [609, 165] width 801 height 127
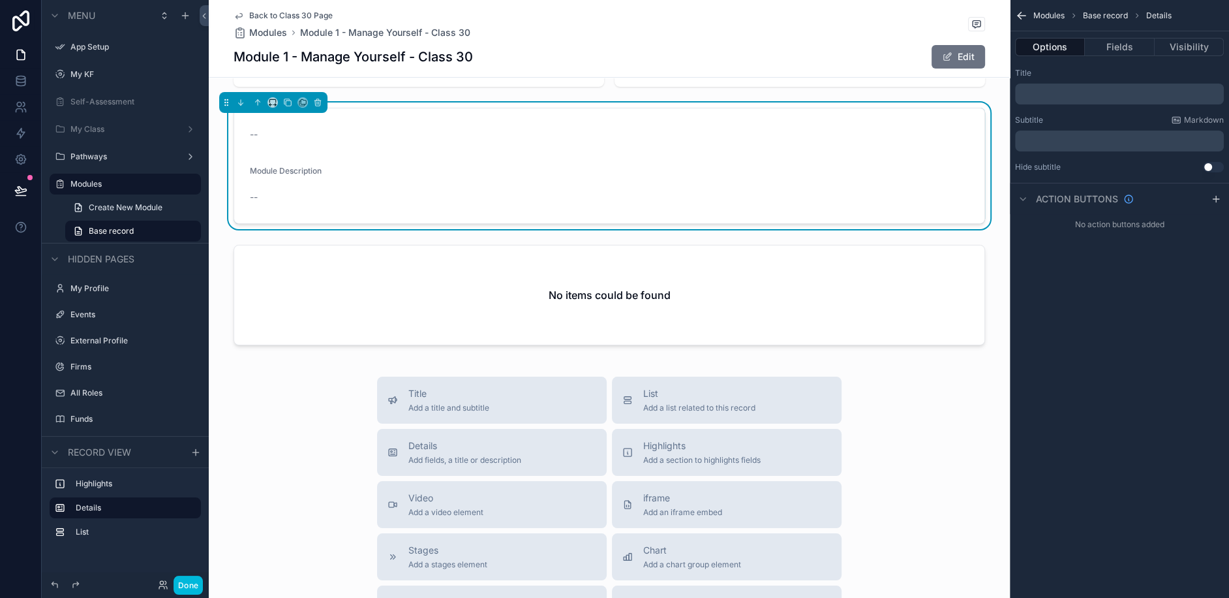
click at [1093, 91] on p "﻿" at bounding box center [1121, 94] width 201 height 10
click at [1132, 55] on button "Fields" at bounding box center [1119, 47] width 69 height 18
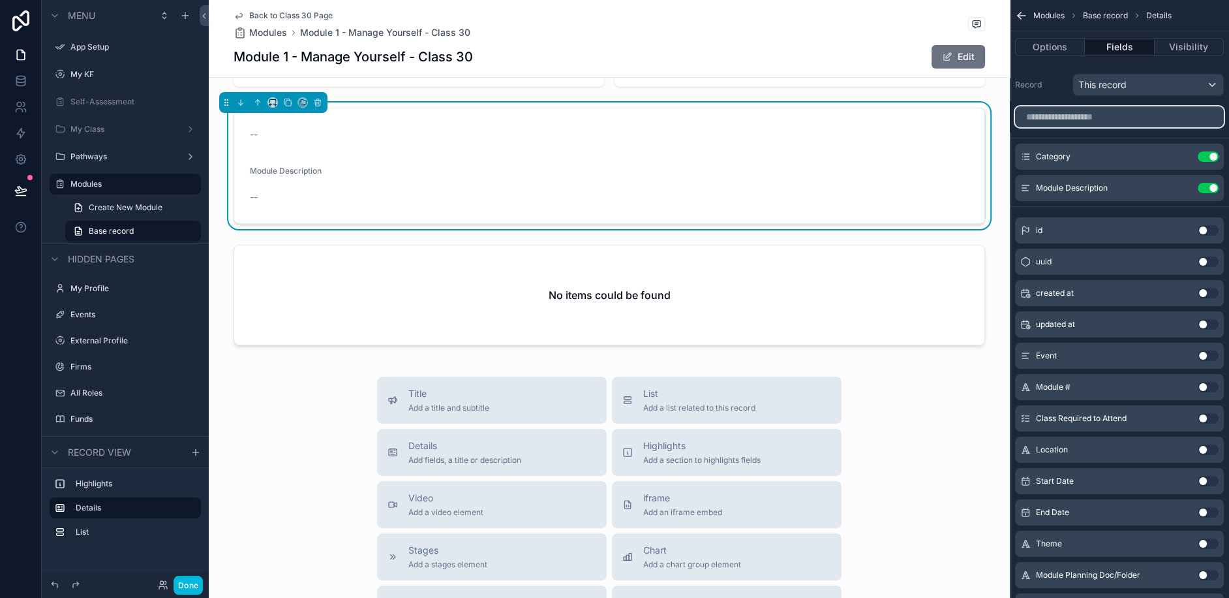
click at [1090, 110] on input "scrollable content" at bounding box center [1119, 116] width 209 height 21
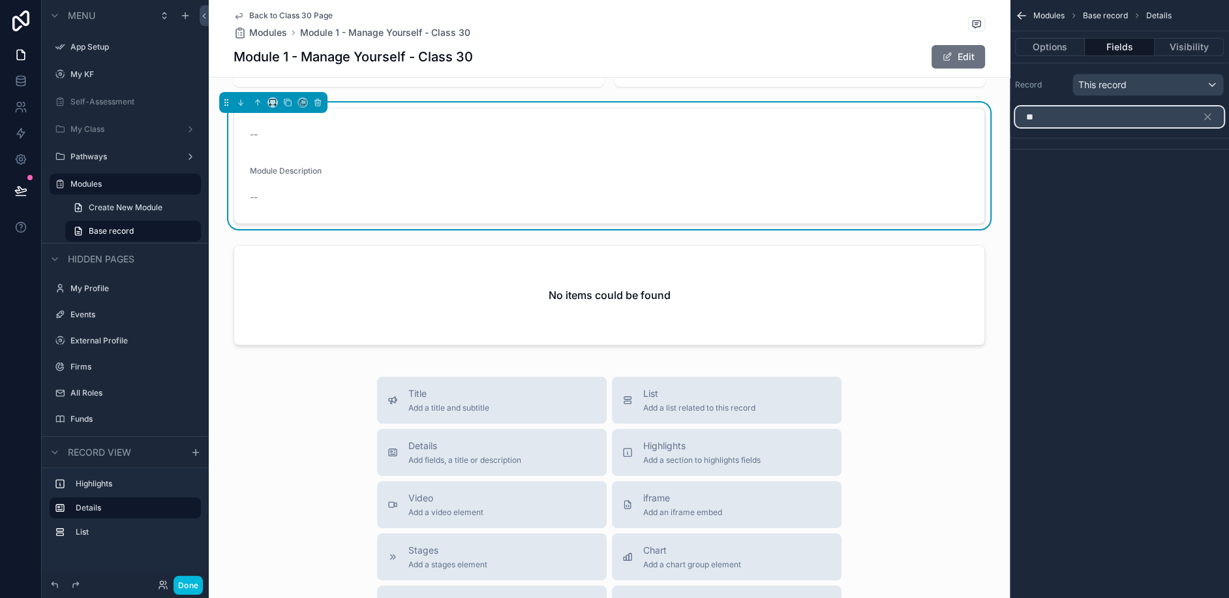
type input "*"
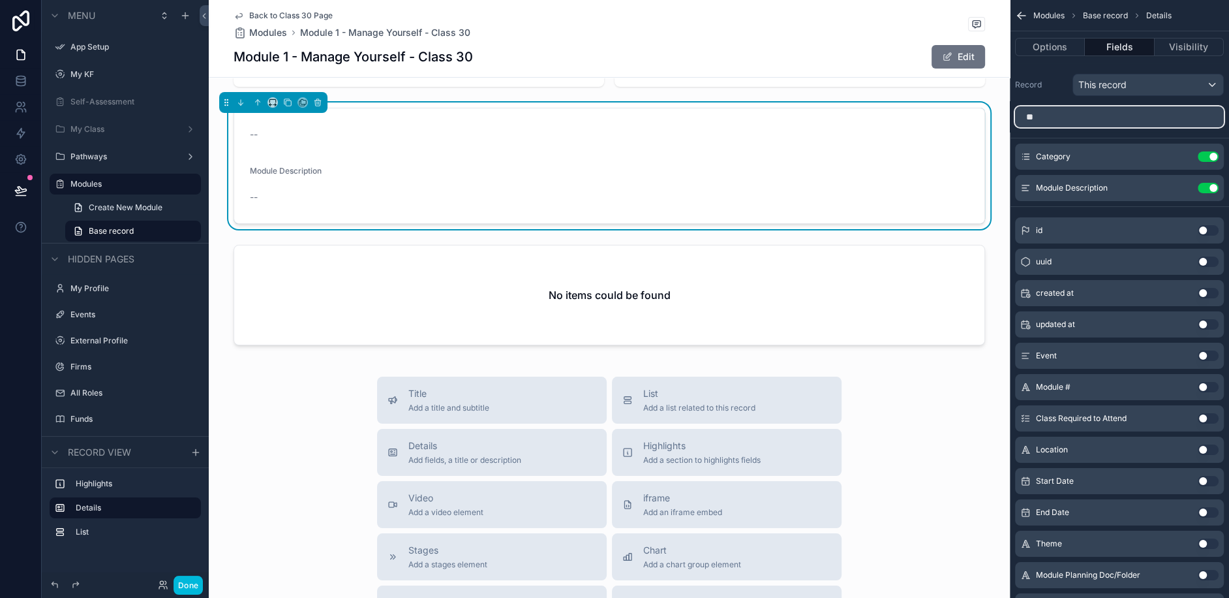
type input "***"
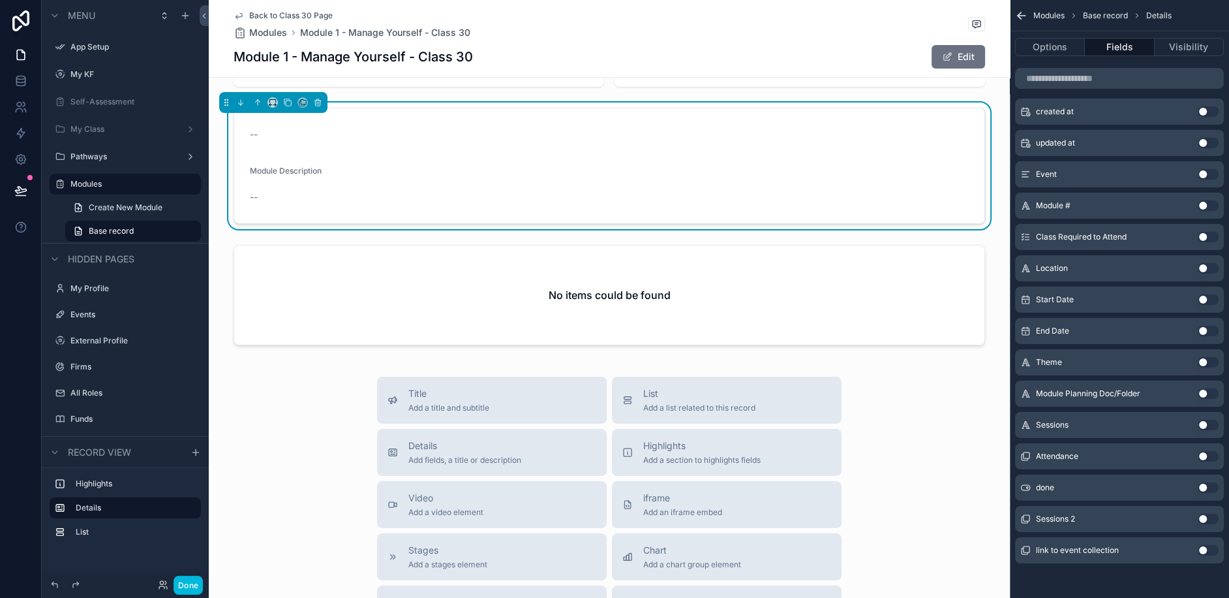
click at [977, 412] on div "Title Add a title and subtitle List Add a list related to this record Details A…" at bounding box center [609, 609] width 801 height 465
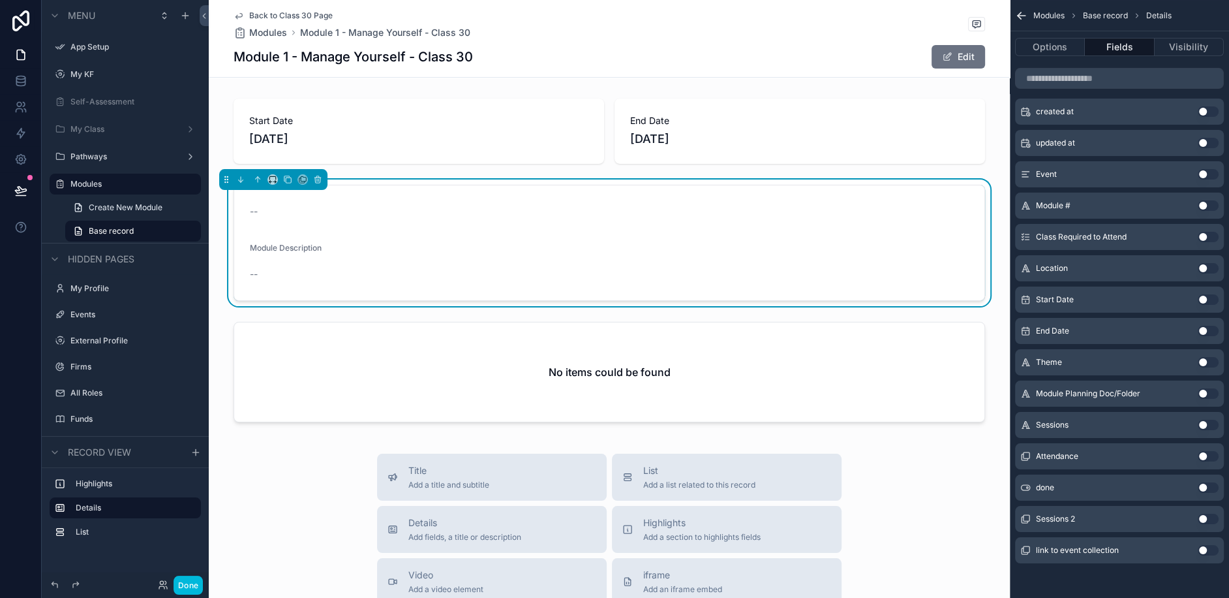
click at [625, 139] on div "scrollable content" at bounding box center [609, 131] width 801 height 76
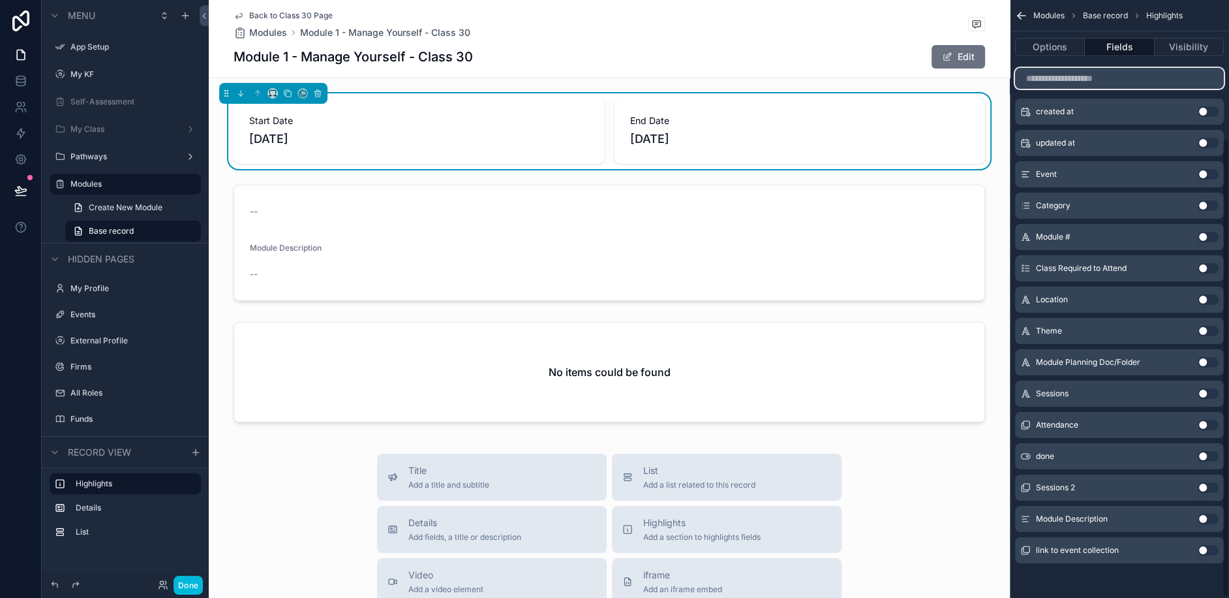
click at [1092, 80] on input "scrollable content" at bounding box center [1119, 78] width 209 height 21
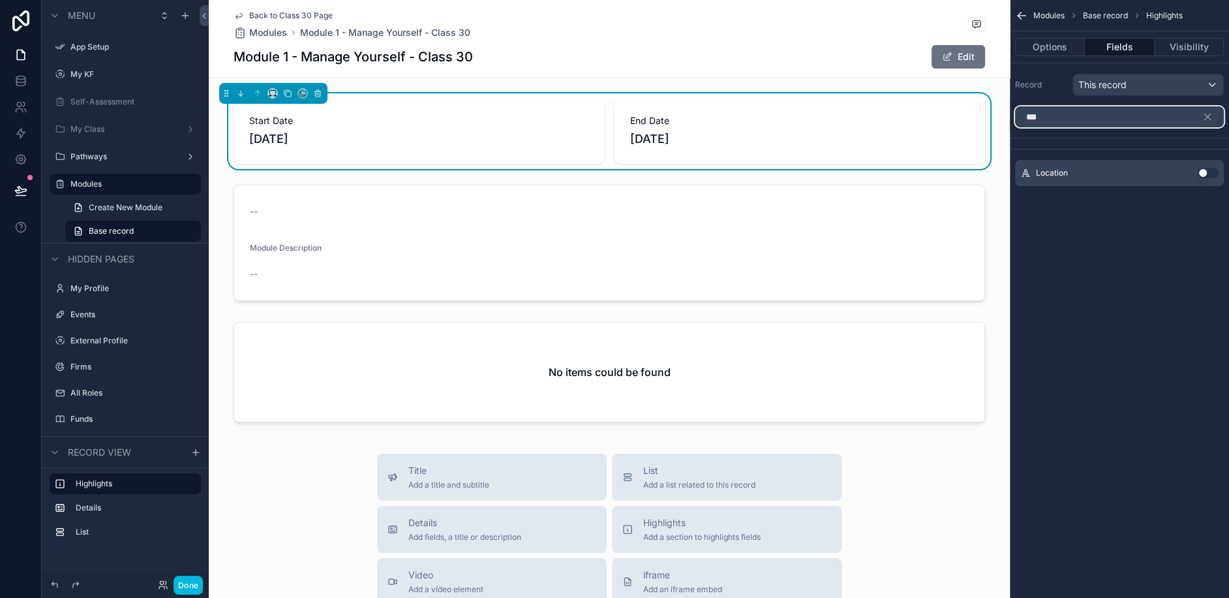
type input "***"
click at [1203, 170] on button "Use setting" at bounding box center [1208, 173] width 21 height 10
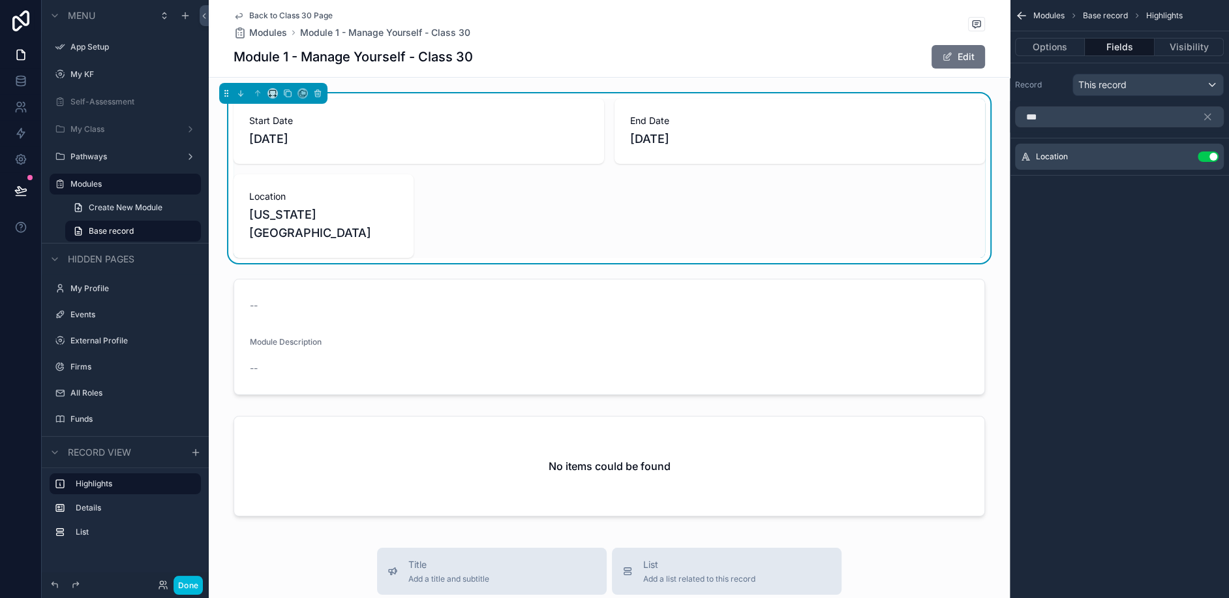
drag, startPoint x: 384, startPoint y: 203, endPoint x: 332, endPoint y: 151, distance: 73.8
click at [332, 151] on div "Start Date 6/16/2025 End Date 6/19/2025 Location New York City" at bounding box center [610, 178] width 752 height 159
click at [396, 190] on span "Location" at bounding box center [323, 196] width 149 height 13
click at [1045, 52] on button "Options" at bounding box center [1050, 47] width 70 height 18
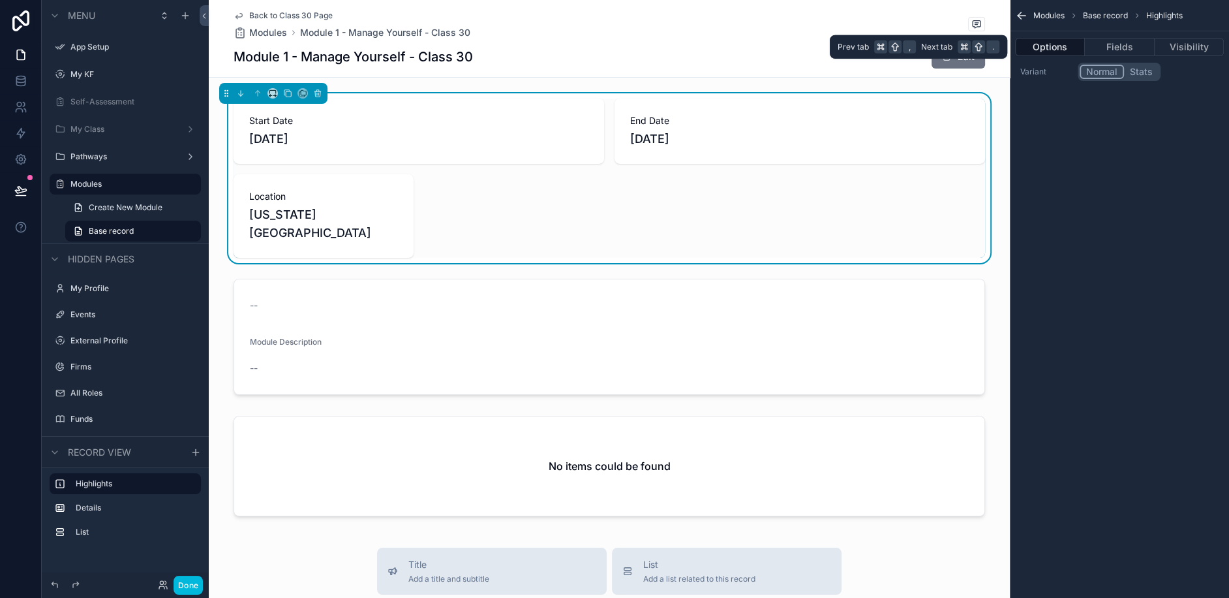
click at [1122, 52] on button "Fields" at bounding box center [1119, 47] width 69 height 18
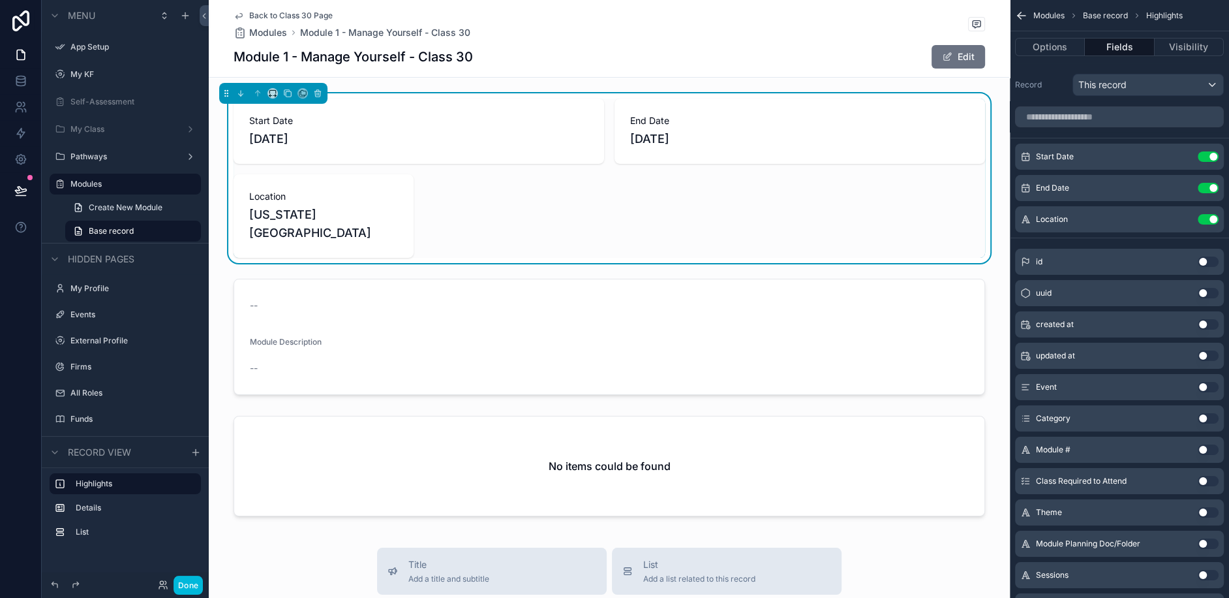
click at [1182, 161] on div "Start Date Use setting" at bounding box center [1119, 157] width 209 height 26
click at [0, 0] on icon "scrollable content" at bounding box center [0, 0] width 0 height 0
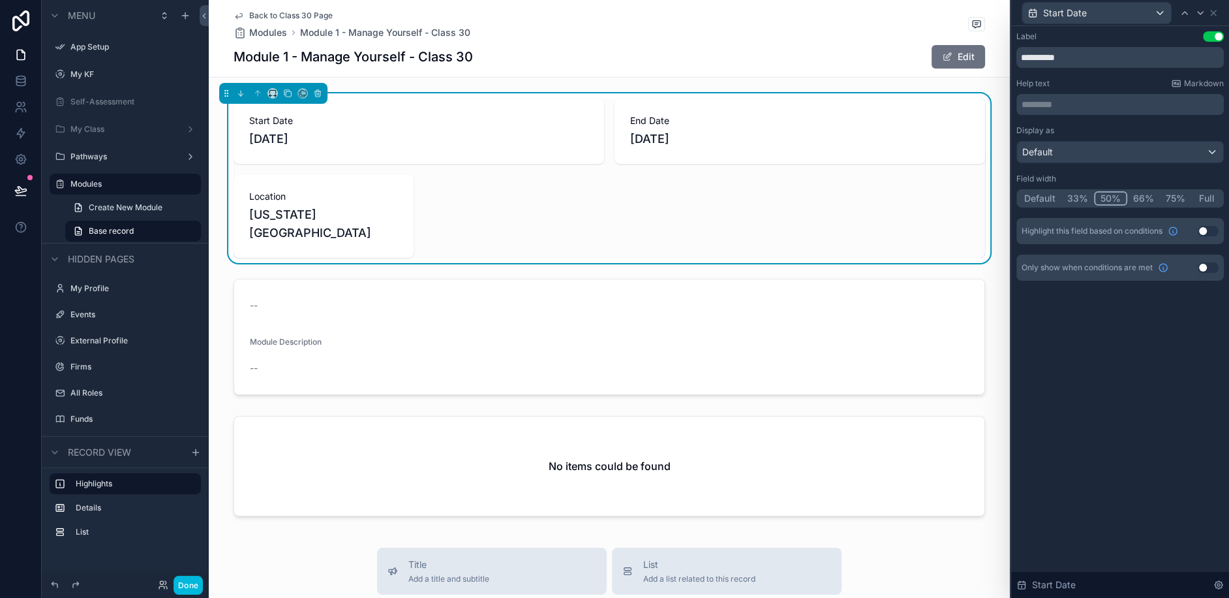
click at [1082, 199] on button "33%" at bounding box center [1078, 198] width 33 height 14
click at [1202, 10] on icon at bounding box center [1201, 13] width 10 height 10
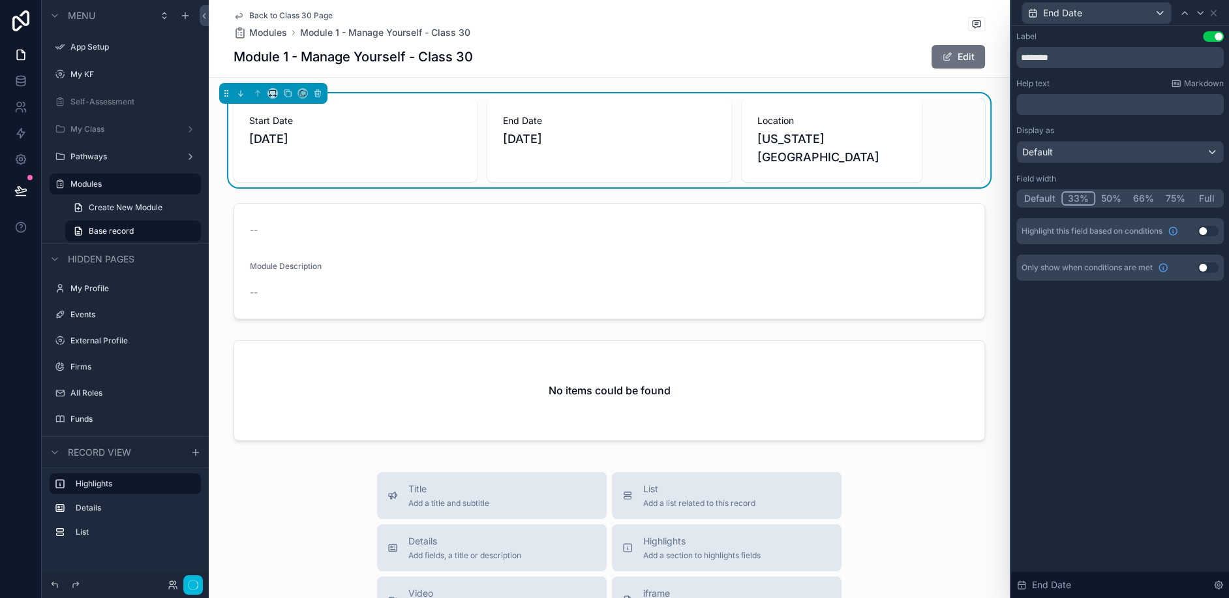
click at [1085, 198] on button "33%" at bounding box center [1079, 198] width 34 height 14
click at [1216, 14] on icon at bounding box center [1214, 13] width 10 height 10
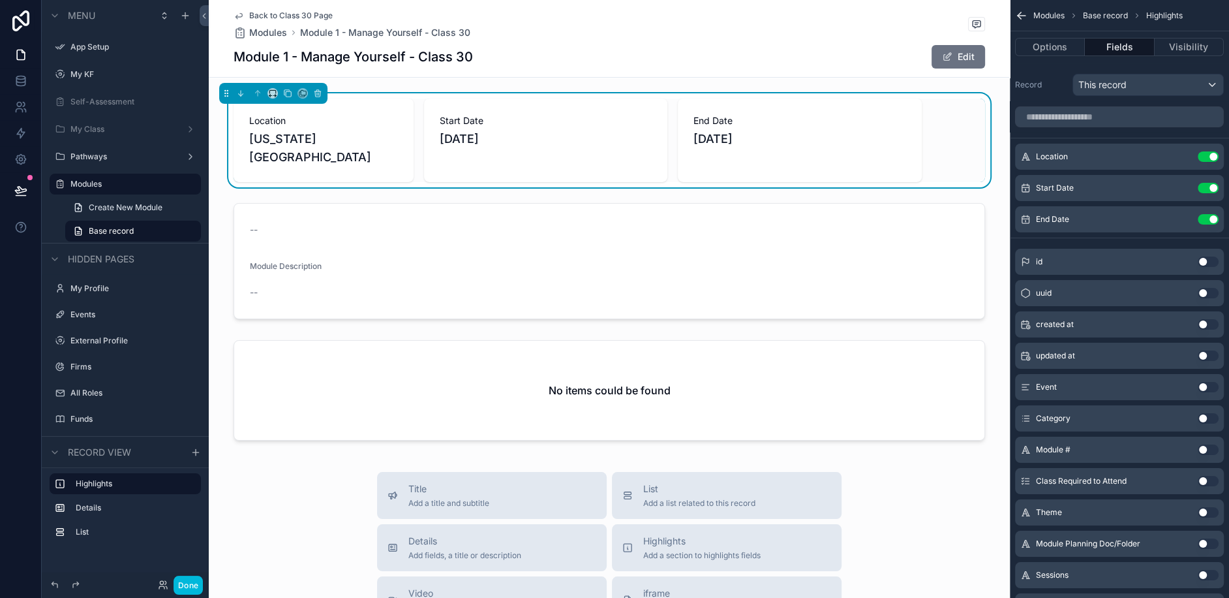
click at [371, 227] on div "scrollable content" at bounding box center [609, 261] width 801 height 127
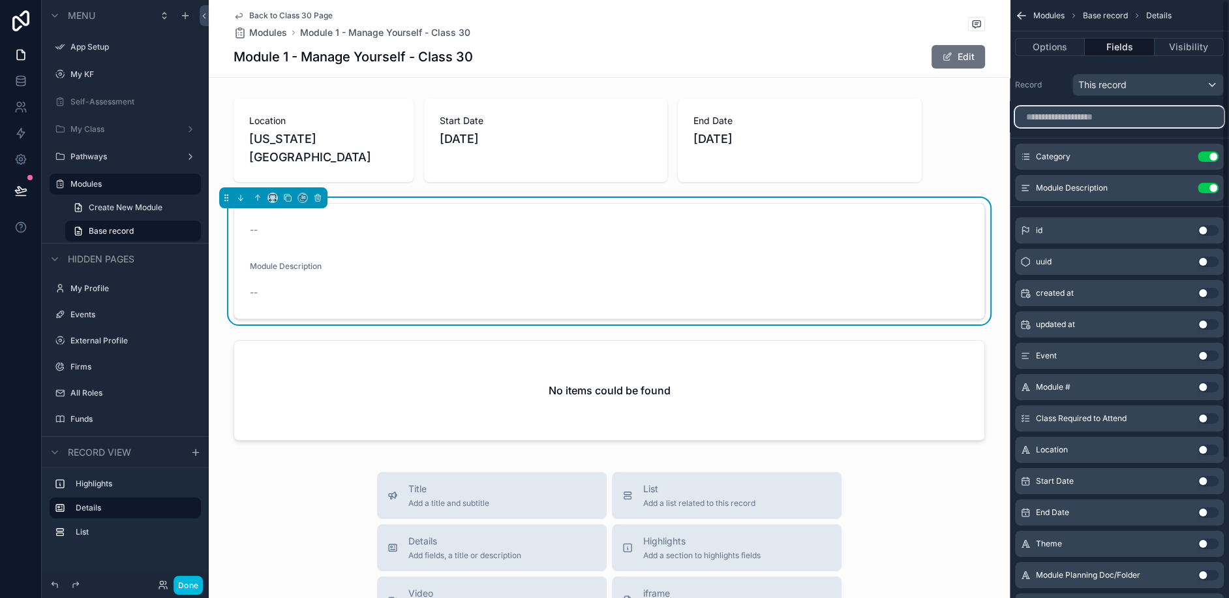
click at [1087, 121] on input "scrollable content" at bounding box center [1119, 116] width 209 height 21
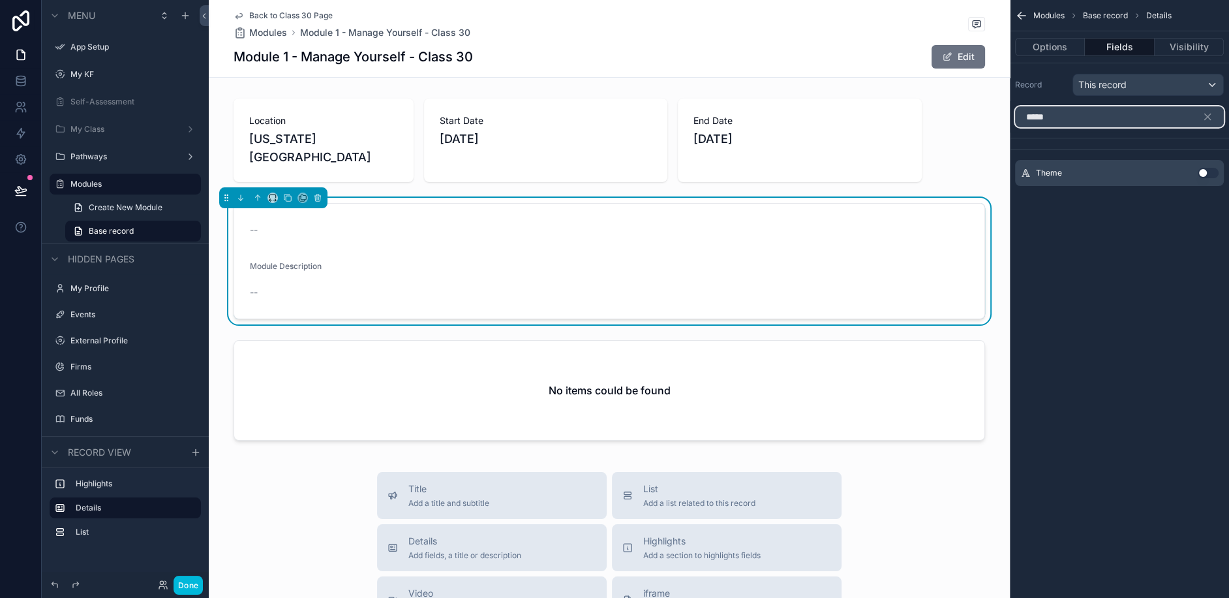
type input "*****"
click at [1213, 172] on button "Use setting" at bounding box center [1208, 173] width 21 height 10
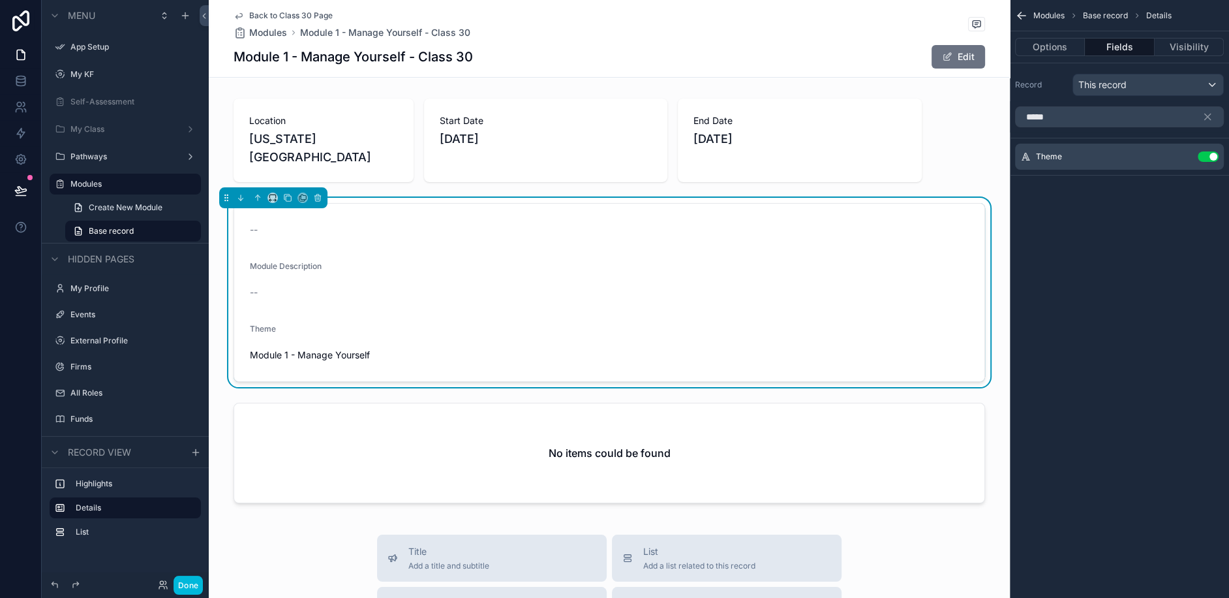
click at [0, 0] on icon "scrollable content" at bounding box center [0, 0] width 0 height 0
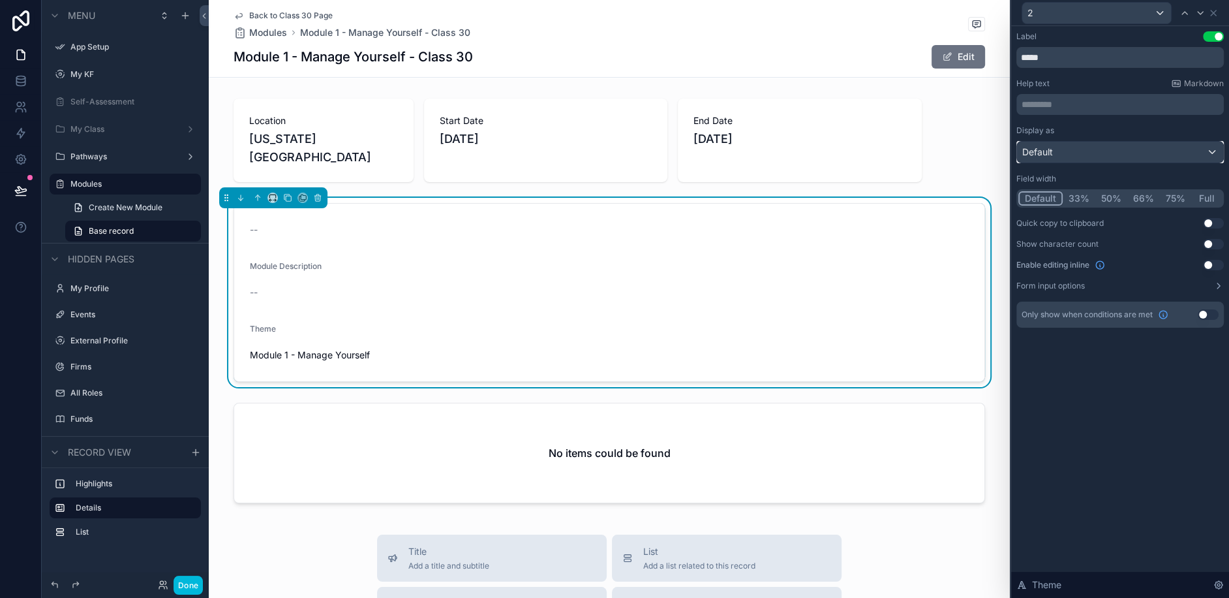
click at [1107, 157] on div "Default" at bounding box center [1120, 152] width 206 height 21
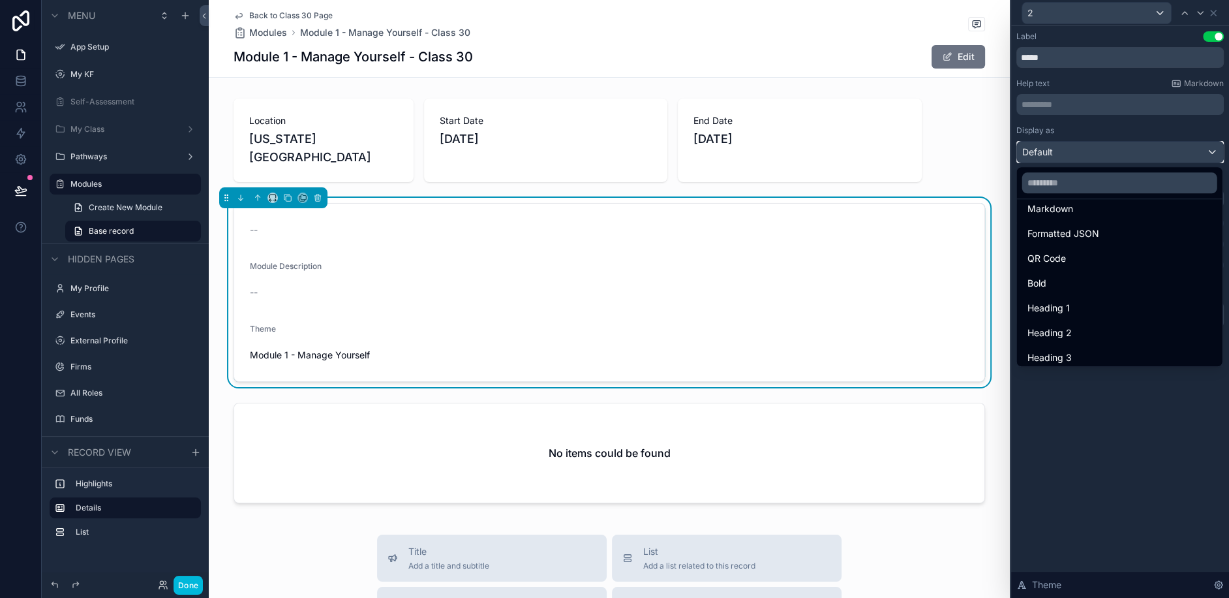
scroll to position [142, 0]
click at [1062, 287] on div "Heading 1" at bounding box center [1120, 277] width 200 height 23
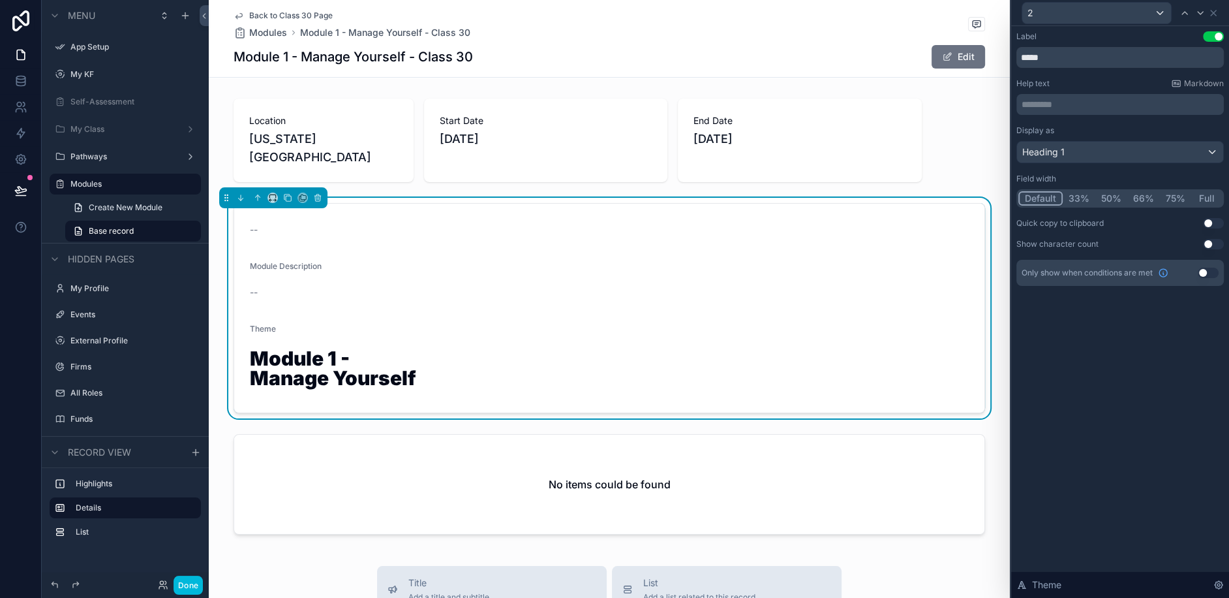
click at [1207, 193] on button "Full" at bounding box center [1207, 198] width 31 height 14
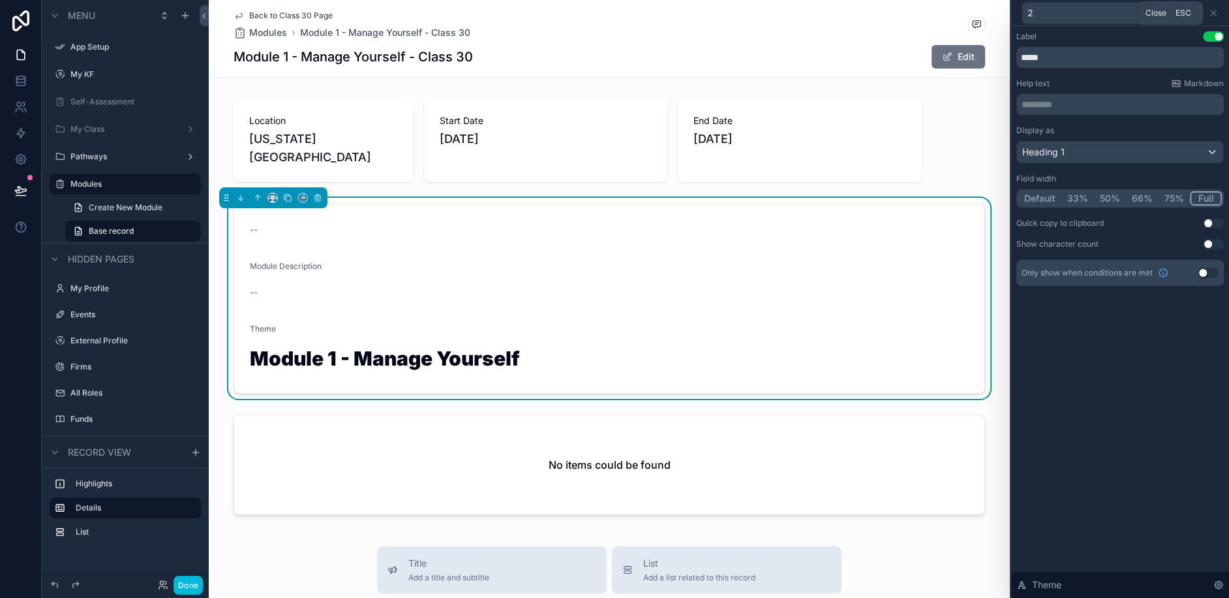
click at [1215, 14] on icon at bounding box center [1213, 12] width 5 height 5
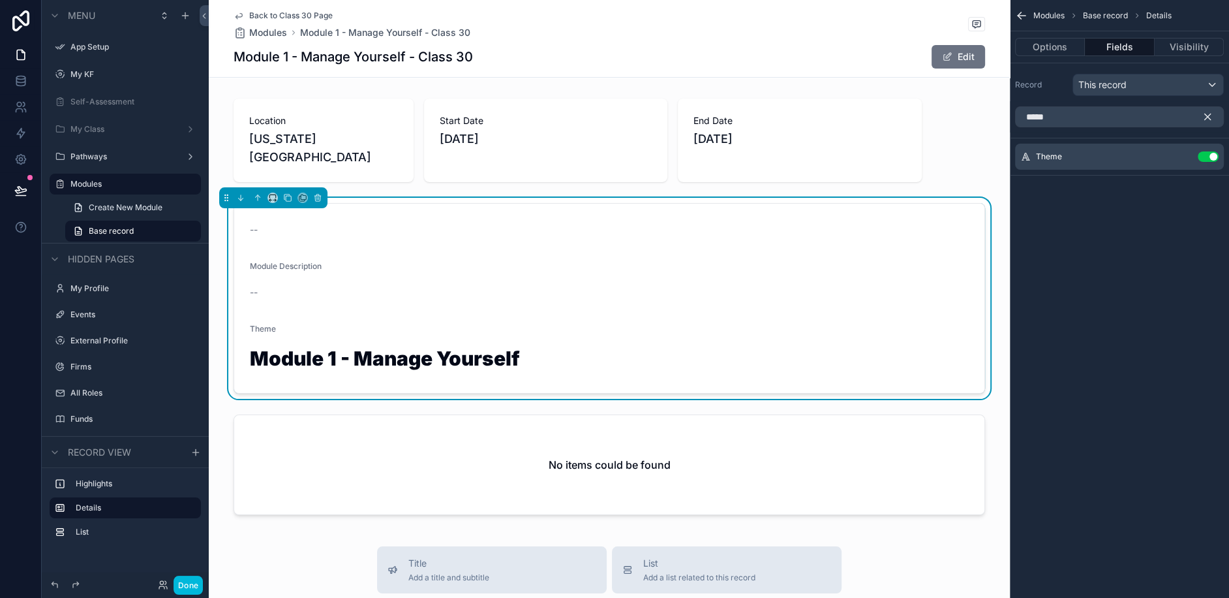
click at [1210, 119] on icon "scrollable content" at bounding box center [1208, 117] width 6 height 6
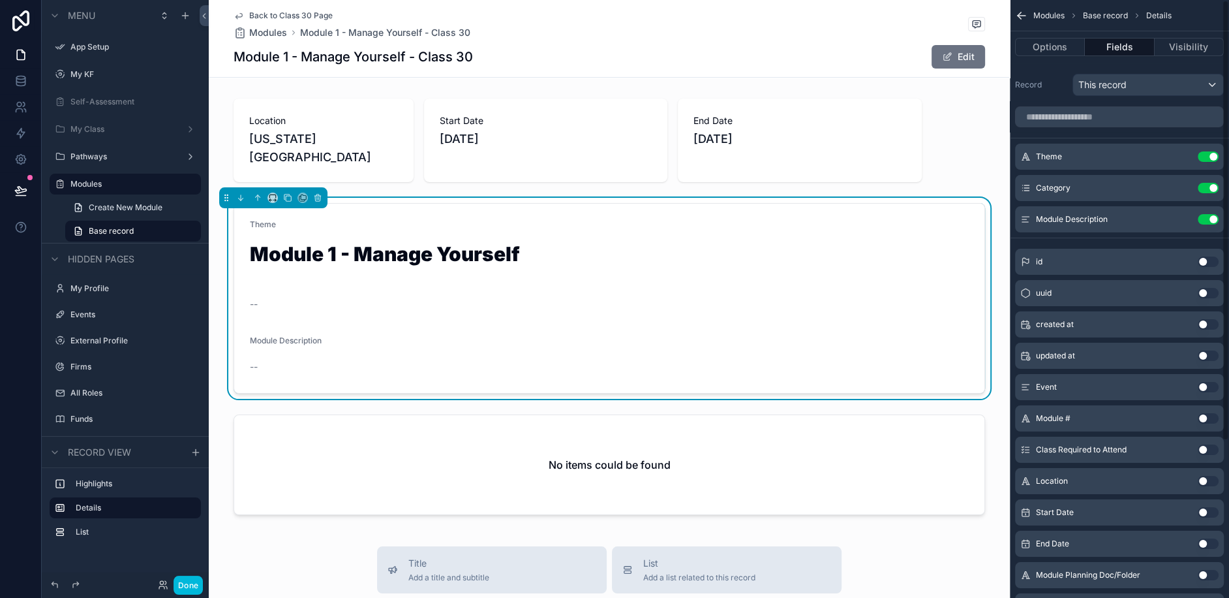
click at [0, 0] on button "scrollable content" at bounding box center [0, 0] width 0 height 0
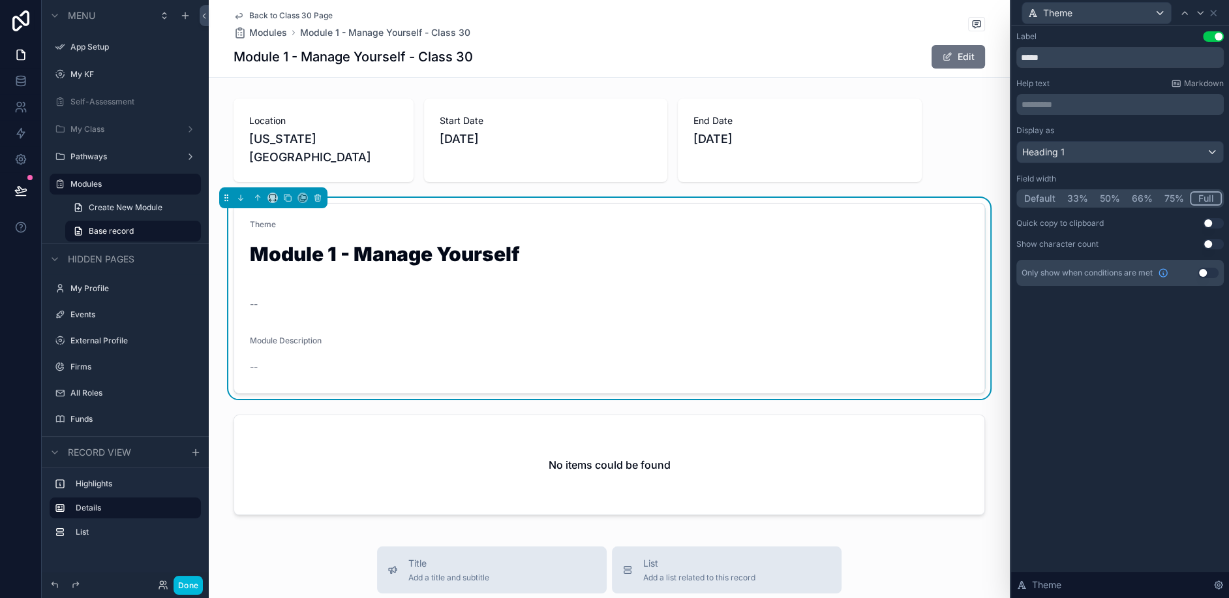
click at [465, 57] on h1 "Module 1 - Manage Yourself - Class 30" at bounding box center [353, 57] width 239 height 18
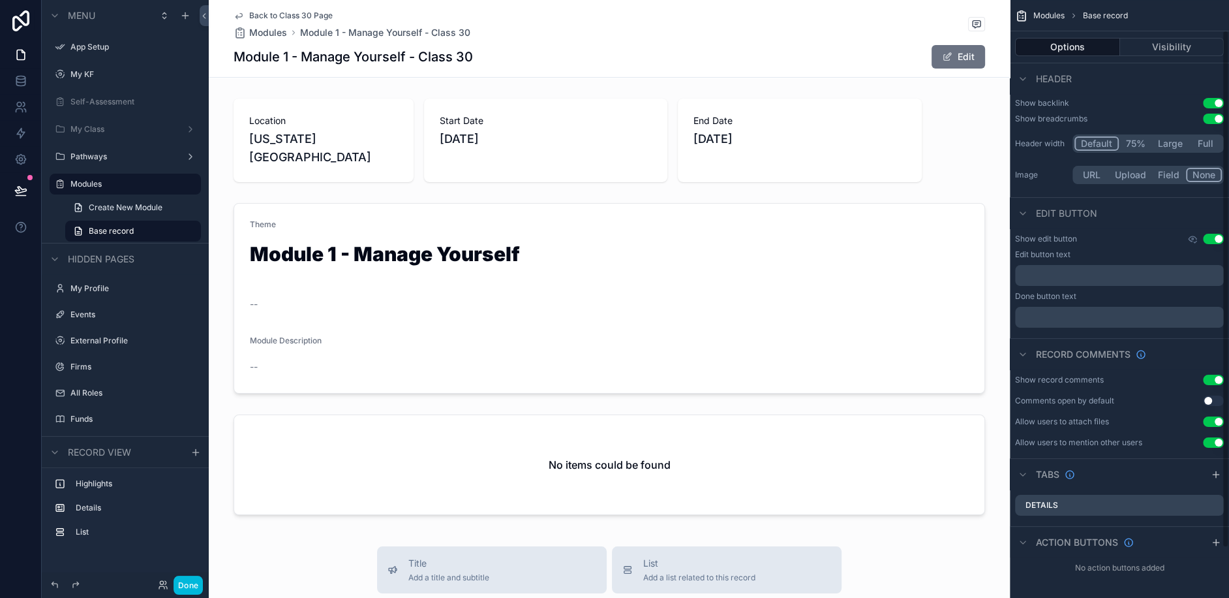
scroll to position [0, 0]
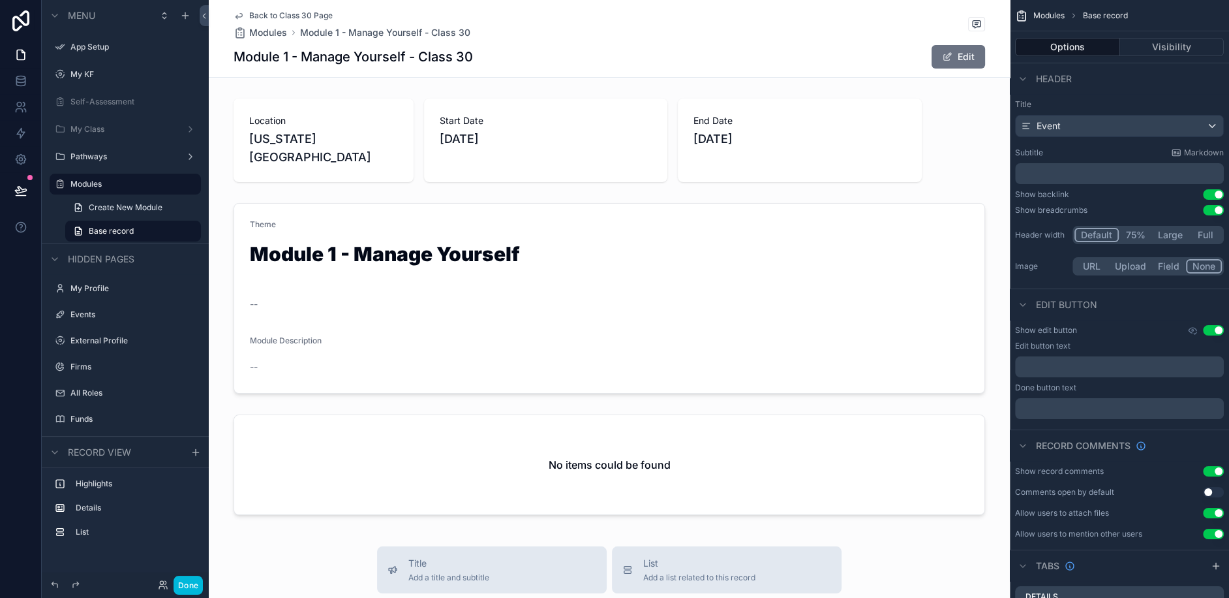
click at [390, 241] on div "scrollable content" at bounding box center [609, 298] width 801 height 201
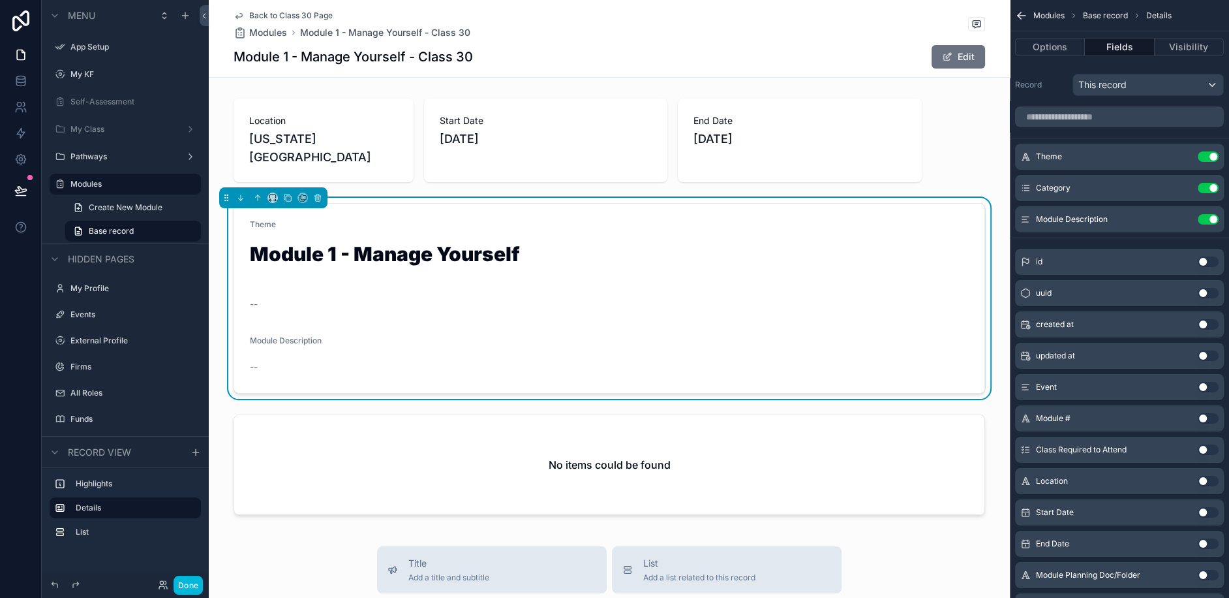
click at [0, 0] on icon "scrollable content" at bounding box center [0, 0] width 0 height 0
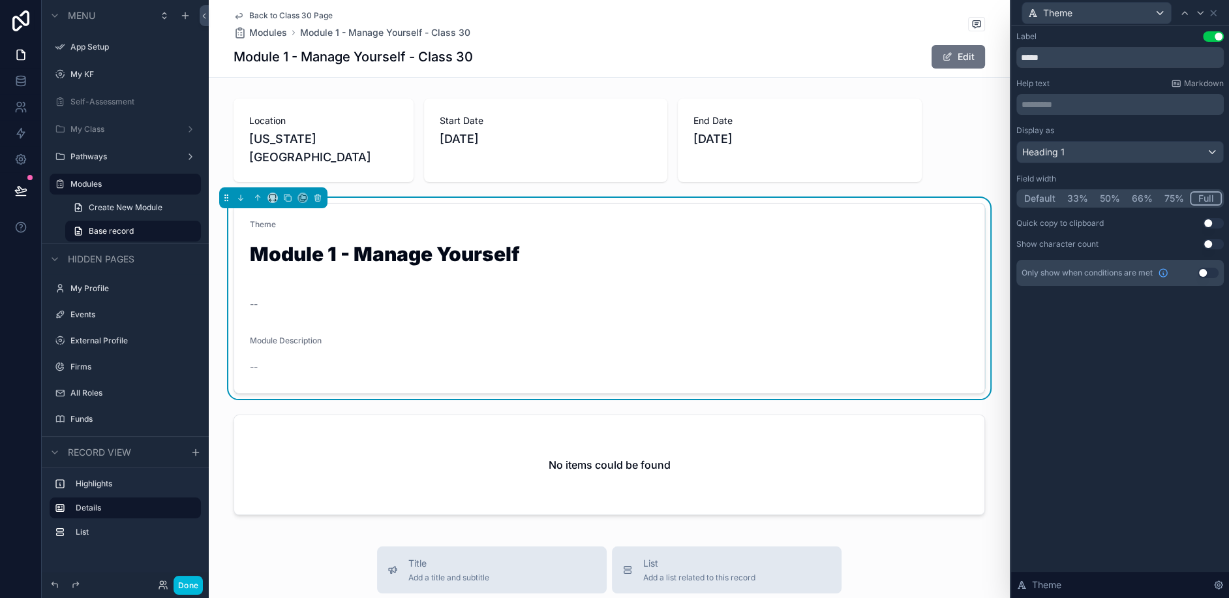
click at [1218, 38] on button "Use setting" at bounding box center [1213, 36] width 21 height 10
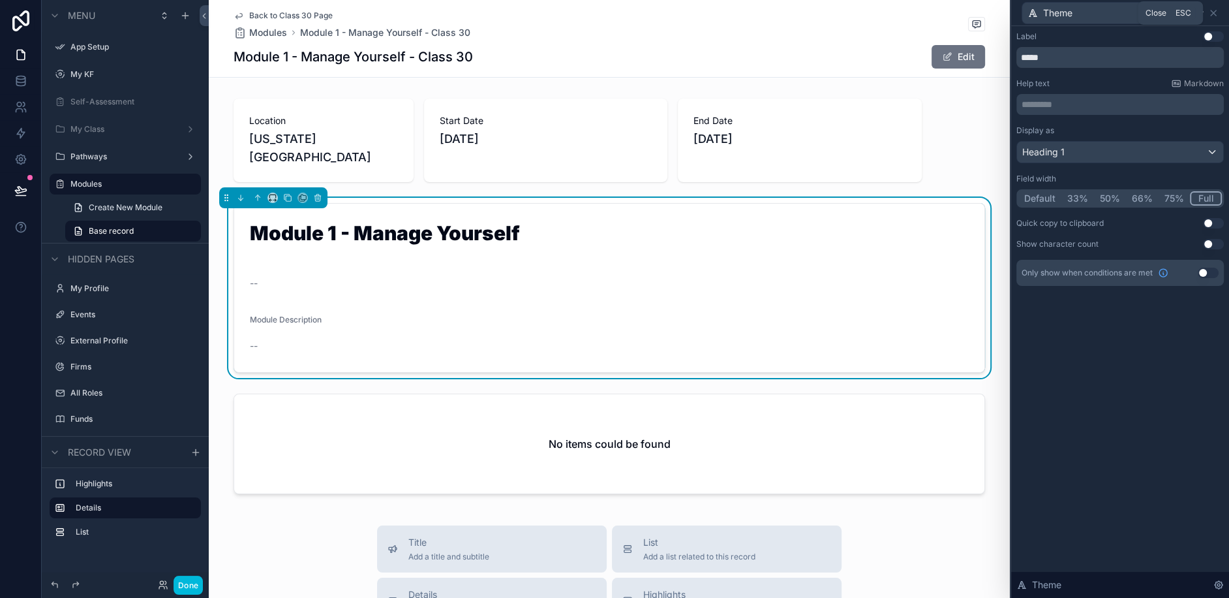
click at [1214, 14] on icon at bounding box center [1213, 12] width 5 height 5
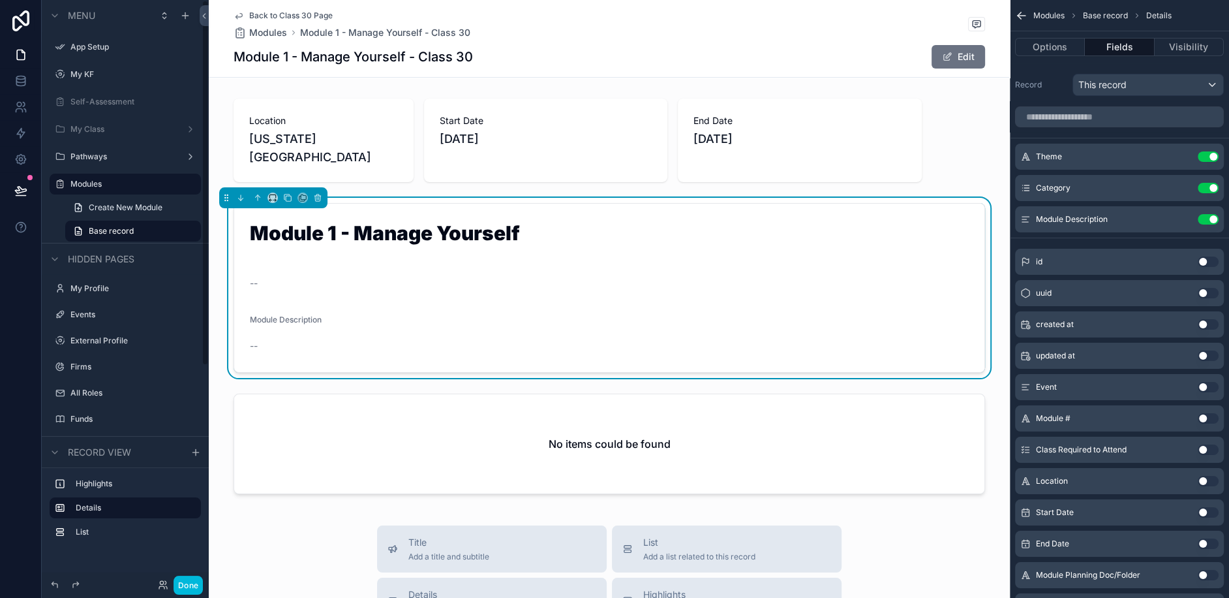
click at [259, 277] on div "--" at bounding box center [336, 283] width 172 height 13
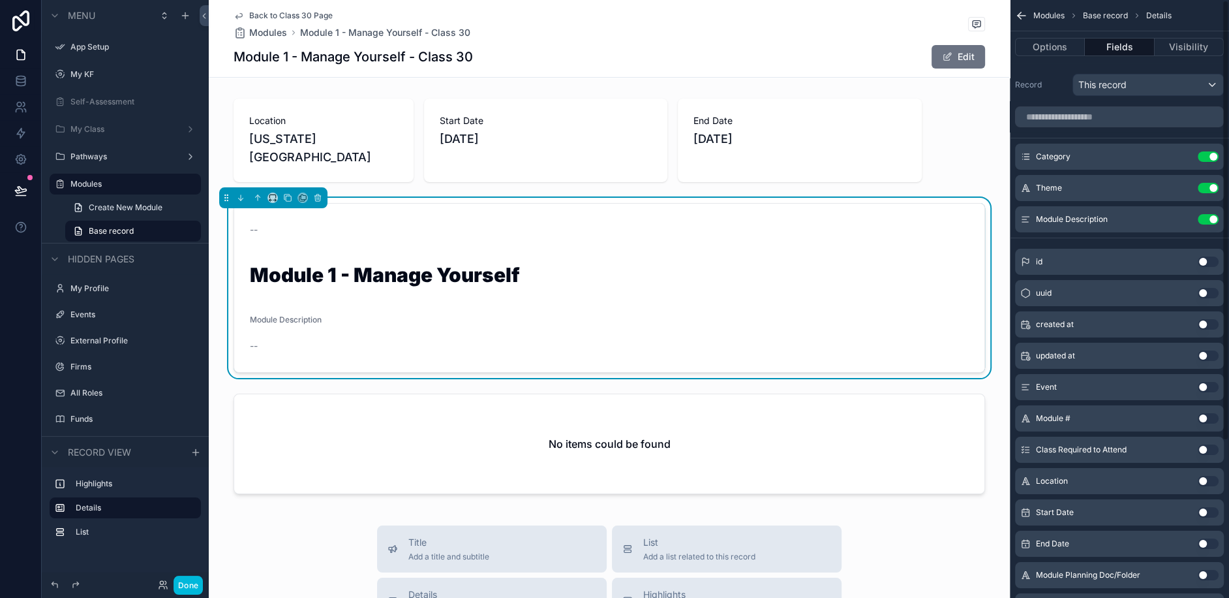
click at [0, 0] on icon "scrollable content" at bounding box center [0, 0] width 0 height 0
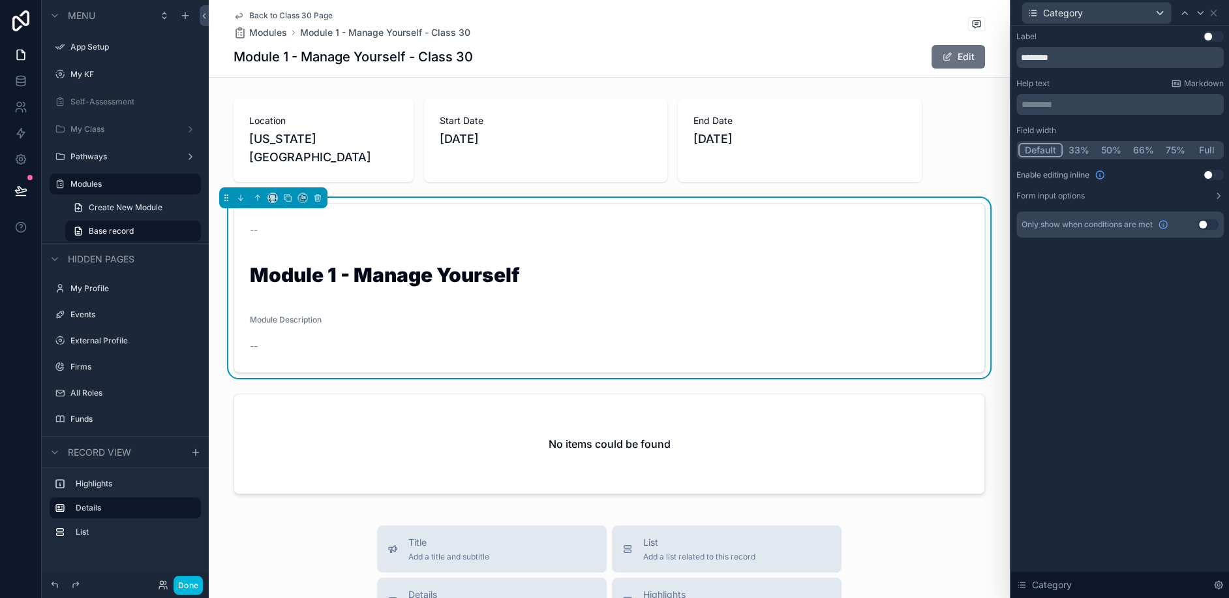
click at [1087, 104] on p "********* ﻿" at bounding box center [1122, 104] width 200 height 13
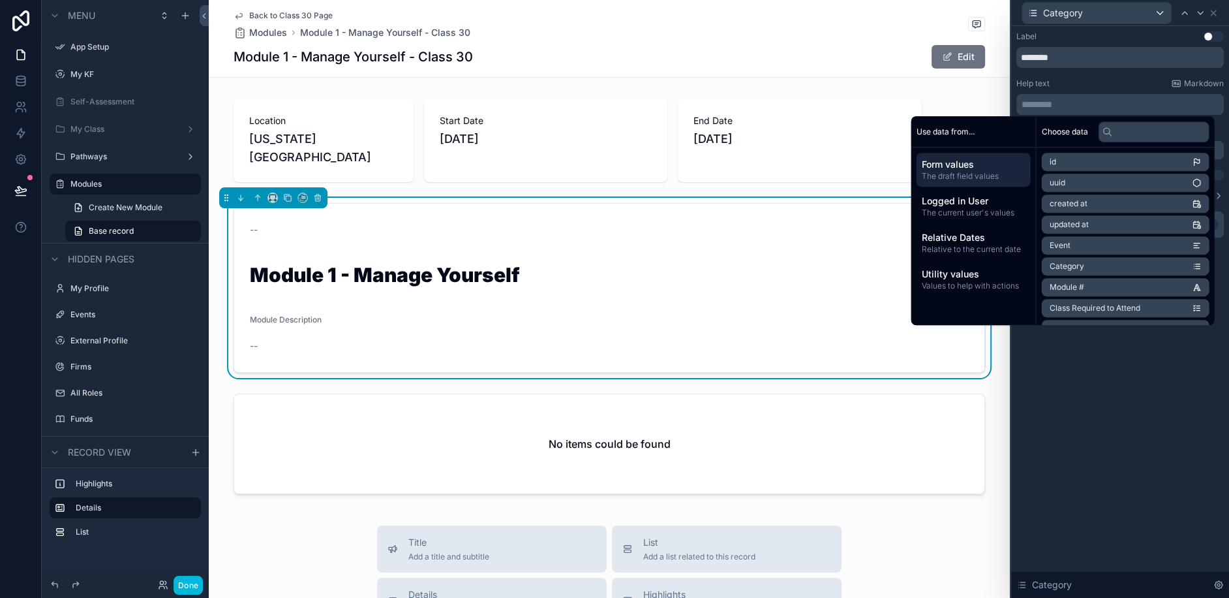
click at [1130, 374] on div "Label Use setting ******** Help text Markdown ********* ﻿ Field width Default 3…" at bounding box center [1121, 312] width 218 height 572
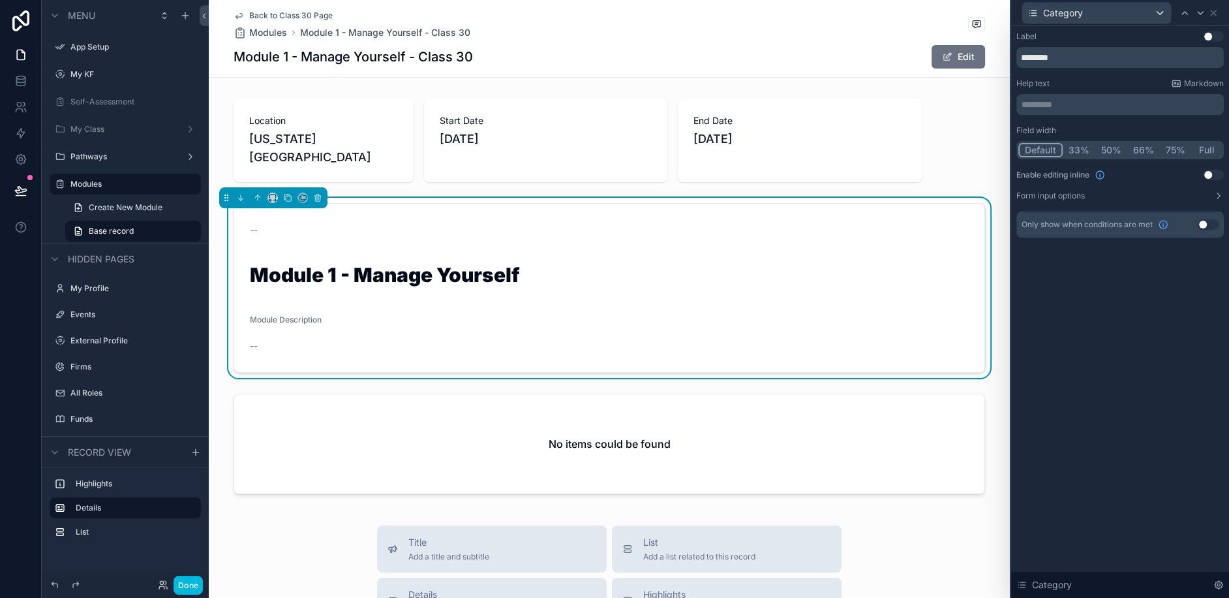
click at [1139, 324] on div "Label Use setting ******** Help text Markdown ********* ﻿ Field width Default 3…" at bounding box center [1121, 312] width 218 height 572
click at [1215, 13] on icon at bounding box center [1214, 13] width 10 height 10
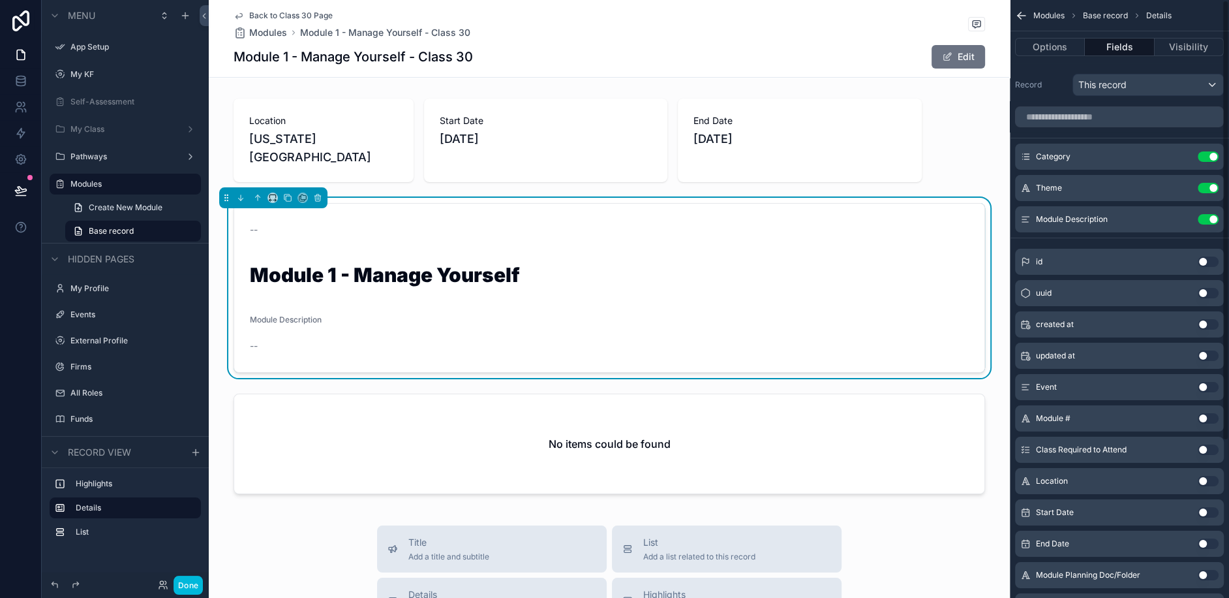
click at [0, 0] on icon "scrollable content" at bounding box center [0, 0] width 0 height 0
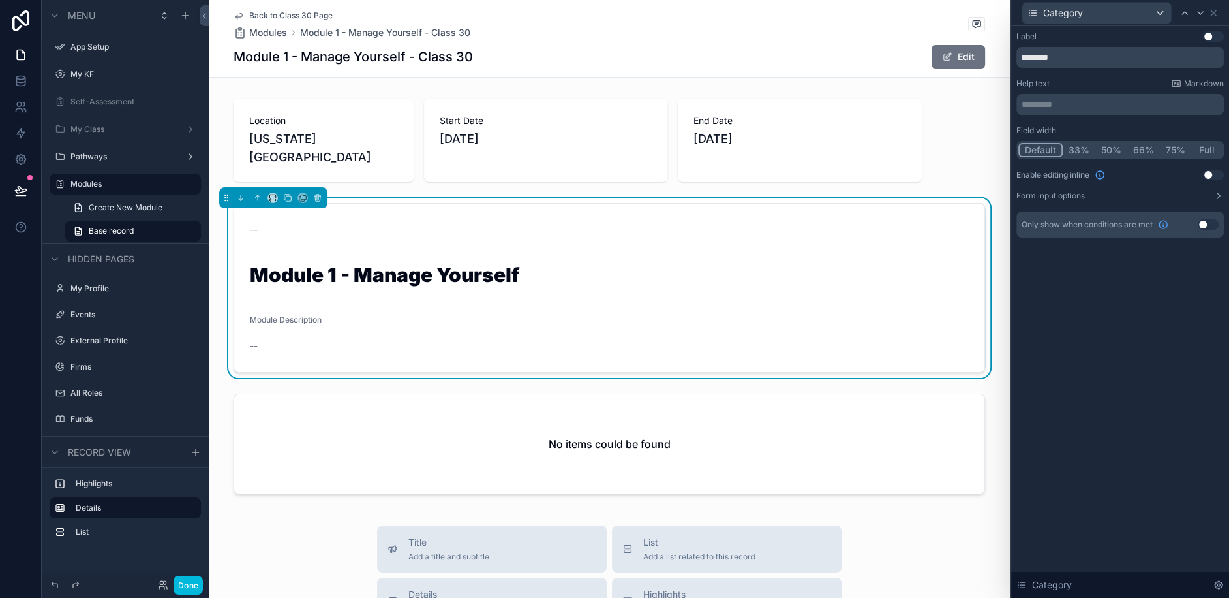
click at [1151, 311] on div "Label Use setting ******** Help text Markdown ********* ﻿ Field width Default 3…" at bounding box center [1121, 312] width 218 height 572
click at [1216, 15] on icon at bounding box center [1214, 13] width 10 height 10
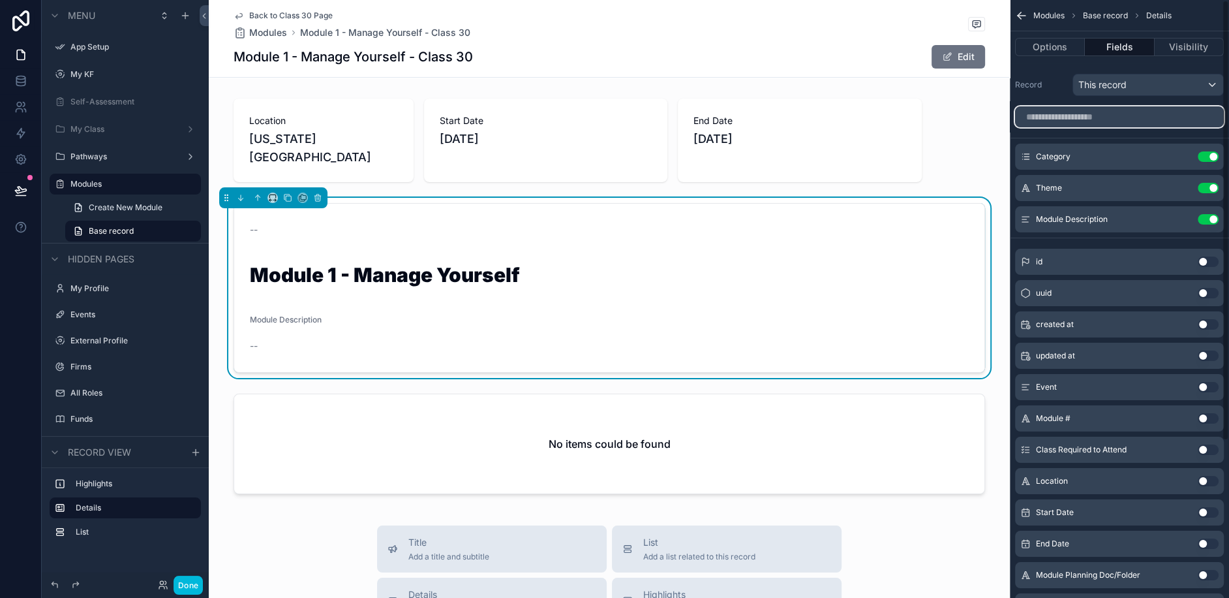
click at [1066, 119] on input "scrollable content" at bounding box center [1119, 116] width 209 height 21
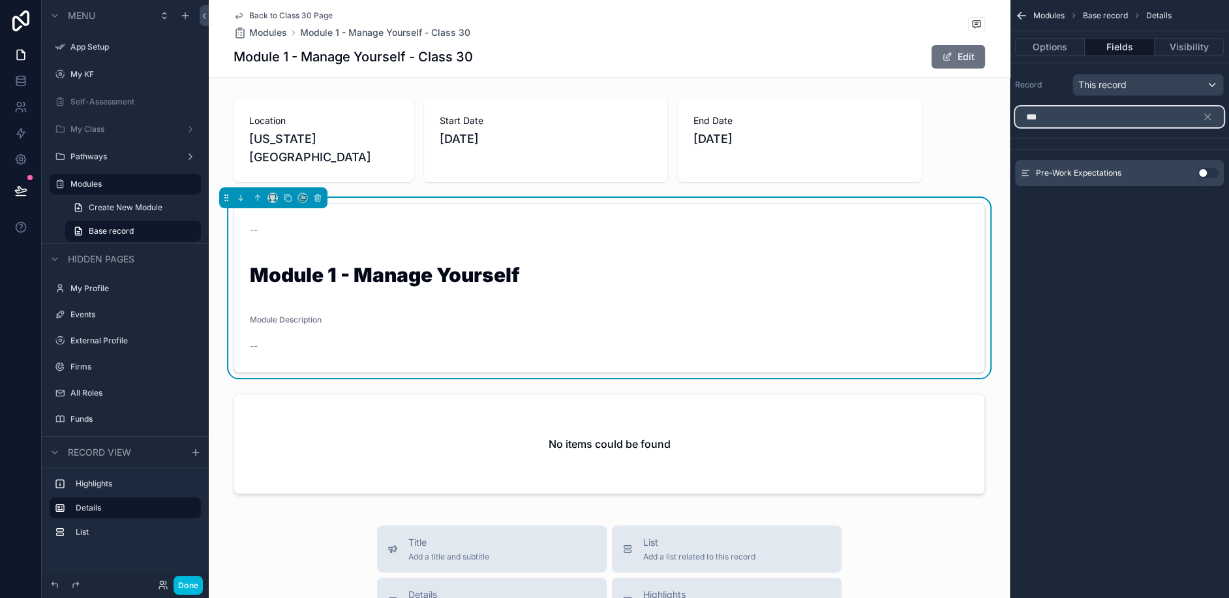
type input "***"
click at [1210, 168] on button "Use setting" at bounding box center [1208, 173] width 21 height 10
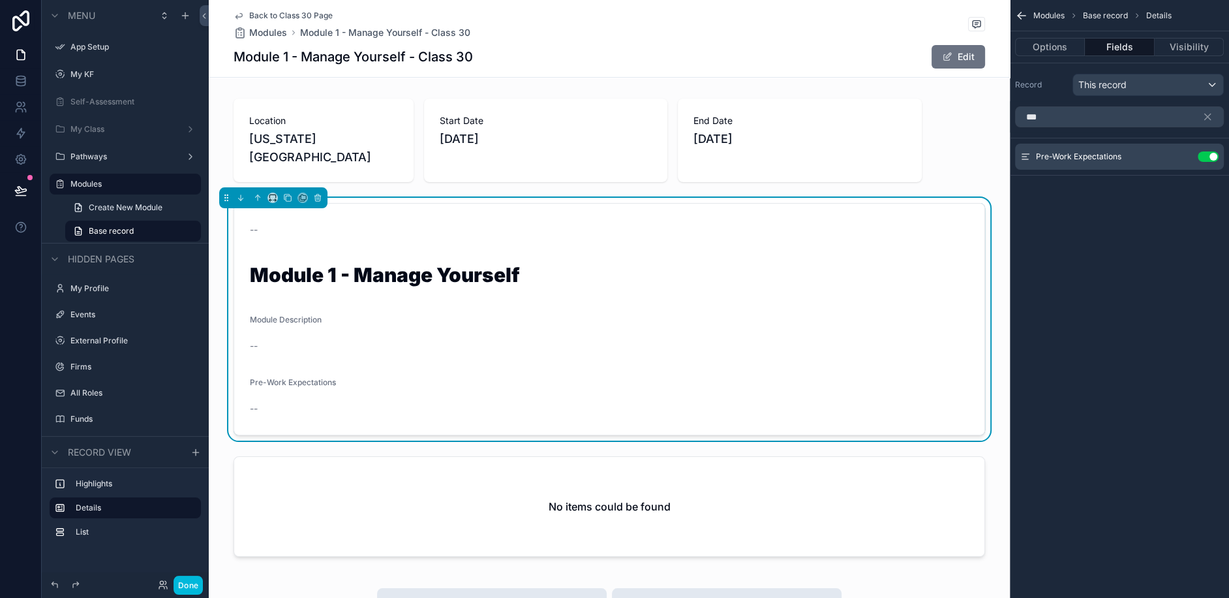
click at [0, 0] on icon "scrollable content" at bounding box center [0, 0] width 0 height 0
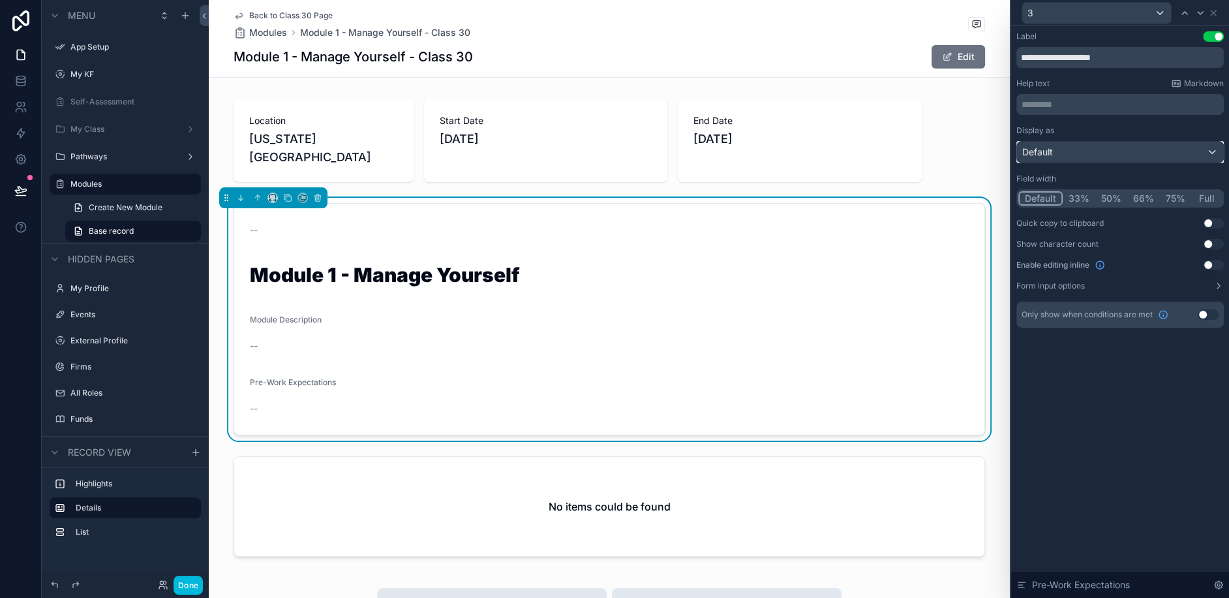
click at [1092, 145] on div "Default" at bounding box center [1120, 152] width 206 height 21
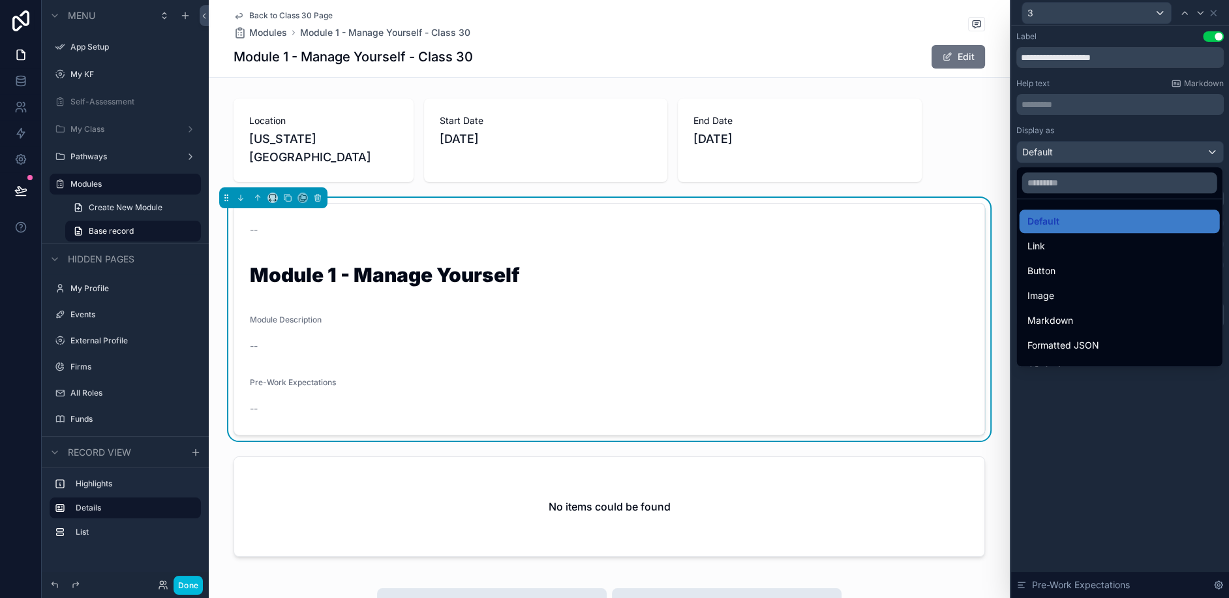
click at [1119, 432] on div at bounding box center [1121, 299] width 218 height 598
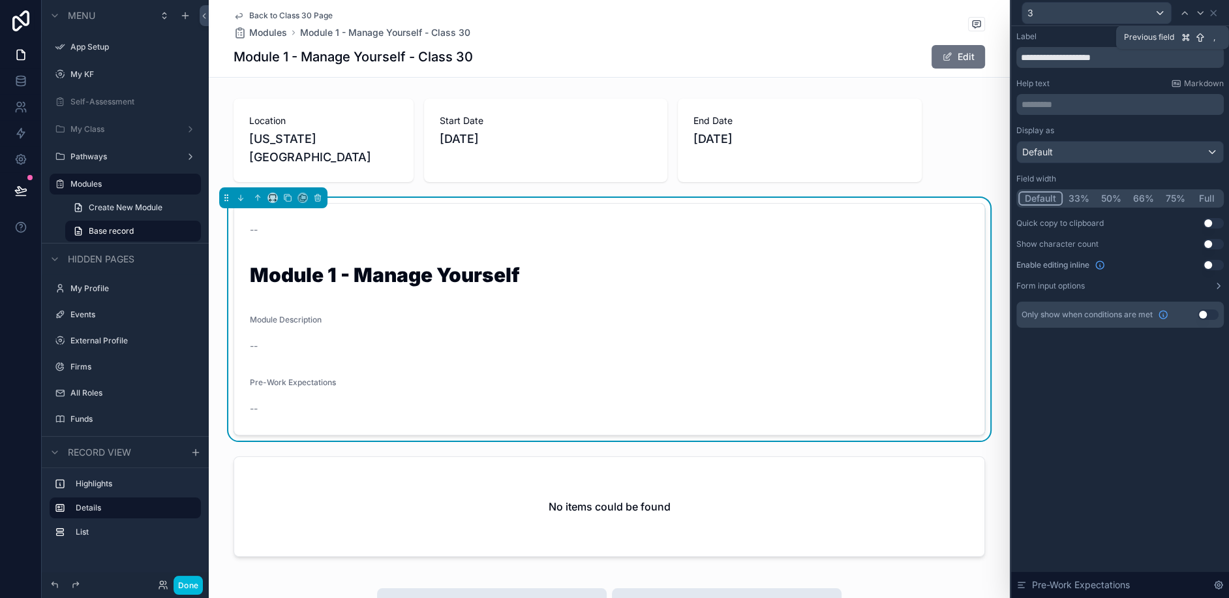
click at [1179, 18] on div at bounding box center [1185, 13] width 16 height 16
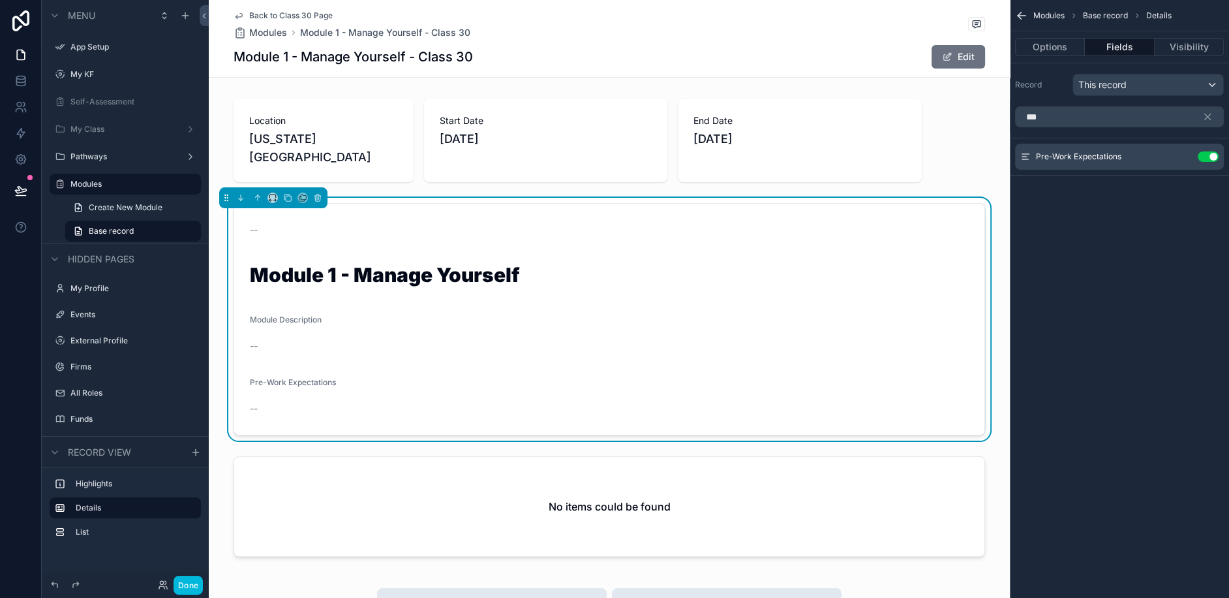
click at [1179, 18] on div "Modules Base record Details" at bounding box center [1119, 15] width 219 height 31
click at [1207, 117] on icon "scrollable content" at bounding box center [1208, 117] width 6 height 6
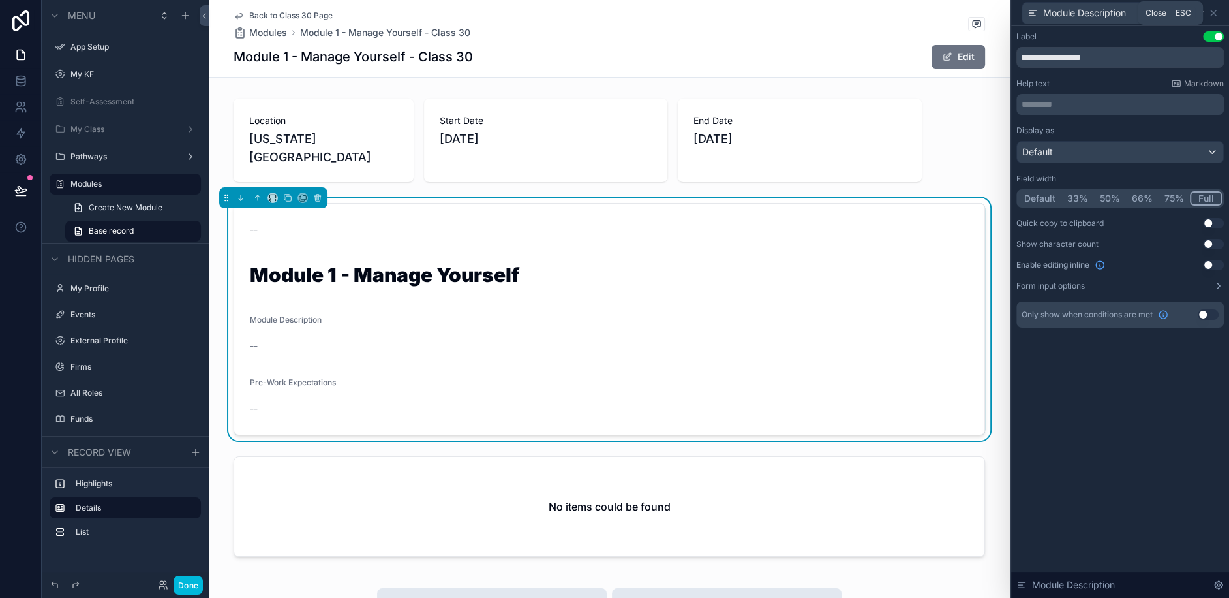
click at [1218, 10] on icon at bounding box center [1214, 13] width 10 height 10
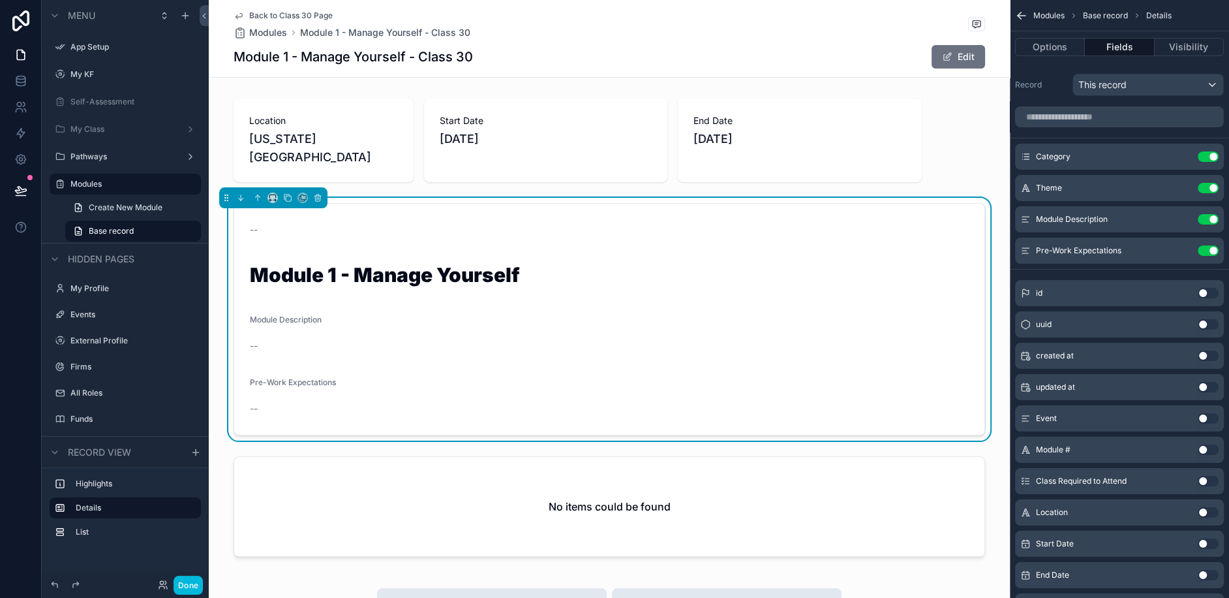
click at [0, 0] on icon "scrollable content" at bounding box center [0, 0] width 0 height 0
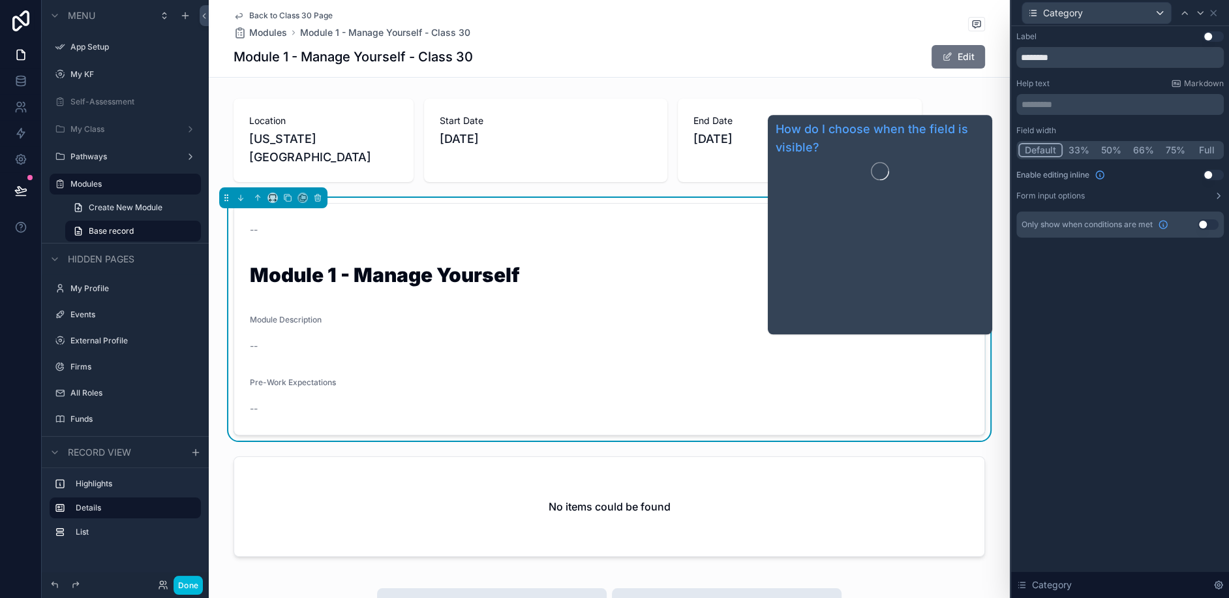
click at [1147, 358] on div "Label Use setting ******** Help text Markdown ********* ﻿ Field width Default 3…" at bounding box center [1121, 312] width 218 height 572
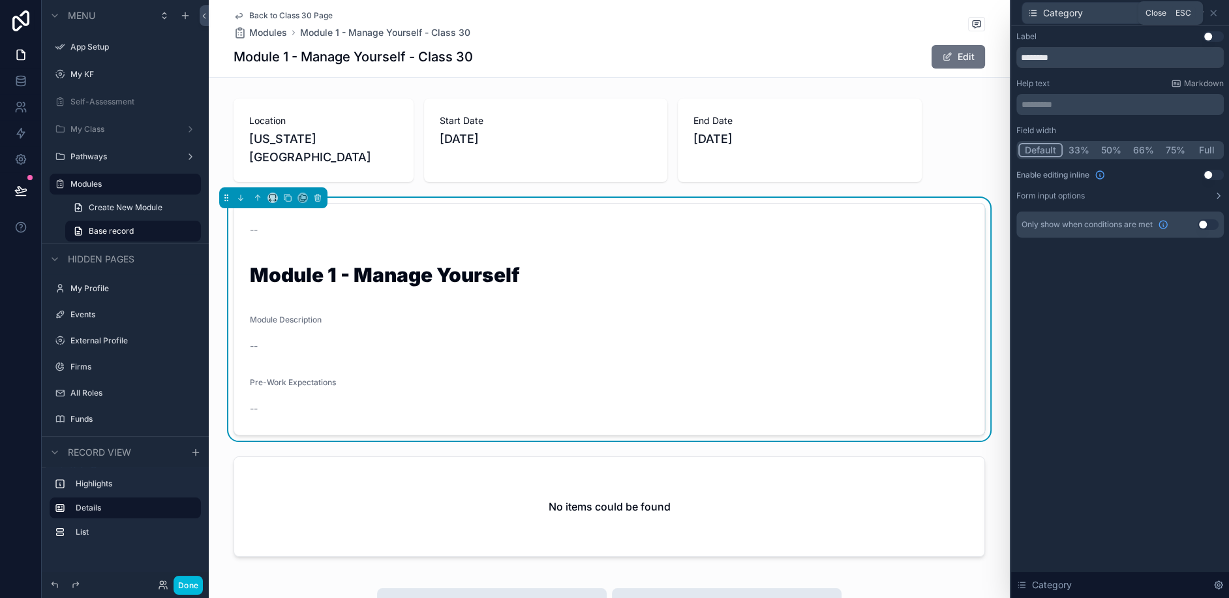
click at [1212, 14] on icon at bounding box center [1213, 12] width 5 height 5
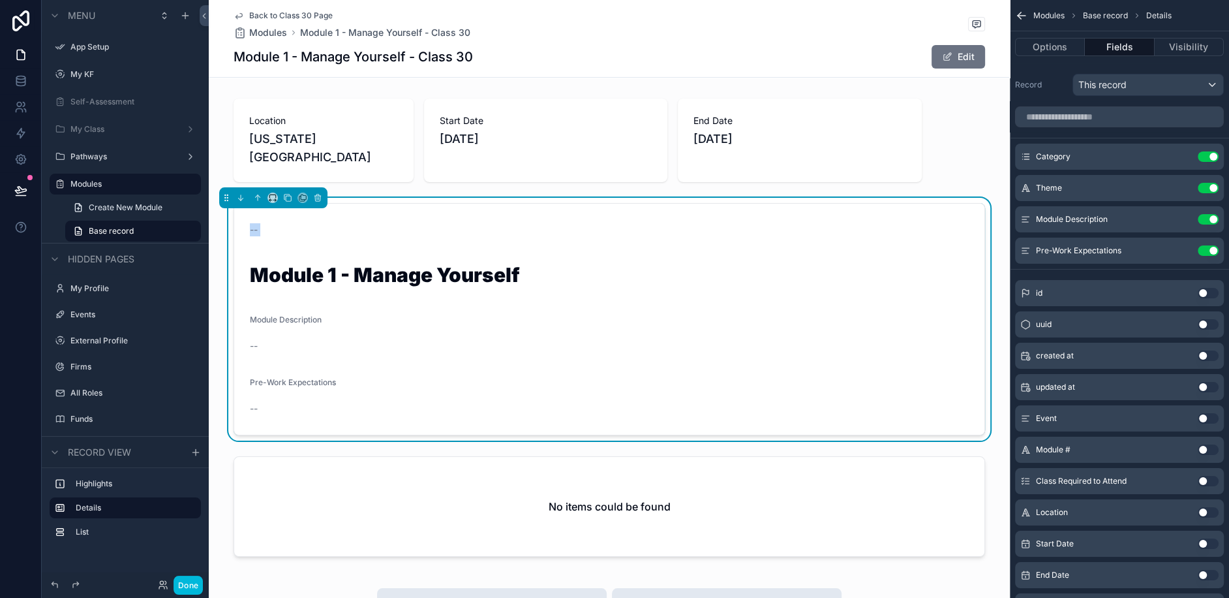
drag, startPoint x: 457, startPoint y: 227, endPoint x: 459, endPoint y: 210, distance: 17.1
click at [459, 210] on form "-- Module 1 - Manage Yourself Module Description -- Pre-Work Expectations --" at bounding box center [609, 319] width 750 height 231
drag, startPoint x: 499, startPoint y: 204, endPoint x: 386, endPoint y: 130, distance: 135.4
click at [380, 121] on div "Location New York City Start Date 6/16/2025 End Date 6/19/2025 -- Module 1 - Ma…" at bounding box center [609, 330] width 801 height 474
click at [291, 193] on icon "scrollable content" at bounding box center [287, 197] width 9 height 9
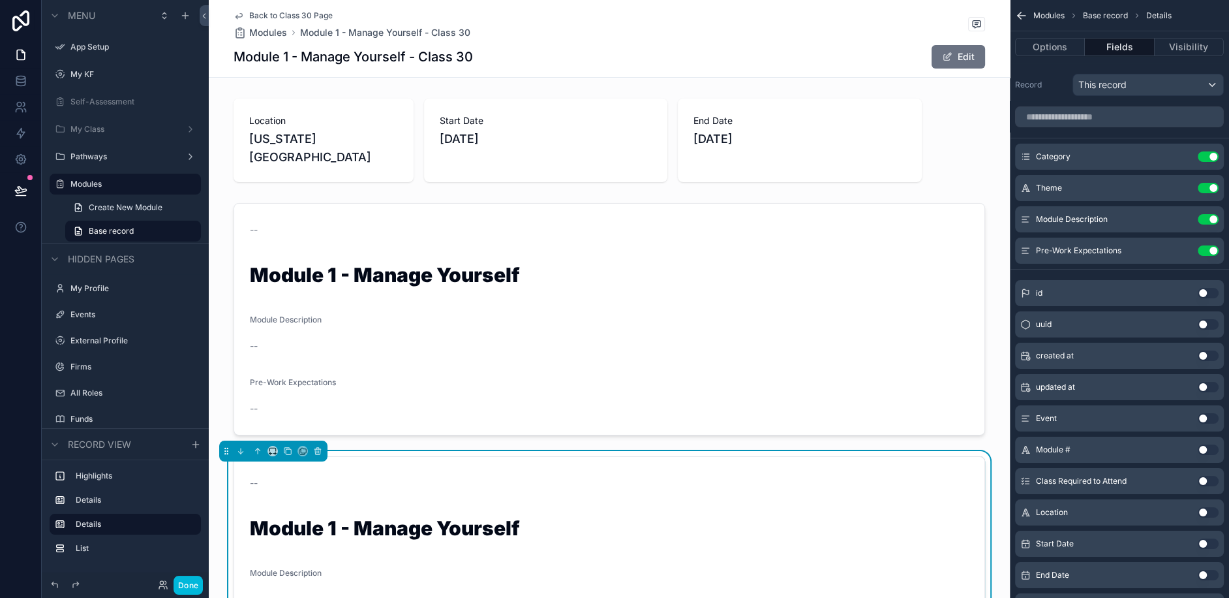
click at [427, 230] on div "scrollable content" at bounding box center [609, 319] width 801 height 243
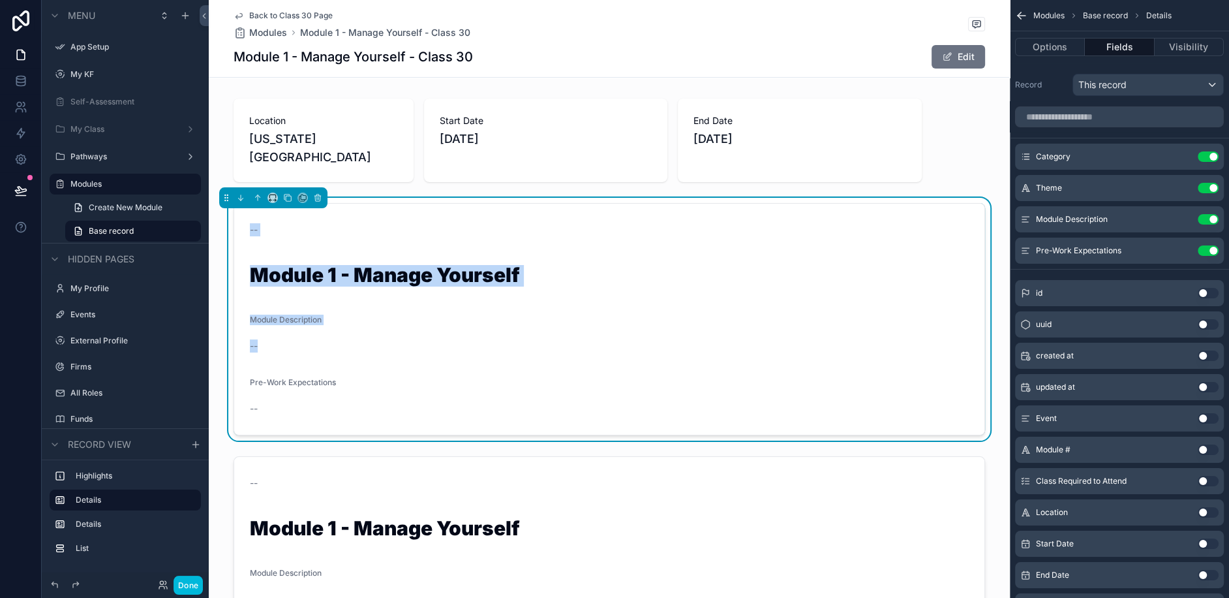
drag, startPoint x: 469, startPoint y: 123, endPoint x: 566, endPoint y: 378, distance: 273.1
click at [566, 378] on div "Location New York City Start Date 6/16/2025 End Date 6/19/2025 -- Module 1 - Ma…" at bounding box center [609, 456] width 801 height 727
click at [435, 130] on div "scrollable content" at bounding box center [609, 140] width 801 height 94
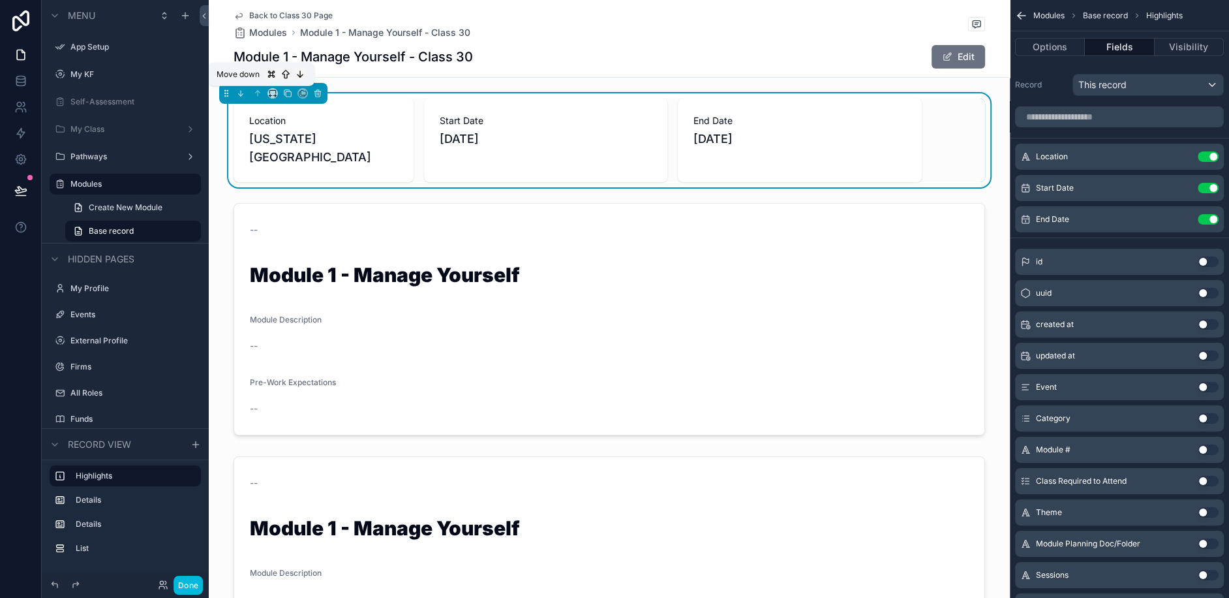
click at [239, 97] on button "scrollable content" at bounding box center [241, 93] width 14 height 14
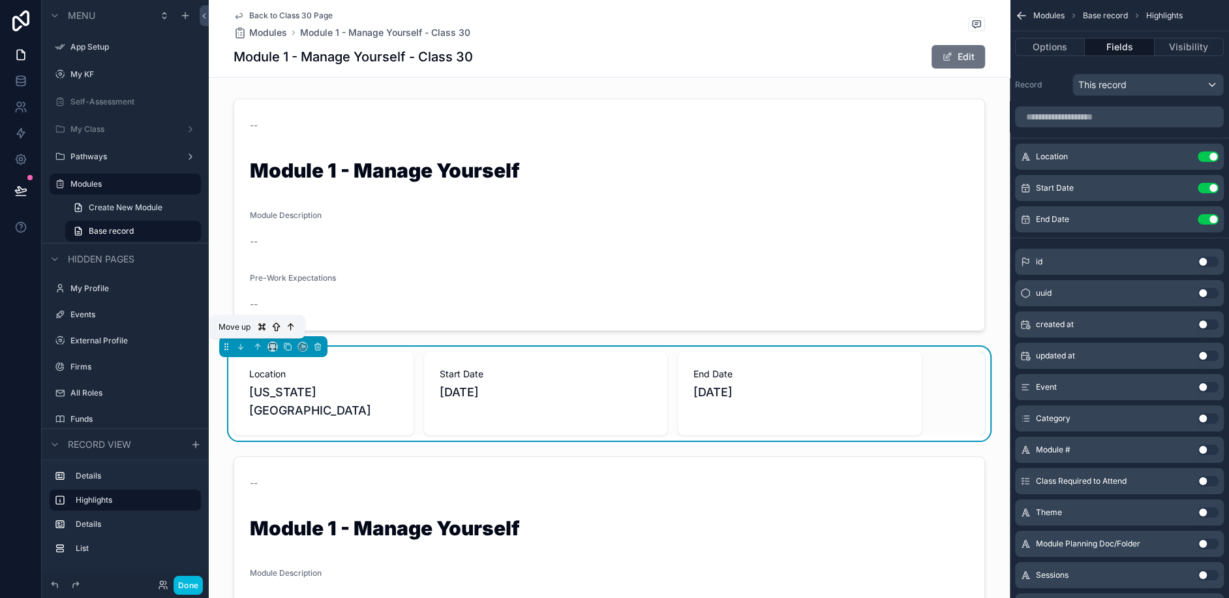
click at [258, 348] on icon "scrollable content" at bounding box center [257, 346] width 9 height 9
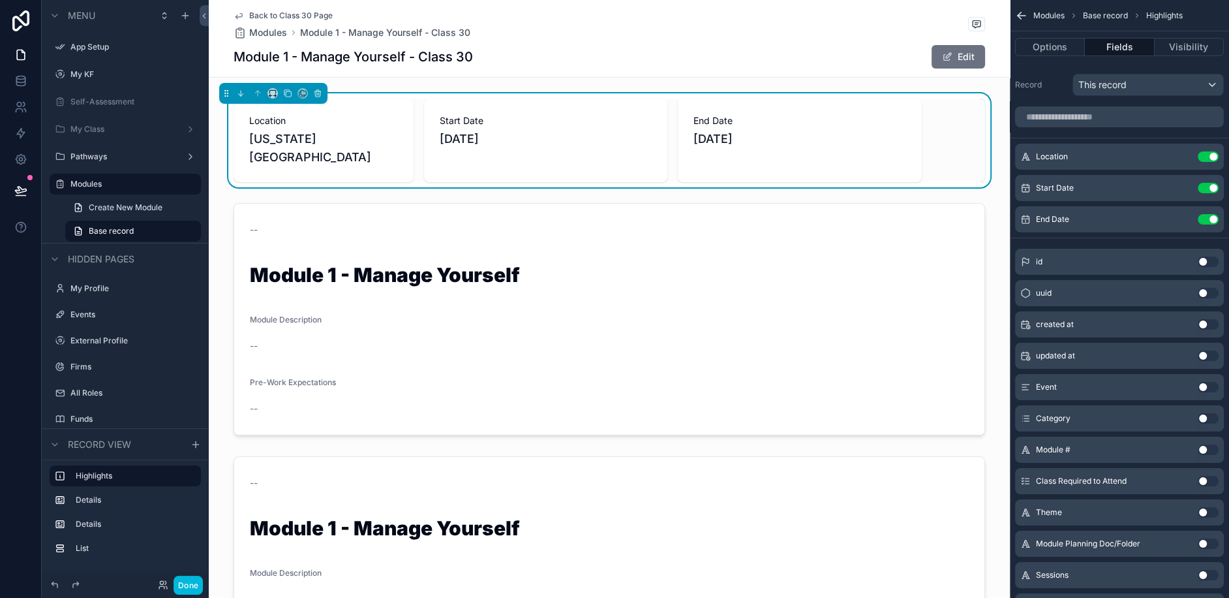
scroll to position [44, 0]
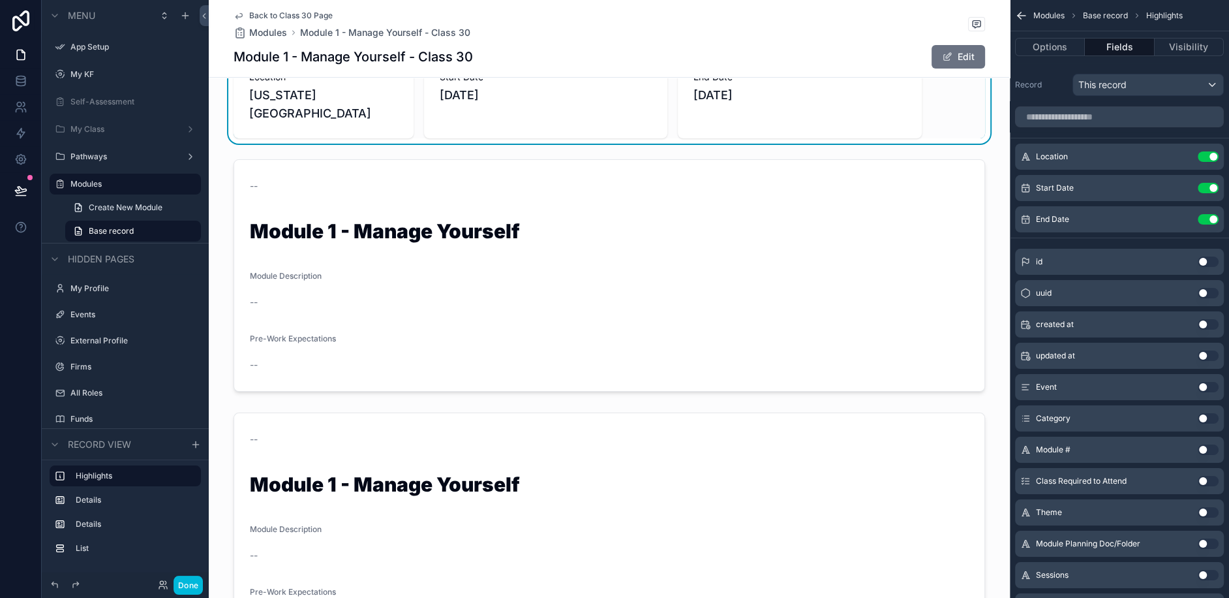
click at [408, 165] on div "scrollable content" at bounding box center [609, 275] width 801 height 243
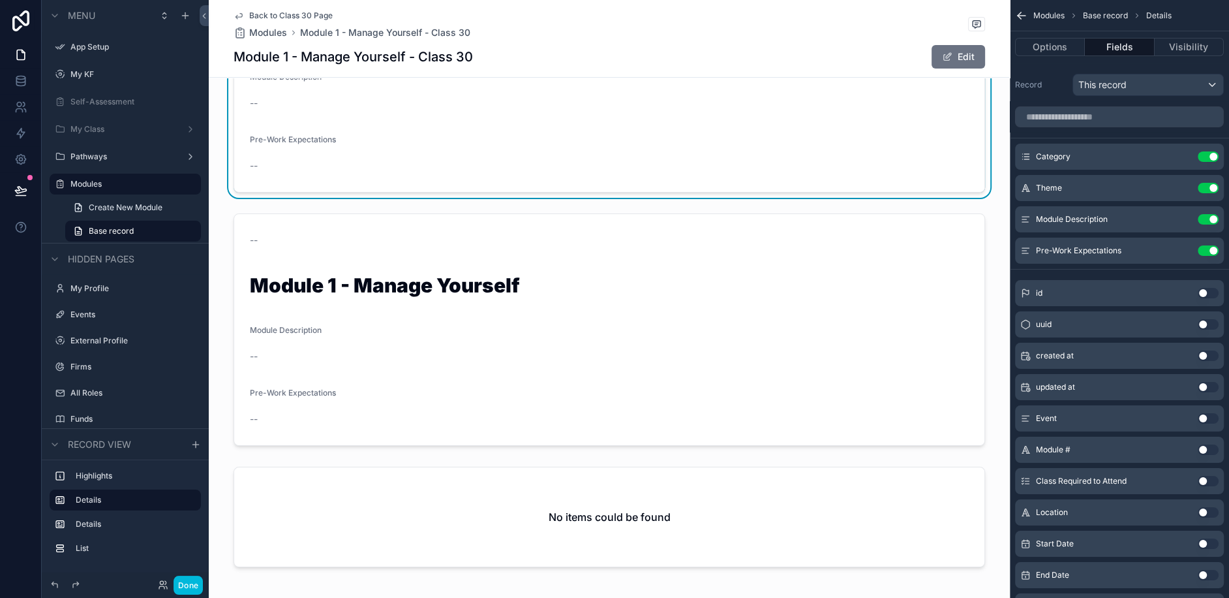
scroll to position [255, 0]
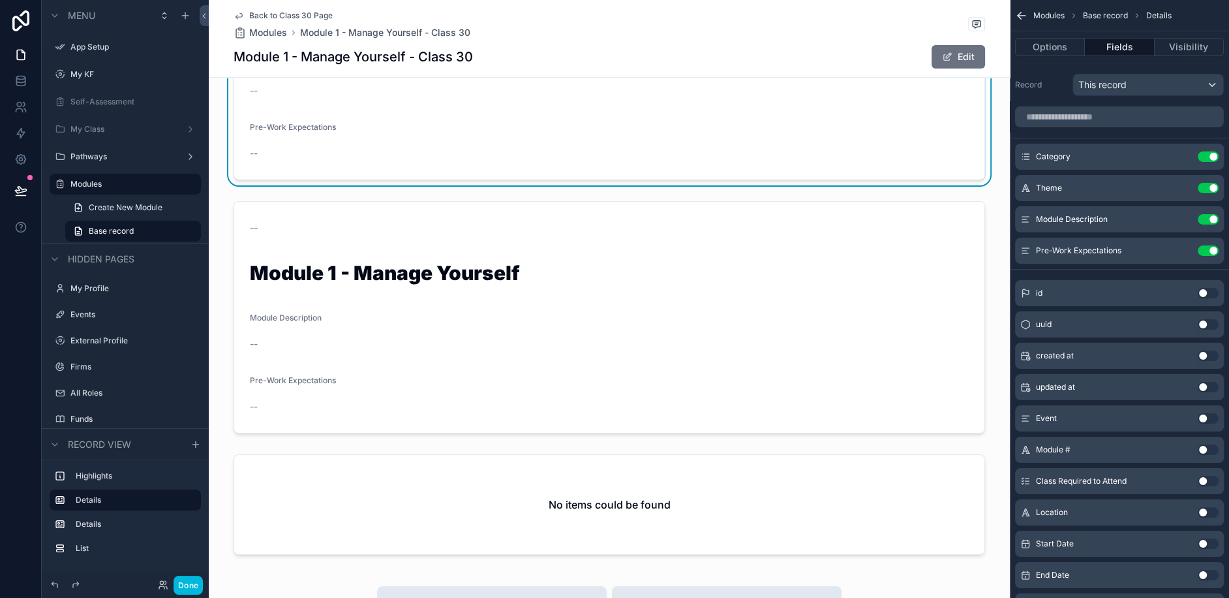
click at [410, 246] on div "scrollable content" at bounding box center [609, 317] width 801 height 243
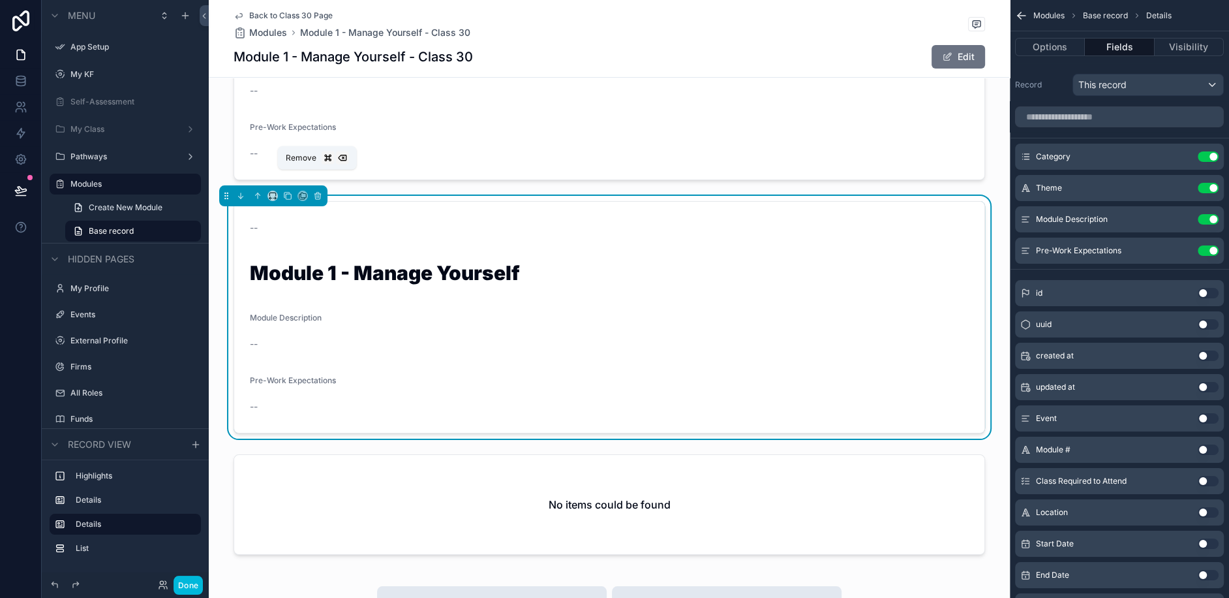
click at [318, 191] on icon "scrollable content" at bounding box center [317, 195] width 9 height 9
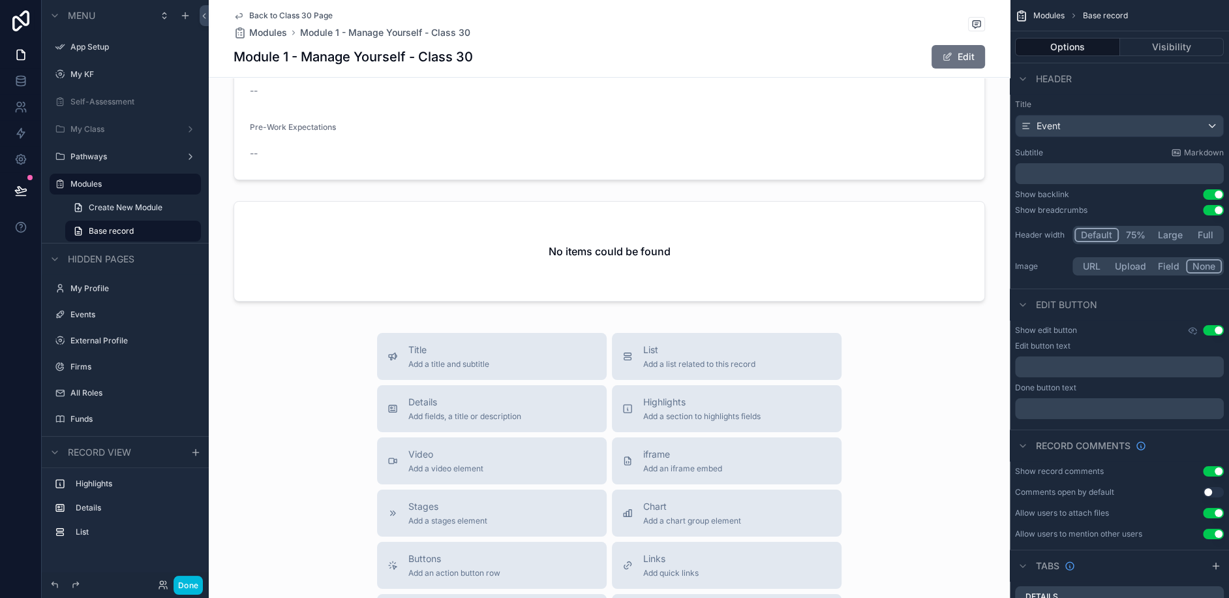
scroll to position [0, 0]
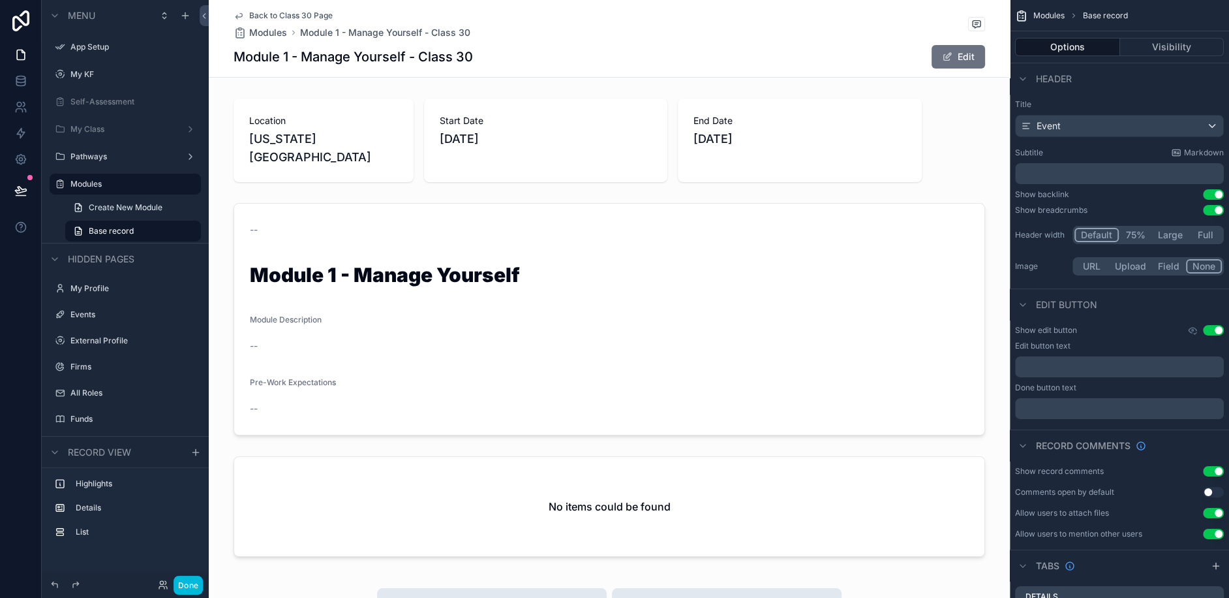
click at [527, 451] on div "scrollable content" at bounding box center [609, 509] width 801 height 116
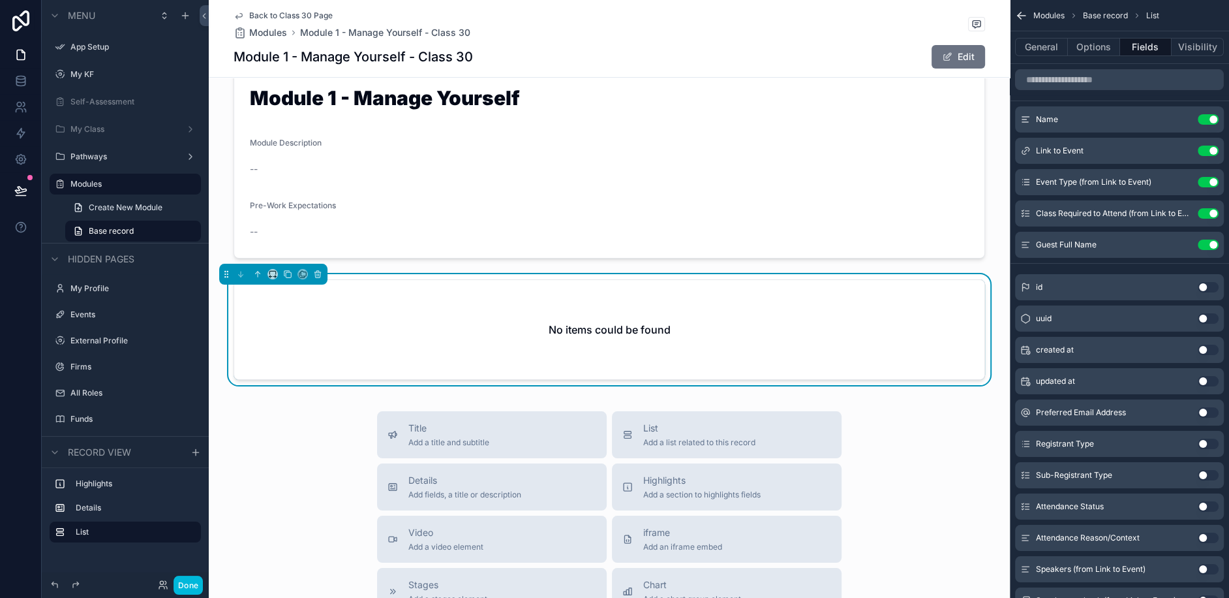
scroll to position [226, 0]
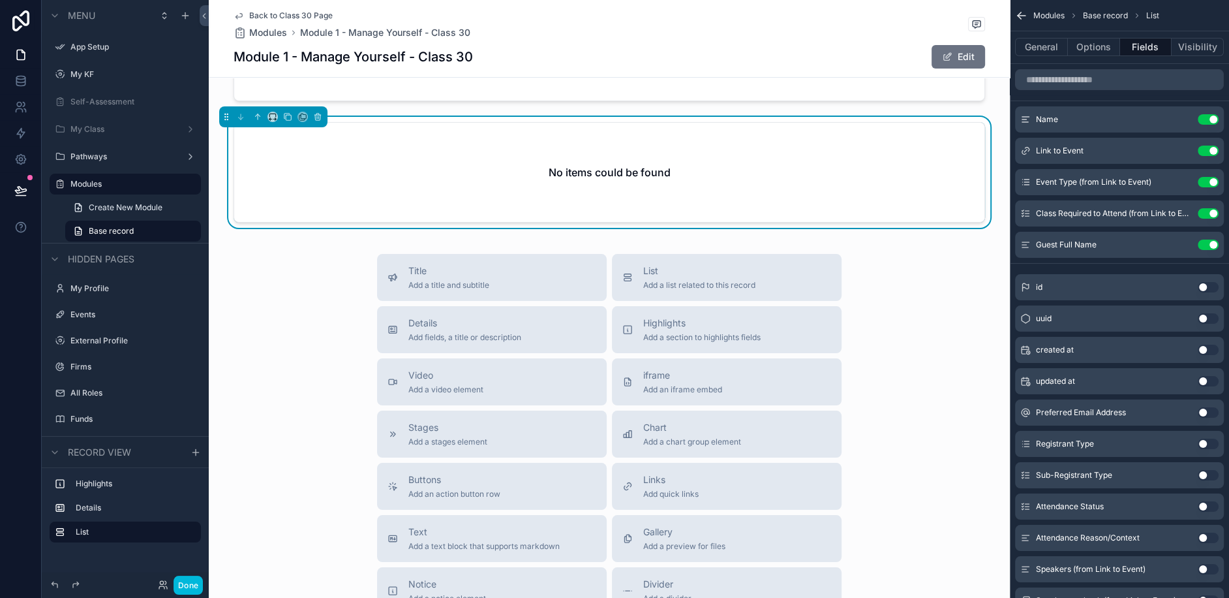
click at [717, 277] on button "List Add a list related to this record" at bounding box center [727, 277] width 230 height 47
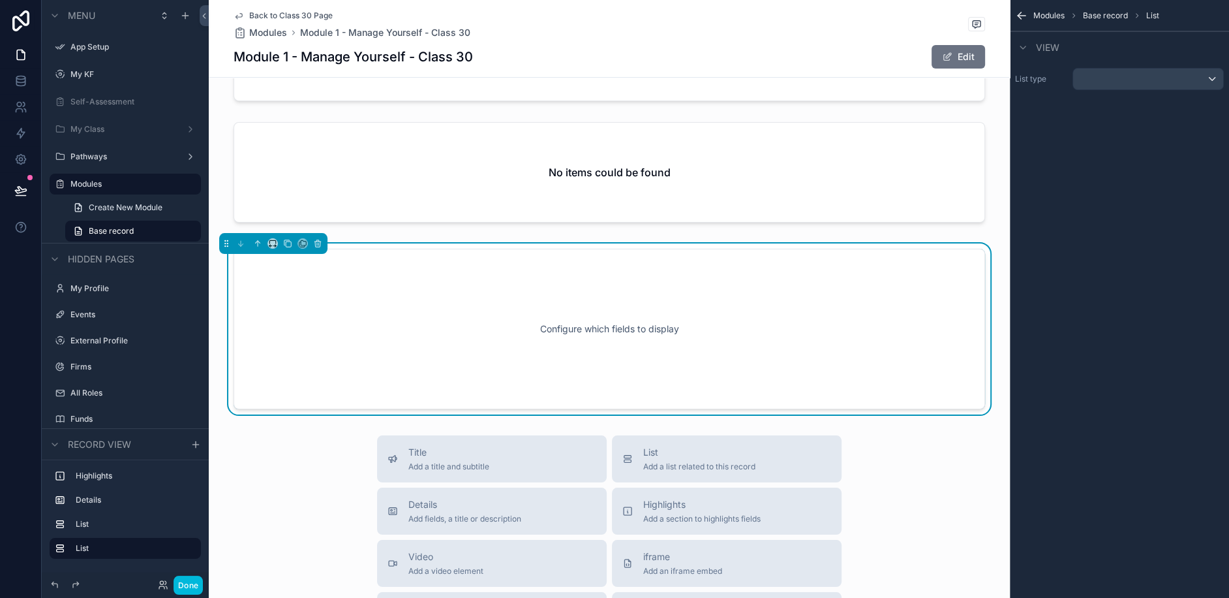
scroll to position [344, 0]
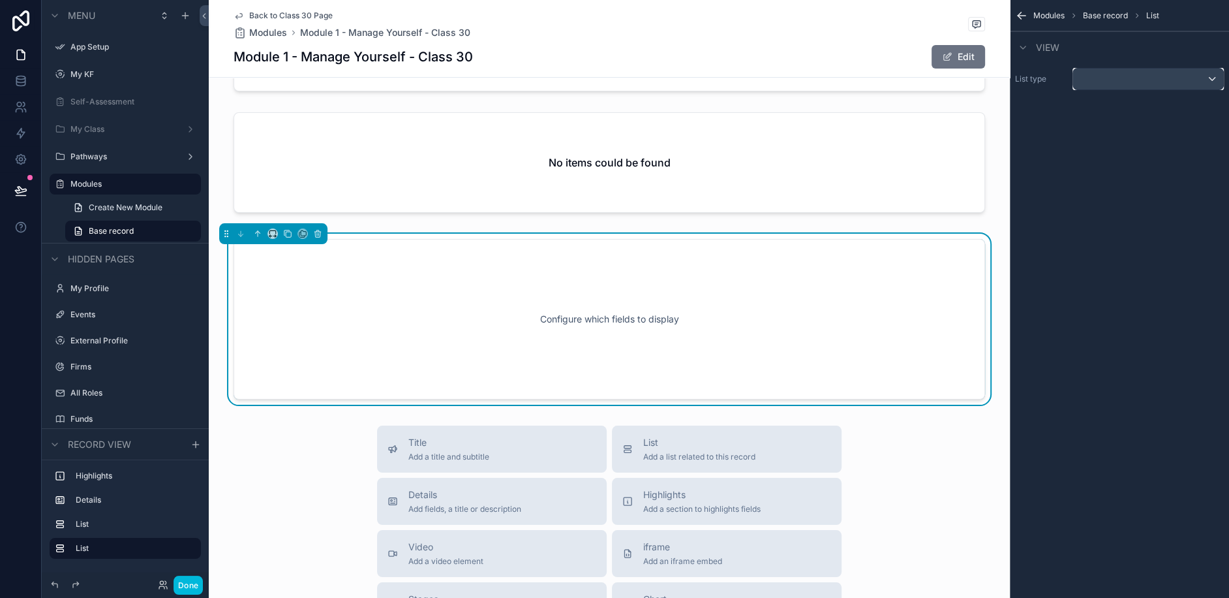
click at [1120, 77] on div "scrollable content" at bounding box center [1149, 79] width 150 height 21
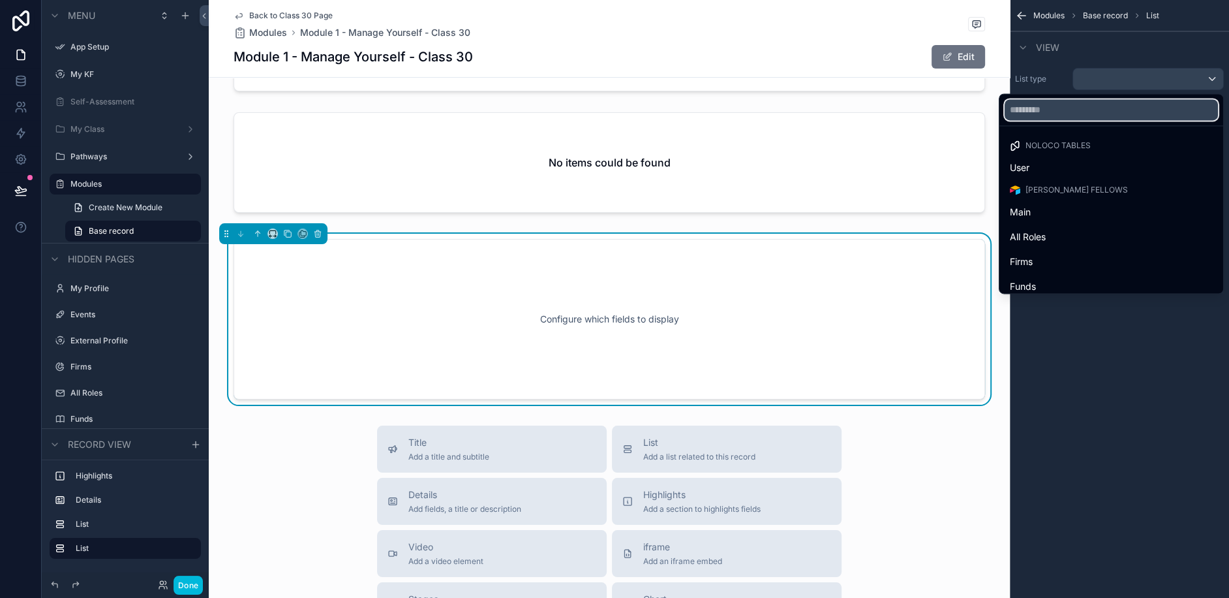
click at [1096, 116] on input "text" at bounding box center [1111, 109] width 213 height 21
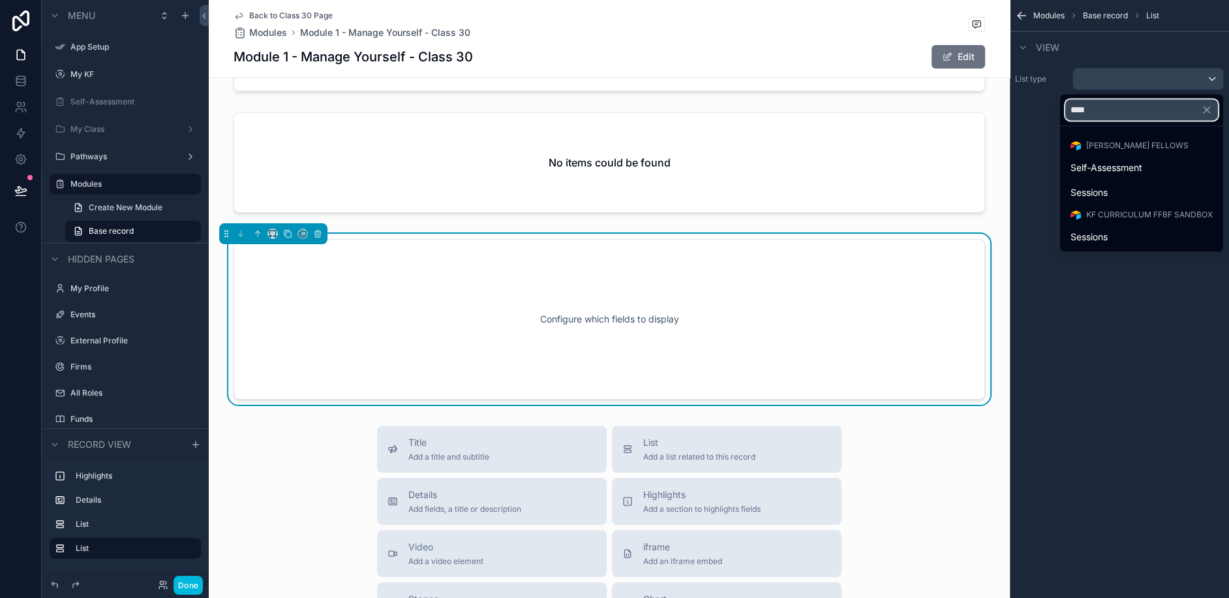
type input "****"
click at [1099, 192] on span "Sessions" at bounding box center [1089, 193] width 37 height 16
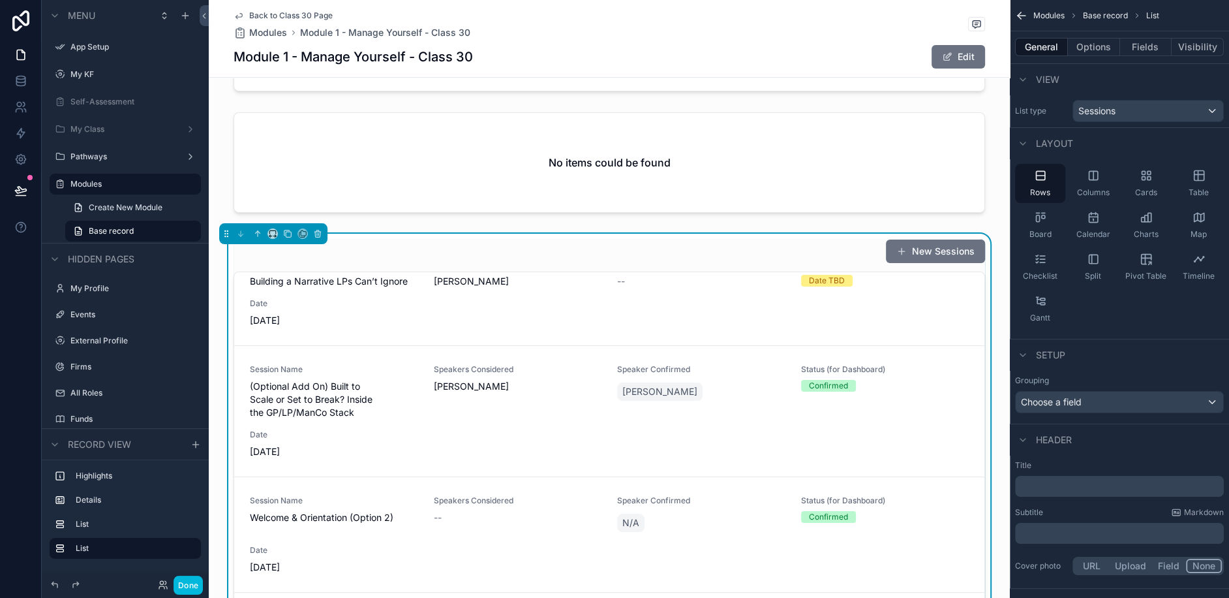
scroll to position [0, 0]
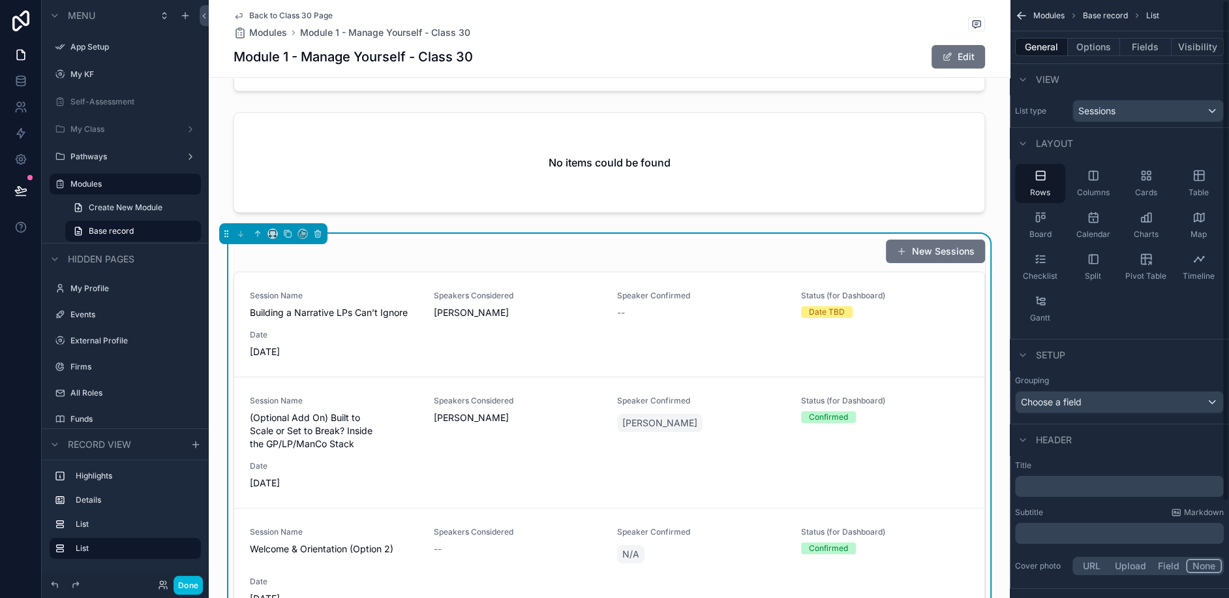
click at [1147, 48] on button "Fields" at bounding box center [1146, 47] width 52 height 18
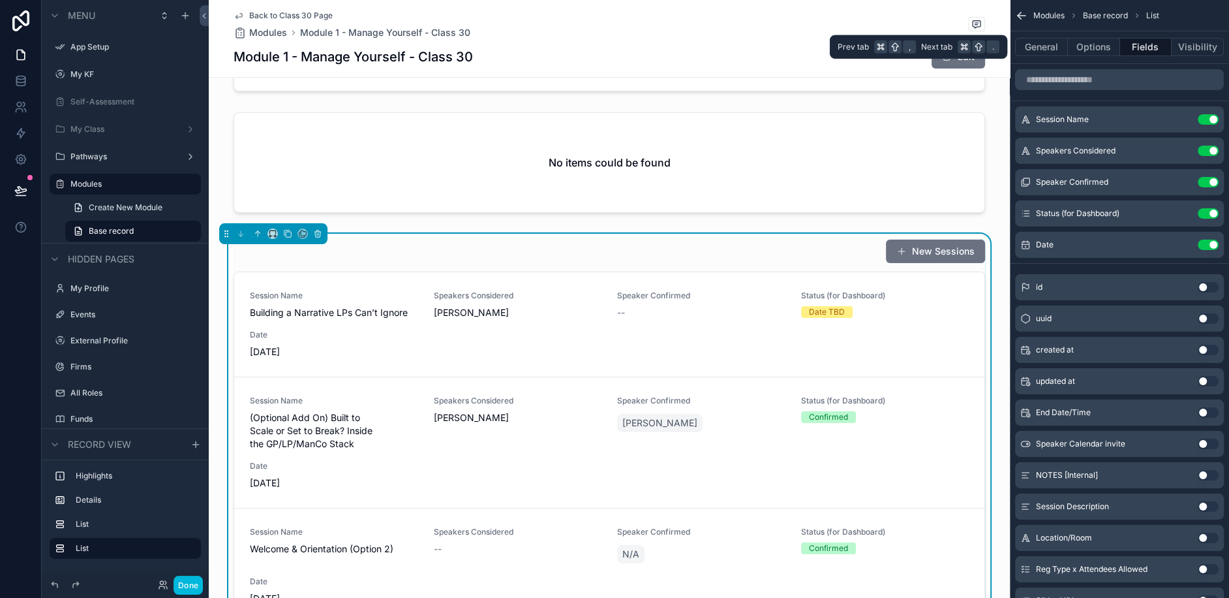
click at [1080, 46] on button "Options" at bounding box center [1094, 47] width 52 height 18
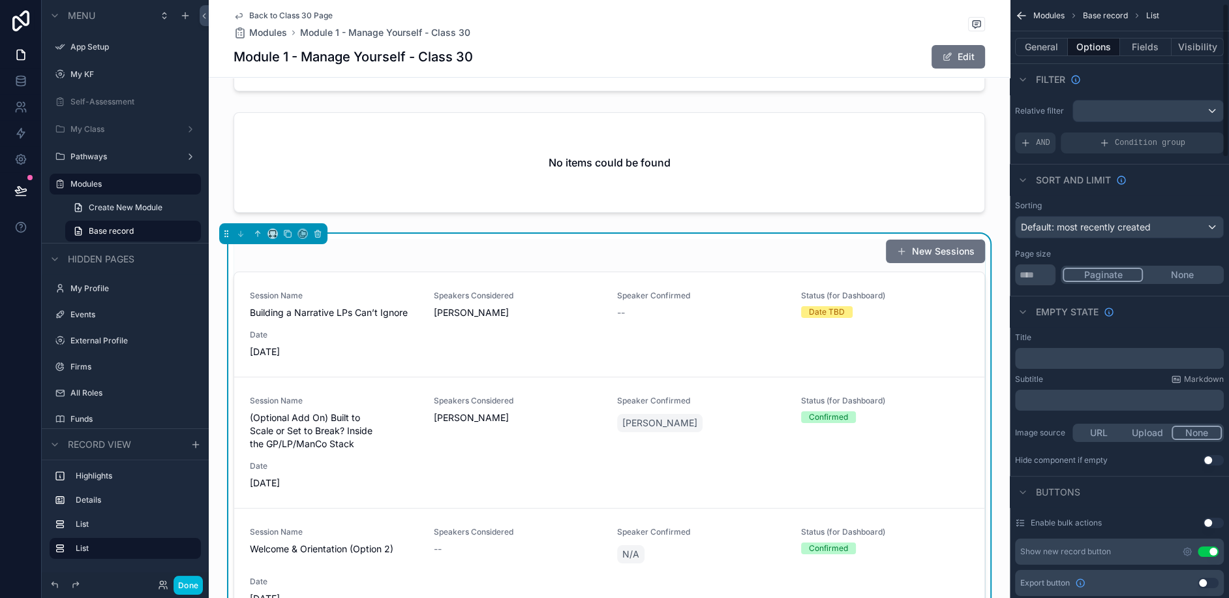
scroll to position [39, 0]
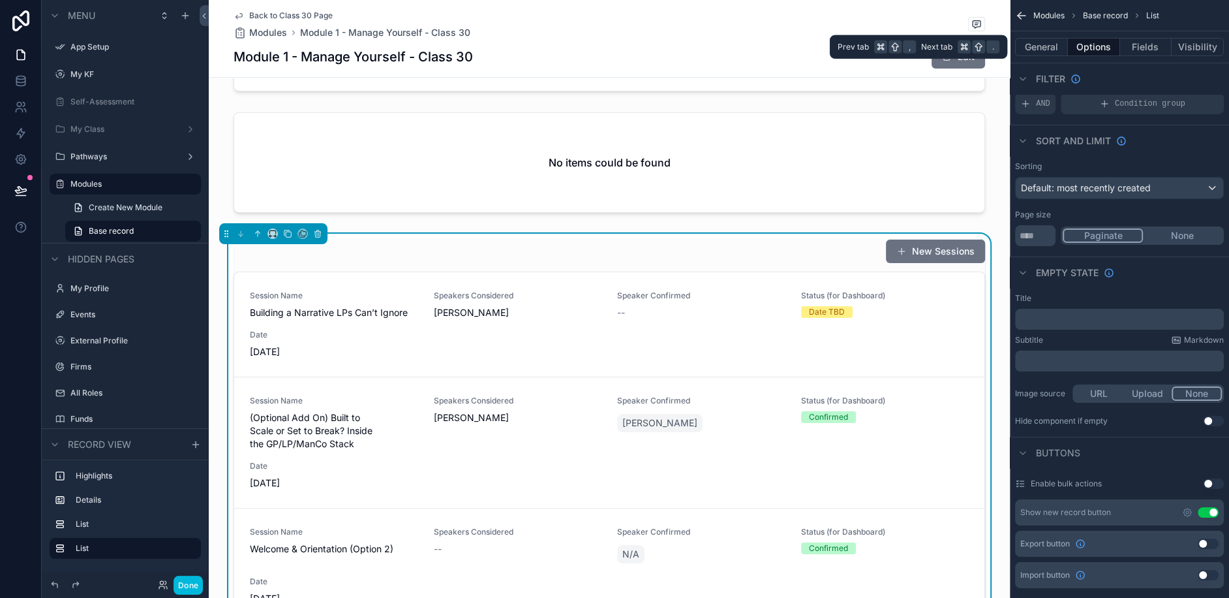
click at [1028, 44] on button "General" at bounding box center [1041, 47] width 53 height 18
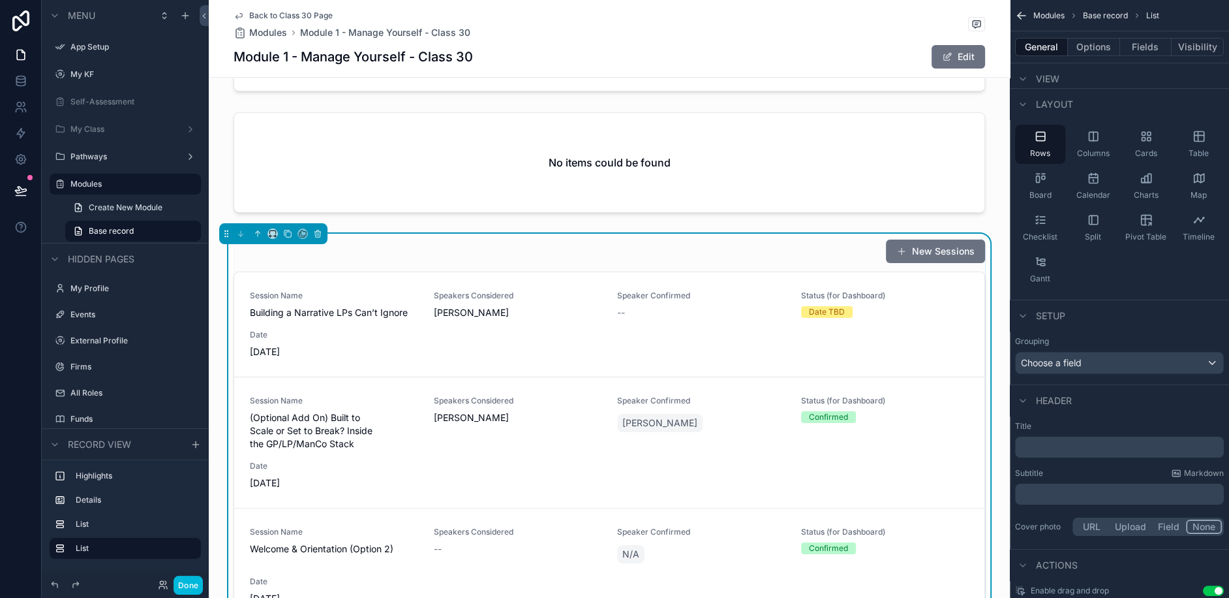
click at [1201, 146] on div "Table" at bounding box center [1199, 144] width 50 height 39
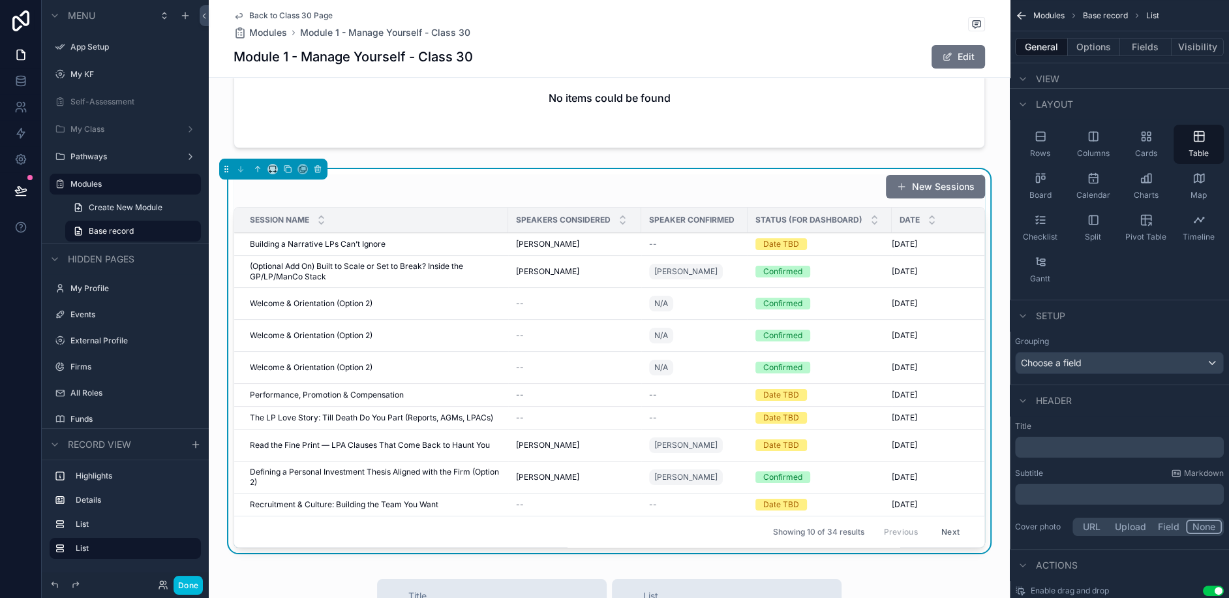
scroll to position [412, 0]
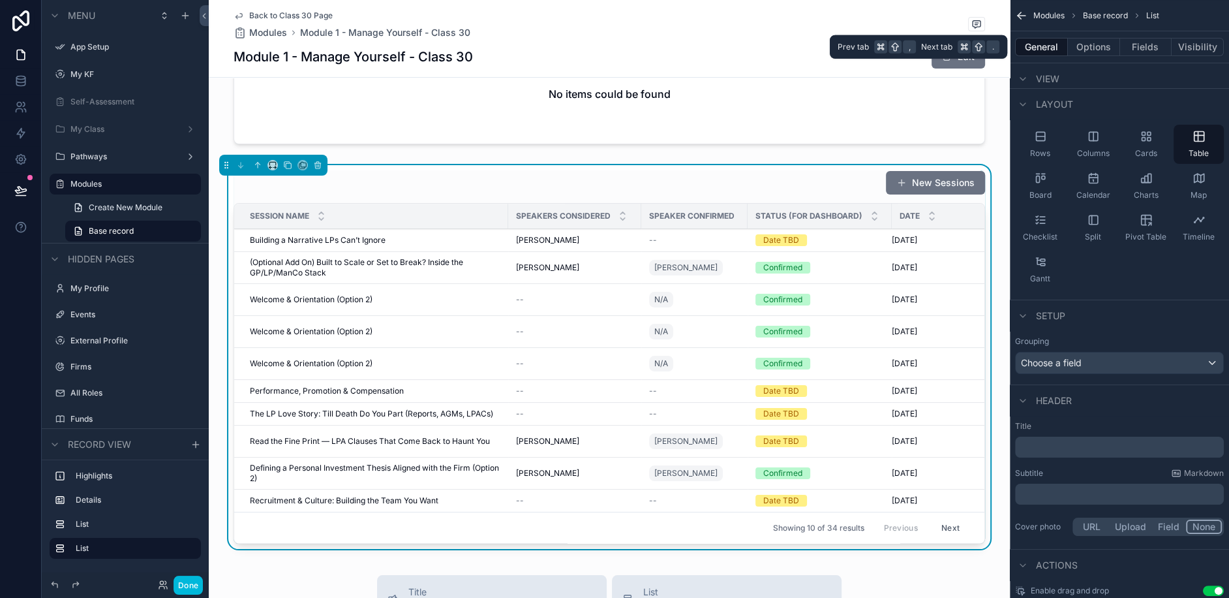
click at [1151, 52] on button "Fields" at bounding box center [1146, 47] width 52 height 18
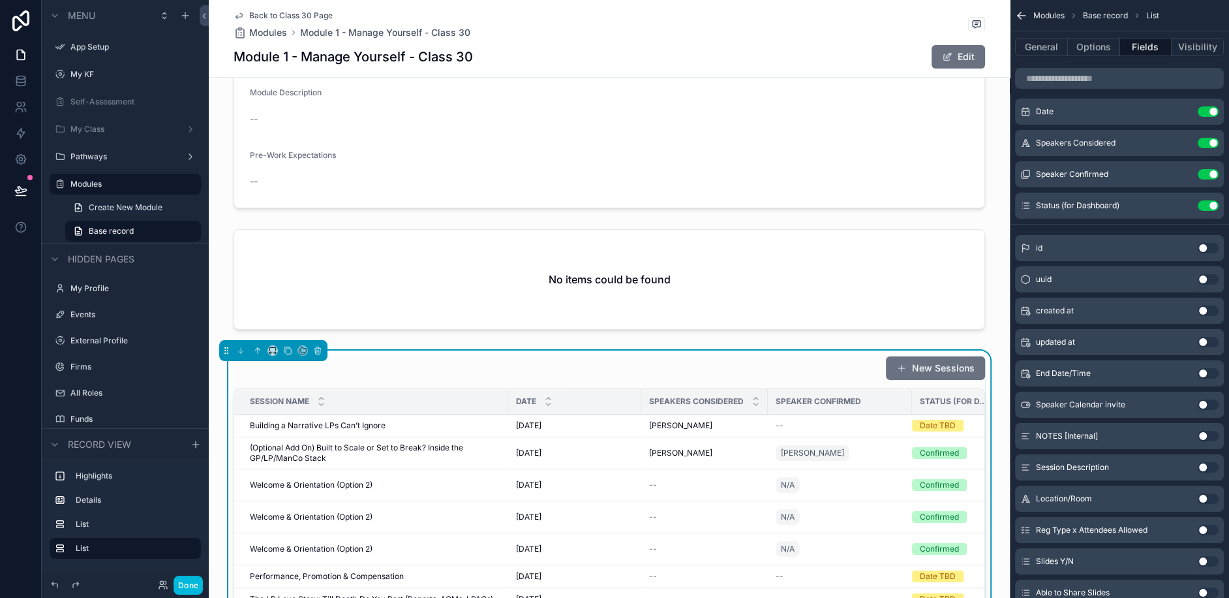
scroll to position [299, 0]
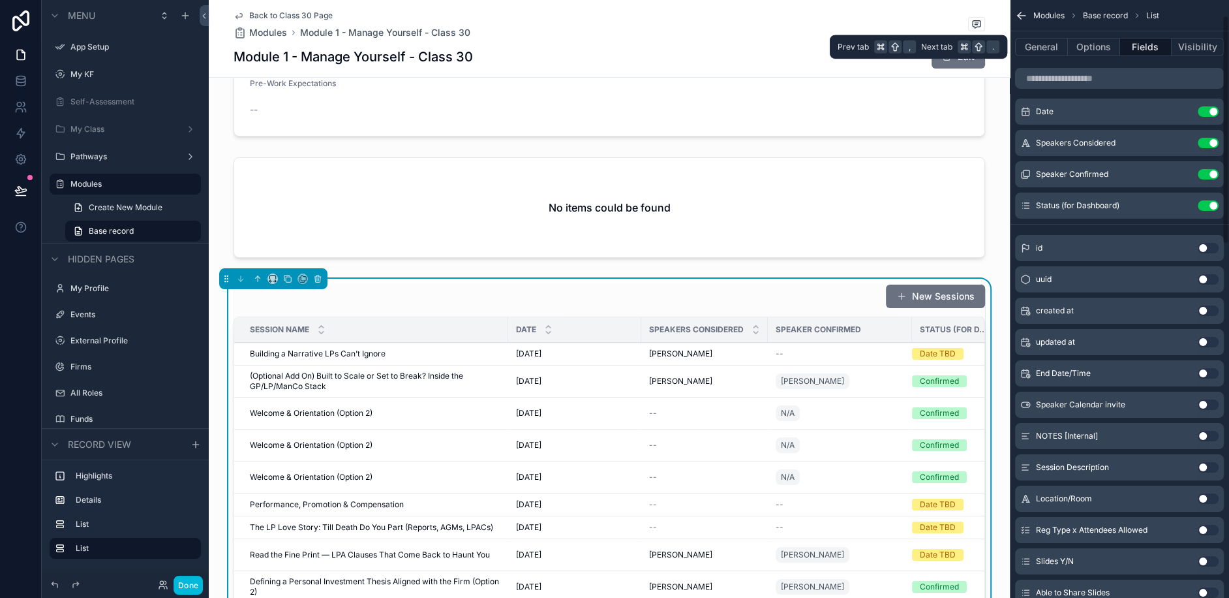
click at [1054, 42] on button "General" at bounding box center [1041, 47] width 53 height 18
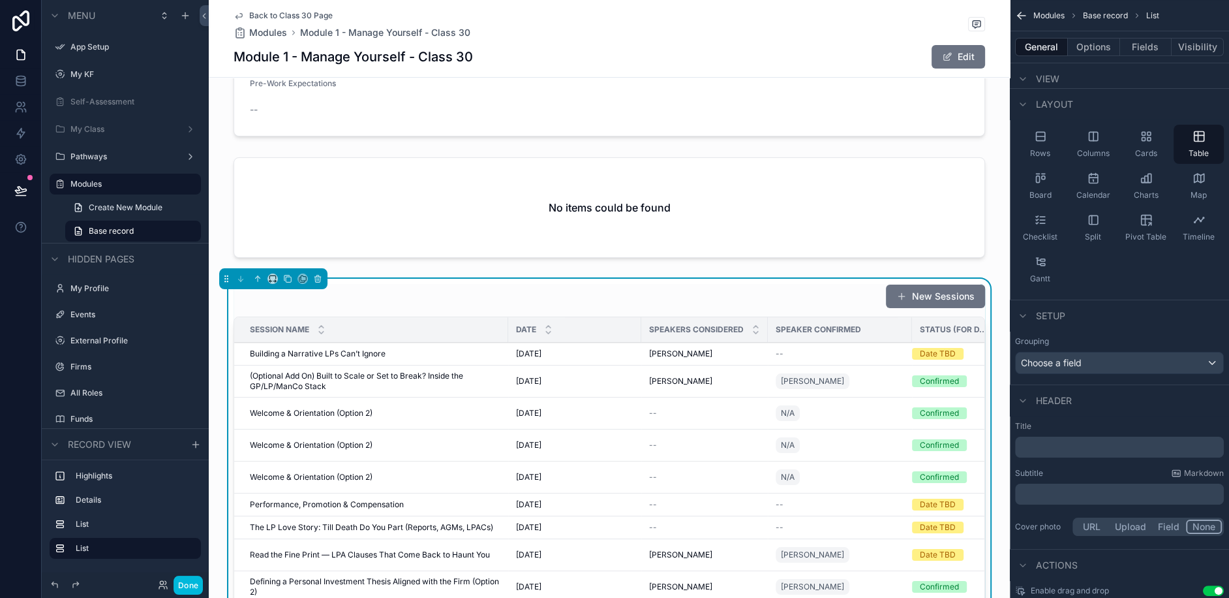
click at [1094, 44] on button "Options" at bounding box center [1094, 47] width 52 height 18
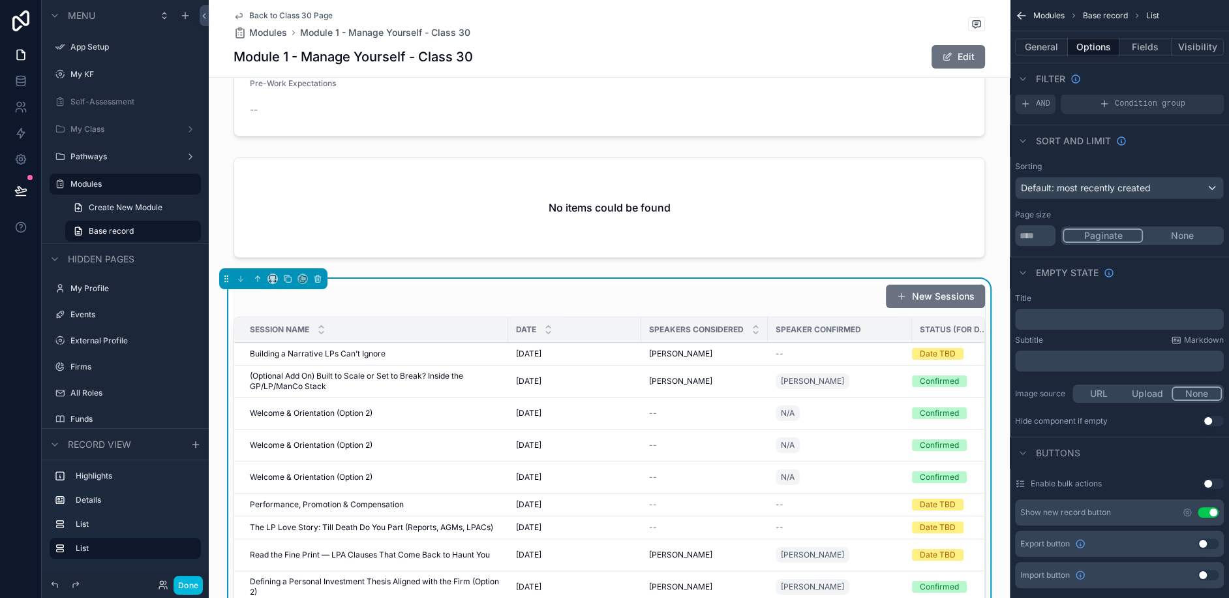
click at [1040, 110] on div "AND" at bounding box center [1035, 103] width 40 height 21
click at [0, 0] on icon "scrollable content" at bounding box center [0, 0] width 0 height 0
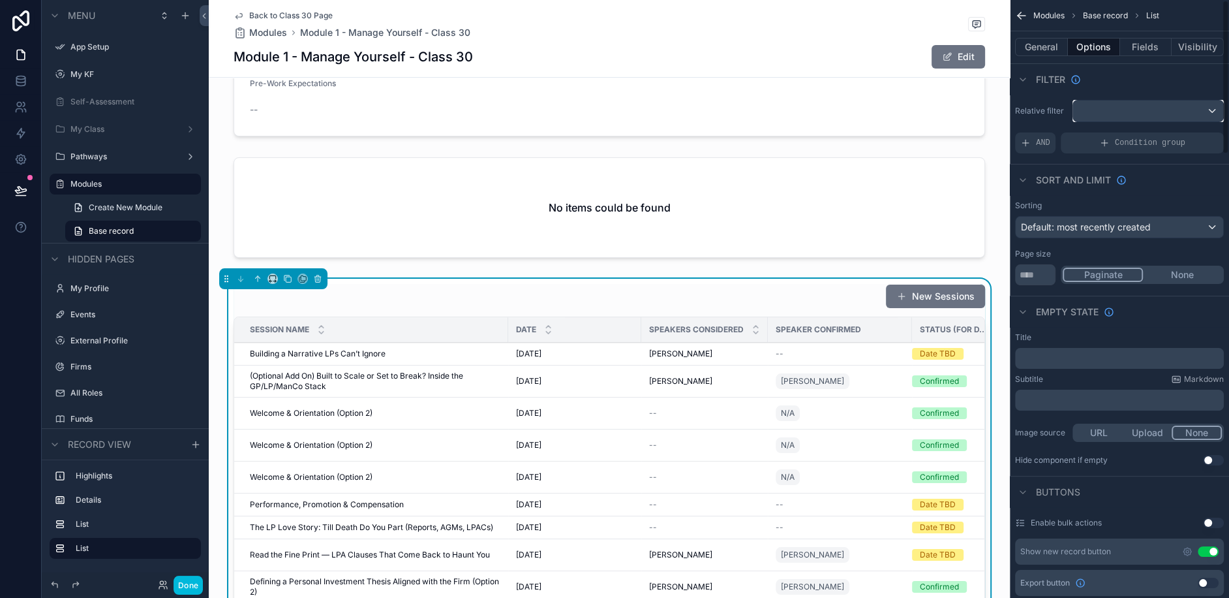
click at [1143, 109] on div "scrollable content" at bounding box center [1149, 110] width 150 height 21
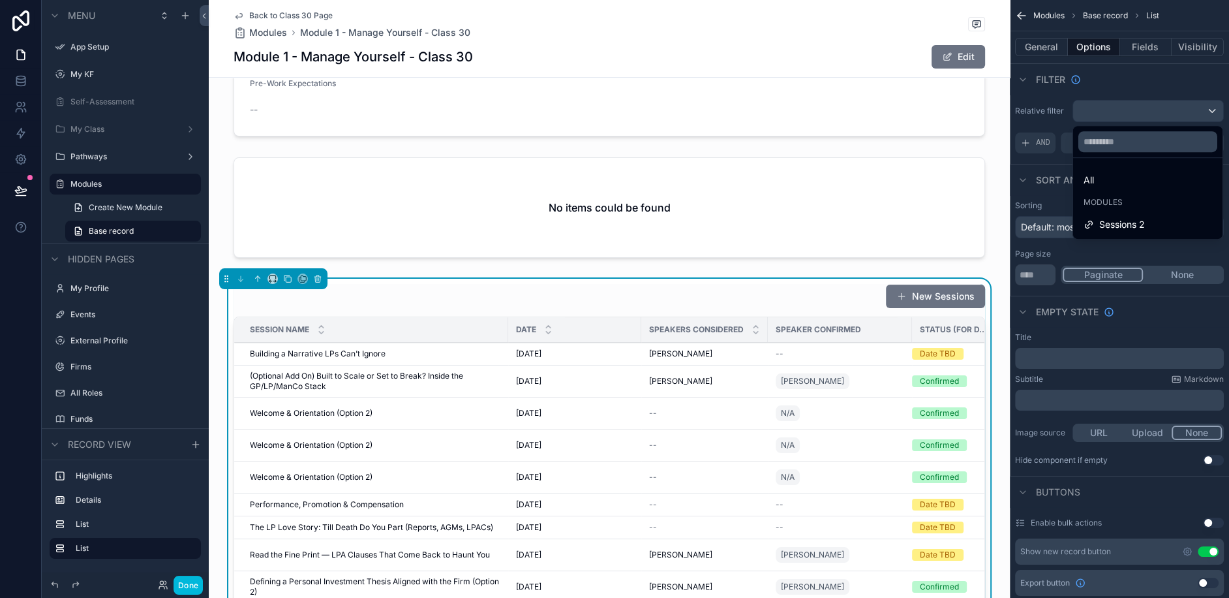
click at [1105, 221] on span "Sessions 2" at bounding box center [1123, 225] width 46 height 16
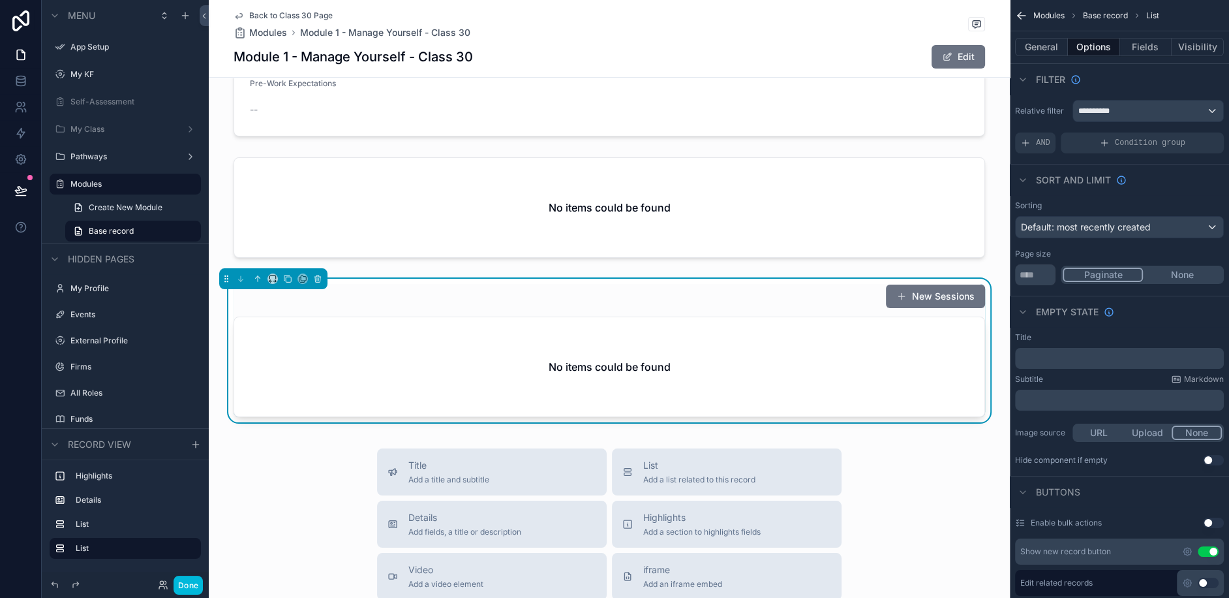
click at [647, 359] on h2 "No items could be found" at bounding box center [610, 367] width 122 height 16
click at [1194, 117] on div "**********" at bounding box center [1149, 110] width 150 height 21
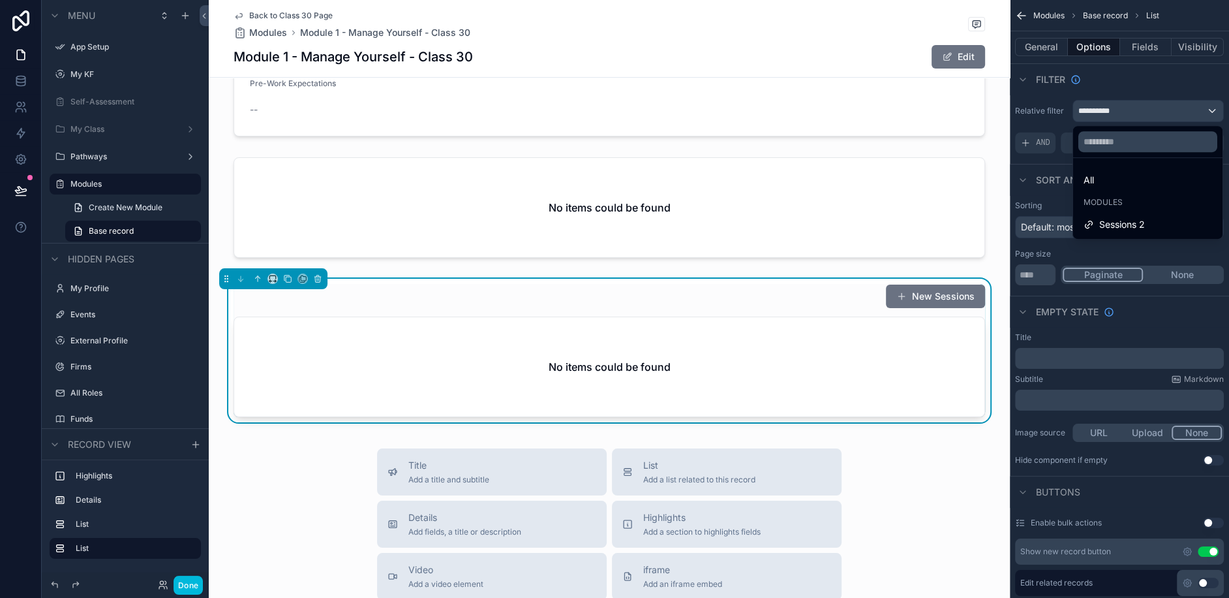
click at [1115, 187] on div "All" at bounding box center [1148, 179] width 144 height 23
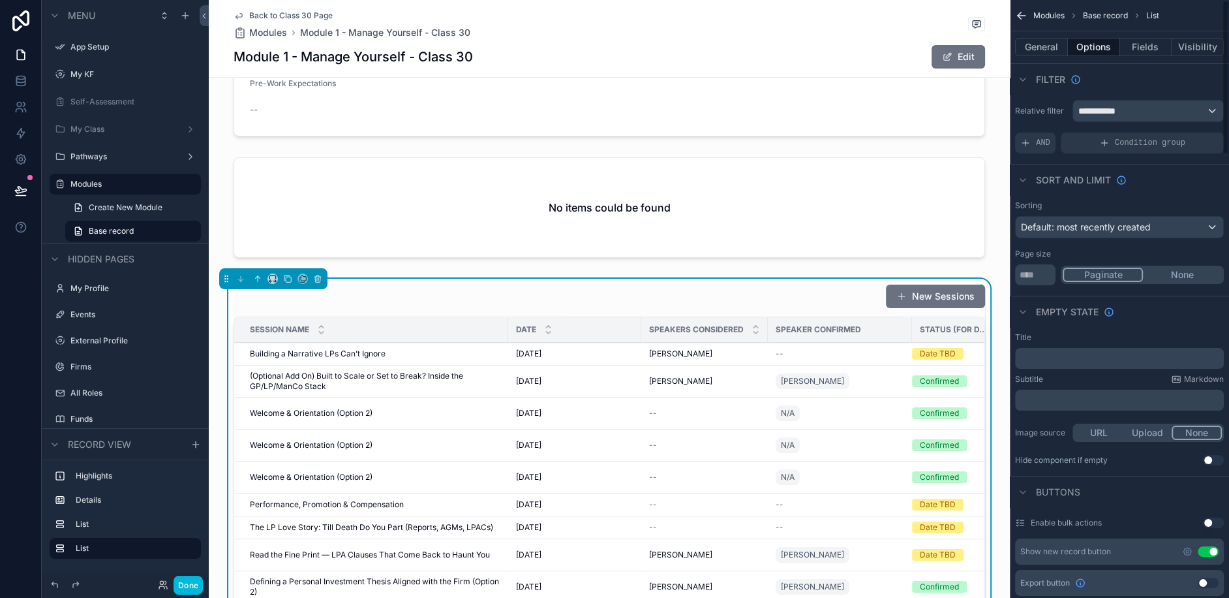
click at [1145, 44] on button "Fields" at bounding box center [1146, 47] width 52 height 18
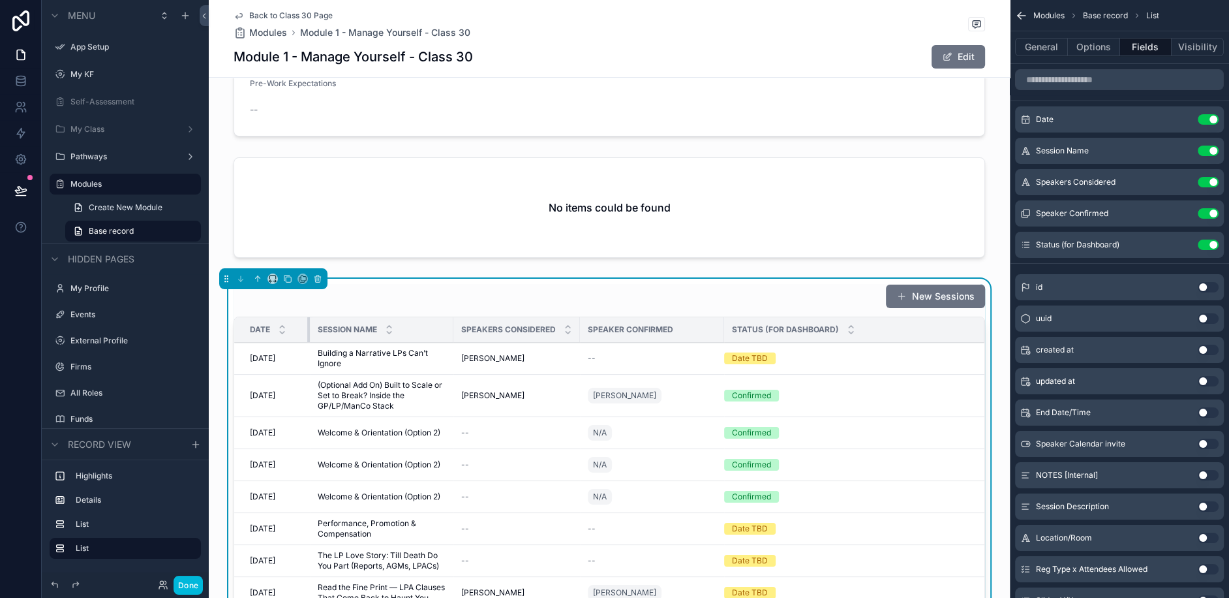
drag, startPoint x: 496, startPoint y: 308, endPoint x: 307, endPoint y: 315, distance: 188.7
click at [307, 317] on div "scrollable content" at bounding box center [309, 329] width 5 height 25
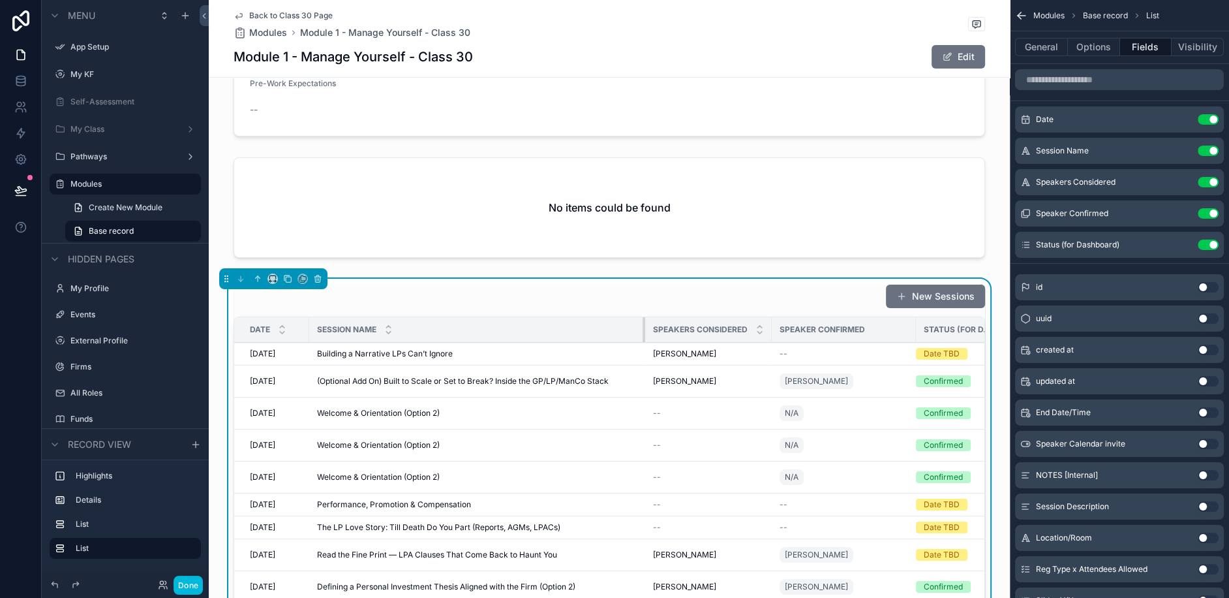
drag, startPoint x: 450, startPoint y: 306, endPoint x: 652, endPoint y: 332, distance: 203.9
click at [652, 332] on table "Date Session Name Speakers Considered Speaker Confirmed Status (for Dashboard) …" at bounding box center [626, 471] width 784 height 308
click at [1207, 184] on button "Use setting" at bounding box center [1208, 182] width 21 height 10
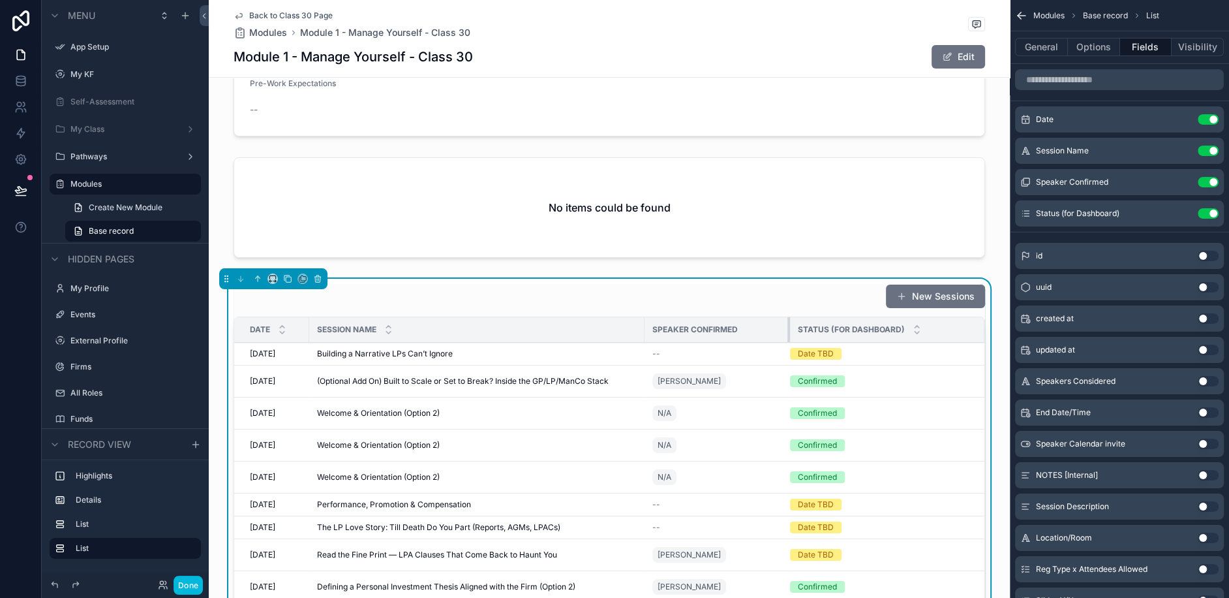
drag, startPoint x: 749, startPoint y: 306, endPoint x: 788, endPoint y: 306, distance: 39.2
click at [788, 317] on div "scrollable content" at bounding box center [790, 329] width 5 height 25
click at [1208, 215] on button "Use setting" at bounding box center [1208, 213] width 21 height 10
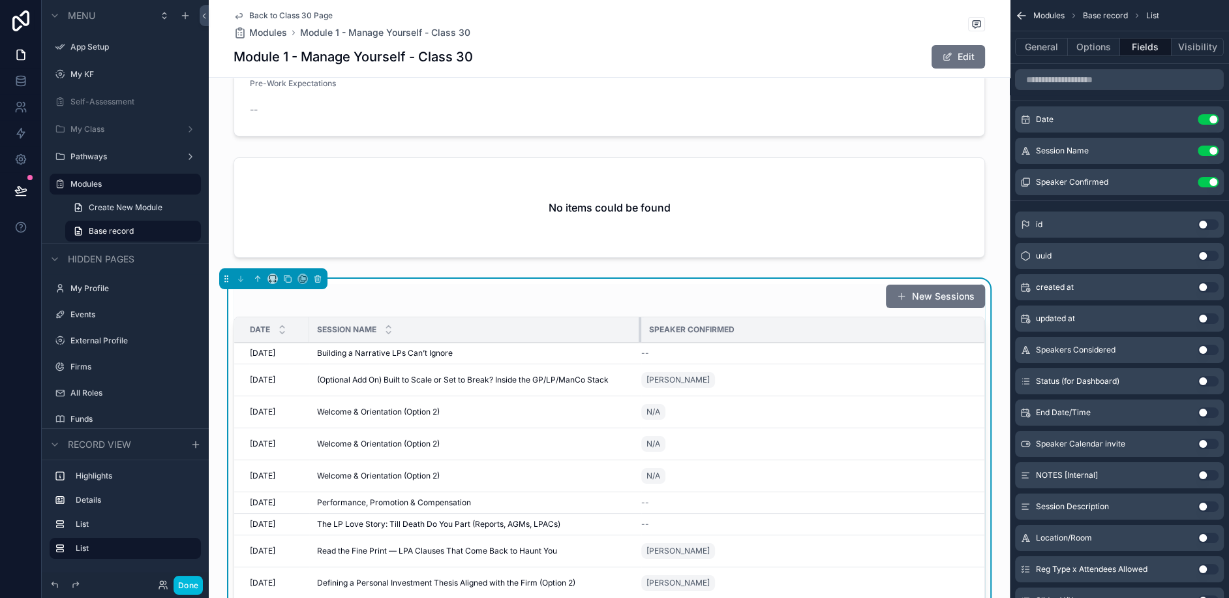
click at [639, 317] on div "scrollable content" at bounding box center [641, 329] width 5 height 25
drag, startPoint x: 310, startPoint y: 308, endPoint x: 322, endPoint y: 307, distance: 12.4
click at [322, 317] on div "Session Name" at bounding box center [475, 329] width 332 height 25
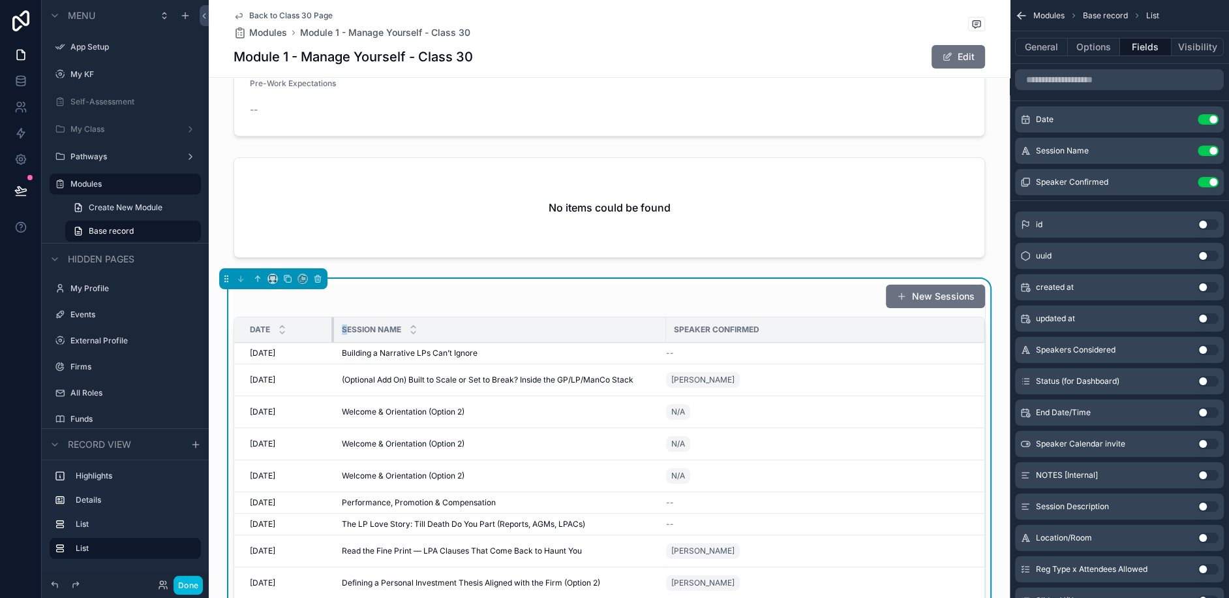
drag, startPoint x: 306, startPoint y: 307, endPoint x: 331, endPoint y: 309, distance: 24.9
click at [332, 317] on div "scrollable content" at bounding box center [334, 329] width 5 height 25
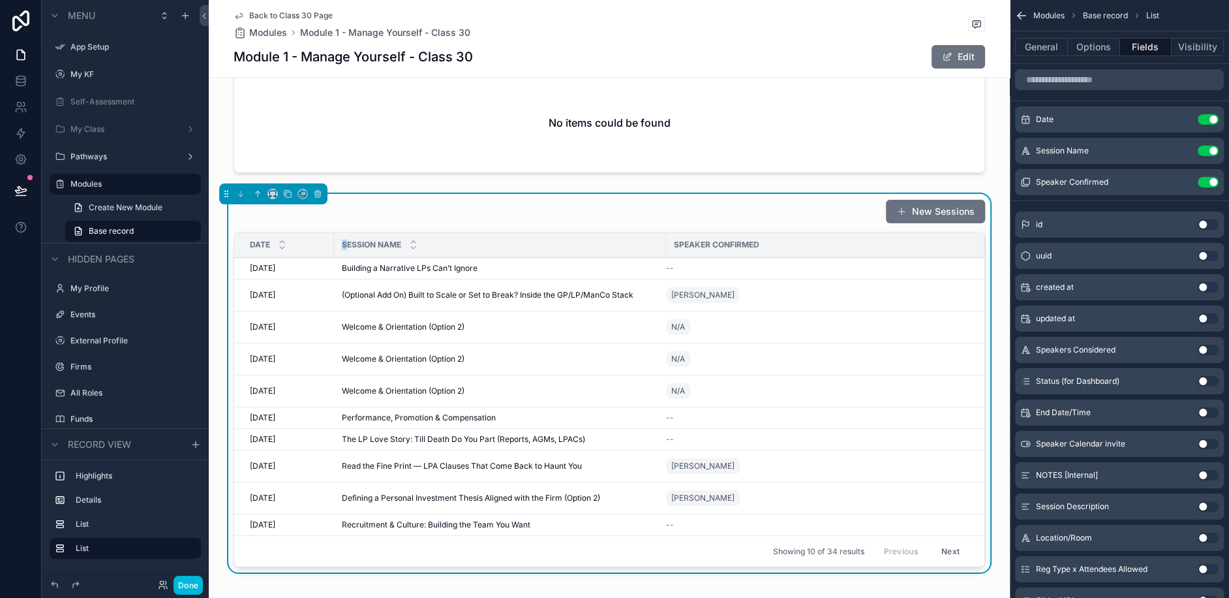
scroll to position [396, 0]
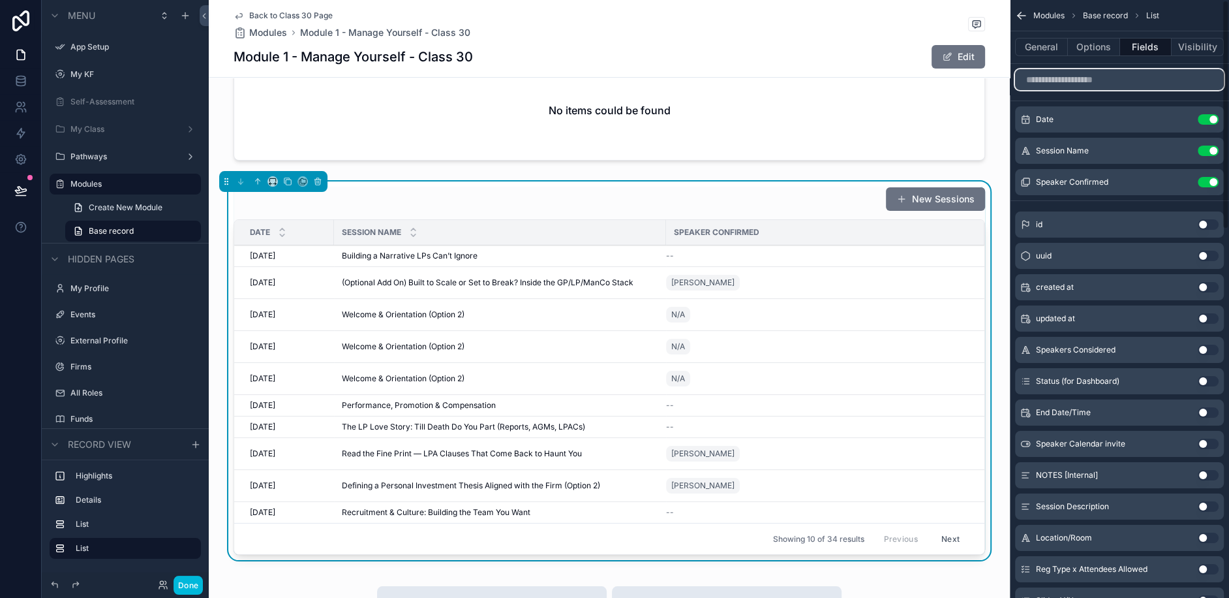
click at [1114, 82] on input "scrollable content" at bounding box center [1119, 79] width 209 height 21
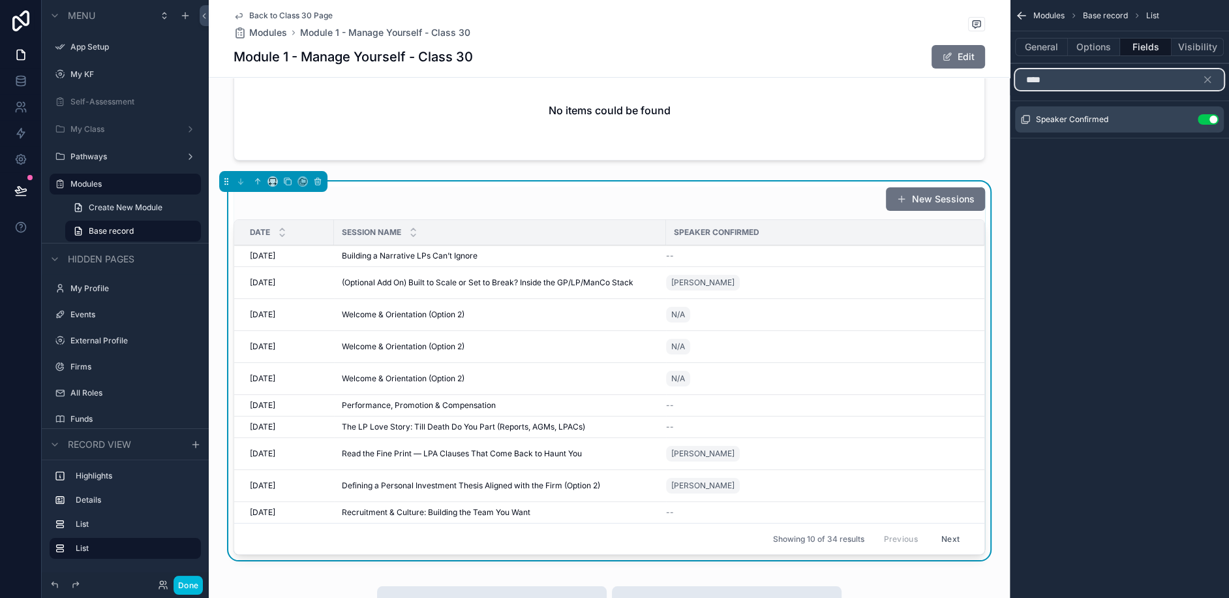
type input "****"
click at [1208, 85] on button "scrollable content" at bounding box center [1213, 79] width 22 height 21
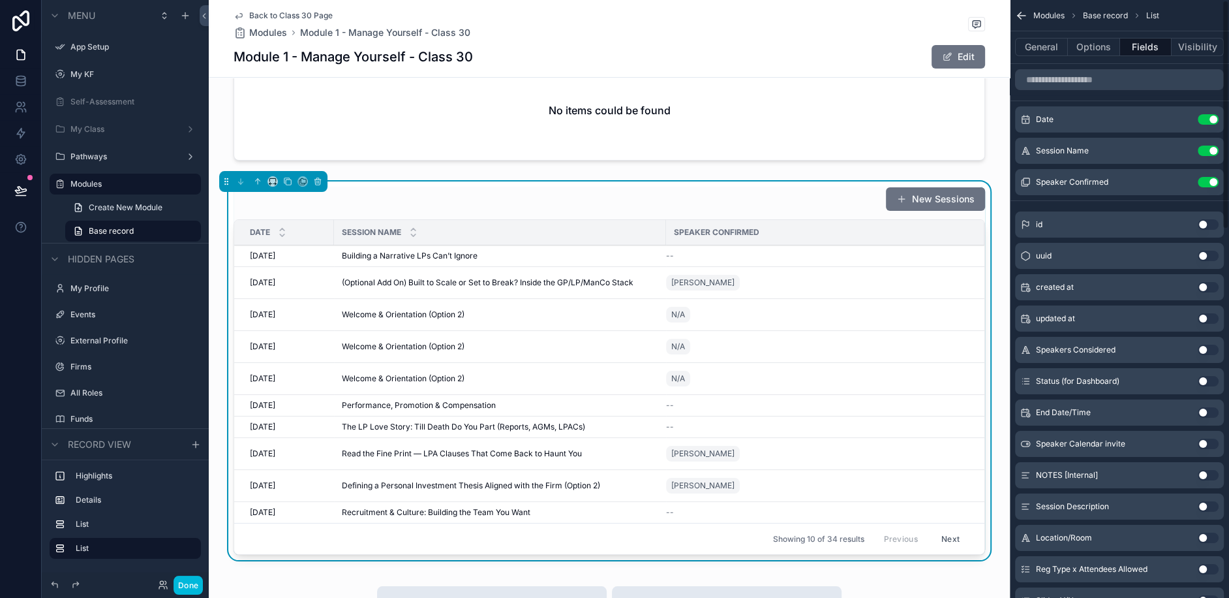
click at [0, 0] on icon "scrollable content" at bounding box center [0, 0] width 0 height 0
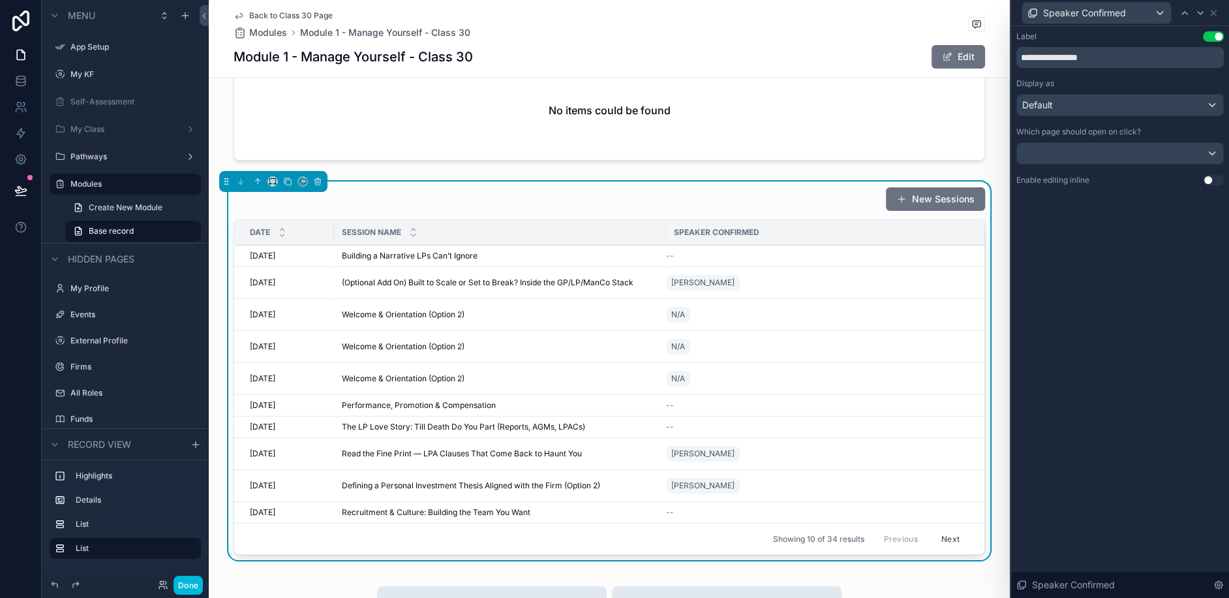
click at [1109, 177] on div "Enable editing inline Use setting" at bounding box center [1121, 180] width 208 height 10
click at [1098, 108] on div "Default" at bounding box center [1120, 105] width 206 height 21
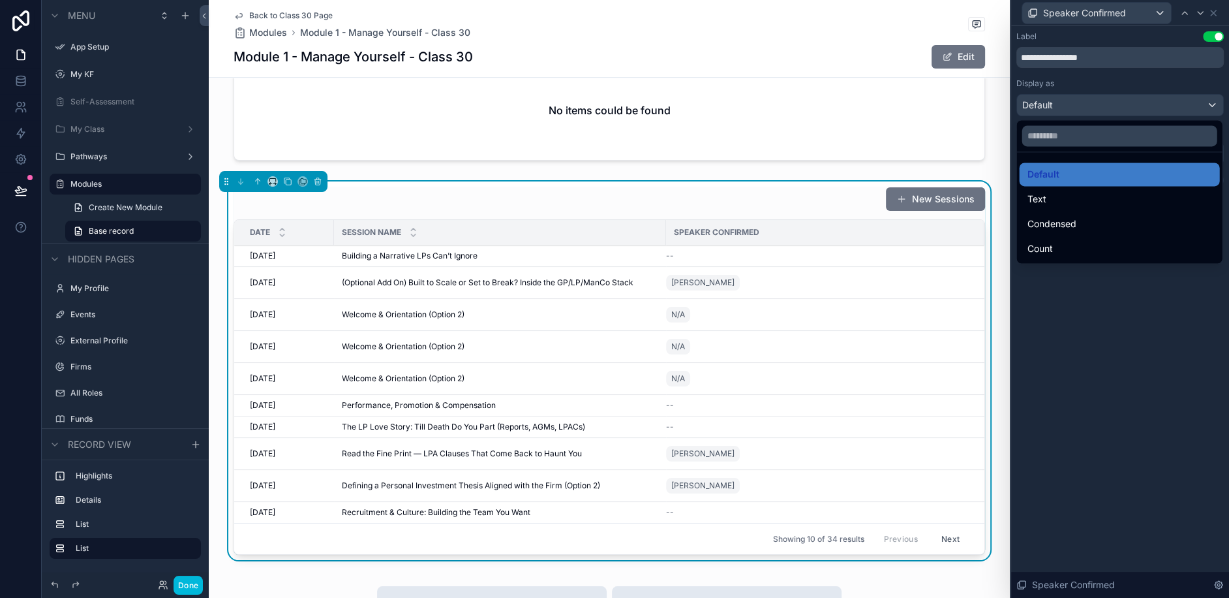
click at [1098, 108] on div at bounding box center [1121, 299] width 218 height 598
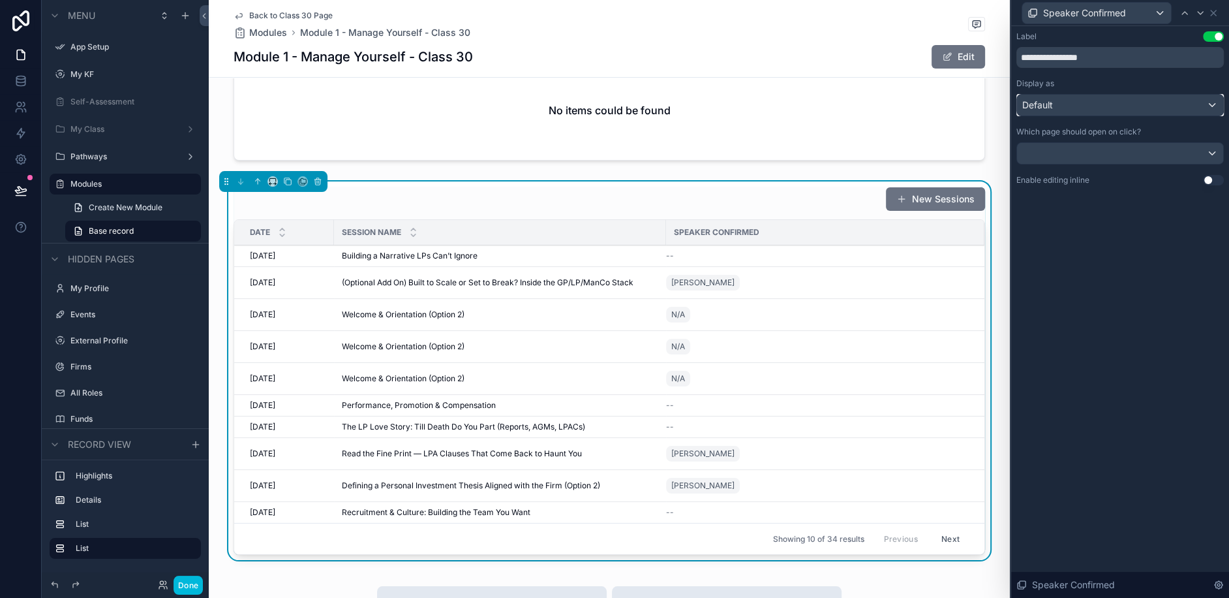
click at [1092, 112] on div "Default" at bounding box center [1120, 105] width 206 height 21
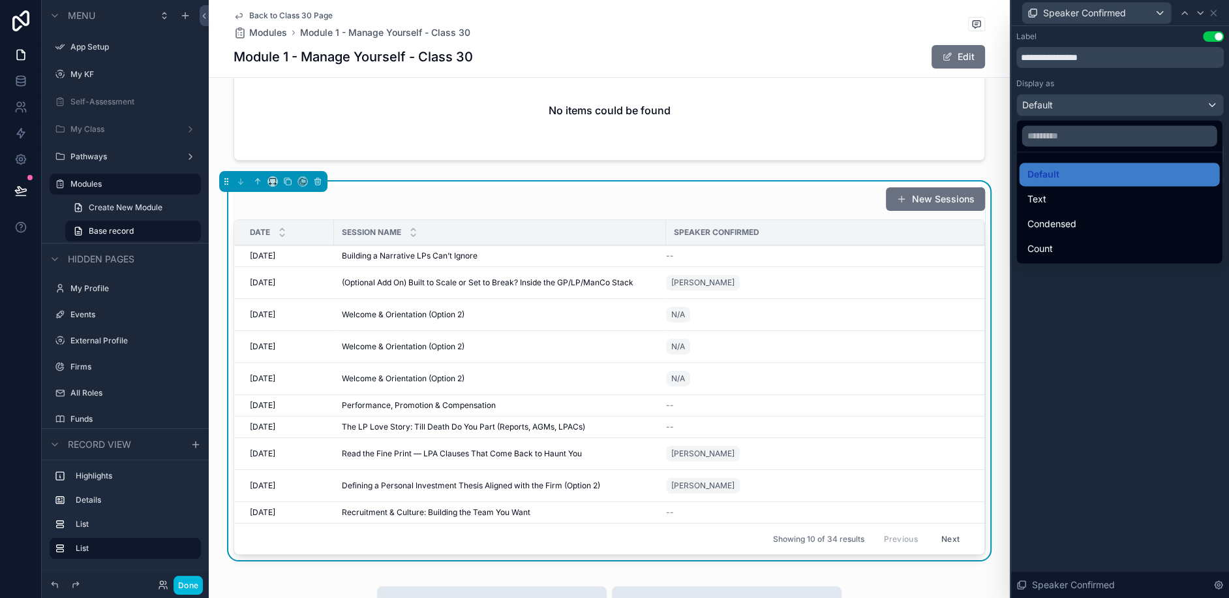
click at [1079, 208] on div "Text" at bounding box center [1120, 198] width 200 height 23
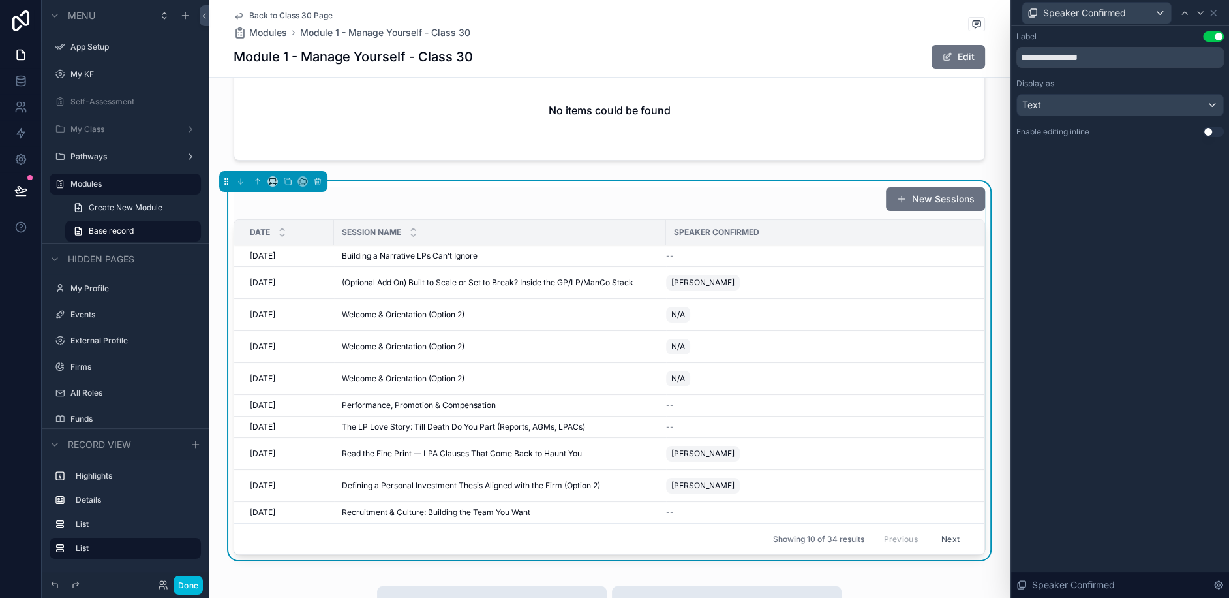
click at [692, 448] on span "[PERSON_NAME]" at bounding box center [703, 453] width 63 height 10
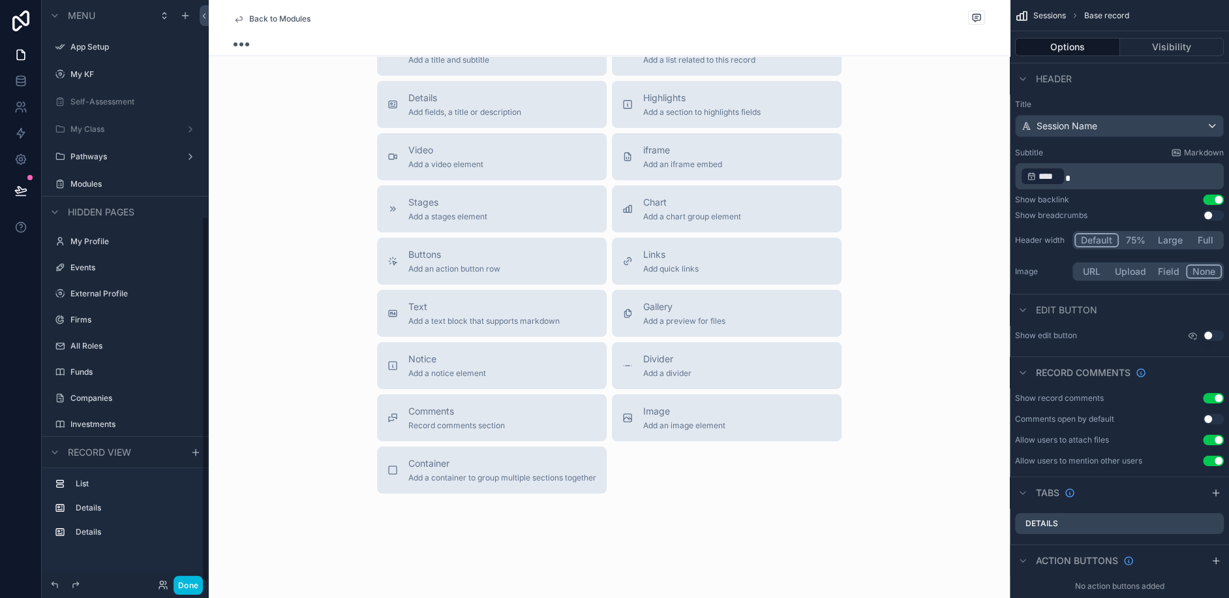
scroll to position [396, 0]
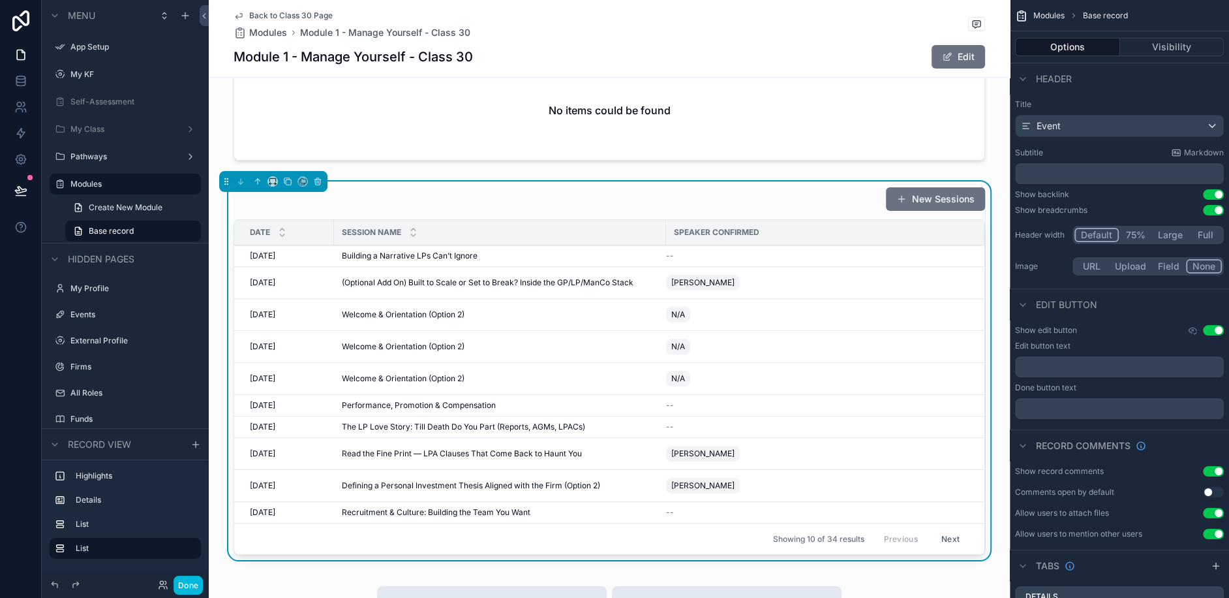
click at [816, 304] on div "N/A" at bounding box center [817, 314] width 303 height 21
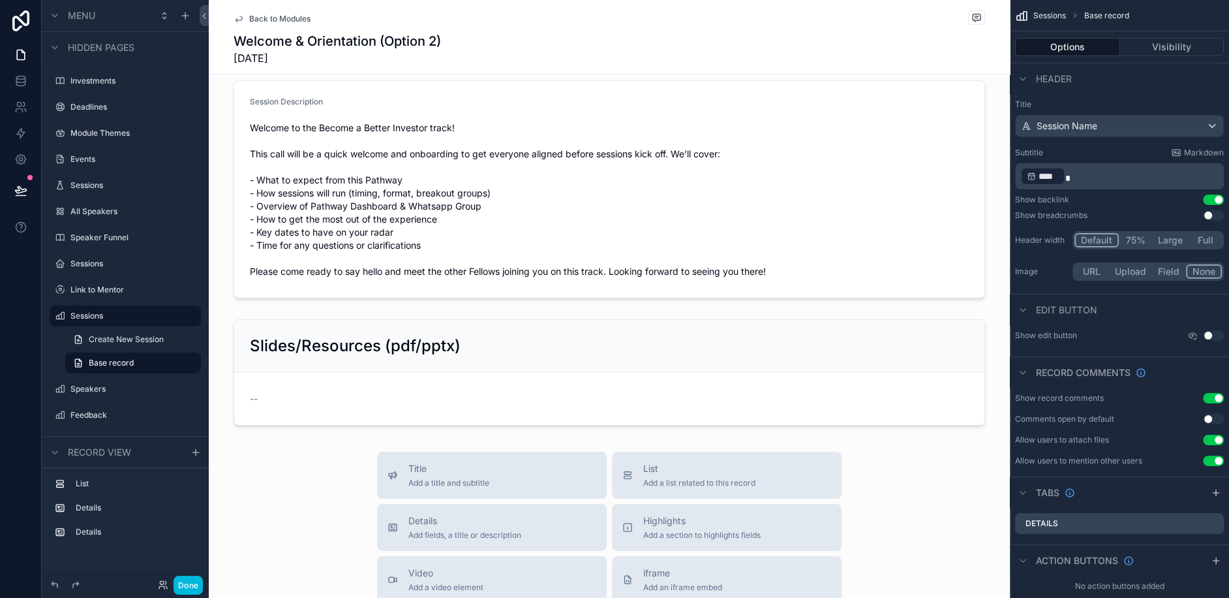
scroll to position [131, 0]
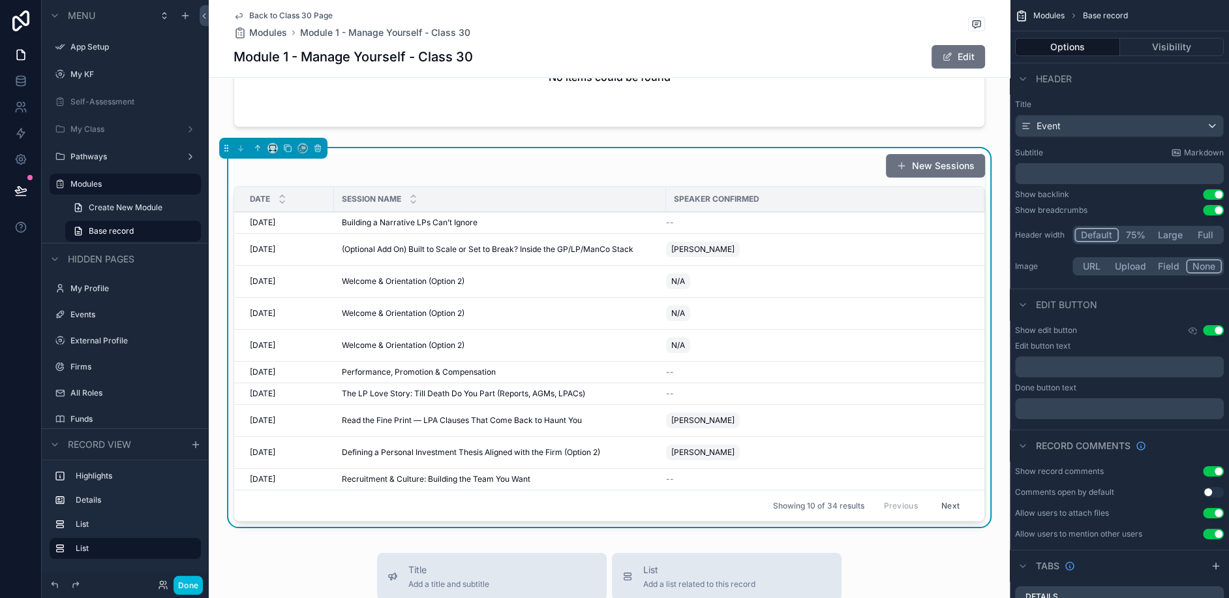
scroll to position [431, 0]
click at [781, 187] on div "Speaker Confirmed" at bounding box center [825, 197] width 318 height 21
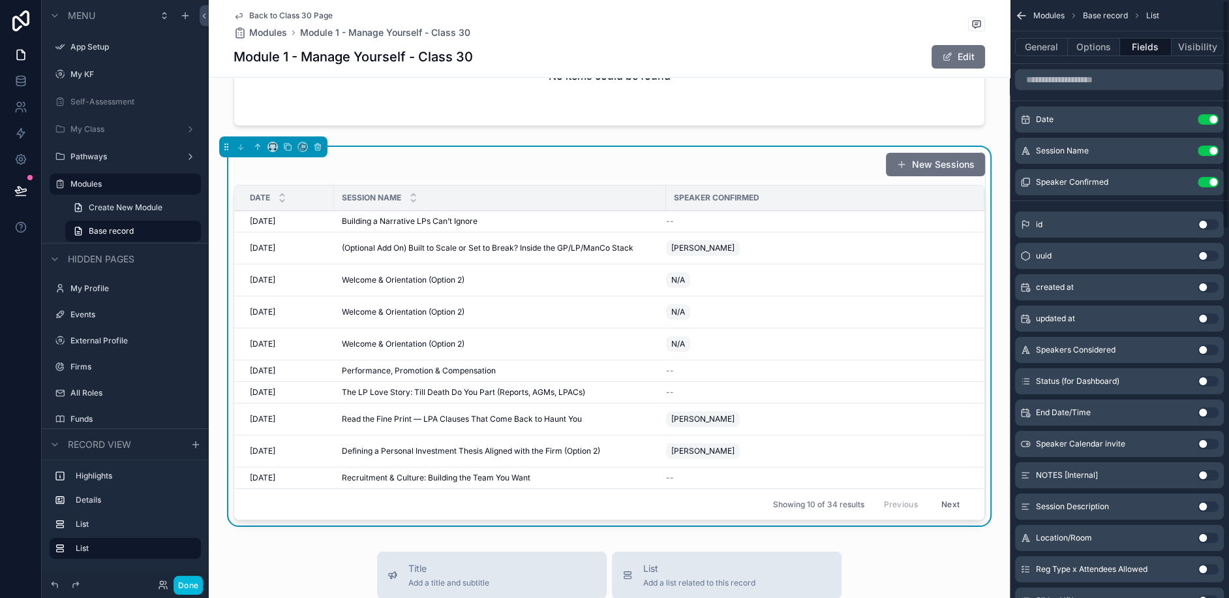
click at [0, 0] on icon "scrollable content" at bounding box center [0, 0] width 0 height 0
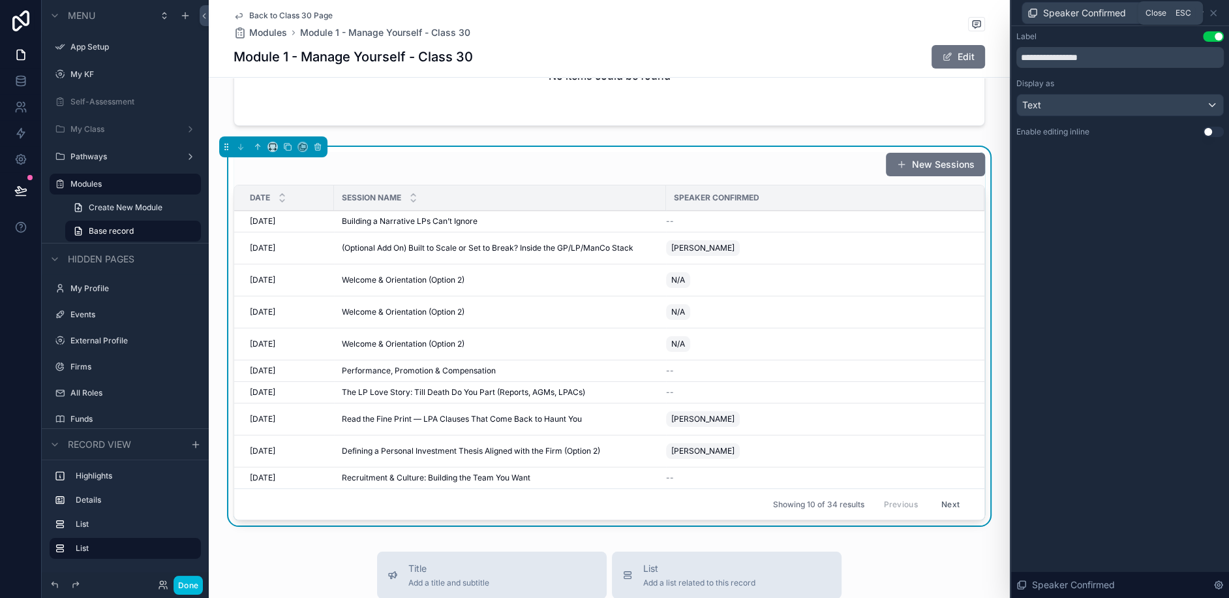
click at [1213, 16] on icon at bounding box center [1214, 13] width 10 height 10
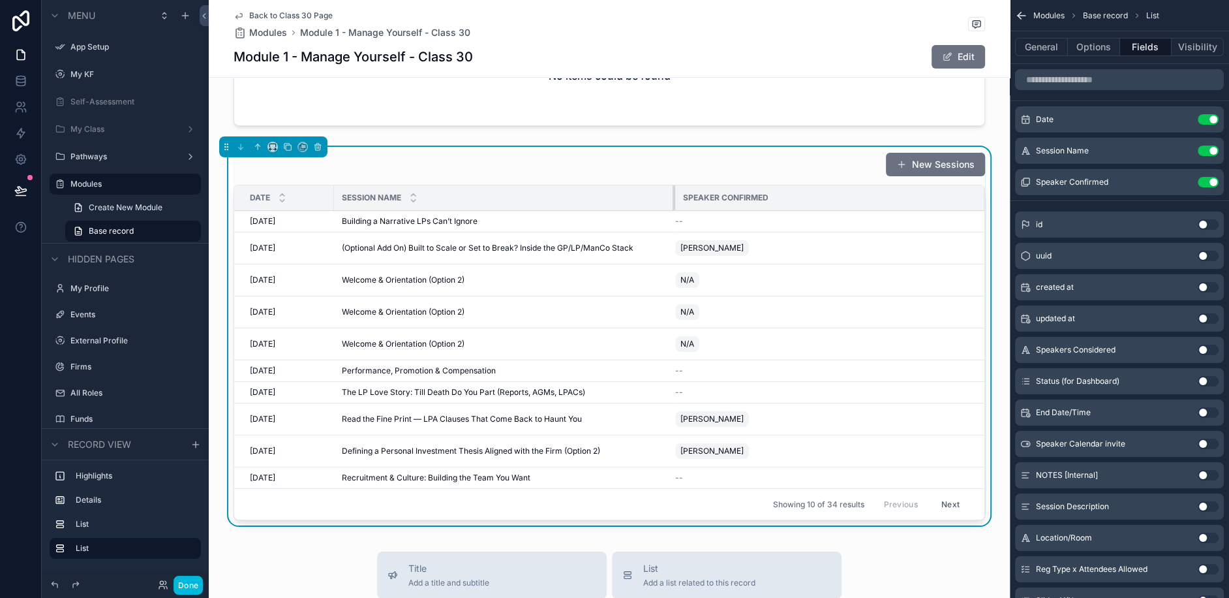
drag, startPoint x: 664, startPoint y: 176, endPoint x: 675, endPoint y: 177, distance: 11.2
click at [675, 185] on div "scrollable content" at bounding box center [675, 197] width 5 height 25
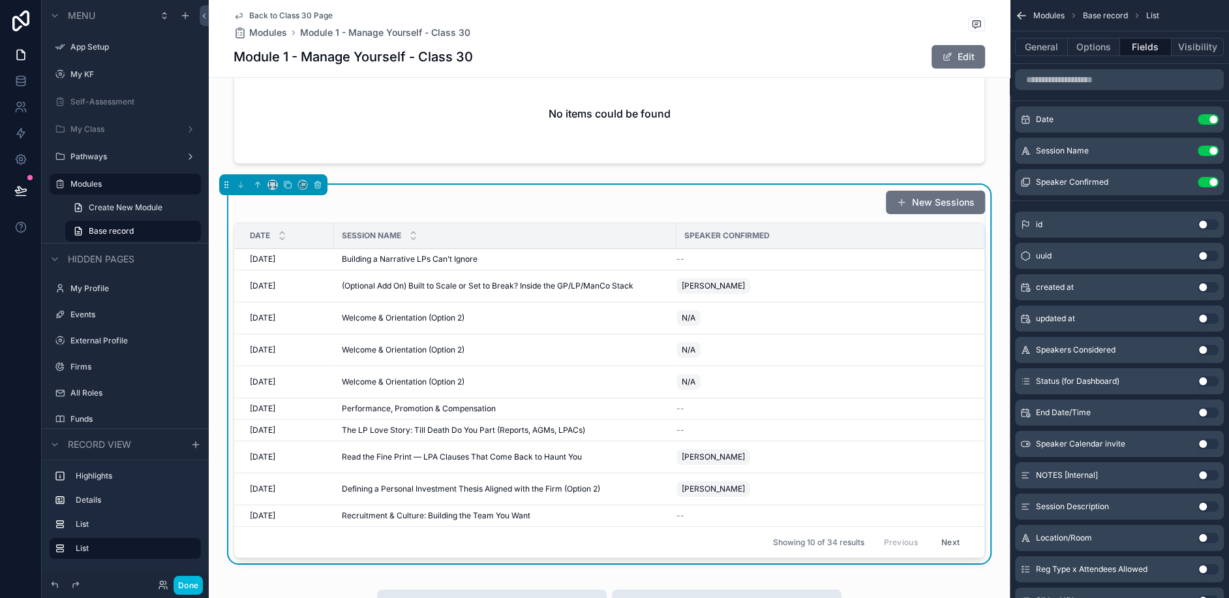
scroll to position [390, 0]
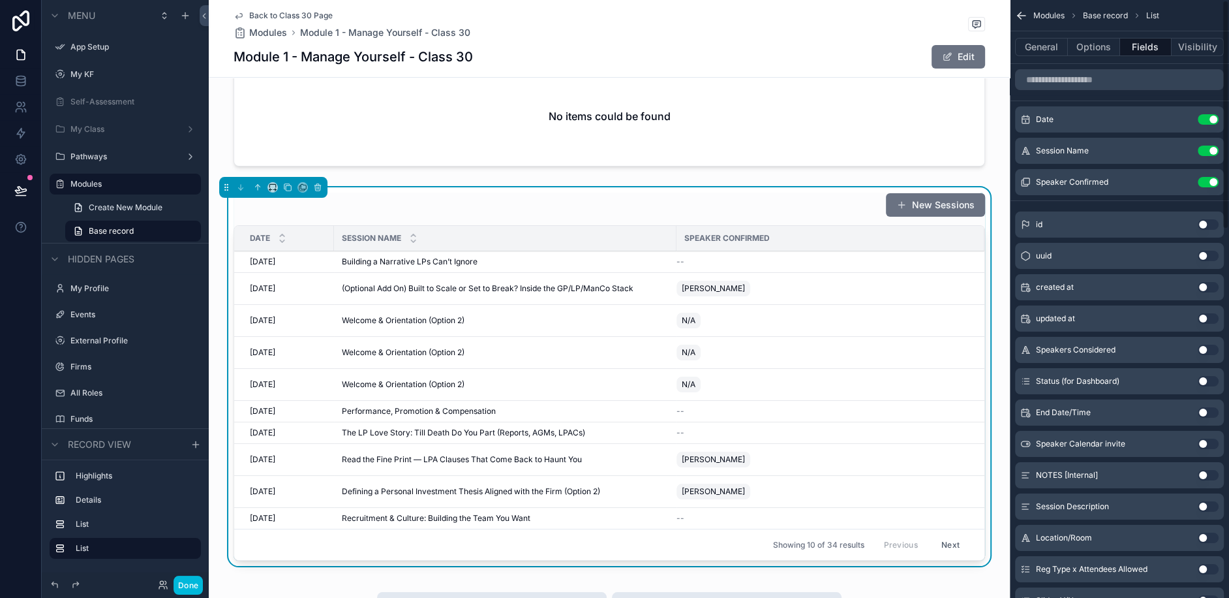
click at [1049, 49] on button "General" at bounding box center [1041, 47] width 53 height 18
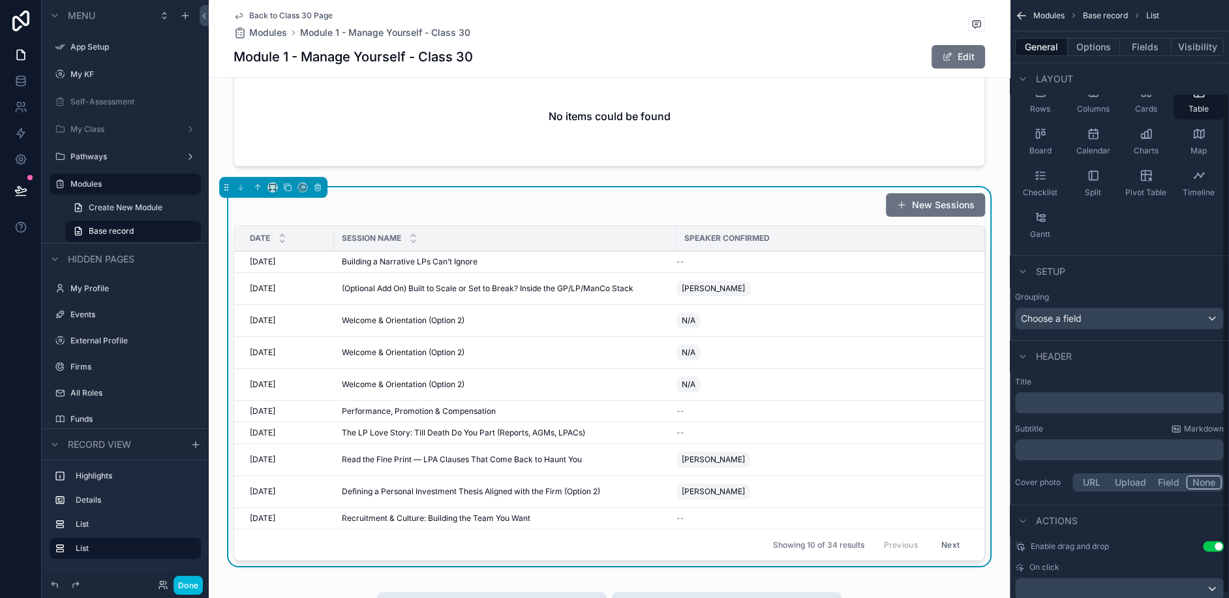
scroll to position [114, 0]
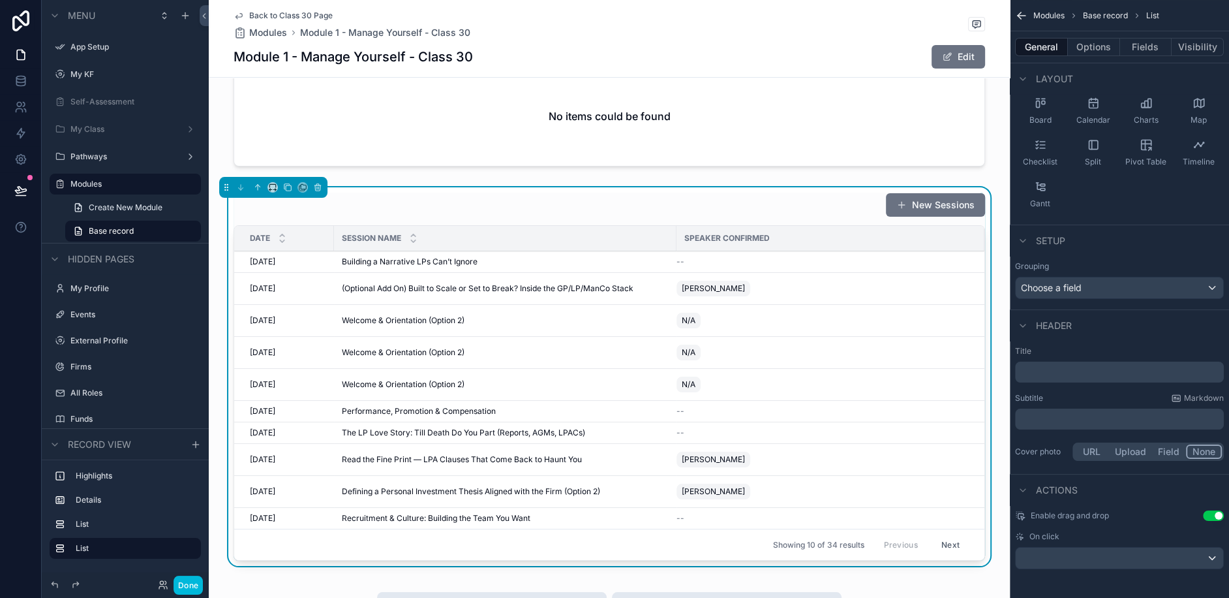
click at [1099, 44] on button "Options" at bounding box center [1094, 47] width 52 height 18
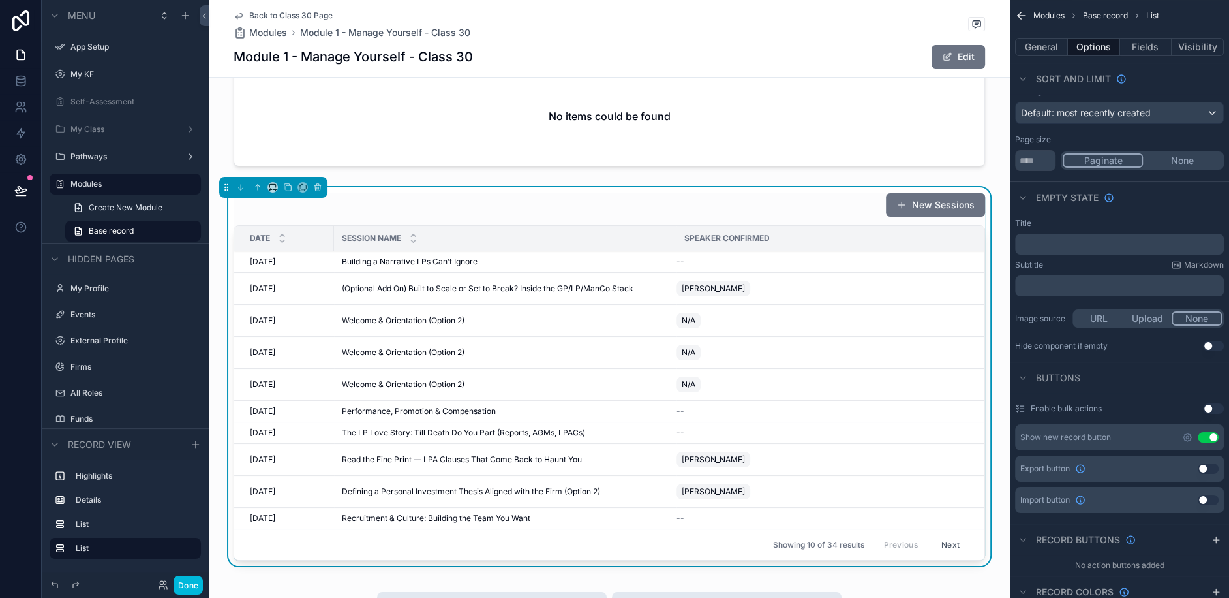
click at [1049, 50] on button "General" at bounding box center [1041, 47] width 53 height 18
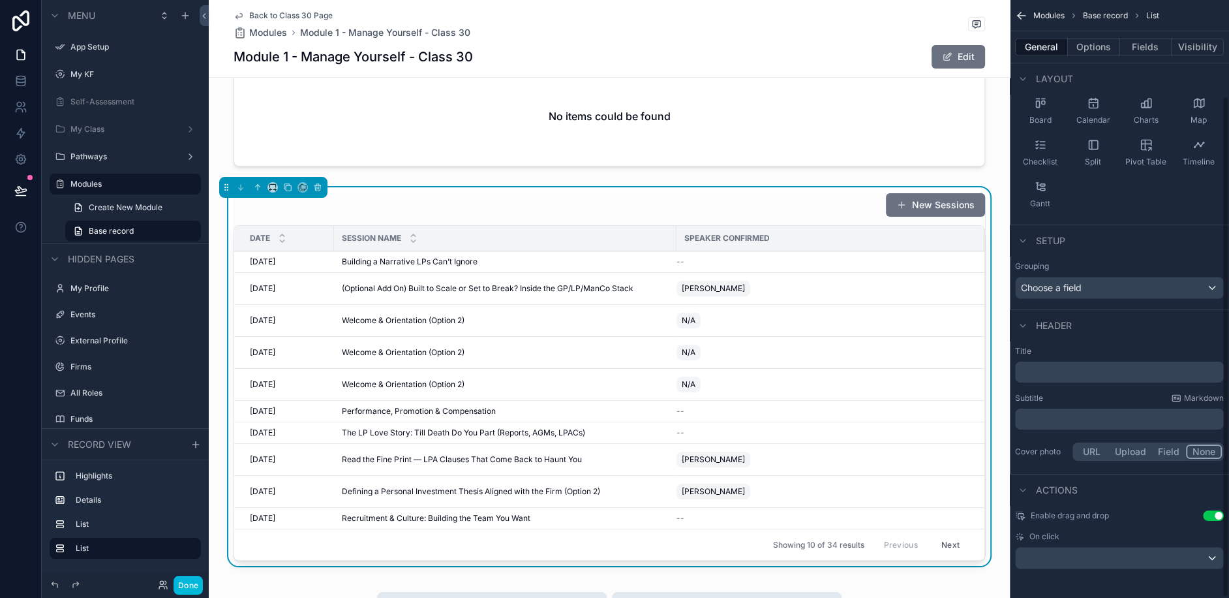
click at [1146, 42] on button "Fields" at bounding box center [1146, 47] width 52 height 18
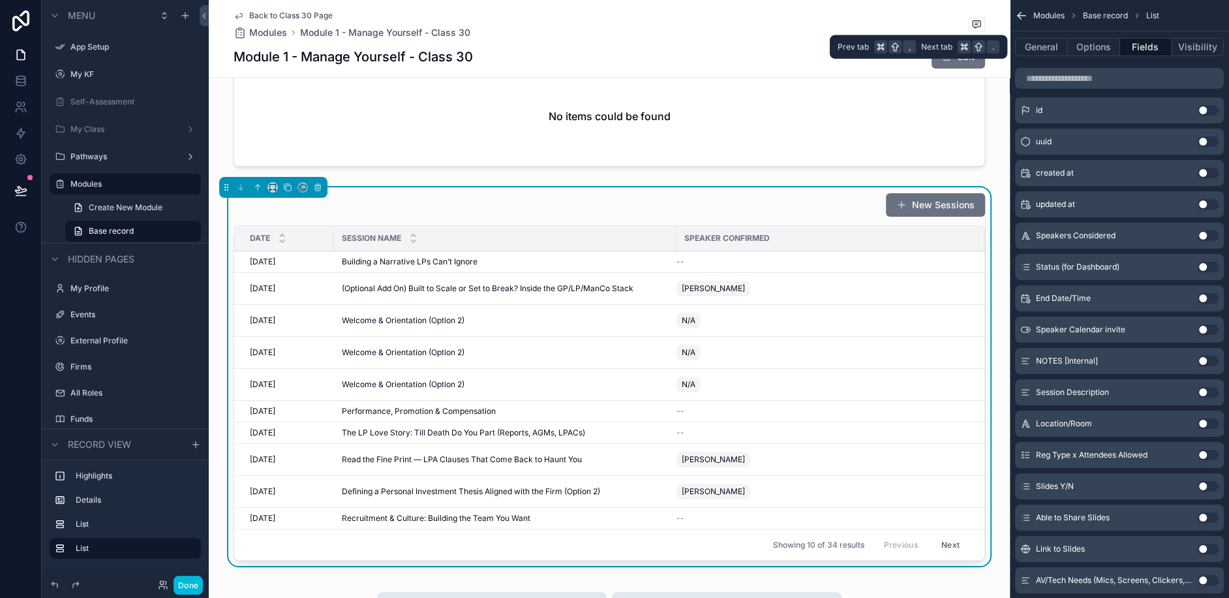
click at [1034, 44] on button "General" at bounding box center [1041, 47] width 53 height 18
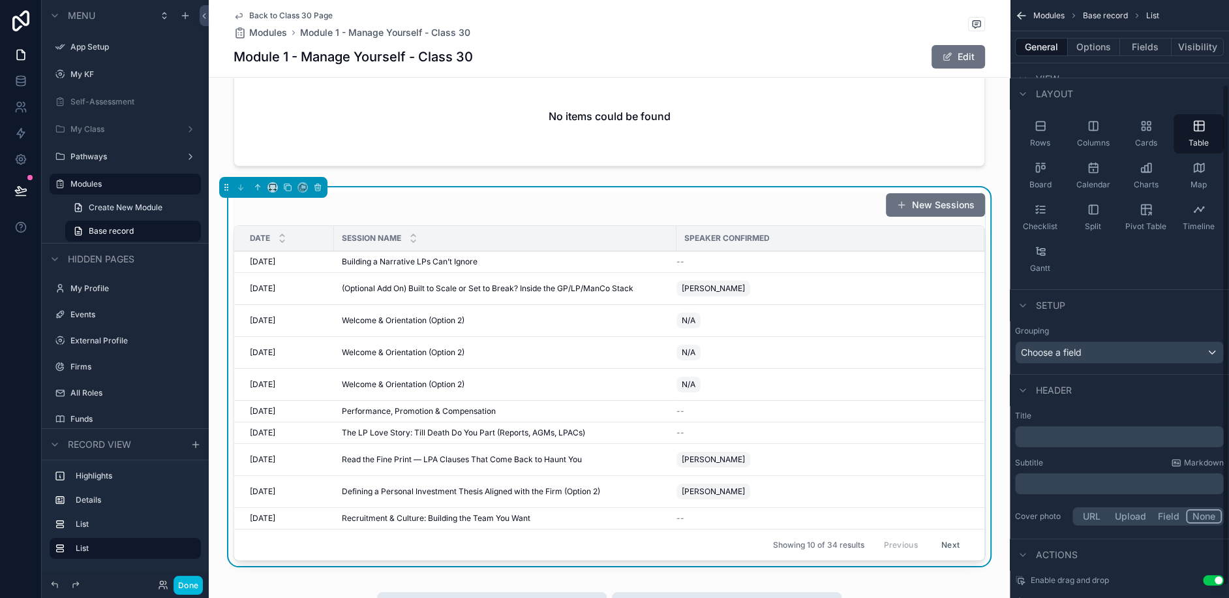
scroll to position [43, 0]
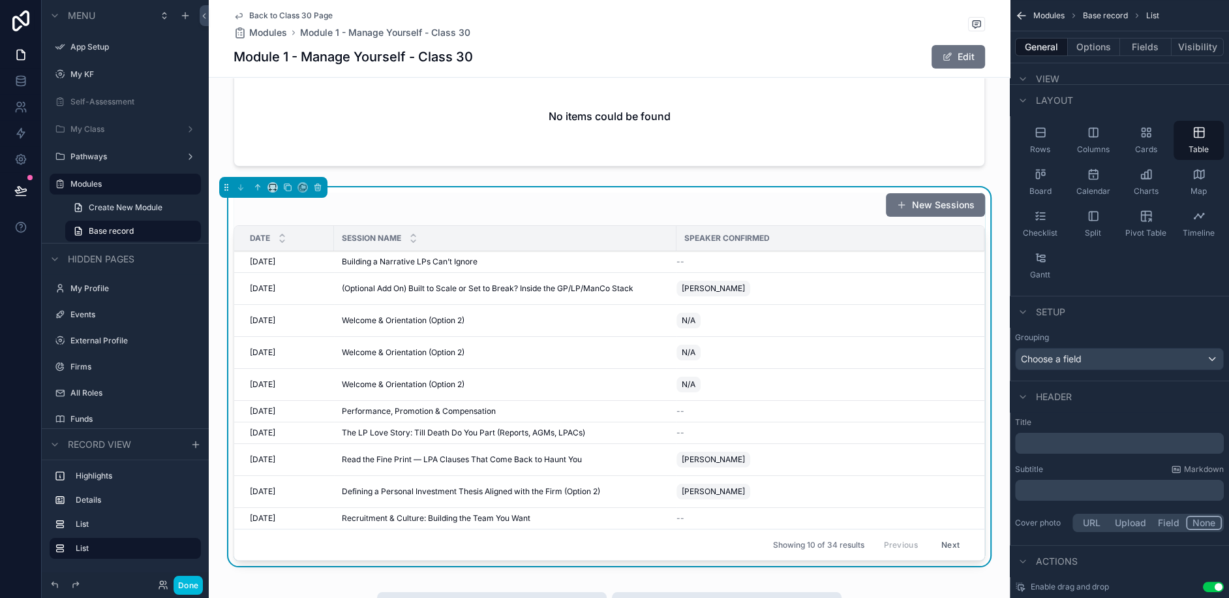
click at [1102, 140] on div "Columns" at bounding box center [1093, 140] width 50 height 39
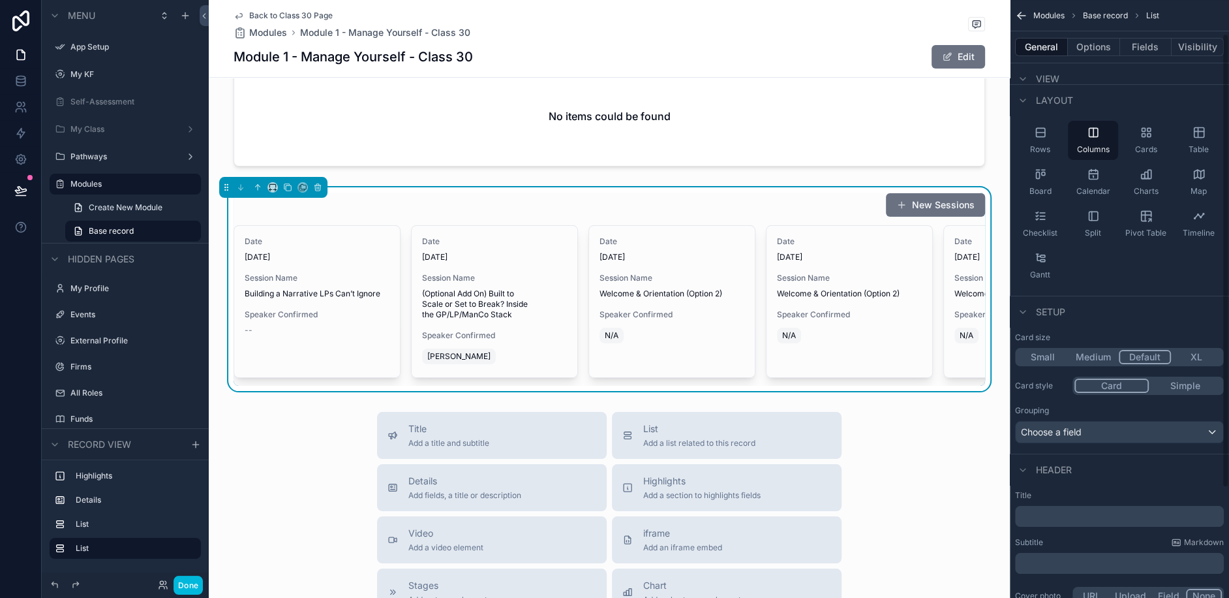
click at [1044, 137] on icon "scrollable content" at bounding box center [1040, 132] width 13 height 13
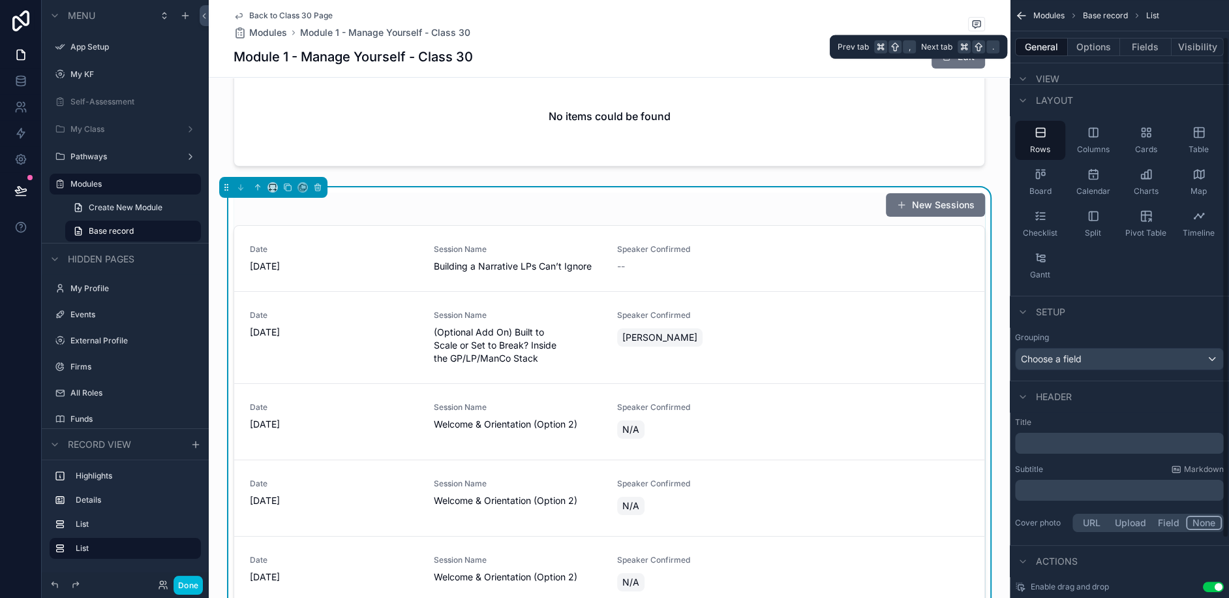
click at [1135, 50] on button "Fields" at bounding box center [1146, 47] width 52 height 18
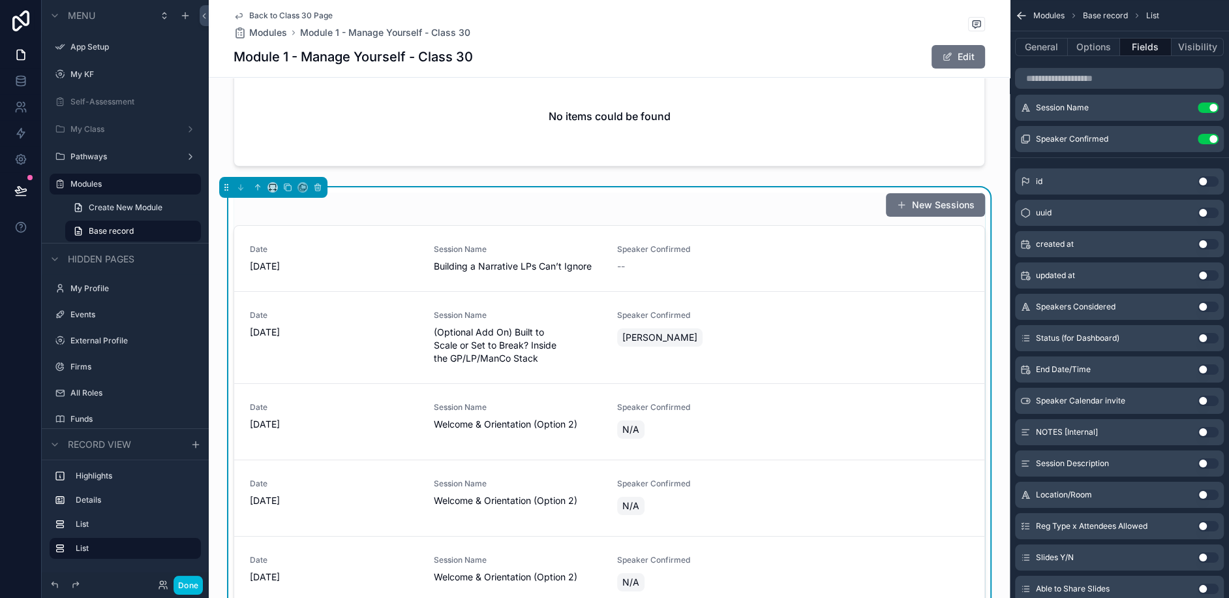
click at [0, 0] on button "scrollable content" at bounding box center [0, 0] width 0 height 0
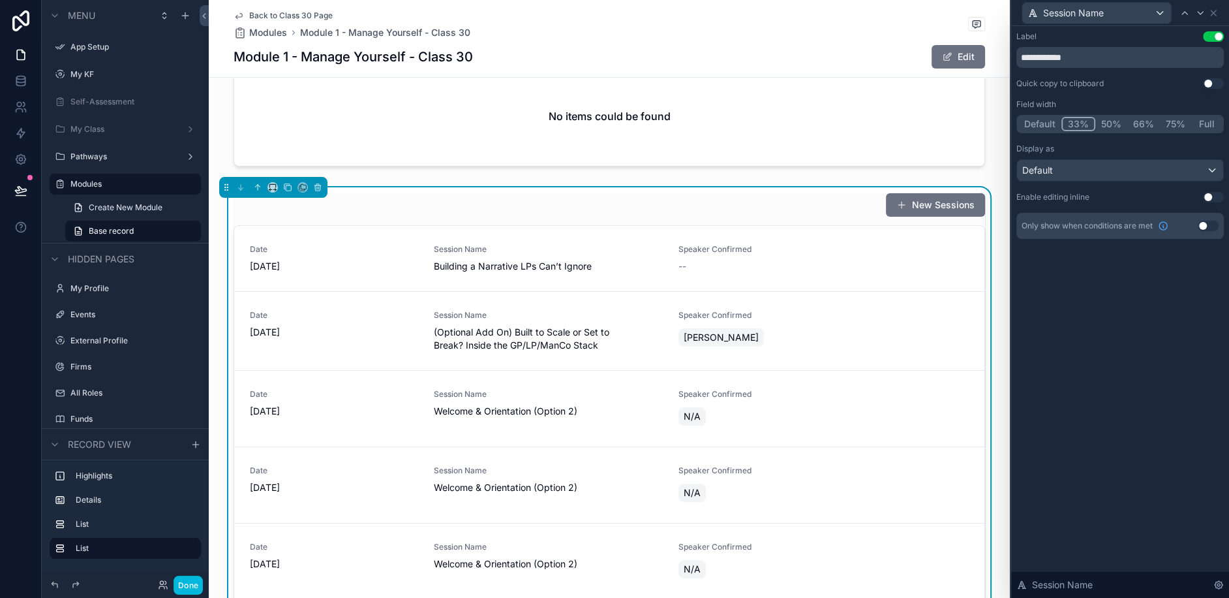
click at [1074, 124] on button "33%" at bounding box center [1079, 124] width 34 height 14
click at [1211, 31] on button "Use setting" at bounding box center [1213, 36] width 21 height 10
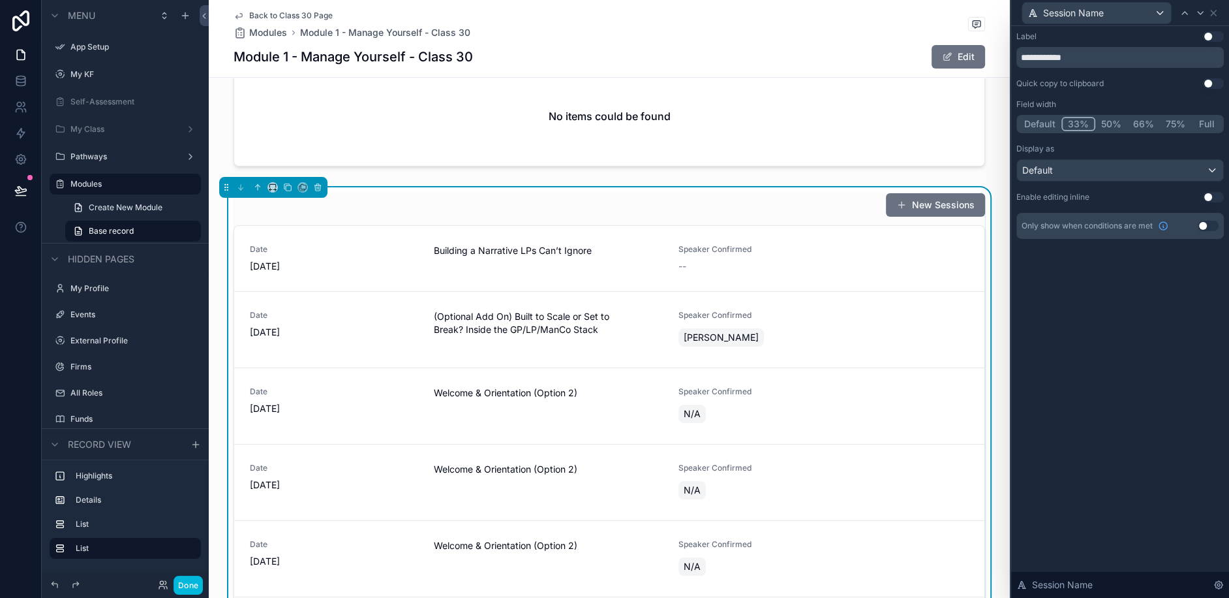
click at [1208, 87] on button "Use setting" at bounding box center [1213, 83] width 21 height 10
click at [1174, 14] on div "Session Name" at bounding box center [1115, 13] width 187 height 22
click at [1179, 14] on div at bounding box center [1185, 13] width 16 height 16
click at [1209, 42] on div "Label Use setting ****" at bounding box center [1121, 49] width 208 height 37
click at [1209, 39] on button "Use setting" at bounding box center [1213, 36] width 21 height 10
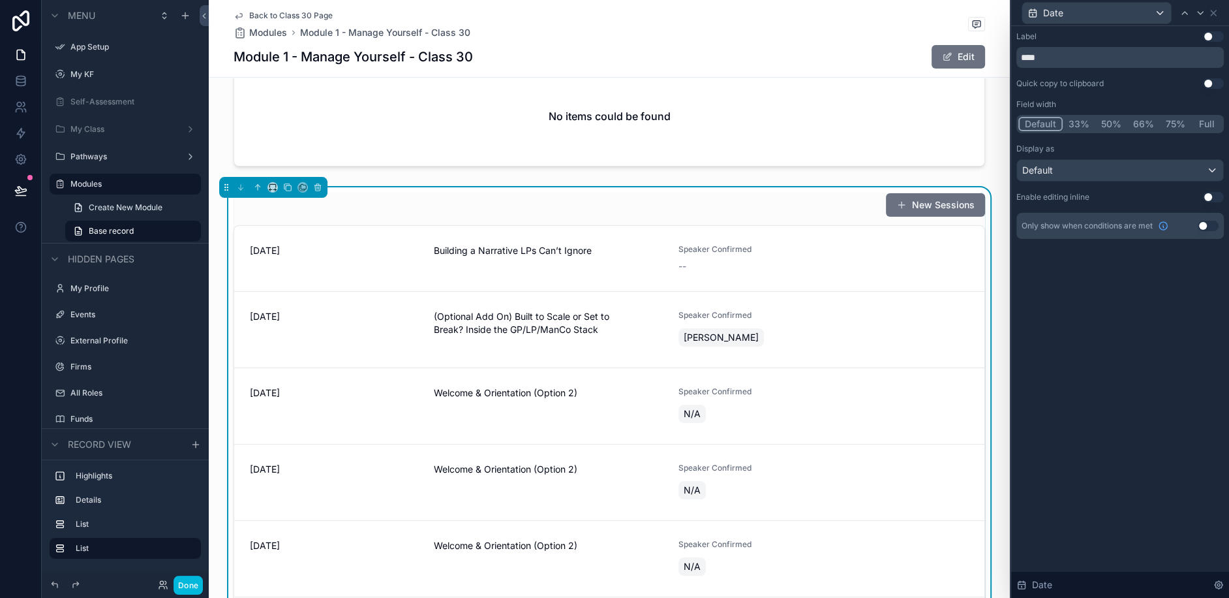
click at [1081, 121] on button "33%" at bounding box center [1079, 124] width 33 height 14
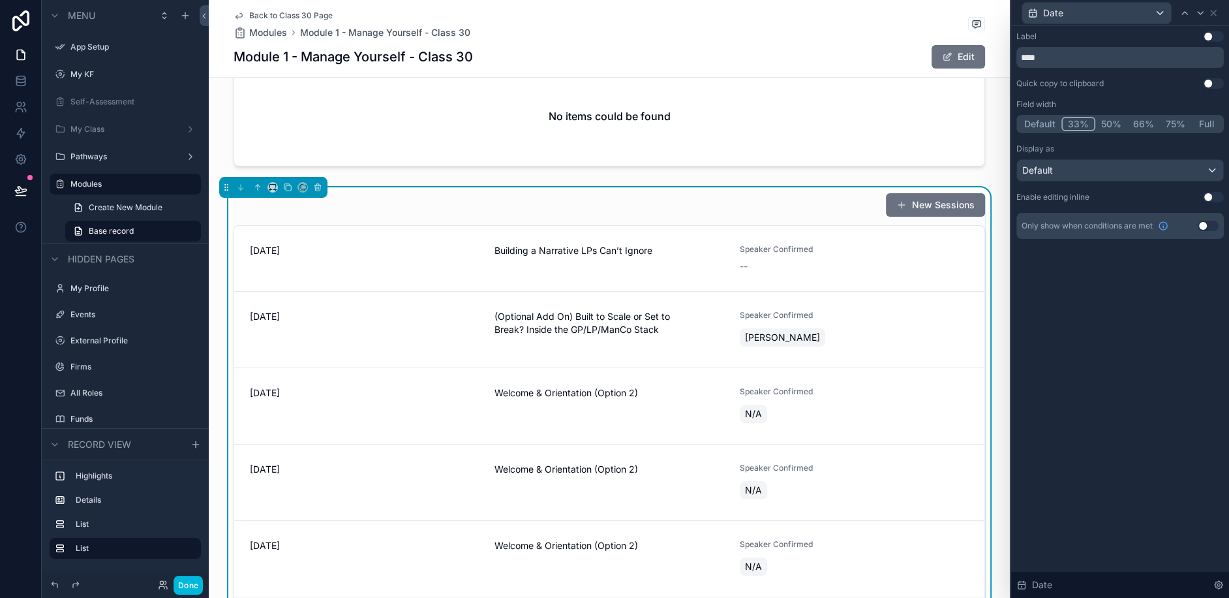
click at [1081, 121] on button "33%" at bounding box center [1079, 124] width 34 height 14
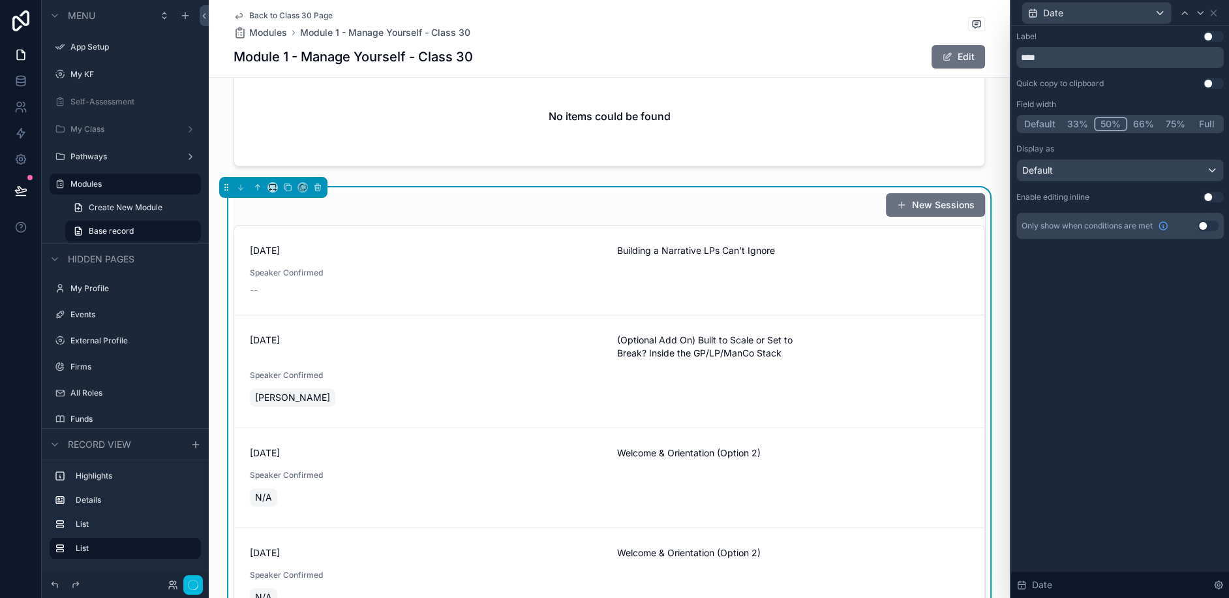
click at [1119, 120] on button "50%" at bounding box center [1110, 124] width 33 height 14
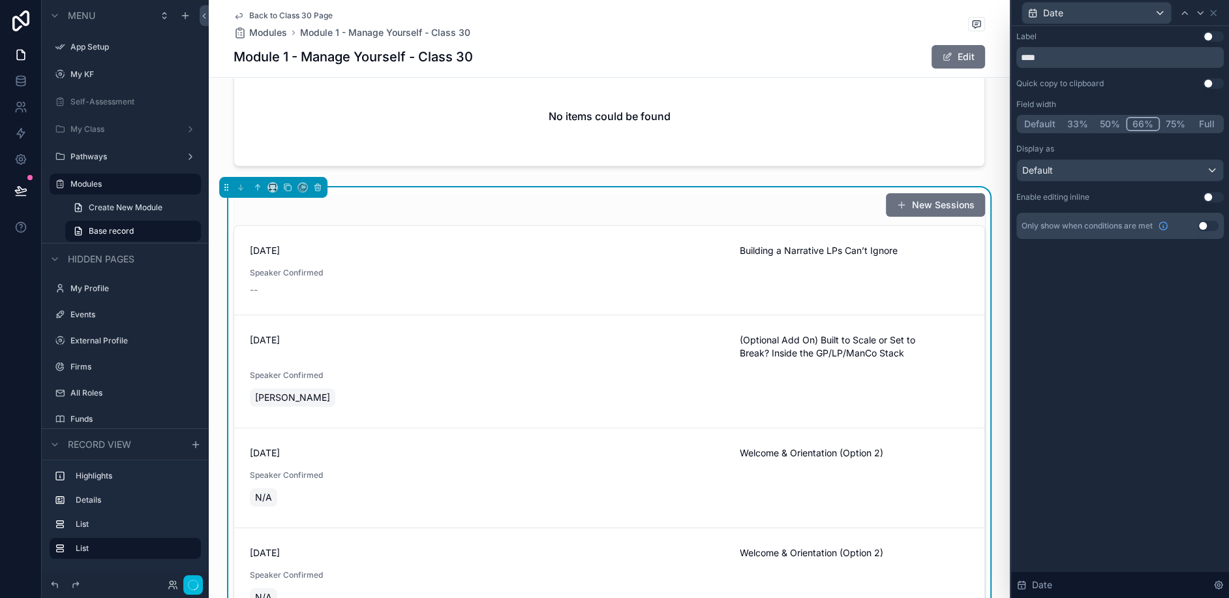
click at [1139, 120] on button "66%" at bounding box center [1143, 124] width 34 height 14
click at [1074, 125] on button "33%" at bounding box center [1078, 124] width 33 height 14
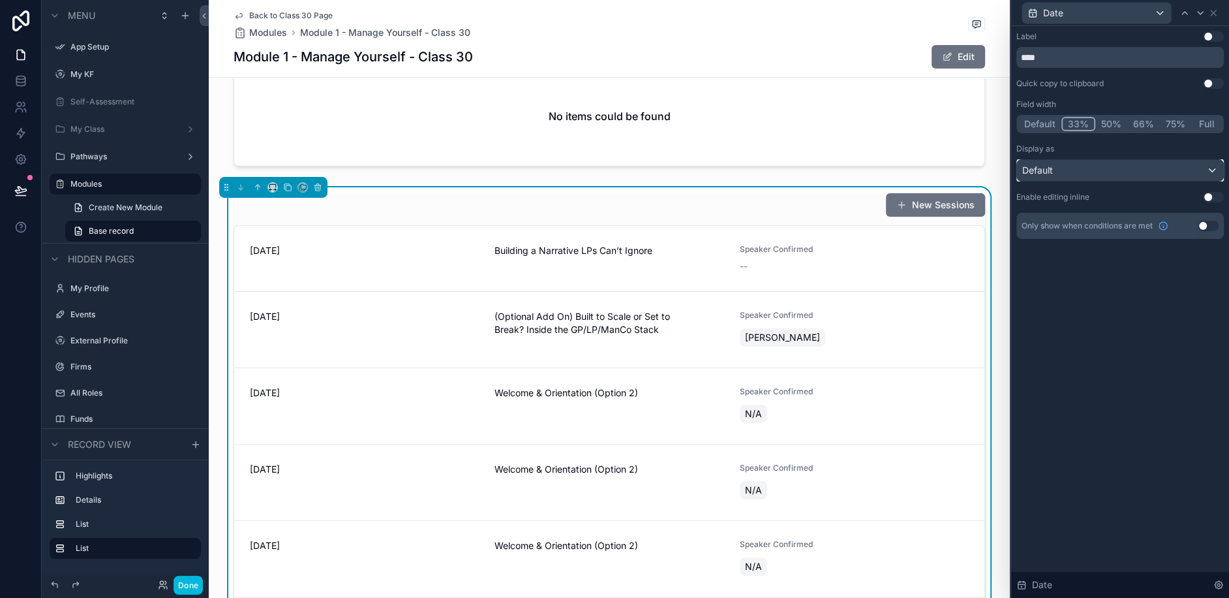
click at [1072, 176] on div "Default" at bounding box center [1120, 170] width 206 height 21
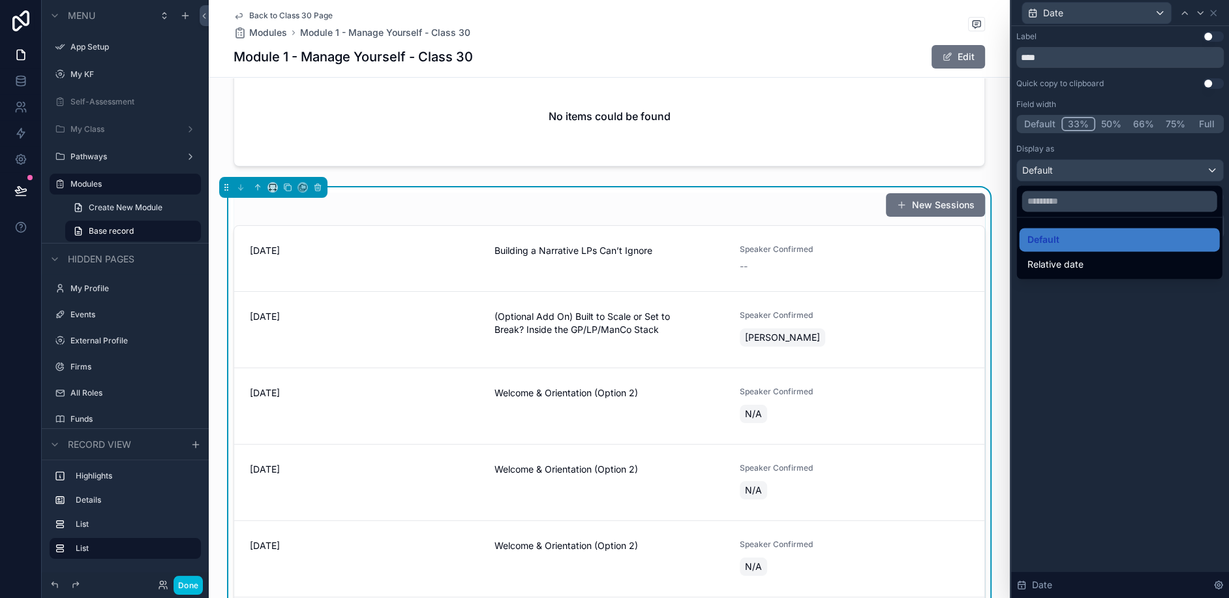
click at [1058, 327] on div at bounding box center [1121, 299] width 218 height 598
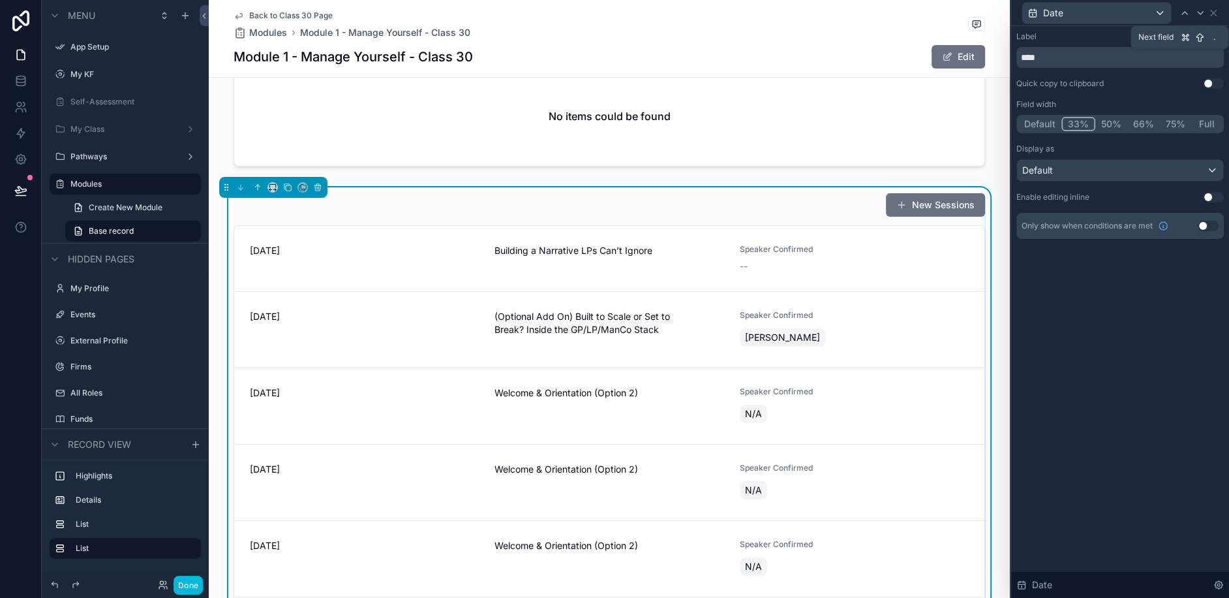
click at [1198, 10] on icon at bounding box center [1201, 13] width 10 height 10
click at [1035, 130] on button "Default" at bounding box center [1040, 124] width 43 height 14
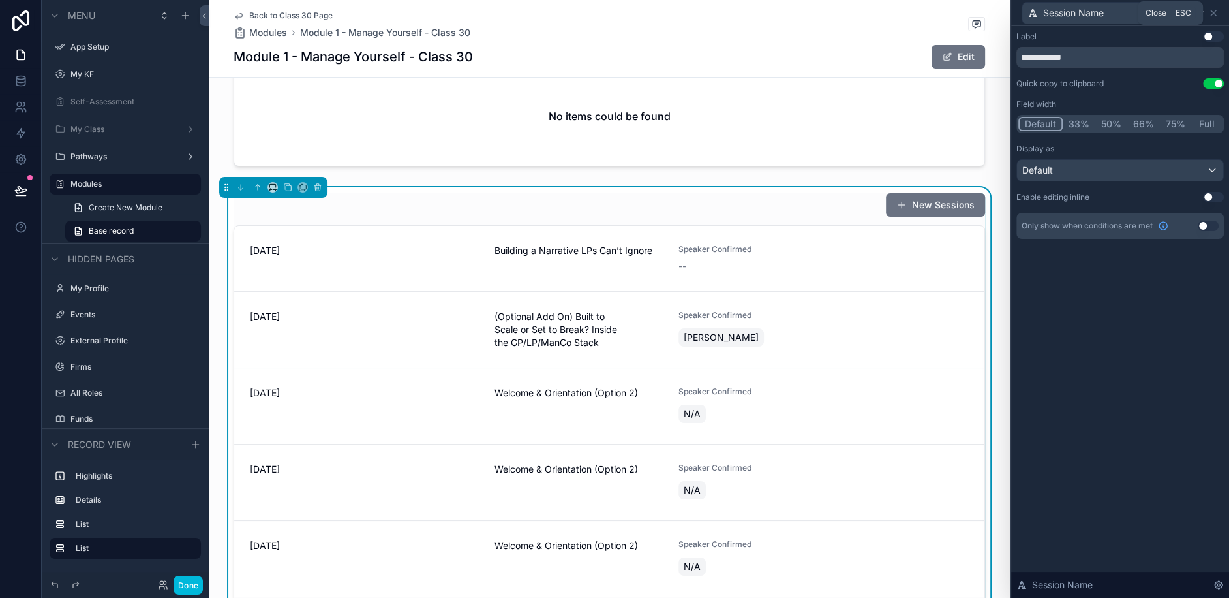
click at [1211, 11] on icon at bounding box center [1214, 13] width 10 height 10
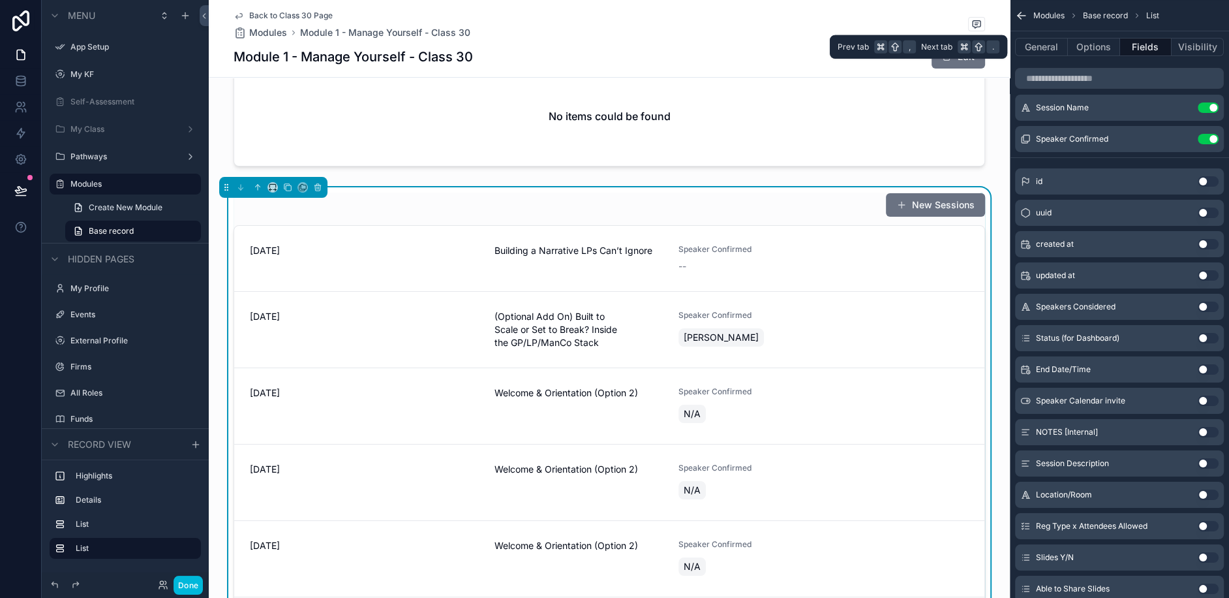
click at [1093, 51] on button "Options" at bounding box center [1094, 47] width 52 height 18
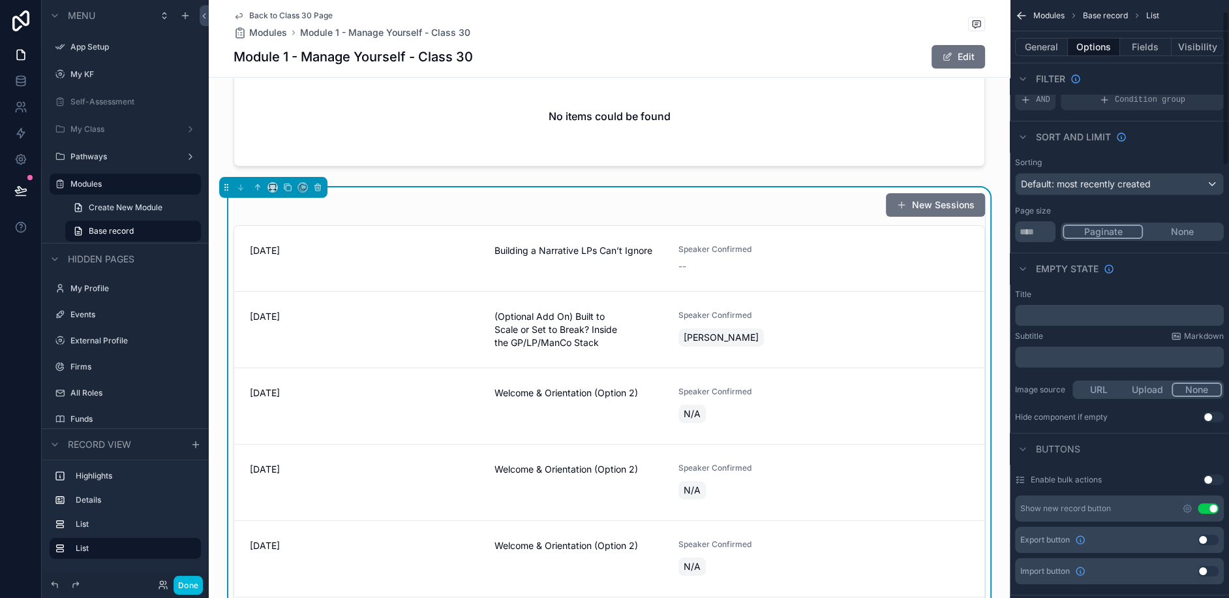
click at [1032, 45] on button "General" at bounding box center [1041, 47] width 53 height 18
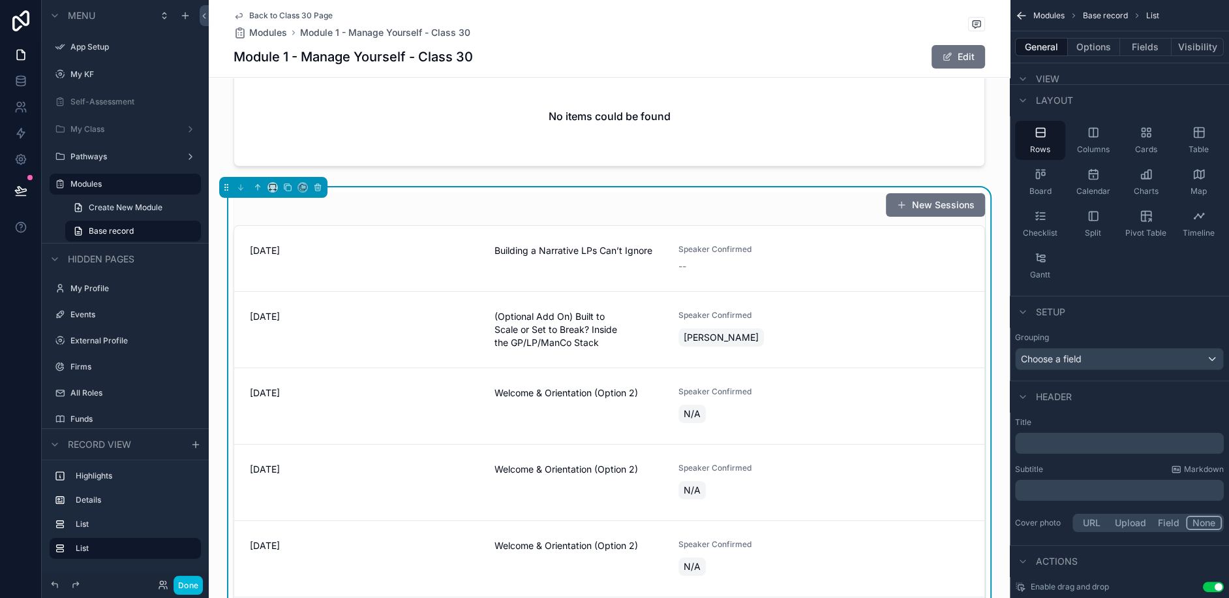
click at [1198, 121] on div "Table" at bounding box center [1199, 140] width 50 height 39
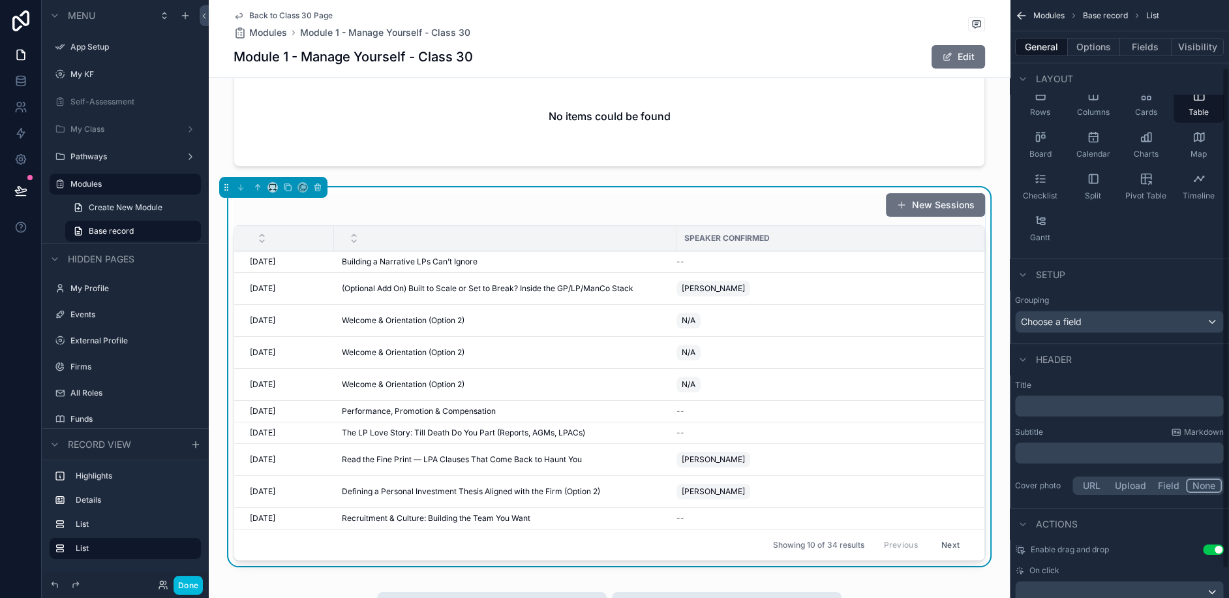
scroll to position [114, 0]
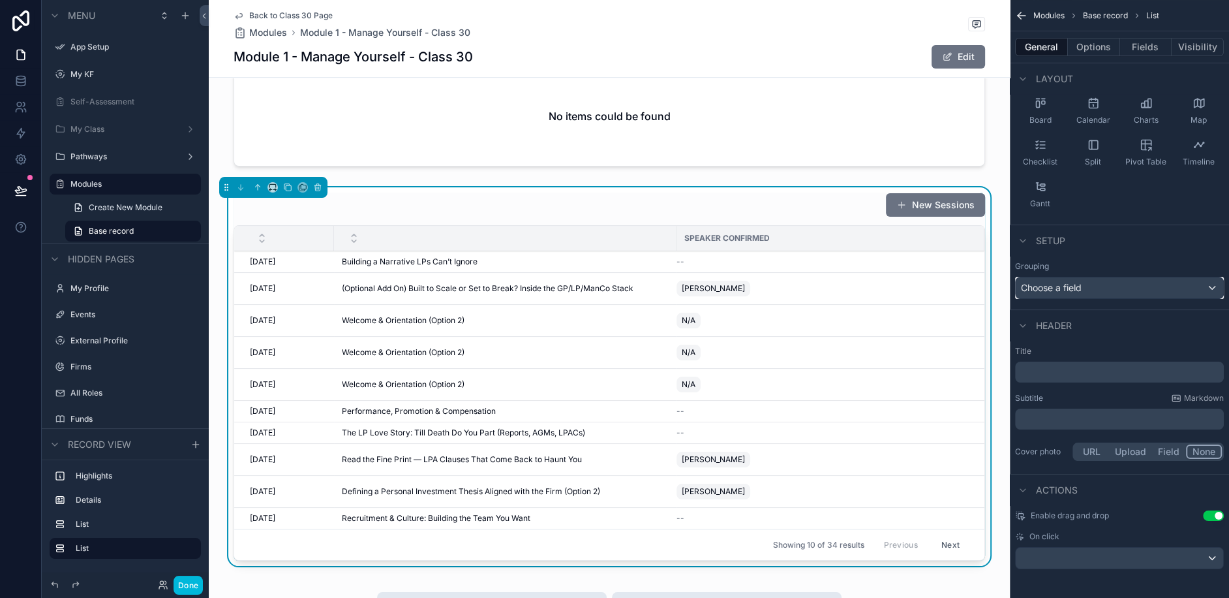
click at [1081, 295] on div "Choose a field" at bounding box center [1120, 287] width 208 height 21
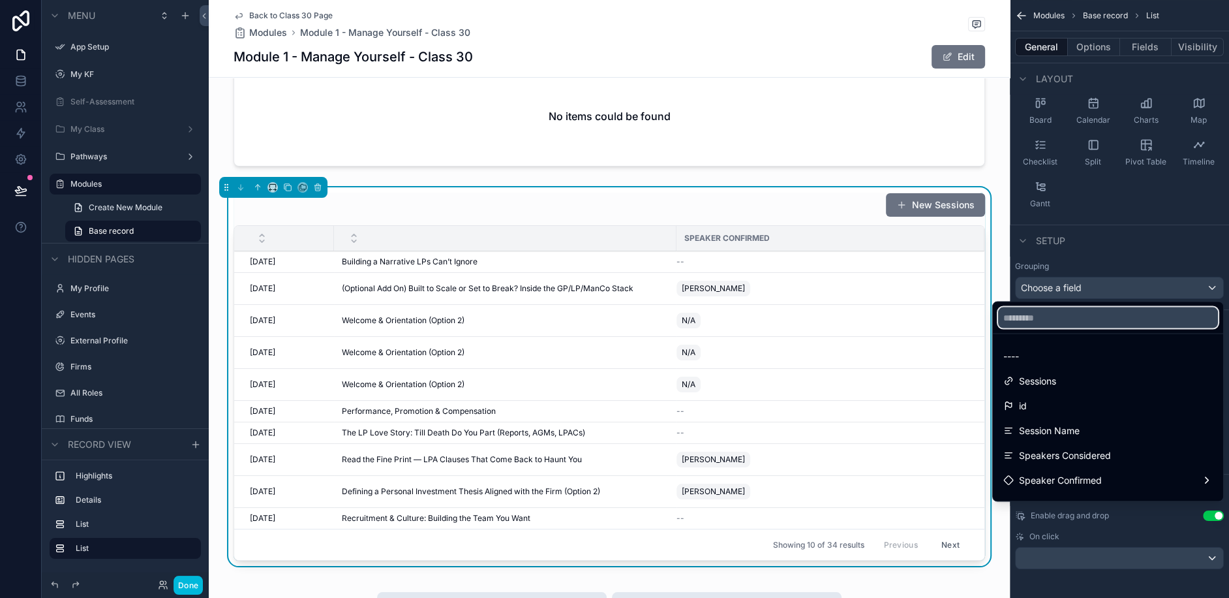
click at [1058, 314] on input "text" at bounding box center [1108, 317] width 220 height 21
type input "*"
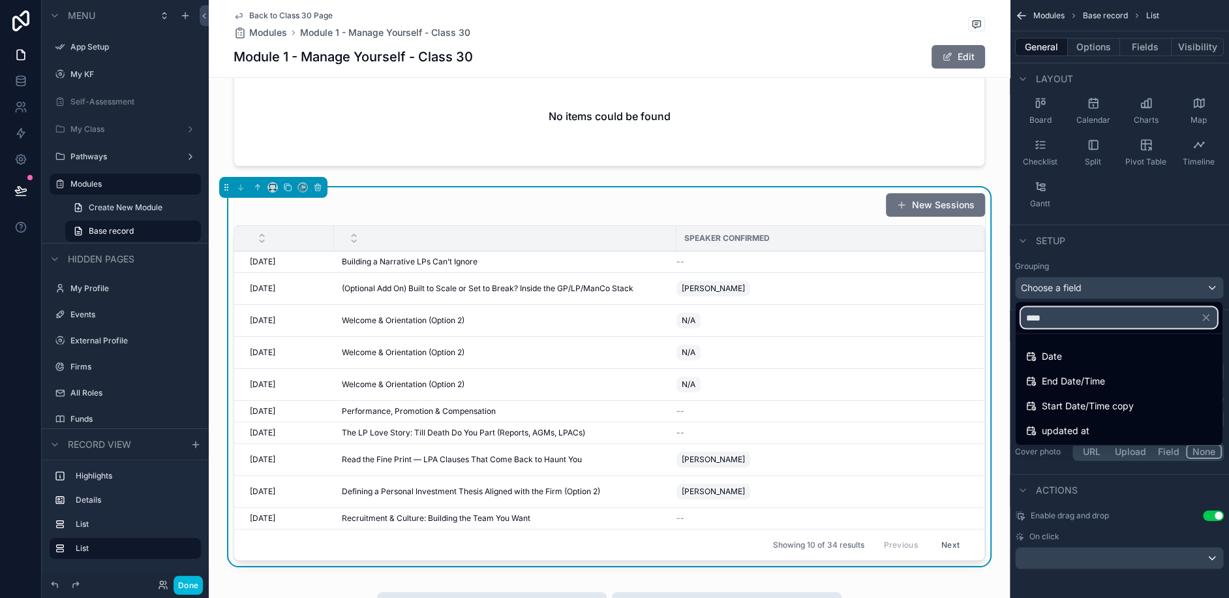
type input "****"
click at [1053, 352] on span "Date" at bounding box center [1052, 356] width 20 height 16
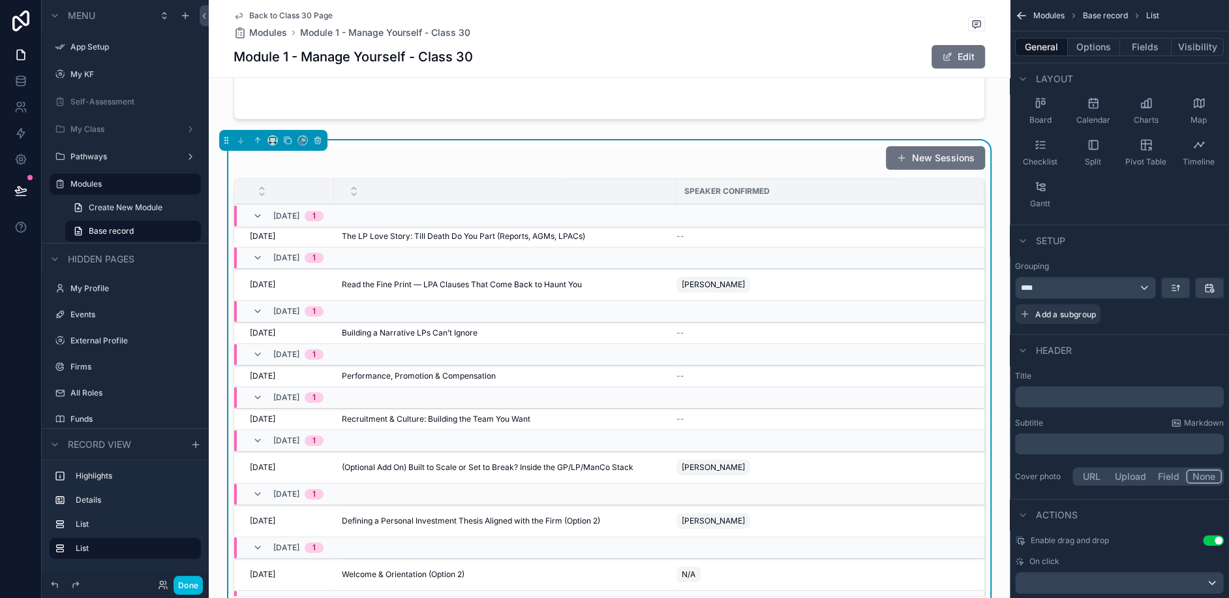
scroll to position [507, 0]
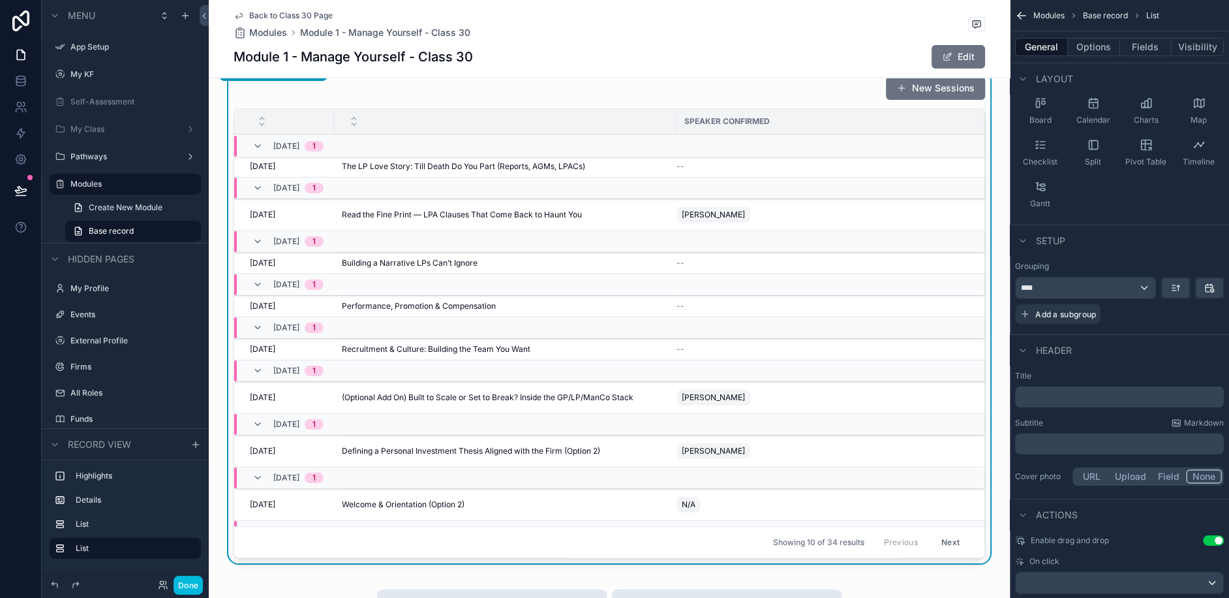
click at [1166, 311] on div "**** Add a subgroup" at bounding box center [1119, 300] width 209 height 47
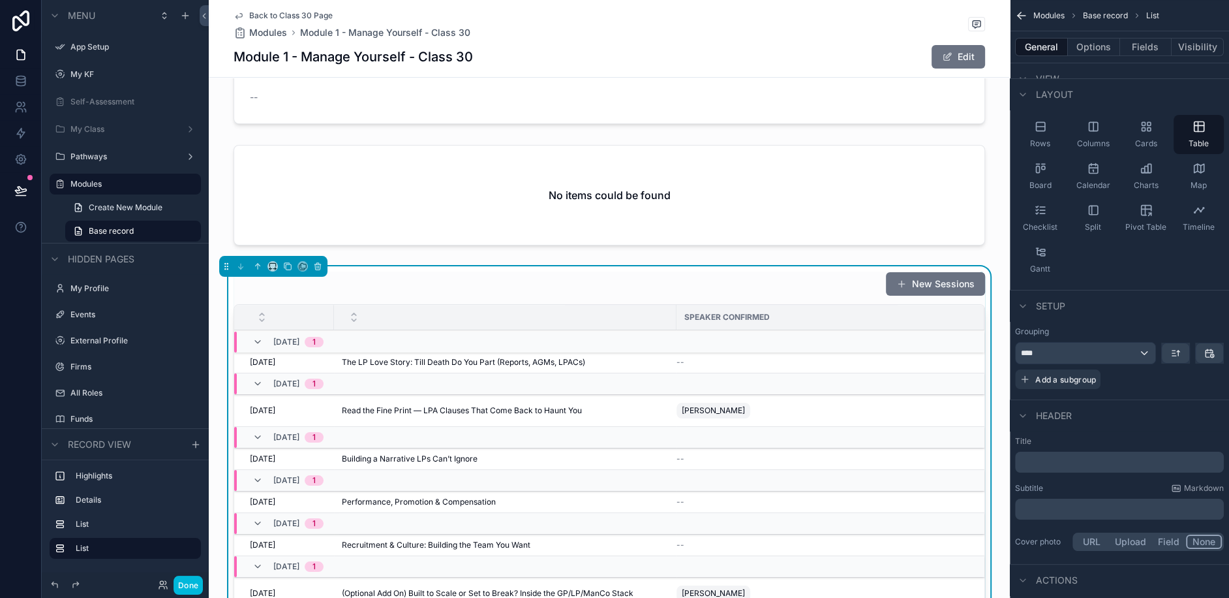
scroll to position [461, 0]
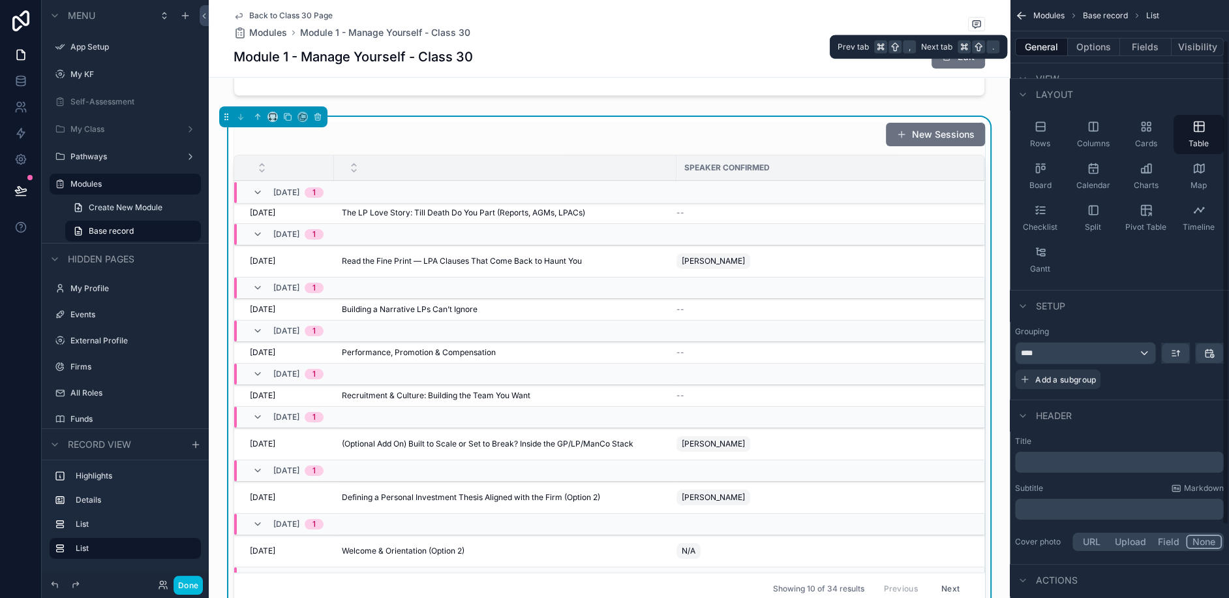
click at [1087, 43] on button "Options" at bounding box center [1094, 47] width 52 height 18
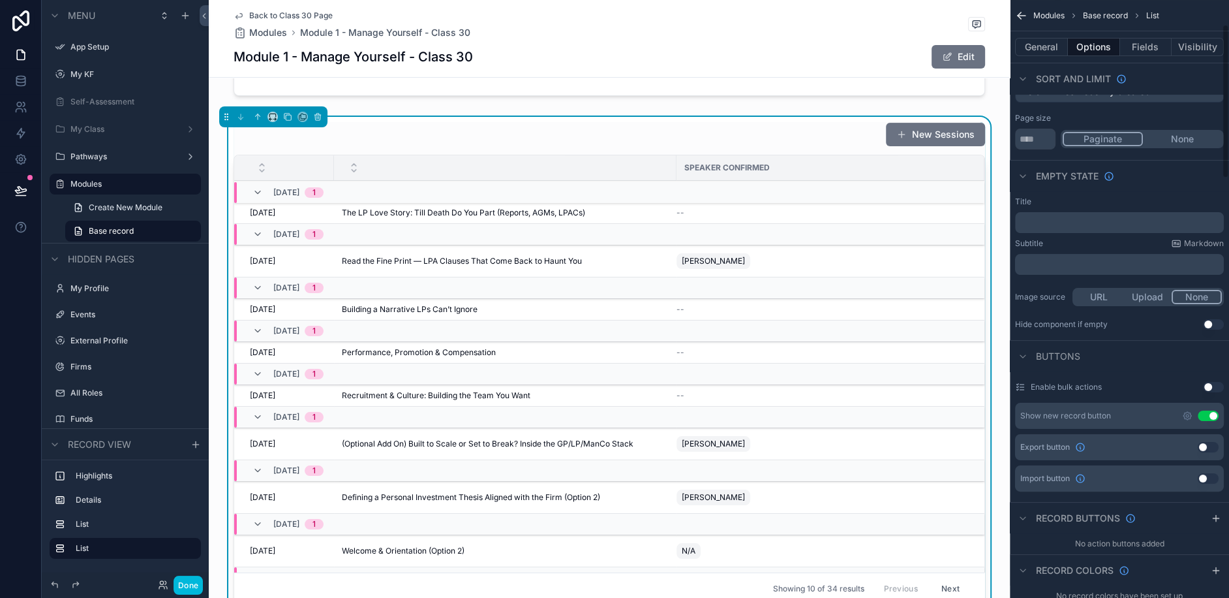
scroll to position [212, 0]
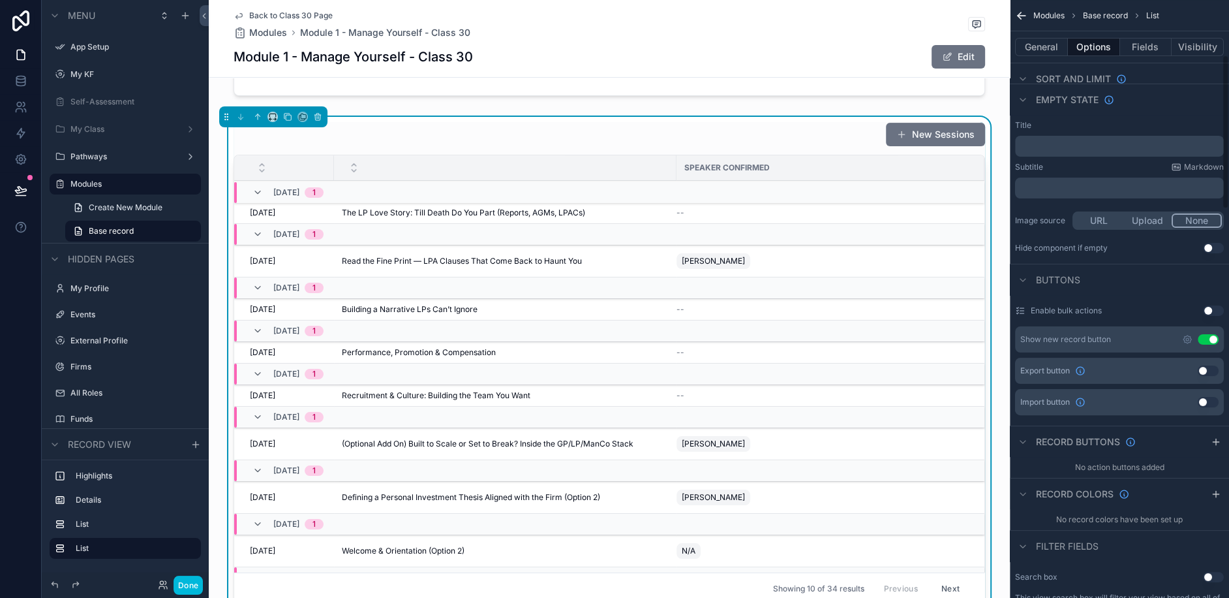
click at [1206, 334] on button "Use setting" at bounding box center [1208, 339] width 21 height 10
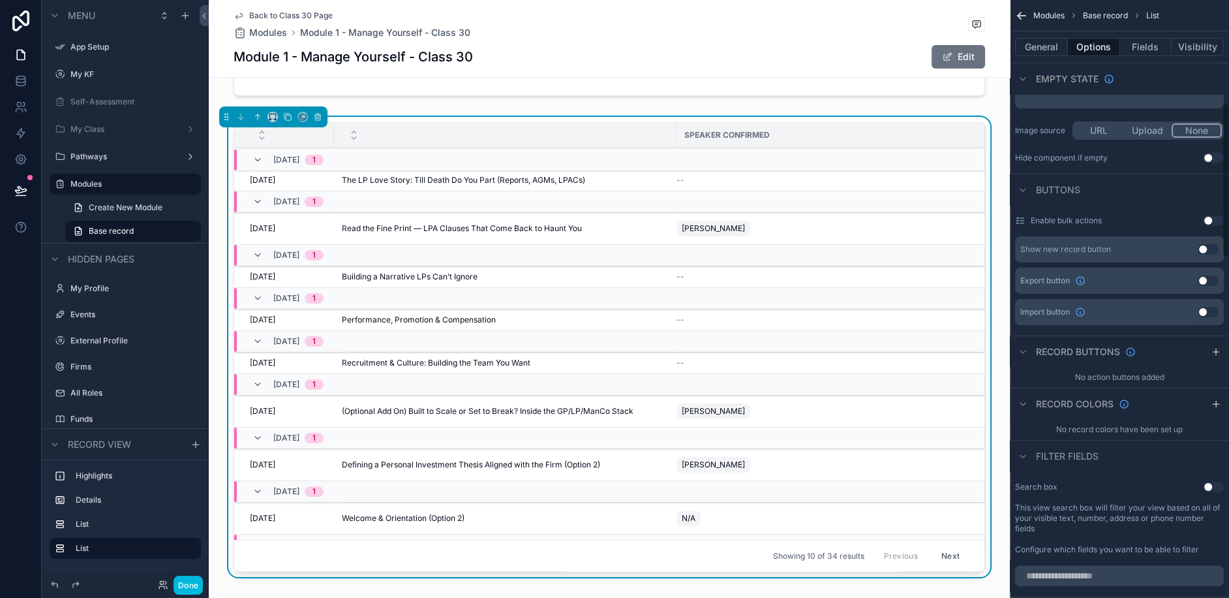
scroll to position [0, 0]
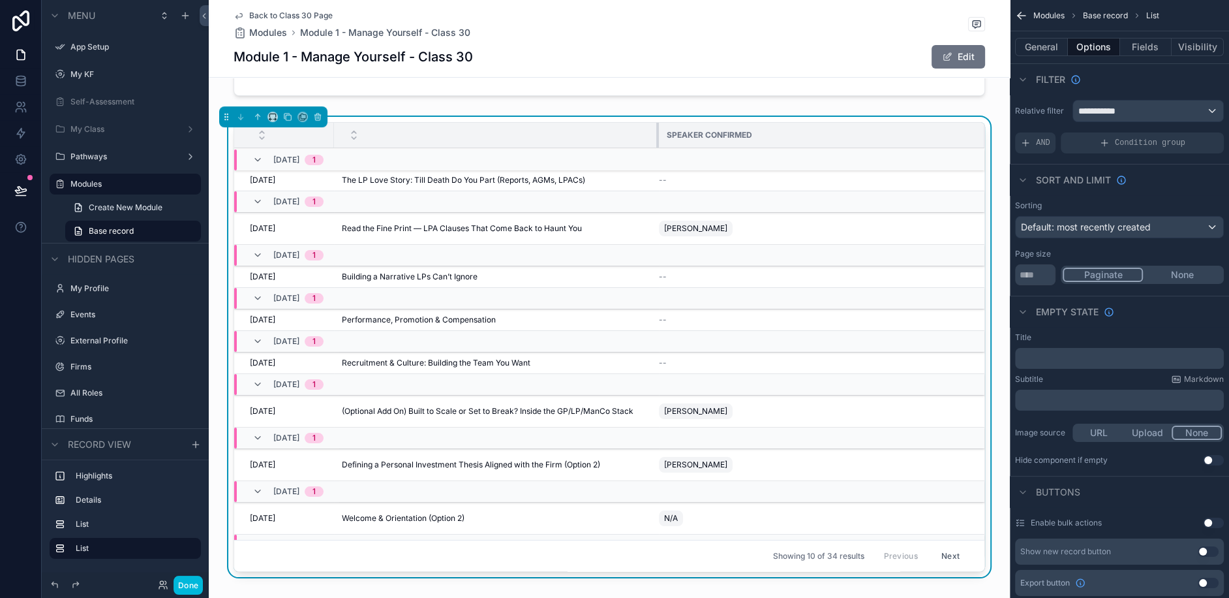
drag, startPoint x: 674, startPoint y: 112, endPoint x: 656, endPoint y: 112, distance: 17.6
click at [656, 123] on div "scrollable content" at bounding box center [658, 135] width 5 height 25
click at [1045, 48] on button "General" at bounding box center [1041, 47] width 53 height 18
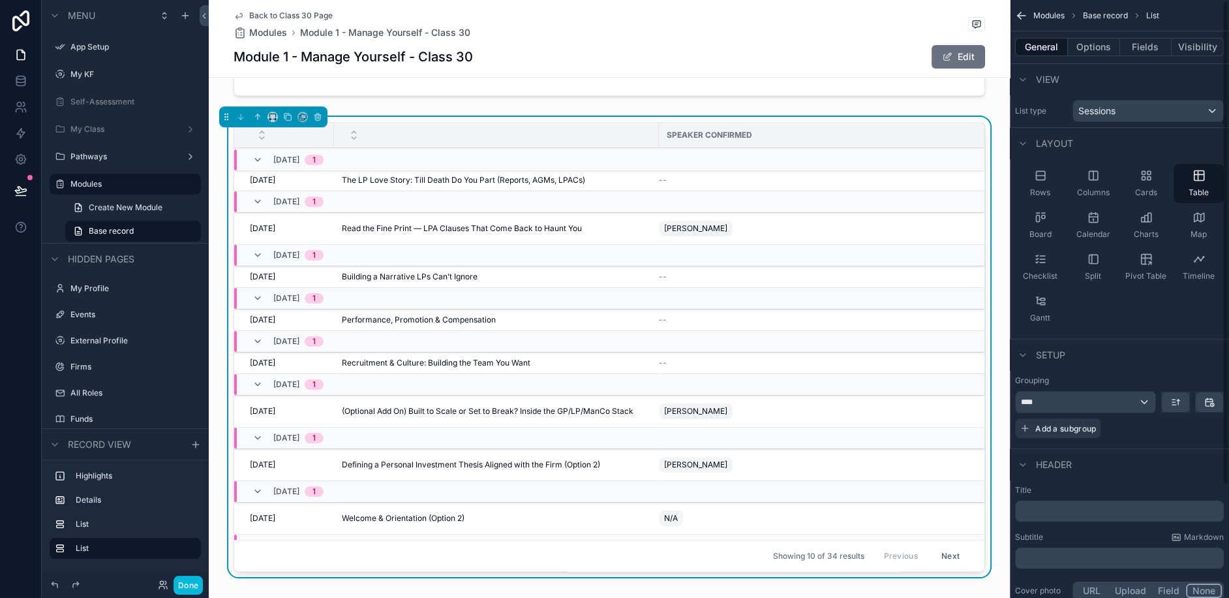
click at [1152, 48] on button "Fields" at bounding box center [1146, 47] width 52 height 18
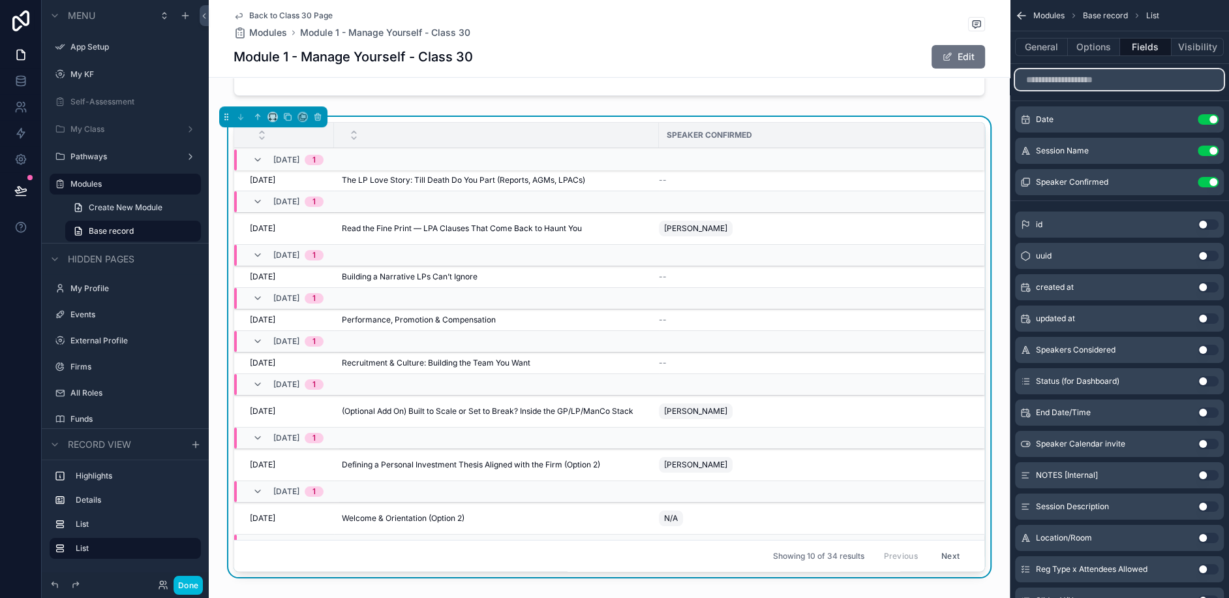
click at [1114, 81] on input "scrollable content" at bounding box center [1119, 79] width 209 height 21
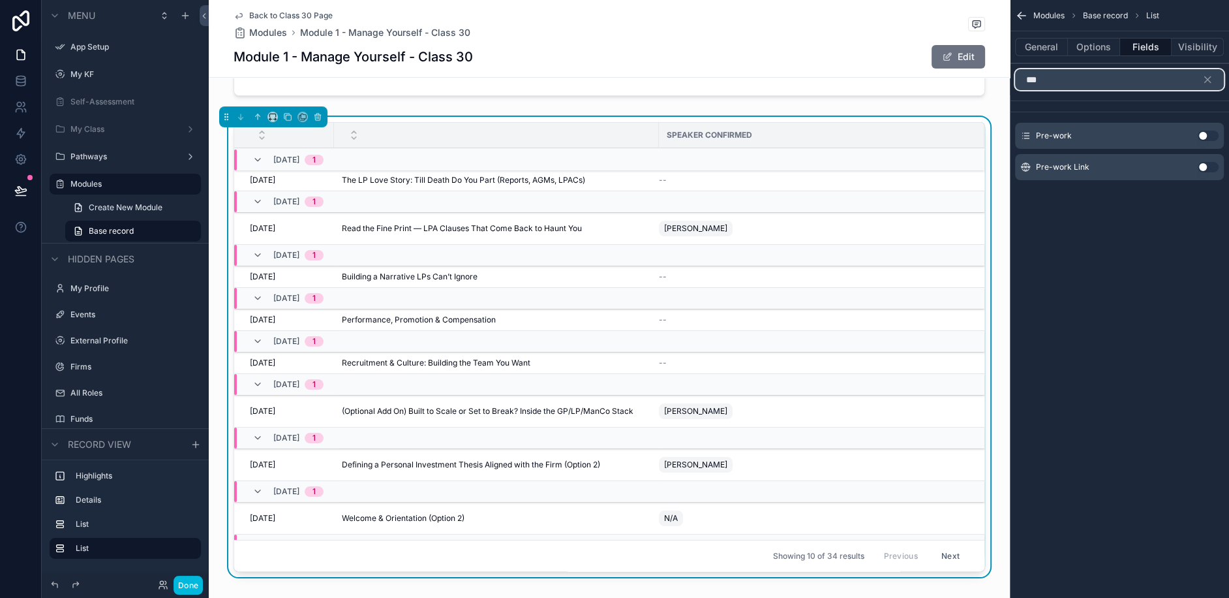
type input "***"
click at [1211, 134] on button "Use setting" at bounding box center [1208, 136] width 21 height 10
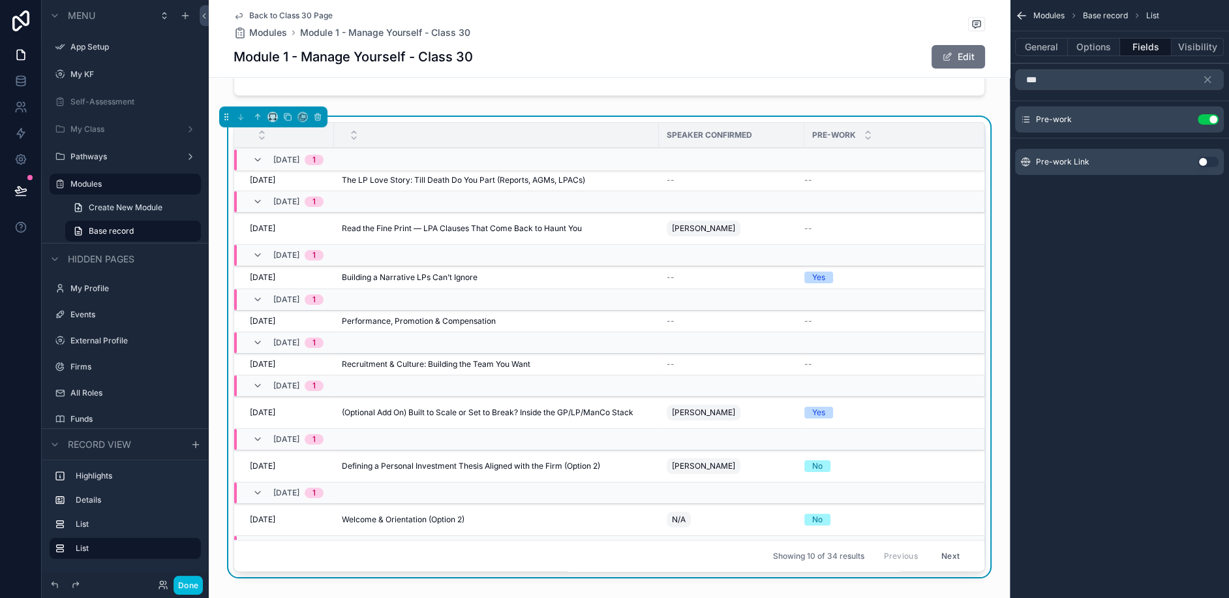
click at [1215, 161] on button "Use setting" at bounding box center [1208, 162] width 21 height 10
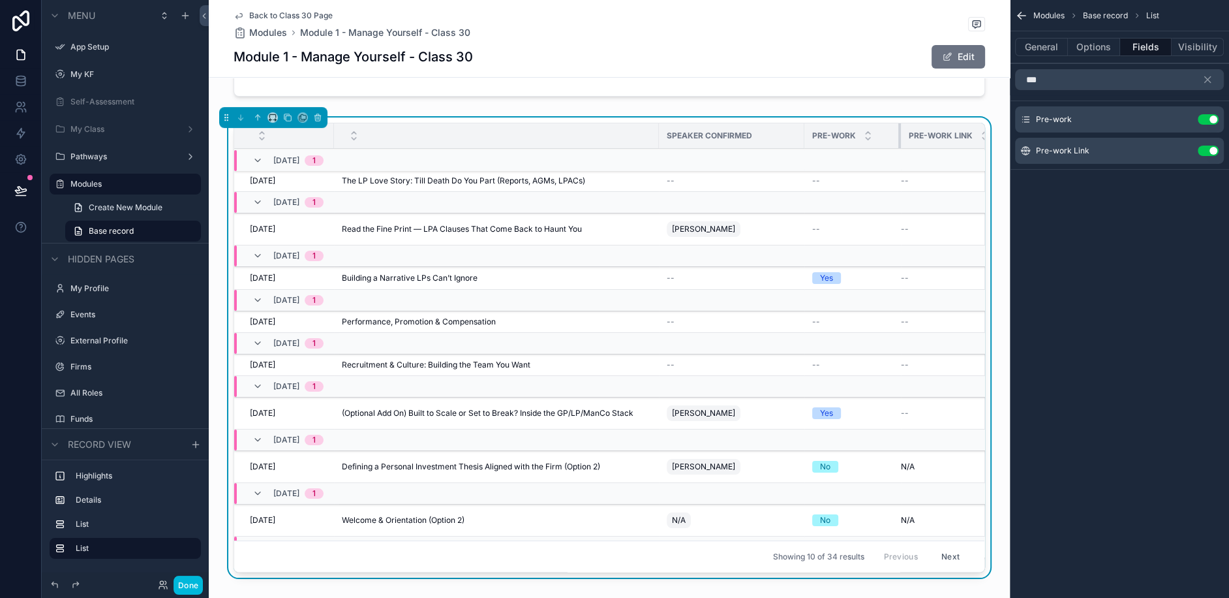
drag, startPoint x: 946, startPoint y: 114, endPoint x: 901, endPoint y: 118, distance: 45.9
click at [901, 123] on div "scrollable content" at bounding box center [901, 135] width 5 height 25
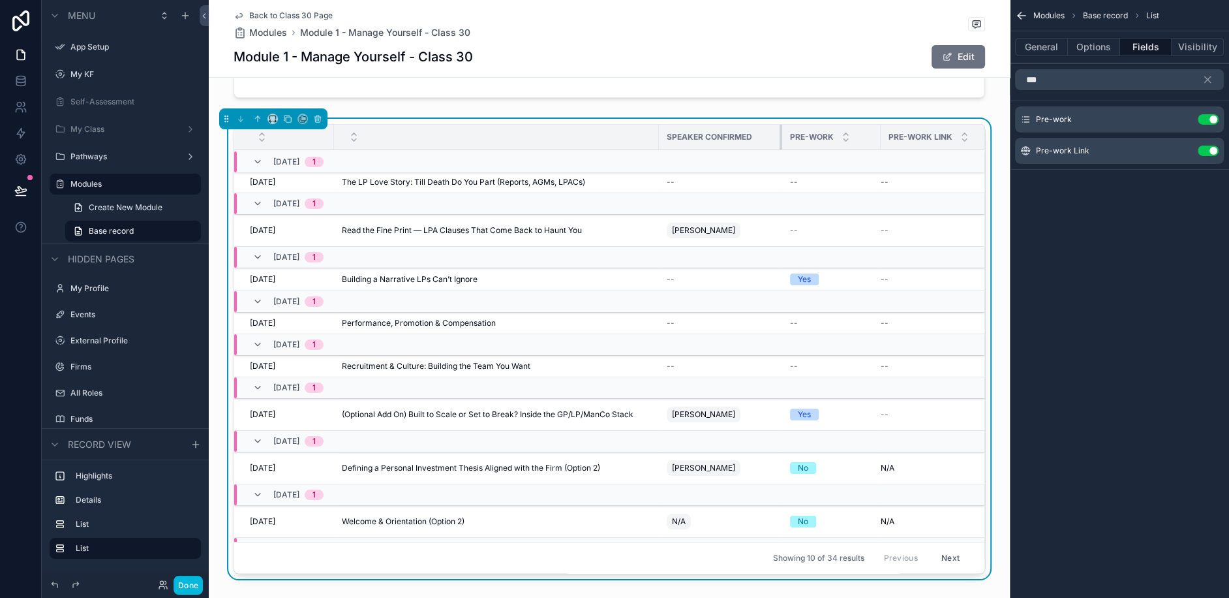
drag, startPoint x: 803, startPoint y: 114, endPoint x: 780, endPoint y: 114, distance: 22.2
click at [780, 125] on div "scrollable content" at bounding box center [782, 137] width 5 height 25
drag, startPoint x: 878, startPoint y: 114, endPoint x: 856, endPoint y: 117, distance: 22.5
click at [857, 125] on div "scrollable content" at bounding box center [859, 137] width 5 height 25
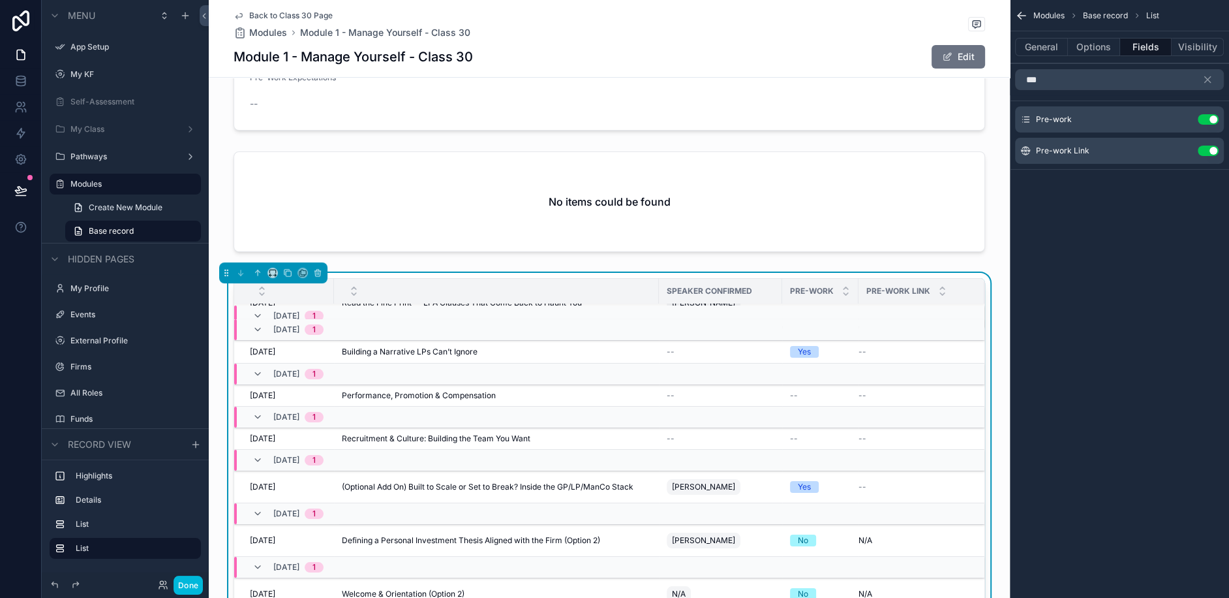
scroll to position [97, 0]
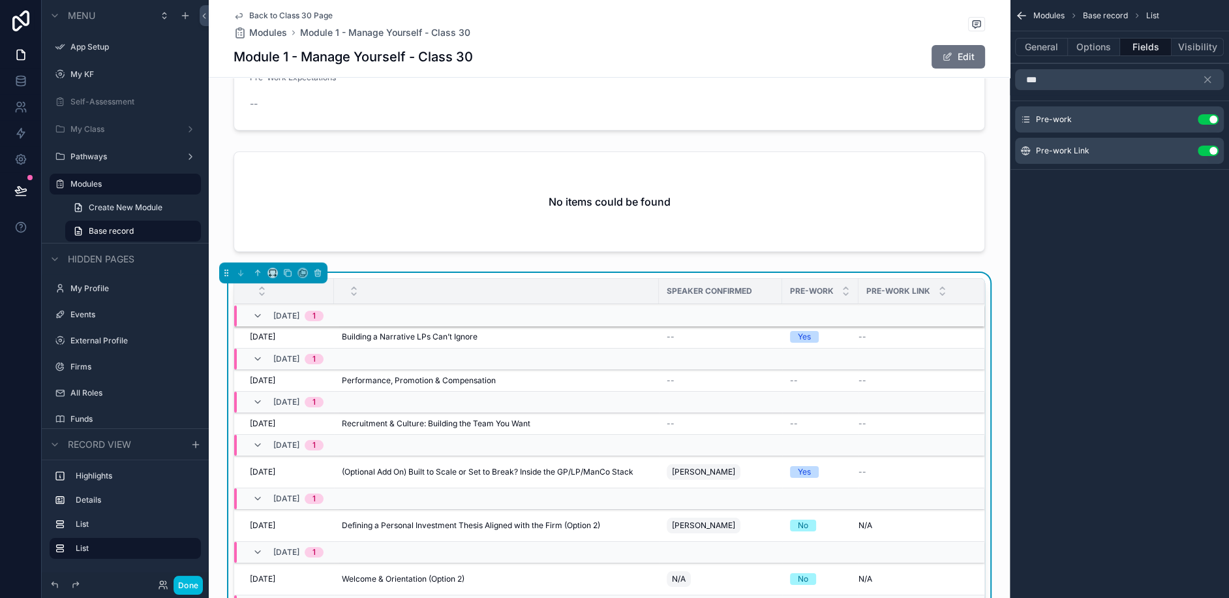
click at [1048, 46] on button "General" at bounding box center [1041, 47] width 53 height 18
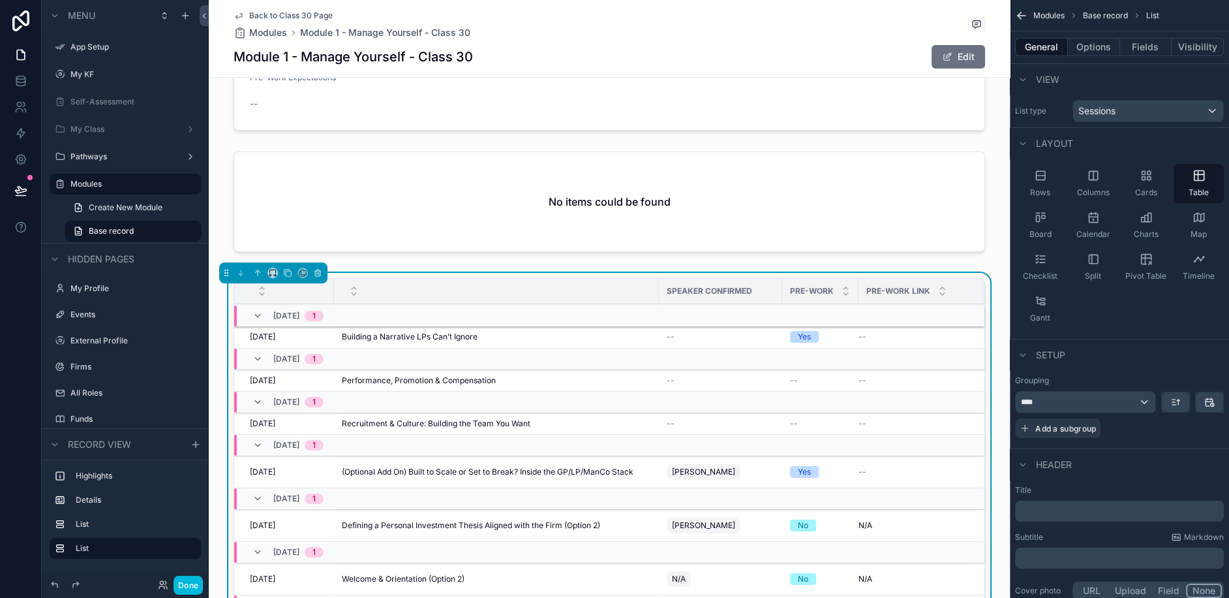
scroll to position [139, 0]
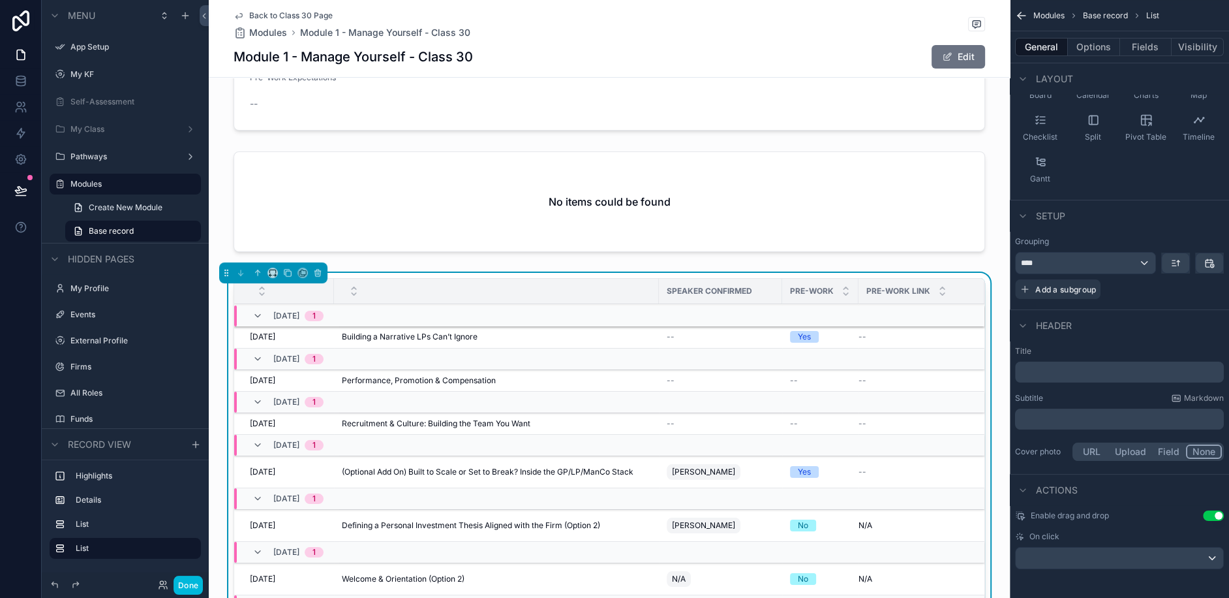
click at [1096, 42] on button "Options" at bounding box center [1094, 47] width 52 height 18
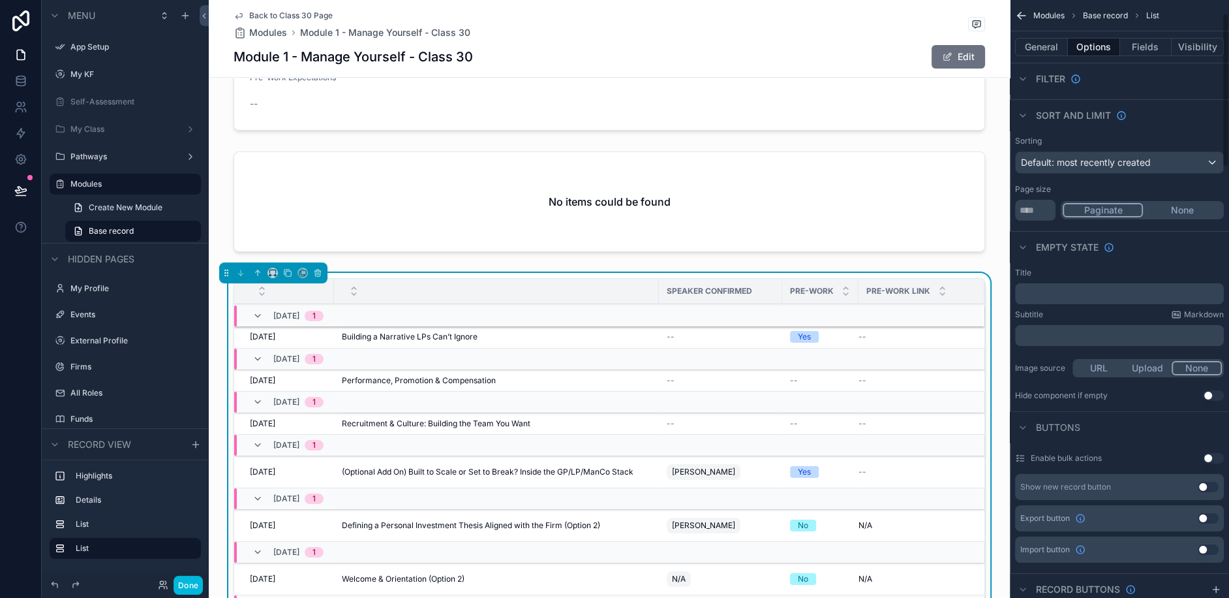
scroll to position [30, 0]
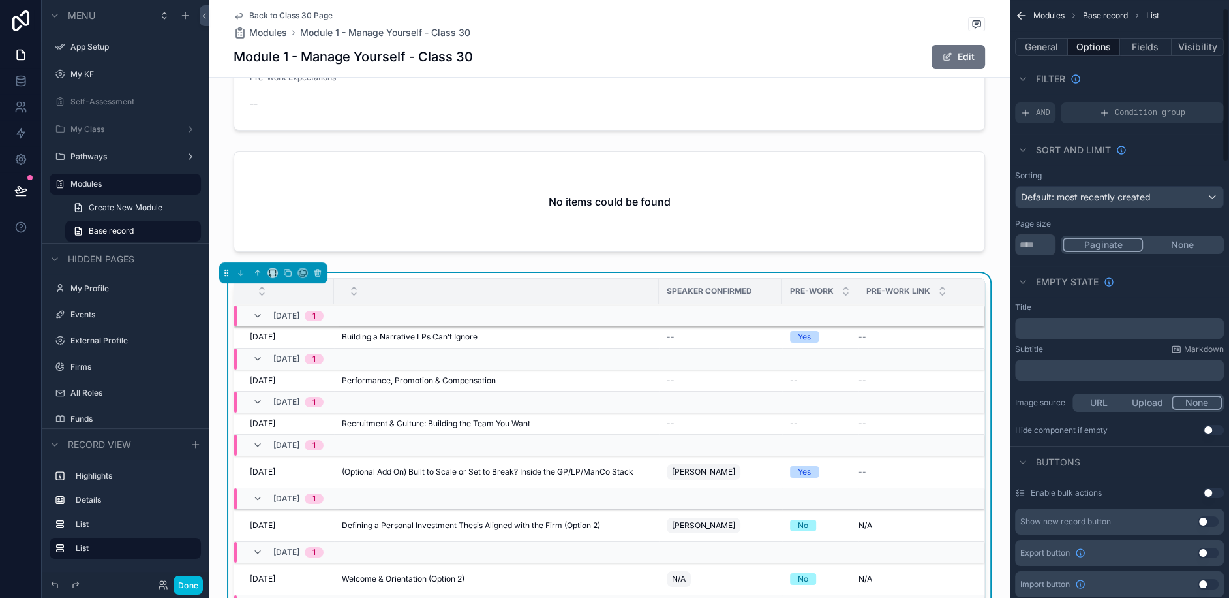
click at [1196, 243] on button "None" at bounding box center [1182, 245] width 79 height 14
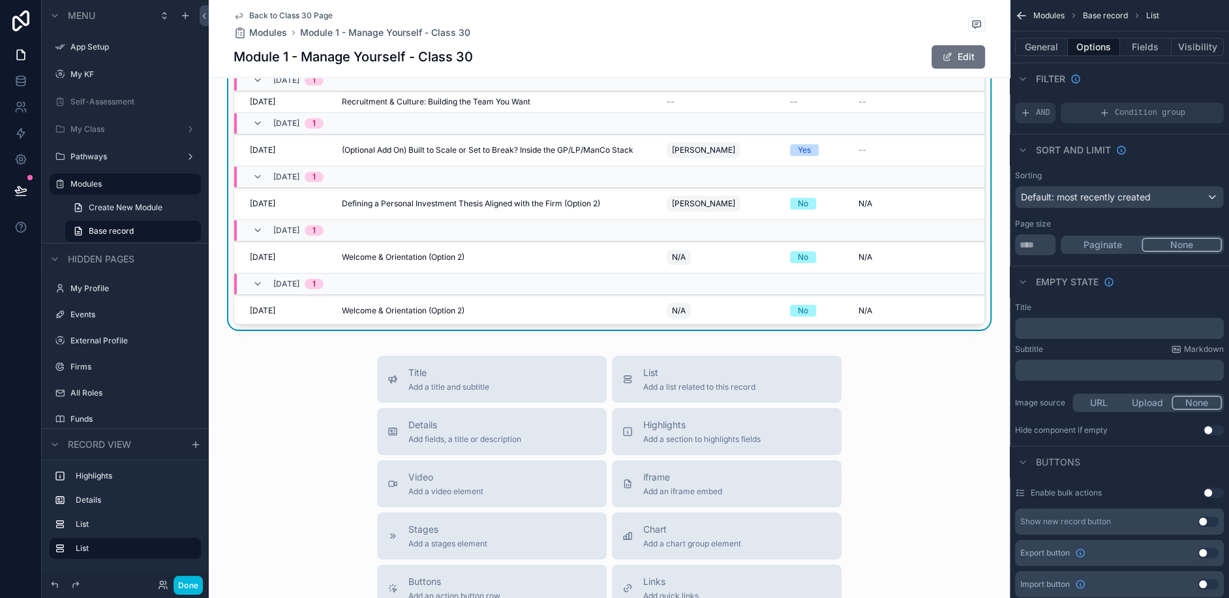
scroll to position [0, 0]
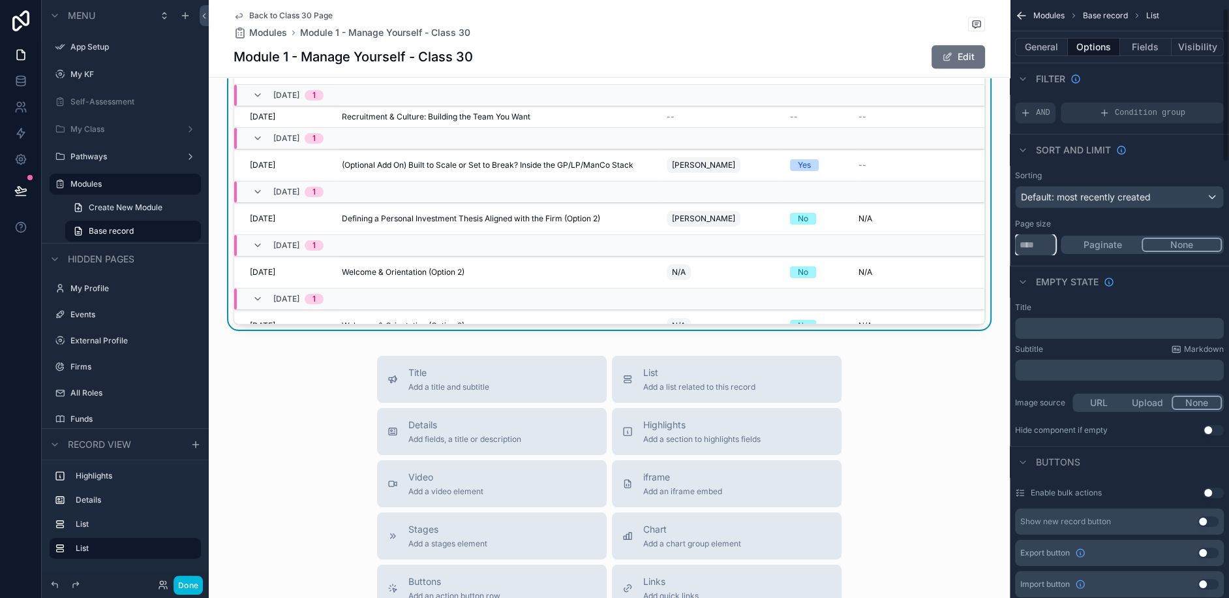
click at [1040, 243] on input "**" at bounding box center [1035, 244] width 40 height 21
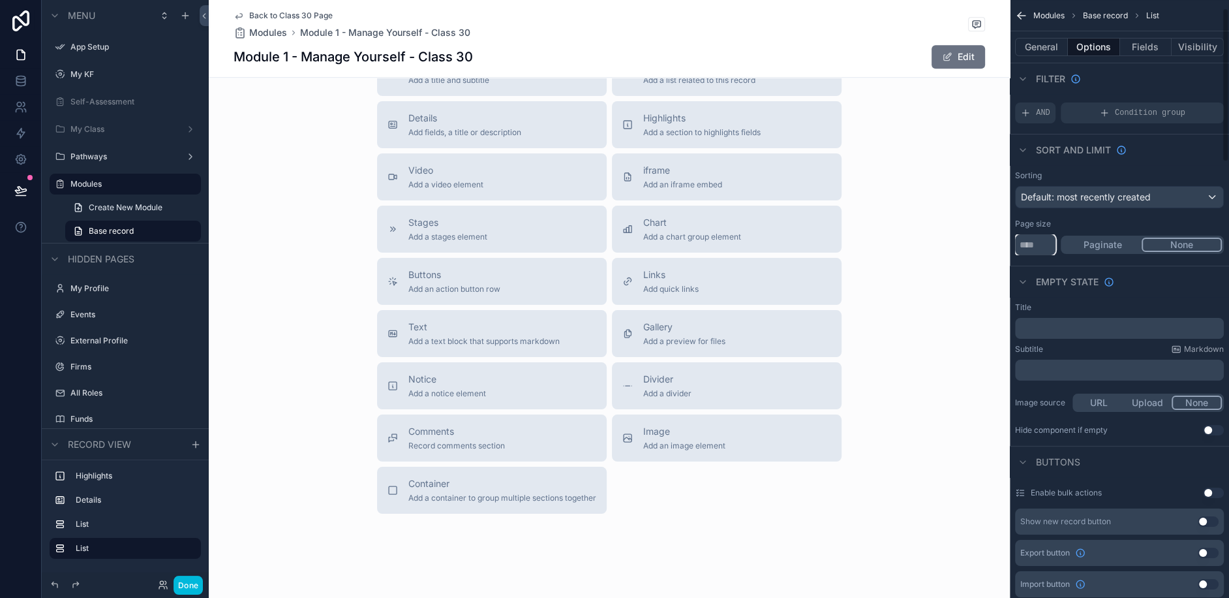
click at [1037, 247] on input "**" at bounding box center [1035, 244] width 40 height 21
type input "**"
click at [917, 362] on div "Title Add a title and subtitle List Add a list related to this record Details A…" at bounding box center [609, 282] width 801 height 465
click at [493, 330] on button "Text Add a text block that supports markdown" at bounding box center [492, 333] width 230 height 47
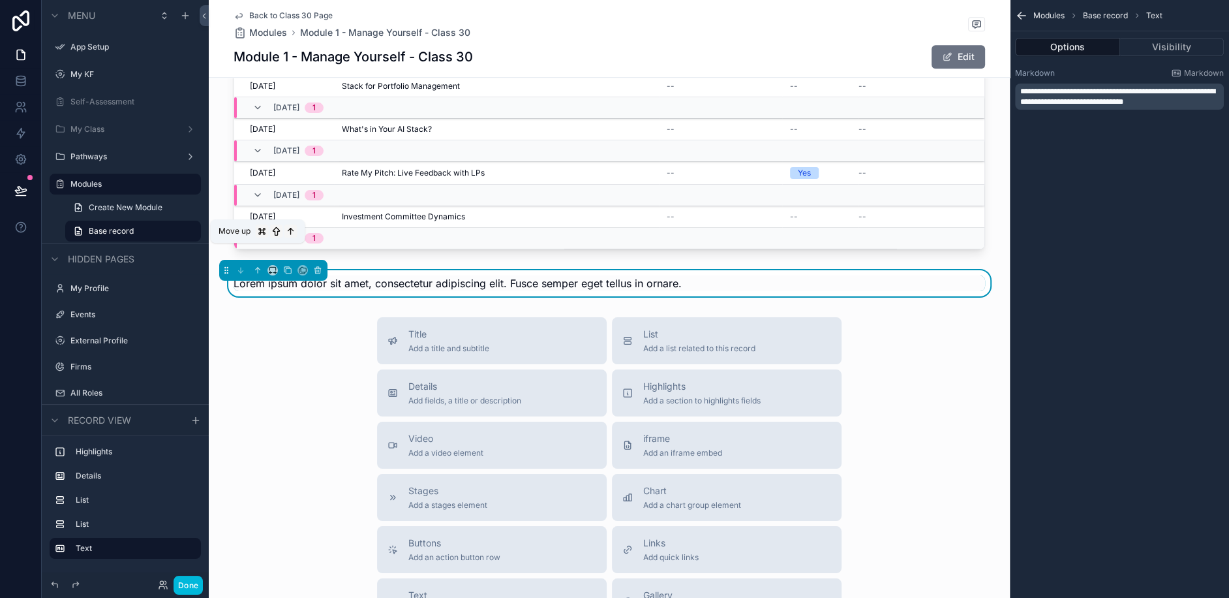
click at [261, 266] on icon "scrollable content" at bounding box center [257, 270] width 9 height 9
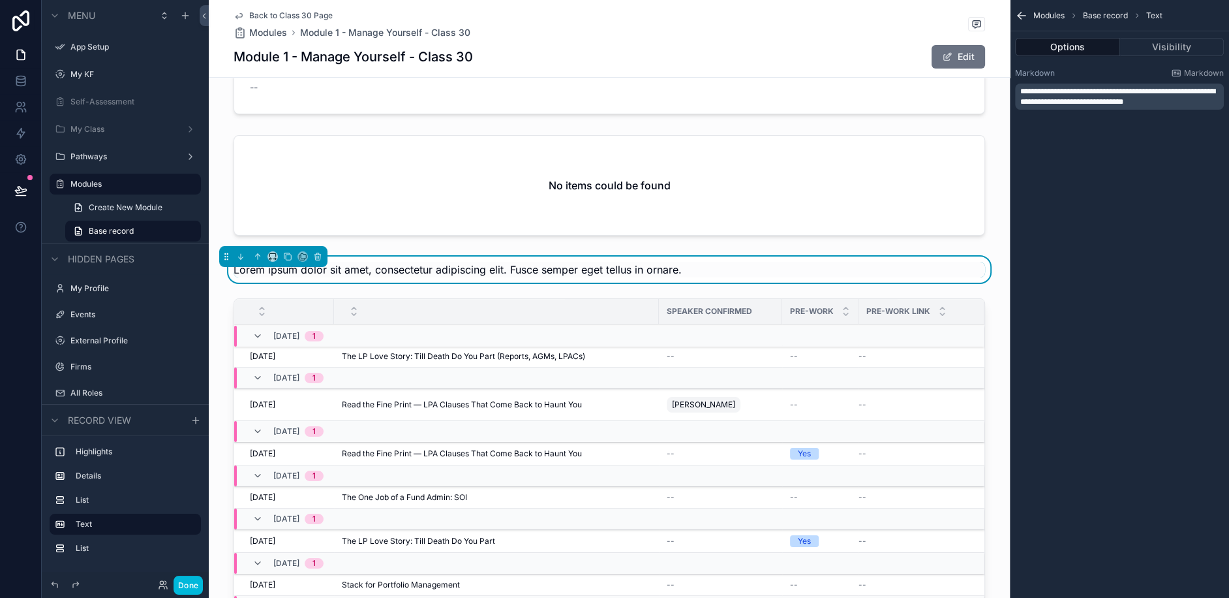
click at [362, 263] on span "Lorem ipsum dolor sit amet, consectetur adipiscing elit. Fusce semper eget tell…" at bounding box center [458, 269] width 448 height 13
click at [1095, 98] on span "**********" at bounding box center [1118, 96] width 195 height 18
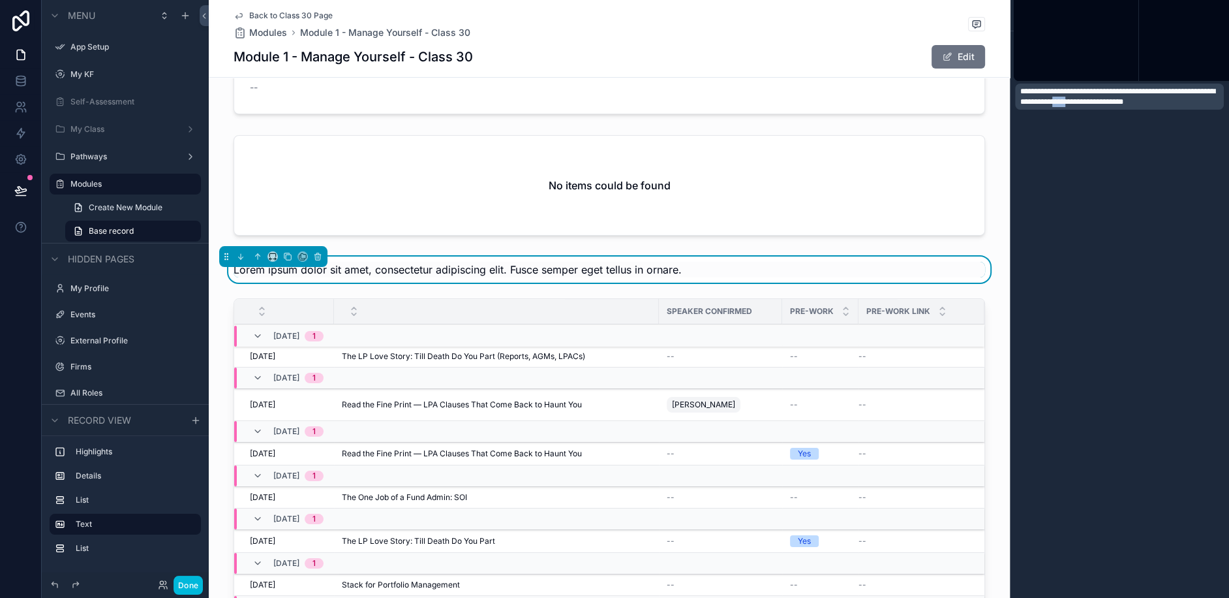
click at [1095, 98] on span "**********" at bounding box center [1118, 96] width 195 height 18
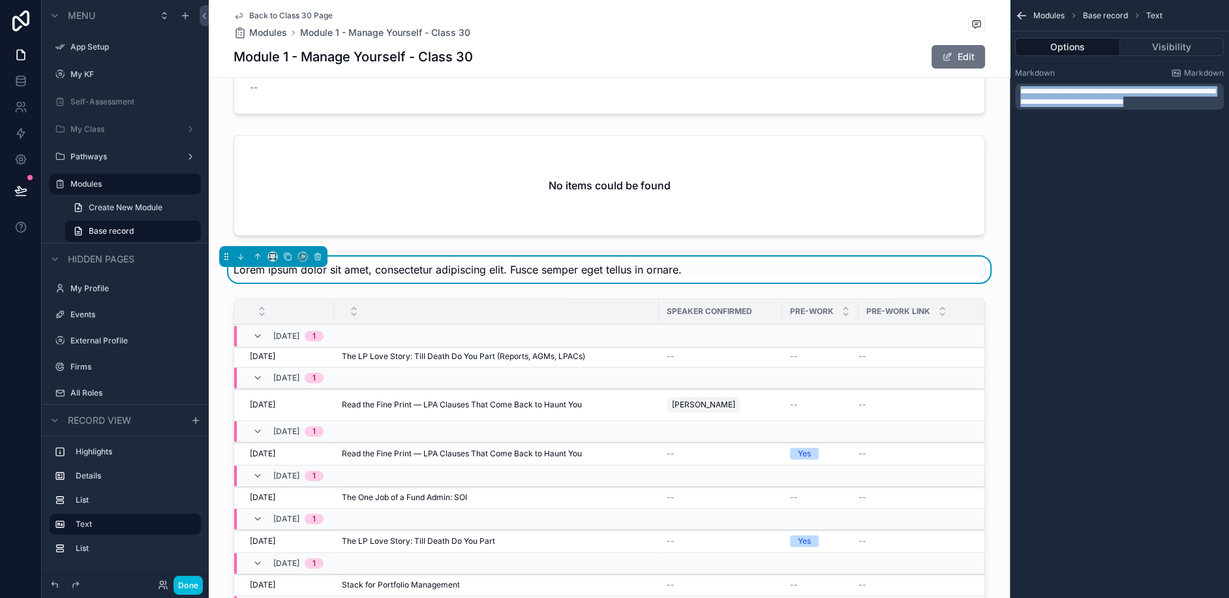
click at [1095, 98] on span "**********" at bounding box center [1118, 96] width 195 height 18
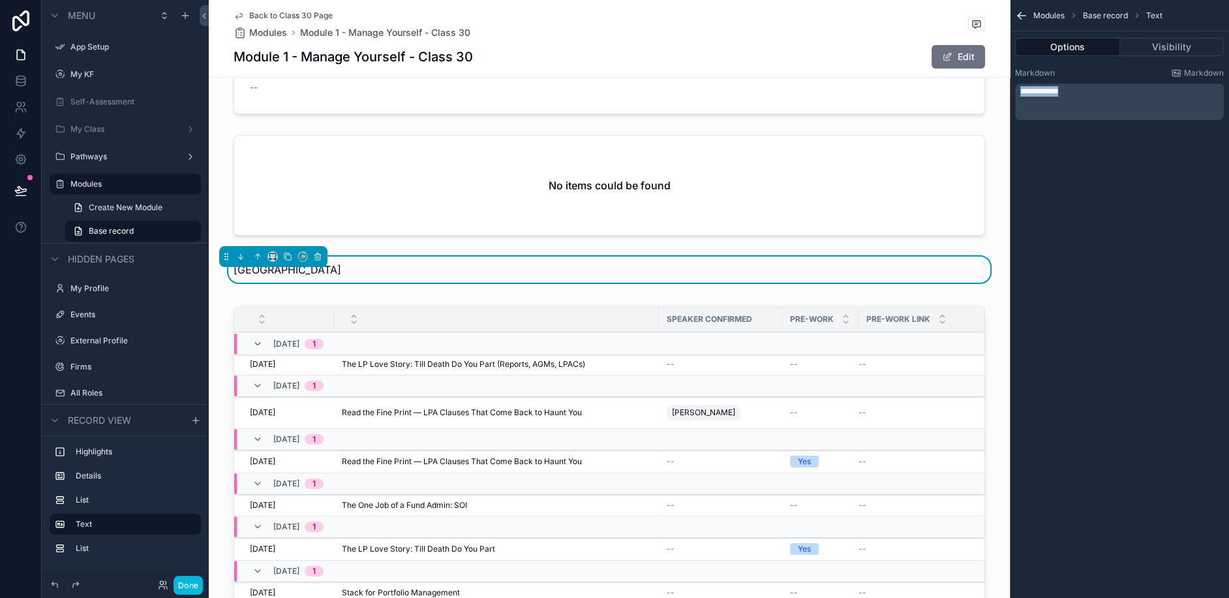
drag, startPoint x: 1072, startPoint y: 94, endPoint x: 931, endPoint y: 92, distance: 141.0
click at [927, 94] on div "App Setup My KF Self-Assessment My Class Pathways Modules My Profile Events Ext…" at bounding box center [719, 299] width 1021 height 598
click at [1092, 309] on div "**********" at bounding box center [1119, 299] width 219 height 598
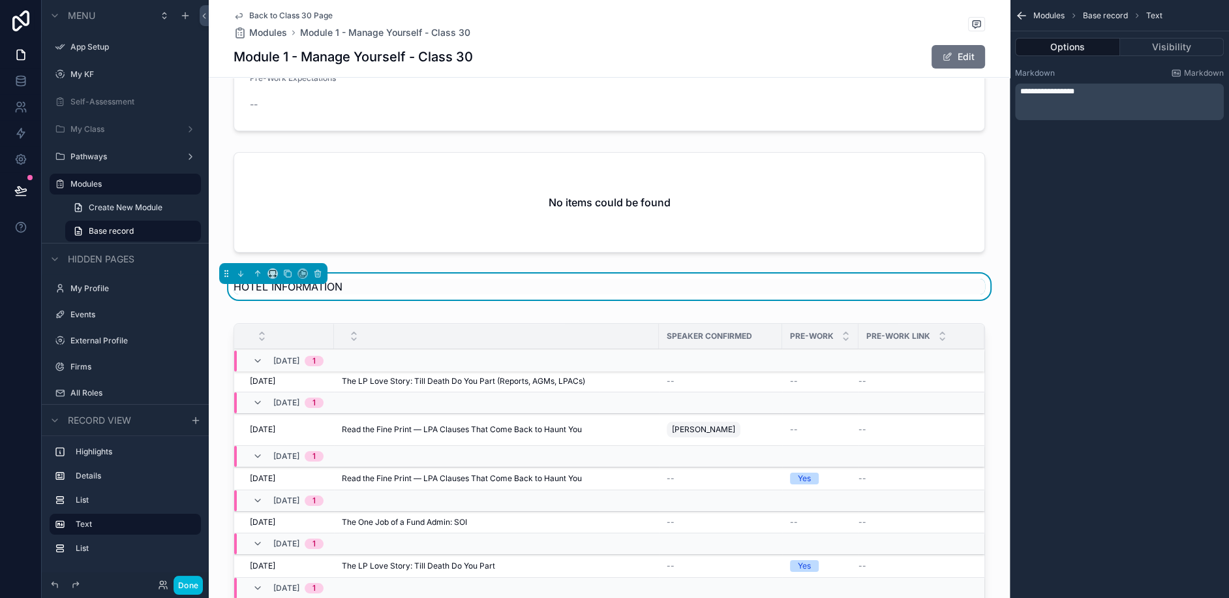
click at [376, 279] on p "HOTEL INFORMATION" at bounding box center [610, 287] width 752 height 16
click at [1039, 110] on p "﻿" at bounding box center [1121, 112] width 201 height 10
click at [1115, 399] on div "**********" at bounding box center [1119, 299] width 219 height 598
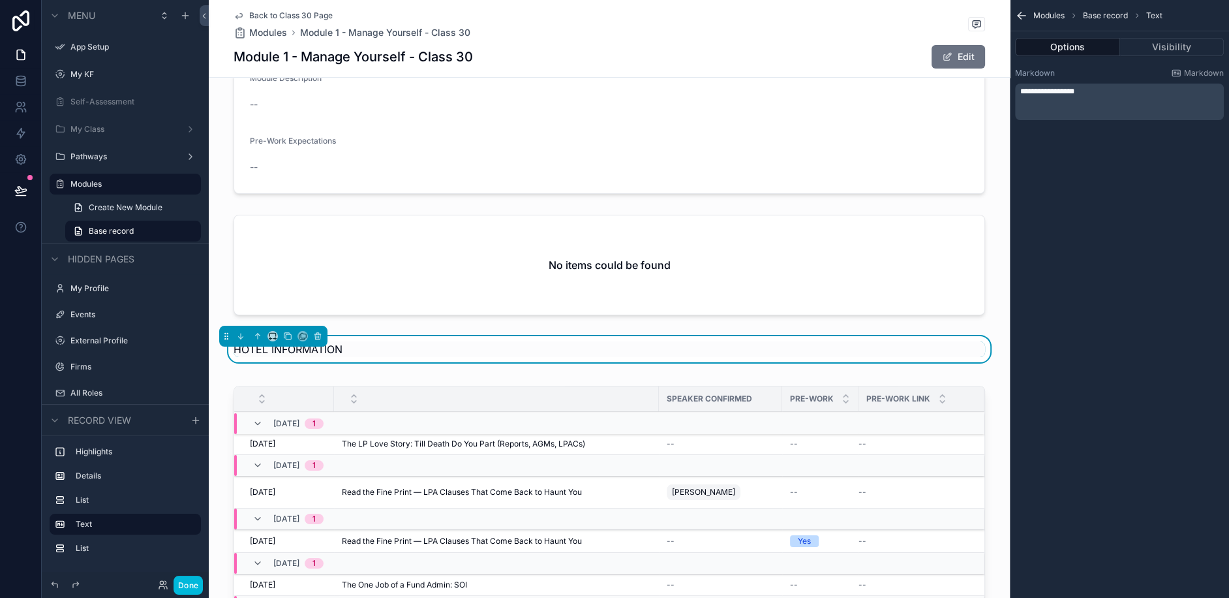
scroll to position [186, 0]
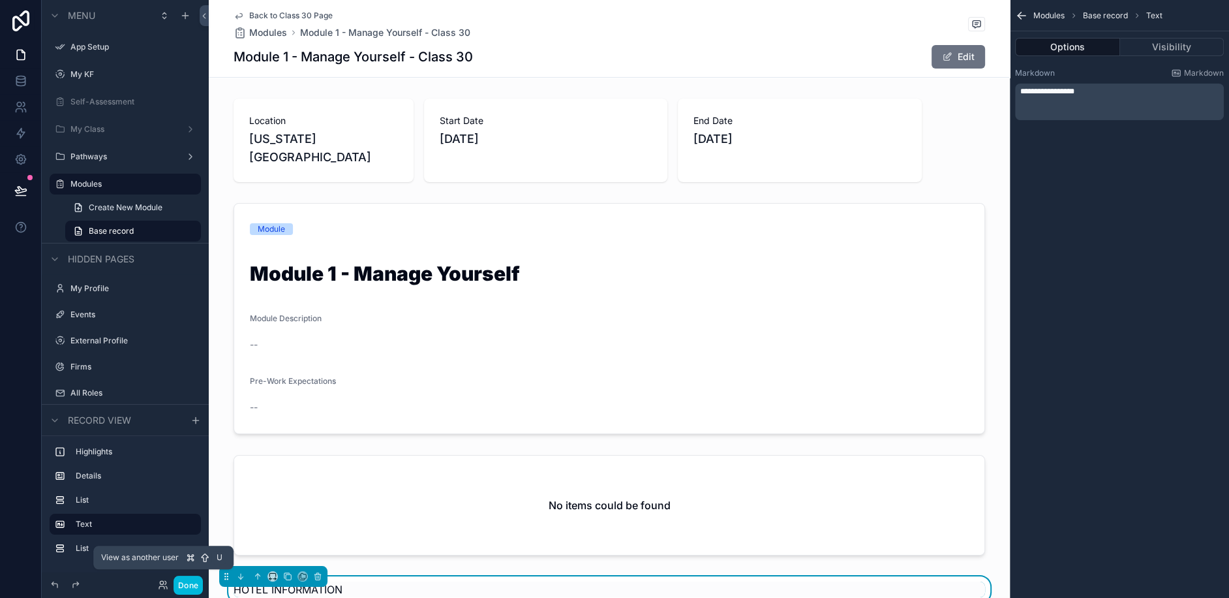
click at [159, 585] on icon at bounding box center [163, 584] width 10 height 10
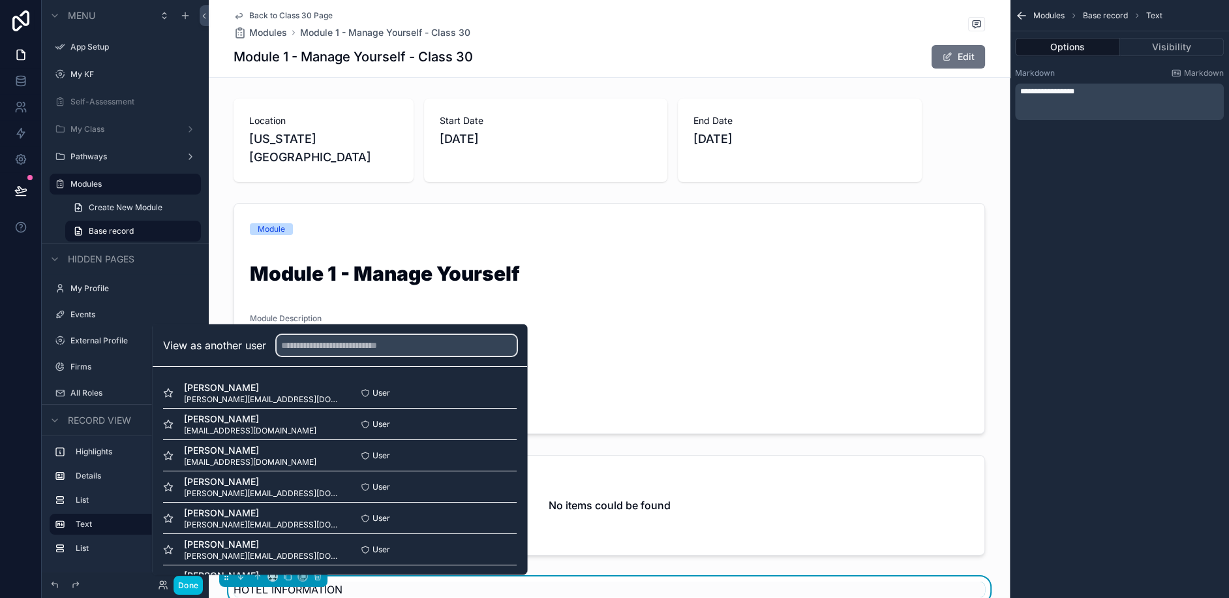
click at [363, 352] on input "text" at bounding box center [397, 345] width 240 height 21
type input "*******"
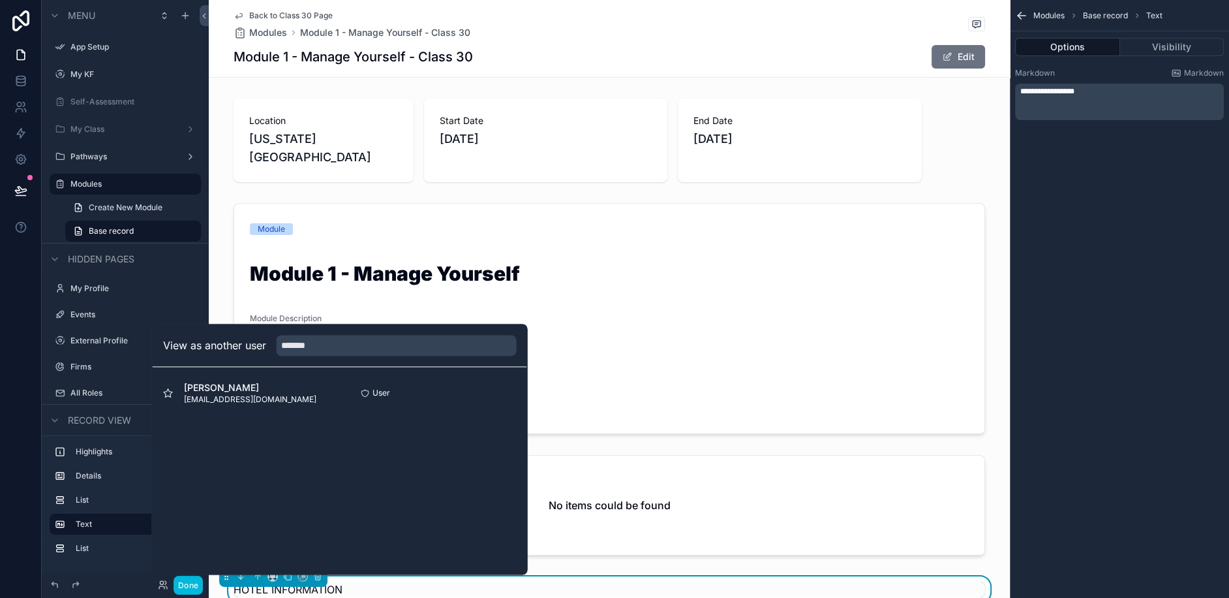
click at [0, 0] on button "Select" at bounding box center [0, 0] width 0 height 0
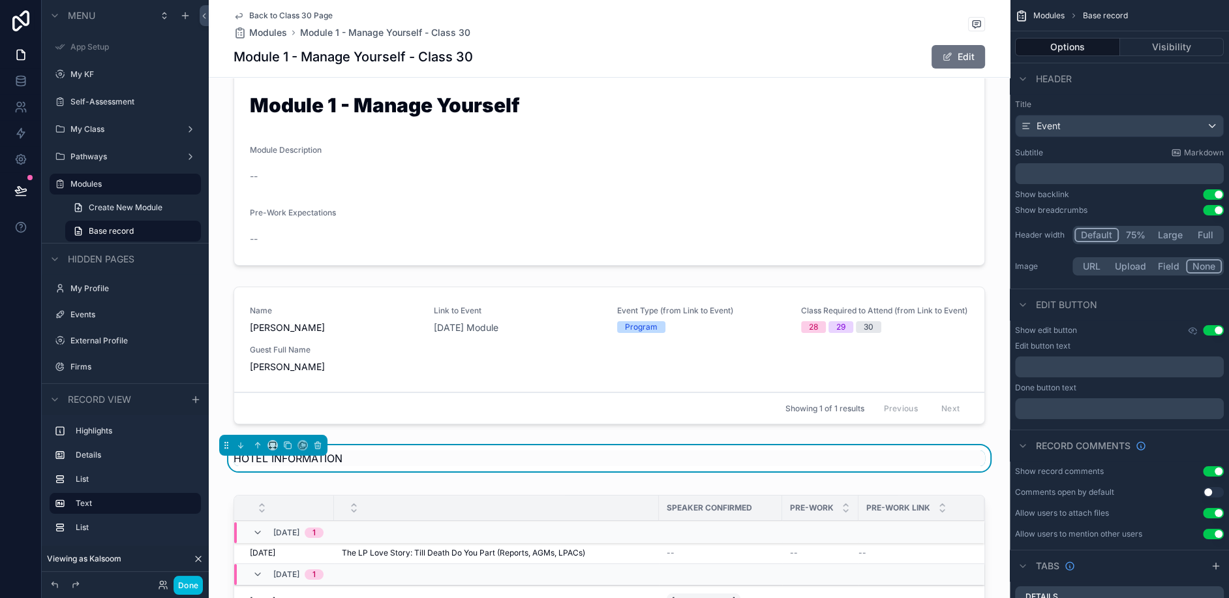
scroll to position [194, 0]
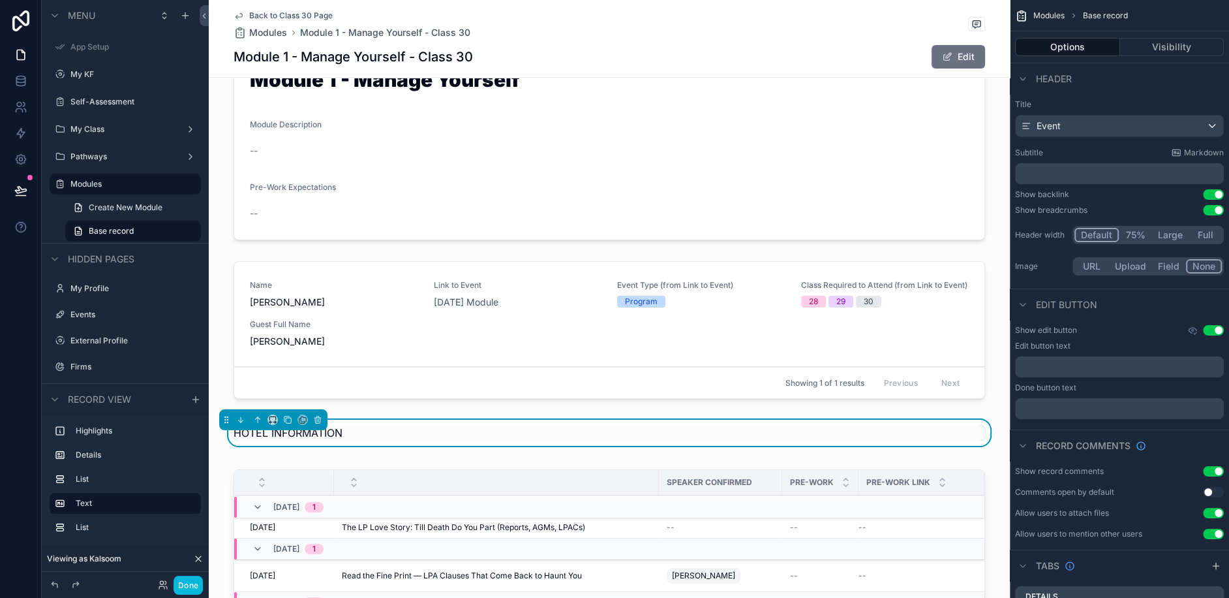
click at [515, 345] on div "scrollable content" at bounding box center [609, 332] width 801 height 153
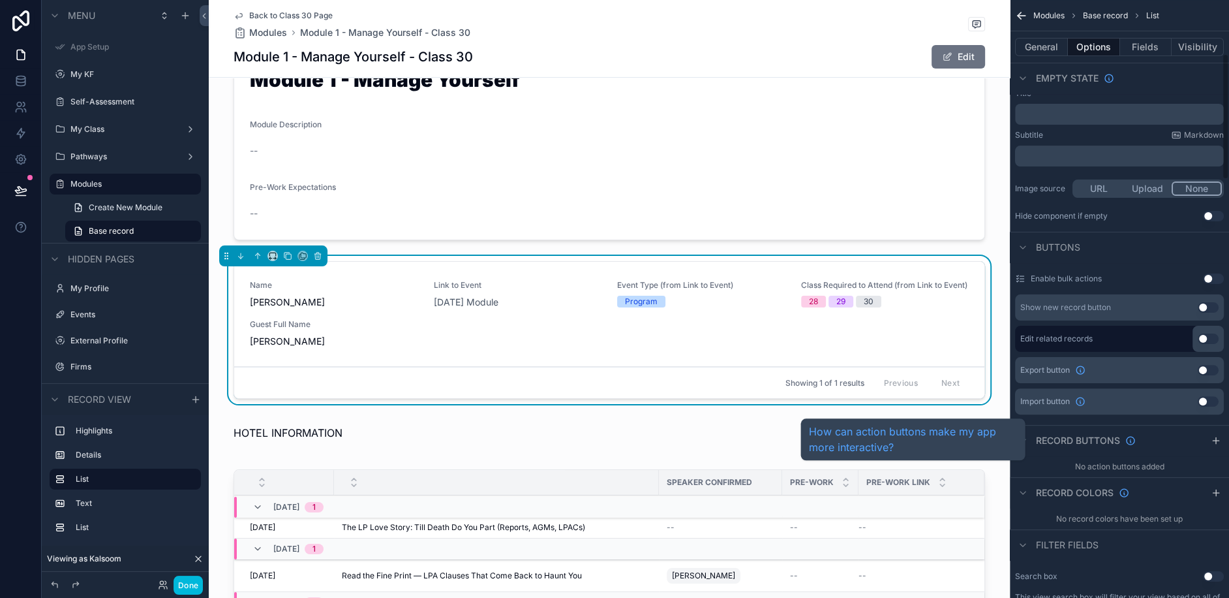
scroll to position [0, 0]
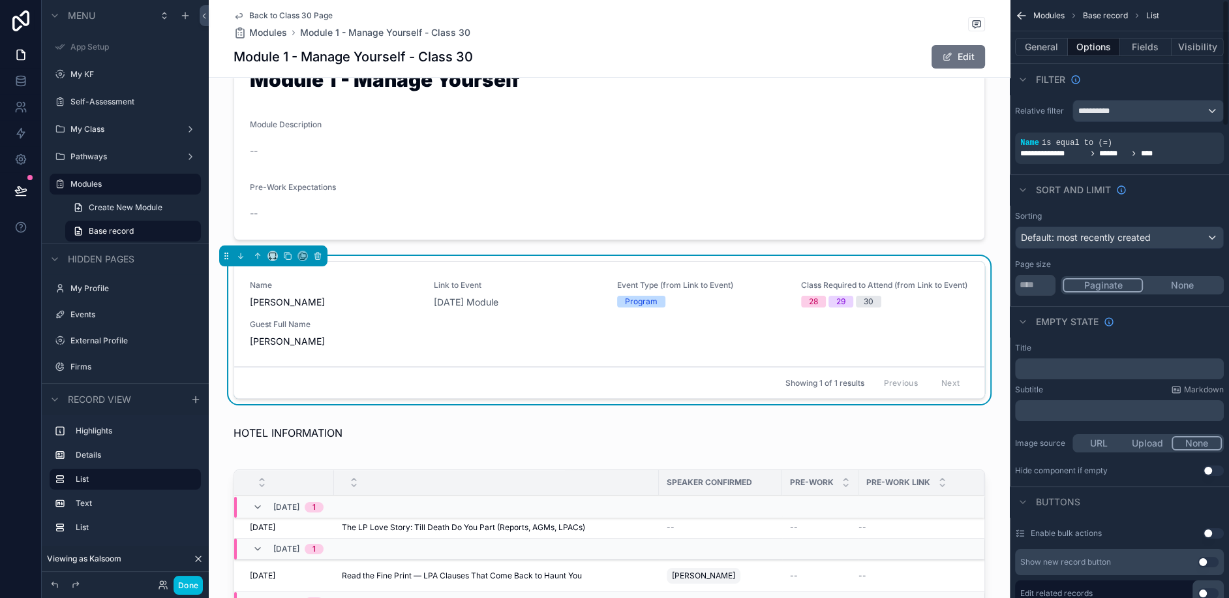
click at [1141, 55] on div "General Options Fields Visibility" at bounding box center [1119, 46] width 219 height 31
click at [1153, 47] on button "Fields" at bounding box center [1146, 47] width 52 height 18
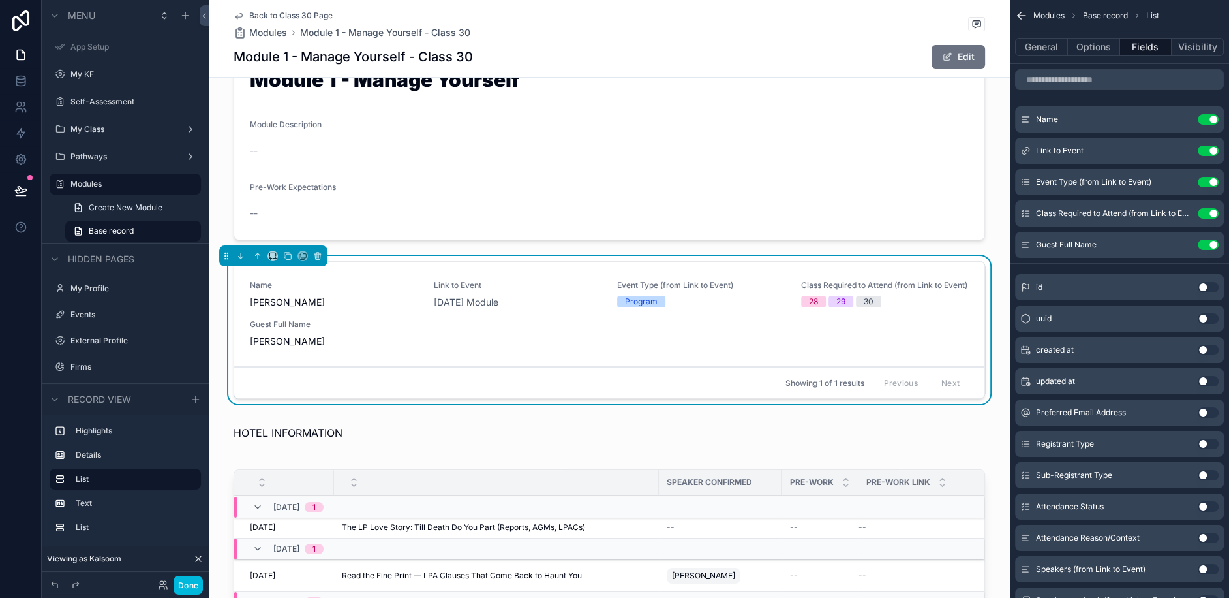
click at [1211, 150] on button "Use setting" at bounding box center [1208, 151] width 21 height 10
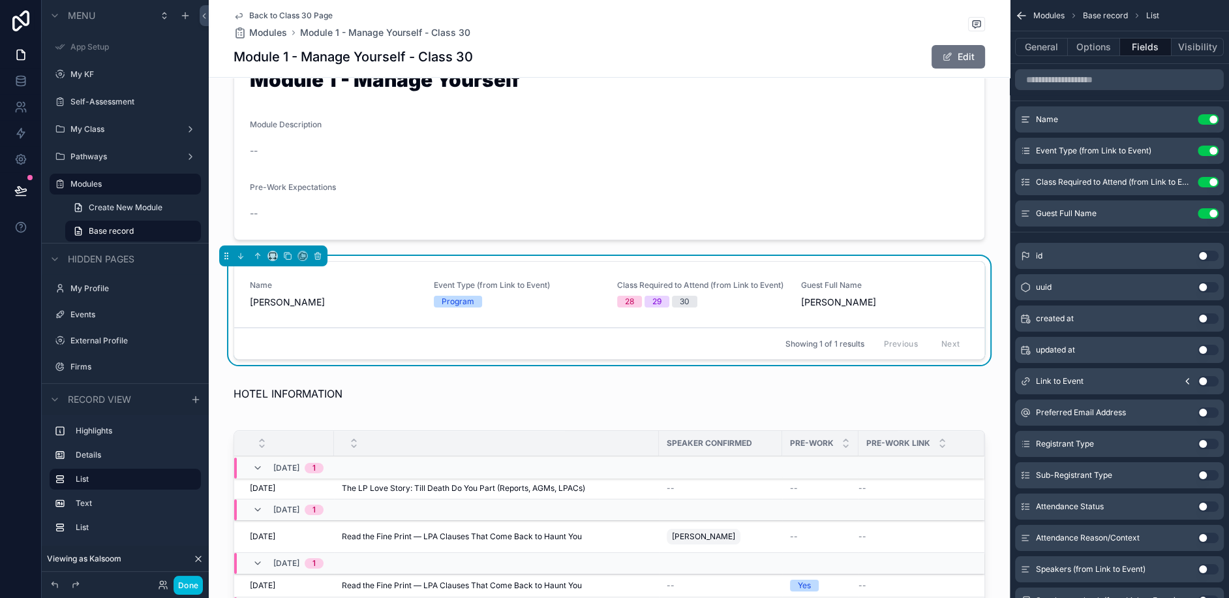
click at [0, 0] on icon "scrollable content" at bounding box center [0, 0] width 0 height 0
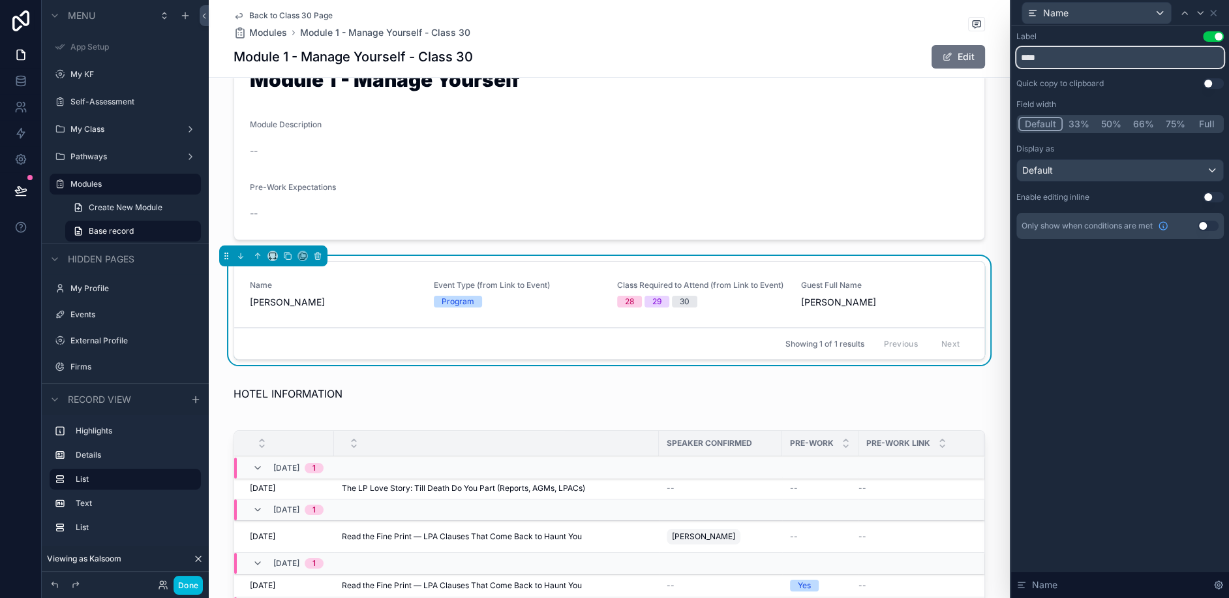
click at [1054, 56] on input "****" at bounding box center [1121, 57] width 208 height 21
type input "*********"
click at [1137, 341] on div "Label Use setting ********* Quick copy to clipboard Use setting Field width Def…" at bounding box center [1121, 312] width 218 height 572
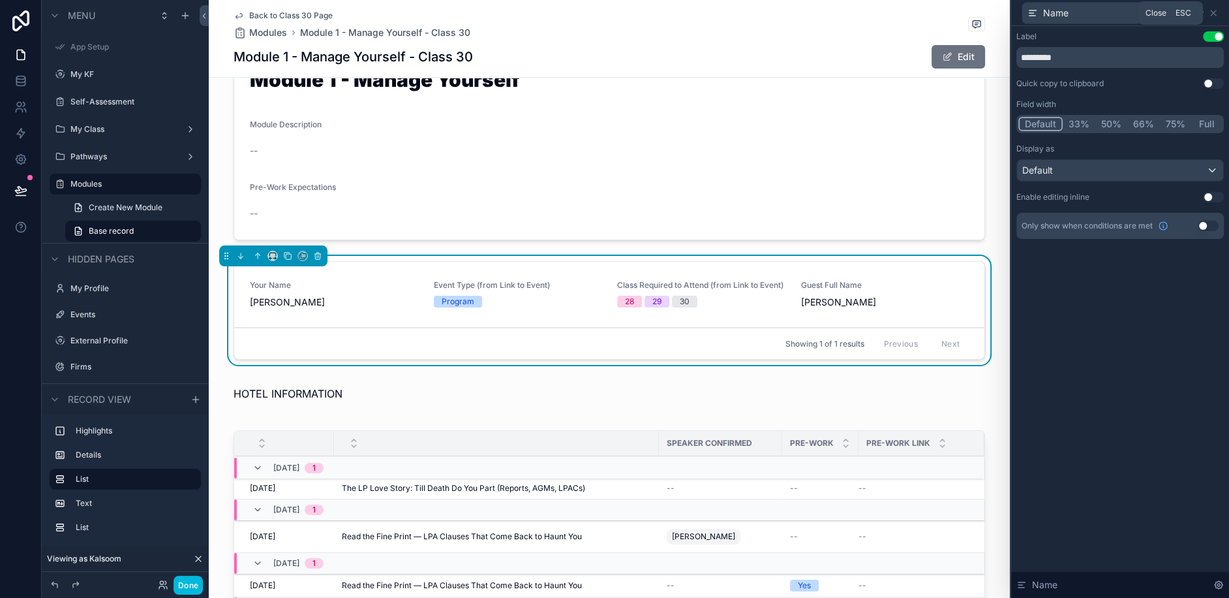
click at [1213, 10] on icon at bounding box center [1214, 13] width 10 height 10
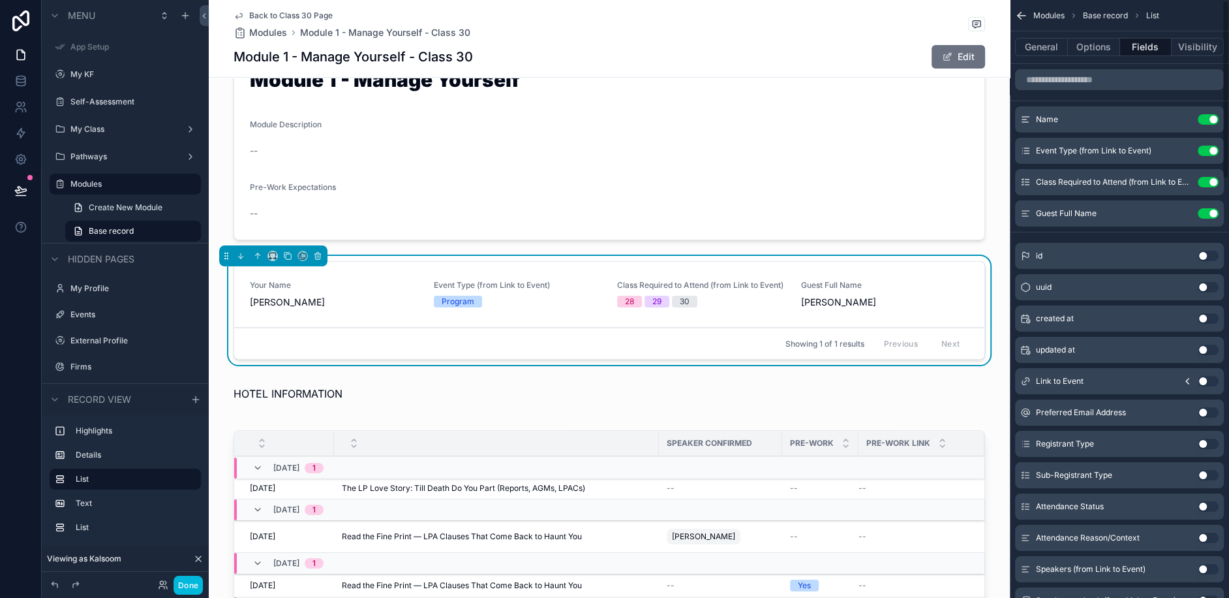
click at [1205, 148] on button "Use setting" at bounding box center [1208, 151] width 21 height 10
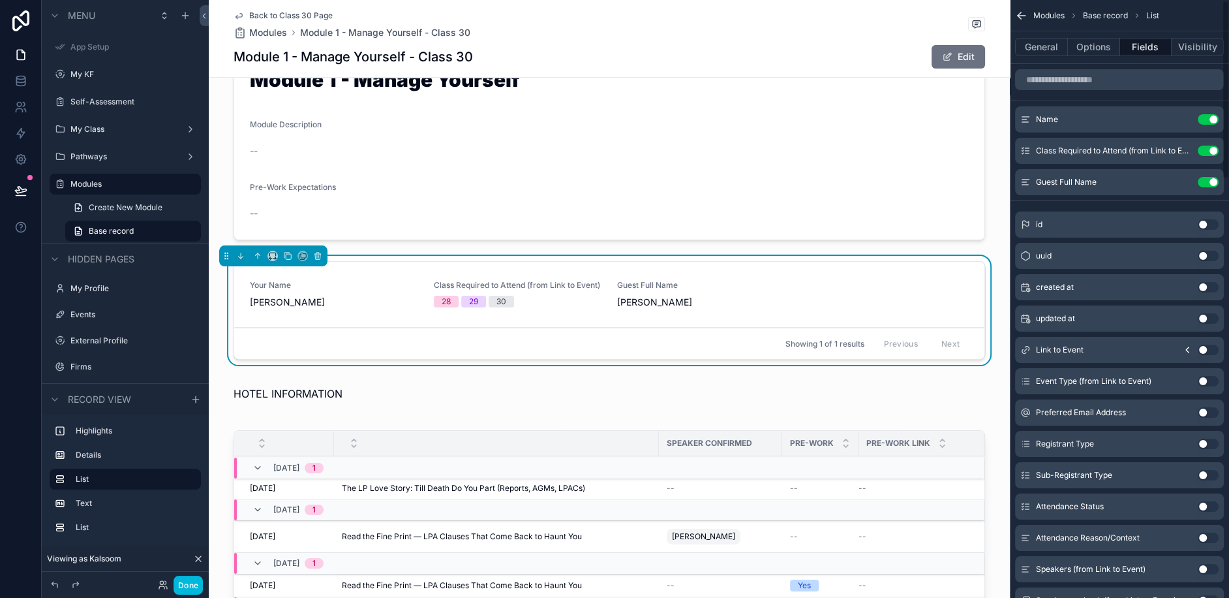
click at [1205, 147] on button "Use setting" at bounding box center [1208, 151] width 21 height 10
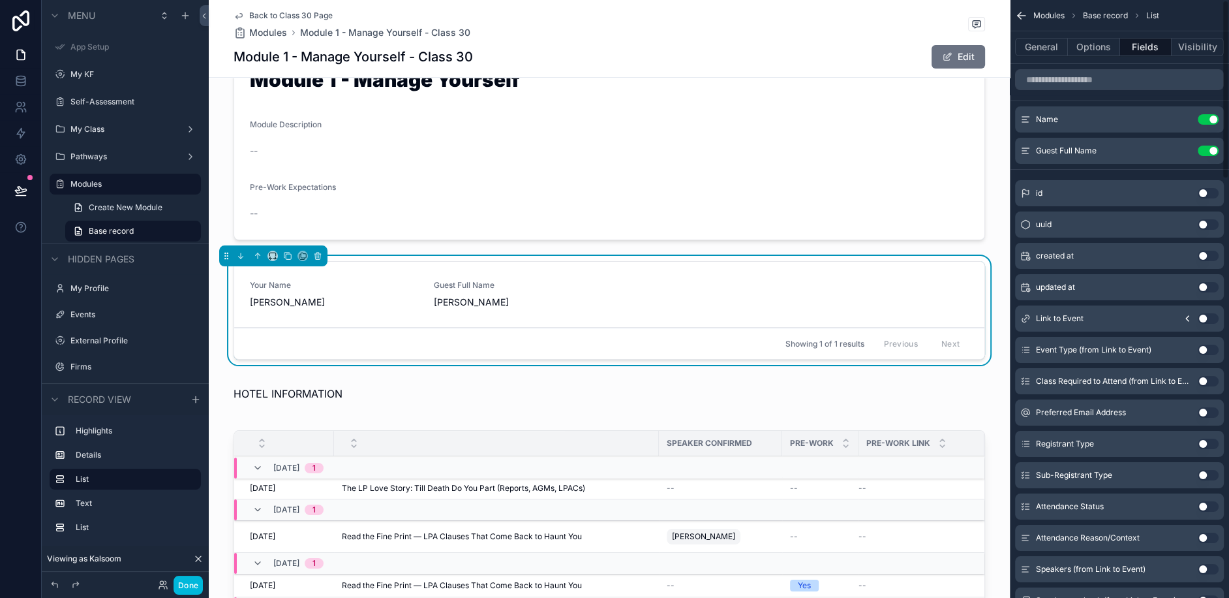
click at [1205, 144] on div "Guest Full Name Use setting" at bounding box center [1119, 151] width 209 height 26
click at [1204, 153] on button "Use setting" at bounding box center [1208, 151] width 21 height 10
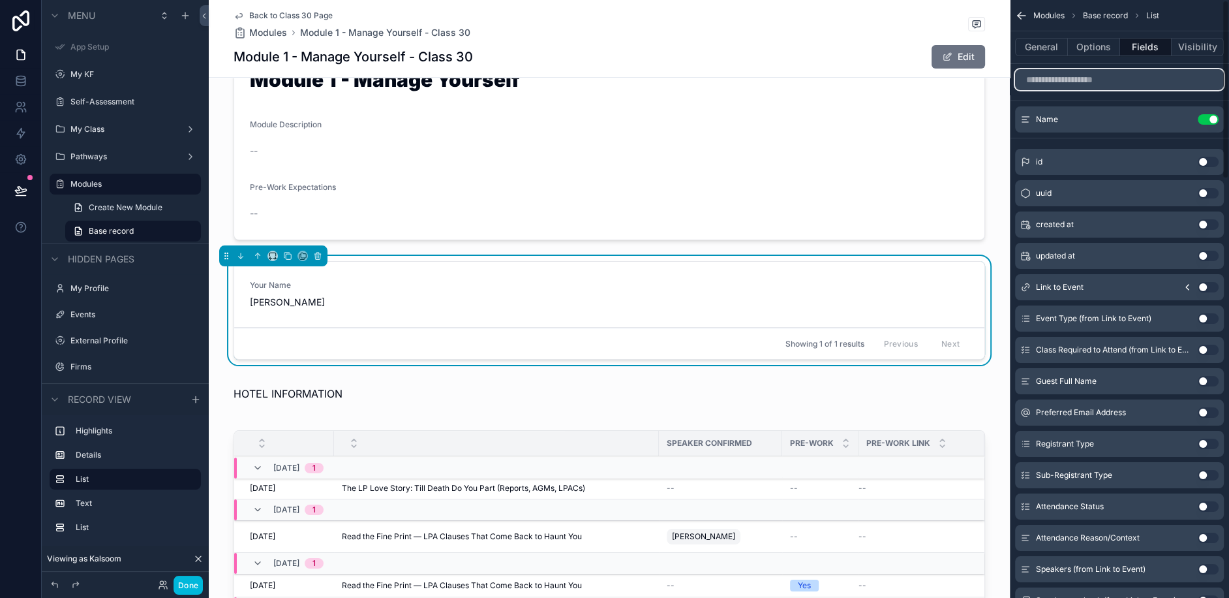
click at [1081, 85] on input "scrollable content" at bounding box center [1119, 79] width 209 height 21
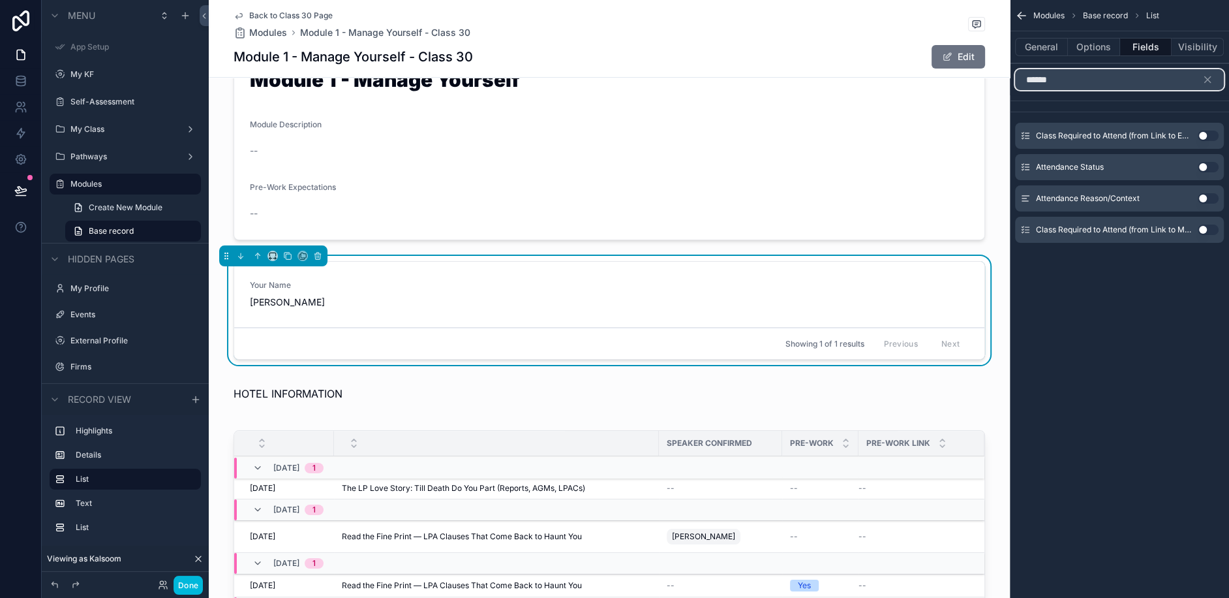
type input "******"
click at [1213, 163] on button "Use setting" at bounding box center [1208, 167] width 21 height 10
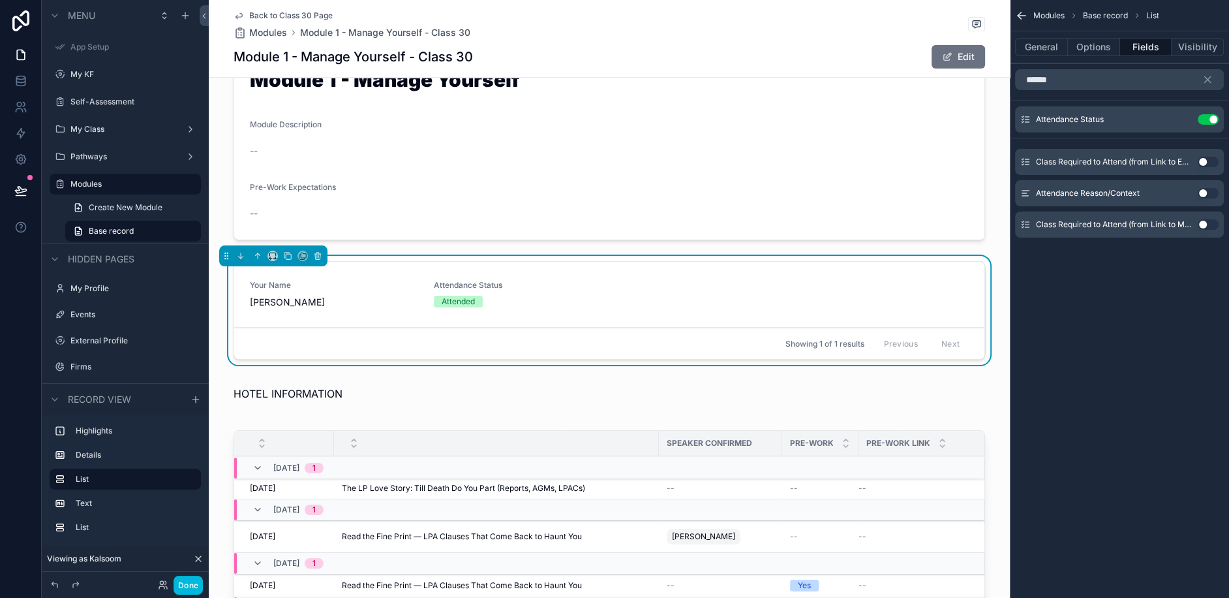
click at [1207, 191] on button "Use setting" at bounding box center [1208, 193] width 21 height 10
click at [1216, 332] on div "Modules Base record List General Options Fields Visibility ****** Attendance St…" at bounding box center [1119, 299] width 219 height 598
click at [1000, 291] on div "Your Name Kalsoom Lakhani Attendance Status Attended Attendance Reason/Context …" at bounding box center [609, 313] width 801 height 114
click at [1027, 41] on button "General" at bounding box center [1041, 47] width 53 height 18
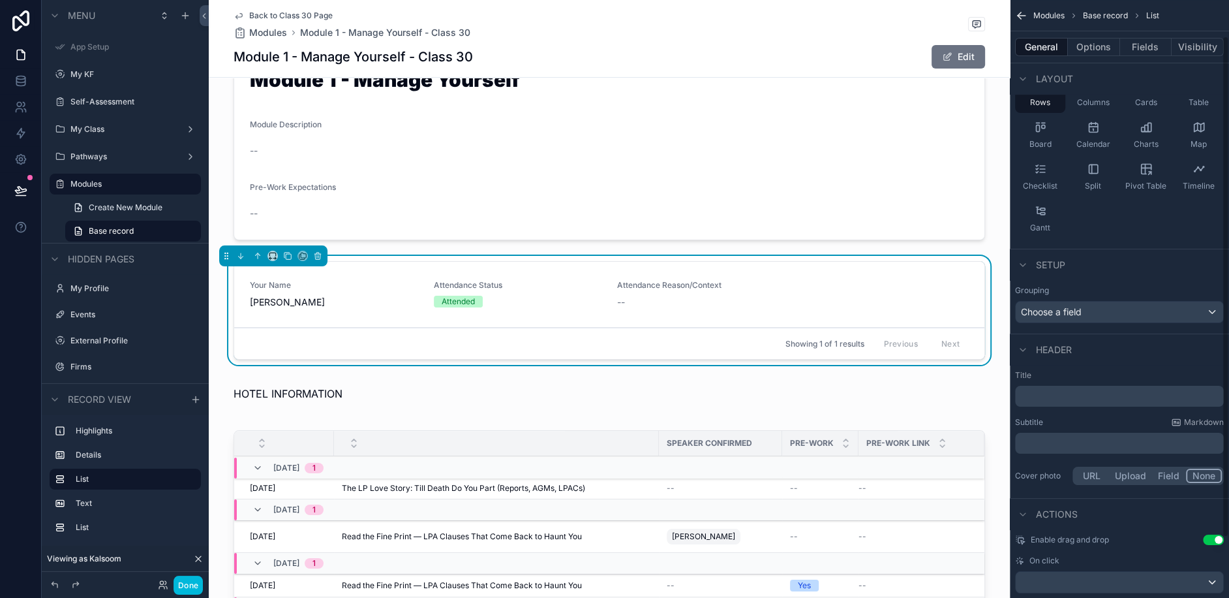
scroll to position [114, 0]
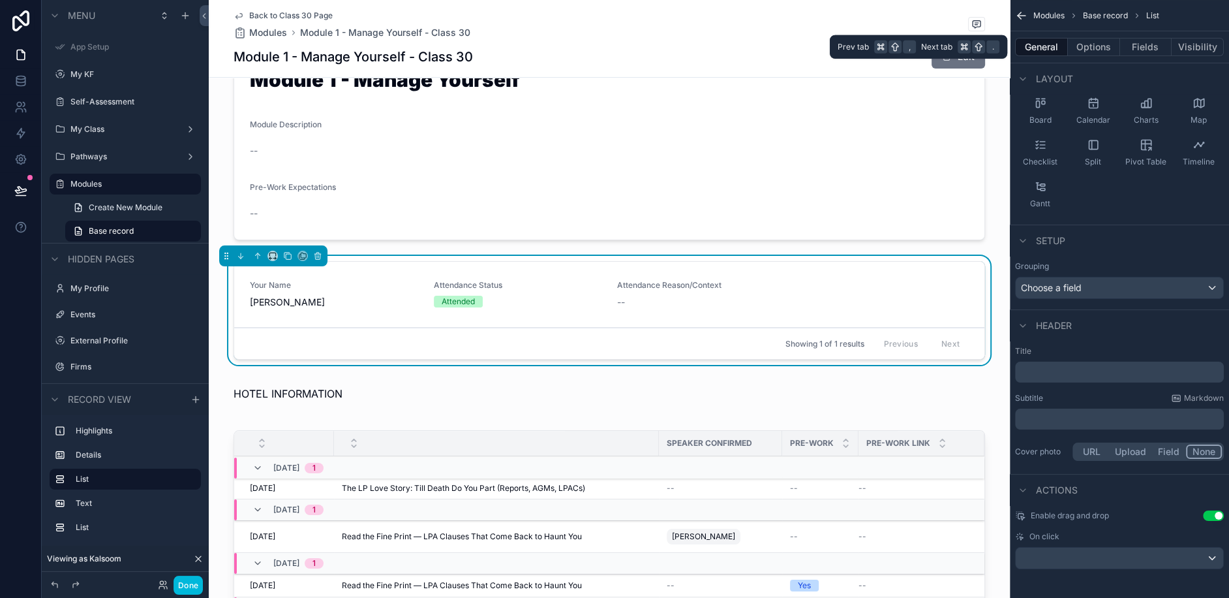
click at [1099, 48] on button "Options" at bounding box center [1094, 47] width 52 height 18
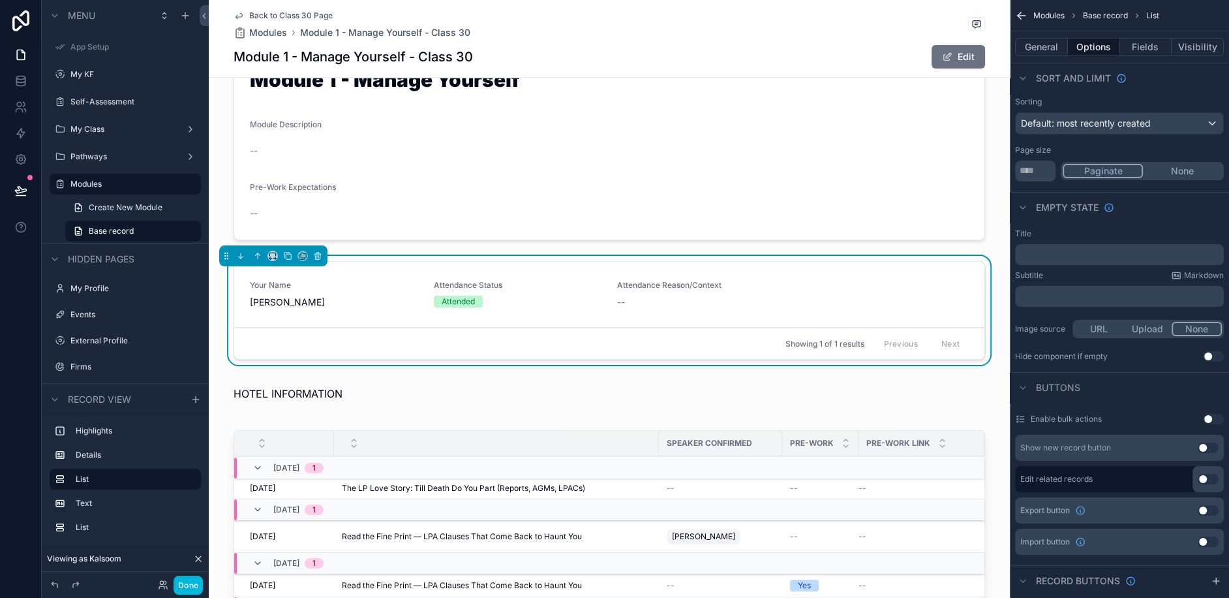
click at [1180, 176] on button "None" at bounding box center [1182, 171] width 79 height 14
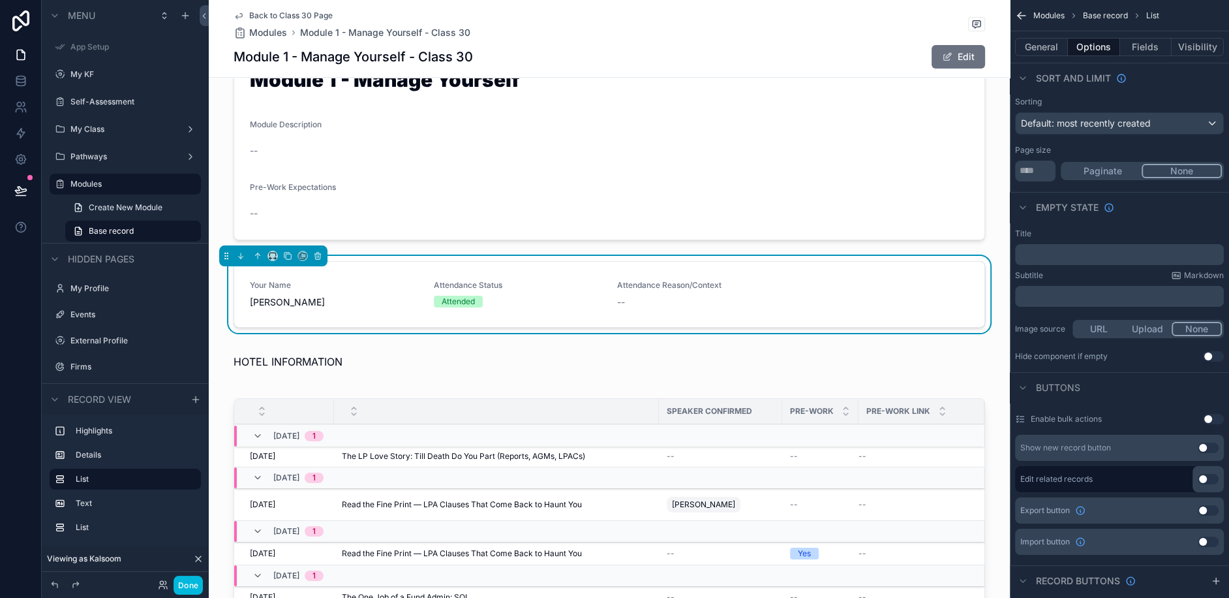
scroll to position [160, 0]
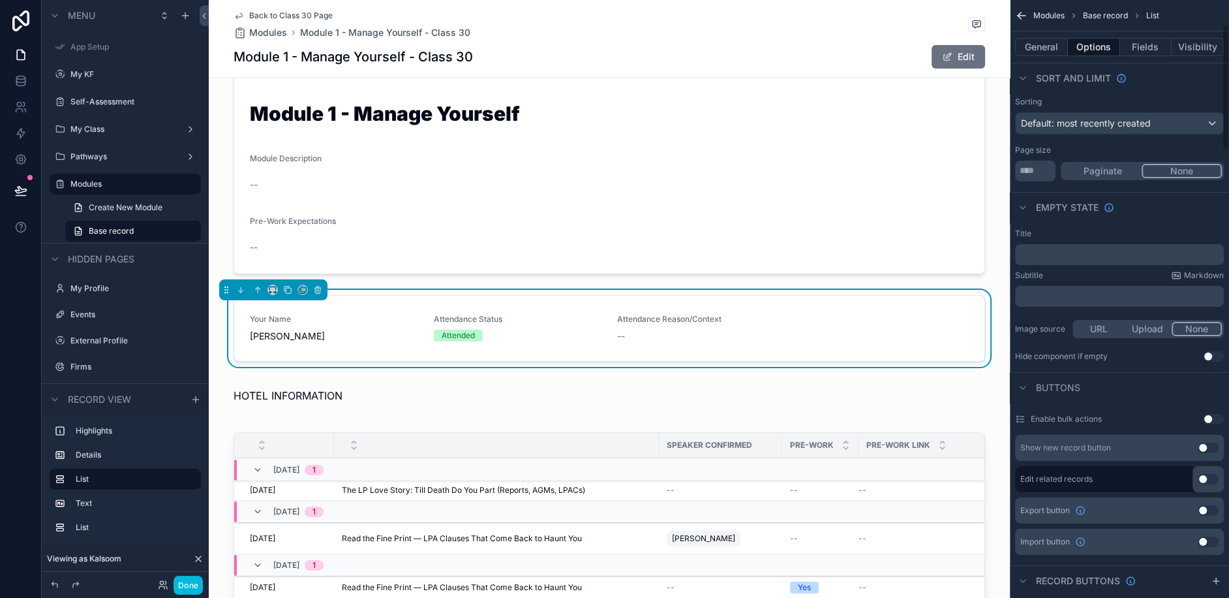
click at [1038, 42] on button "General" at bounding box center [1041, 47] width 53 height 18
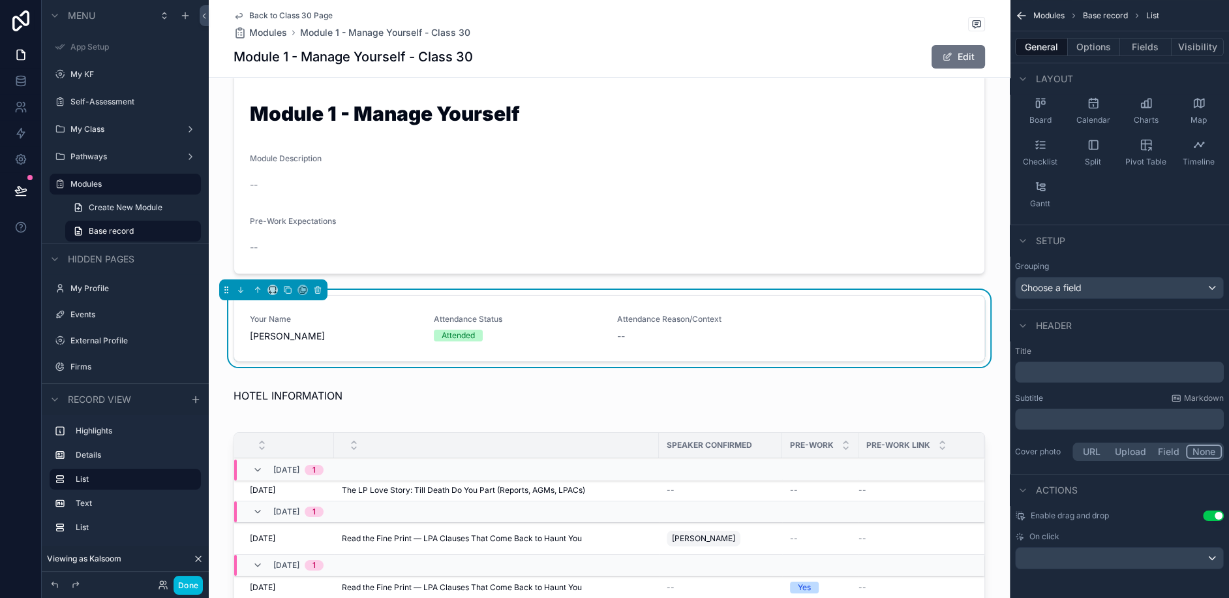
click at [1051, 375] on p "﻿" at bounding box center [1121, 371] width 201 height 13
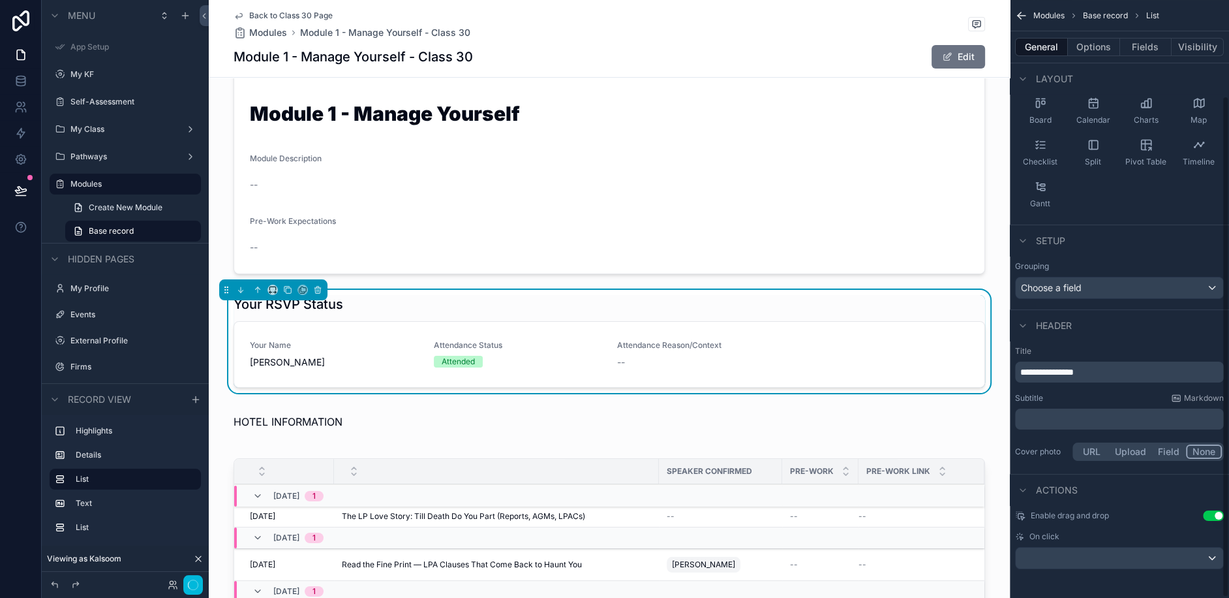
click at [1039, 414] on p "﻿" at bounding box center [1121, 418] width 201 height 13
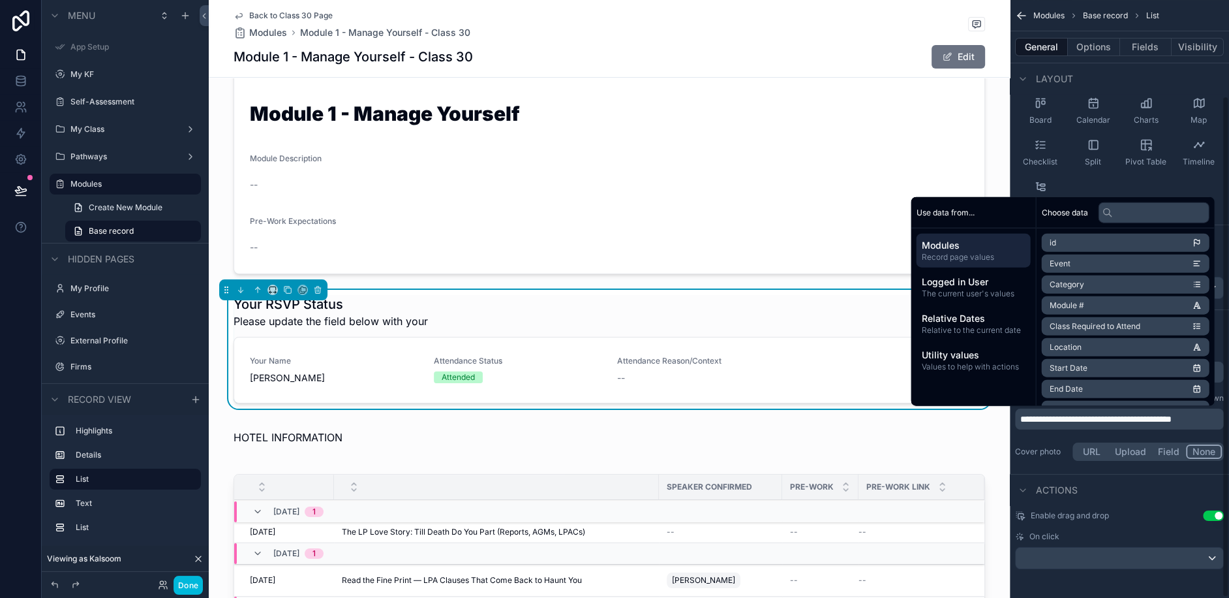
scroll to position [113, 0]
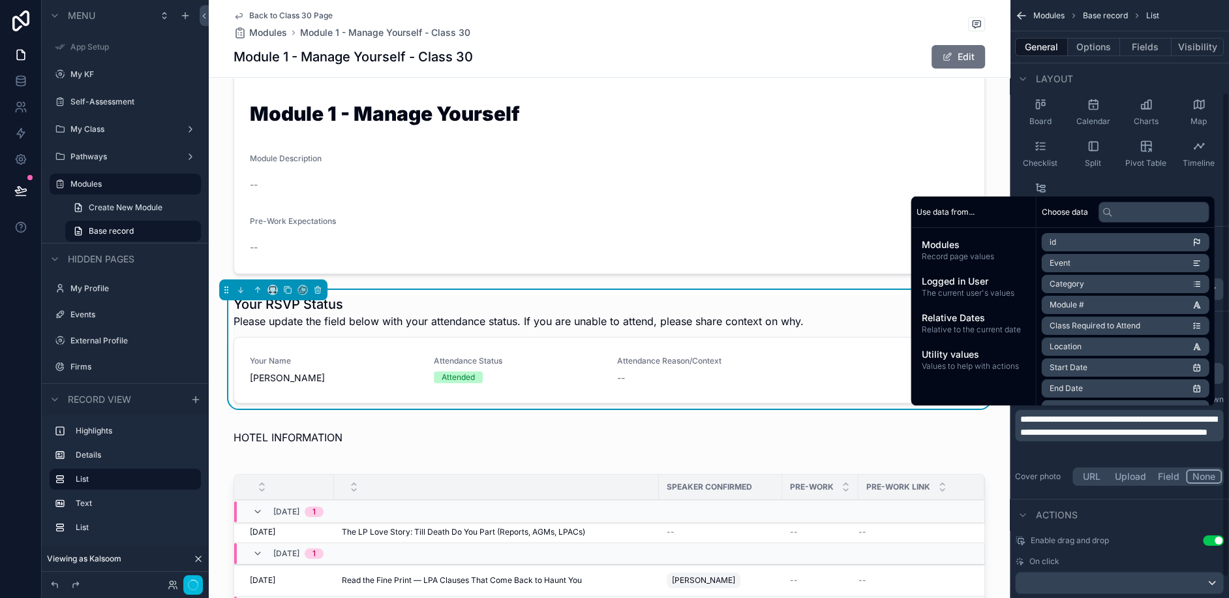
click at [1019, 465] on div "Cover photo URL Upload Field None" at bounding box center [1119, 476] width 209 height 23
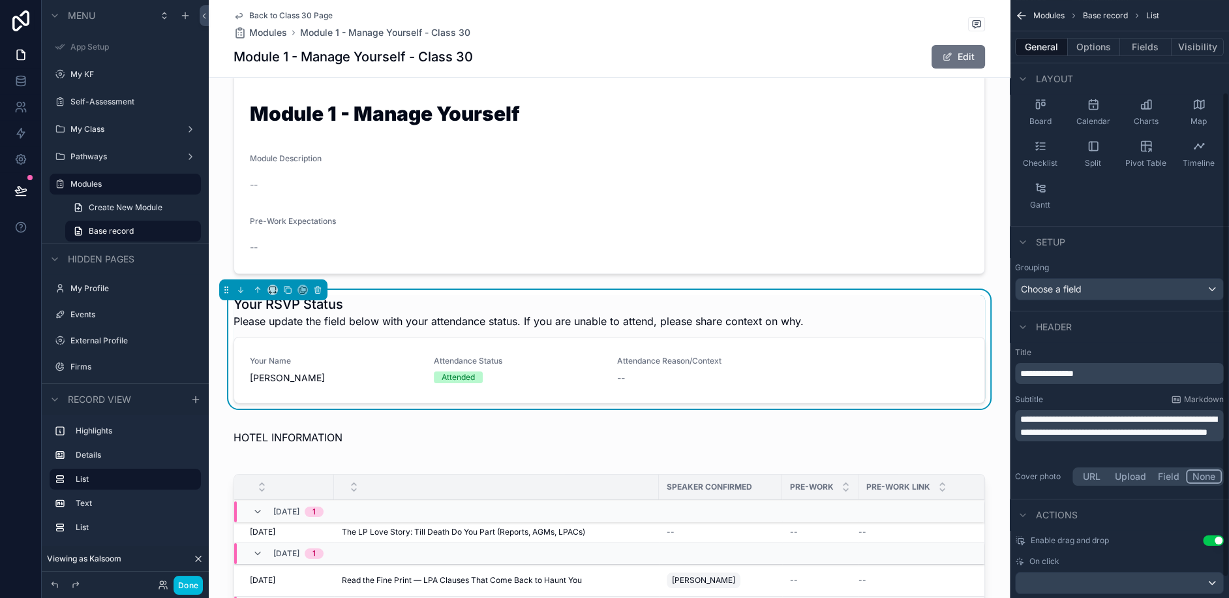
scroll to position [194, 0]
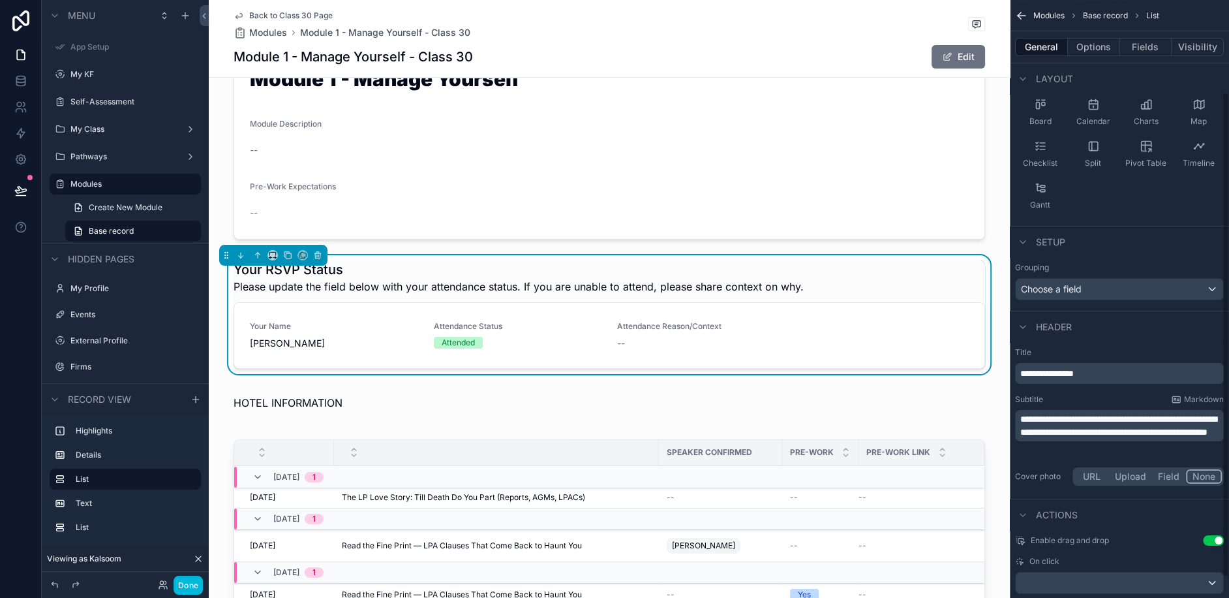
click at [1097, 54] on button "Options" at bounding box center [1094, 47] width 52 height 18
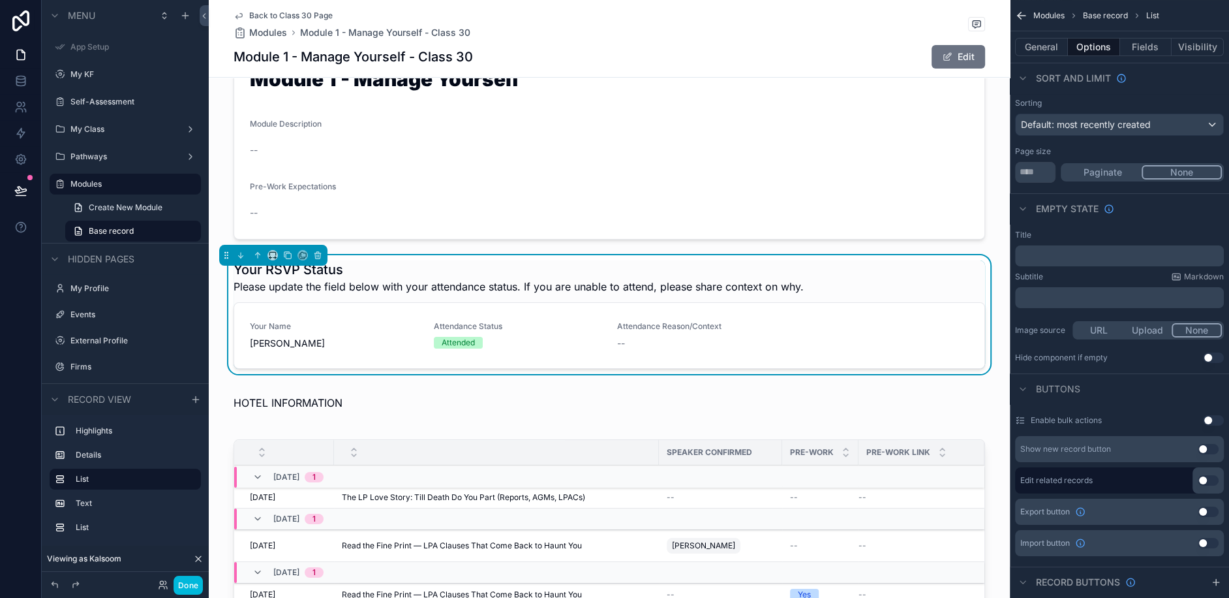
click at [1137, 50] on button "Fields" at bounding box center [1146, 47] width 52 height 18
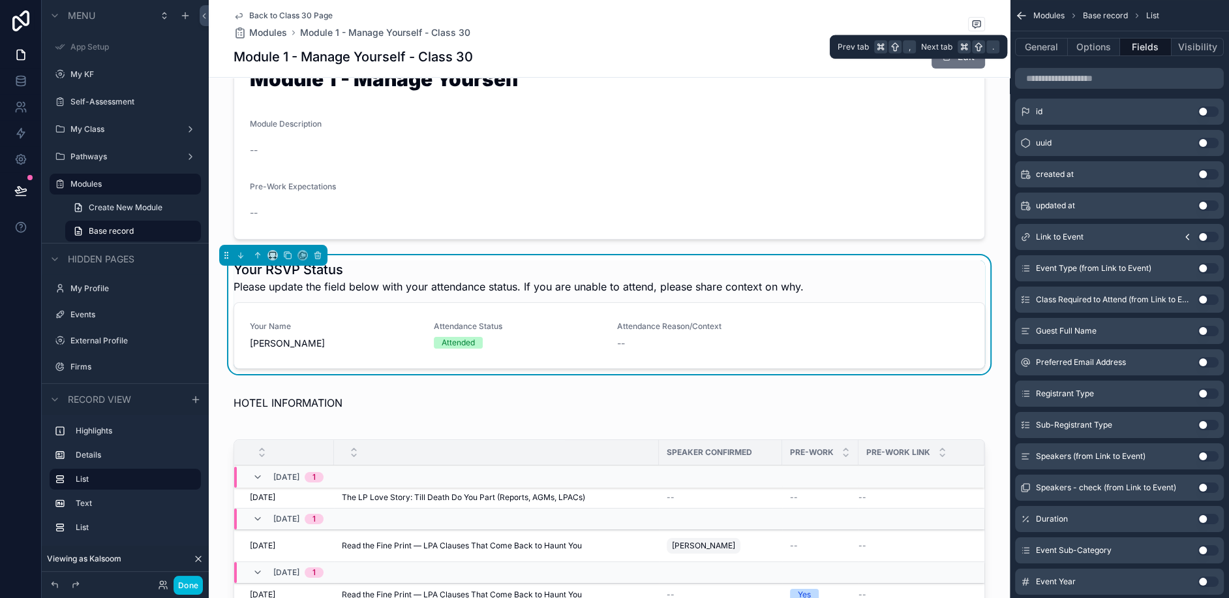
click at [1091, 50] on button "Options" at bounding box center [1094, 47] width 52 height 18
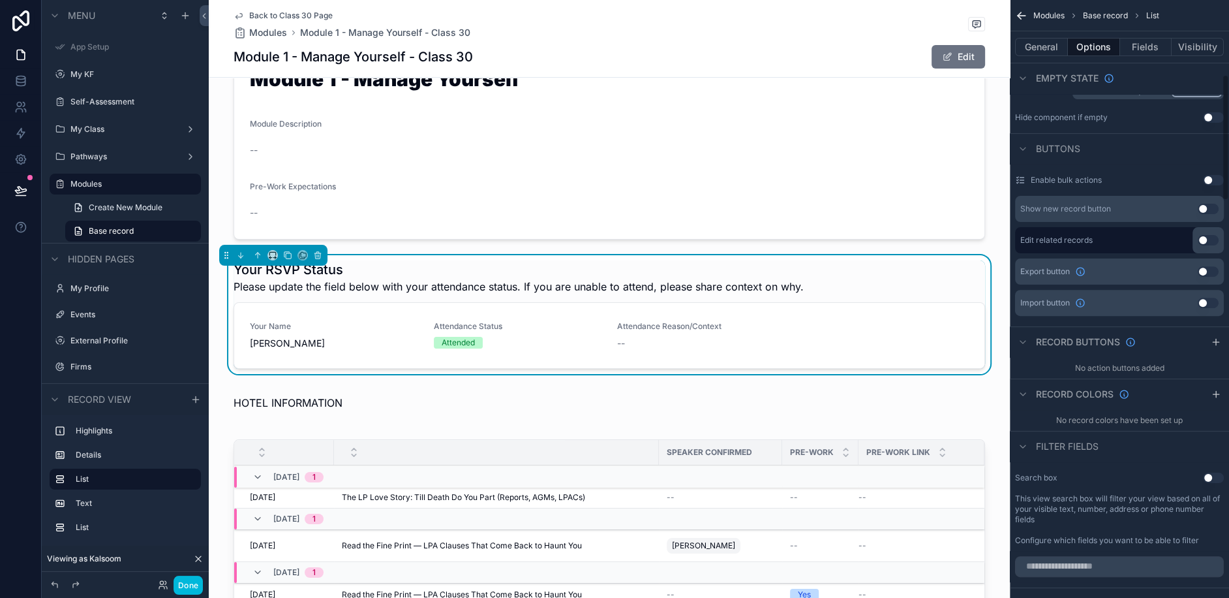
click at [1042, 47] on button "General" at bounding box center [1041, 47] width 53 height 18
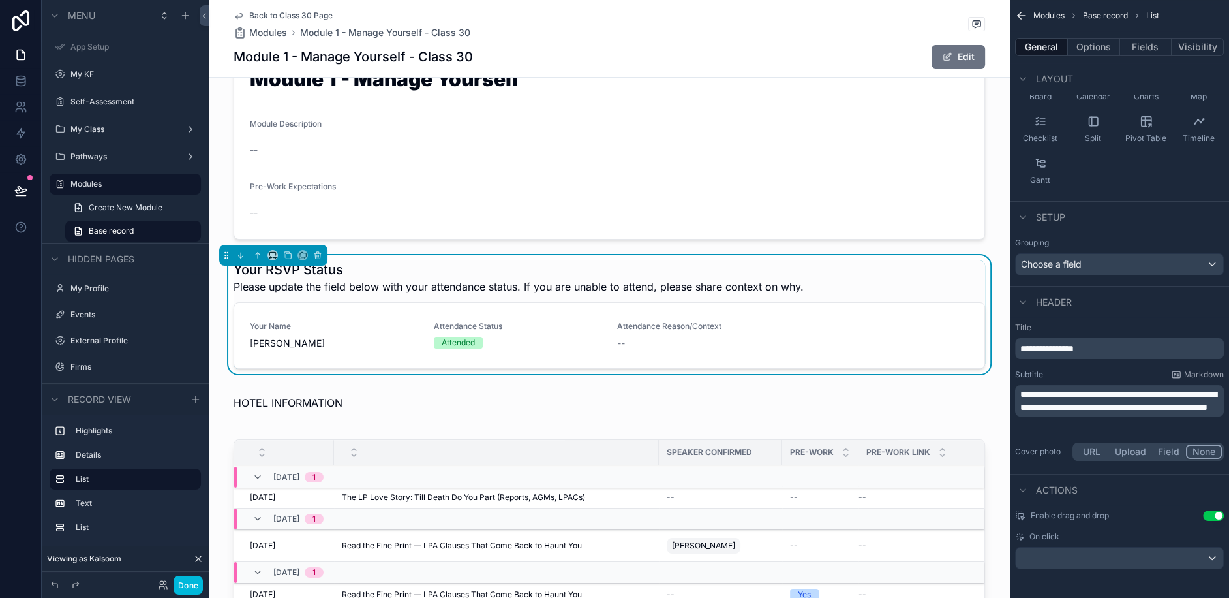
click at [1068, 390] on span "**********" at bounding box center [1119, 401] width 196 height 22
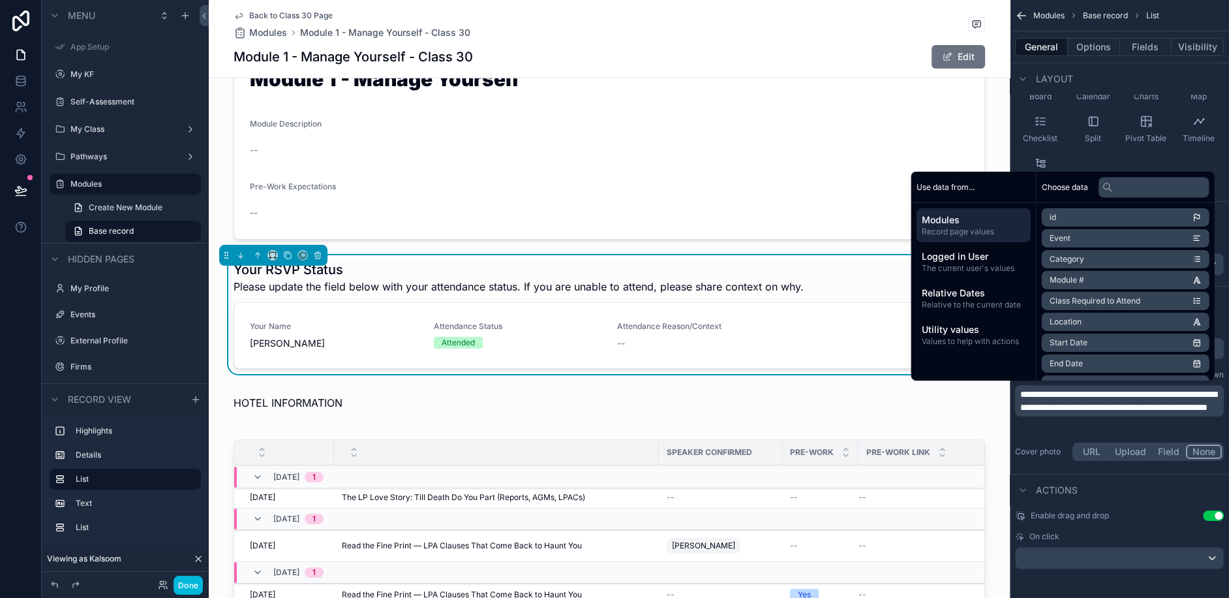
click at [1094, 395] on span "**********" at bounding box center [1119, 401] width 196 height 22
click at [1100, 403] on span "**********" at bounding box center [1119, 401] width 196 height 22
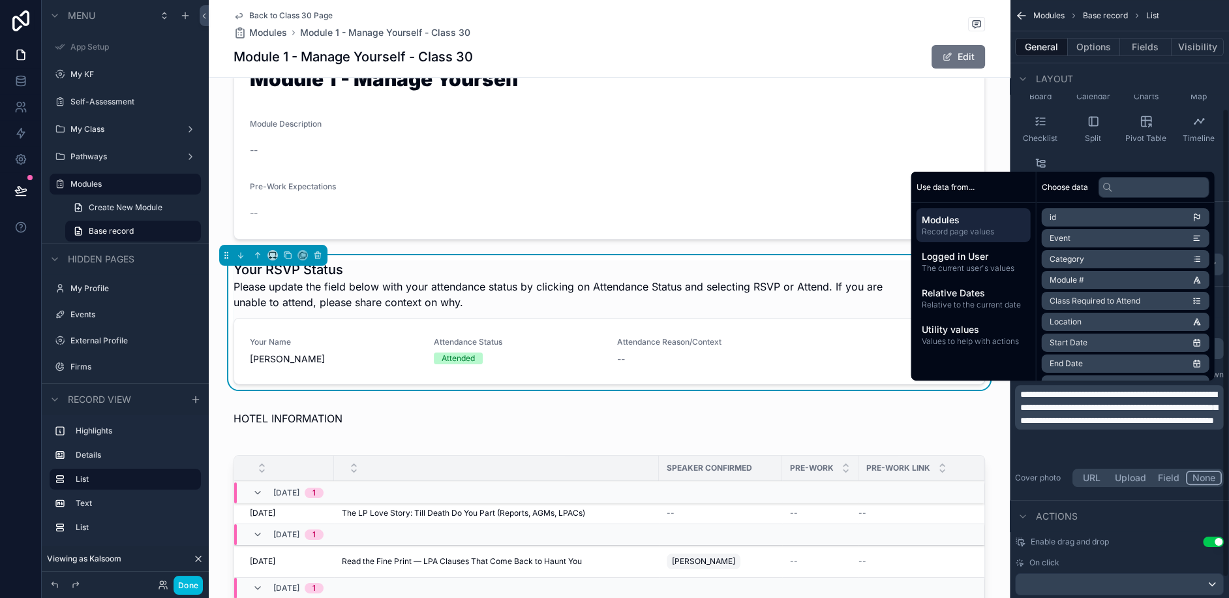
click at [1042, 496] on div "**********" at bounding box center [1119, 231] width 219 height 738
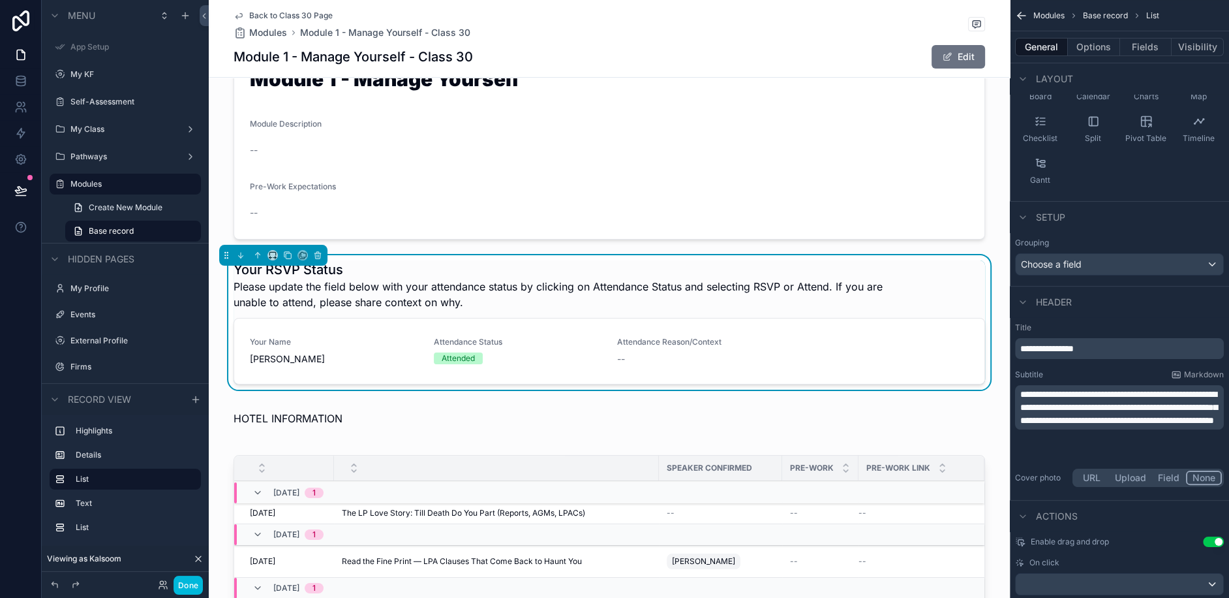
scroll to position [164, 0]
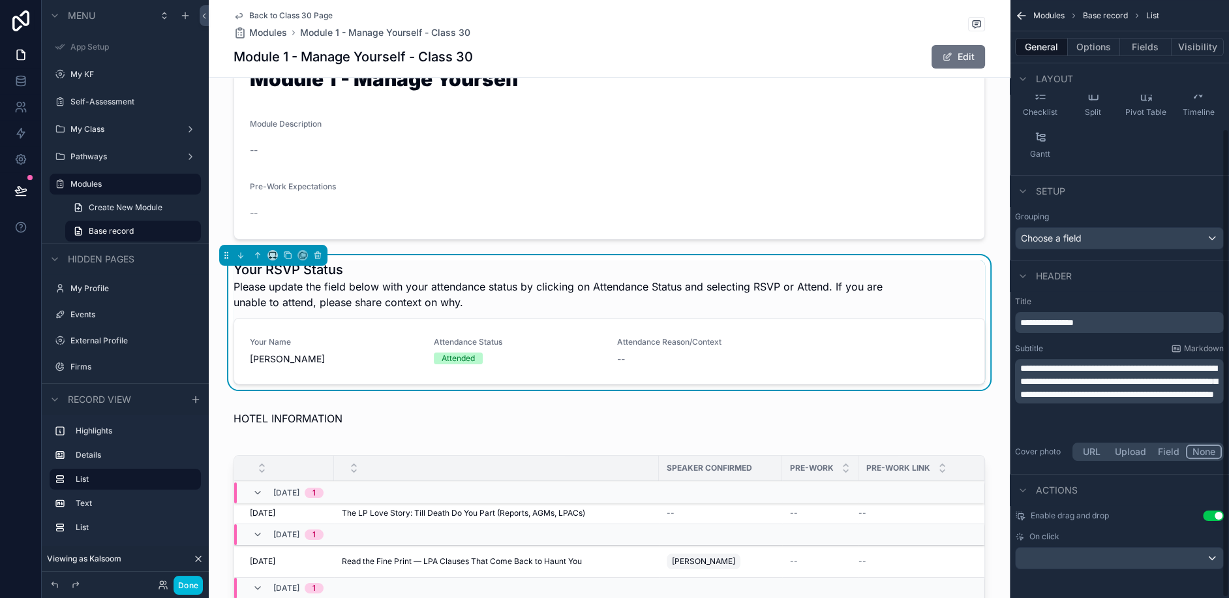
click at [1144, 48] on button "Fields" at bounding box center [1146, 47] width 52 height 18
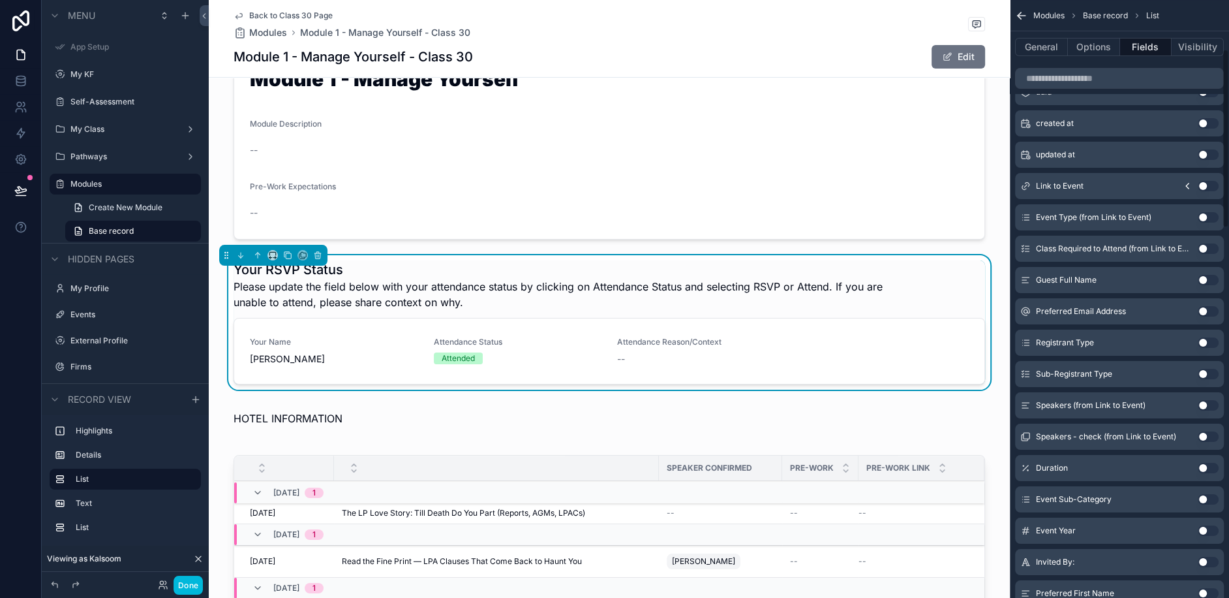
scroll to position [0, 0]
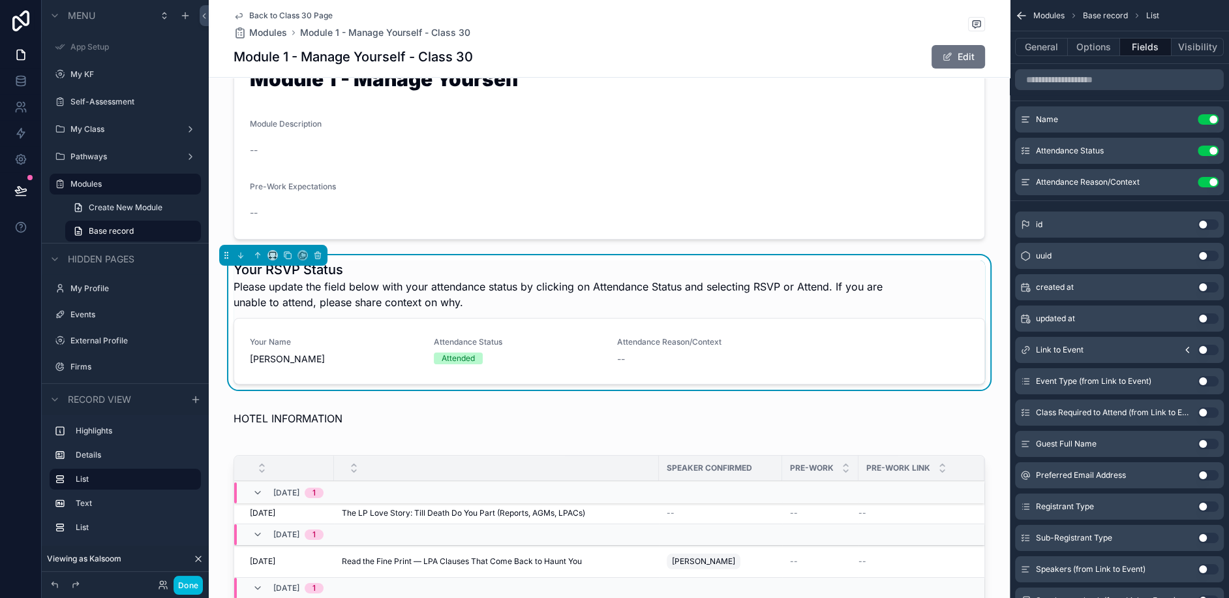
click at [1185, 161] on div "Attendance Status Use setting" at bounding box center [1119, 151] width 209 height 26
click at [0, 0] on icon "scrollable content" at bounding box center [0, 0] width 0 height 0
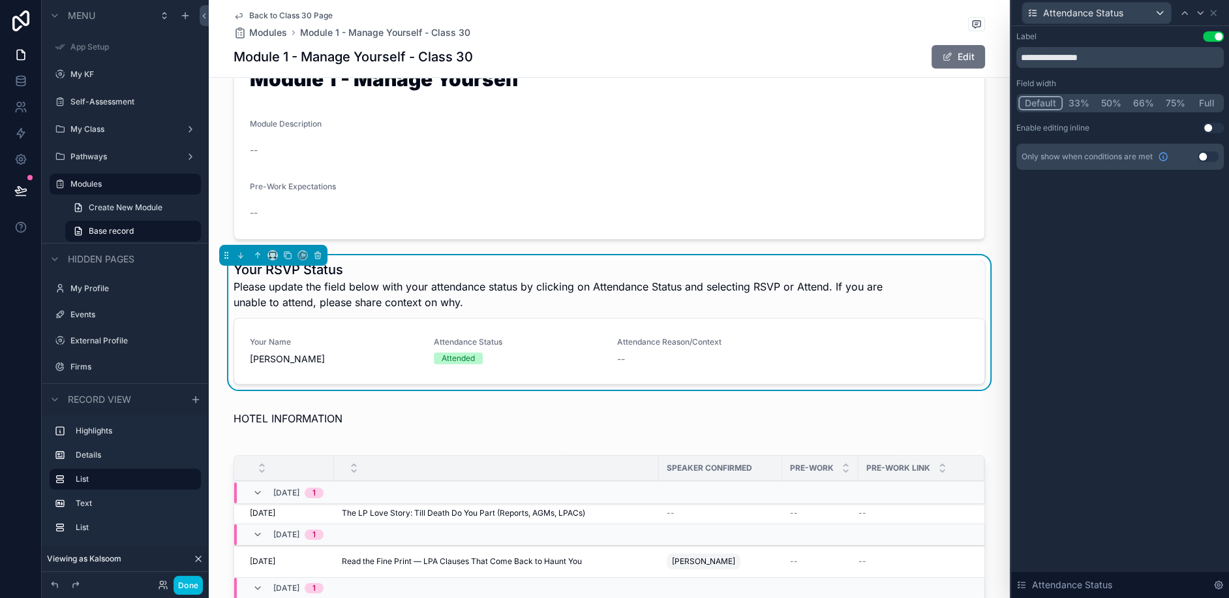
click at [1214, 127] on button "Use setting" at bounding box center [1213, 128] width 21 height 10
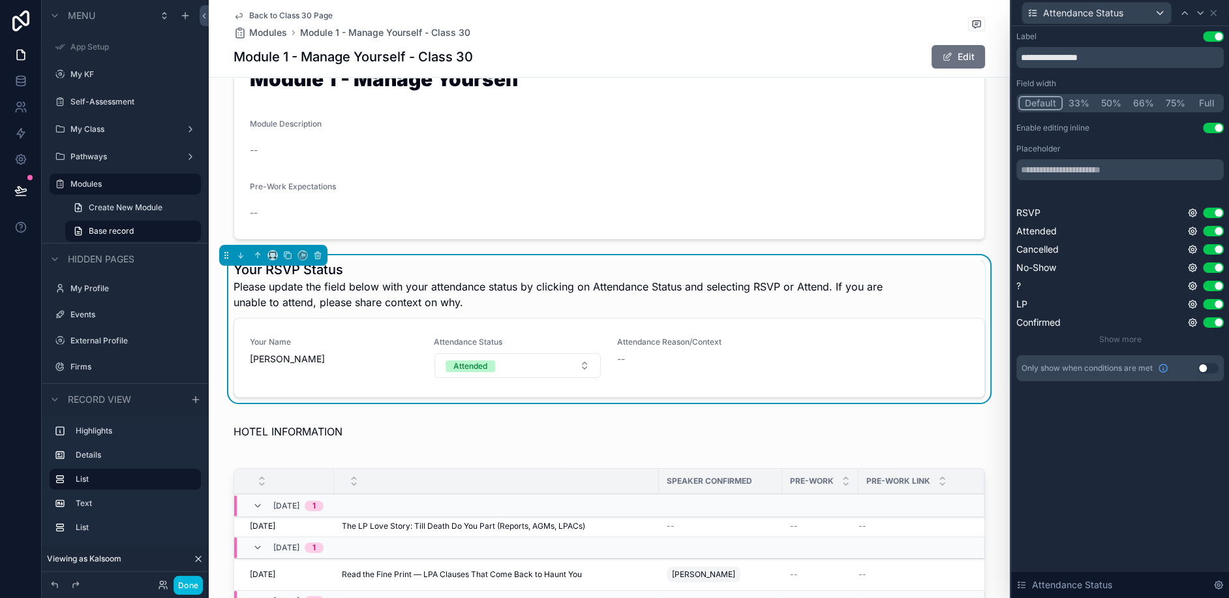
click at [1211, 129] on button "Use setting" at bounding box center [1213, 128] width 21 height 10
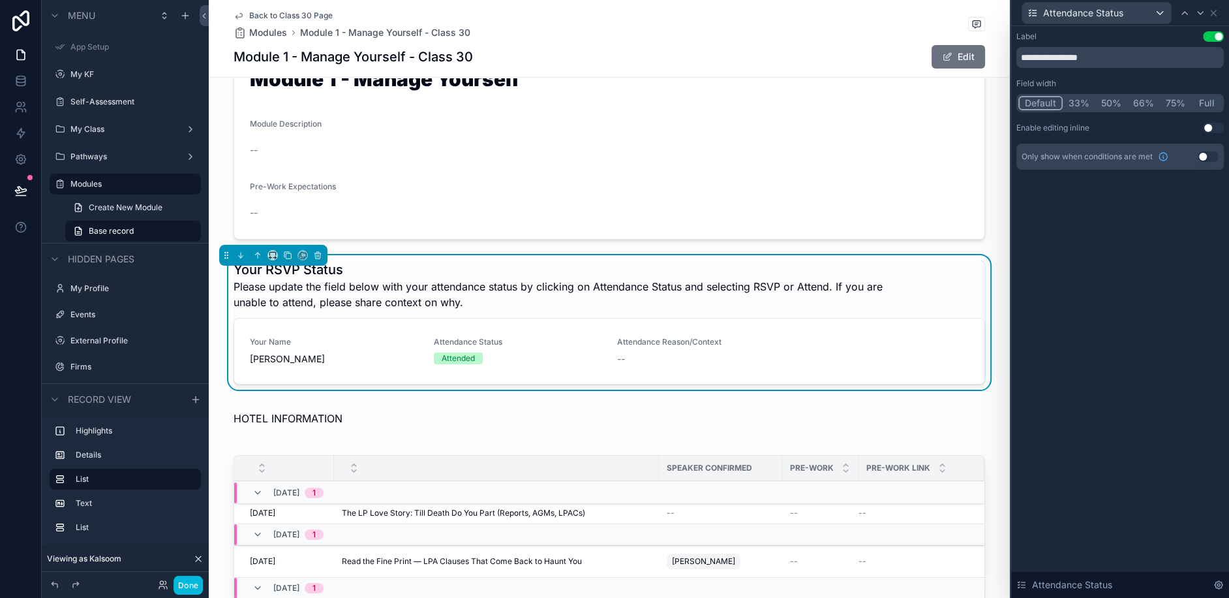
click at [1219, 160] on div "Only show when conditions are met Use setting" at bounding box center [1121, 157] width 208 height 26
drag, startPoint x: 1213, startPoint y: 132, endPoint x: 1217, endPoint y: 166, distance: 34.8
click at [1217, 166] on div "**********" at bounding box center [1121, 100] width 208 height 138
click at [1214, 128] on button "Use setting" at bounding box center [1213, 128] width 21 height 10
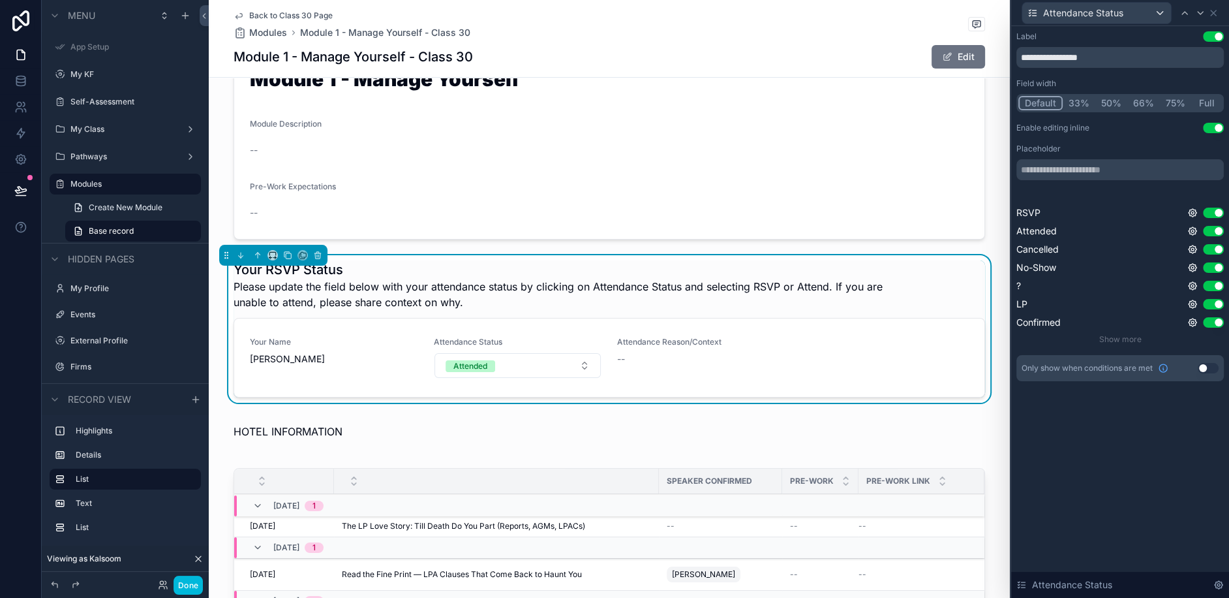
click at [1211, 233] on button "Use setting" at bounding box center [1213, 231] width 21 height 10
click at [1218, 266] on button "Use setting" at bounding box center [1213, 267] width 21 height 10
click at [1216, 284] on button "Use setting" at bounding box center [1213, 286] width 21 height 10
click at [1215, 303] on button "Use setting" at bounding box center [1213, 304] width 21 height 10
click at [1214, 326] on button "Use setting" at bounding box center [1213, 322] width 21 height 10
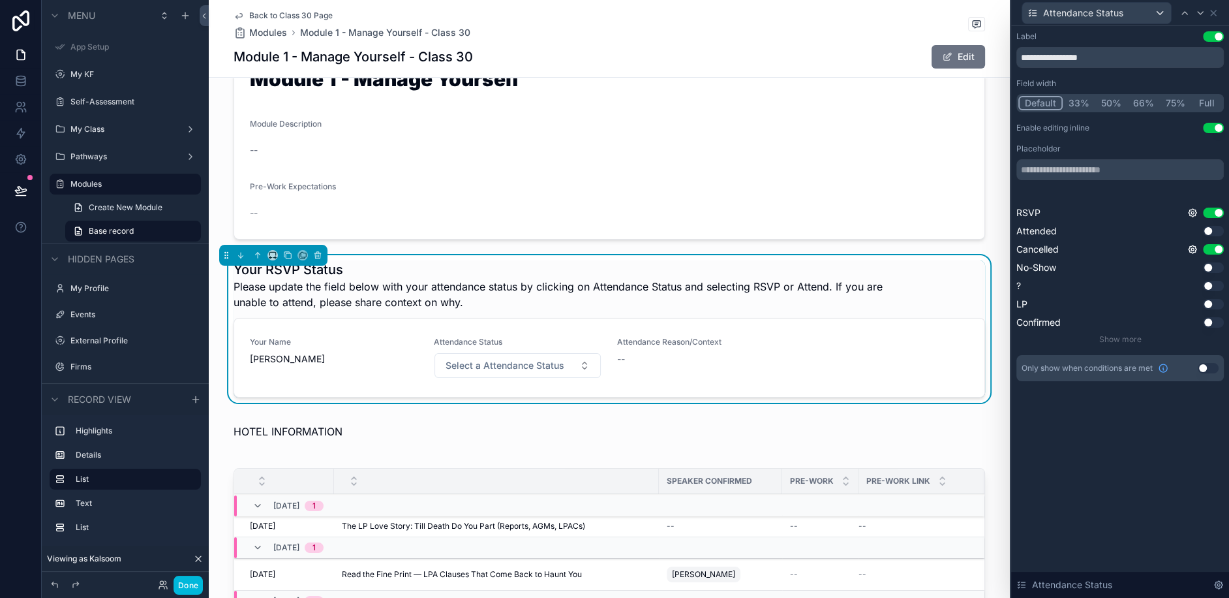
click at [540, 359] on span "Select a Attendance Status" at bounding box center [505, 365] width 119 height 13
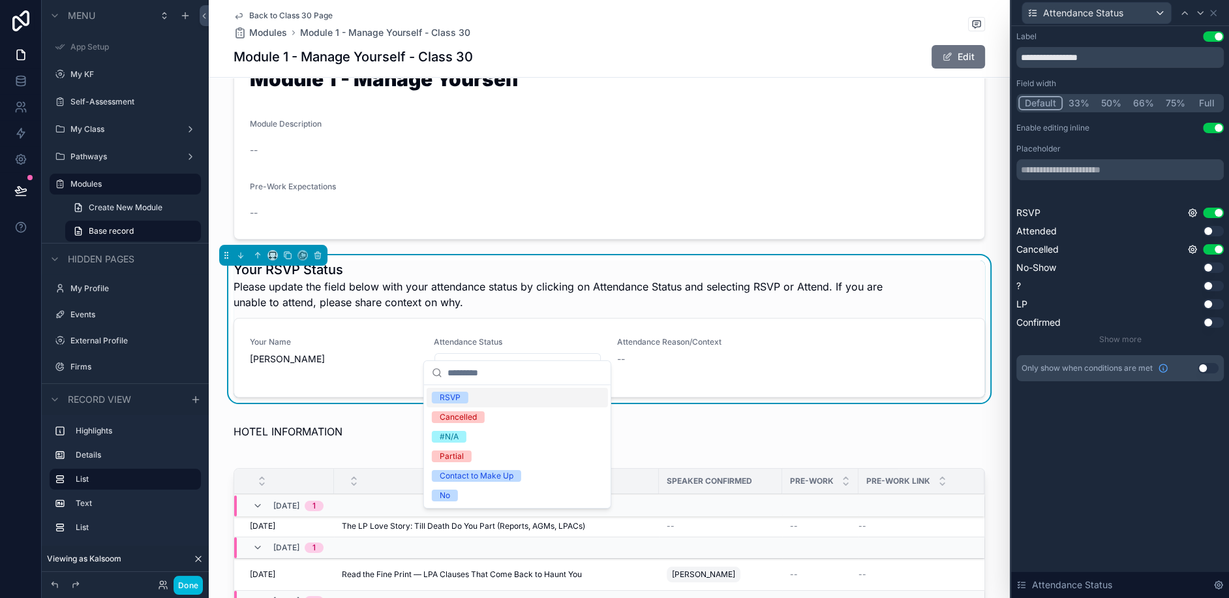
click at [1092, 443] on div "**********" at bounding box center [1121, 312] width 218 height 572
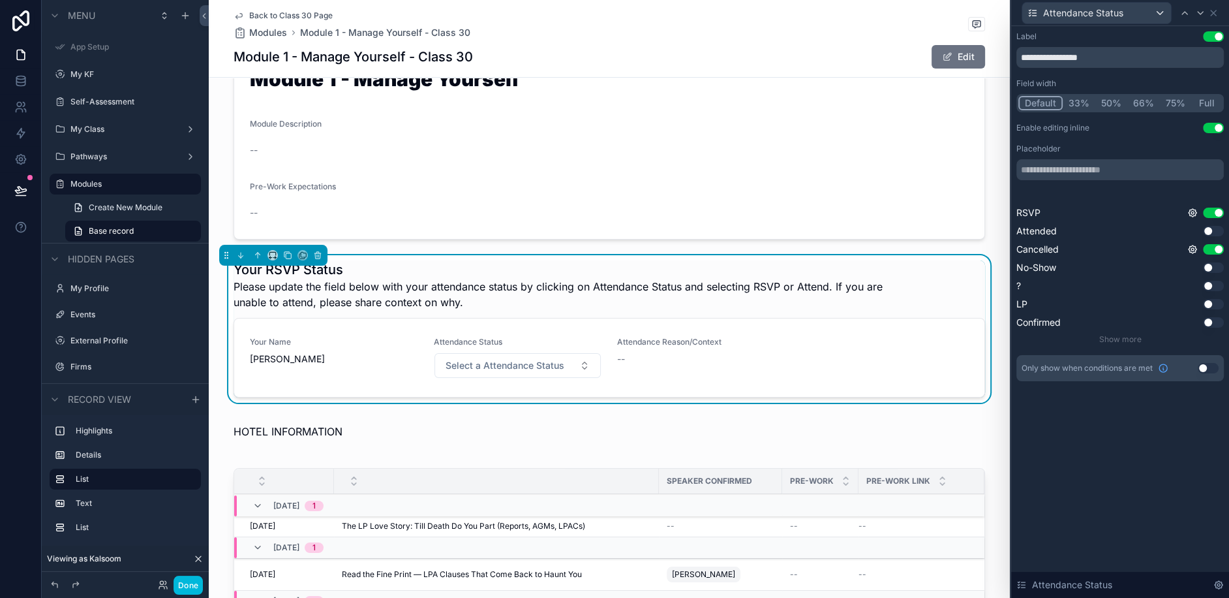
click at [1152, 408] on div "**********" at bounding box center [1121, 219] width 218 height 386
click at [1128, 138] on div "**********" at bounding box center [1121, 206] width 208 height 350
click at [554, 359] on span "Select a Attendance Status" at bounding box center [505, 365] width 119 height 13
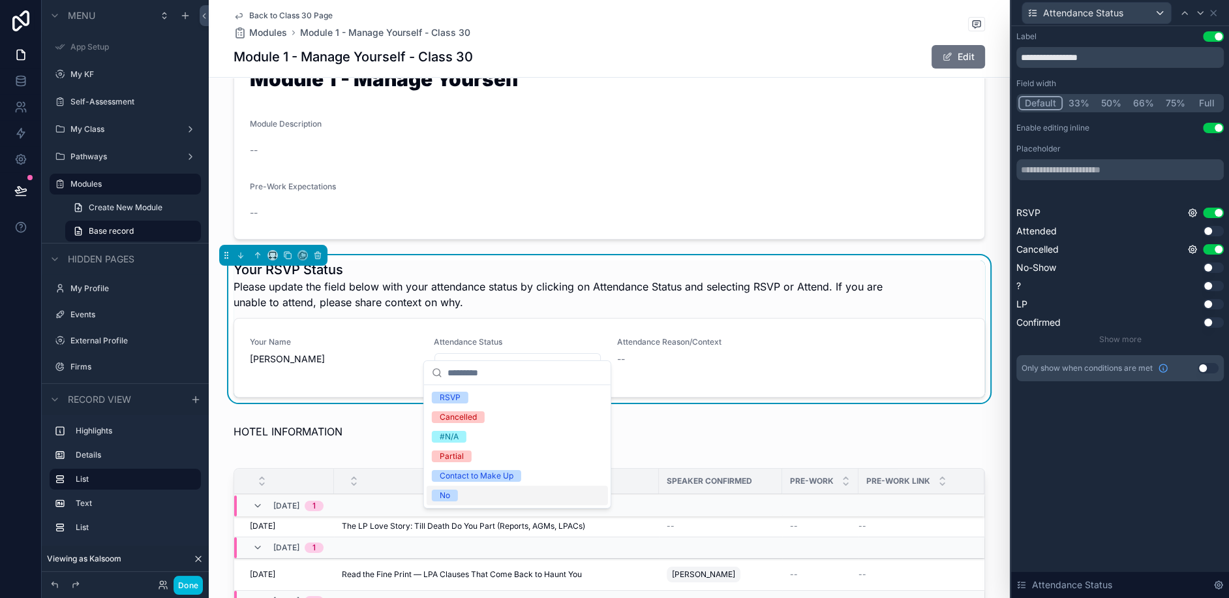
click at [1194, 248] on icon at bounding box center [1193, 249] width 3 height 3
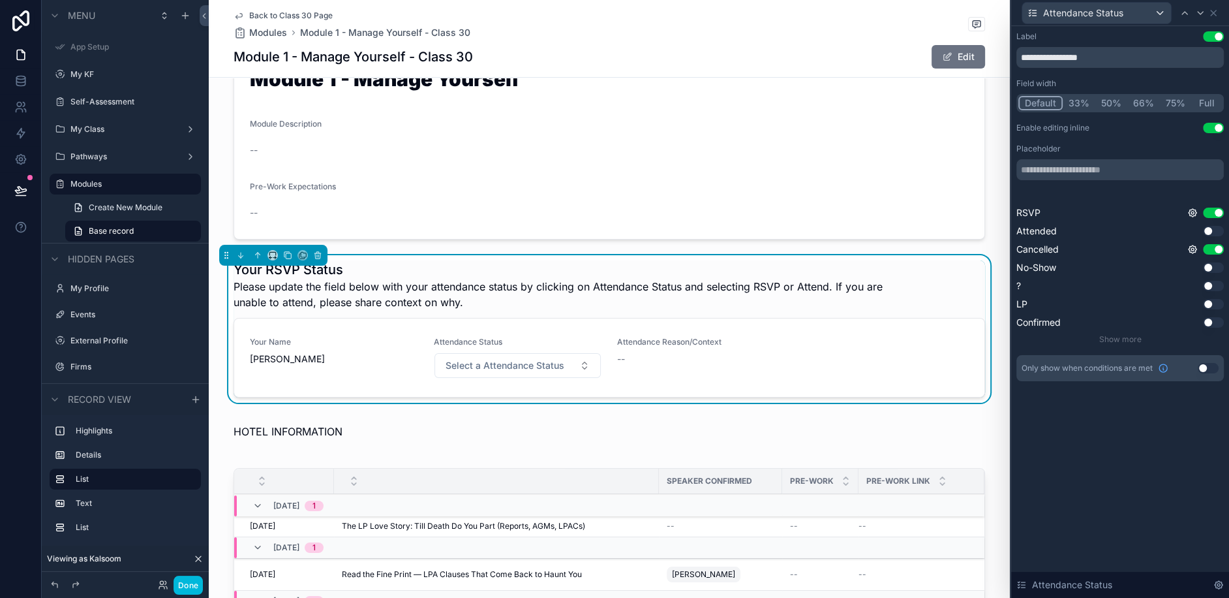
click at [1194, 248] on icon at bounding box center [1193, 249] width 3 height 3
click at [1113, 448] on div "**********" at bounding box center [1121, 312] width 218 height 572
click at [1206, 14] on div at bounding box center [1201, 13] width 16 height 16
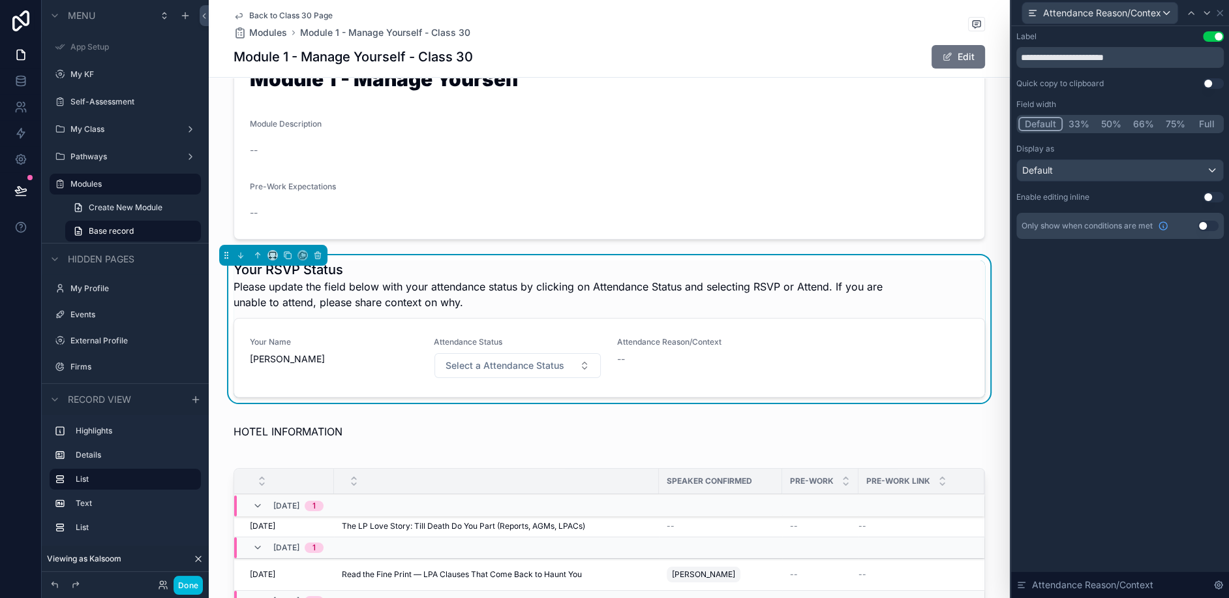
click at [1217, 194] on button "Use setting" at bounding box center [1213, 197] width 21 height 10
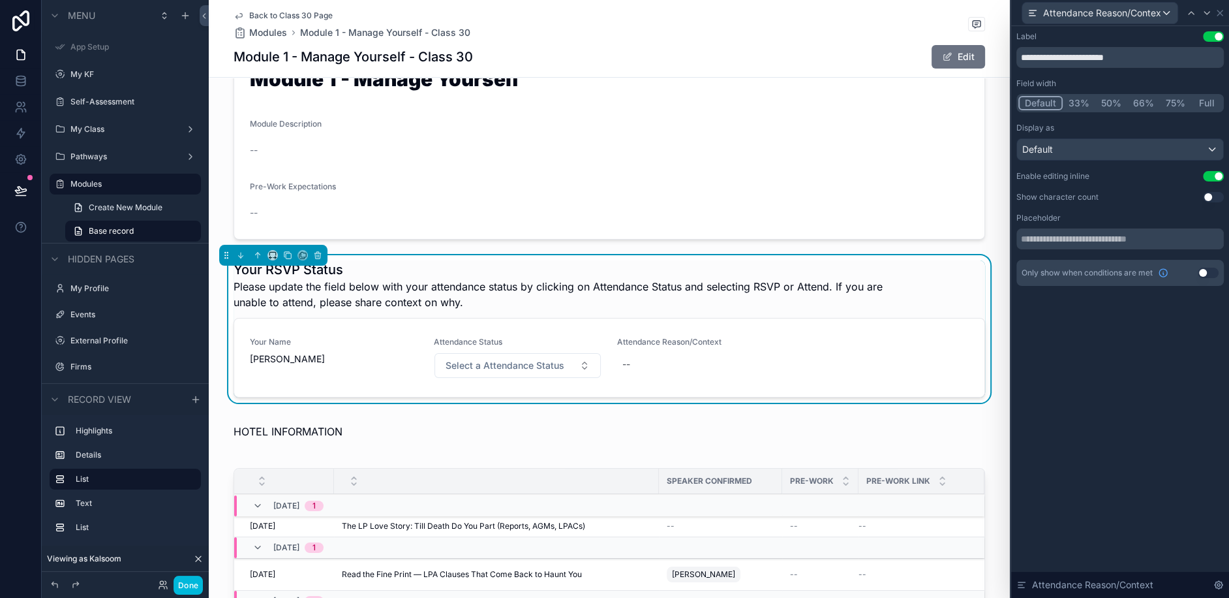
click at [1218, 271] on button "Use setting" at bounding box center [1208, 273] width 21 height 10
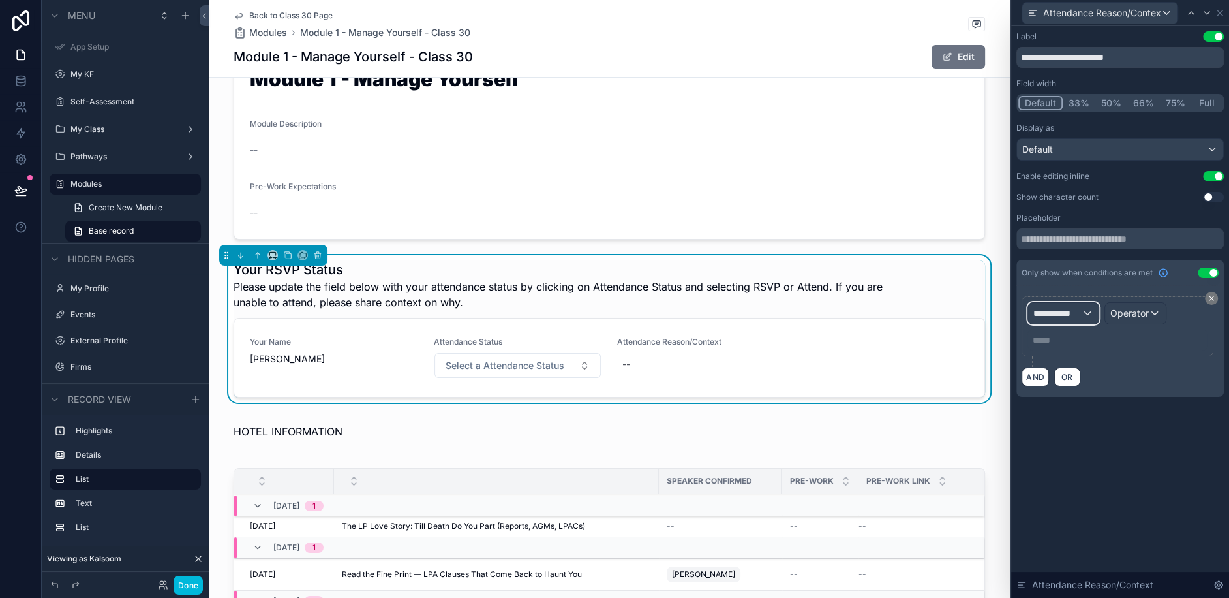
click at [1077, 318] on span "**********" at bounding box center [1058, 313] width 48 height 13
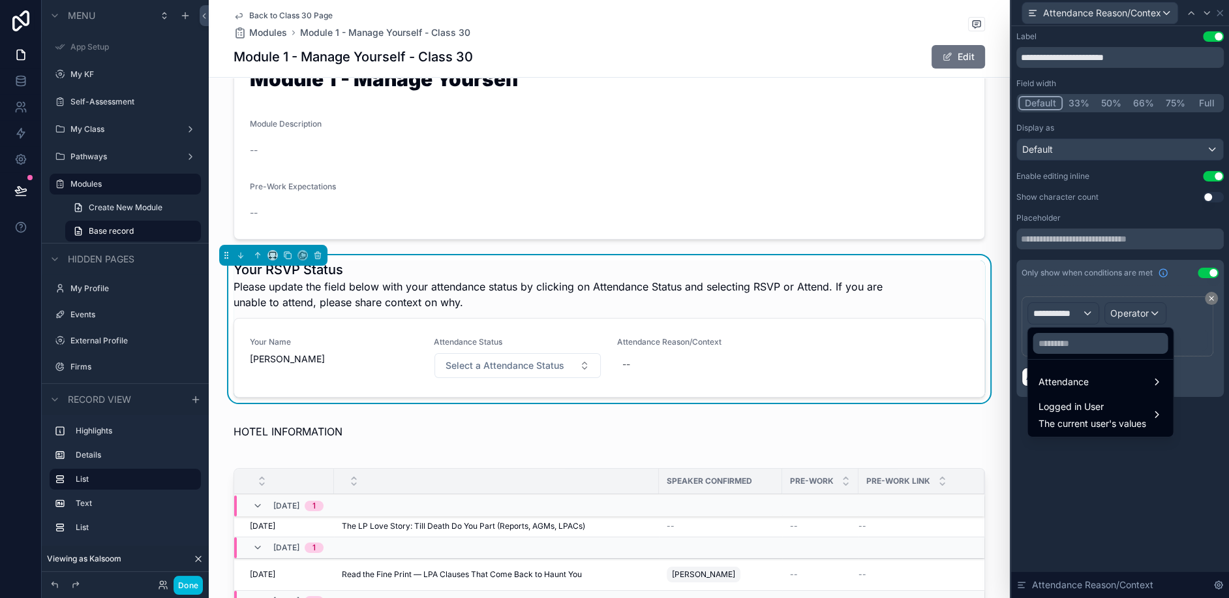
click at [1072, 380] on span "Attendance" at bounding box center [1063, 382] width 50 height 16
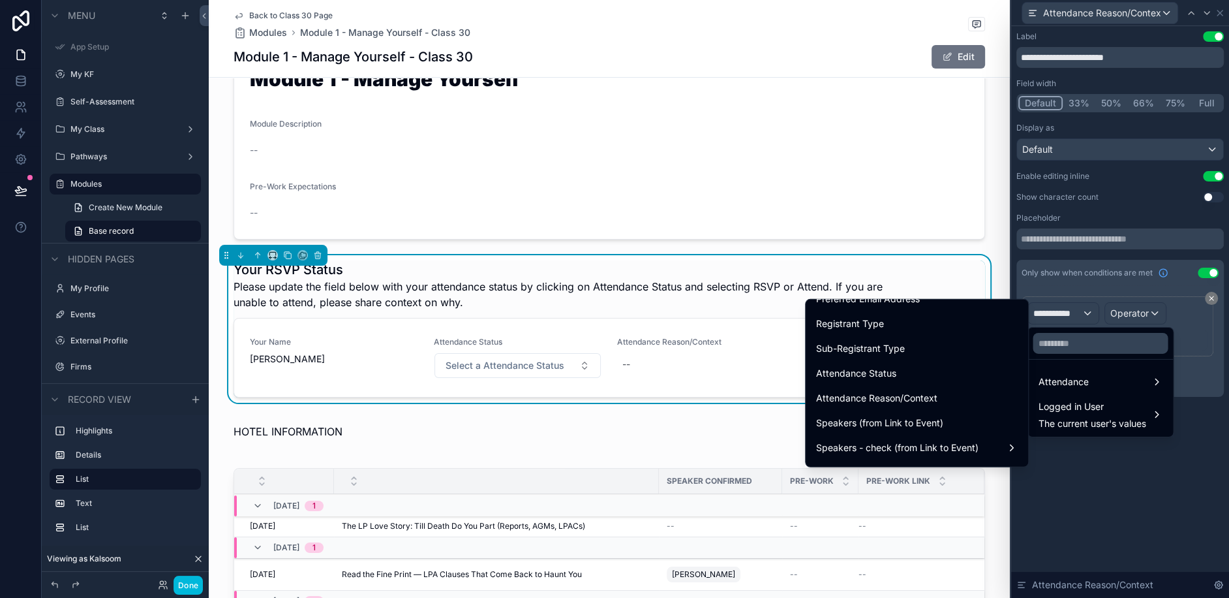
scroll to position [271, 0]
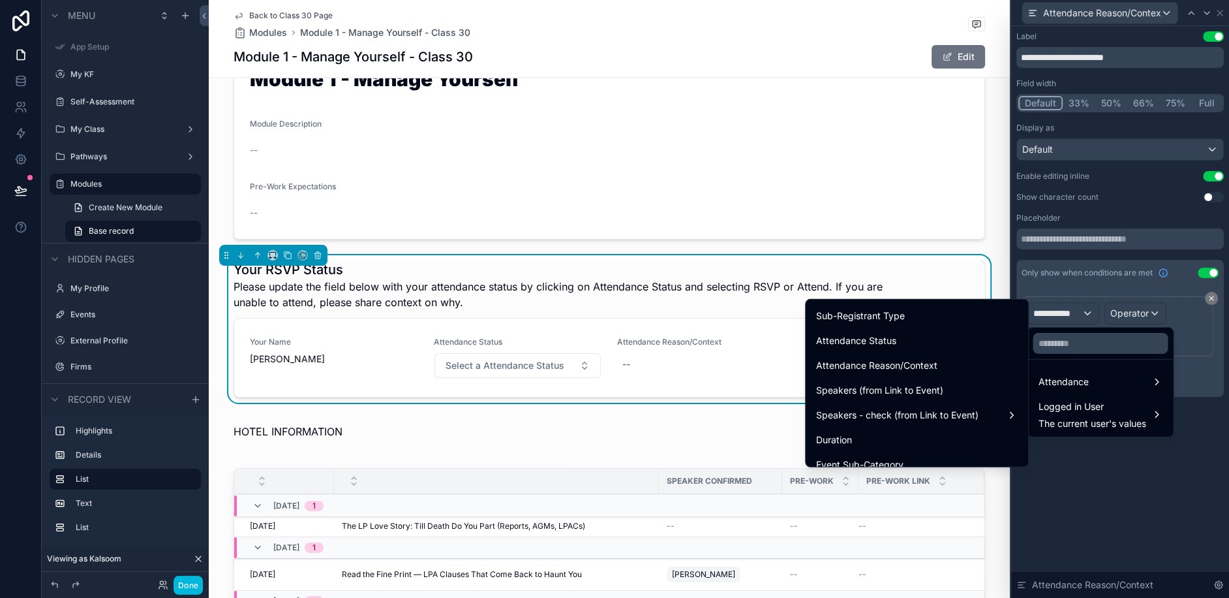
click at [873, 340] on span "Attendance Status" at bounding box center [856, 341] width 80 height 16
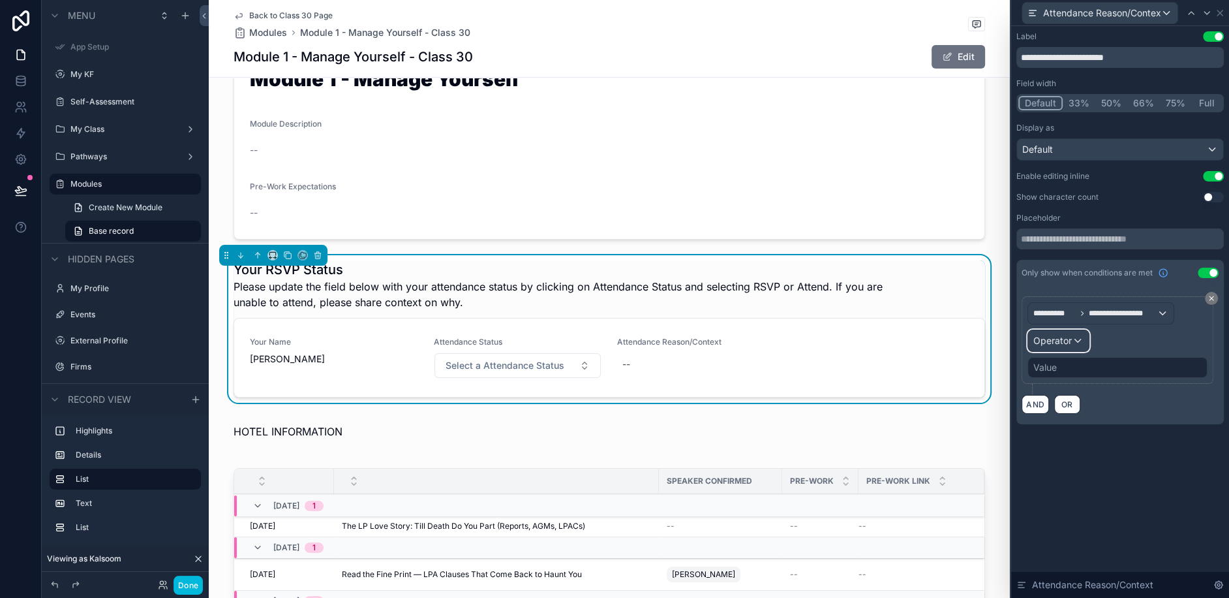
click at [1063, 335] on span "Operator" at bounding box center [1053, 340] width 39 height 11
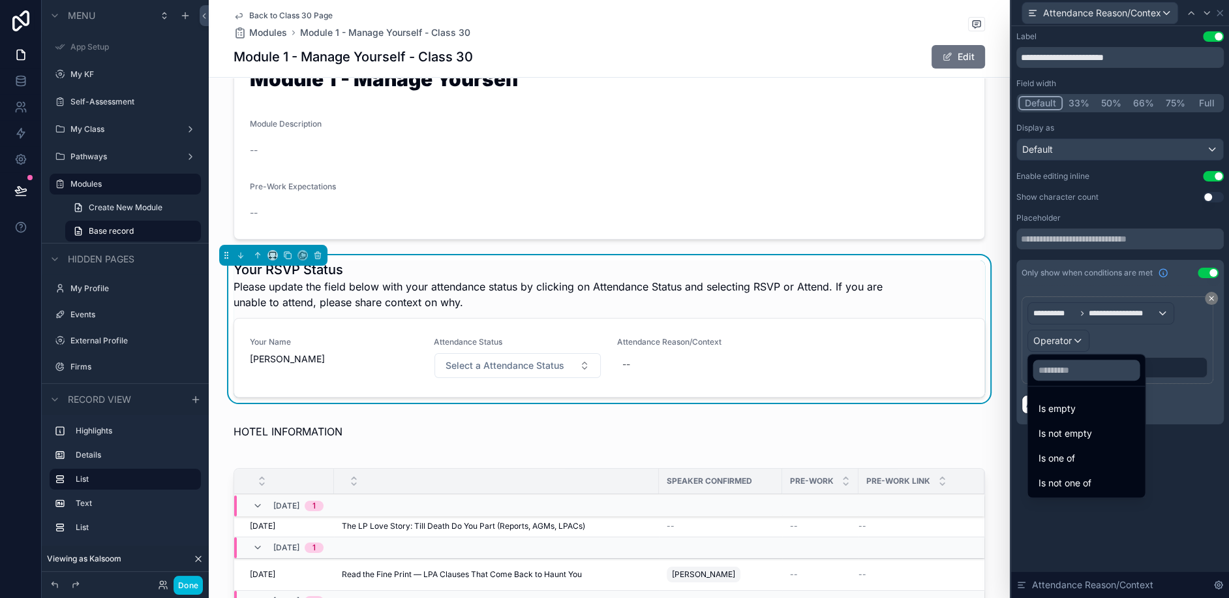
click at [1057, 453] on span "Is one of" at bounding box center [1056, 458] width 37 height 16
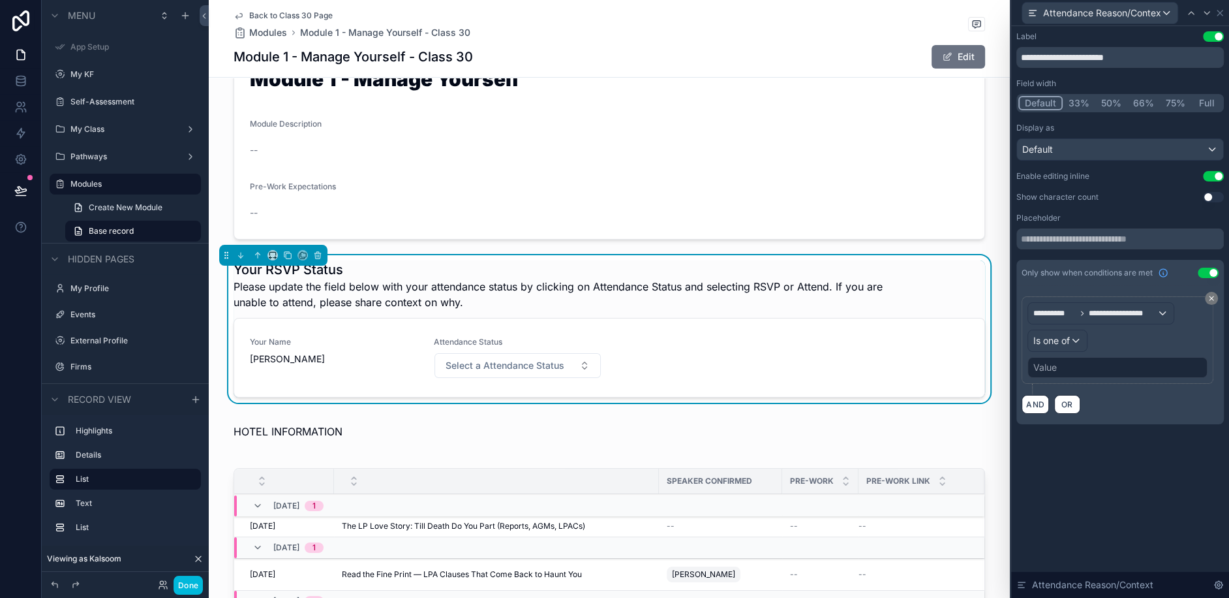
click at [1069, 368] on div "Value" at bounding box center [1118, 367] width 180 height 21
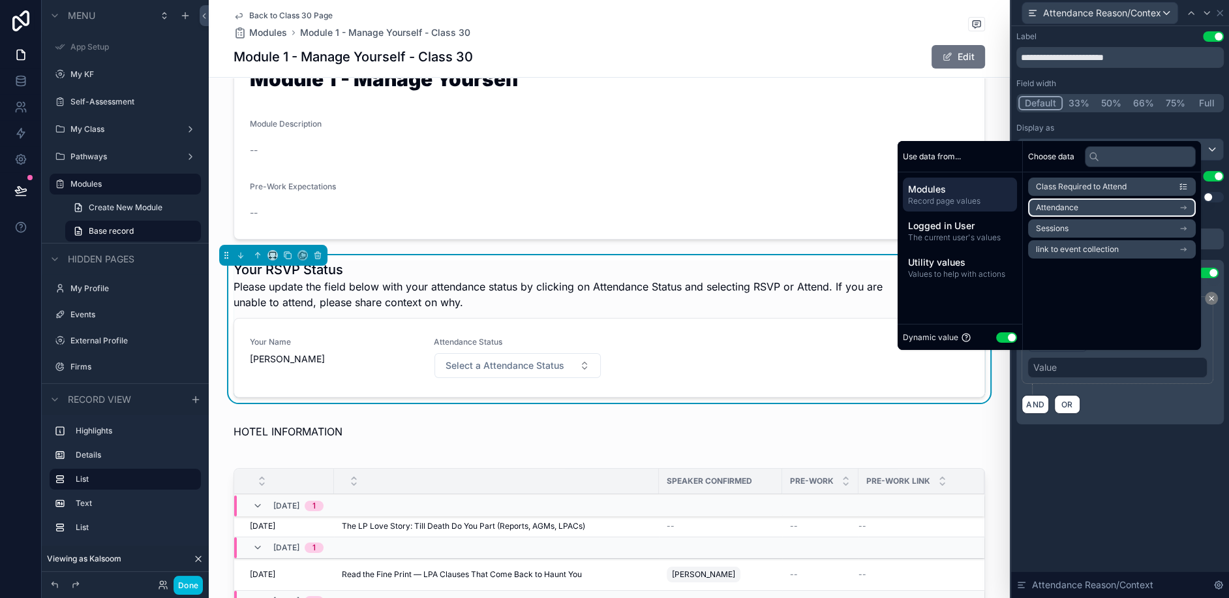
click at [1097, 206] on li "Attendance" at bounding box center [1112, 207] width 168 height 18
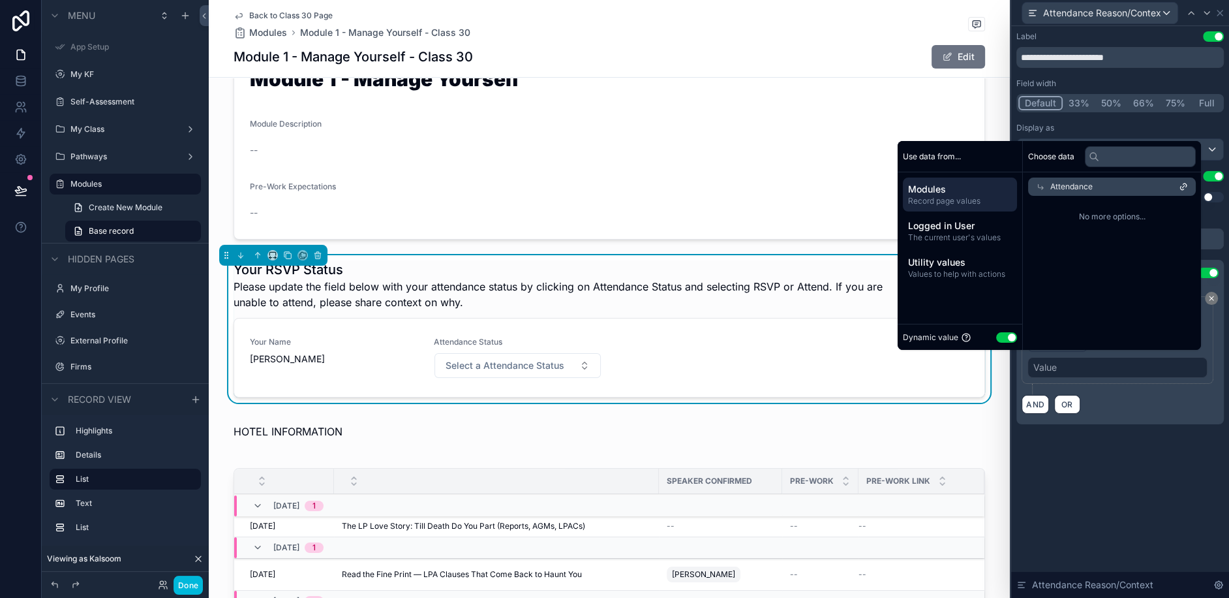
click at [960, 259] on span "Utility values" at bounding box center [960, 262] width 104 height 13
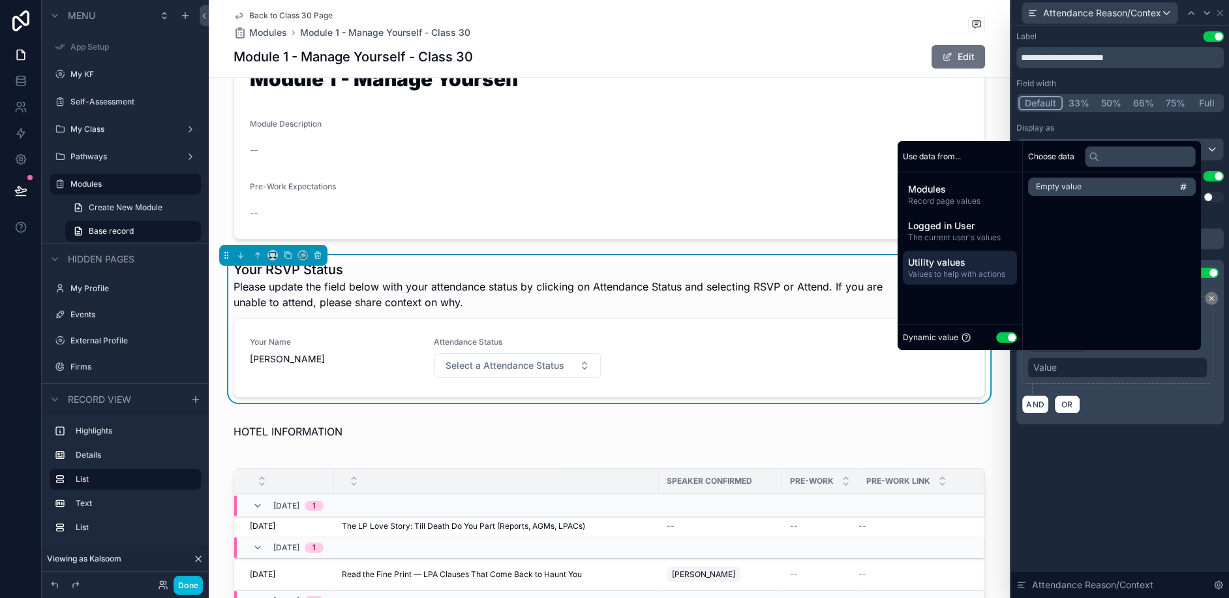
click at [998, 334] on button "Use setting" at bounding box center [1006, 337] width 21 height 10
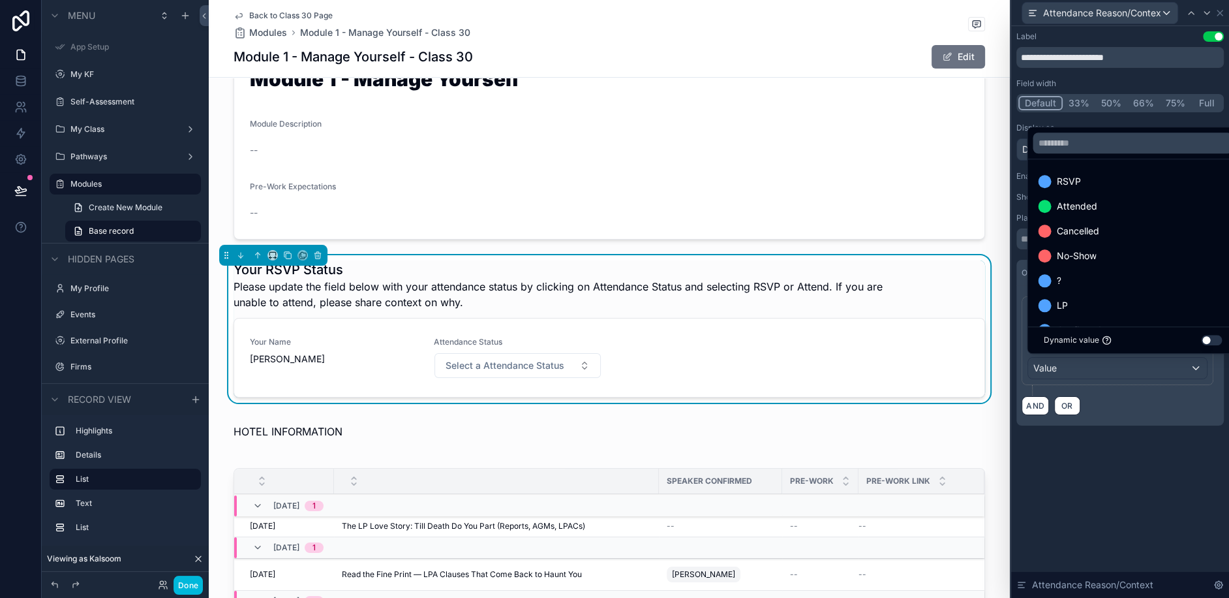
click at [1087, 231] on span "Cancelled" at bounding box center [1078, 231] width 42 height 16
click at [1090, 234] on span "No-Show" at bounding box center [1077, 231] width 40 height 16
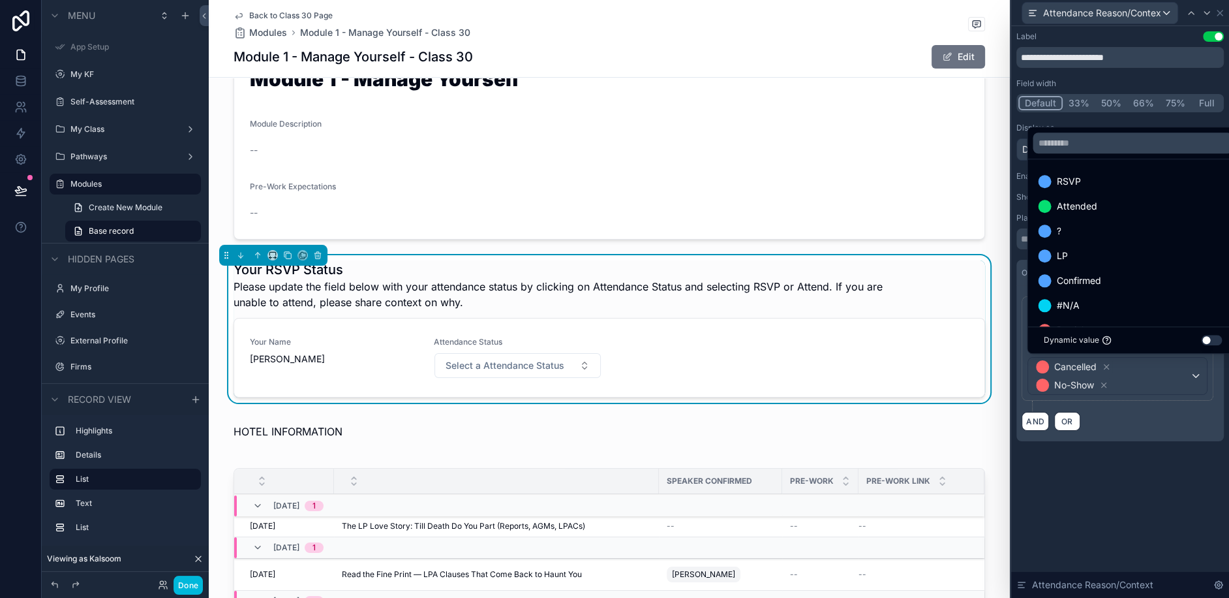
click at [1125, 509] on div "**********" at bounding box center [1121, 312] width 218 height 572
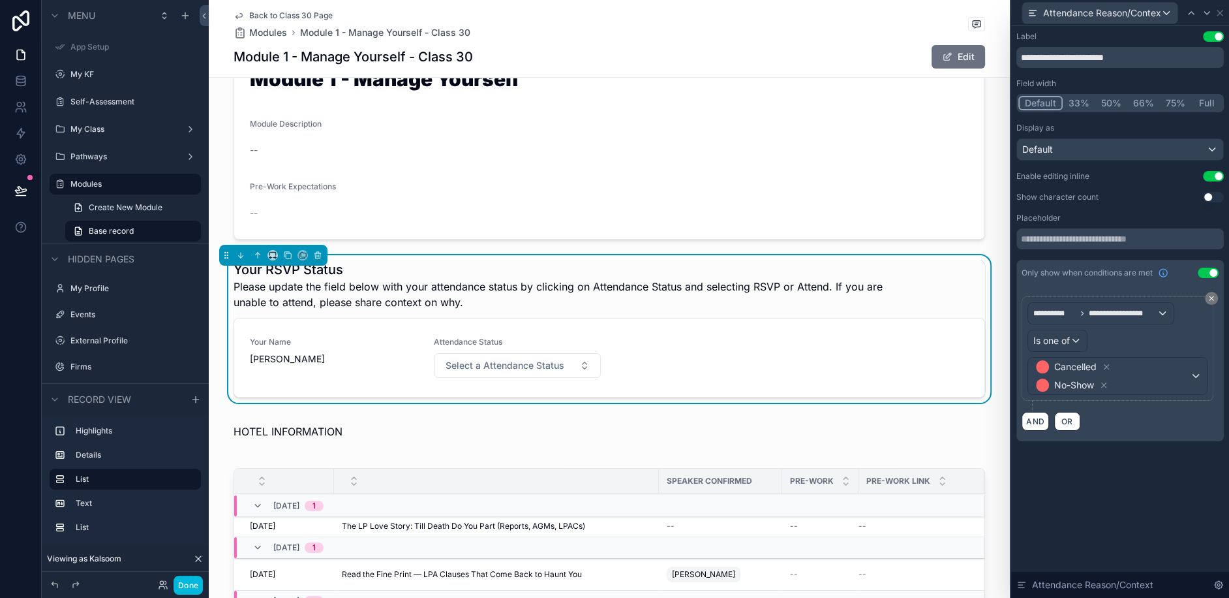
click at [1125, 509] on div "**********" at bounding box center [1121, 312] width 218 height 572
click at [1141, 514] on div "**********" at bounding box center [1121, 312] width 218 height 572
click at [1077, 57] on input "**********" at bounding box center [1121, 57] width 208 height 21
click at [1098, 236] on input "text" at bounding box center [1121, 238] width 208 height 21
click at [1114, 200] on div "Show character count Use setting" at bounding box center [1121, 197] width 208 height 10
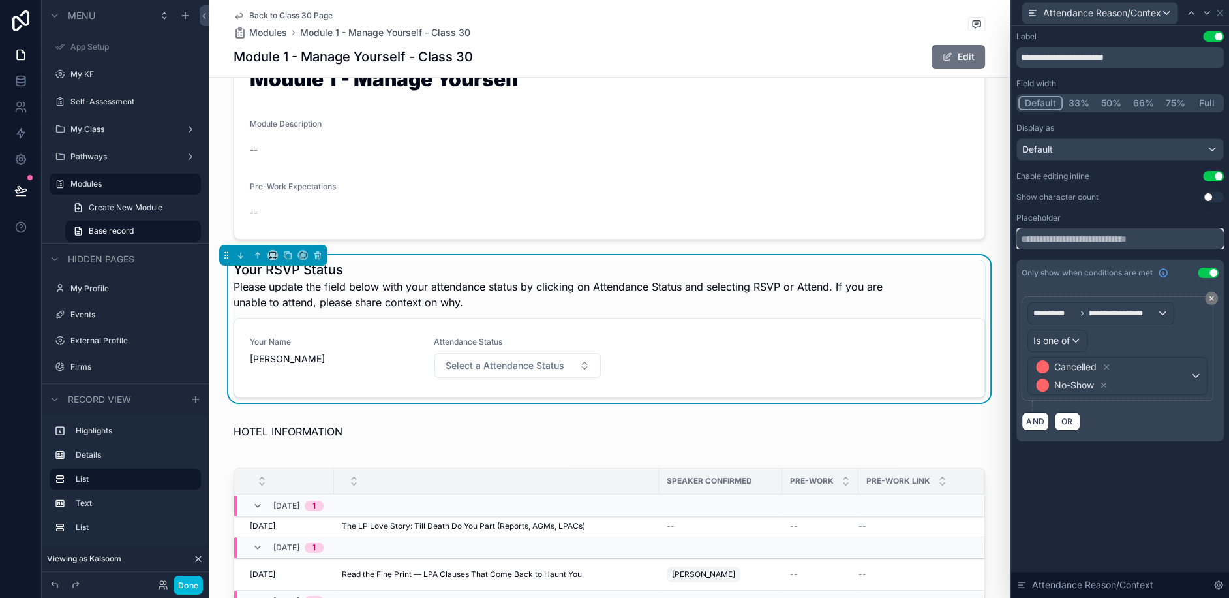
click at [1105, 238] on input "text" at bounding box center [1121, 238] width 208 height 21
type input "*"
type input "**********"
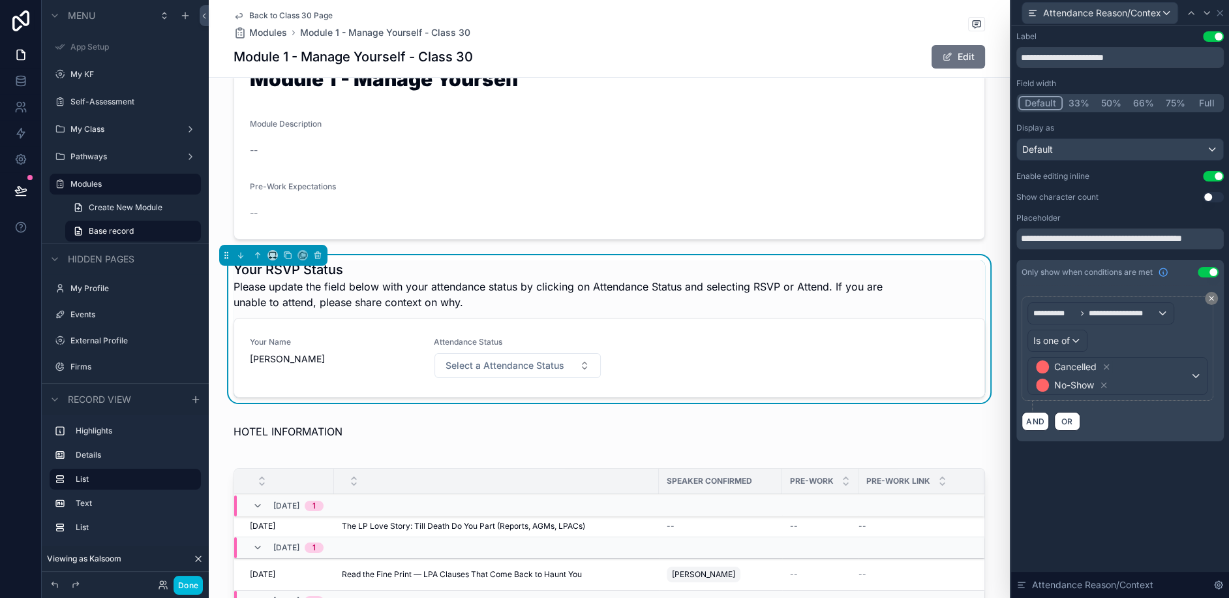
click at [1139, 494] on div "**********" at bounding box center [1121, 312] width 218 height 572
click at [489, 359] on span "Select a Attendance Status" at bounding box center [505, 365] width 119 height 13
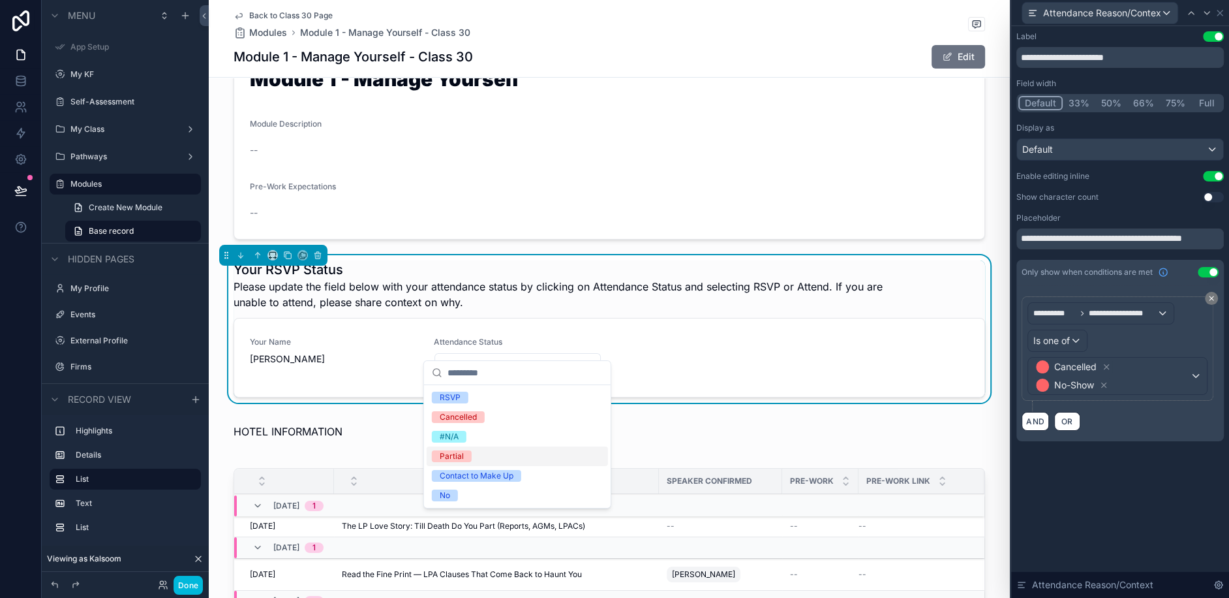
click at [373, 423] on div "scrollable content" at bounding box center [609, 435] width 801 height 34
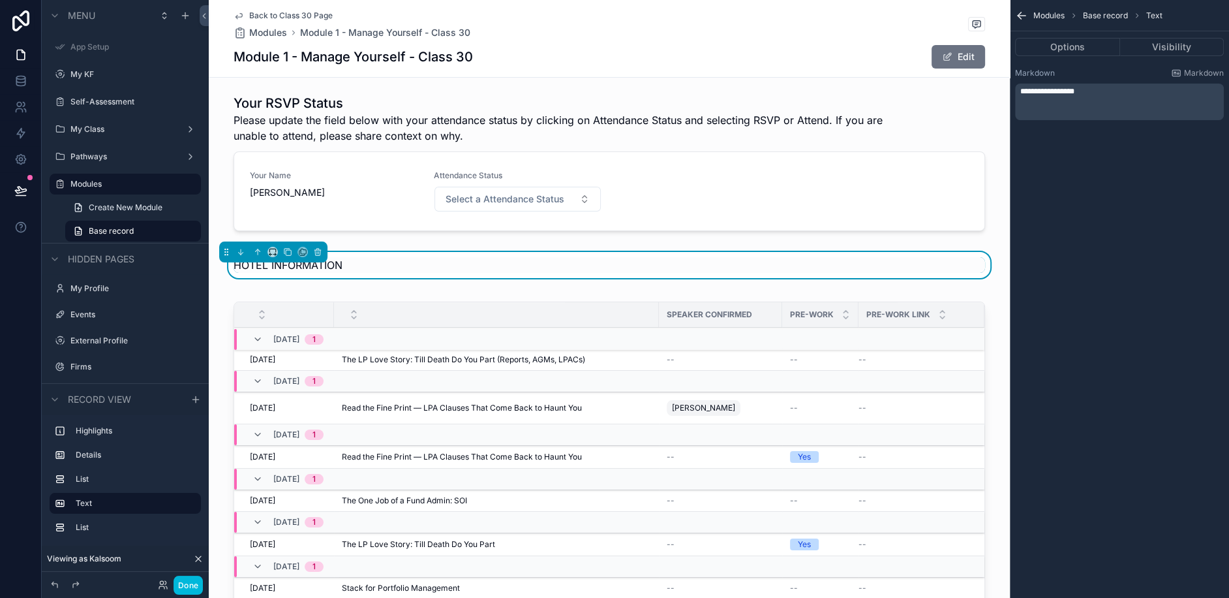
scroll to position [259, 0]
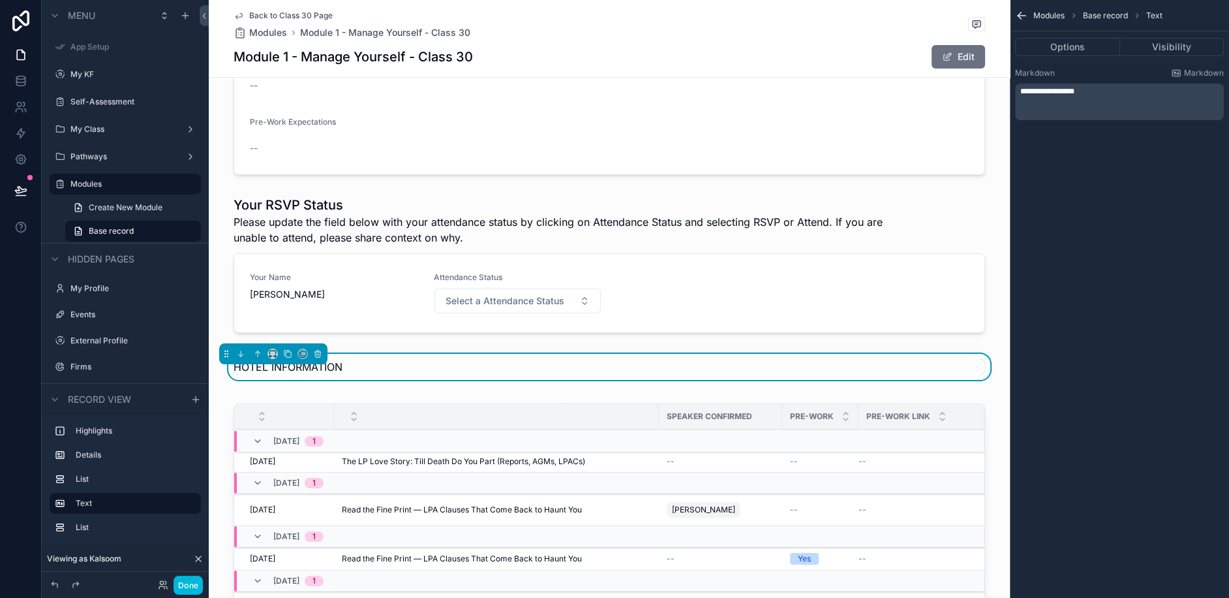
click at [360, 206] on div "scrollable content" at bounding box center [609, 267] width 801 height 153
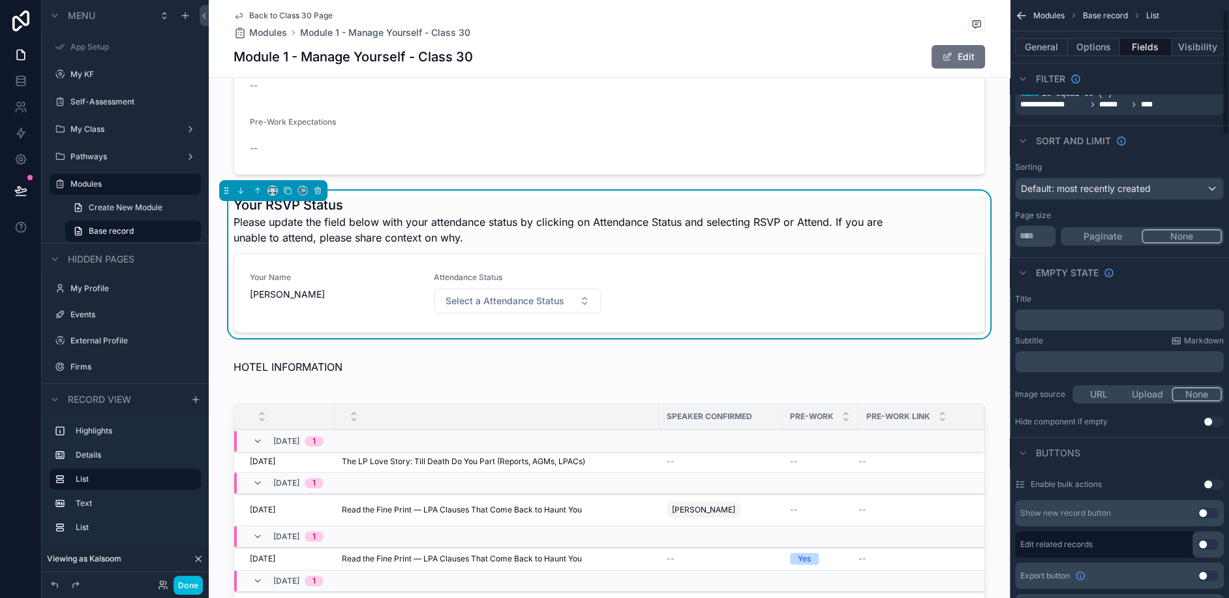
scroll to position [0, 0]
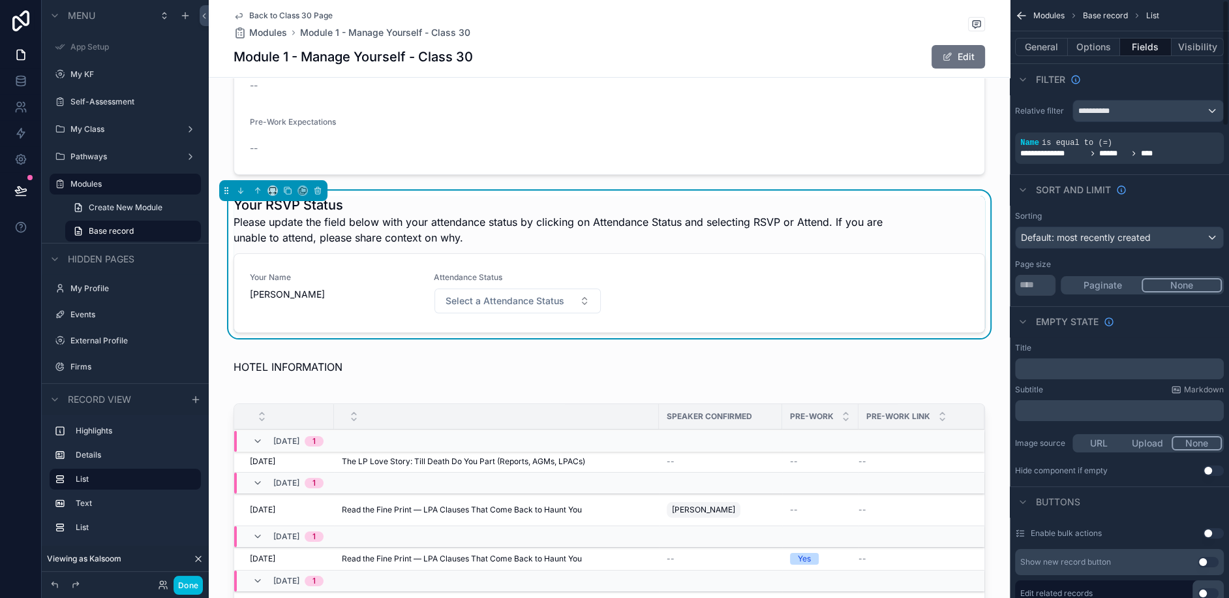
click at [1099, 51] on button "Options" at bounding box center [1094, 47] width 52 height 18
click at [1040, 46] on button "General" at bounding box center [1041, 47] width 53 height 18
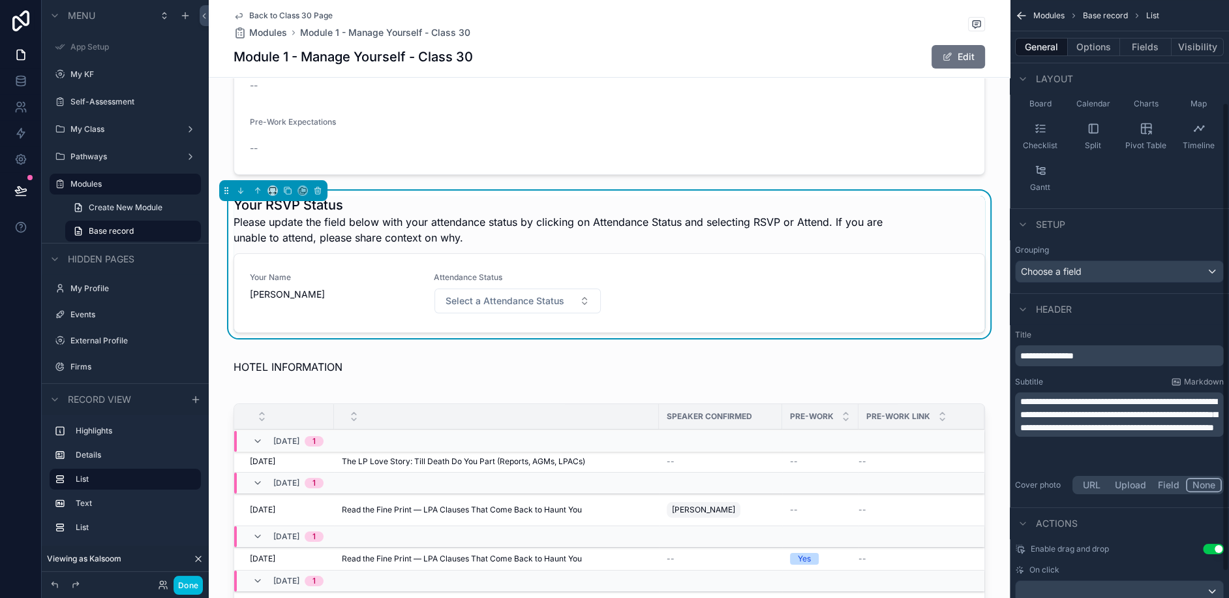
scroll to position [164, 0]
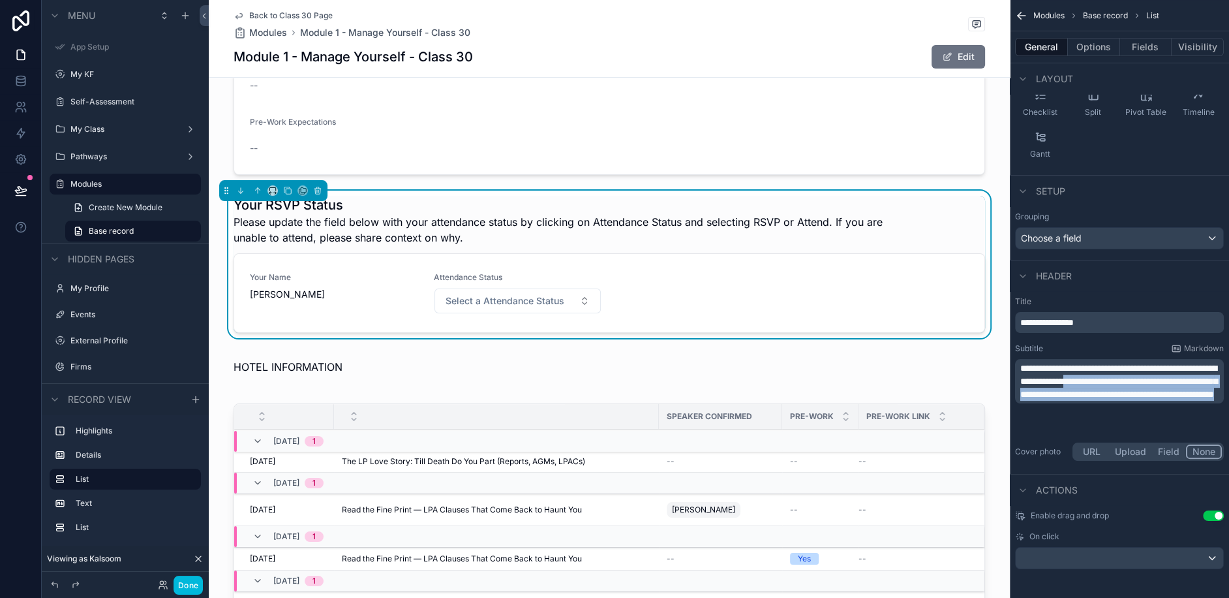
drag, startPoint x: 1048, startPoint y: 422, endPoint x: 1164, endPoint y: 375, distance: 125.3
click at [1164, 375] on p "**********" at bounding box center [1121, 381] width 201 height 39
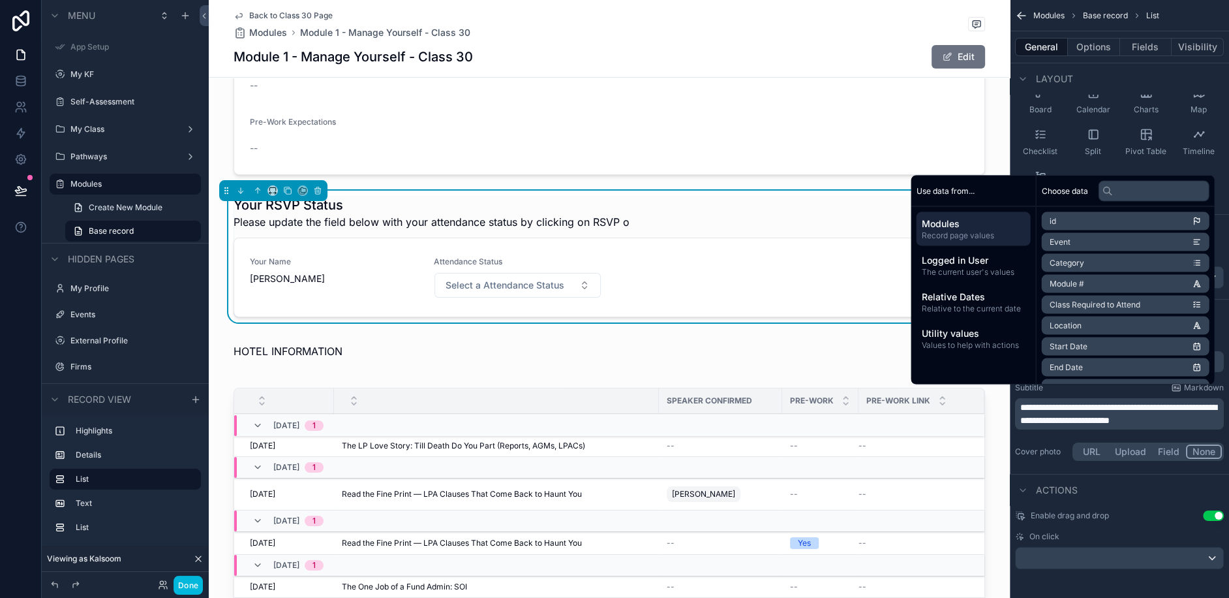
scroll to position [134, 0]
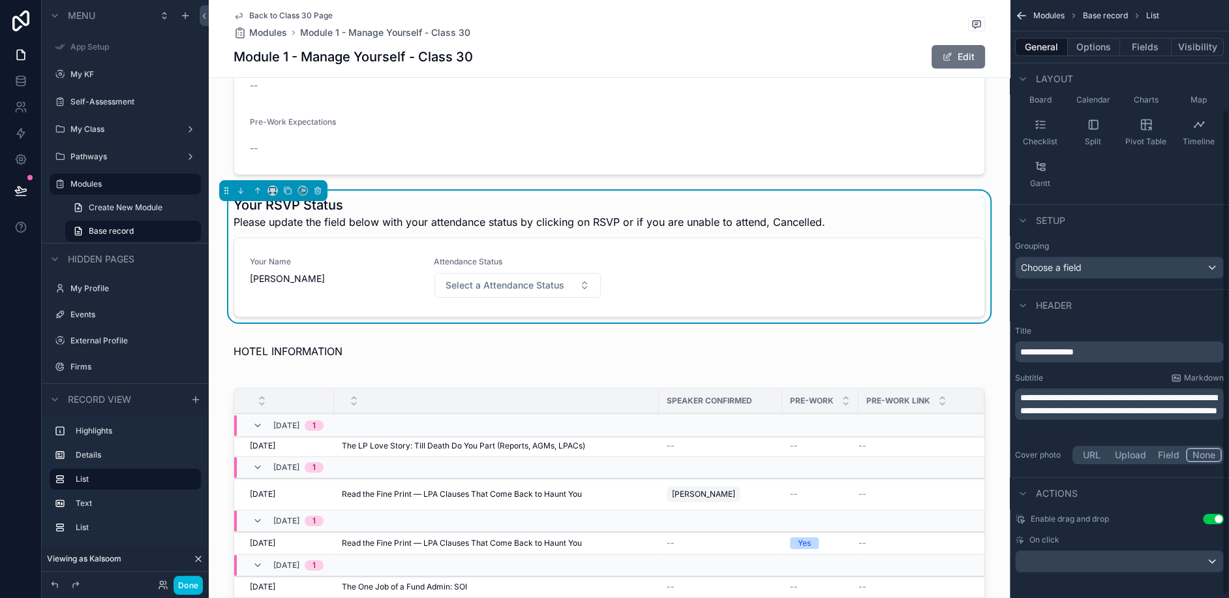
click at [1096, 511] on div "Enable drag and drop Use setting On click" at bounding box center [1119, 542] width 219 height 69
click at [514, 275] on button "Select a Attendance Status" at bounding box center [518, 285] width 167 height 25
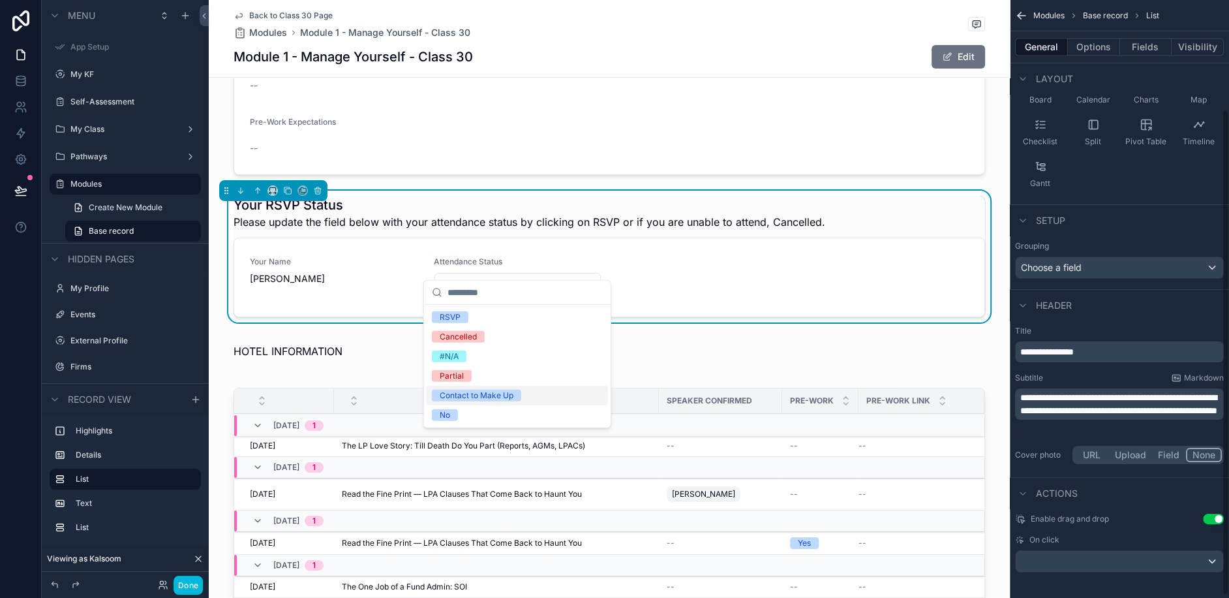
click at [1152, 46] on button "Fields" at bounding box center [1146, 47] width 52 height 18
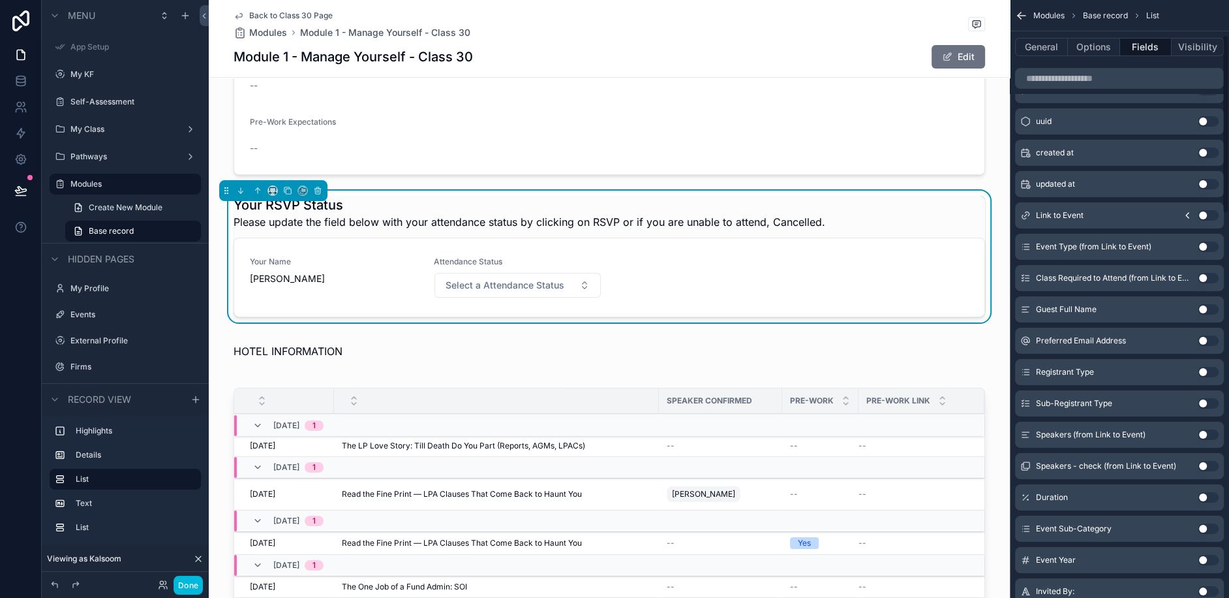
scroll to position [0, 0]
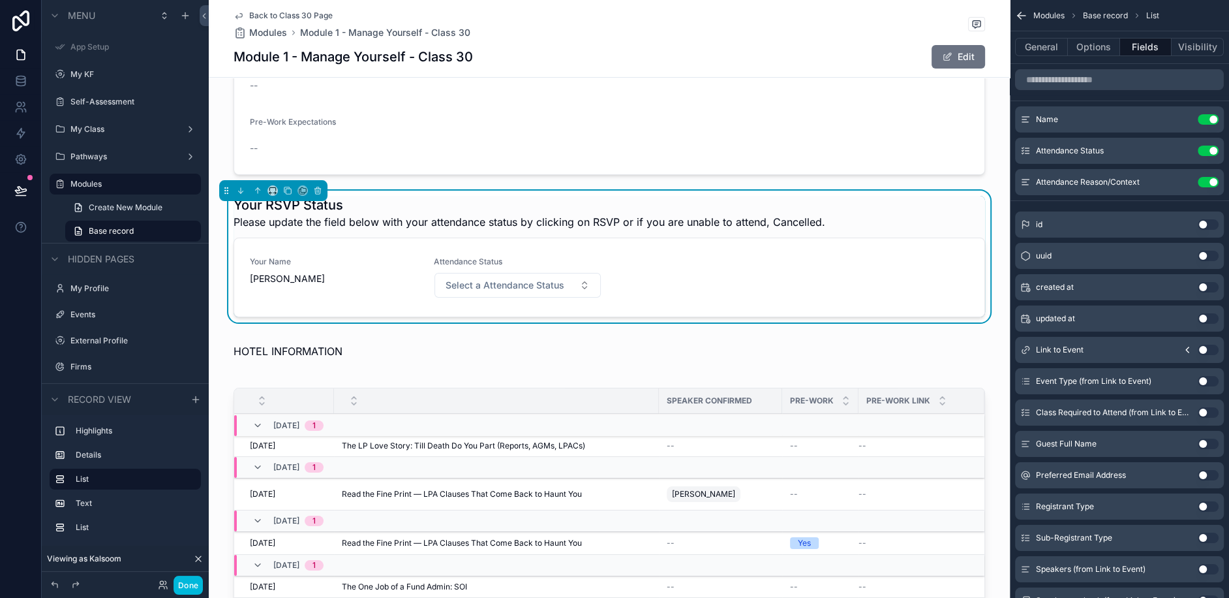
click at [0, 0] on button "scrollable content" at bounding box center [0, 0] width 0 height 0
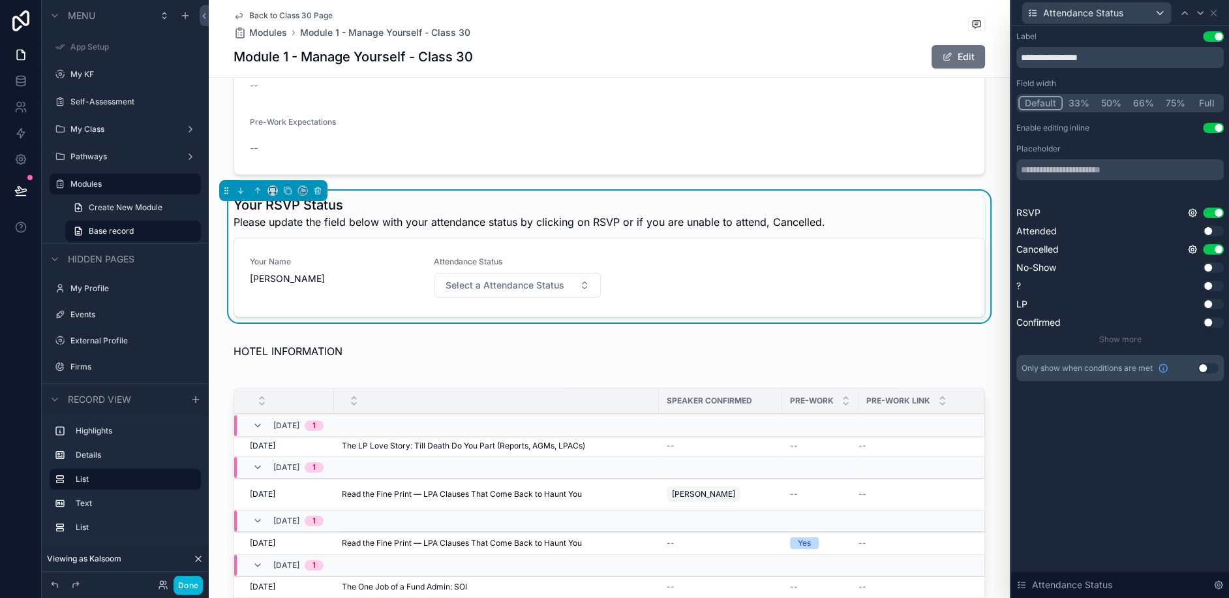
click at [1209, 132] on div "Use setting" at bounding box center [1213, 128] width 21 height 10
click at [1222, 209] on button "Use setting" at bounding box center [1213, 213] width 21 height 10
click at [1207, 215] on button "Use setting" at bounding box center [1213, 213] width 21 height 10
click at [1154, 400] on div "**********" at bounding box center [1121, 219] width 218 height 386
click at [1005, 150] on div "scrollable content" at bounding box center [609, 59] width 801 height 241
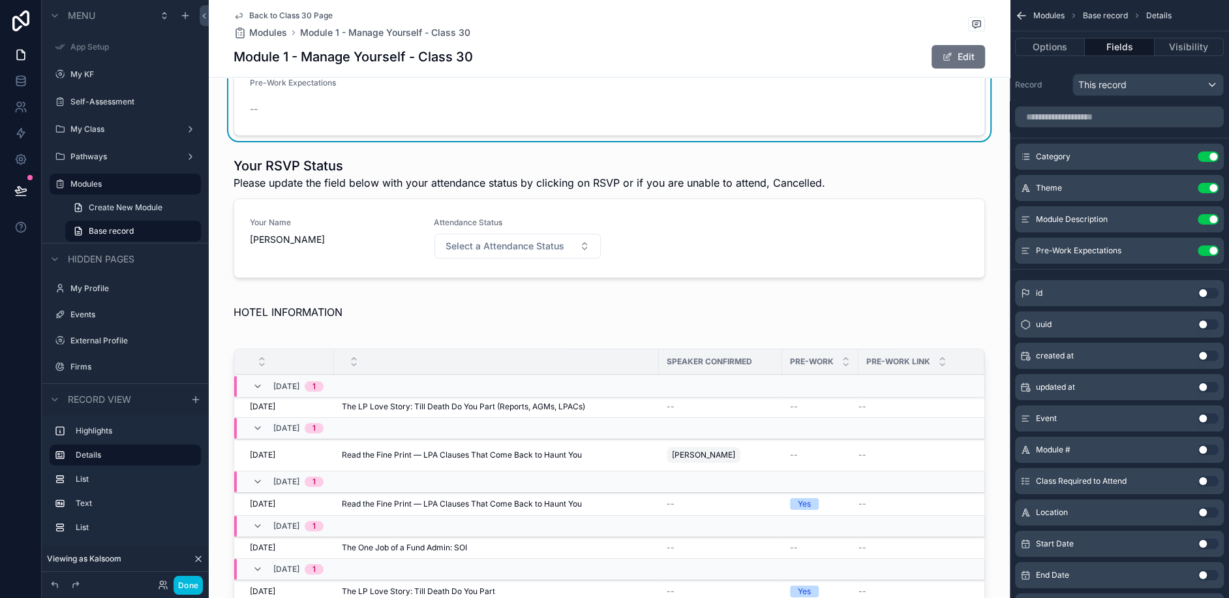
scroll to position [297, 0]
click at [548, 225] on div "scrollable content" at bounding box center [609, 221] width 801 height 137
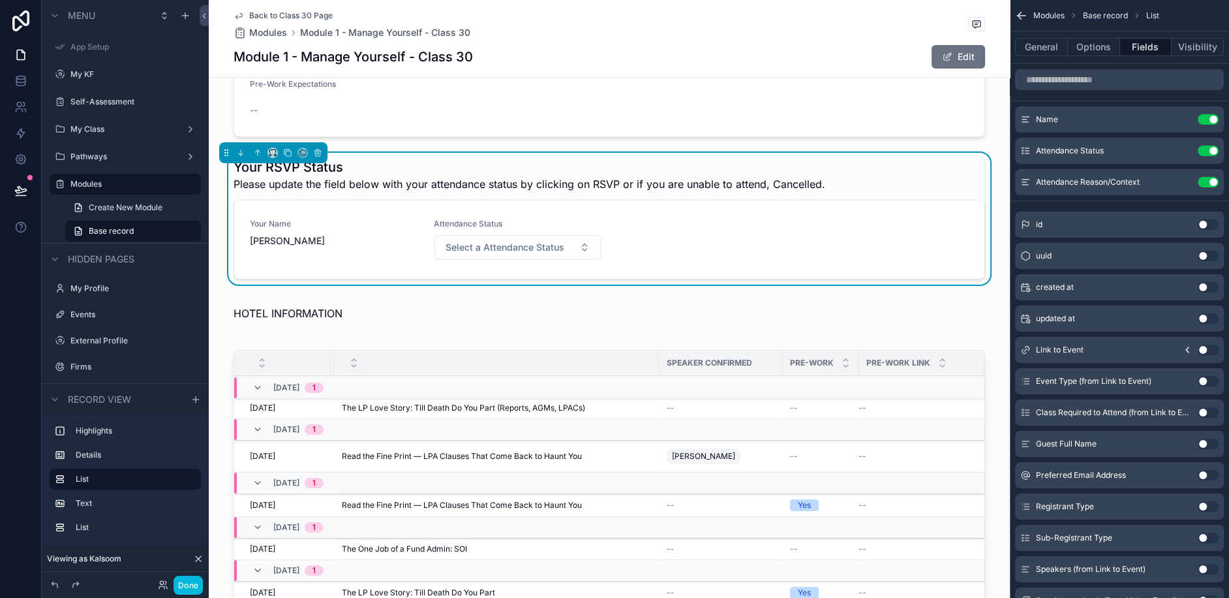
click at [548, 241] on span "Select a Attendance Status" at bounding box center [505, 247] width 119 height 13
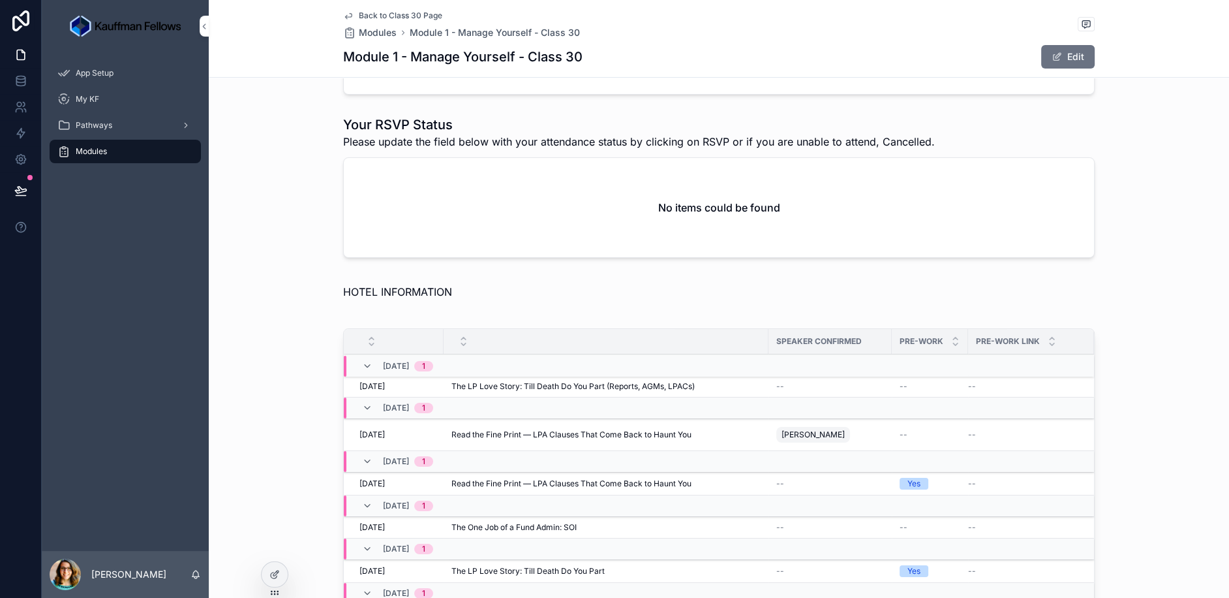
scroll to position [347, 0]
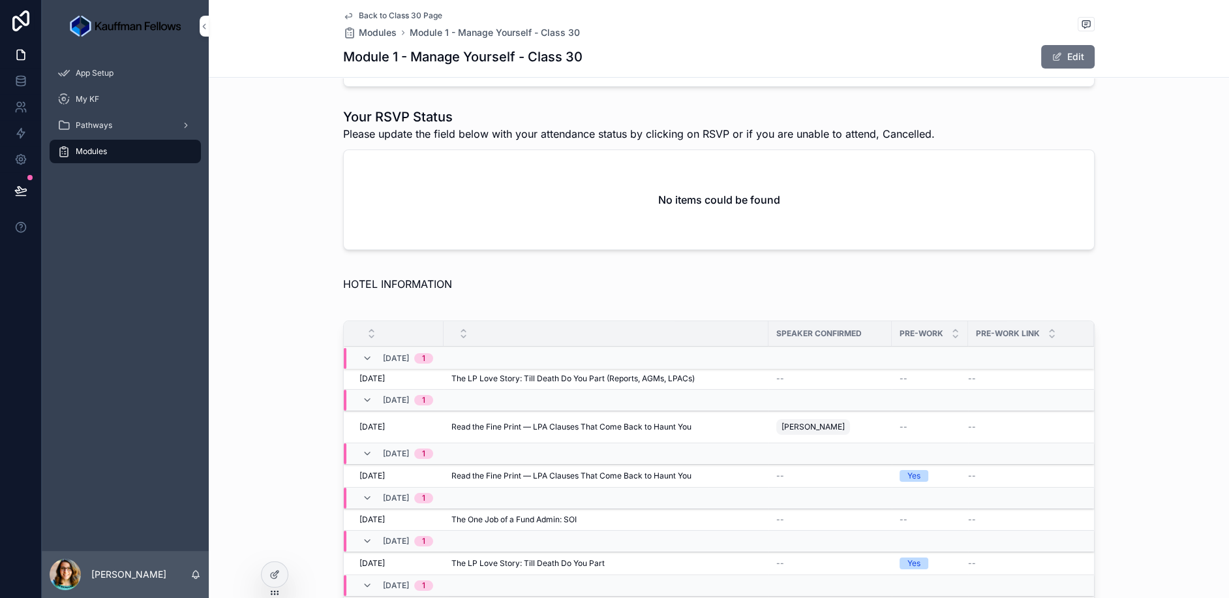
click at [283, 576] on div at bounding box center [275, 574] width 26 height 25
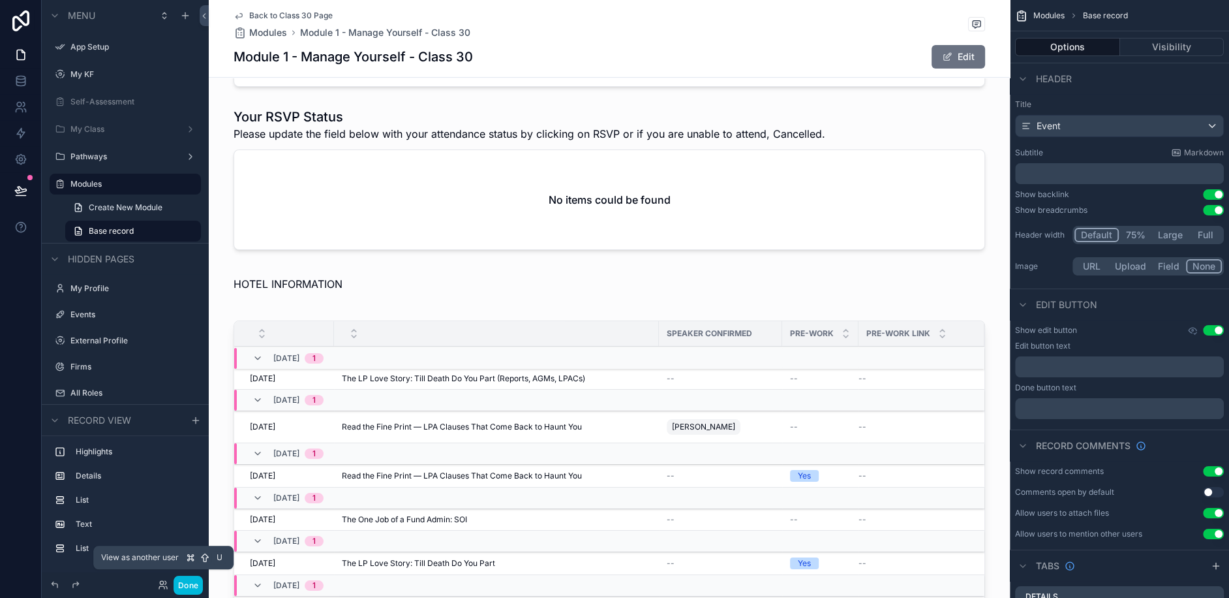
click at [158, 585] on icon at bounding box center [163, 584] width 10 height 10
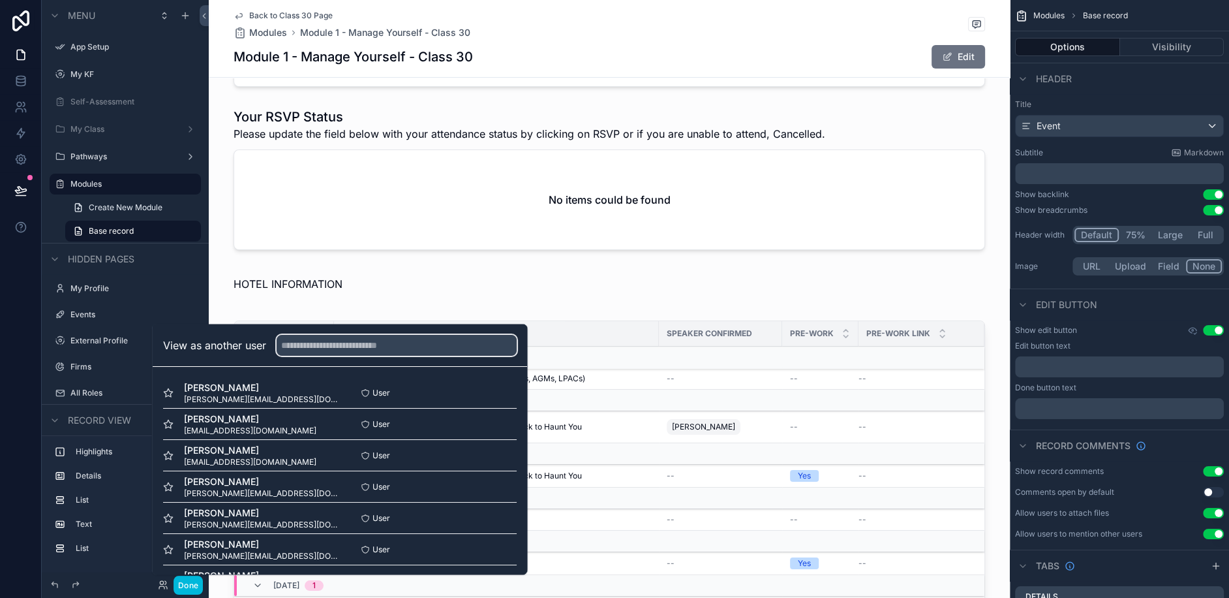
click at [358, 340] on input "text" at bounding box center [397, 345] width 240 height 21
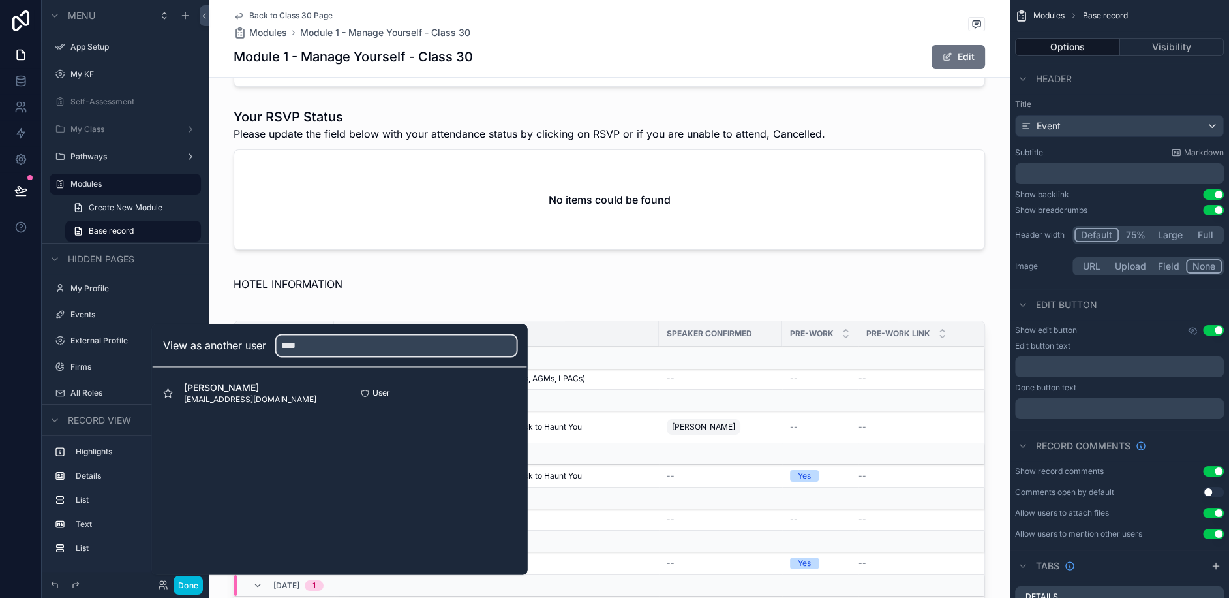
type input "****"
click at [0, 0] on button "Select" at bounding box center [0, 0] width 0 height 0
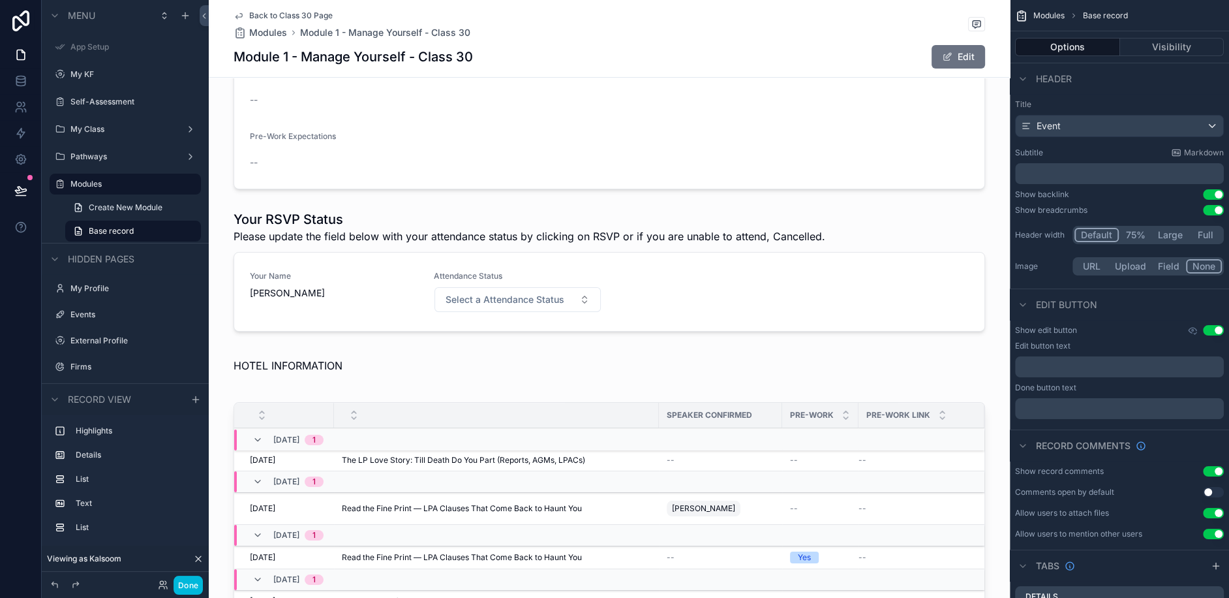
scroll to position [287, 0]
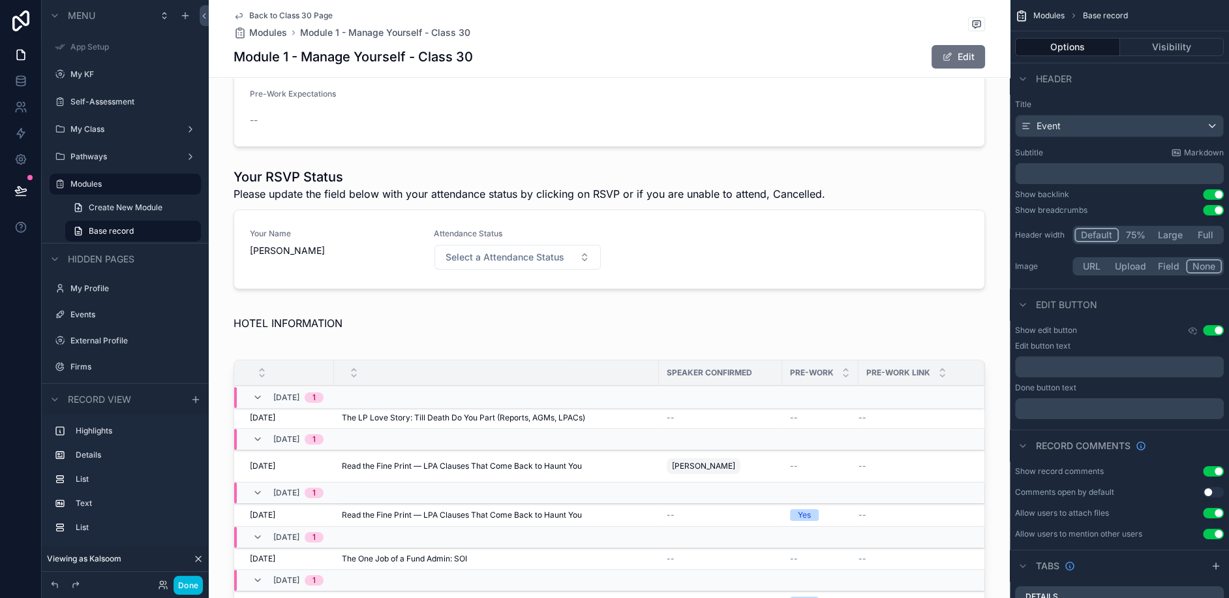
click at [533, 245] on div "scrollable content" at bounding box center [609, 230] width 801 height 137
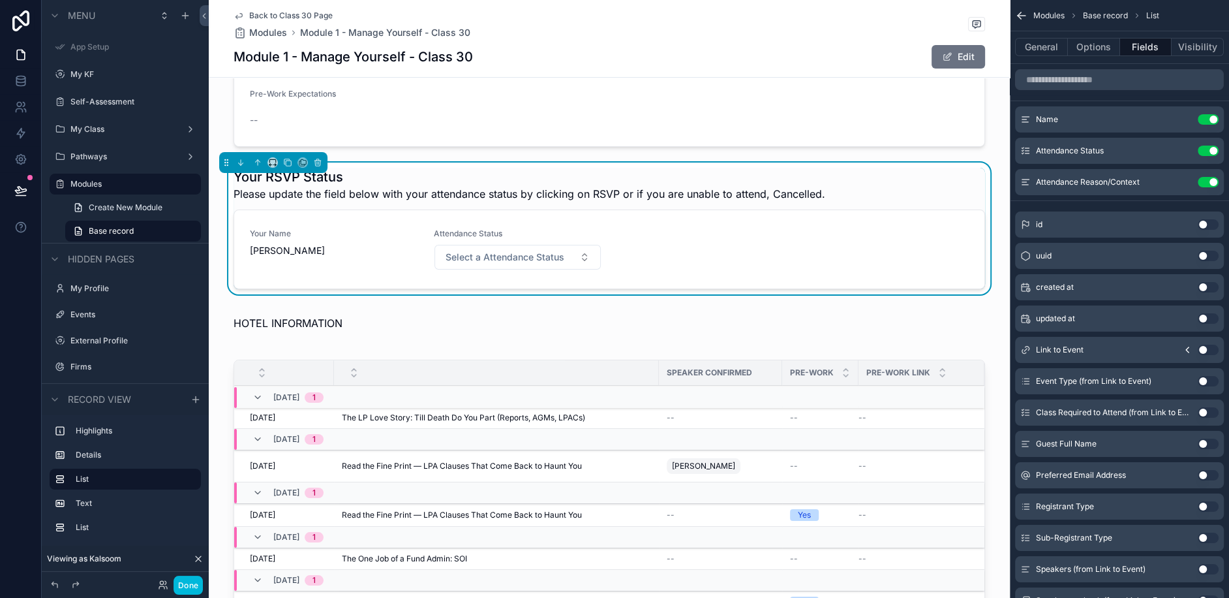
click at [531, 251] on span "Select a Attendance Status" at bounding box center [505, 257] width 119 height 13
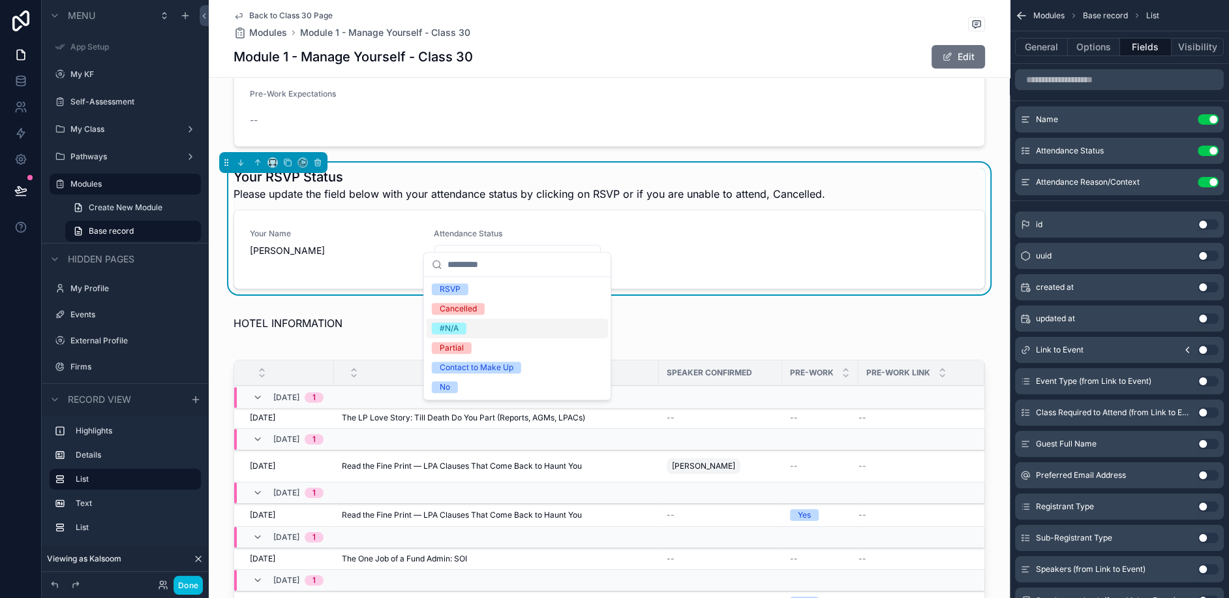
click at [997, 274] on div "Your RSVP Status Please update the field below with your attendance status by c…" at bounding box center [609, 230] width 801 height 137
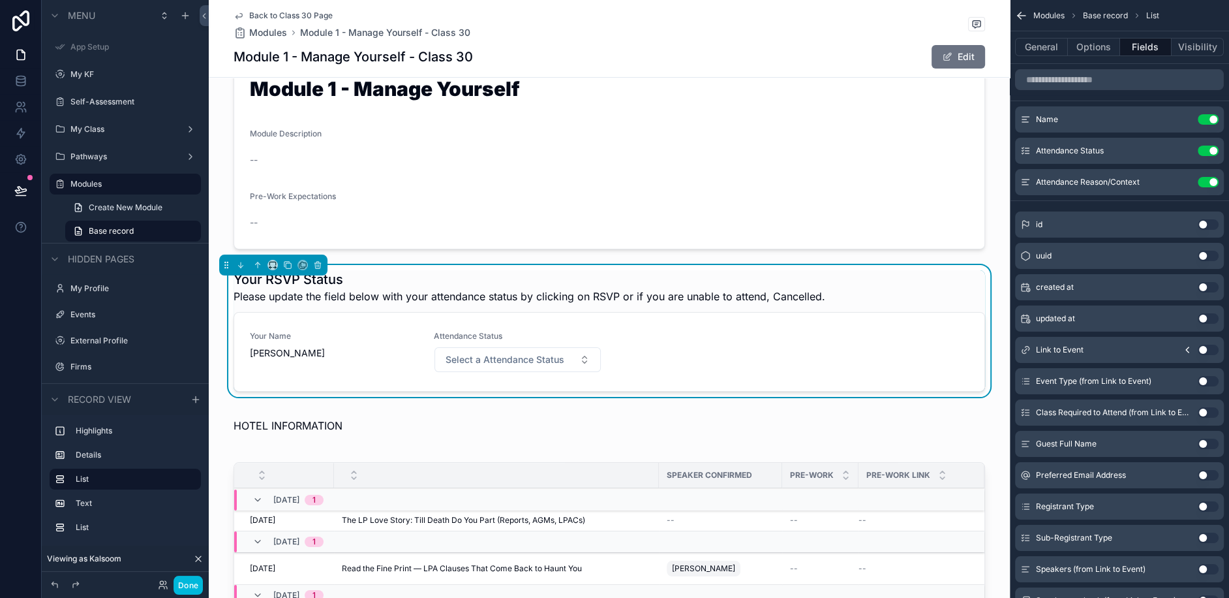
scroll to position [95, 0]
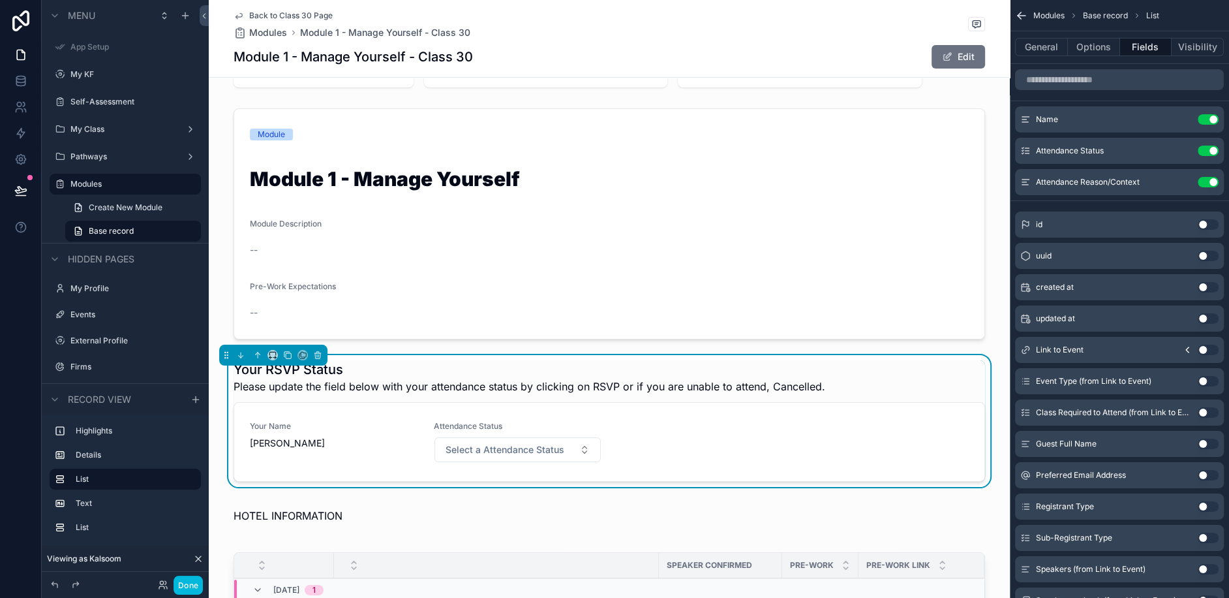
click at [424, 508] on div "scrollable content" at bounding box center [609, 519] width 801 height 34
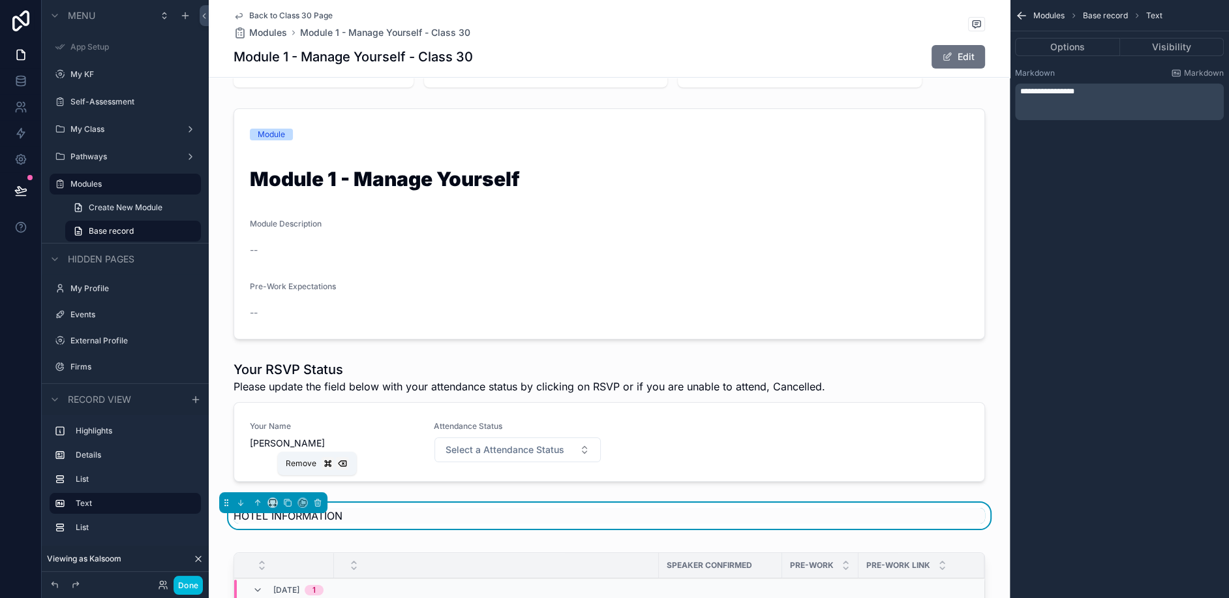
click at [315, 498] on icon "scrollable content" at bounding box center [317, 502] width 9 height 9
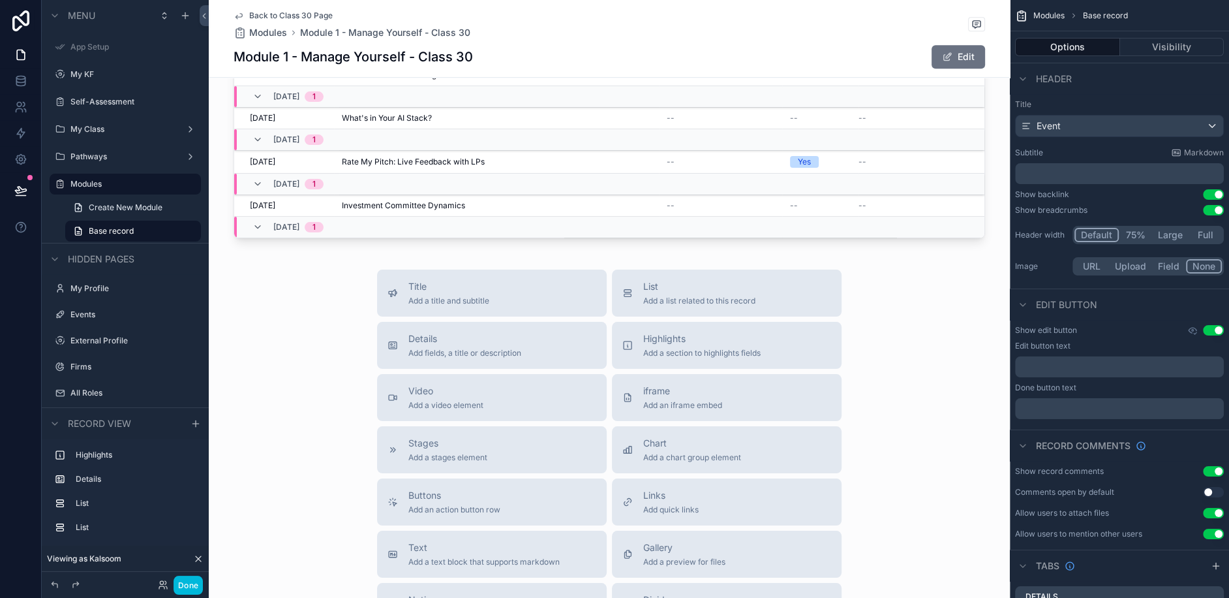
scroll to position [816, 0]
click at [478, 294] on span "Add a title and subtitle" at bounding box center [449, 299] width 81 height 10
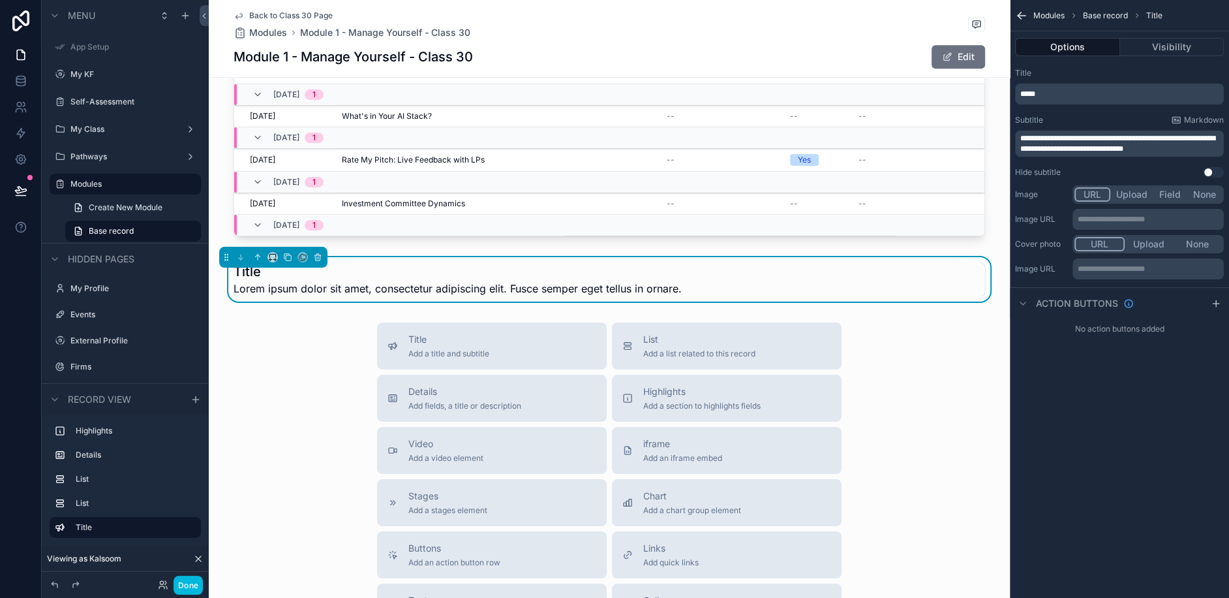
scroll to position [775, 0]
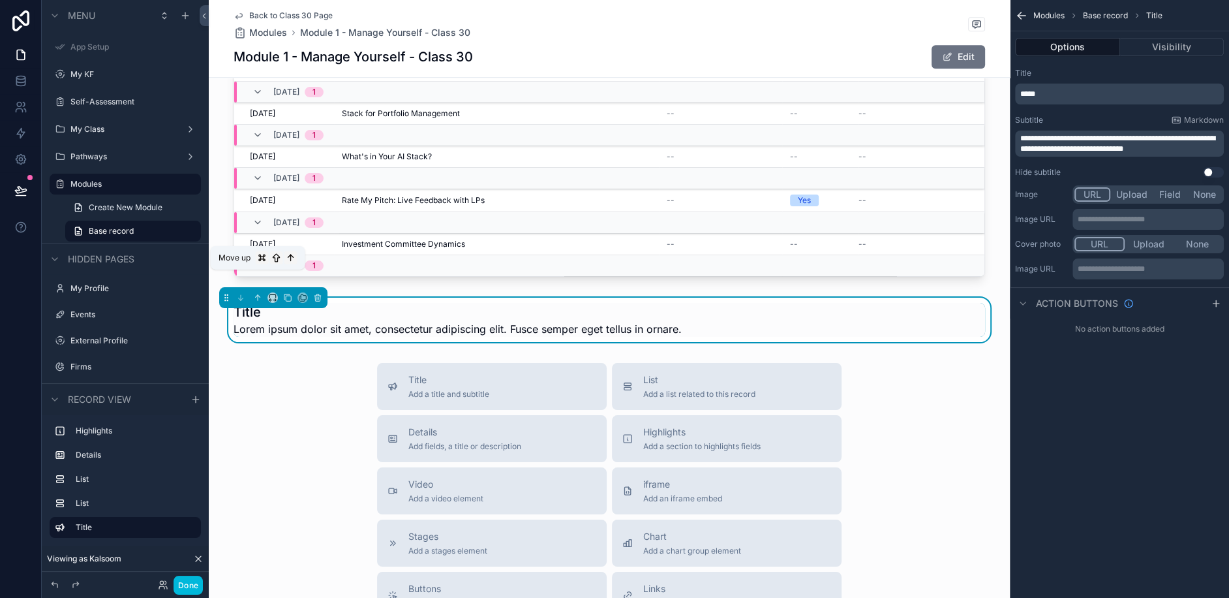
click at [254, 293] on icon "scrollable content" at bounding box center [257, 297] width 9 height 9
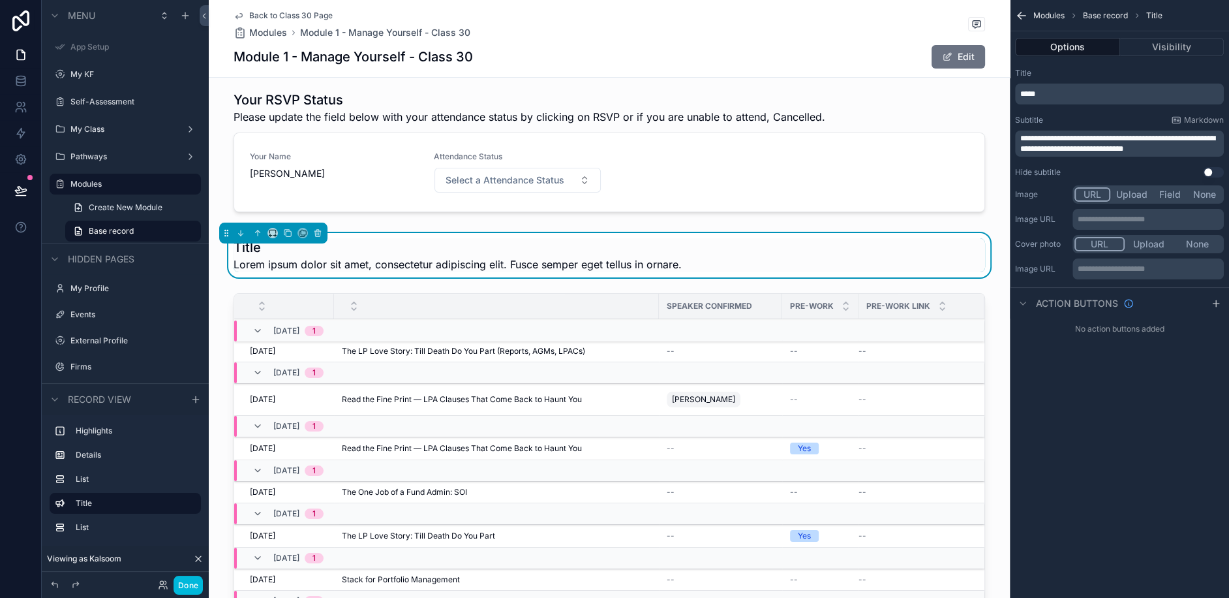
scroll to position [287, 0]
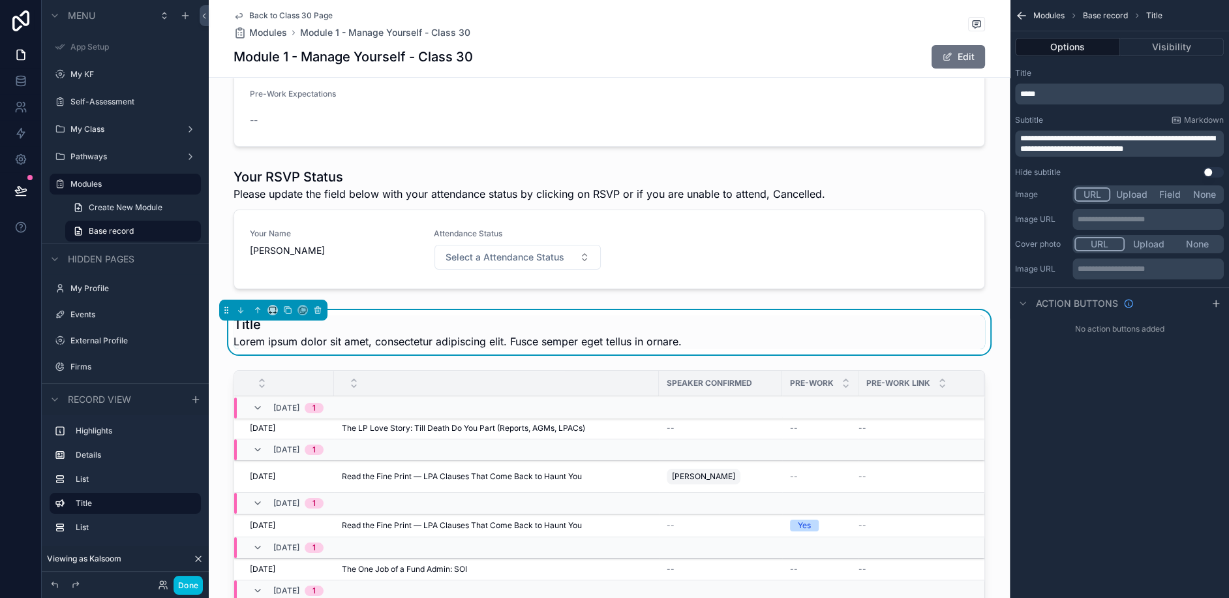
click at [1070, 95] on p "*****" at bounding box center [1121, 94] width 201 height 10
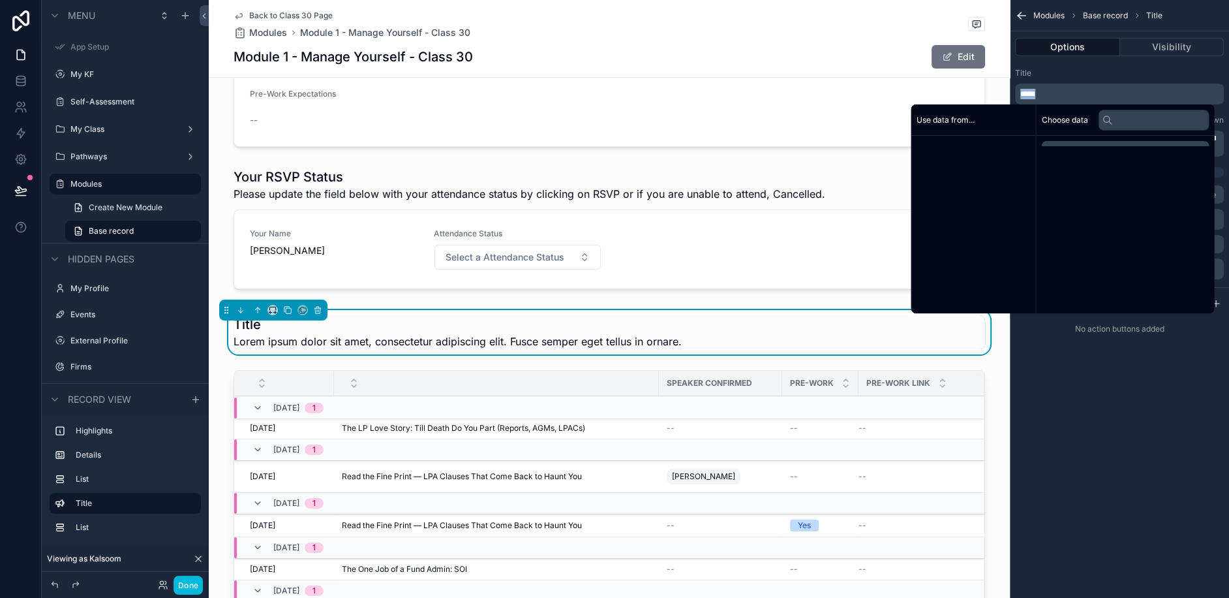
click at [1070, 95] on p "*****" at bounding box center [1121, 94] width 201 height 10
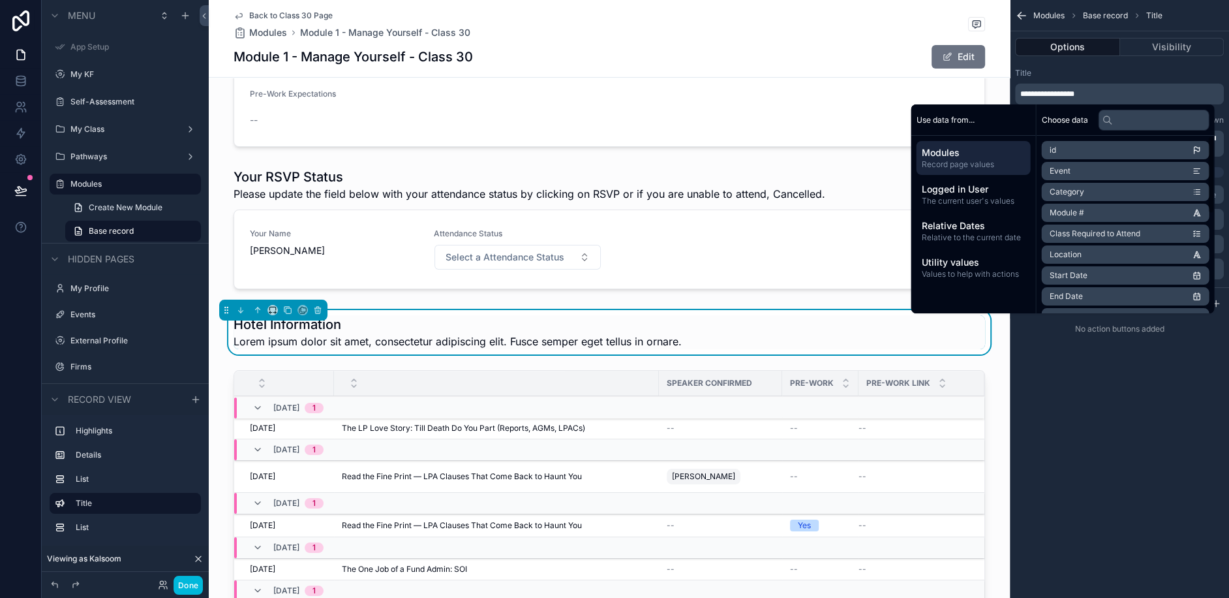
click at [1132, 450] on div "**********" at bounding box center [1119, 299] width 219 height 598
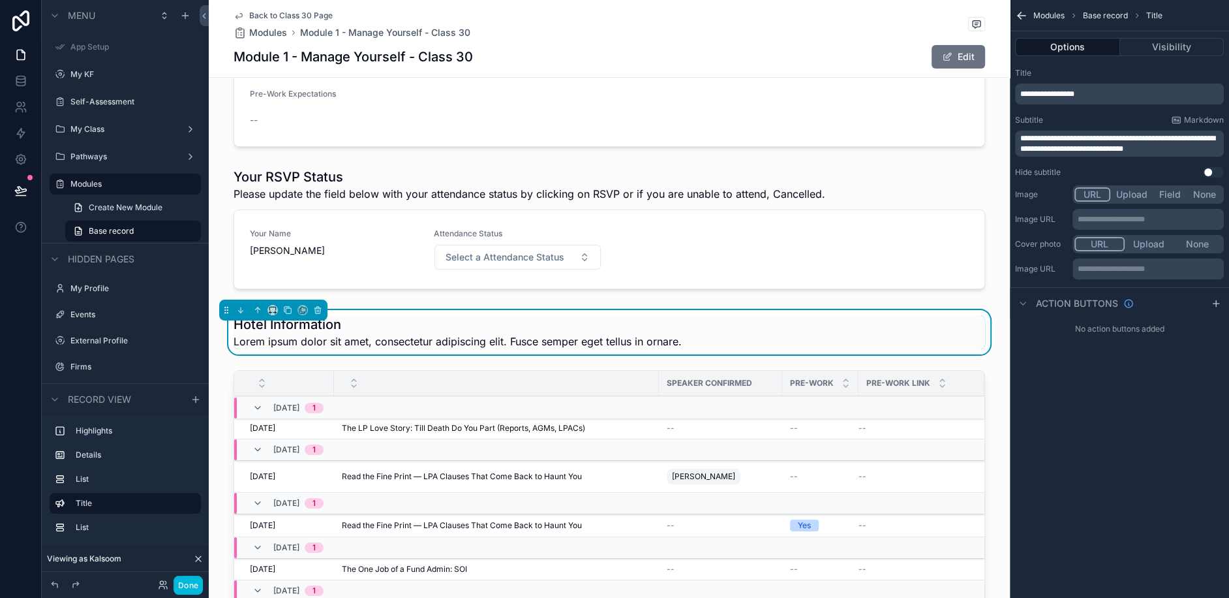
click at [1069, 401] on div "**********" at bounding box center [1119, 299] width 219 height 598
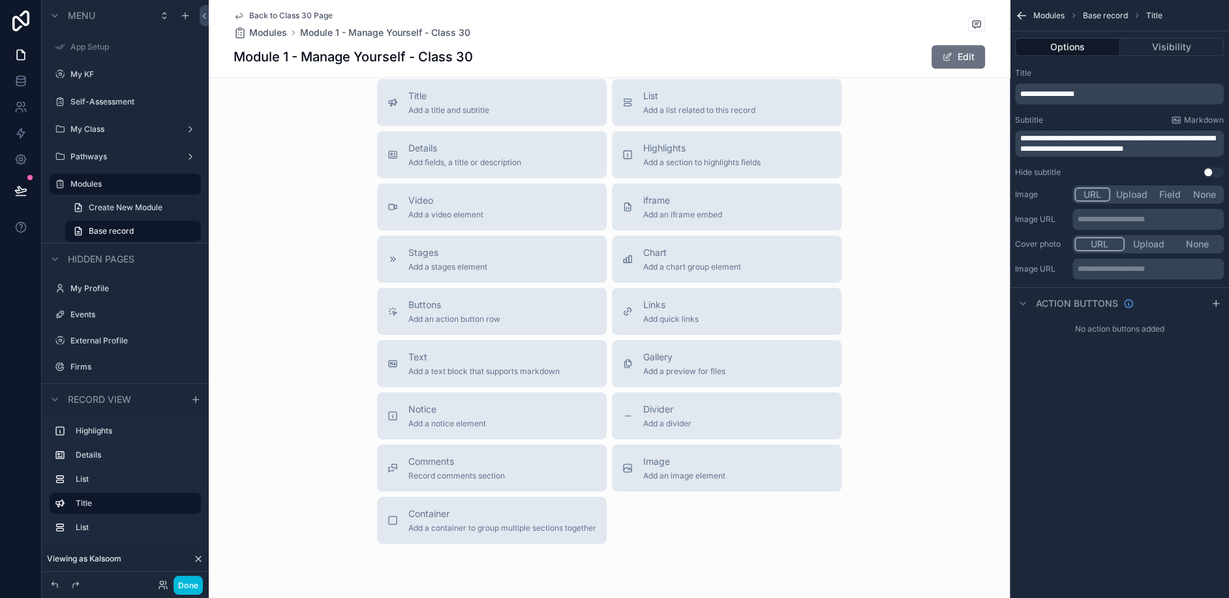
scroll to position [0, 0]
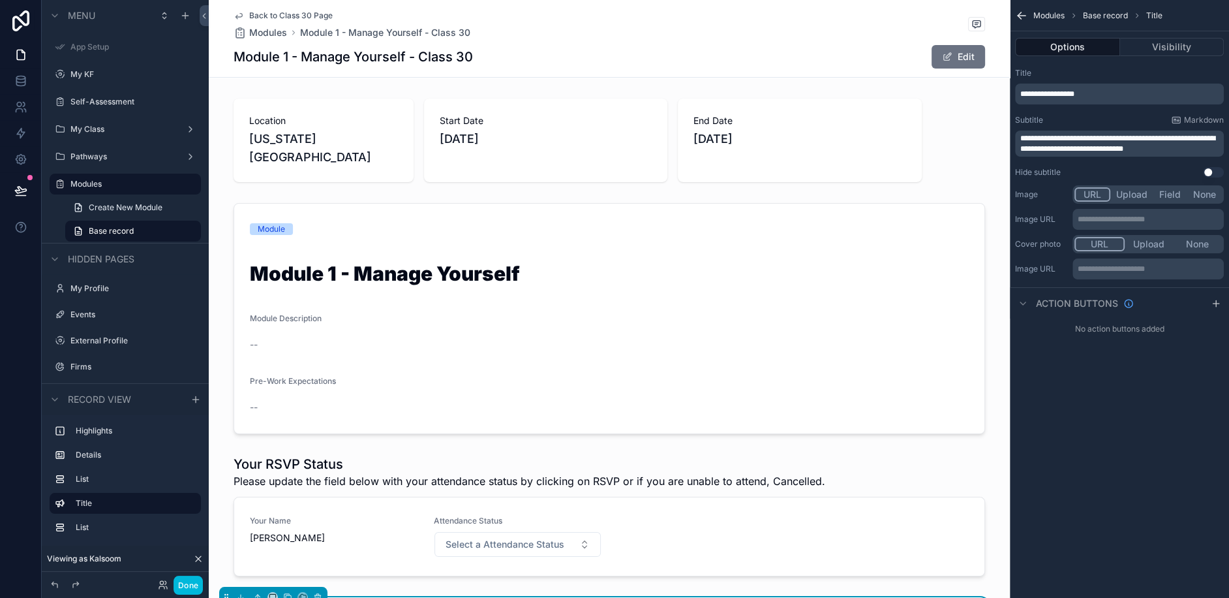
click at [108, 138] on div "My Class" at bounding box center [125, 129] width 146 height 21
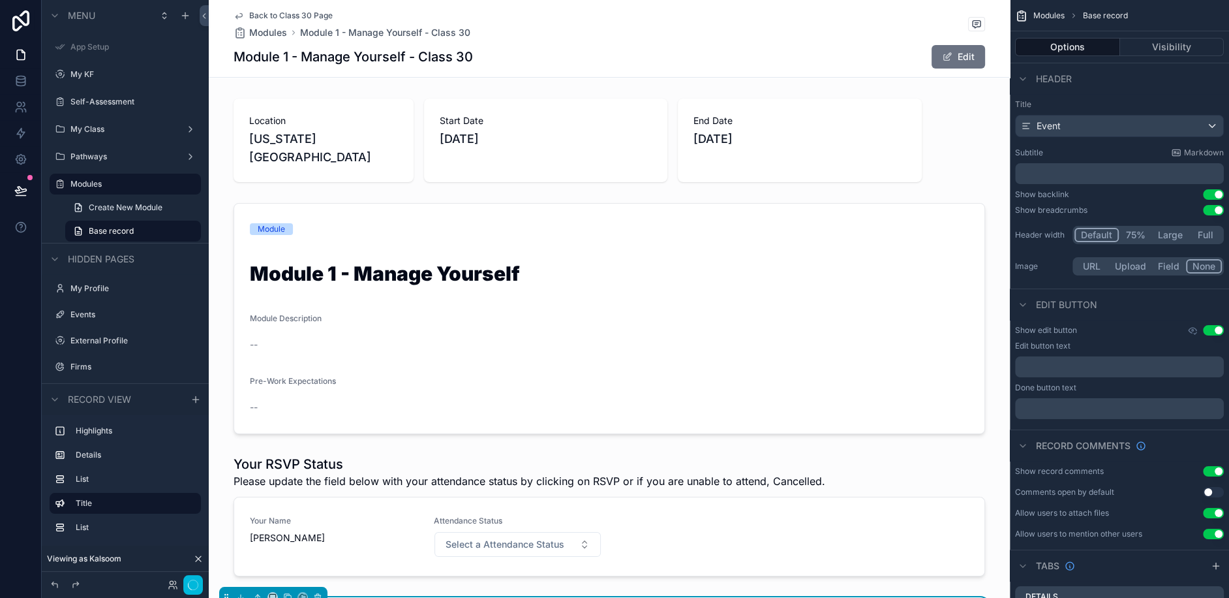
click at [83, 132] on label "My Class" at bounding box center [122, 129] width 104 height 10
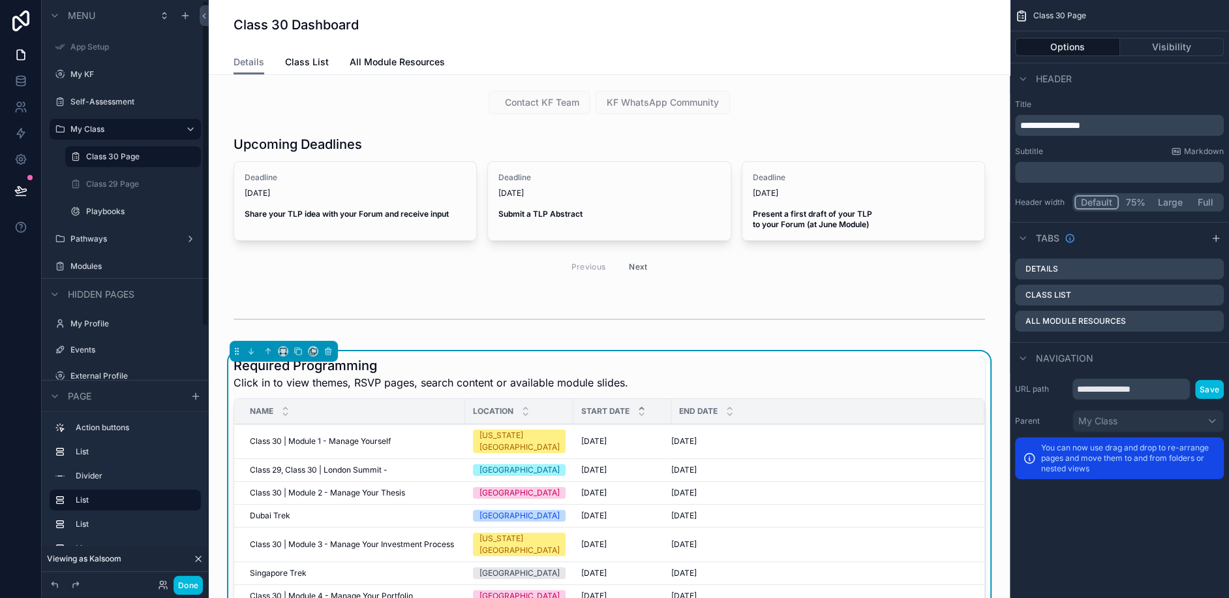
click at [104, 189] on div "Class 29 Page" at bounding box center [142, 184] width 112 height 10
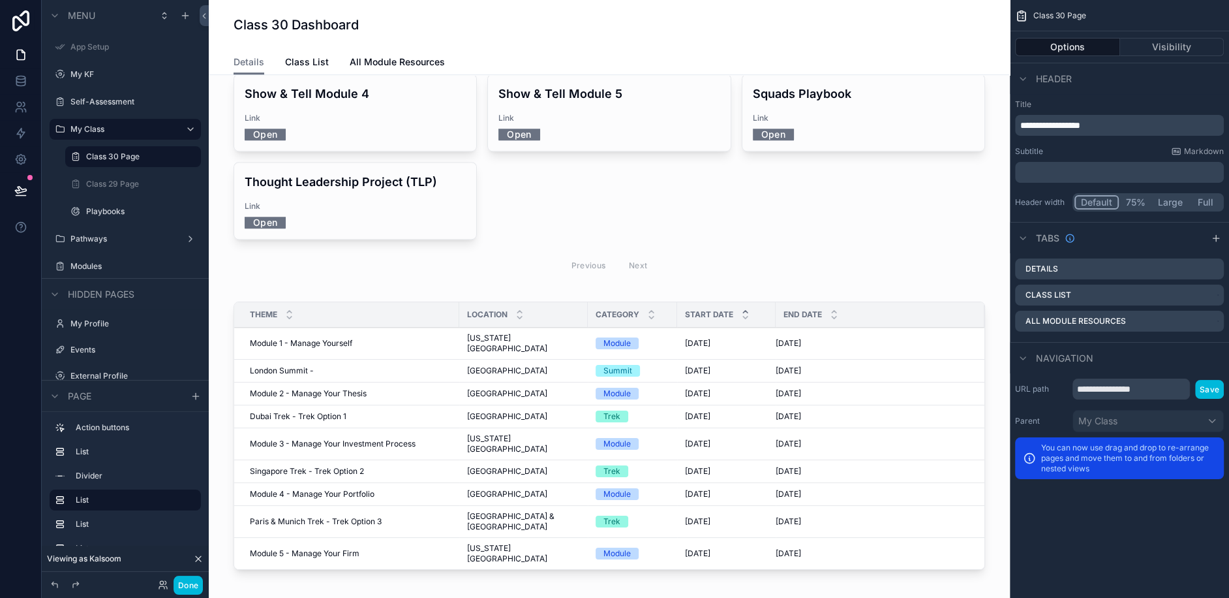
click at [446, 302] on div "Theme" at bounding box center [346, 314] width 225 height 25
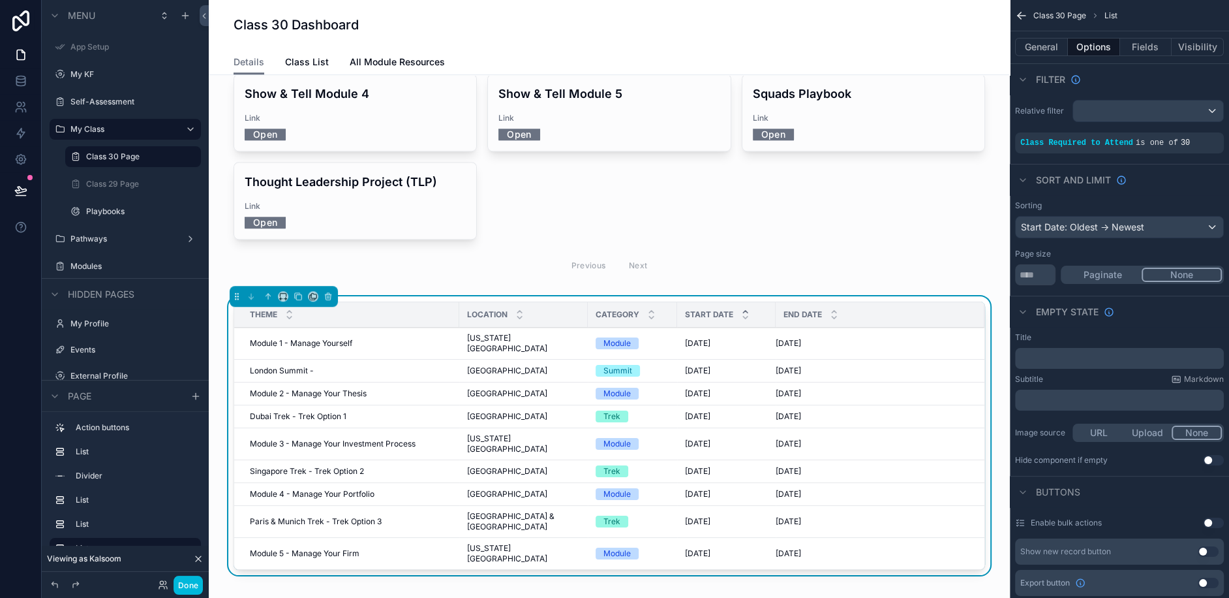
click at [0, 0] on icon "scrollable content" at bounding box center [0, 0] width 0 height 0
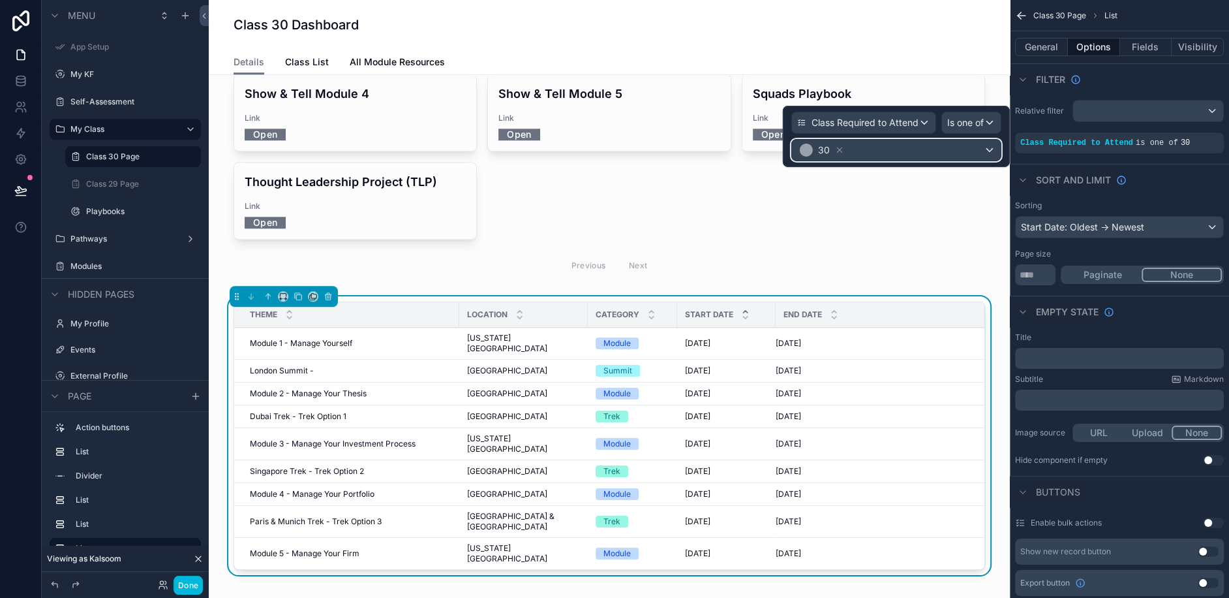
click at [869, 147] on div "30" at bounding box center [896, 150] width 209 height 21
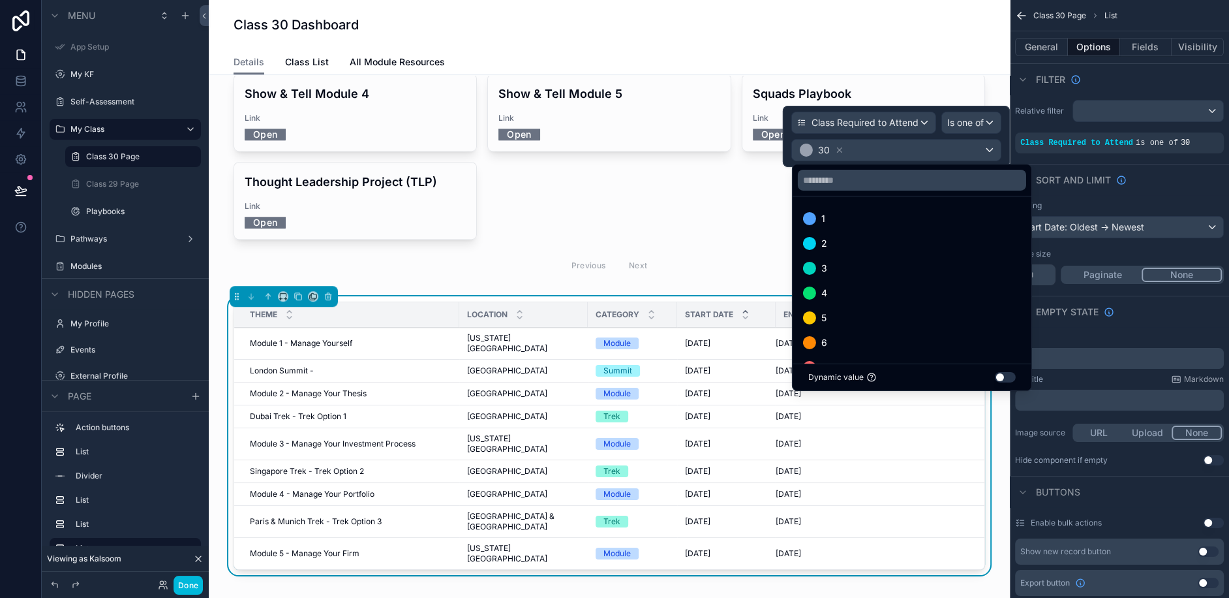
click at [835, 151] on div at bounding box center [896, 136] width 227 height 61
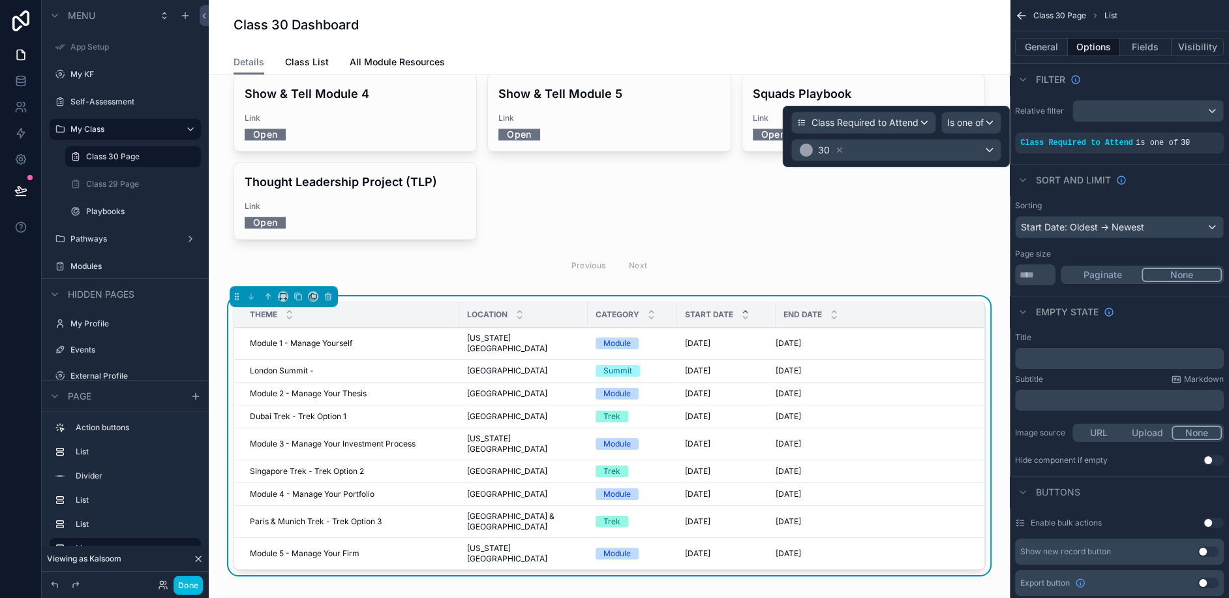
click at [835, 151] on icon at bounding box center [839, 150] width 9 height 9
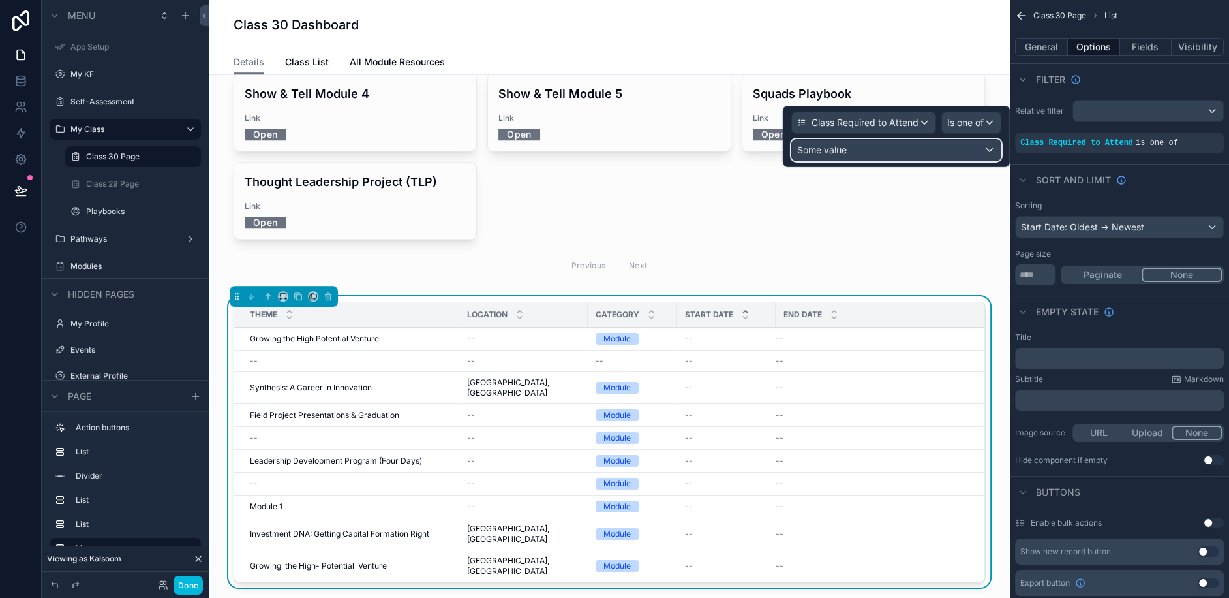
click at [838, 151] on span "Some value" at bounding box center [822, 149] width 50 height 11
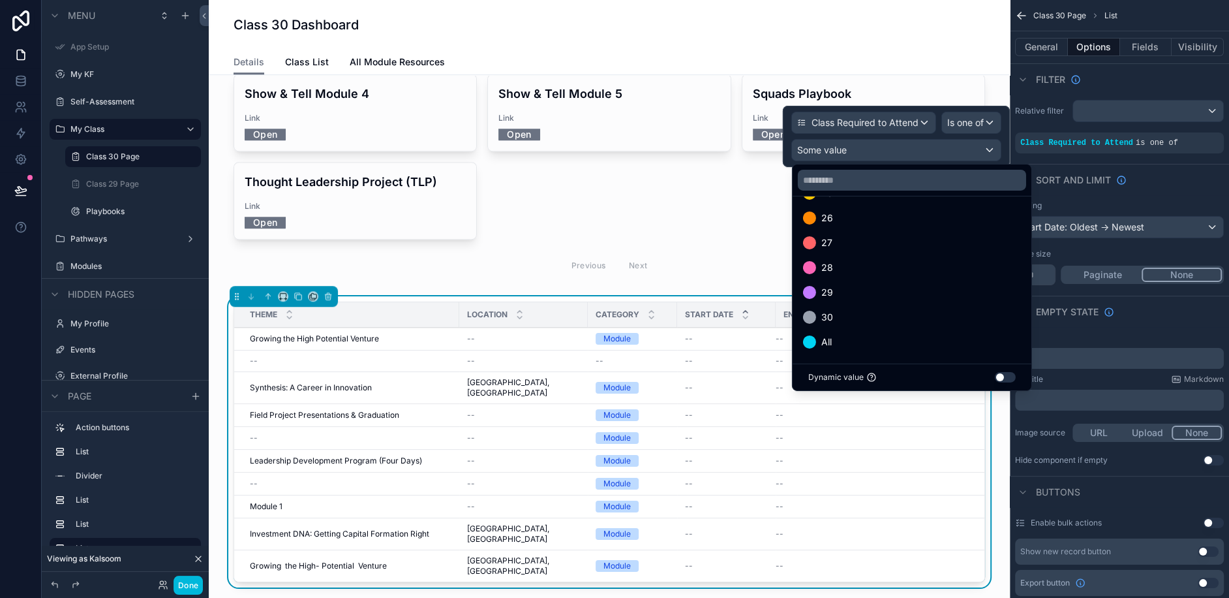
click at [837, 302] on div "29" at bounding box center [912, 292] width 234 height 23
